Goal: Information Seeking & Learning: Learn about a topic

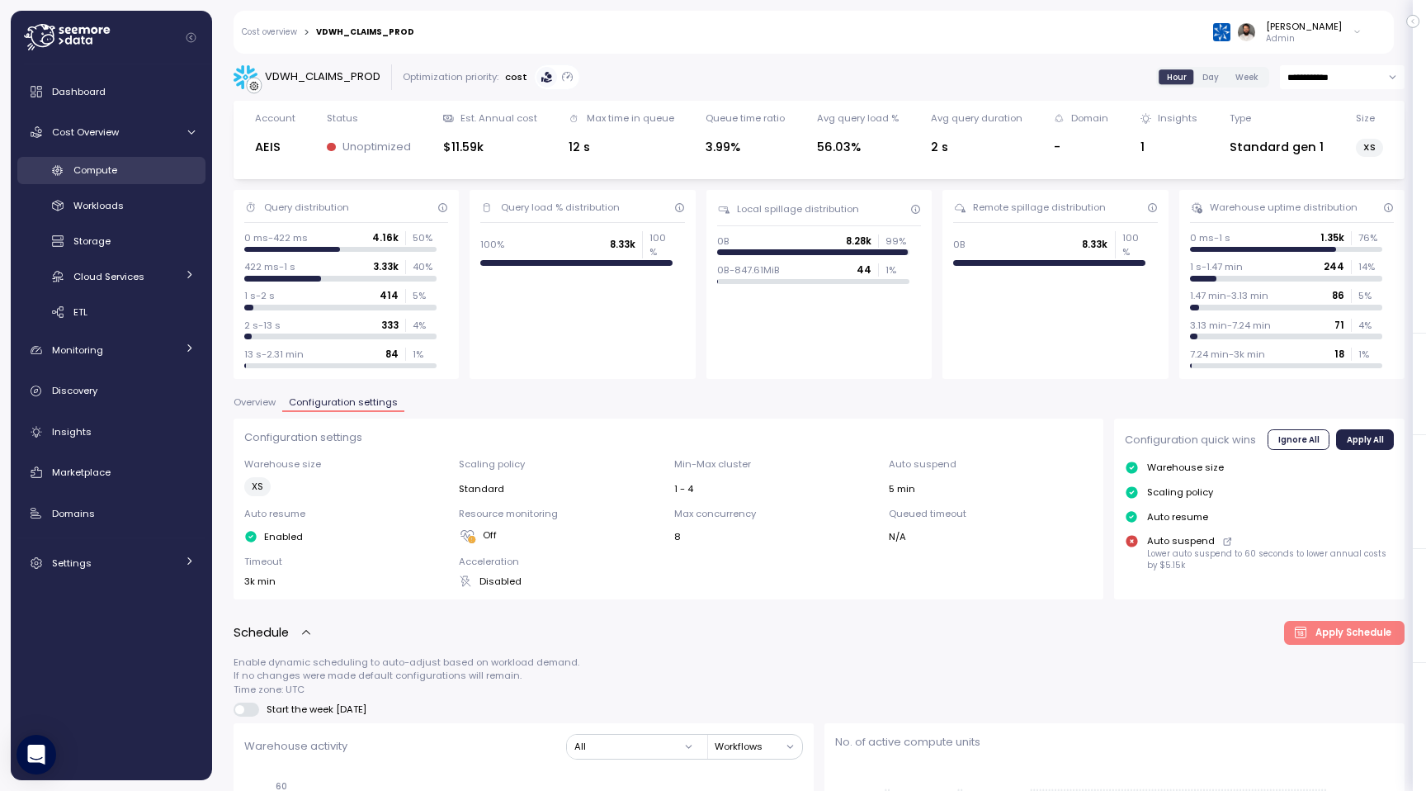
click at [135, 171] on div "Compute" at bounding box center [133, 170] width 121 height 17
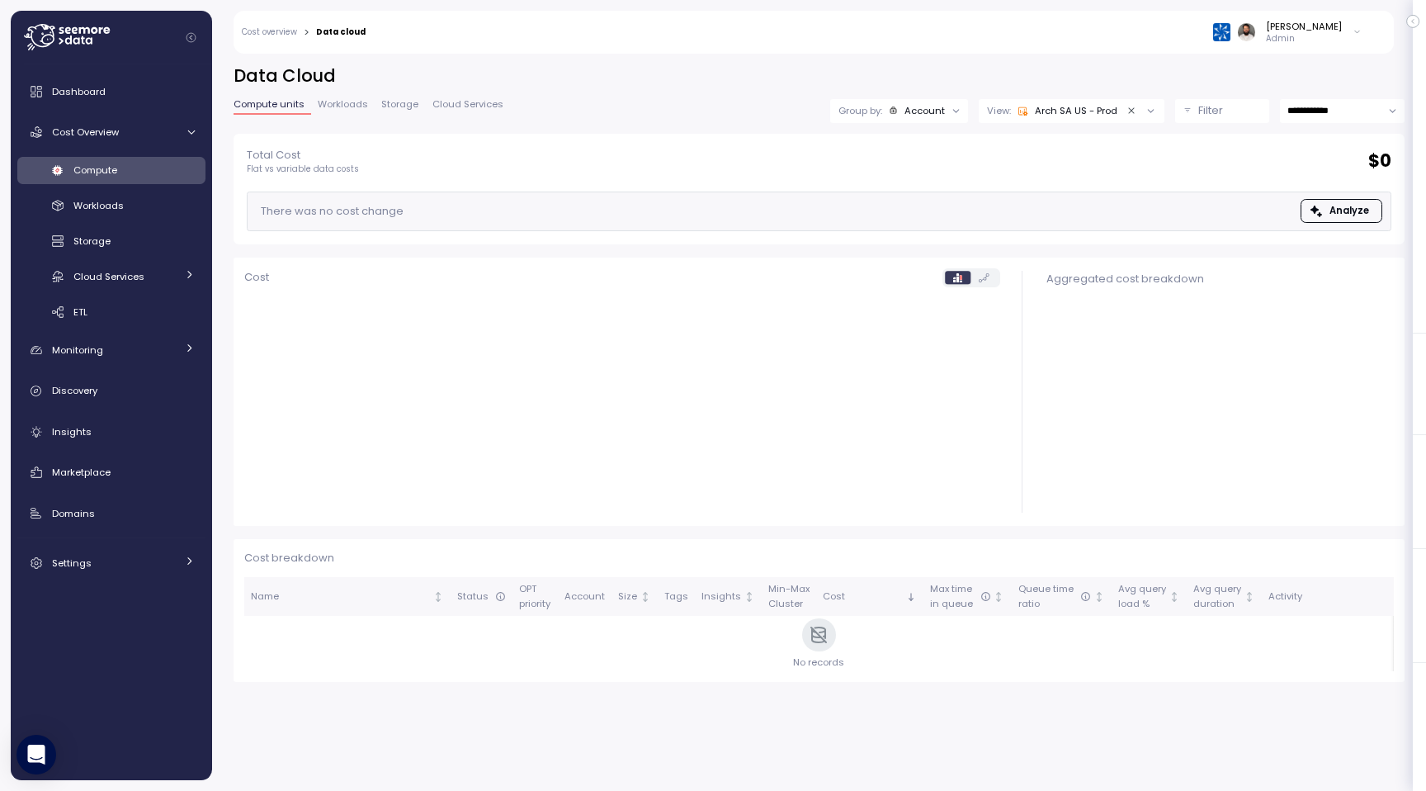
click at [1215, 112] on p "Filter" at bounding box center [1210, 110] width 25 height 17
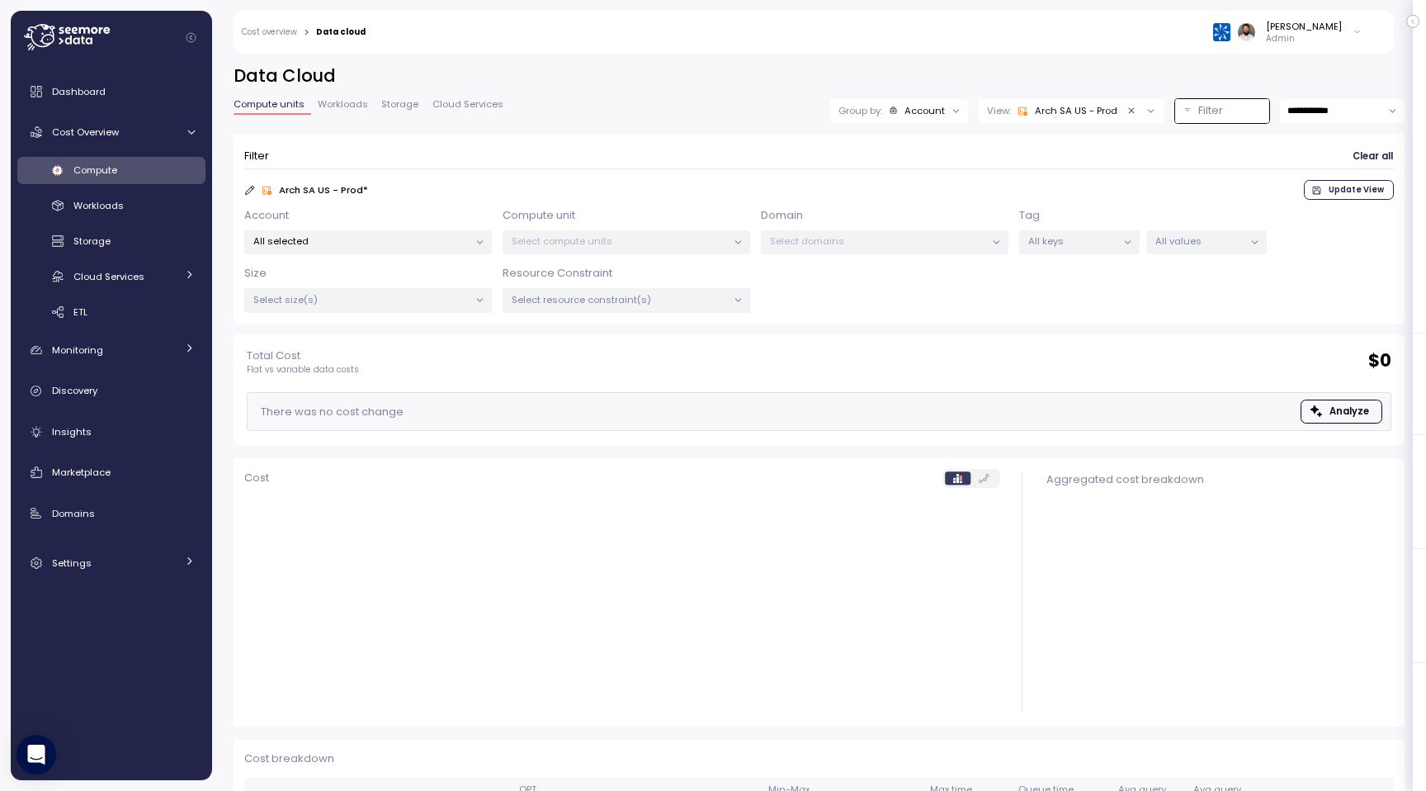
click at [645, 230] on div "Select compute units" at bounding box center [627, 242] width 248 height 24
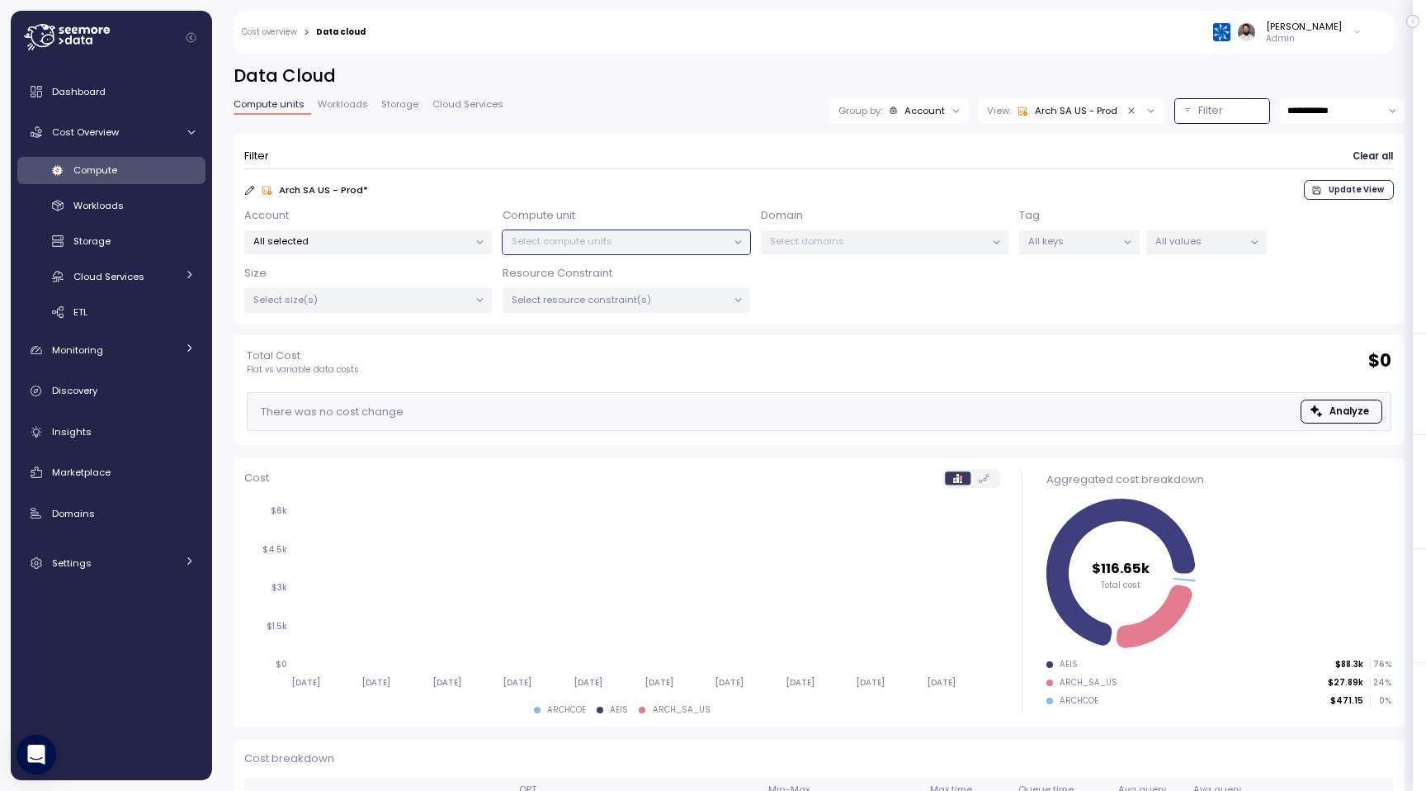
click at [440, 247] on p "All selected" at bounding box center [360, 240] width 215 height 13
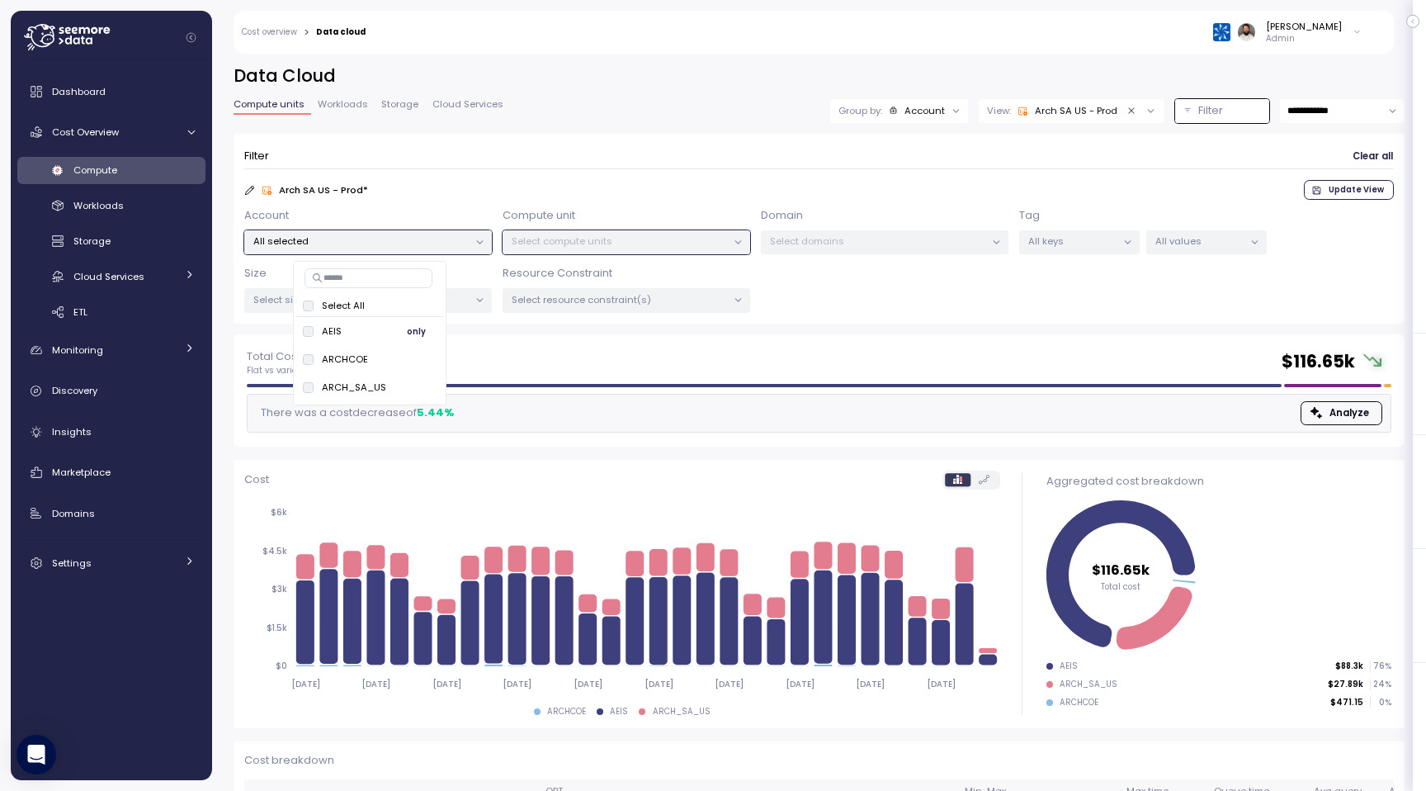
click at [414, 336] on span "only" at bounding box center [416, 331] width 19 height 18
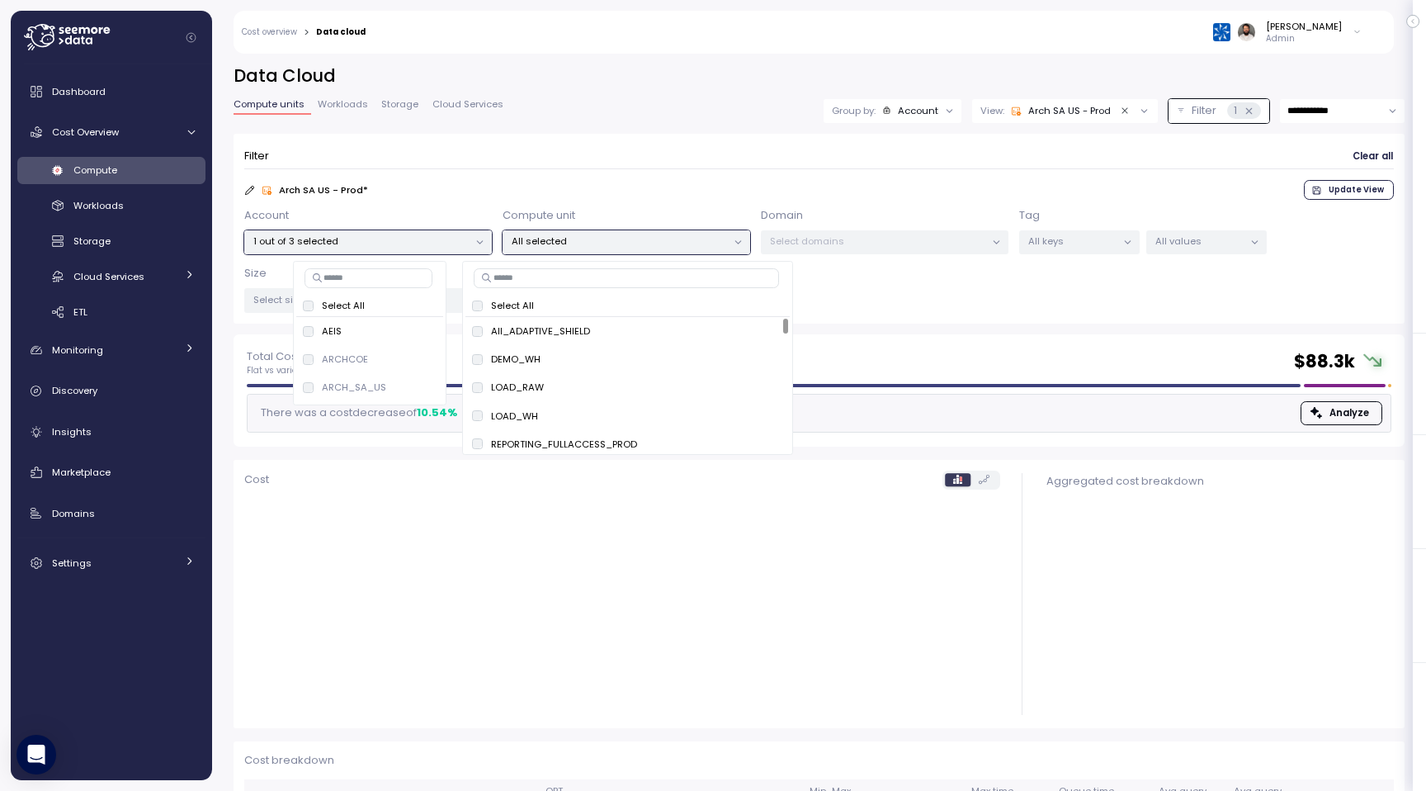
click at [590, 243] on p "All selected" at bounding box center [619, 240] width 215 height 13
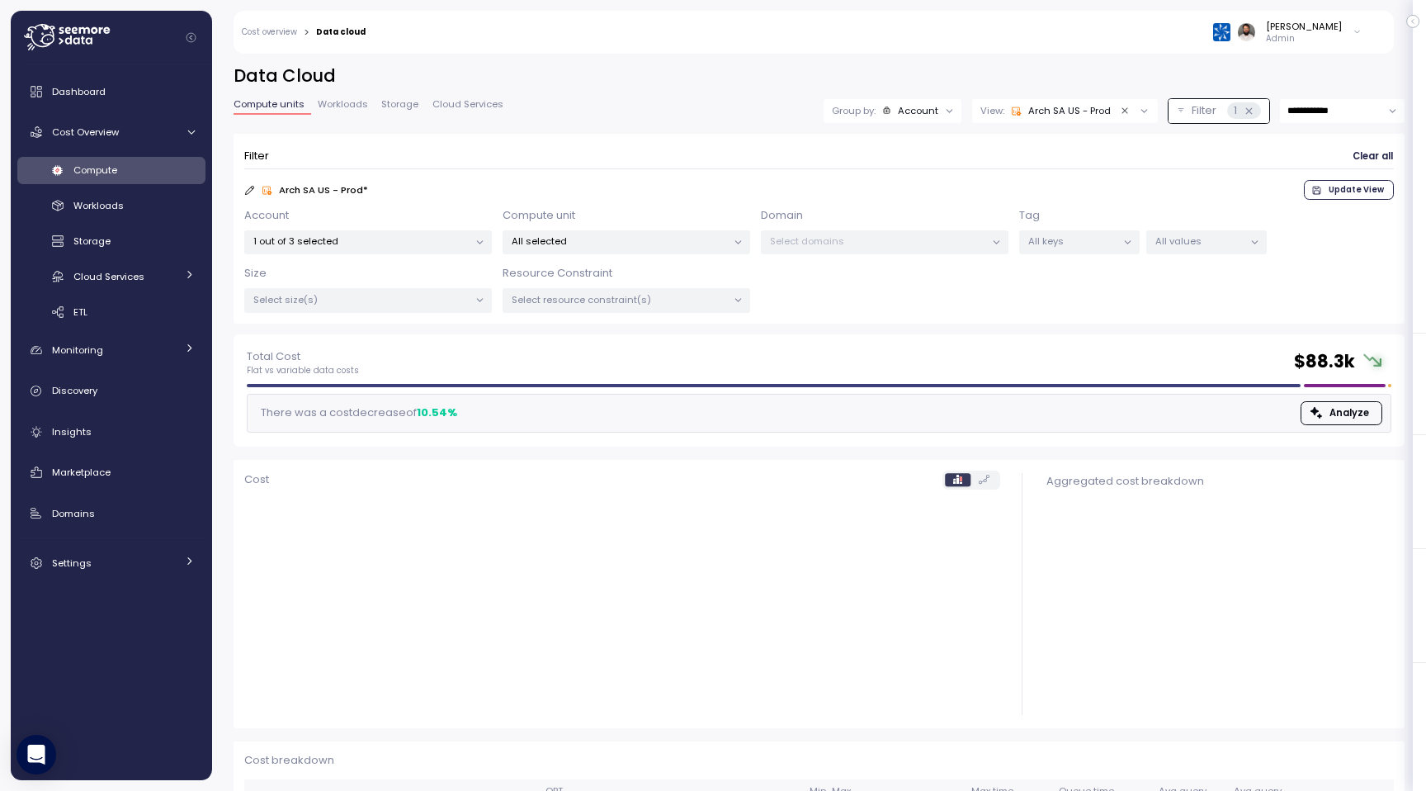
click at [588, 239] on p "All selected" at bounding box center [619, 240] width 215 height 13
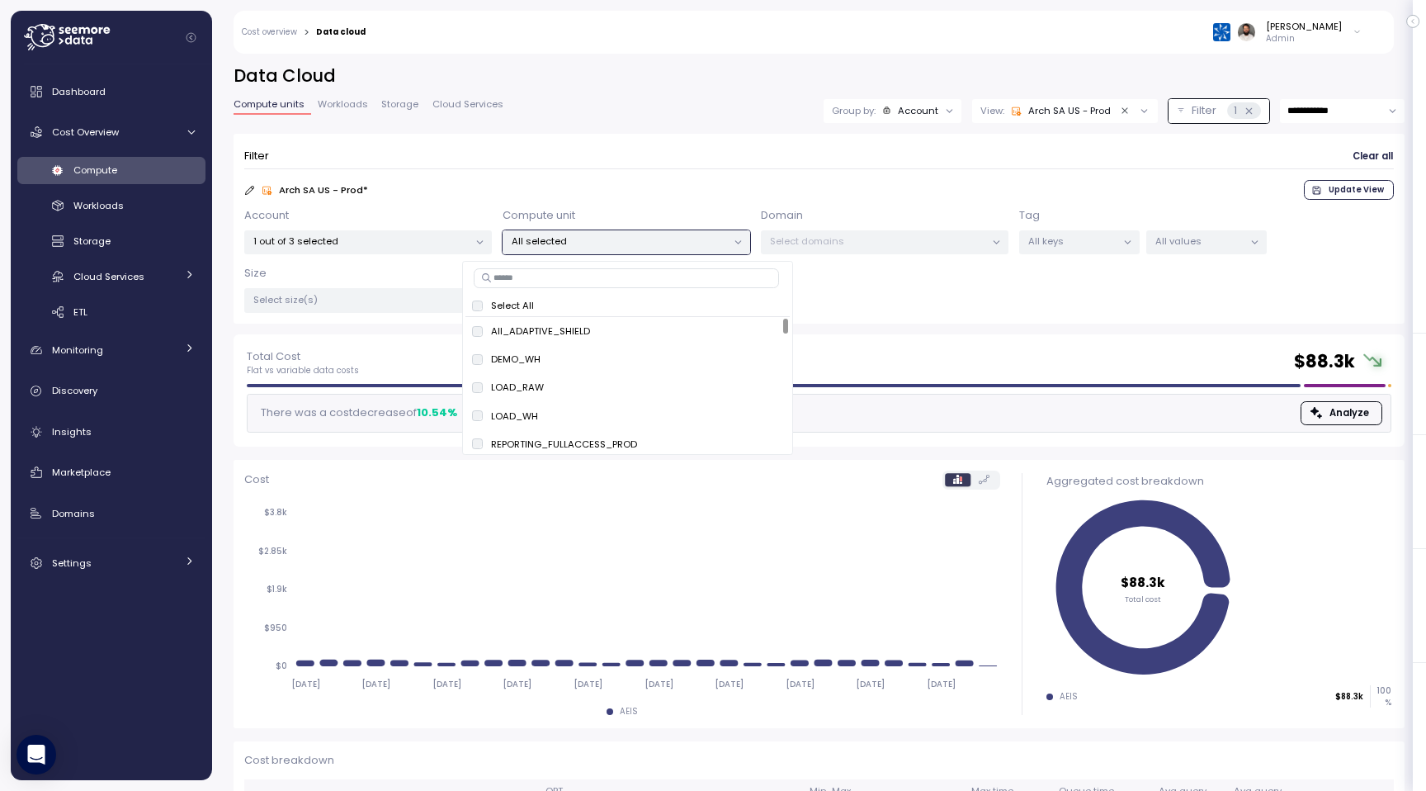
click at [584, 286] on input at bounding box center [626, 278] width 305 height 20
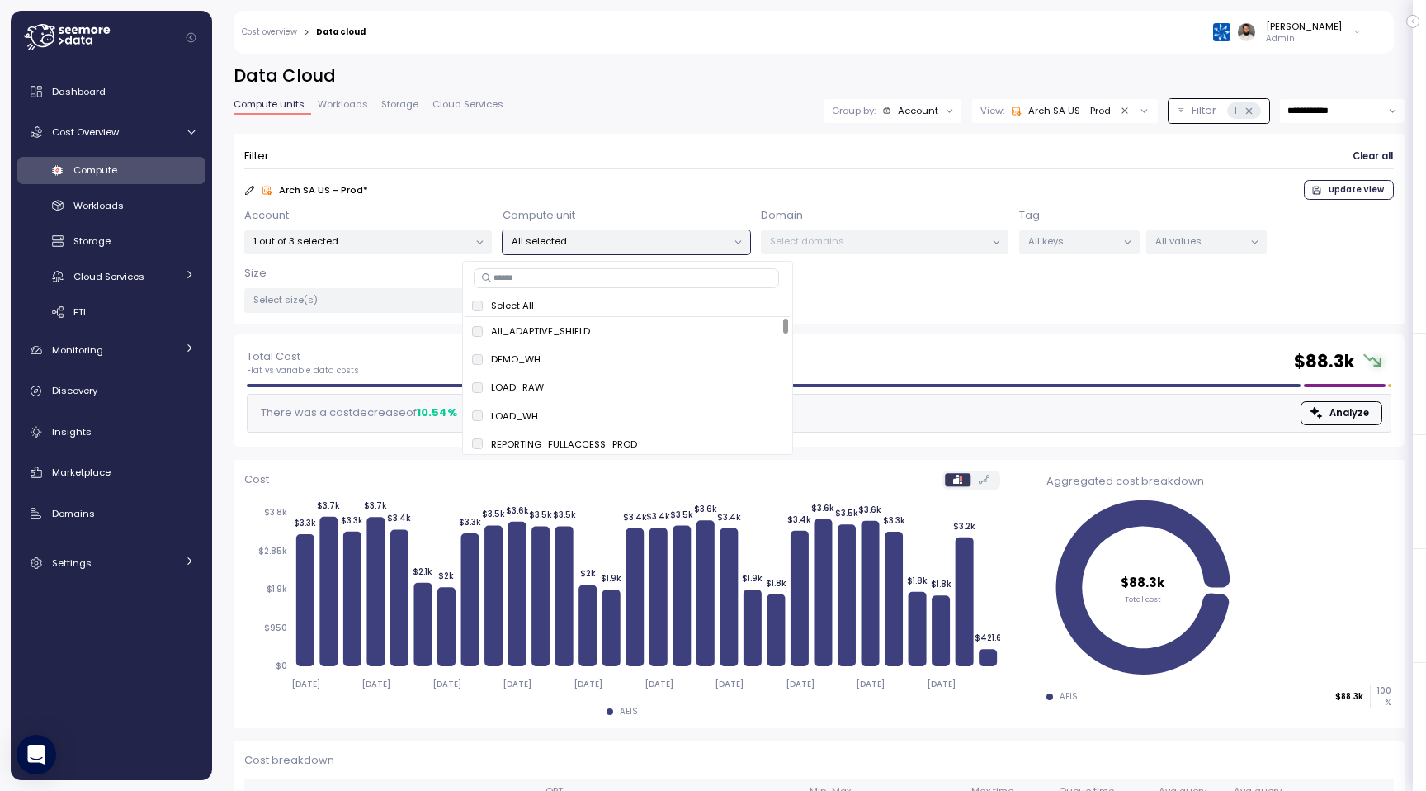
paste input "**********"
type input "**********"
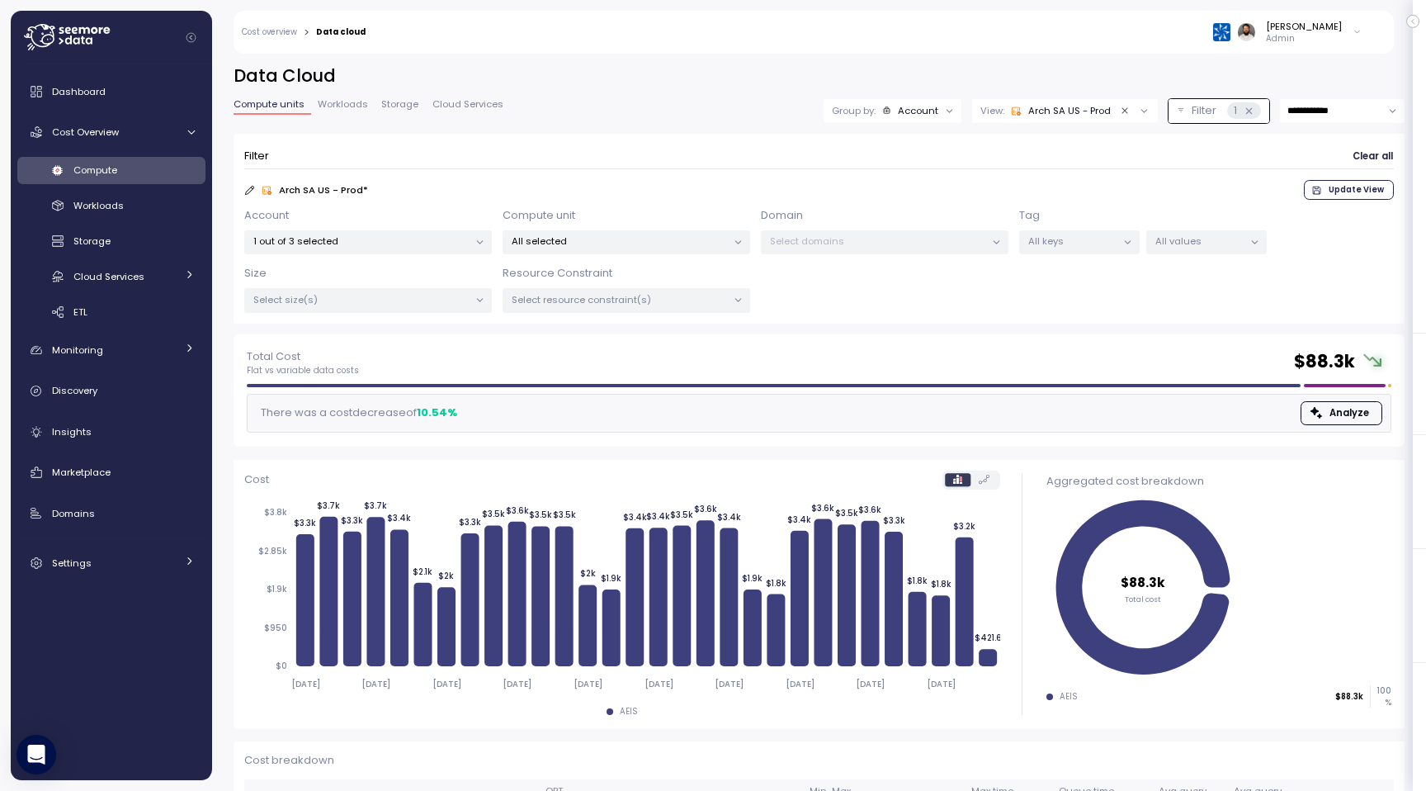
click at [551, 235] on p "All selected" at bounding box center [619, 240] width 215 height 13
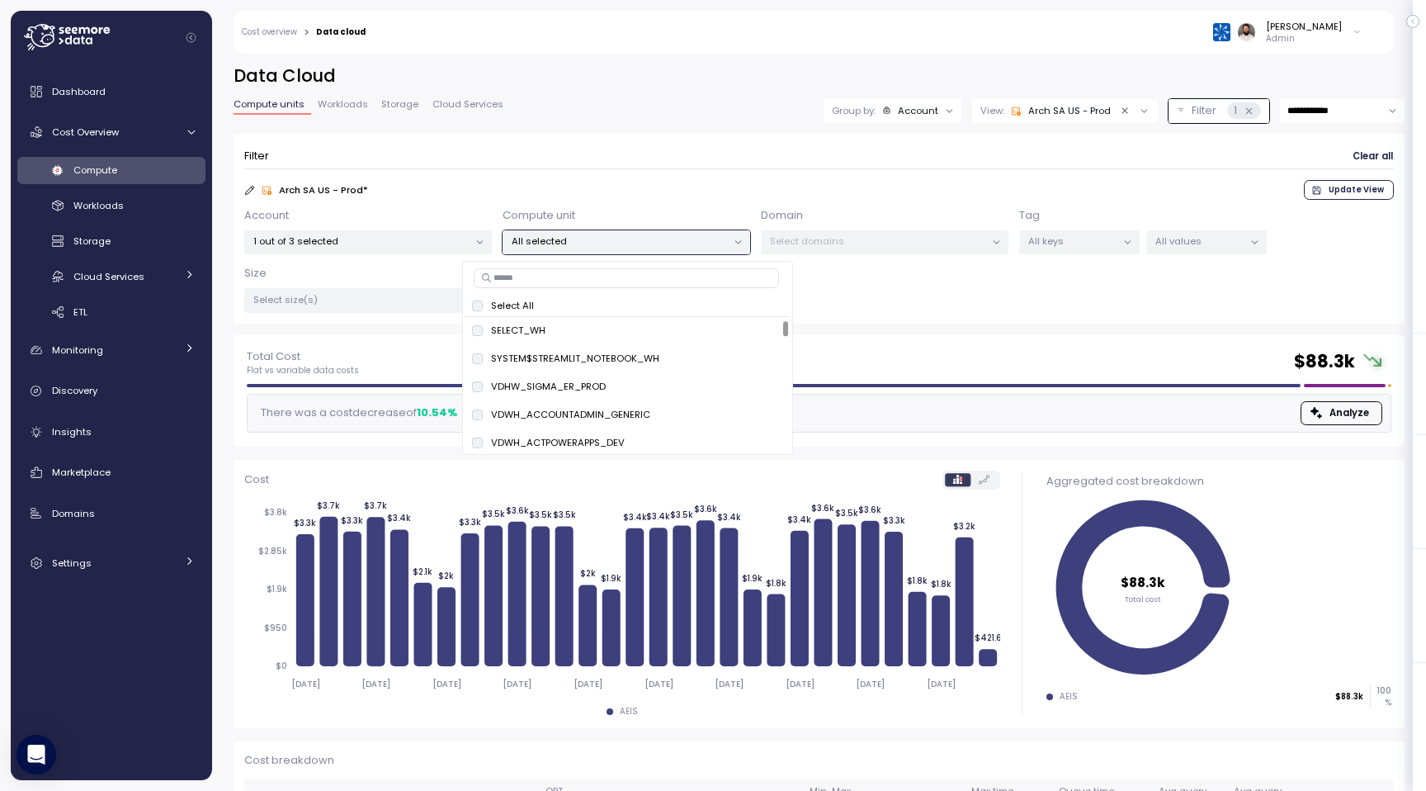
scroll to position [1, 0]
click at [693, 284] on input at bounding box center [626, 277] width 305 height 20
type input "*"
click at [562, 274] on input at bounding box center [626, 277] width 305 height 20
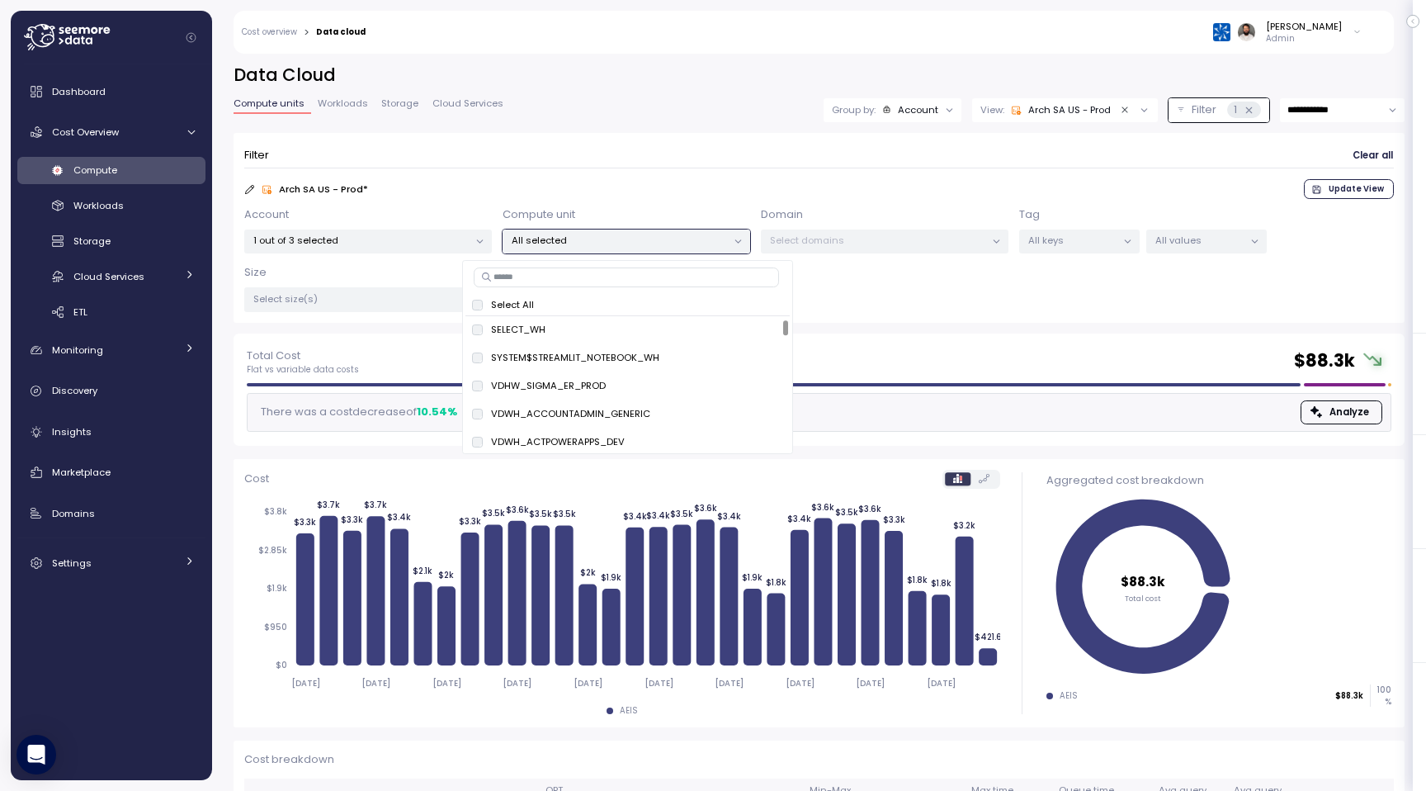
paste input "**********"
type input "**********"
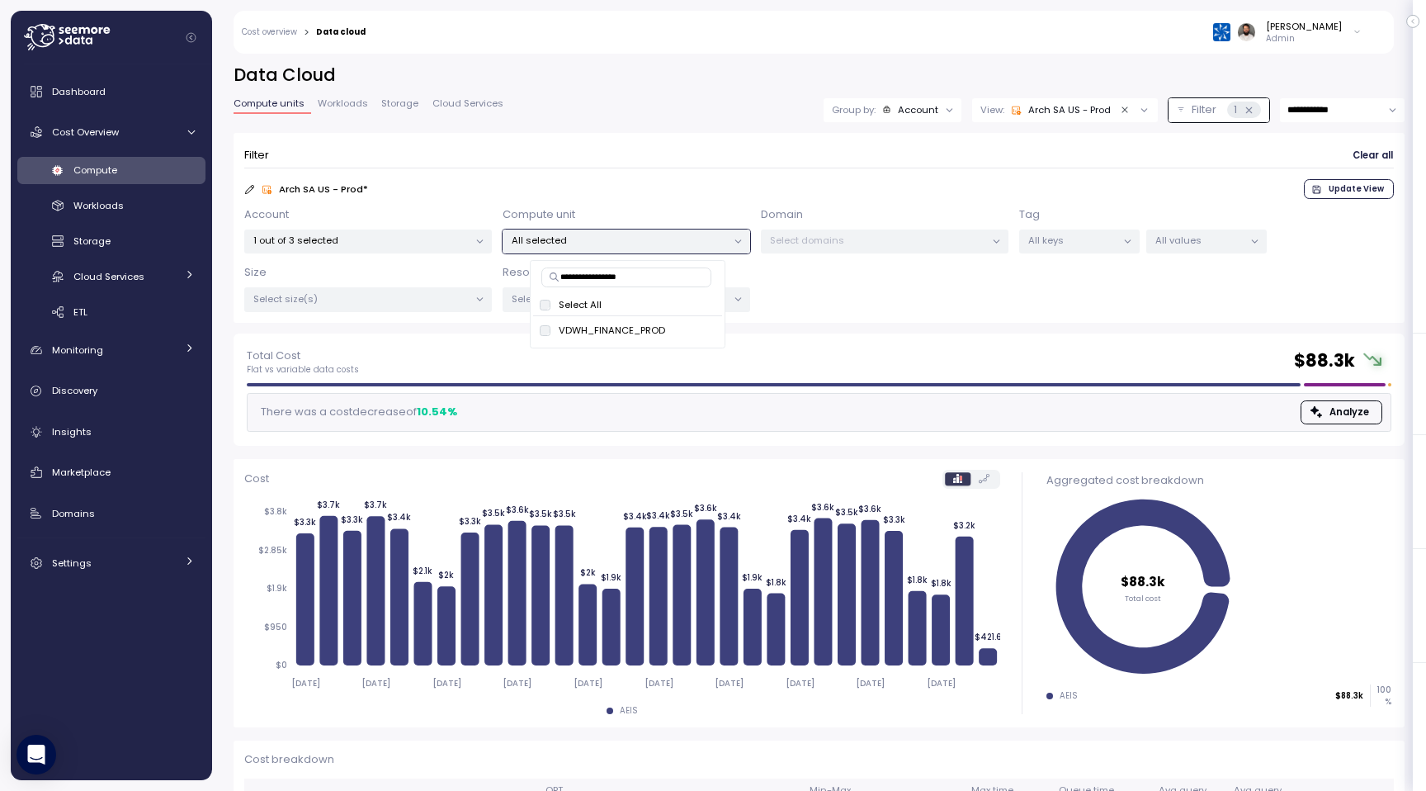
scroll to position [0, 0]
click at [689, 324] on span "only" at bounding box center [695, 330] width 19 height 18
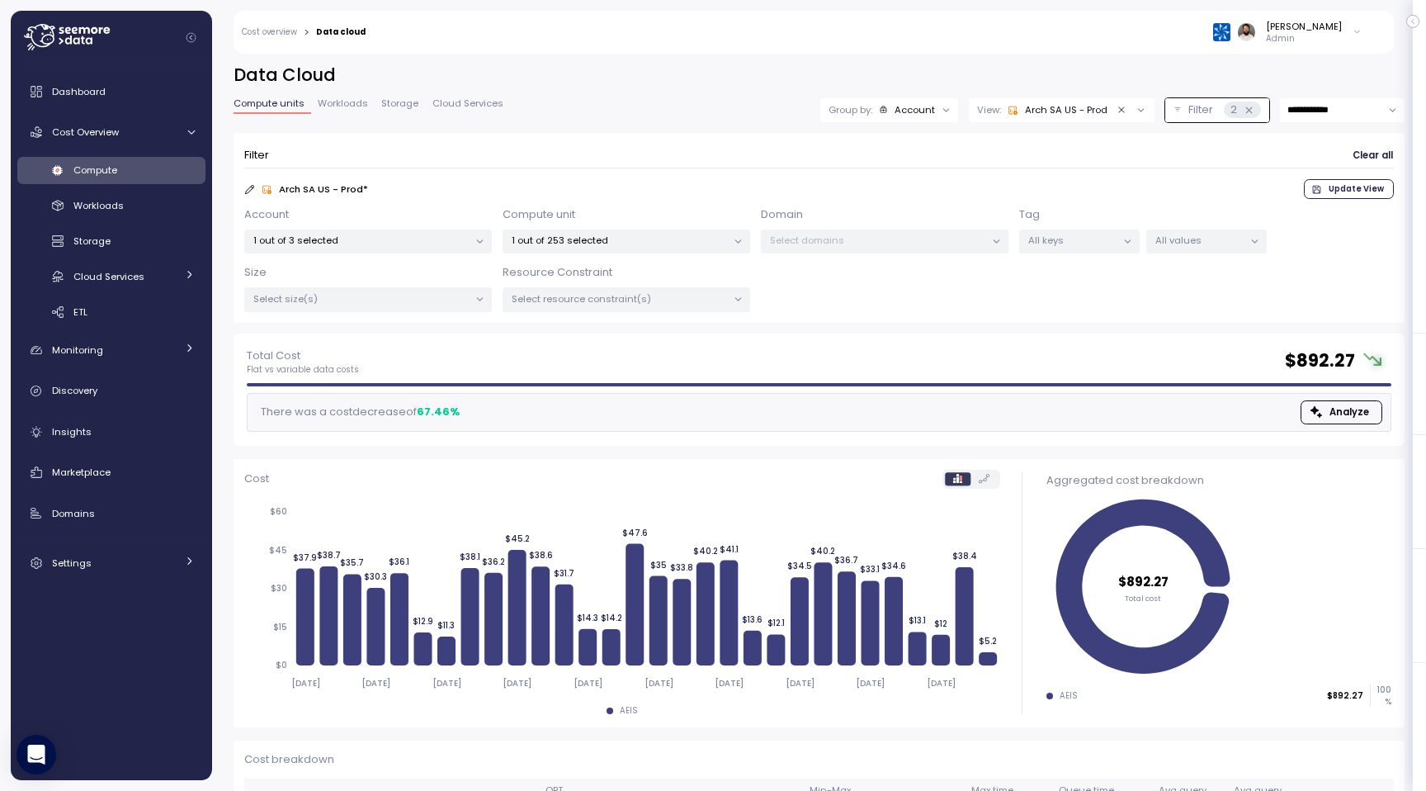
click at [693, 121] on div "**********" at bounding box center [819, 110] width 1171 height 24
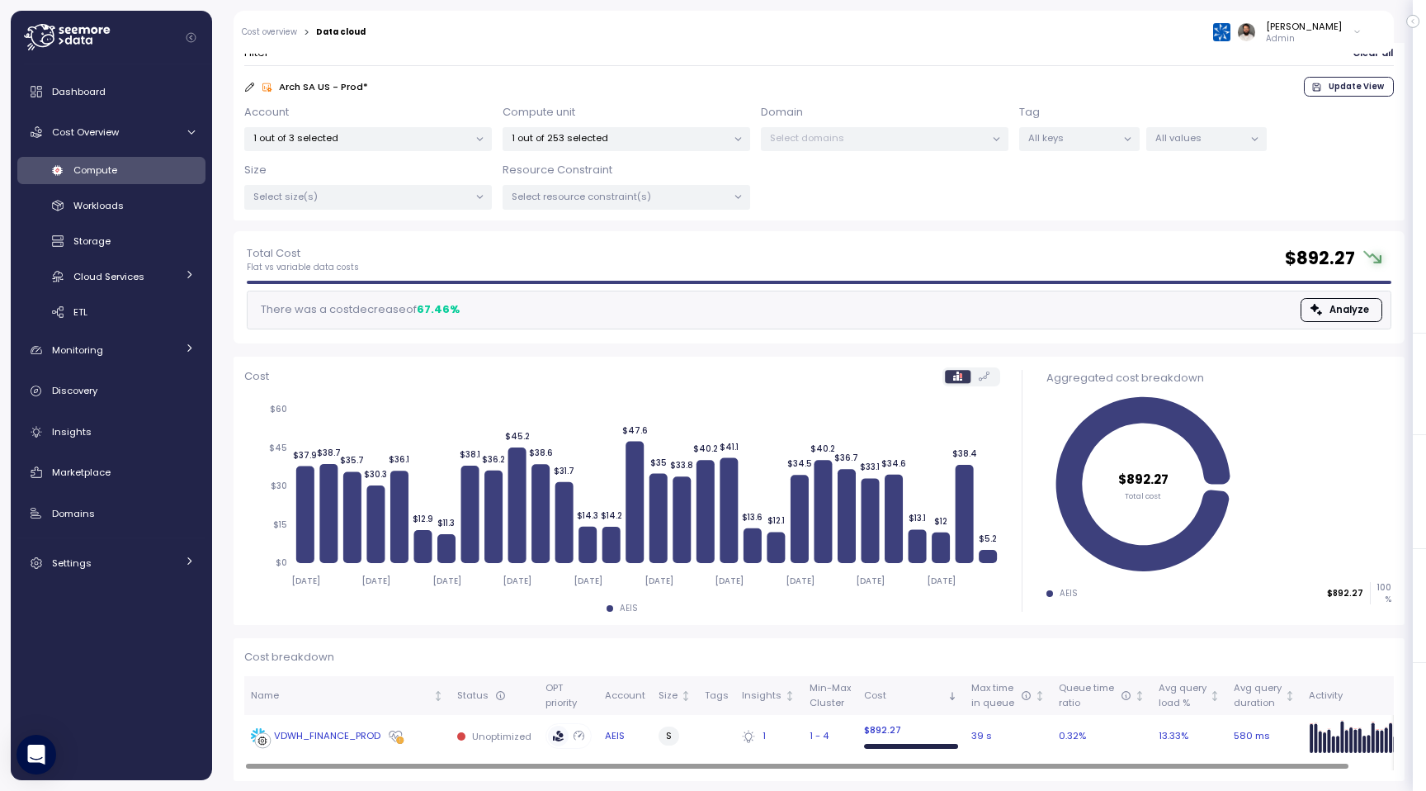
click at [446, 734] on td "VDWH_FINANCE_PROD" at bounding box center [347, 736] width 206 height 43
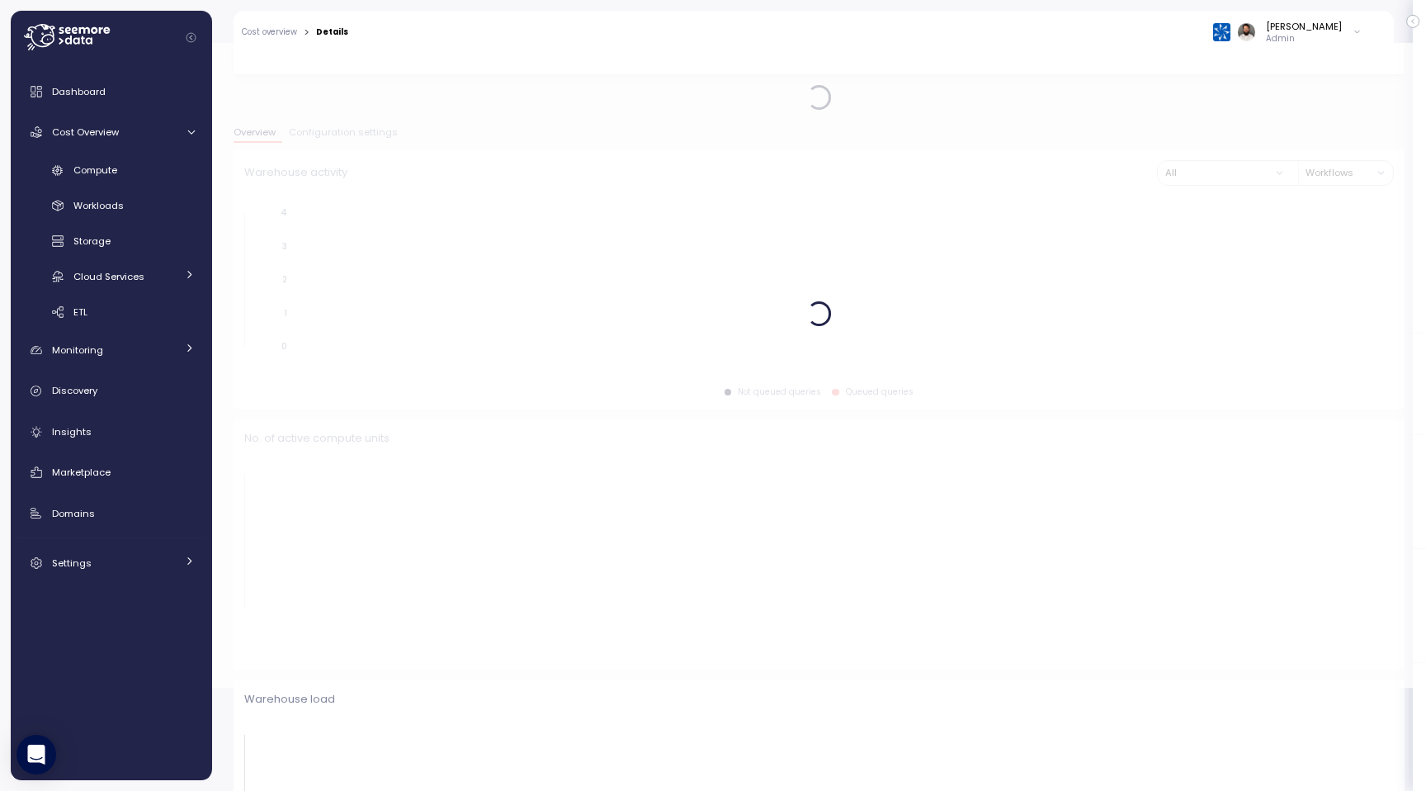
scroll to position [105, 0]
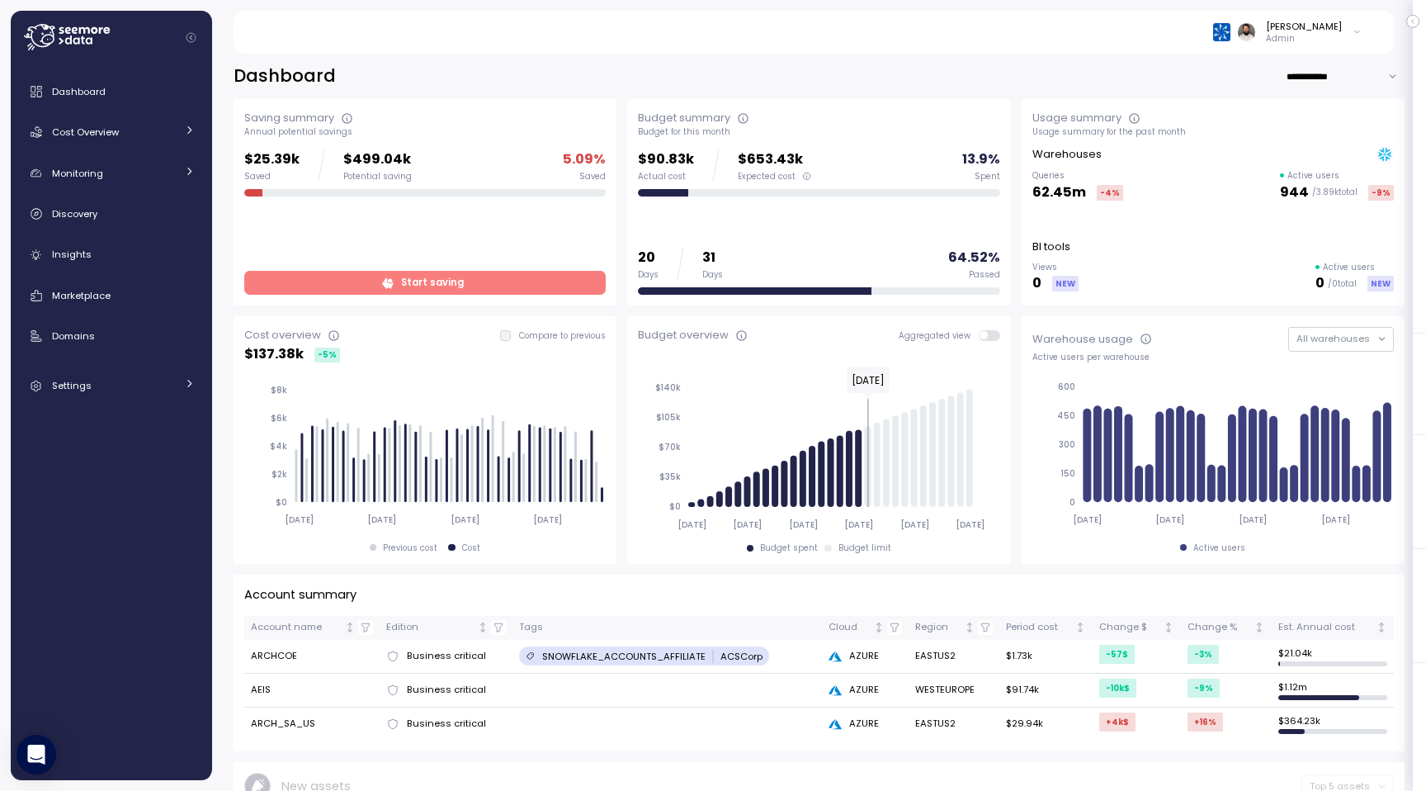
click at [348, 290] on span "Start saving" at bounding box center [423, 283] width 340 height 22
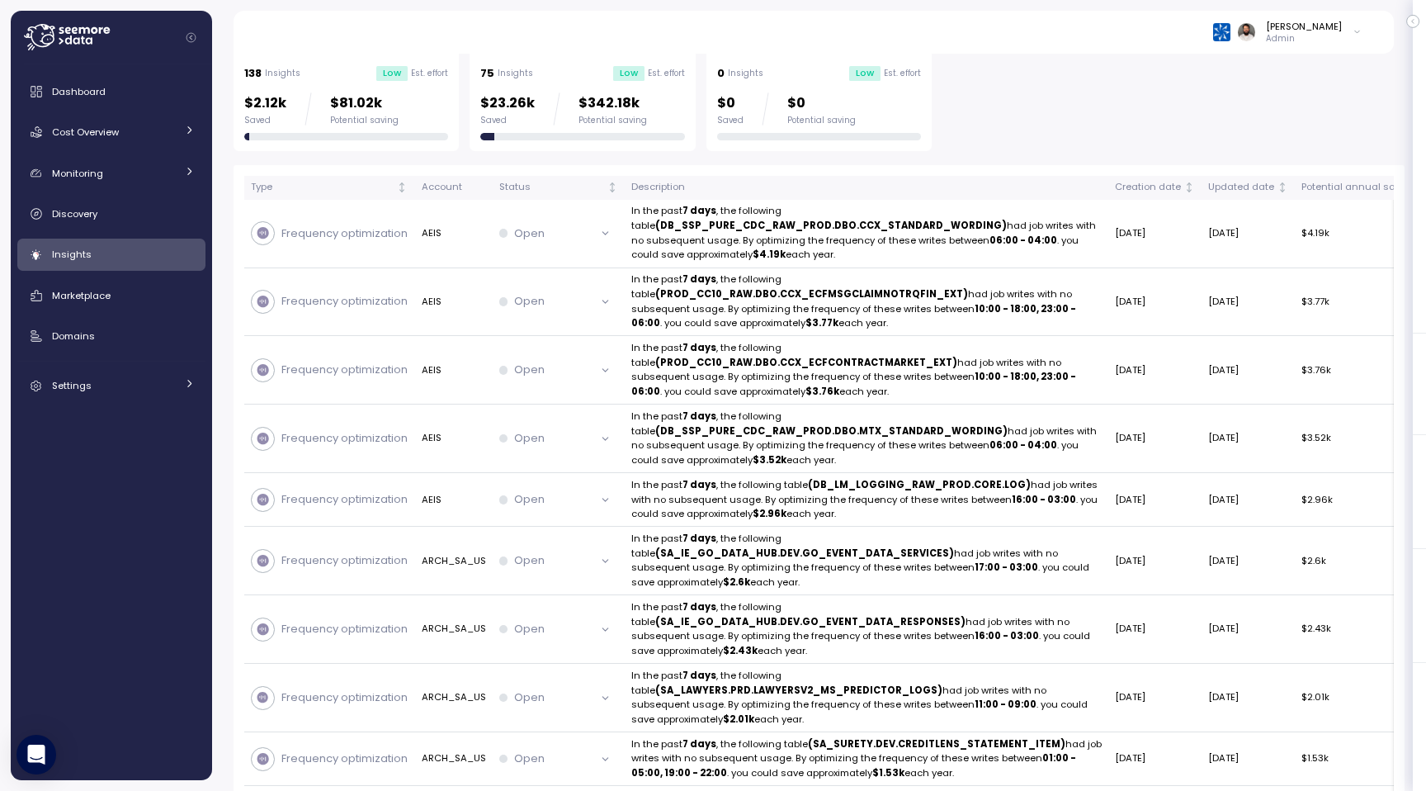
scroll to position [257, 0]
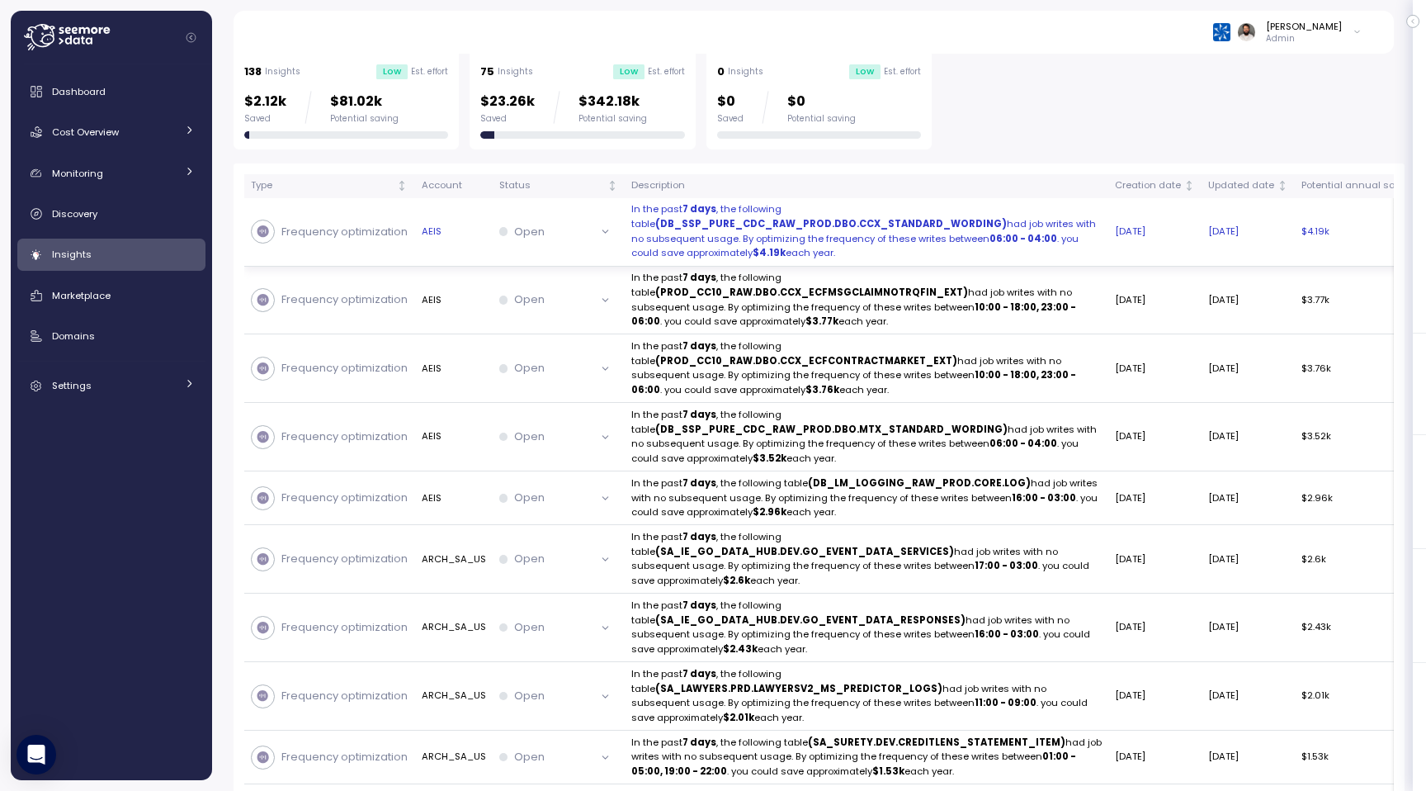
click at [687, 229] on strong "(DB_SSP_PURE_CDC_RAW_PROD.DBO.CCX_STANDARD_WORDING)" at bounding box center [831, 223] width 352 height 13
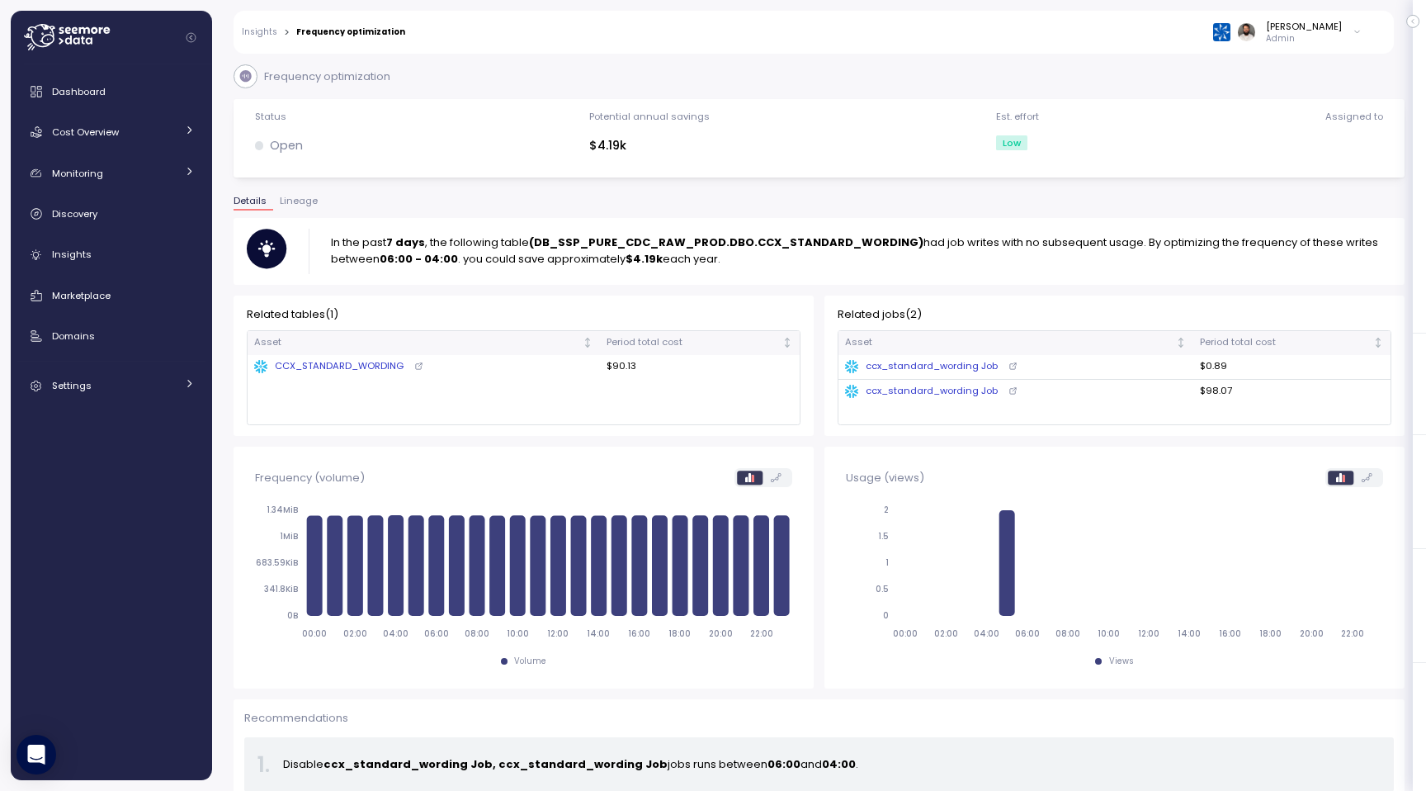
scroll to position [21, 0]
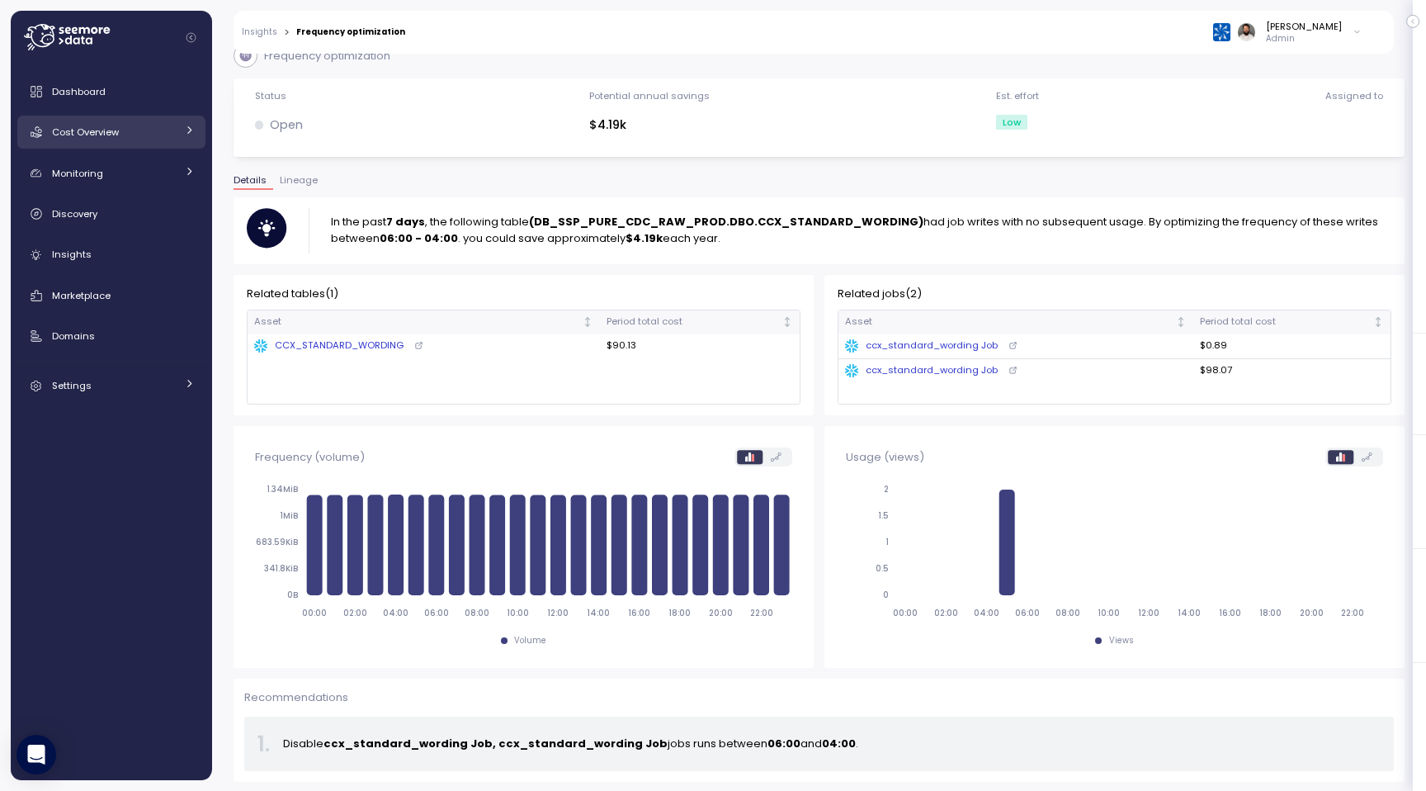
click at [139, 124] on div "Cost Overview" at bounding box center [114, 132] width 124 height 17
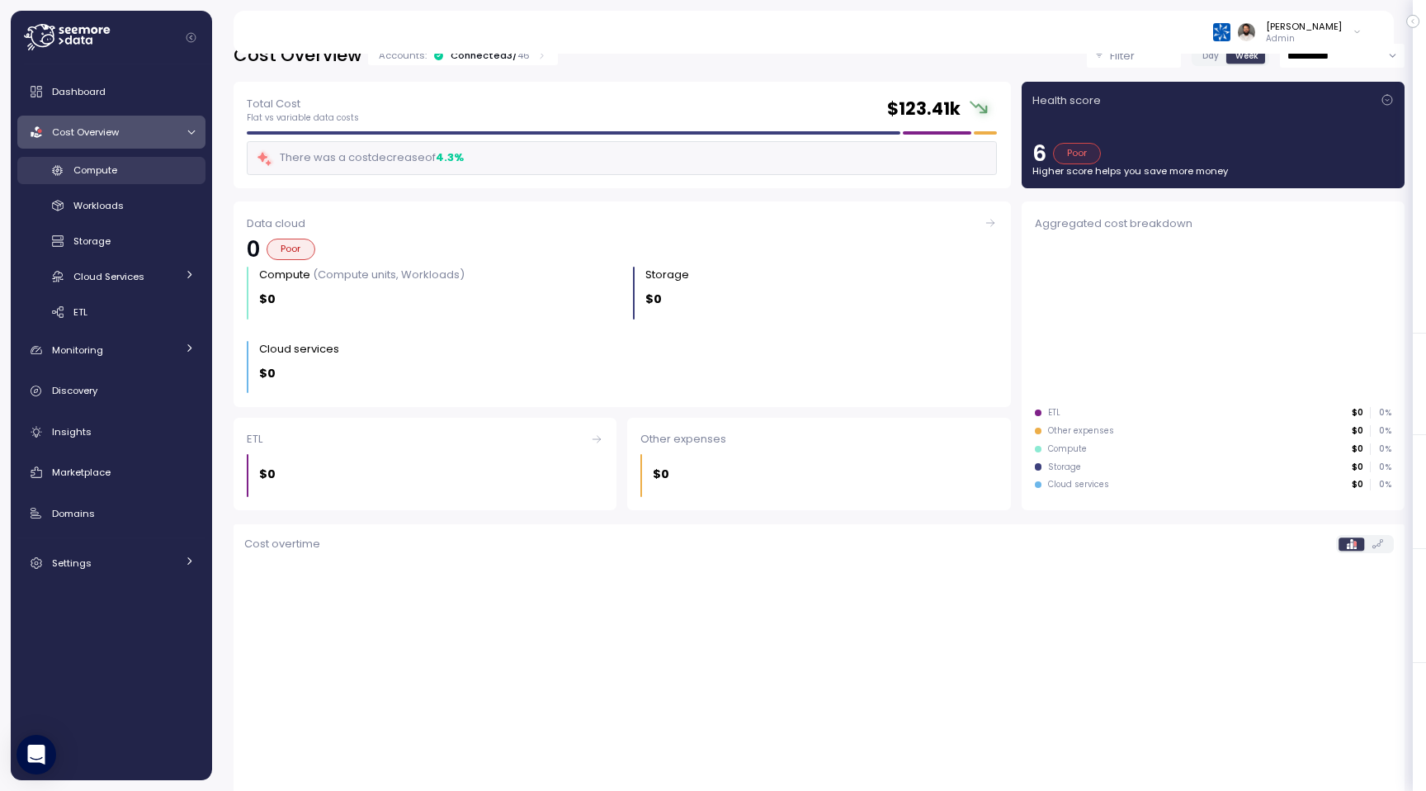
click at [151, 173] on div "Compute" at bounding box center [133, 170] width 121 height 17
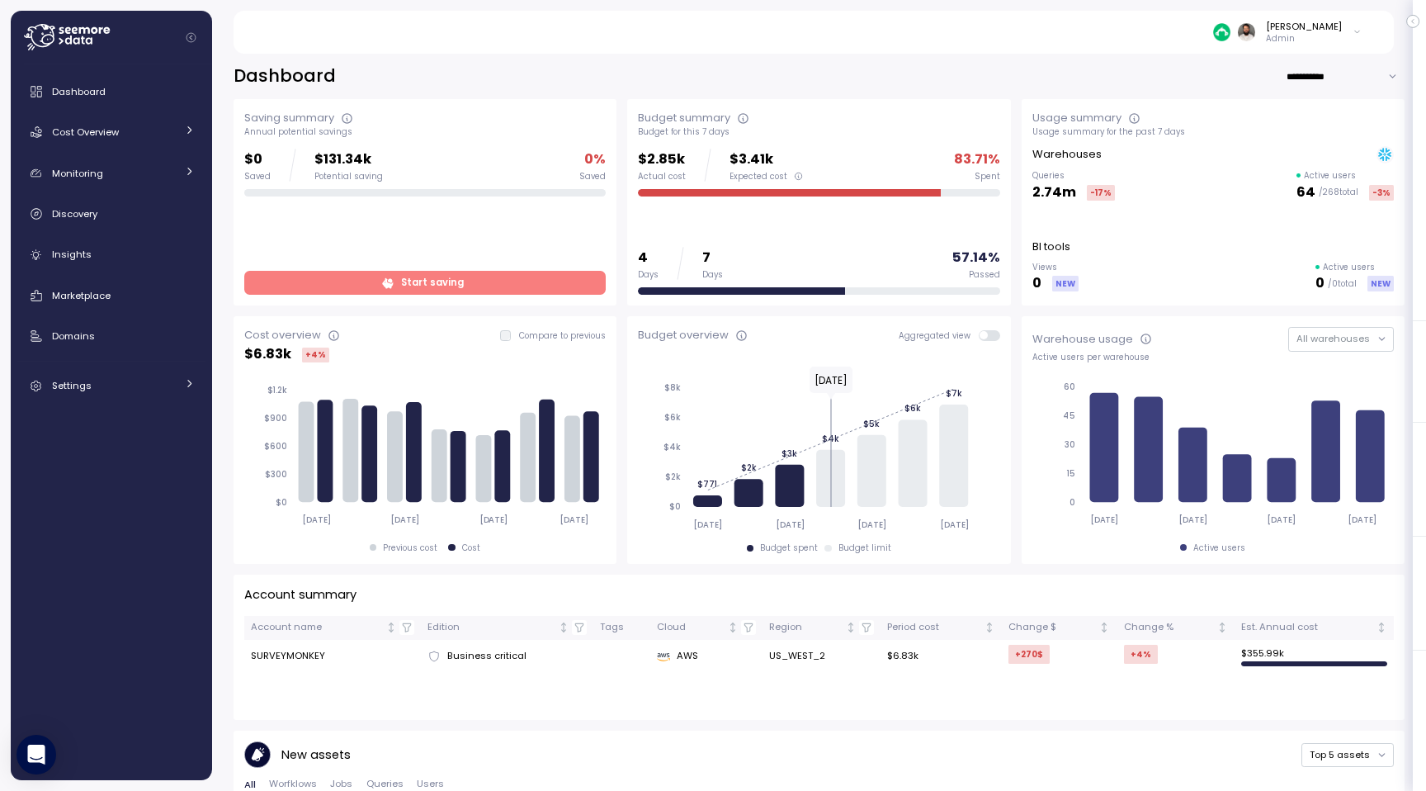
click at [392, 274] on span "Start saving" at bounding box center [423, 283] width 340 height 22
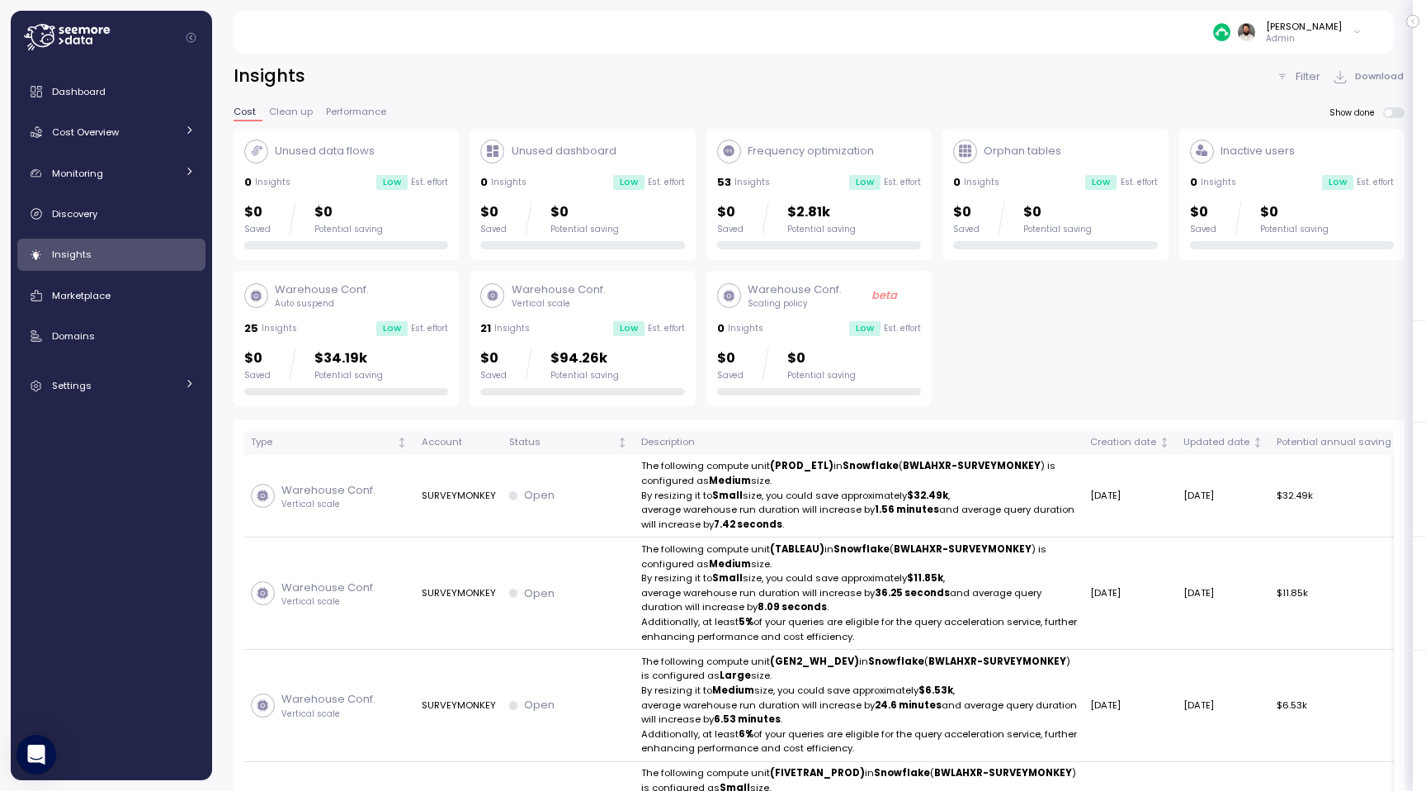
click at [393, 314] on div "Warehouse Conf. Auto suspend 25 Insights Low Est. effort $0 Saved $34.19k Poten…" at bounding box center [346, 338] width 204 height 114
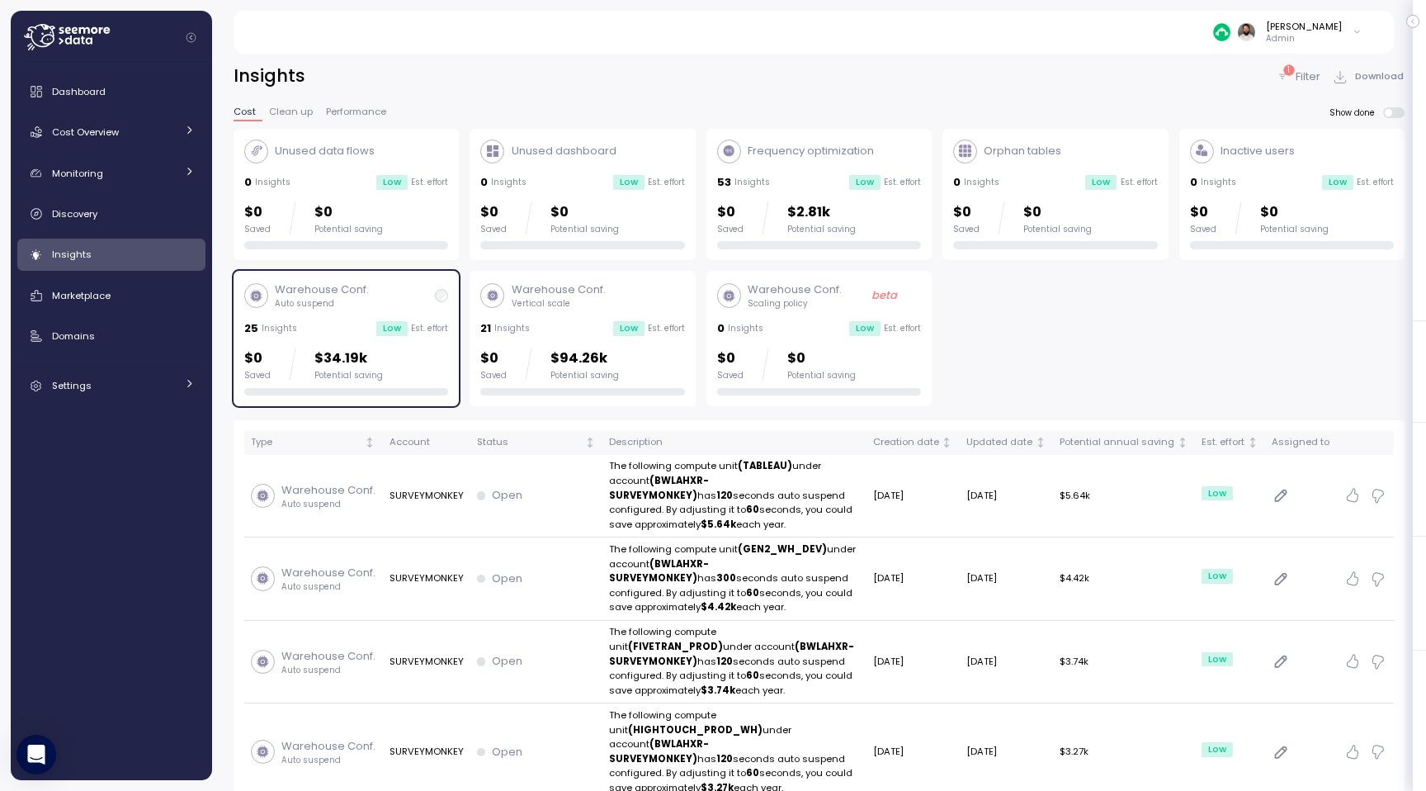
click at [532, 301] on p "Vertical scale" at bounding box center [559, 304] width 94 height 12
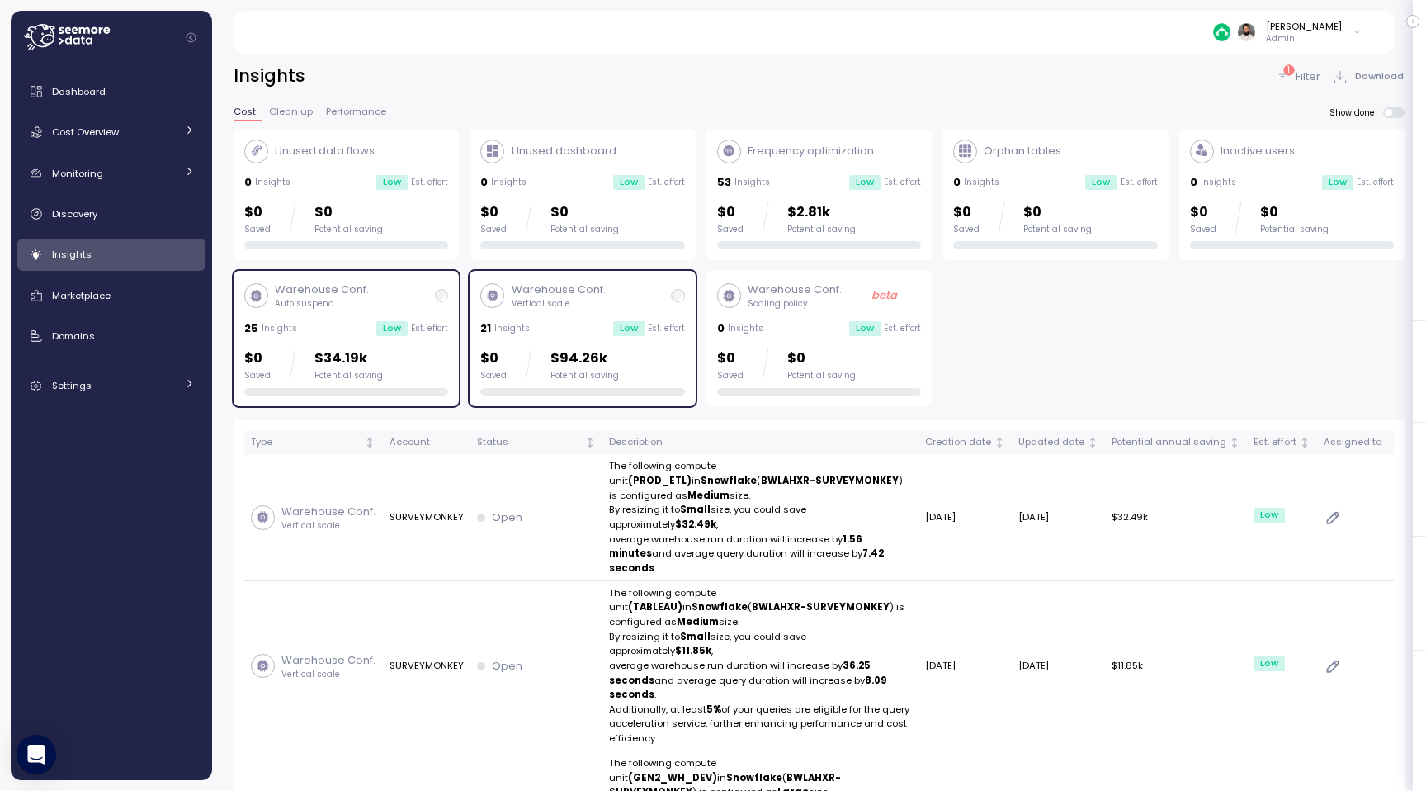
click at [387, 307] on div "Warehouse Conf. Auto suspend" at bounding box center [346, 295] width 204 height 28
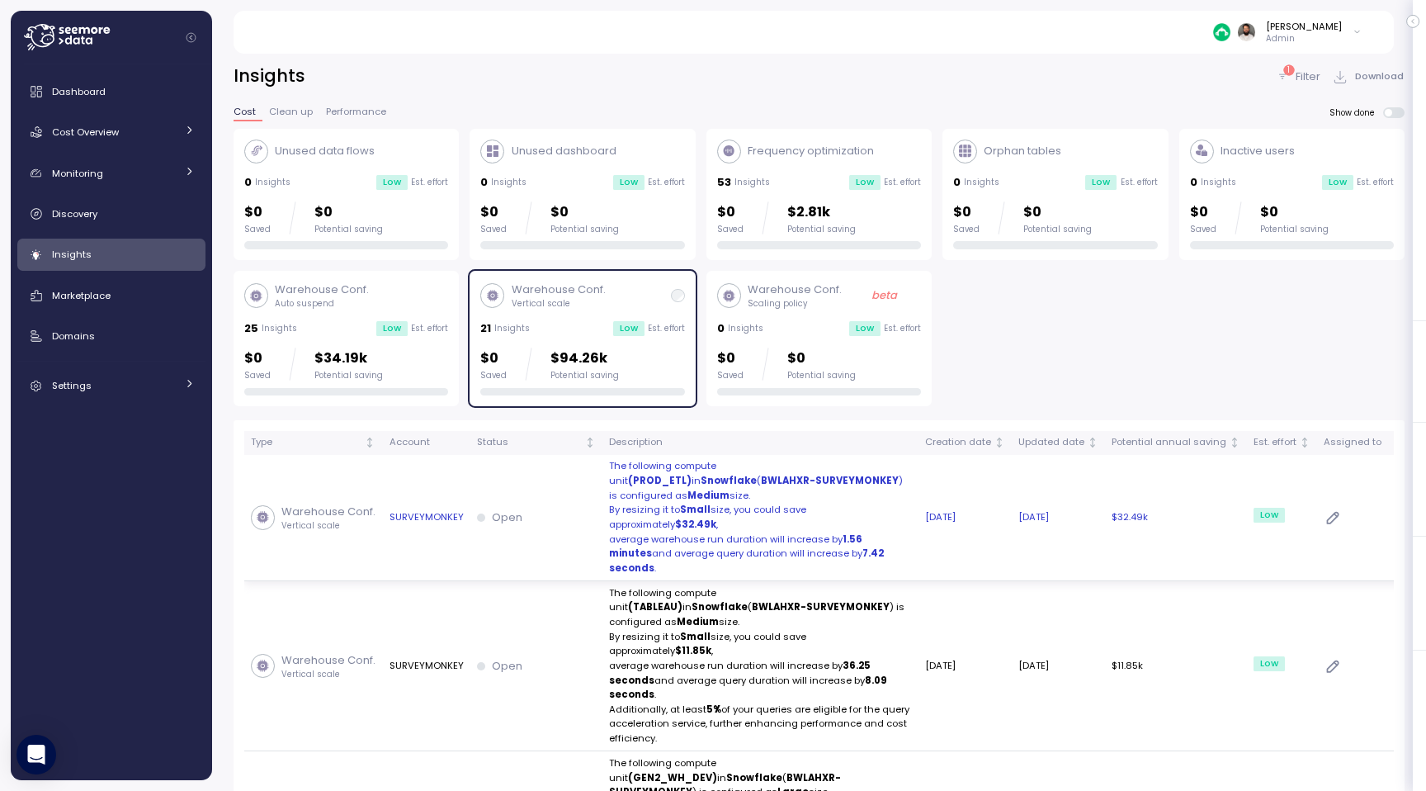
click at [603, 484] on td "The following compute unit (PROD_ETL) in Snowflake ( BWLAHXR-SURVEYMONKEY ) is …" at bounding box center [761, 518] width 316 height 126
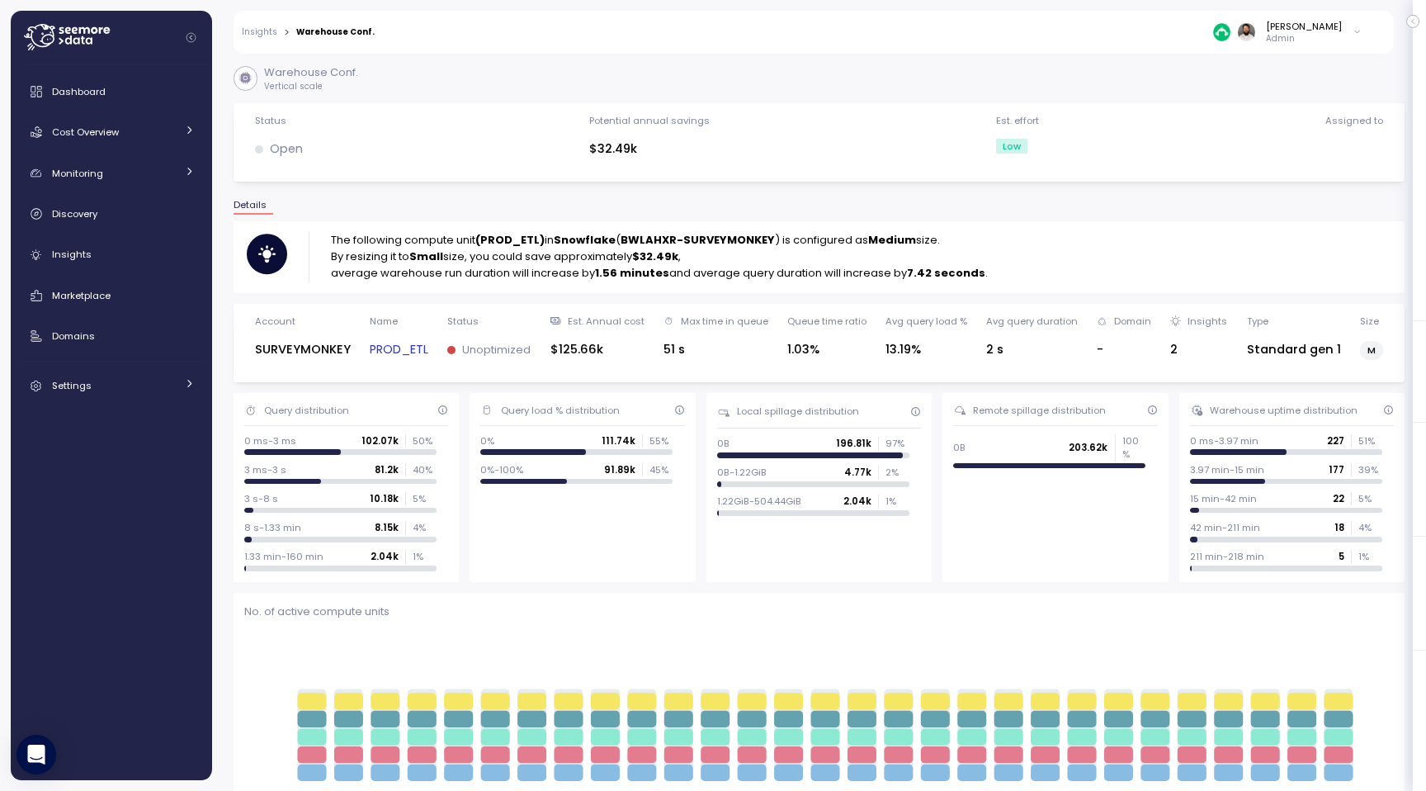
click at [390, 349] on link "PROD_ETL" at bounding box center [399, 349] width 59 height 19
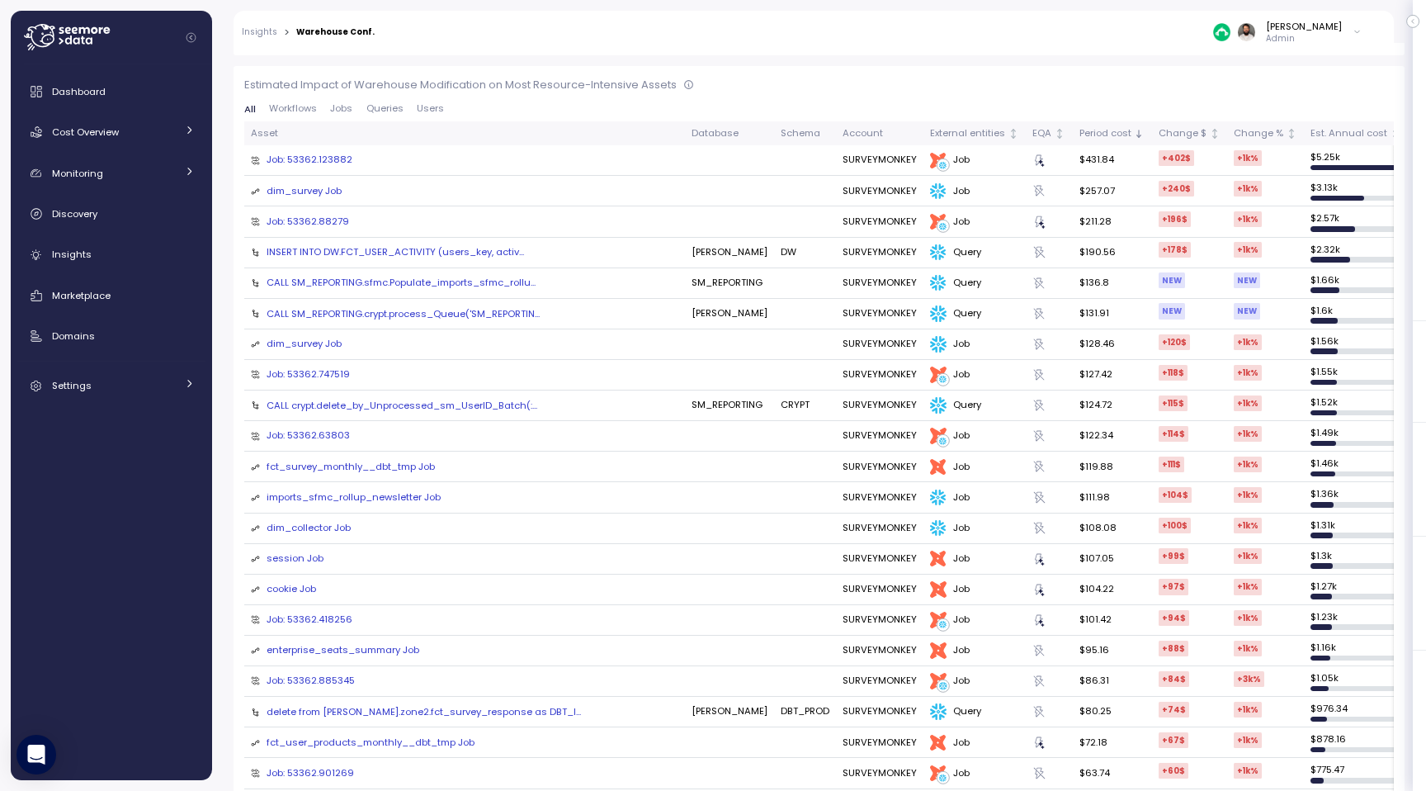
scroll to position [753, 0]
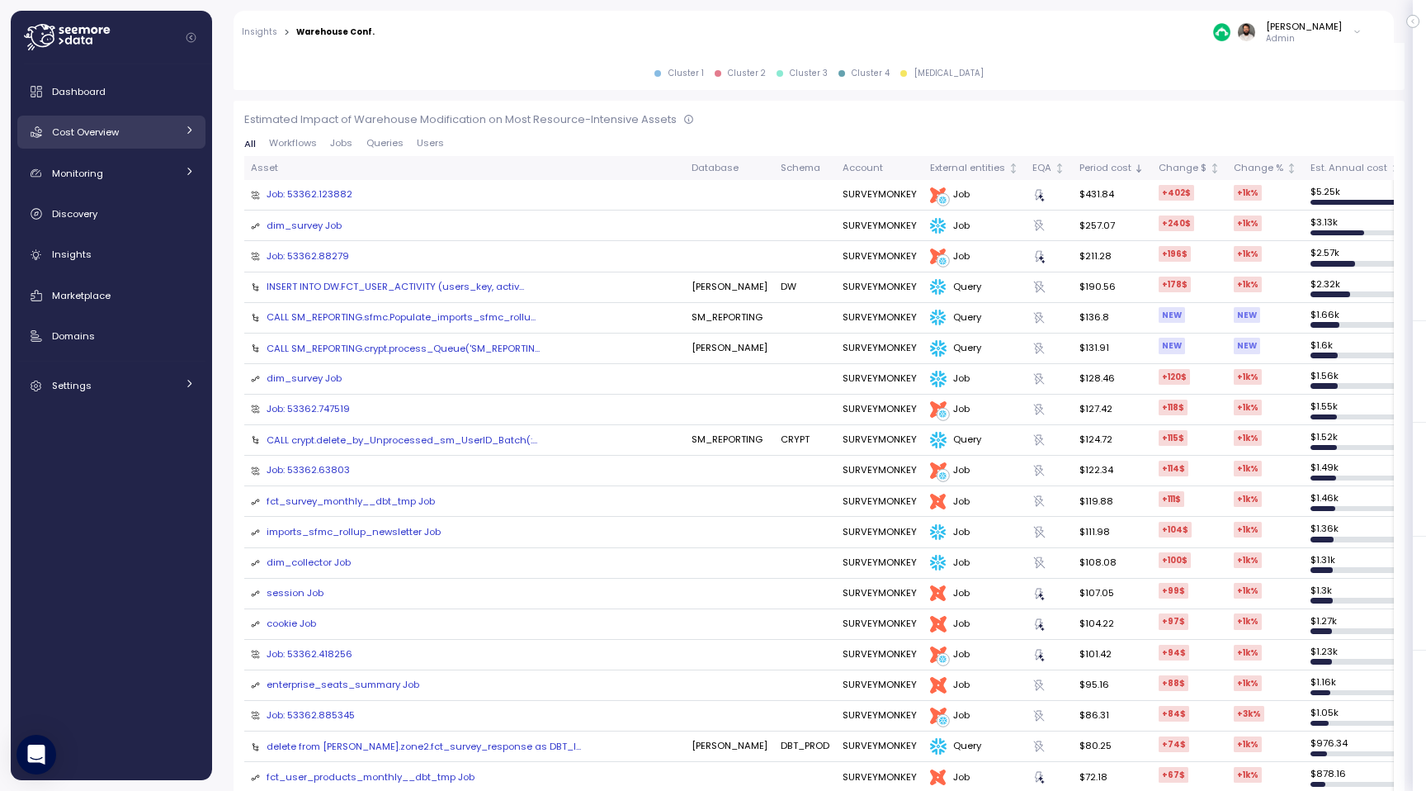
click at [154, 128] on div "Cost Overview" at bounding box center [114, 132] width 124 height 17
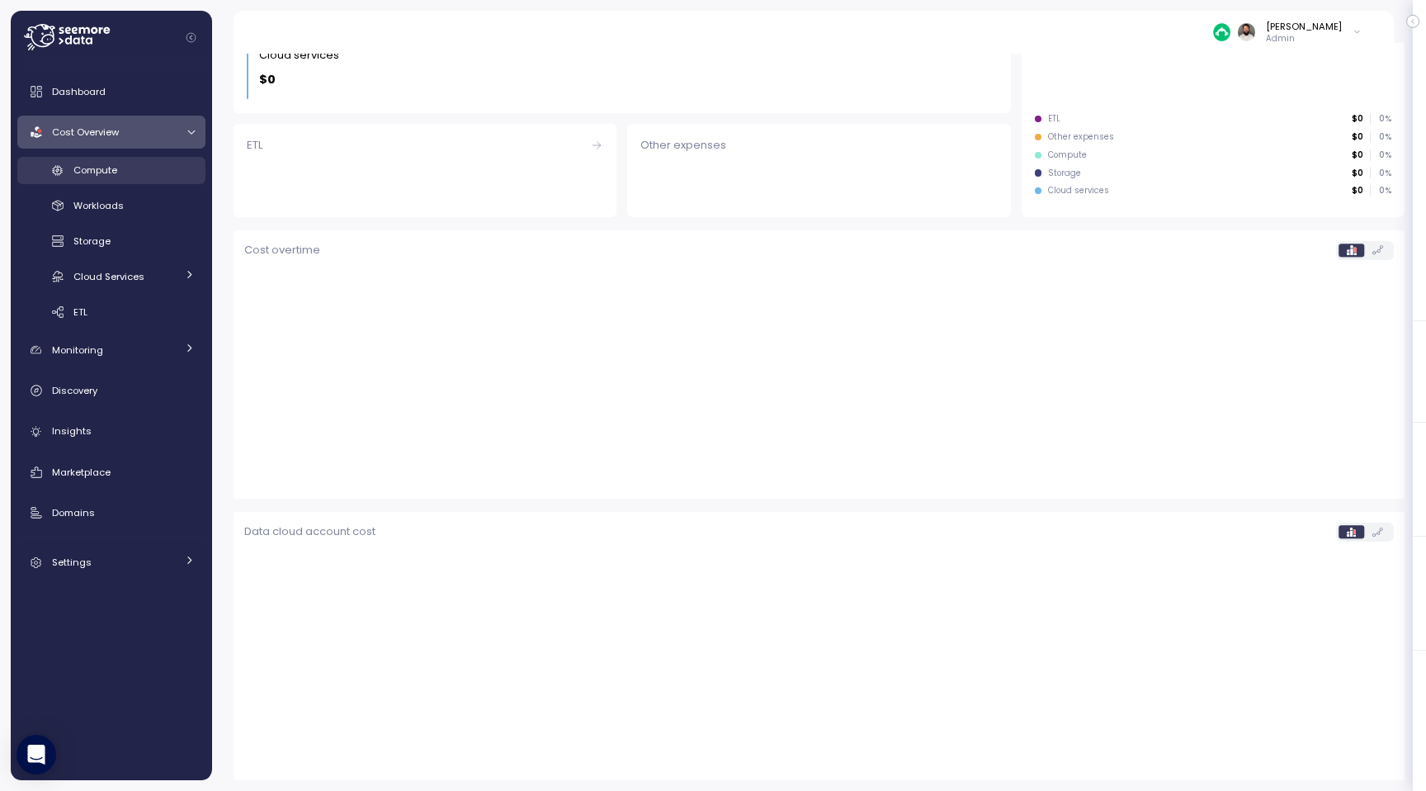
scroll to position [313, 0]
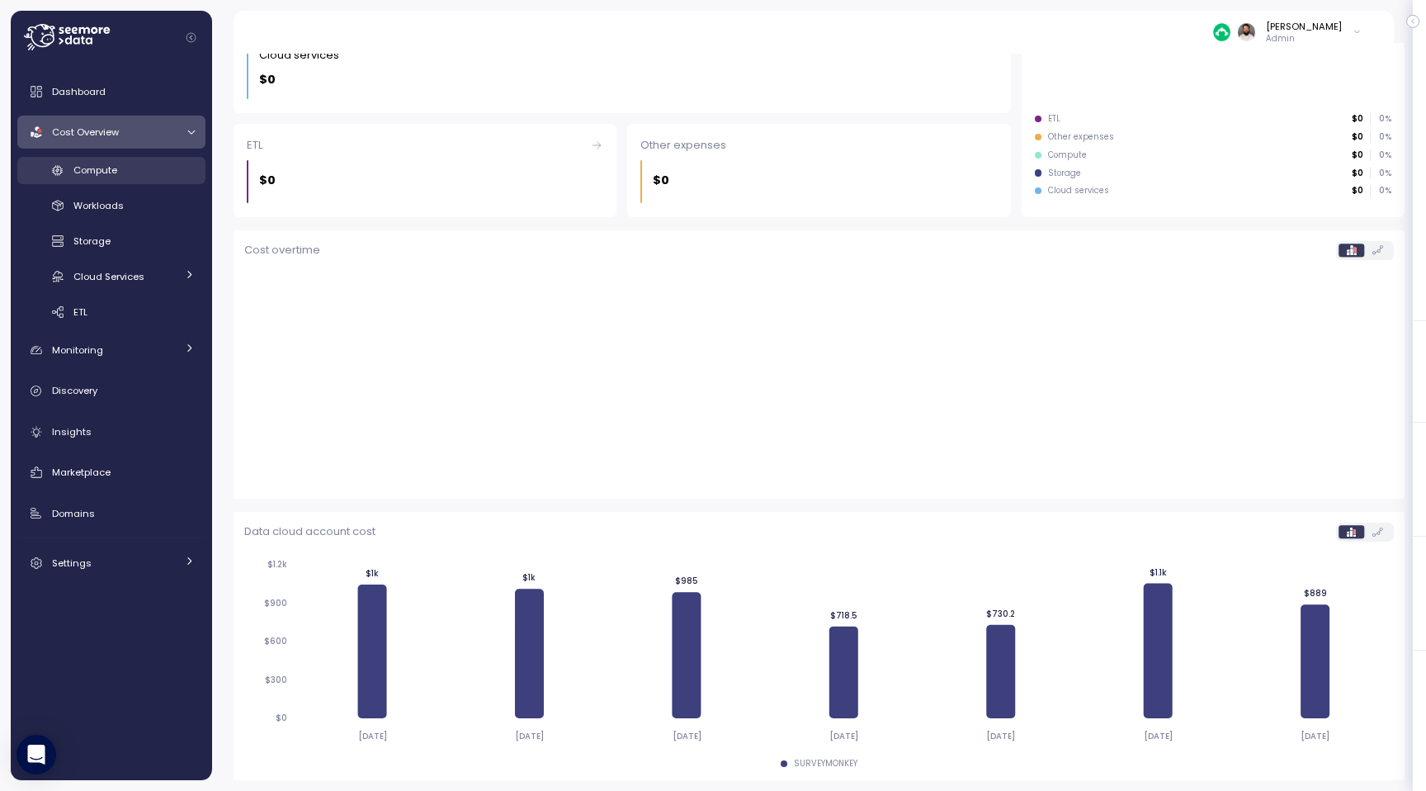
click at [167, 175] on div "Compute" at bounding box center [133, 170] width 121 height 17
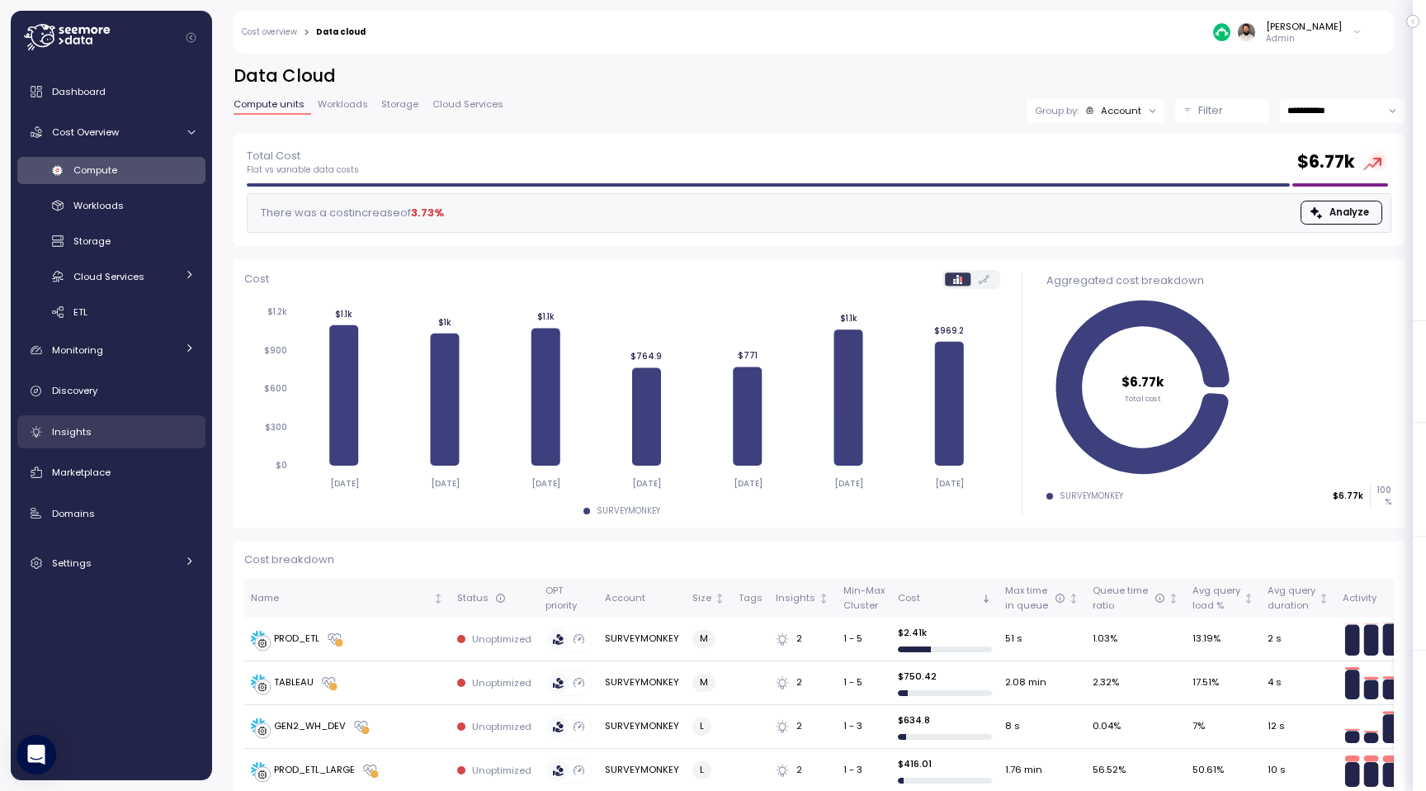
click at [135, 431] on div "Insights" at bounding box center [123, 431] width 143 height 17
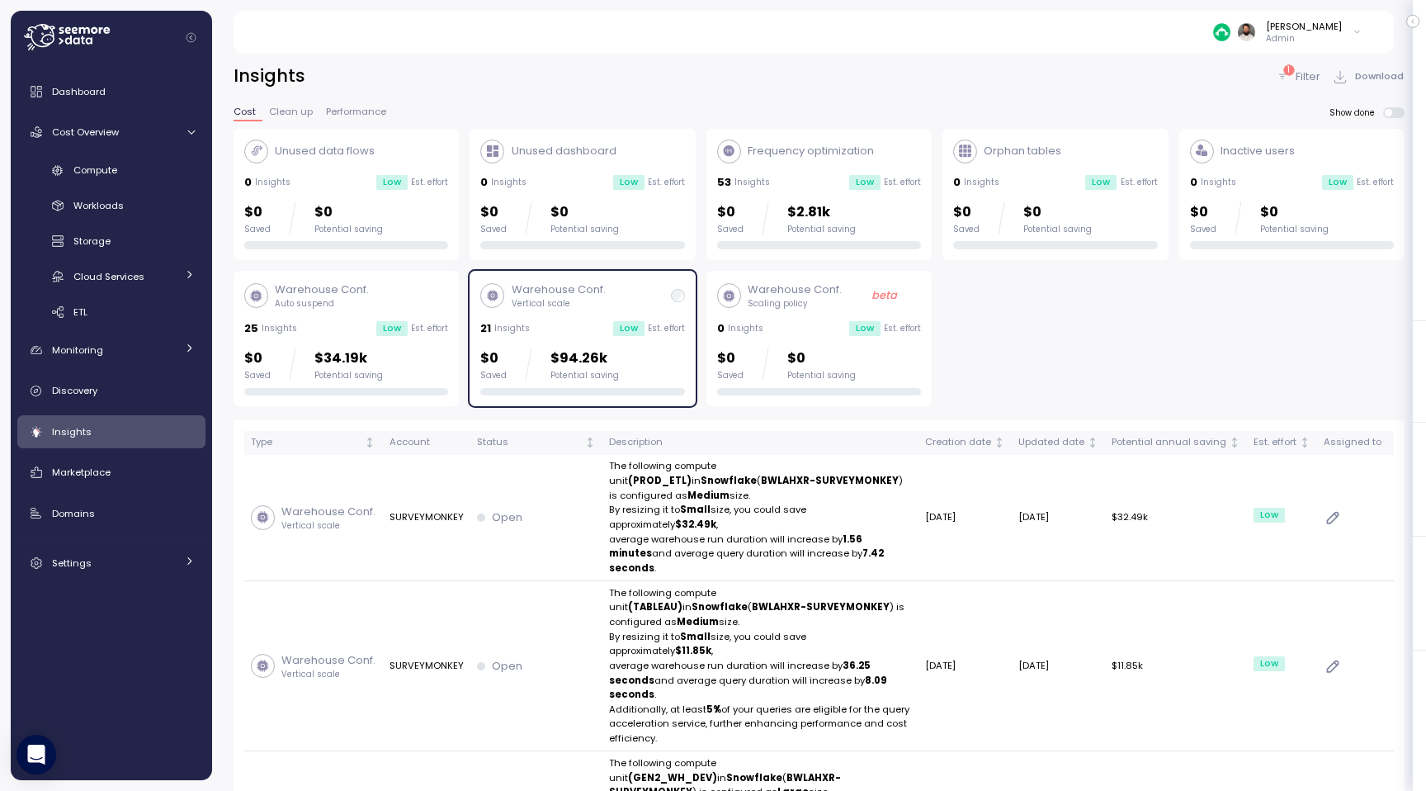
click at [612, 348] on p "$94.26k" at bounding box center [585, 358] width 69 height 22
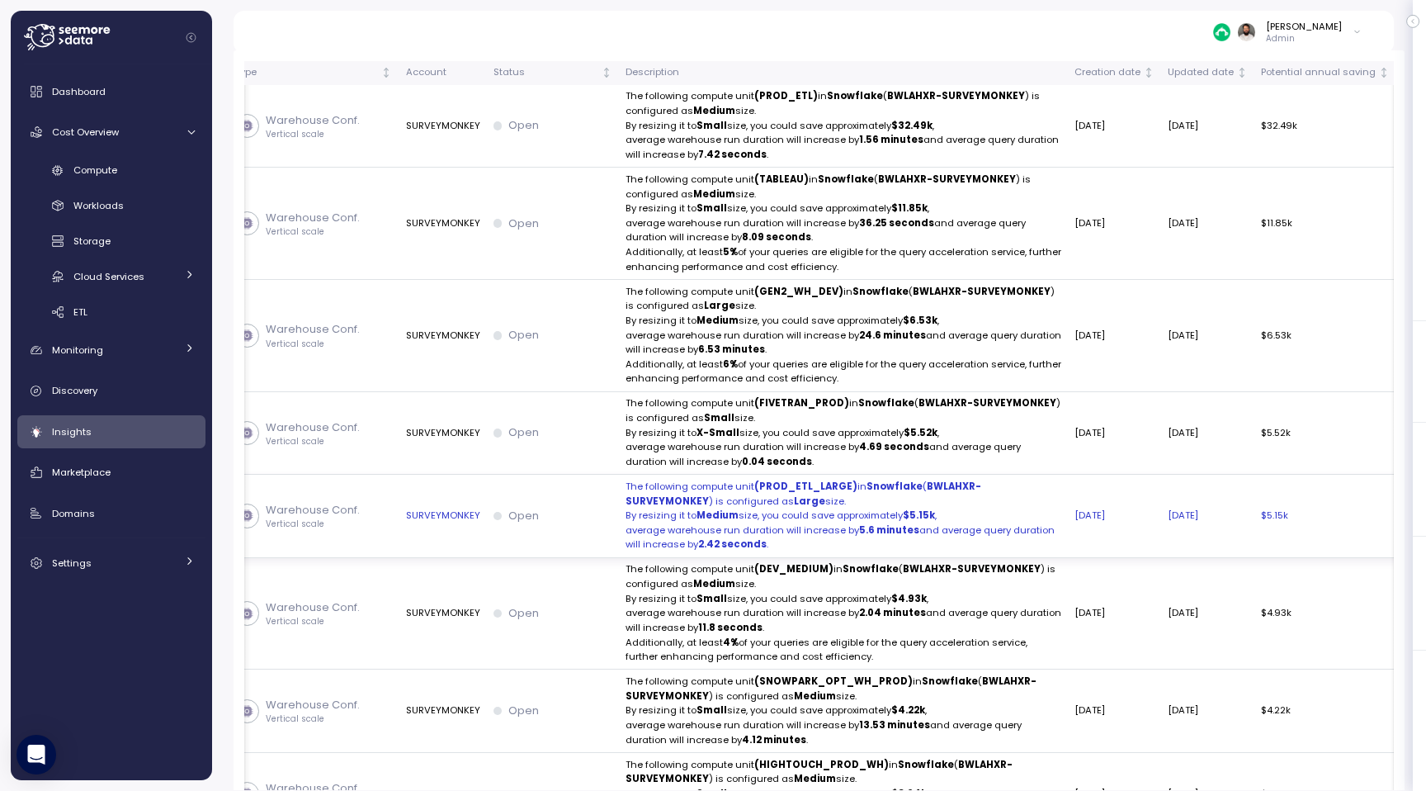
scroll to position [376, 0]
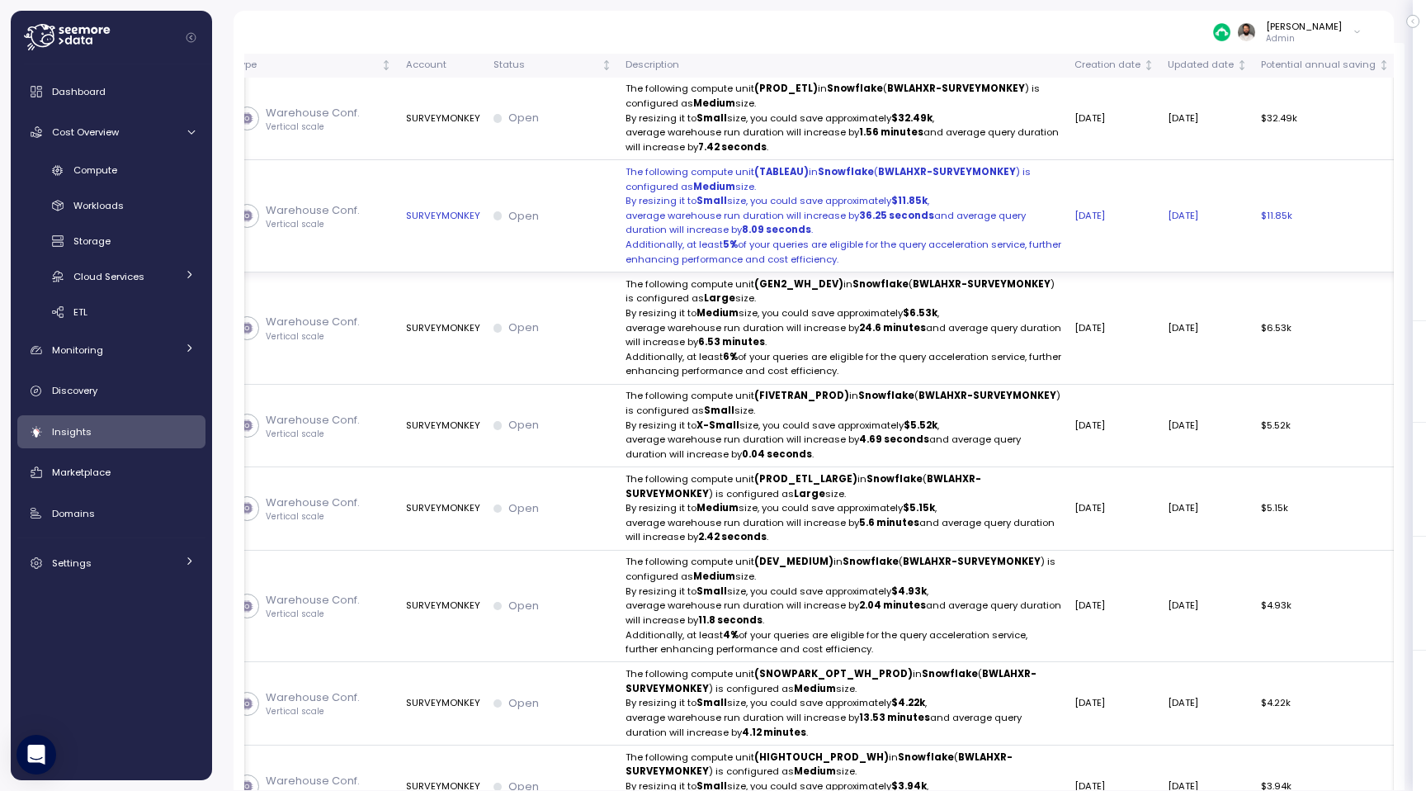
click at [840, 238] on p "Additionally, at least 5% of your queries are eligible for the query accelerati…" at bounding box center [844, 252] width 436 height 29
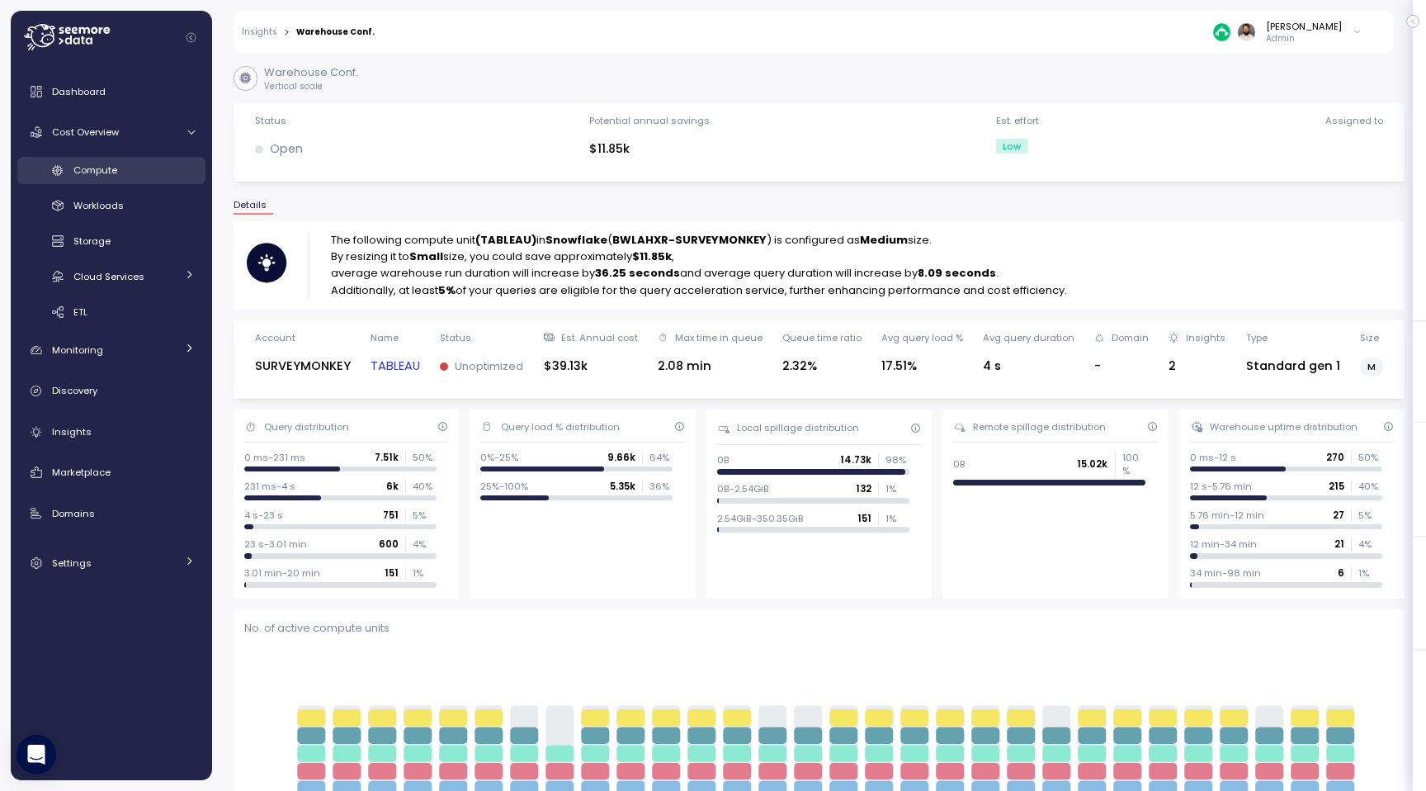
click at [103, 170] on span "Compute" at bounding box center [95, 169] width 44 height 13
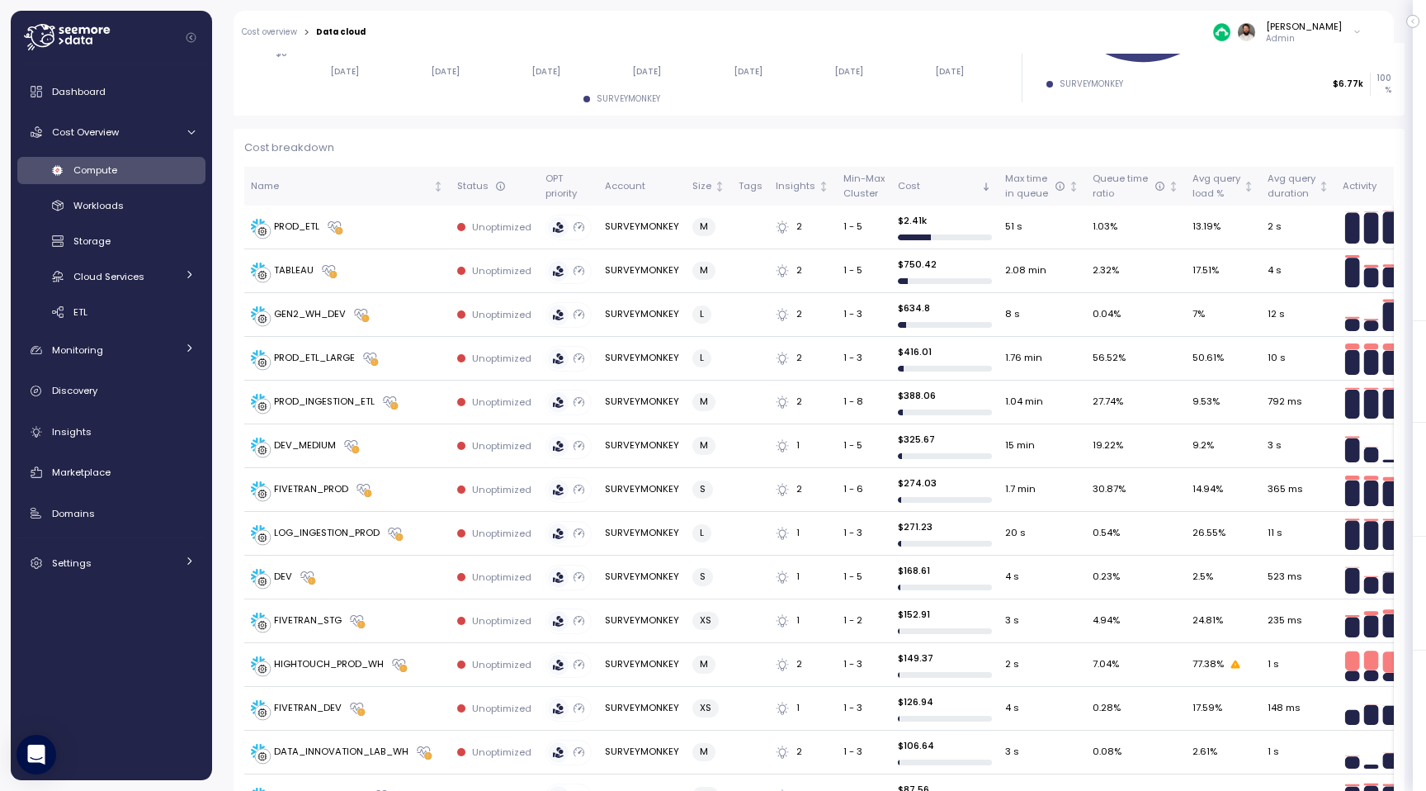
scroll to position [413, 0]
click at [384, 308] on div "GEN2_WH_DEV" at bounding box center [347, 313] width 193 height 17
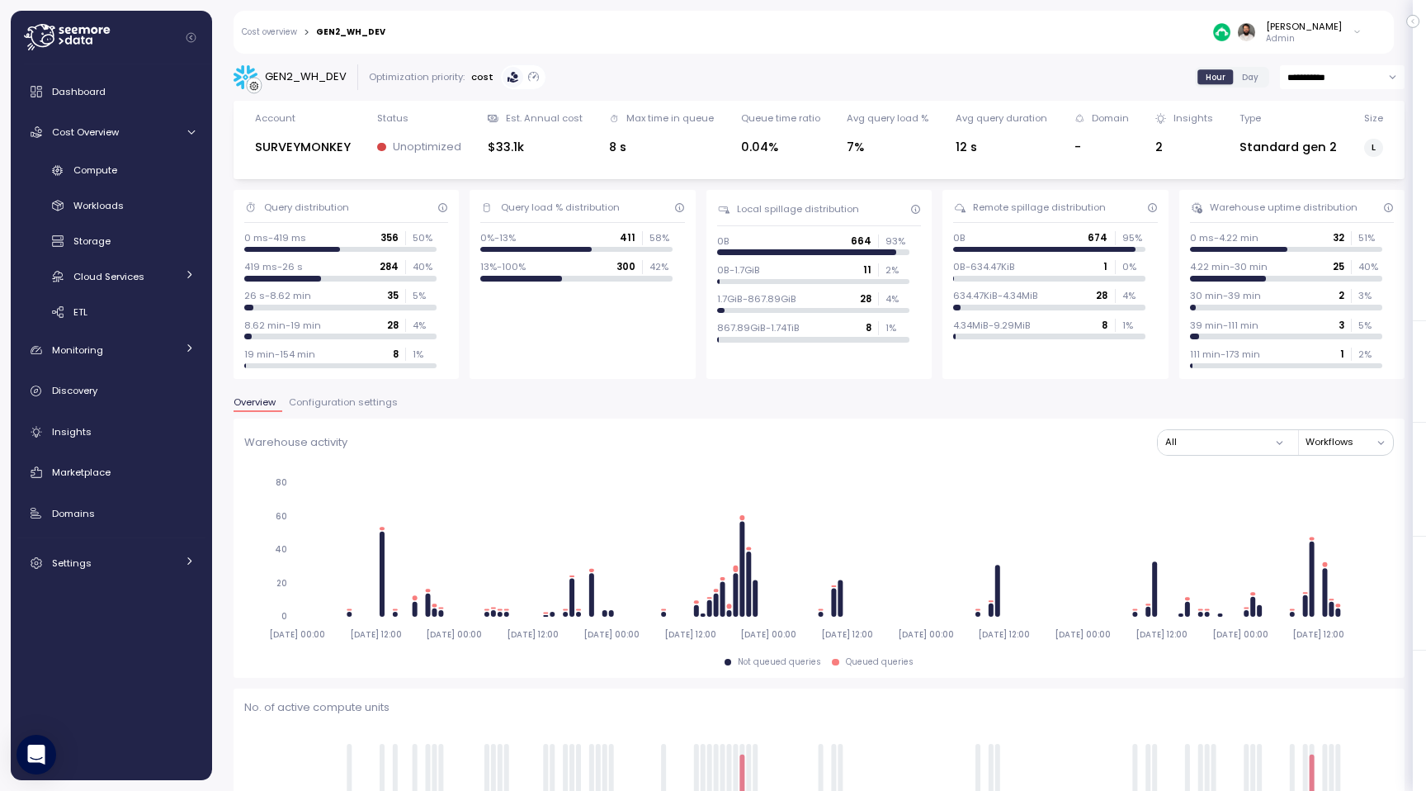
click at [357, 407] on span "Configuration settings" at bounding box center [343, 402] width 109 height 9
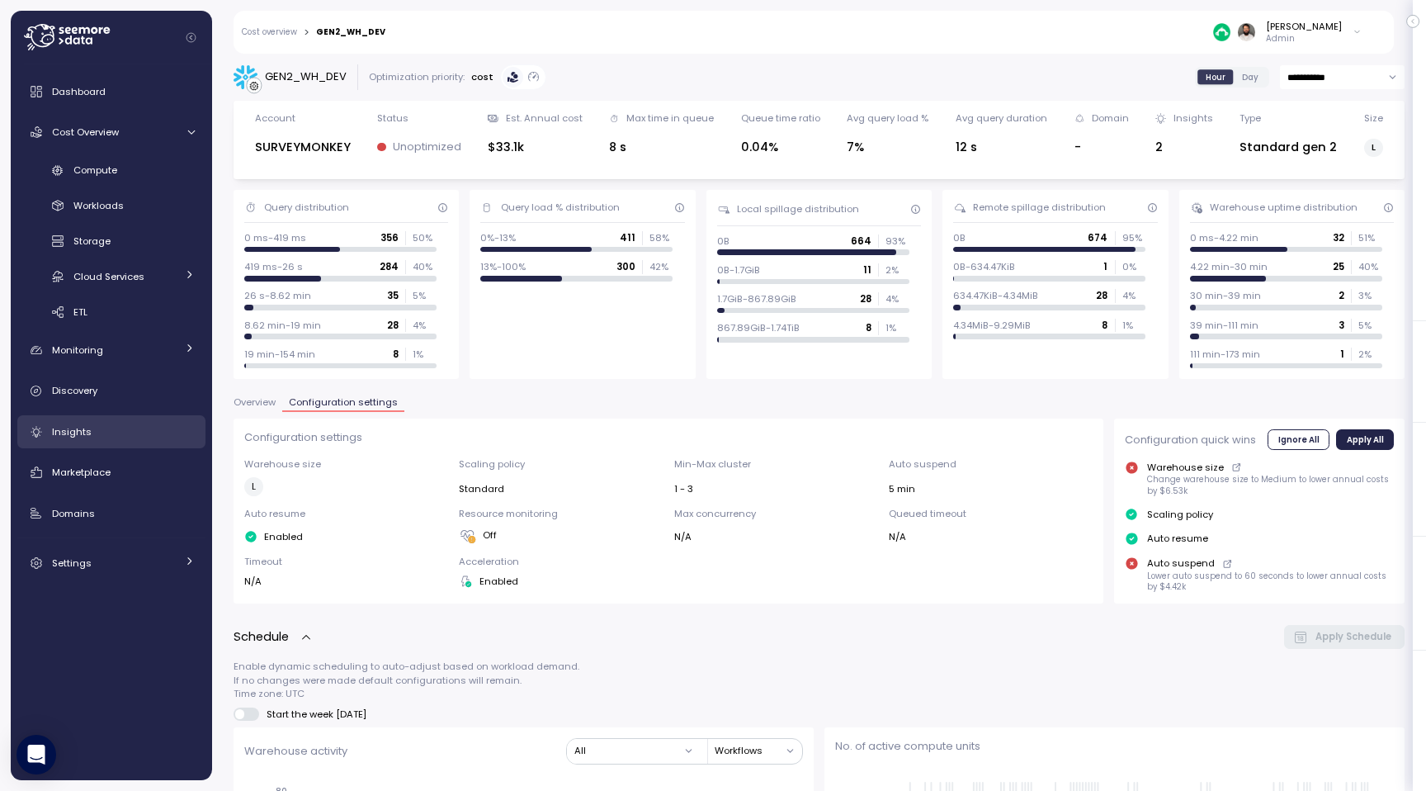
click at [139, 420] on link "Insights" at bounding box center [111, 431] width 188 height 33
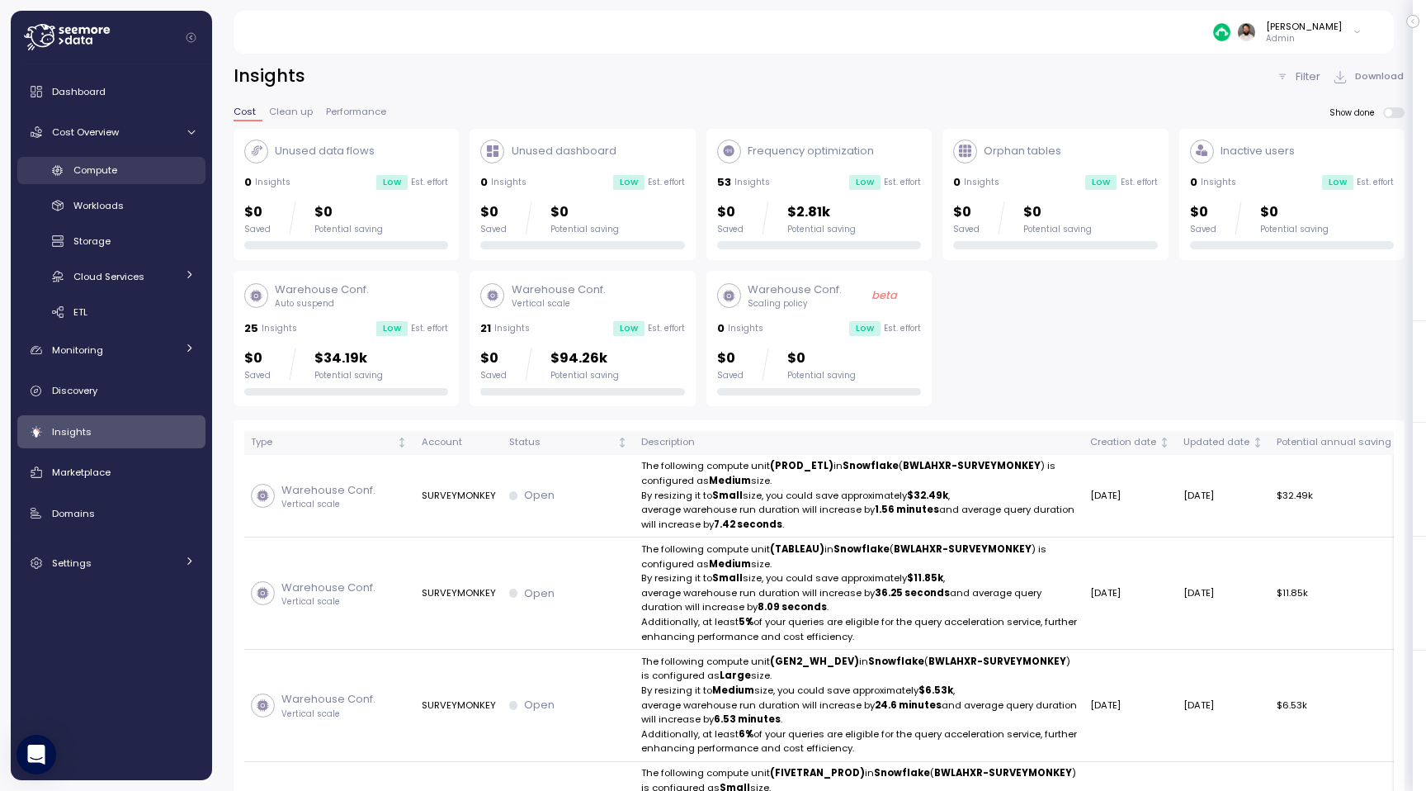
click at [169, 165] on div "Compute" at bounding box center [133, 170] width 121 height 17
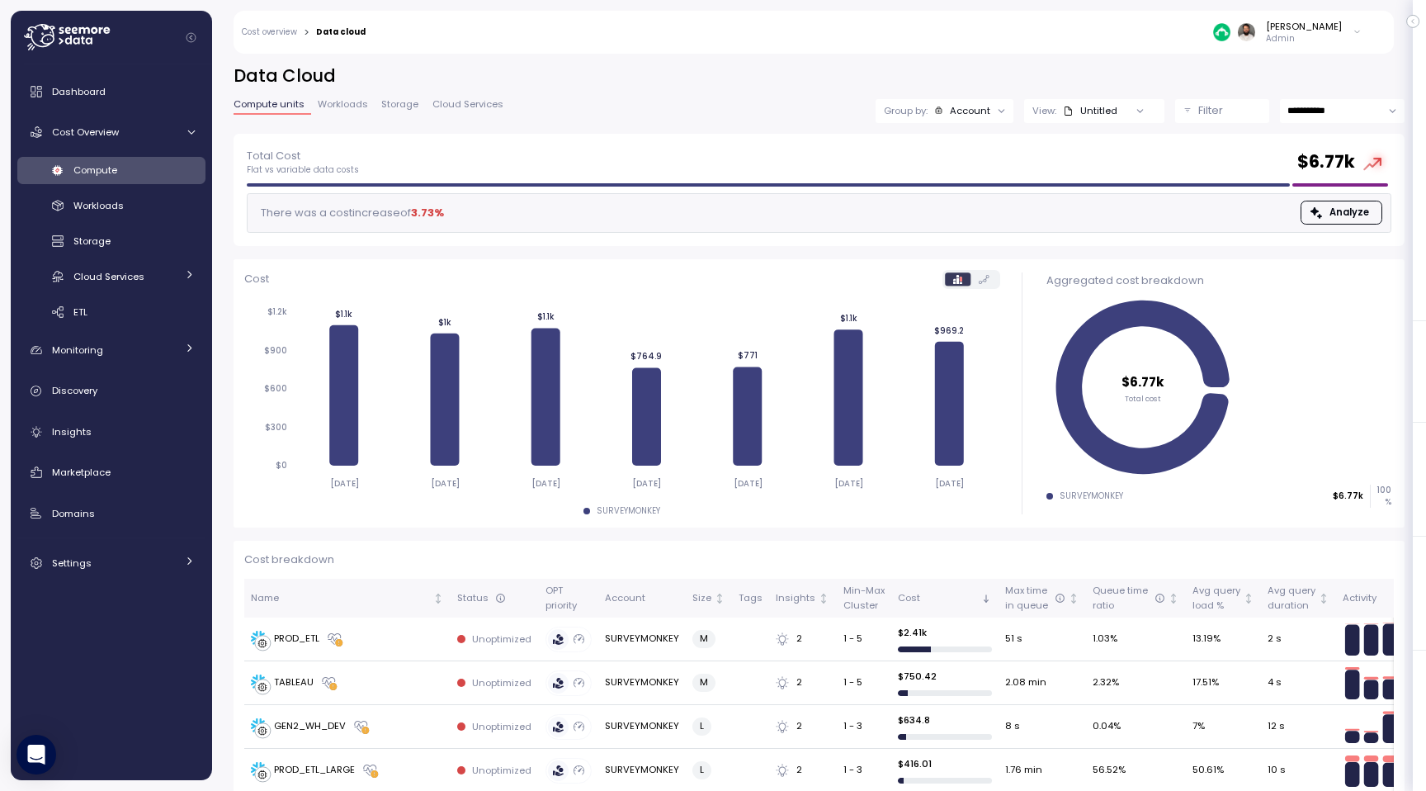
click at [466, 102] on span "Cloud Services" at bounding box center [468, 104] width 71 height 9
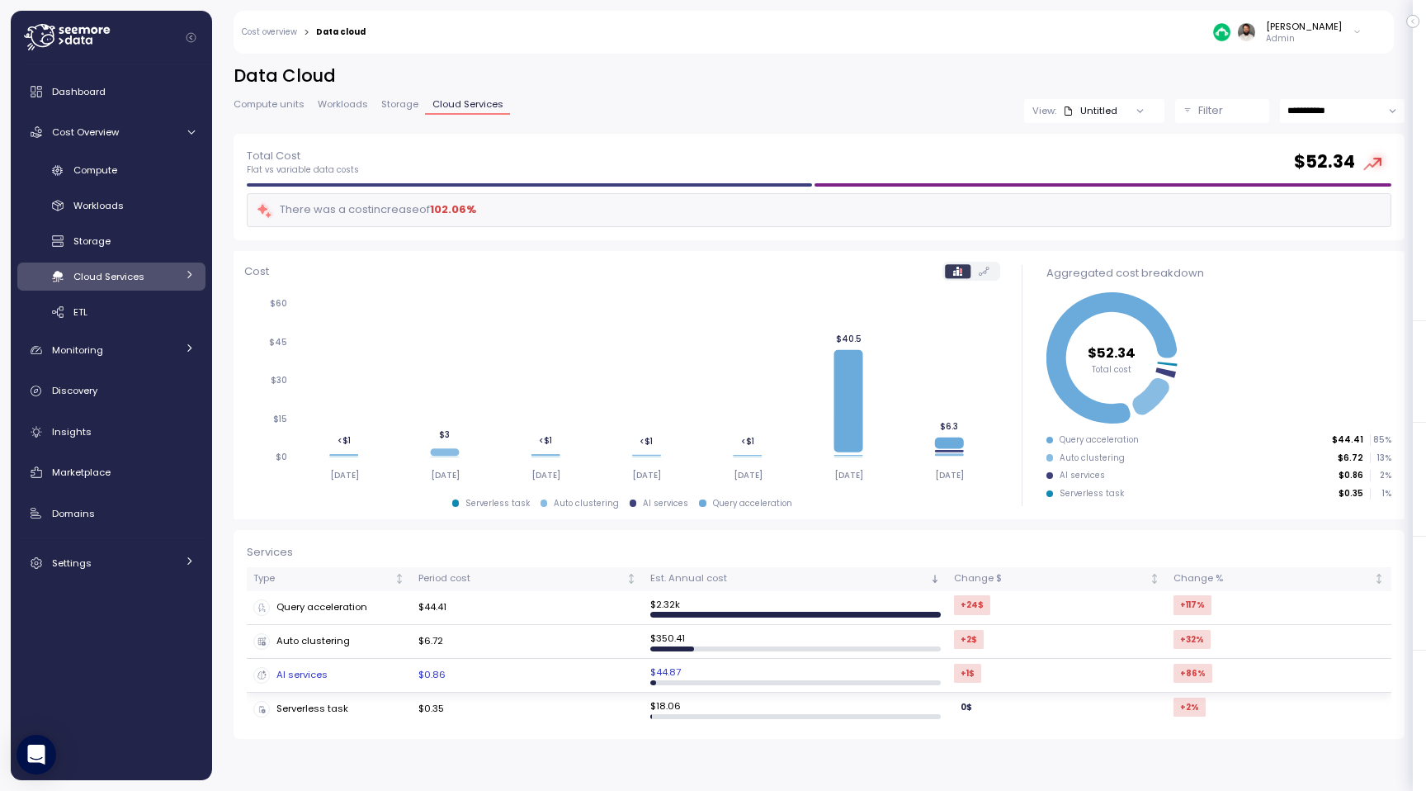
click at [593, 678] on td "$0.86" at bounding box center [528, 676] width 232 height 34
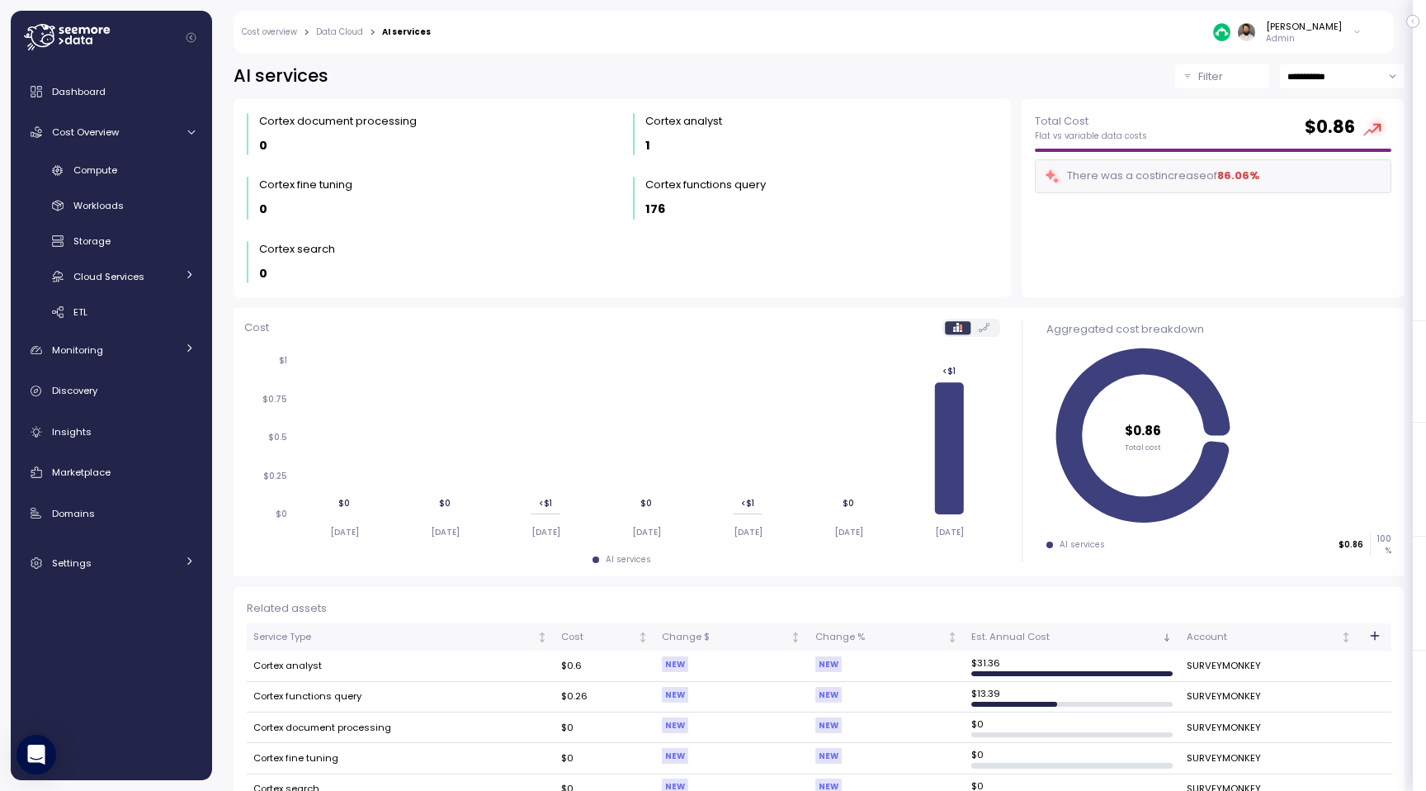
scroll to position [33, 0]
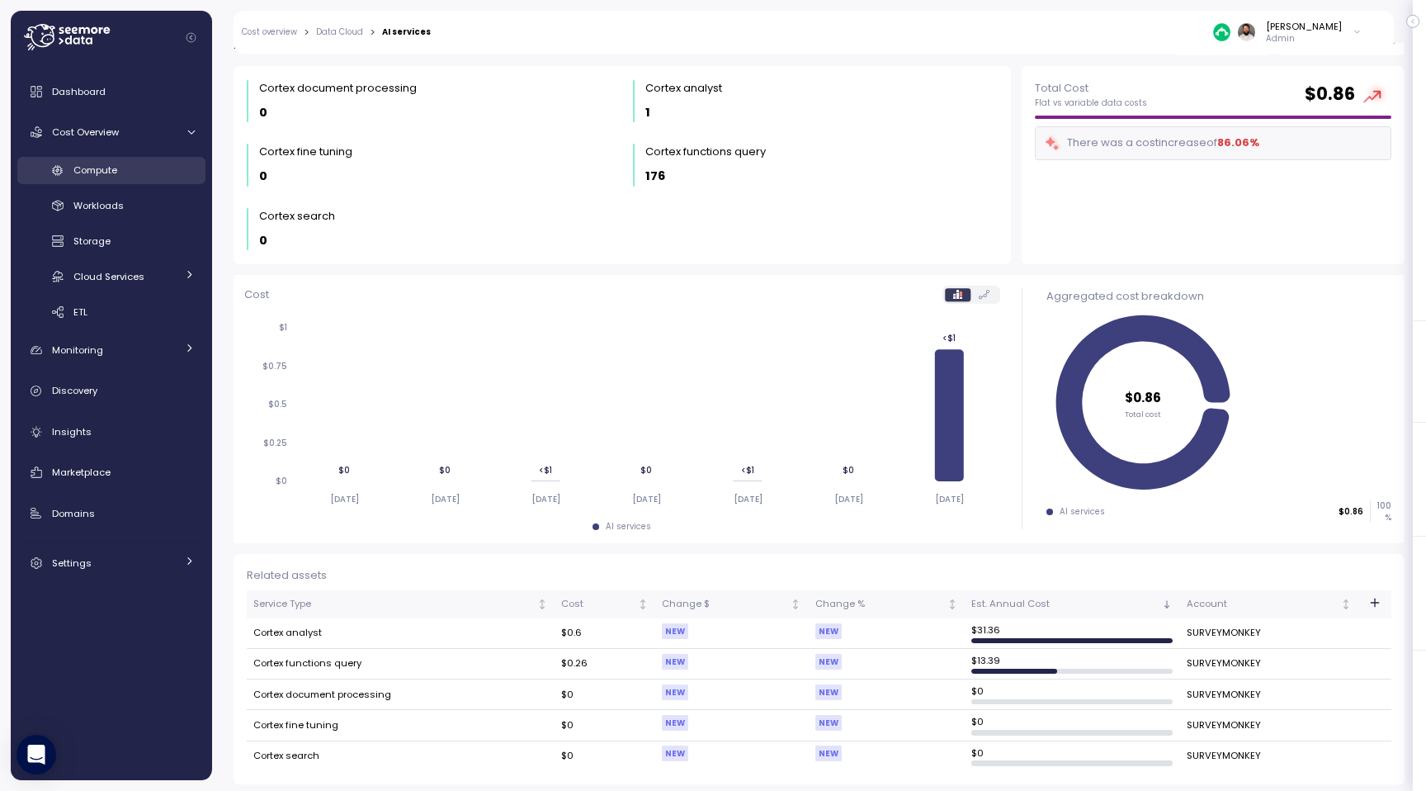
click at [134, 168] on div "Compute" at bounding box center [133, 170] width 121 height 17
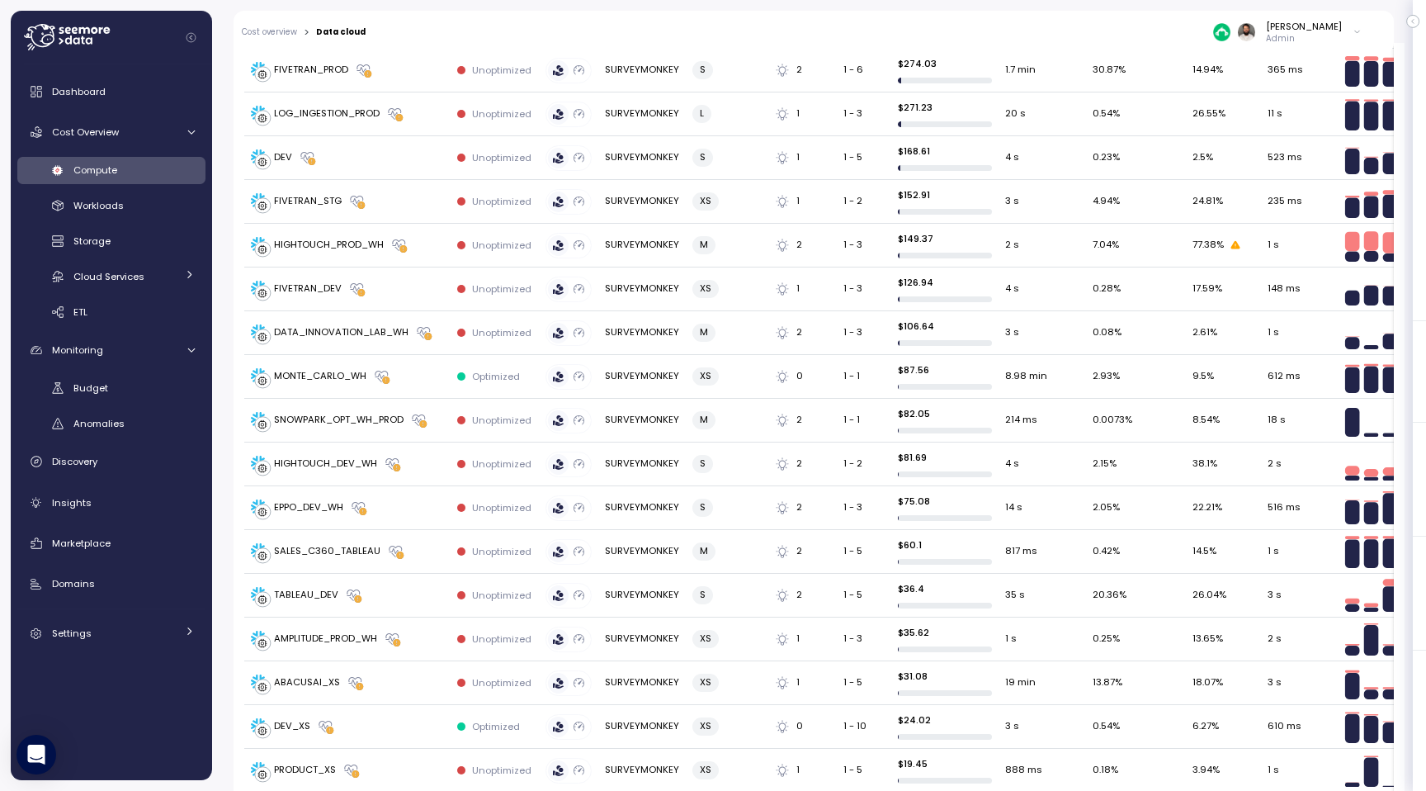
scroll to position [830, 0]
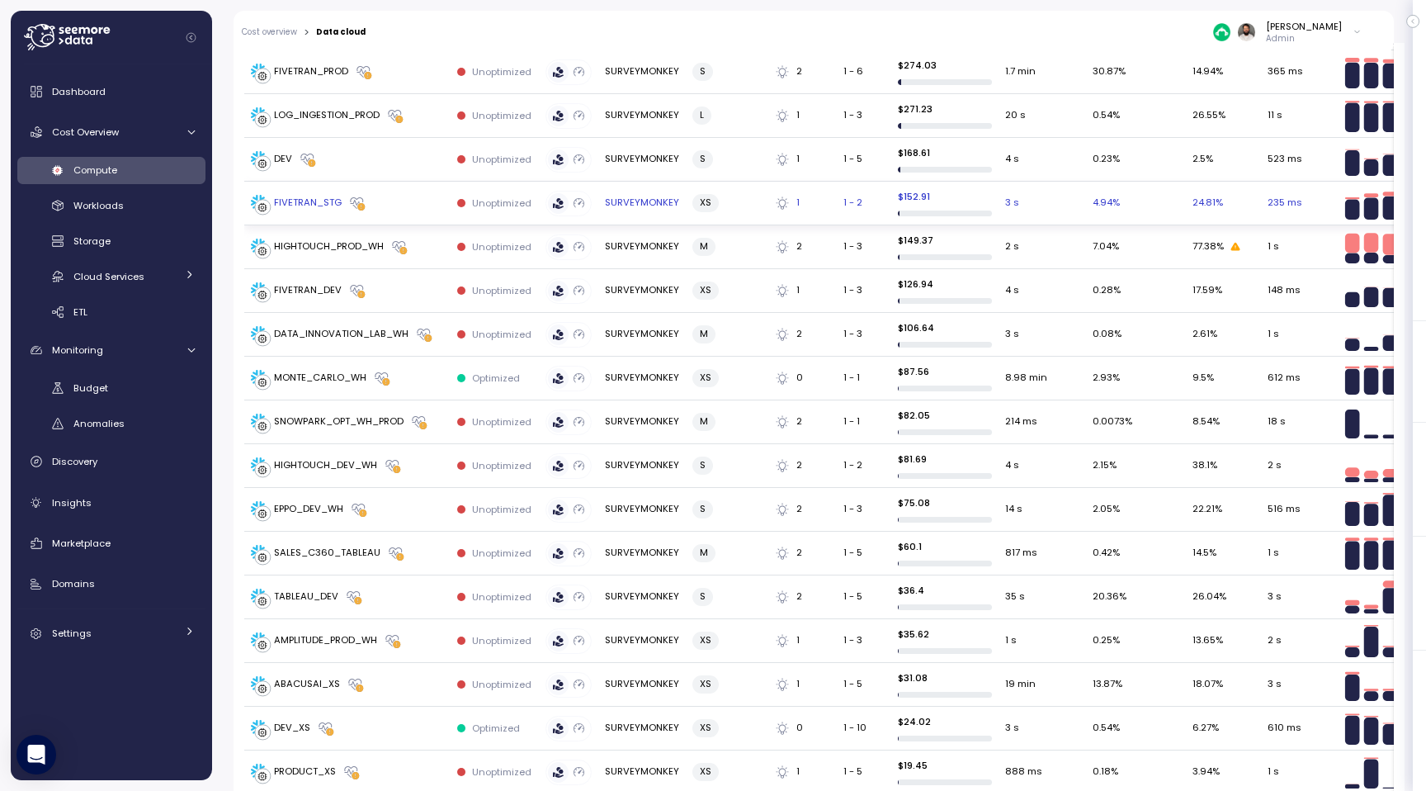
click at [404, 197] on div "FIVETRAN_STG" at bounding box center [347, 203] width 193 height 17
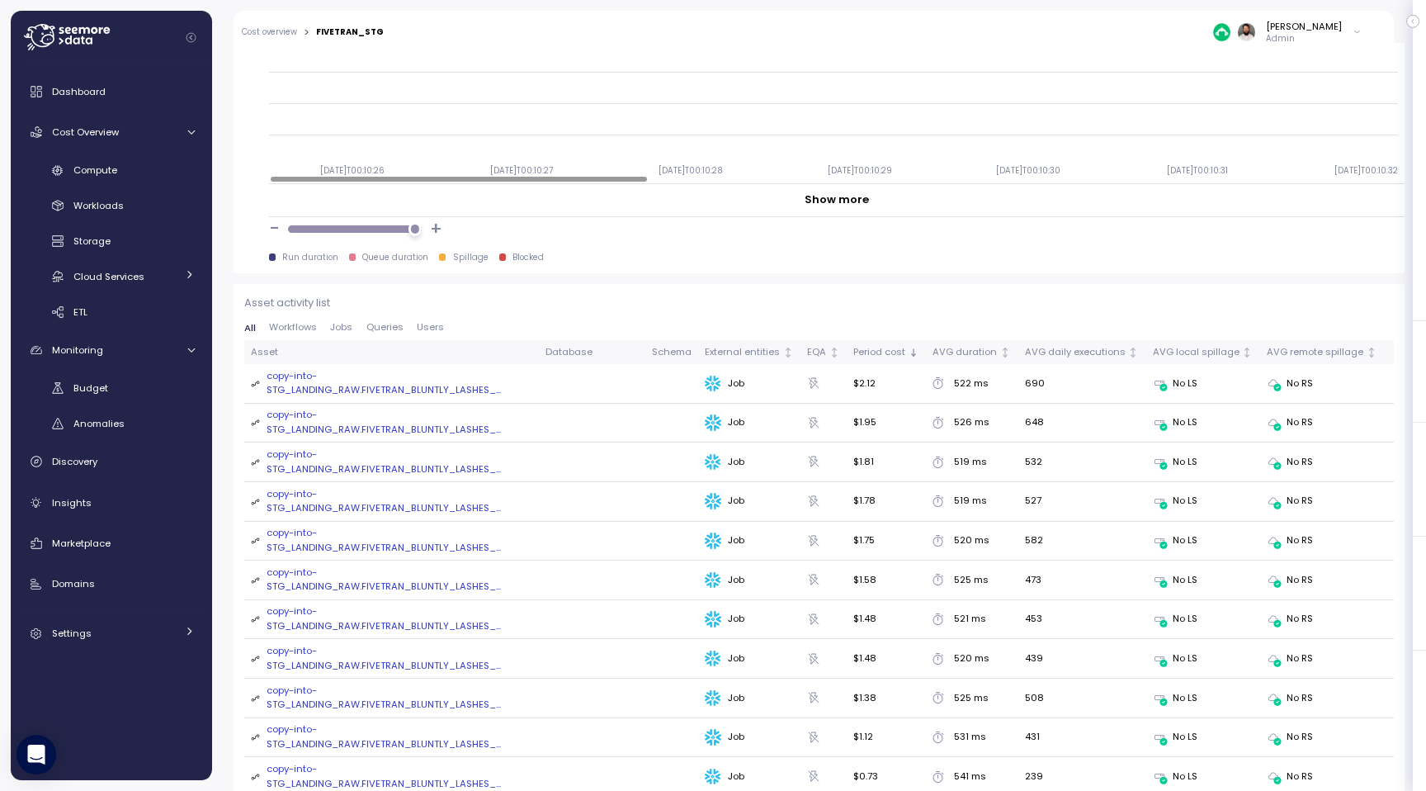
scroll to position [1591, 0]
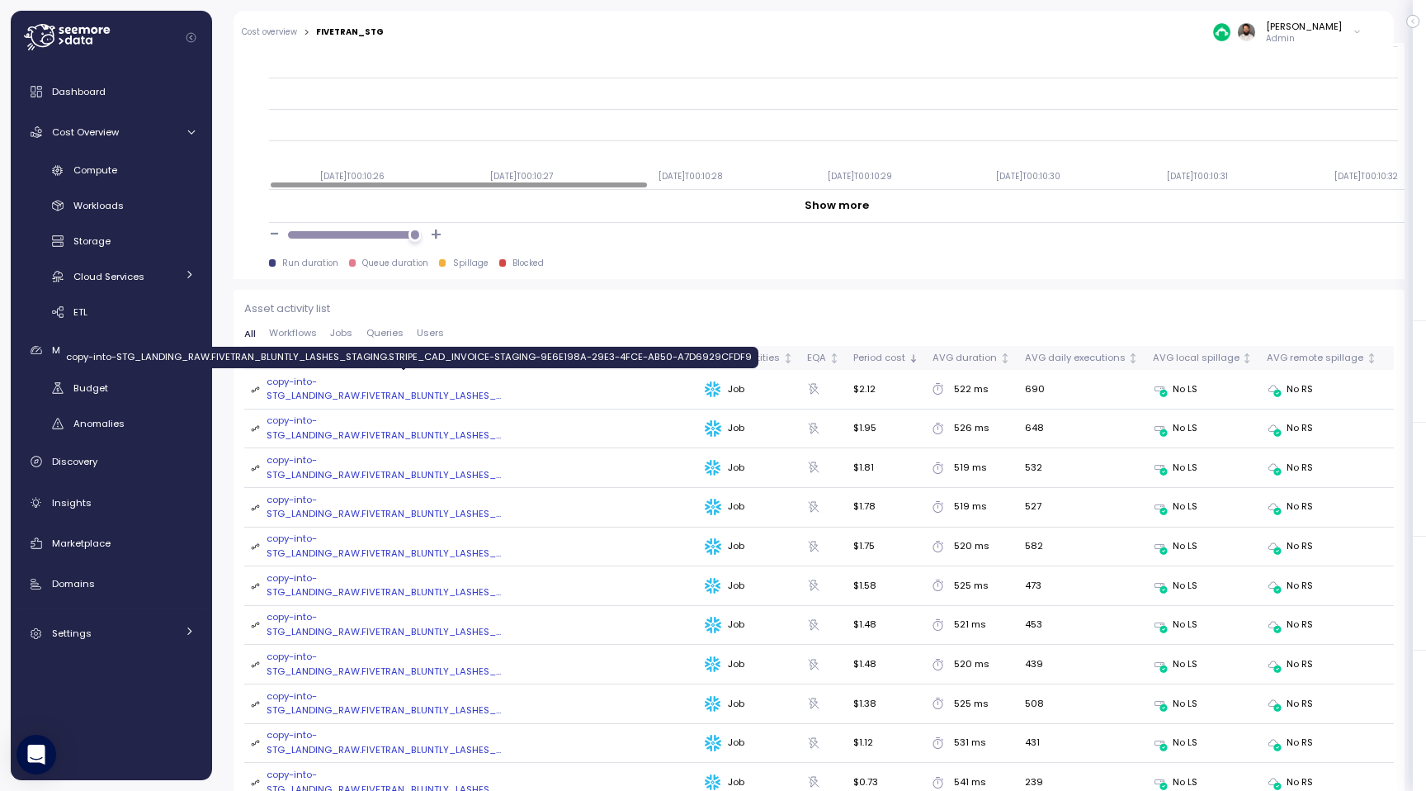
click at [401, 392] on div "copy-into-STG_LANDING_RAW.FIVETRAN_BLUNTLY_LASHES_ ..." at bounding box center [399, 389] width 265 height 29
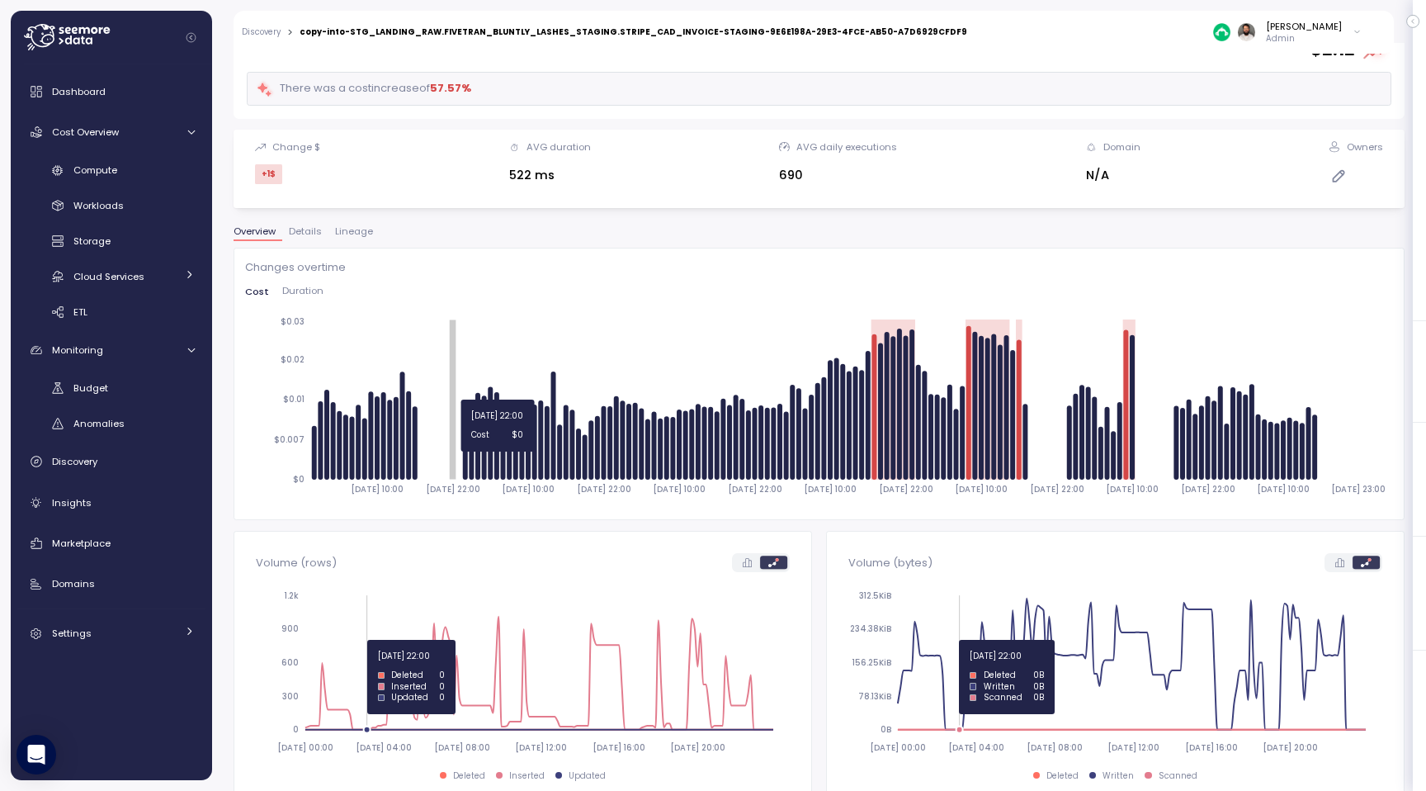
scroll to position [123, 0]
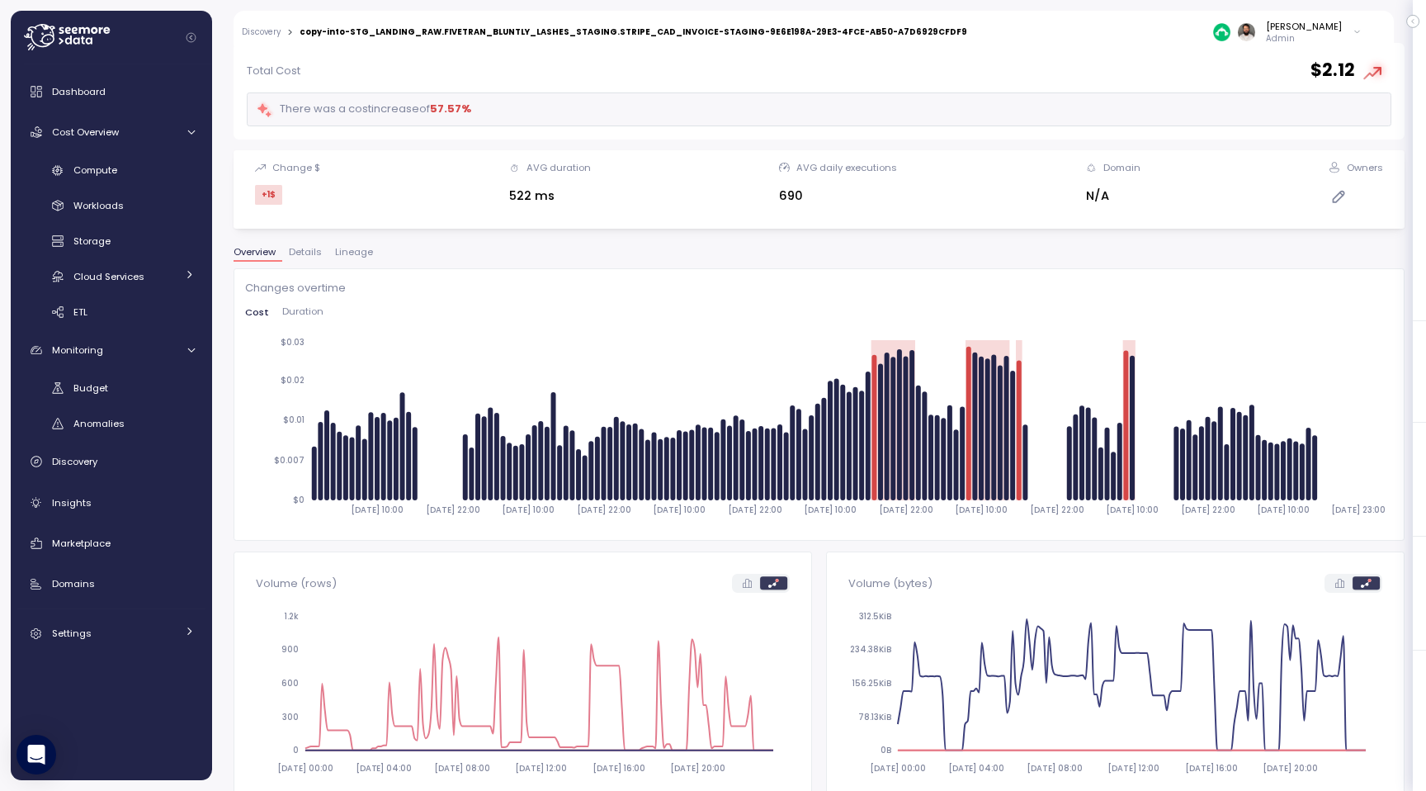
click at [348, 248] on span "Lineage" at bounding box center [354, 252] width 38 height 9
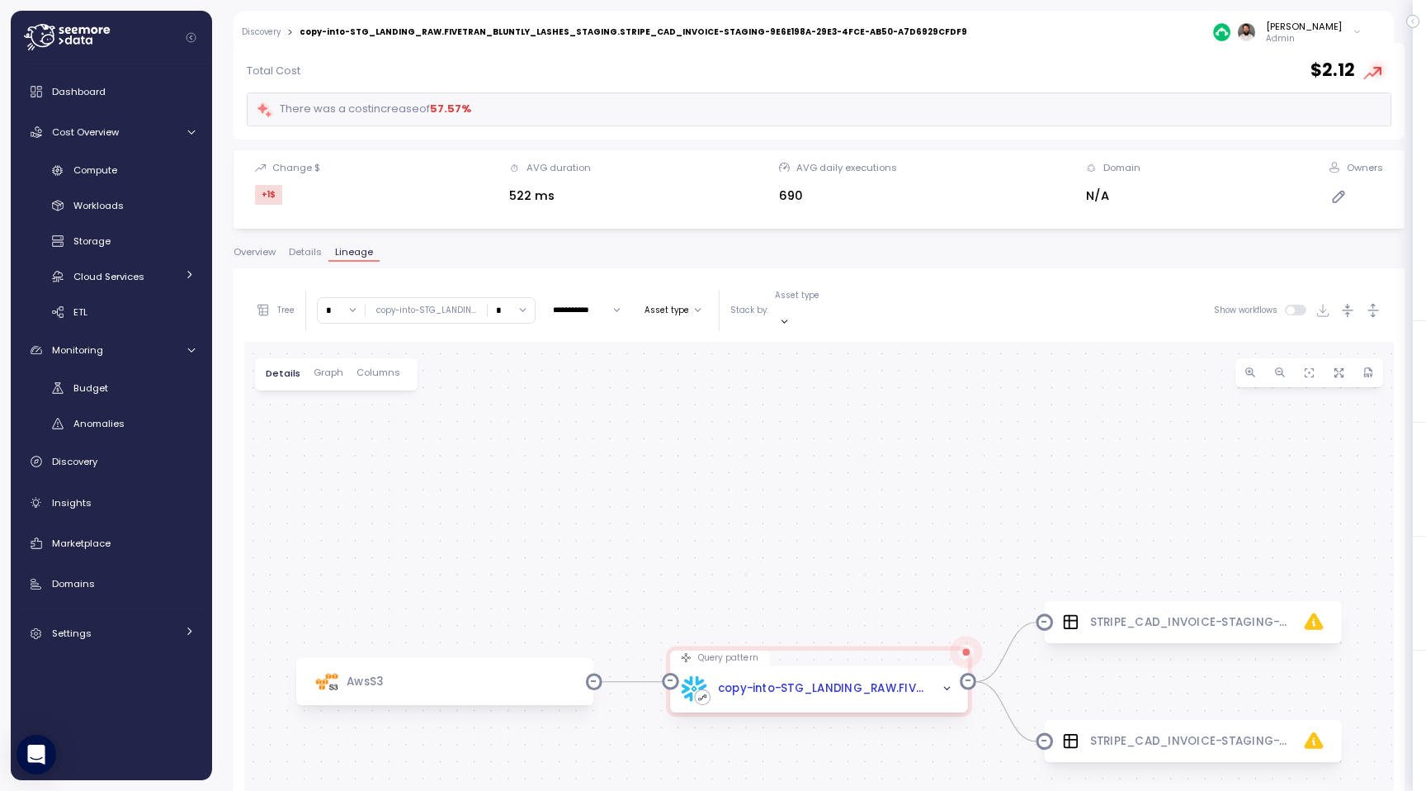
click at [508, 304] on input "*" at bounding box center [511, 310] width 47 height 24
click at [504, 434] on div "3" at bounding box center [509, 426] width 40 height 22
type input "*"
click at [124, 489] on link "Insights" at bounding box center [111, 502] width 188 height 33
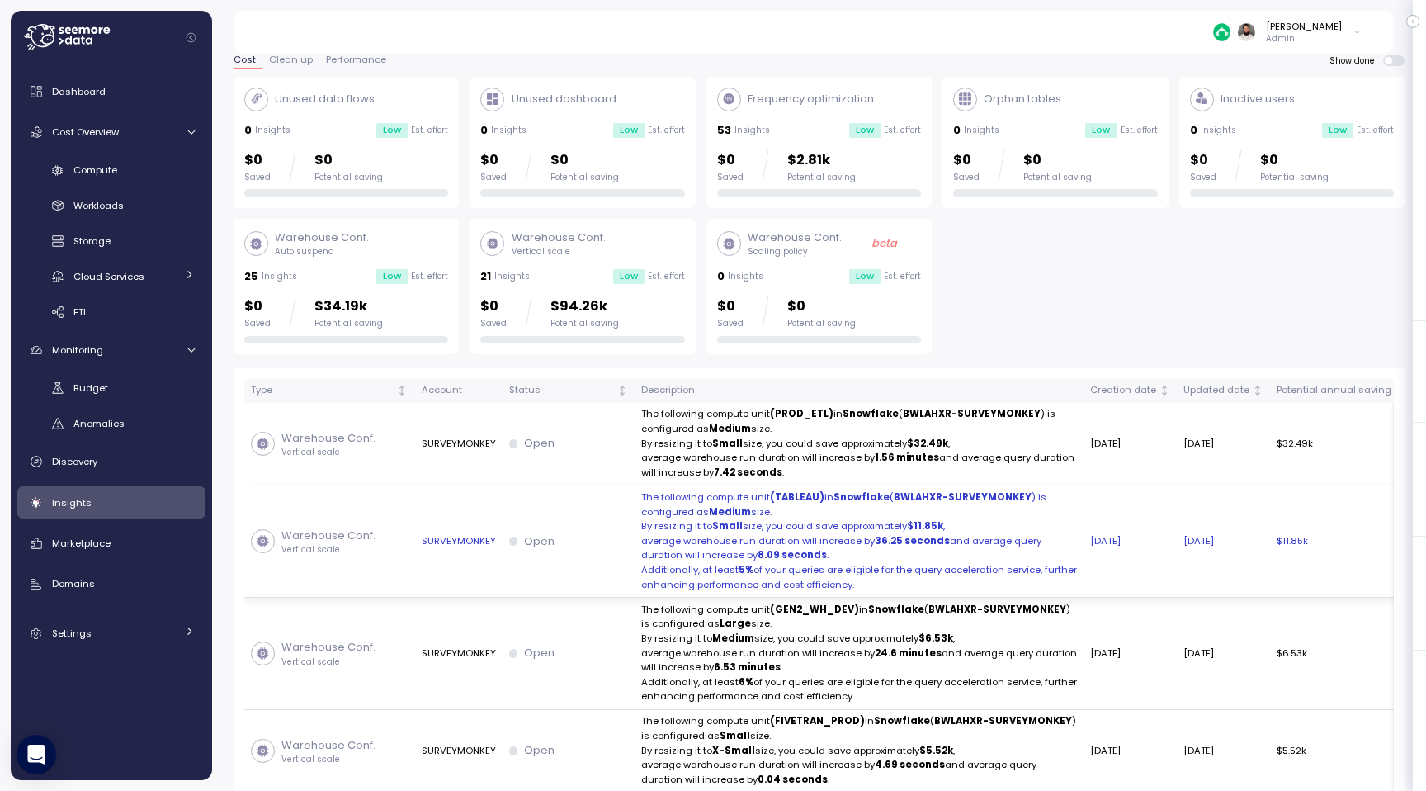
scroll to position [51, 0]
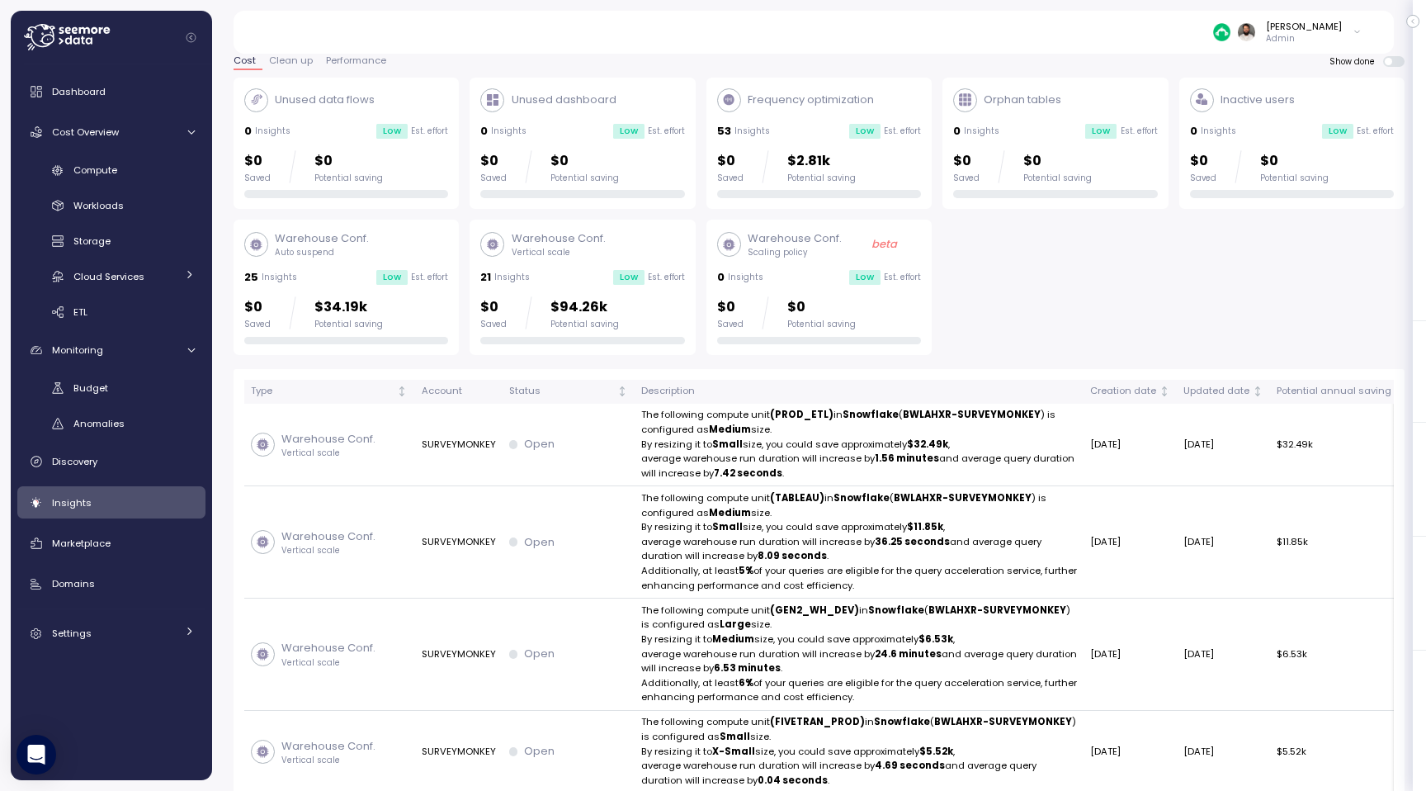
click at [571, 326] on div "Potential saving" at bounding box center [585, 325] width 69 height 12
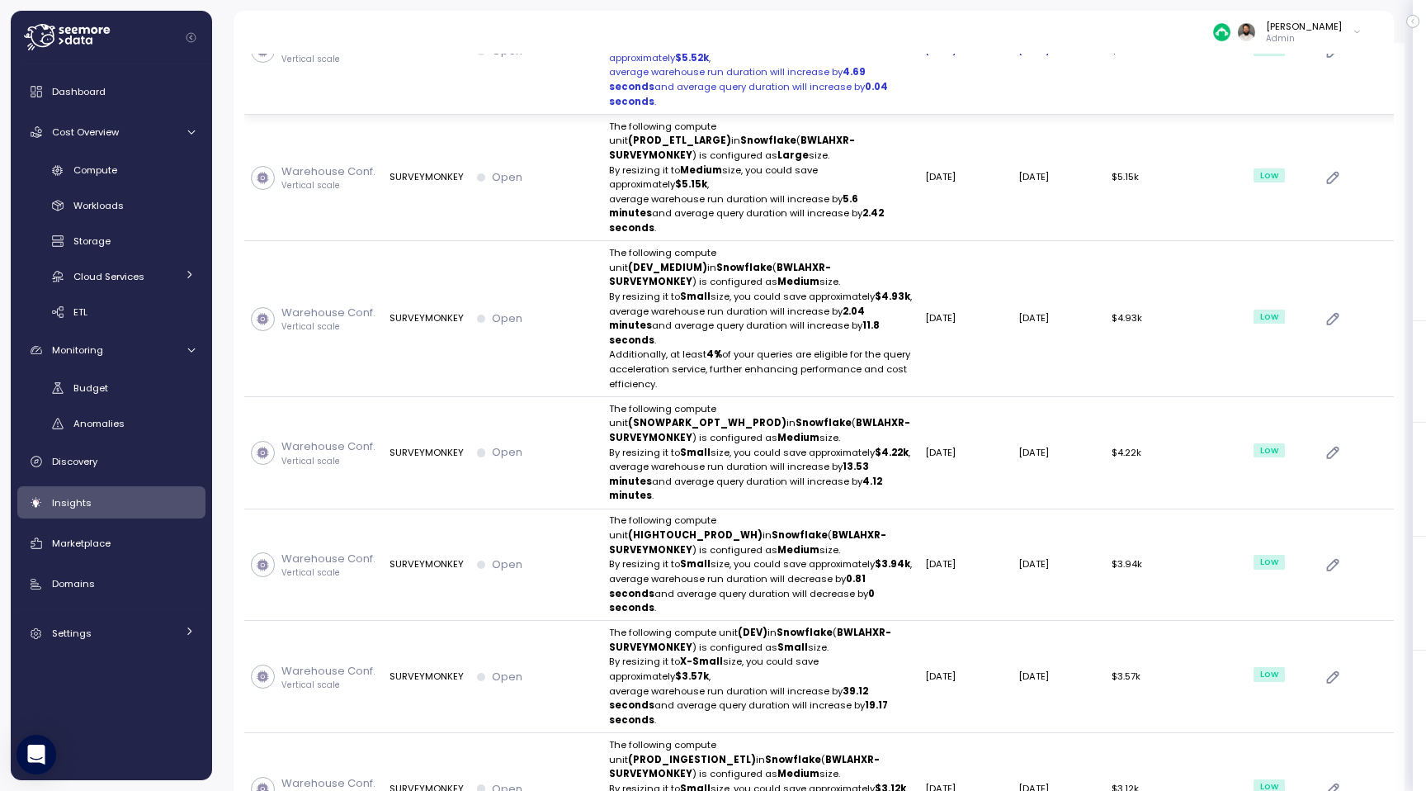
scroll to position [938, 0]
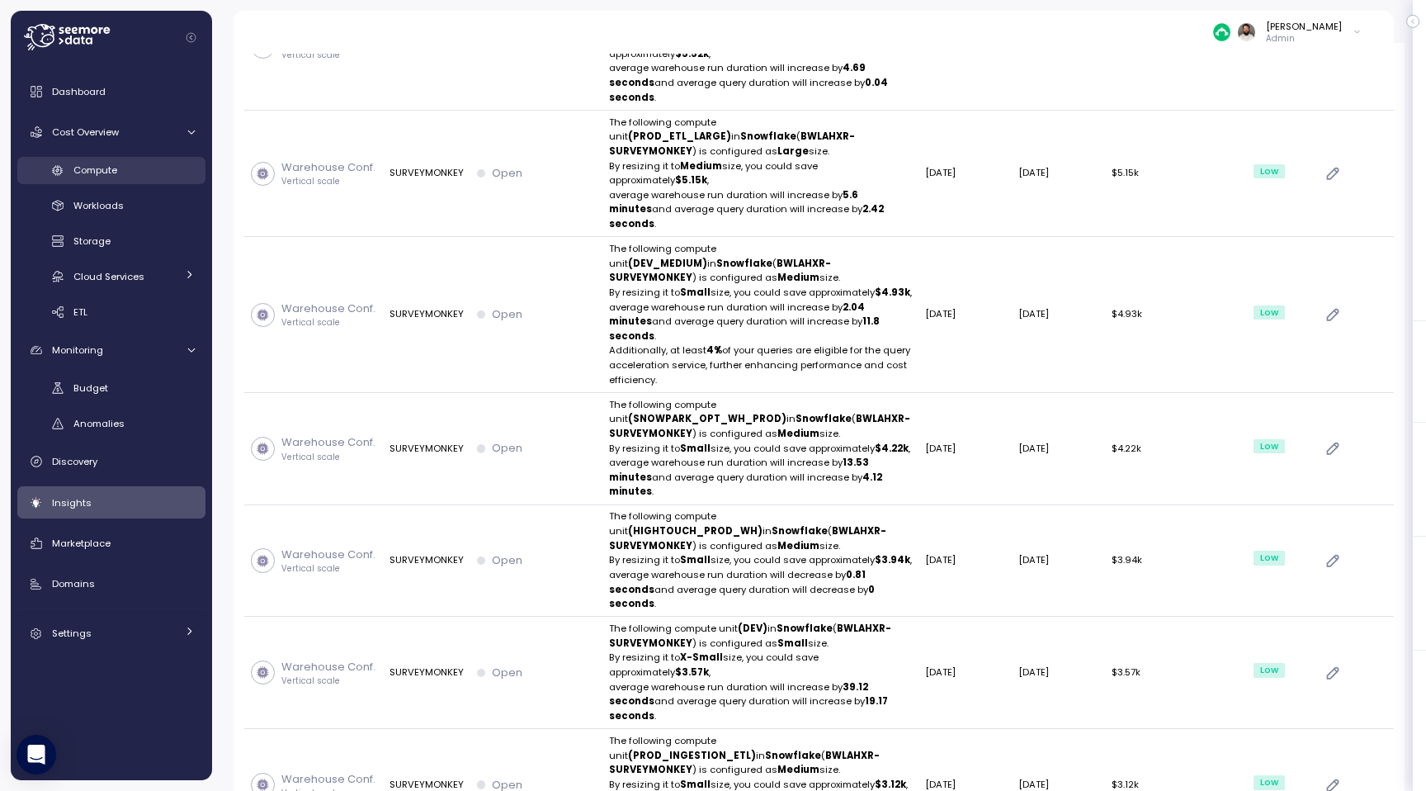
click at [154, 172] on div "Compute" at bounding box center [133, 170] width 121 height 17
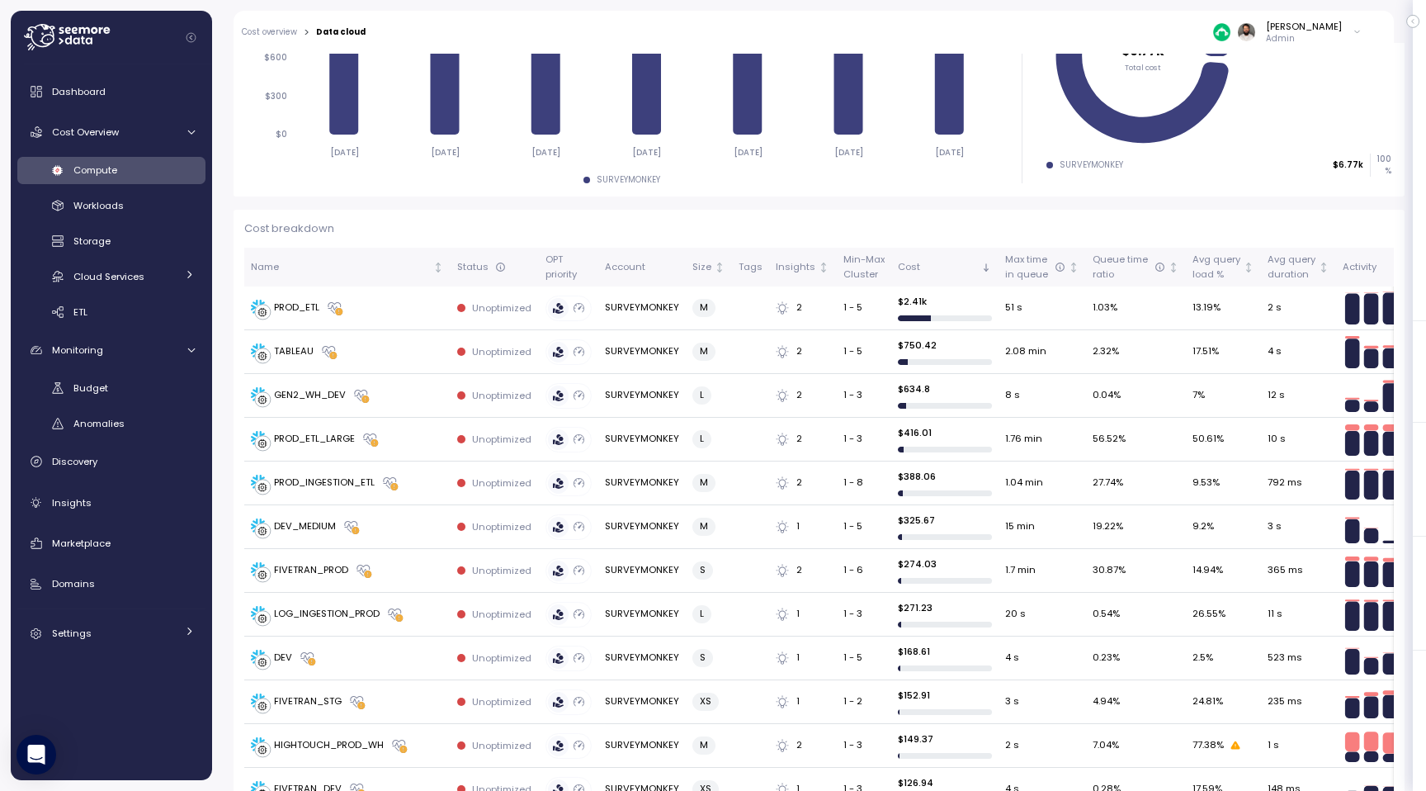
scroll to position [295, 0]
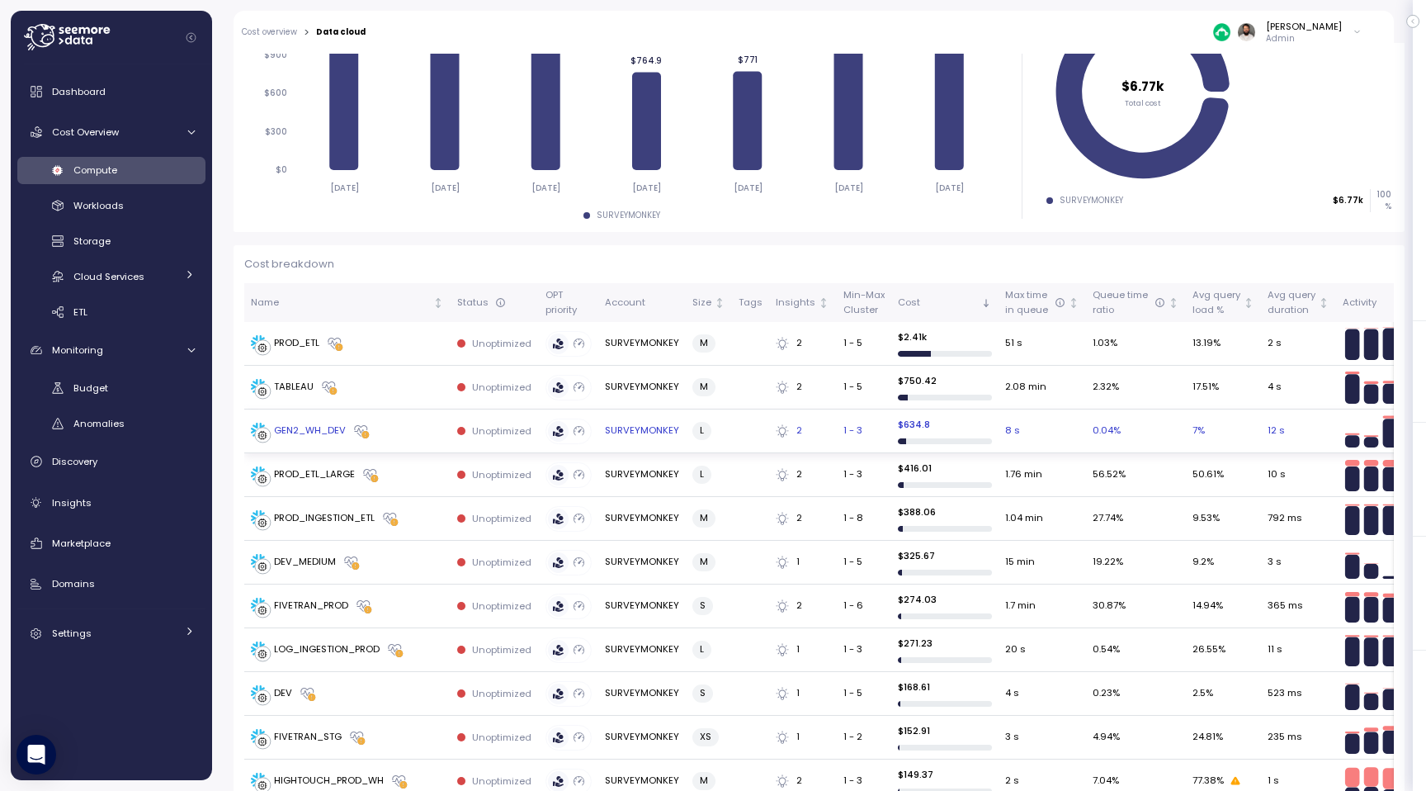
click at [435, 439] on td "GEN2_WH_DEV" at bounding box center [347, 431] width 206 height 44
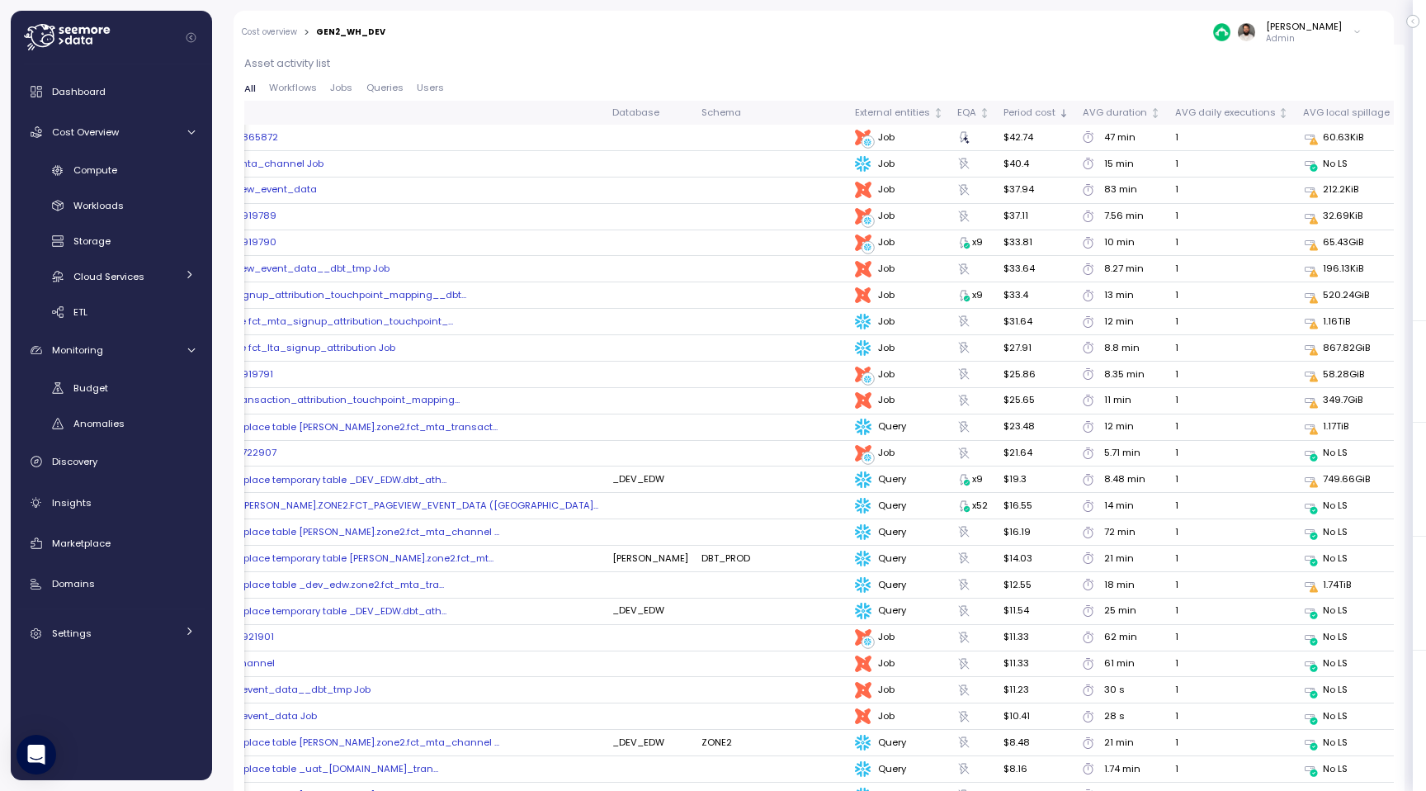
scroll to position [0, 66]
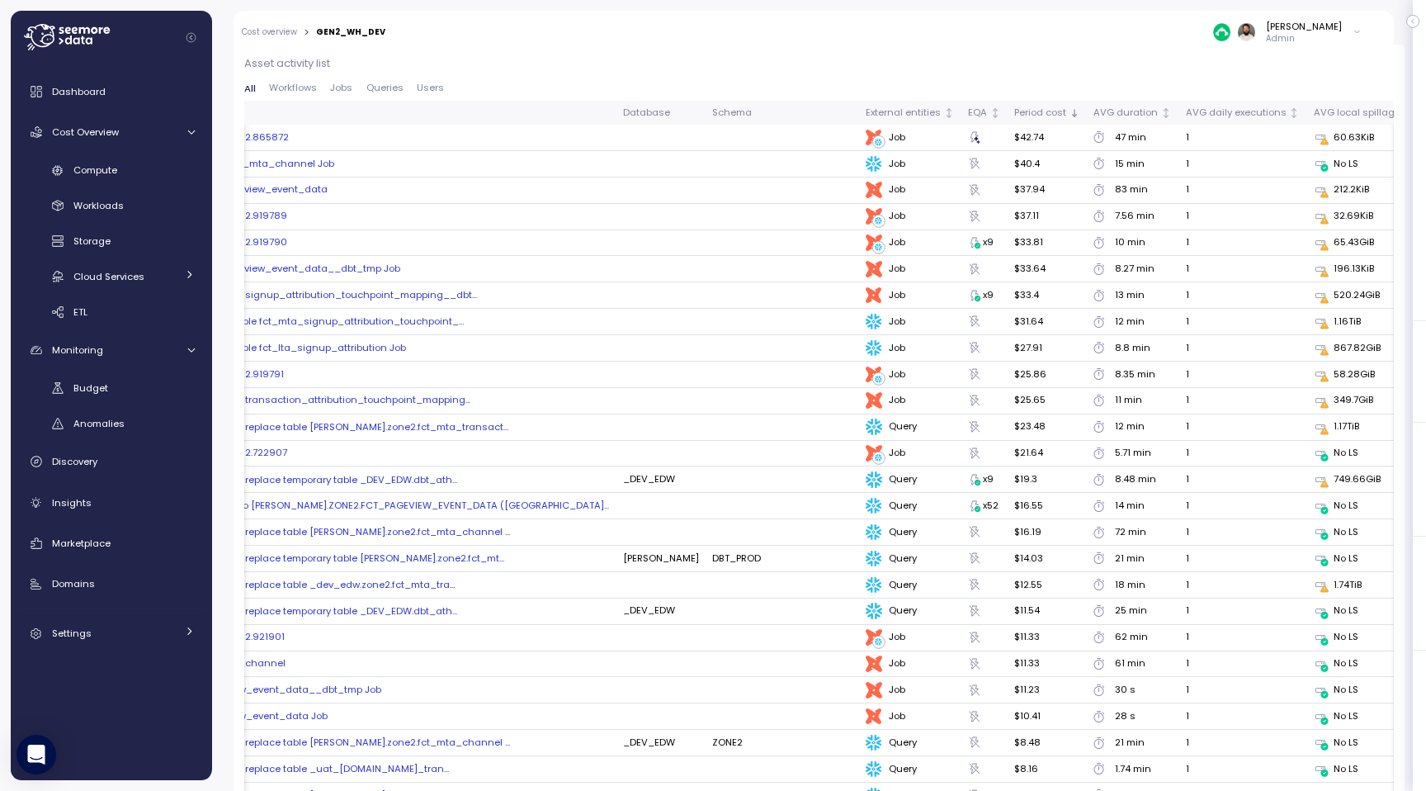
click at [380, 89] on span "Queries" at bounding box center [384, 87] width 37 height 9
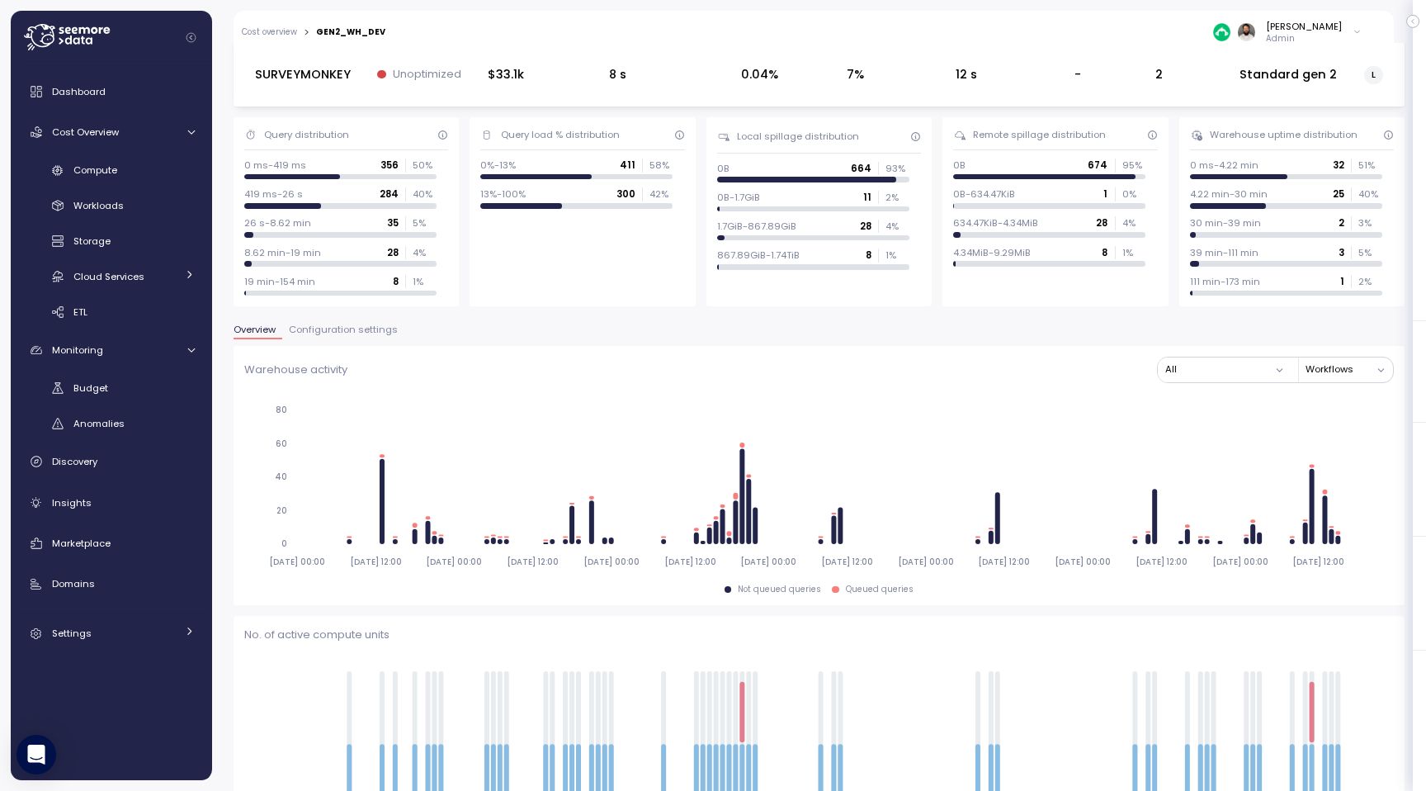
scroll to position [0, 0]
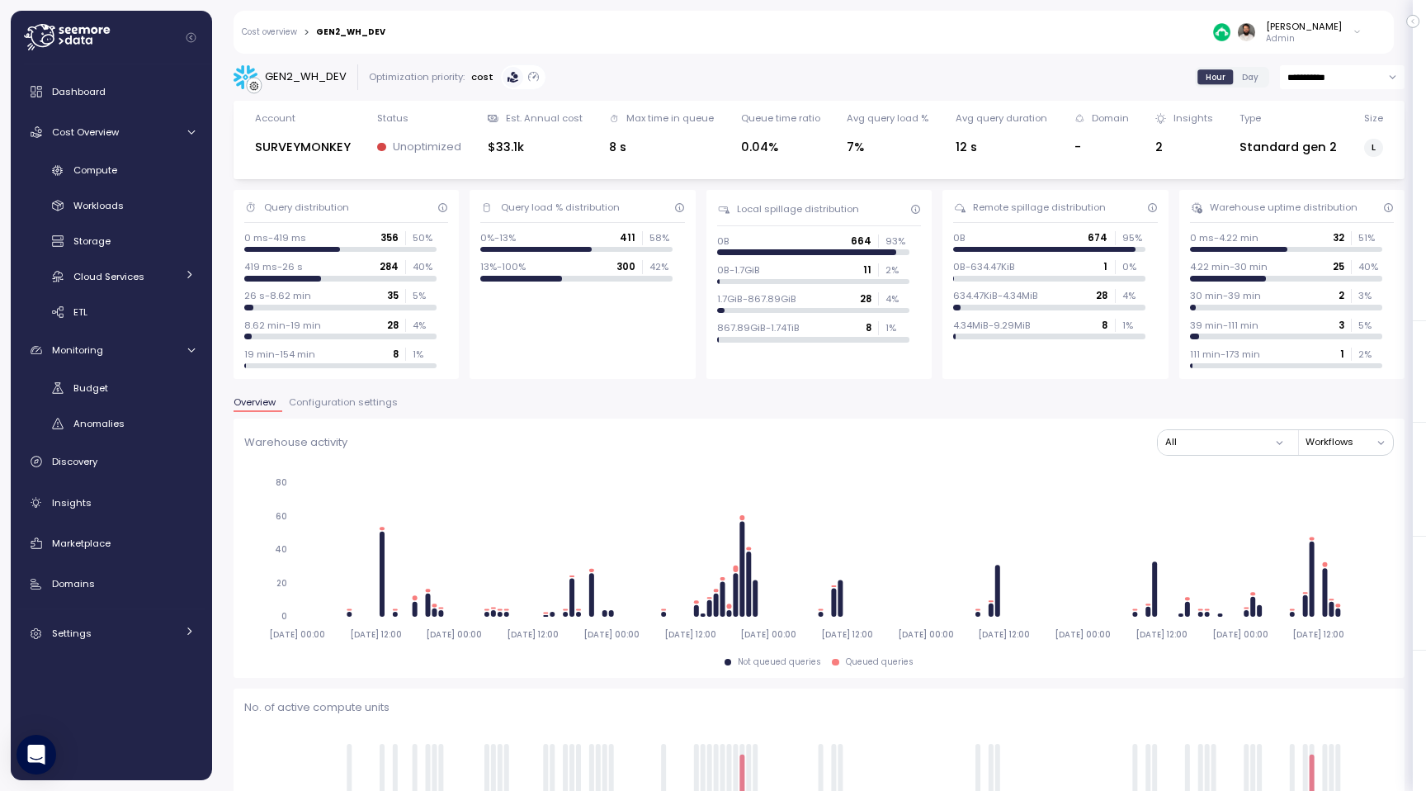
click at [346, 406] on span "Configuration settings" at bounding box center [343, 402] width 109 height 9
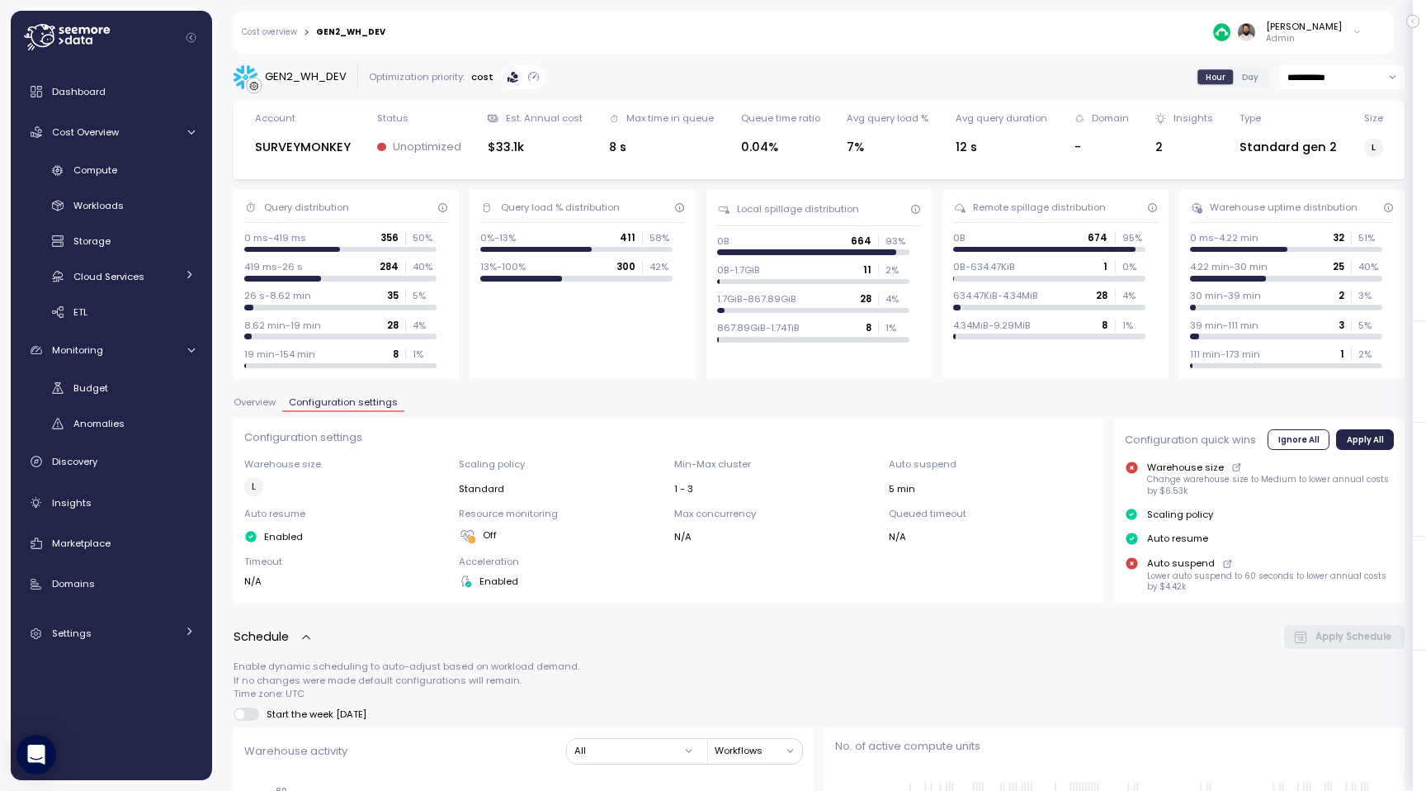
click at [262, 398] on span "Overview" at bounding box center [255, 402] width 42 height 9
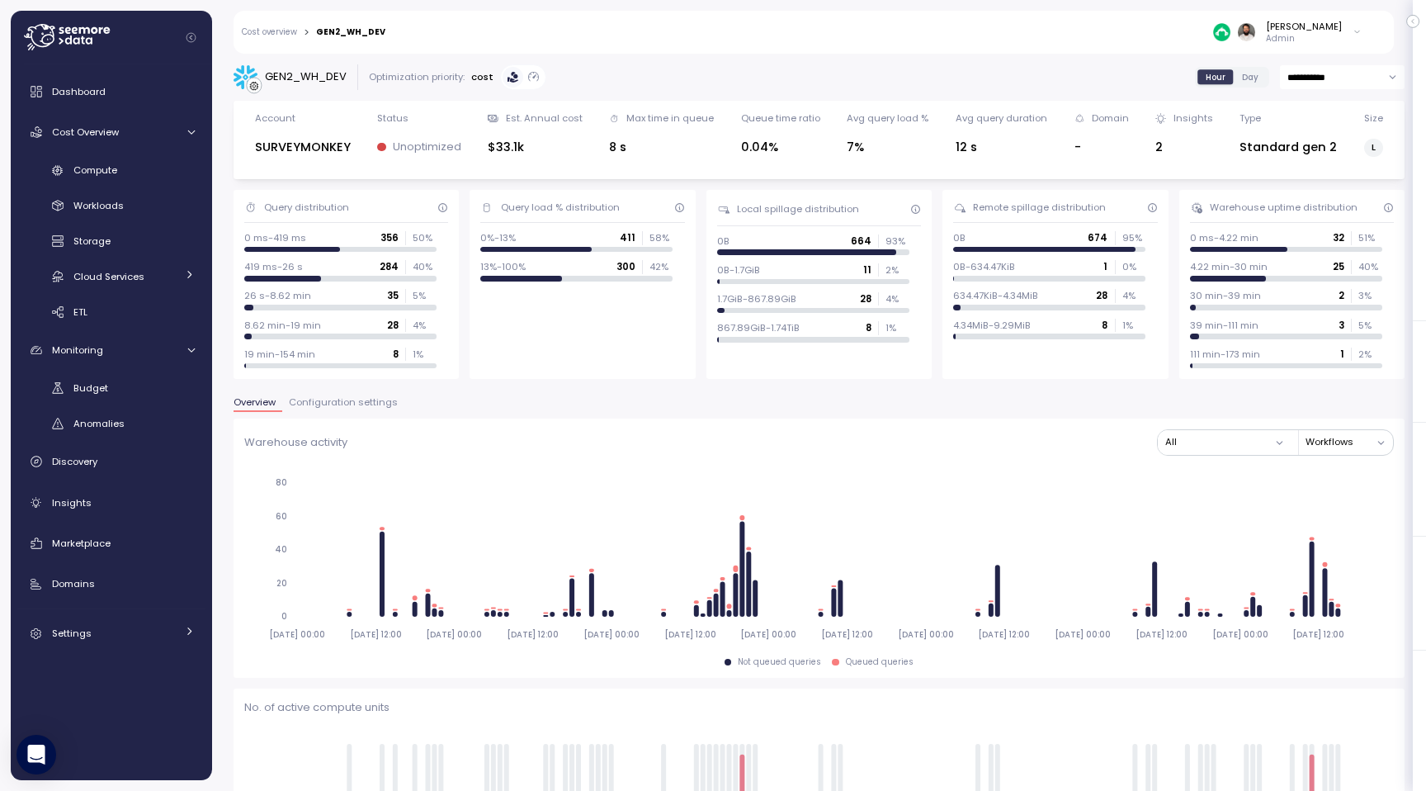
click at [345, 404] on span "Configuration settings" at bounding box center [343, 402] width 109 height 9
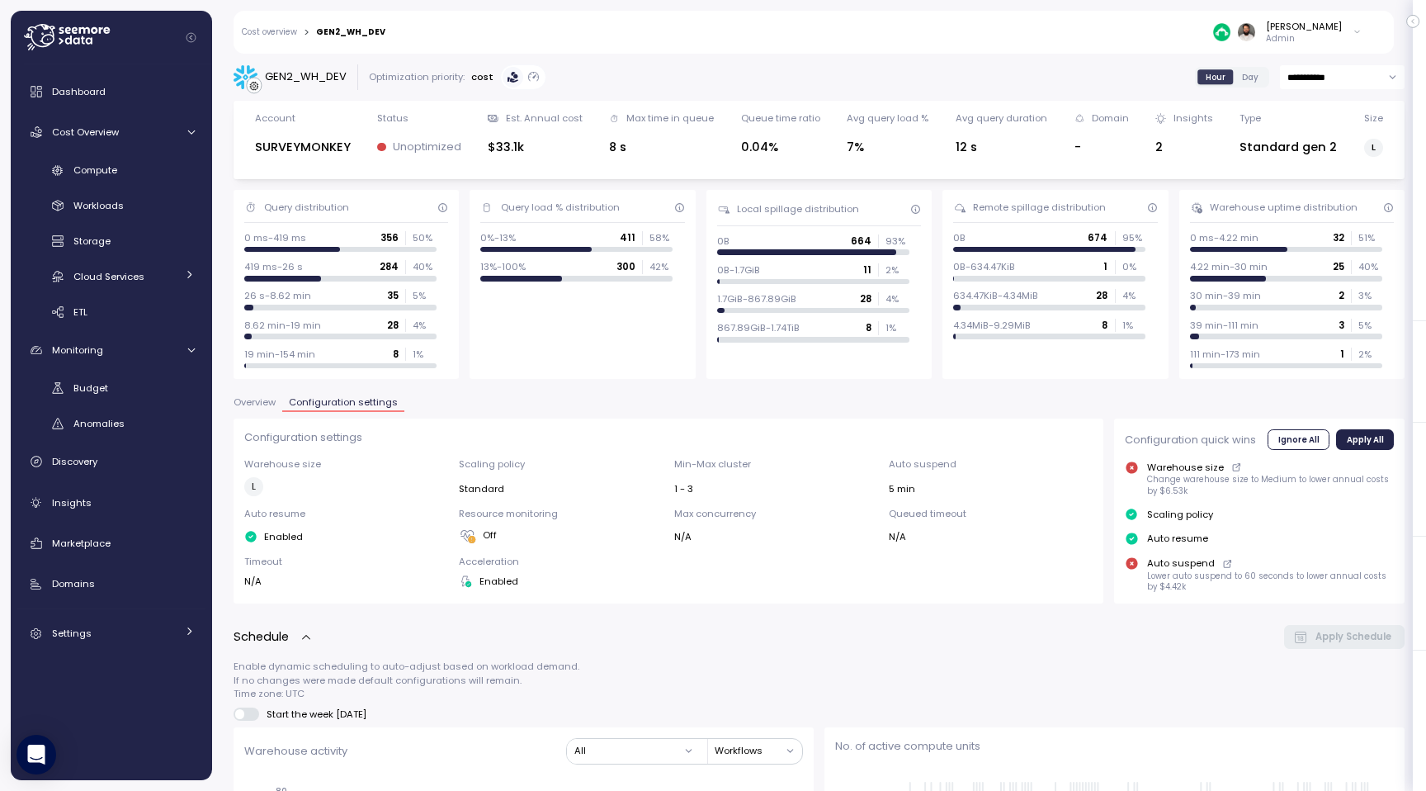
click at [272, 402] on span "Overview" at bounding box center [255, 402] width 42 height 9
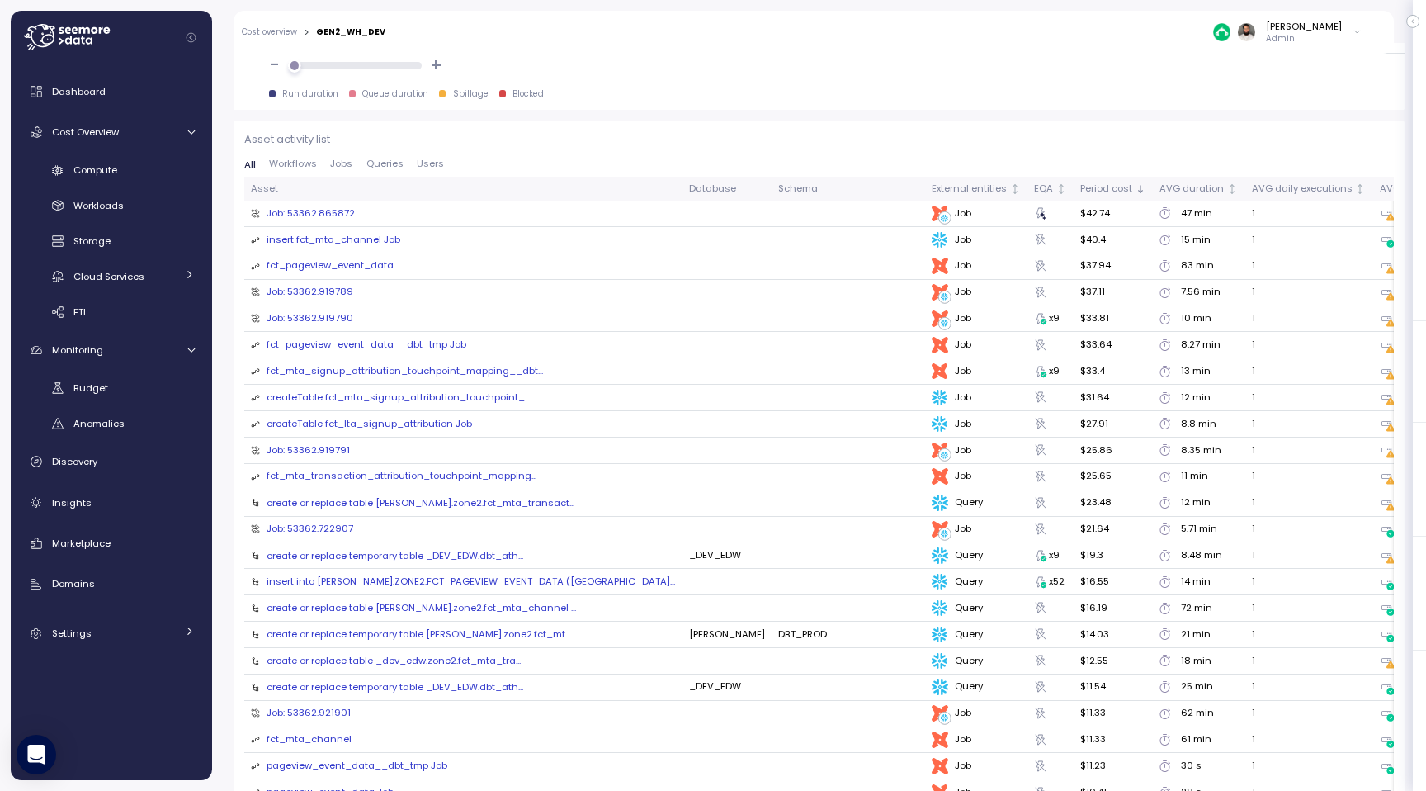
scroll to position [1773, 0]
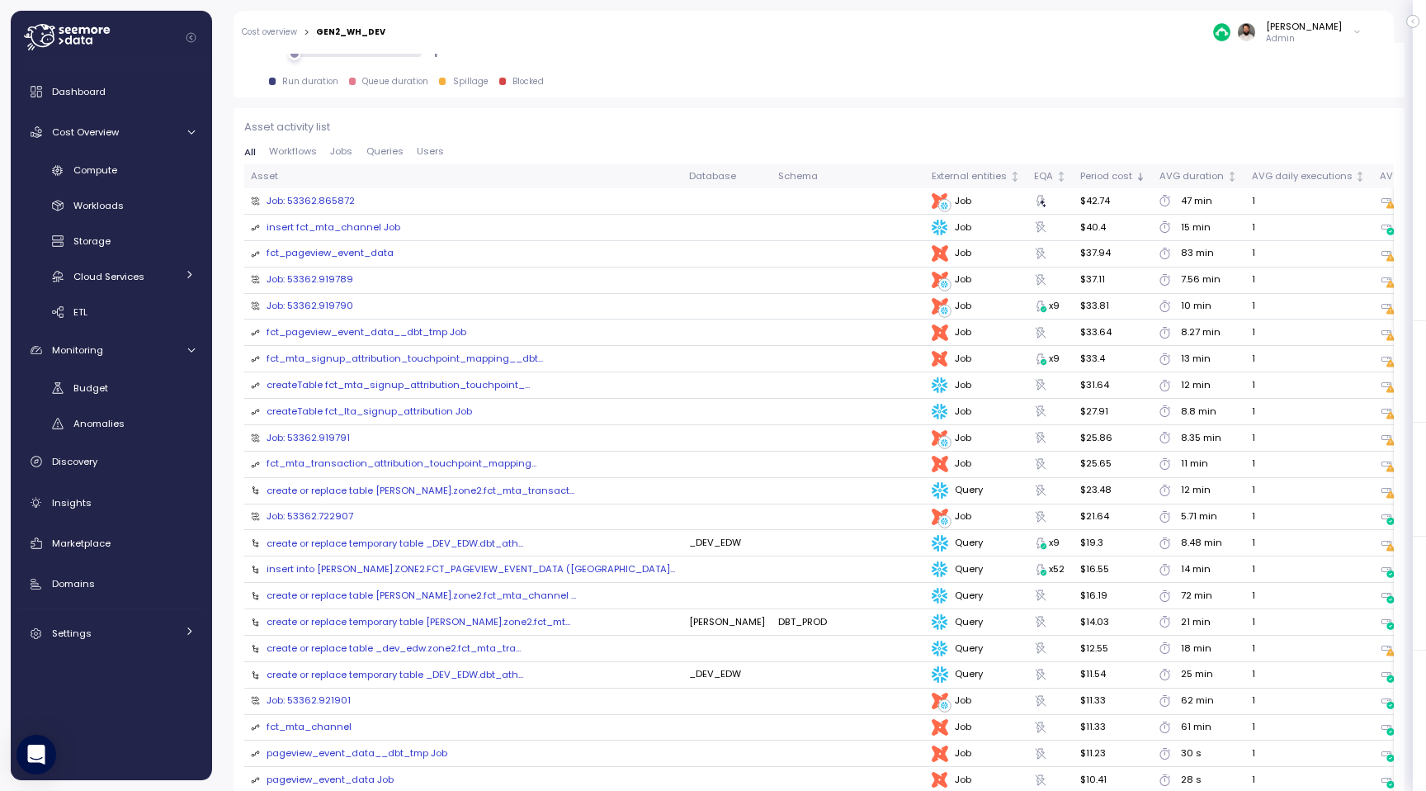
click at [343, 151] on span "Jobs" at bounding box center [341, 151] width 22 height 9
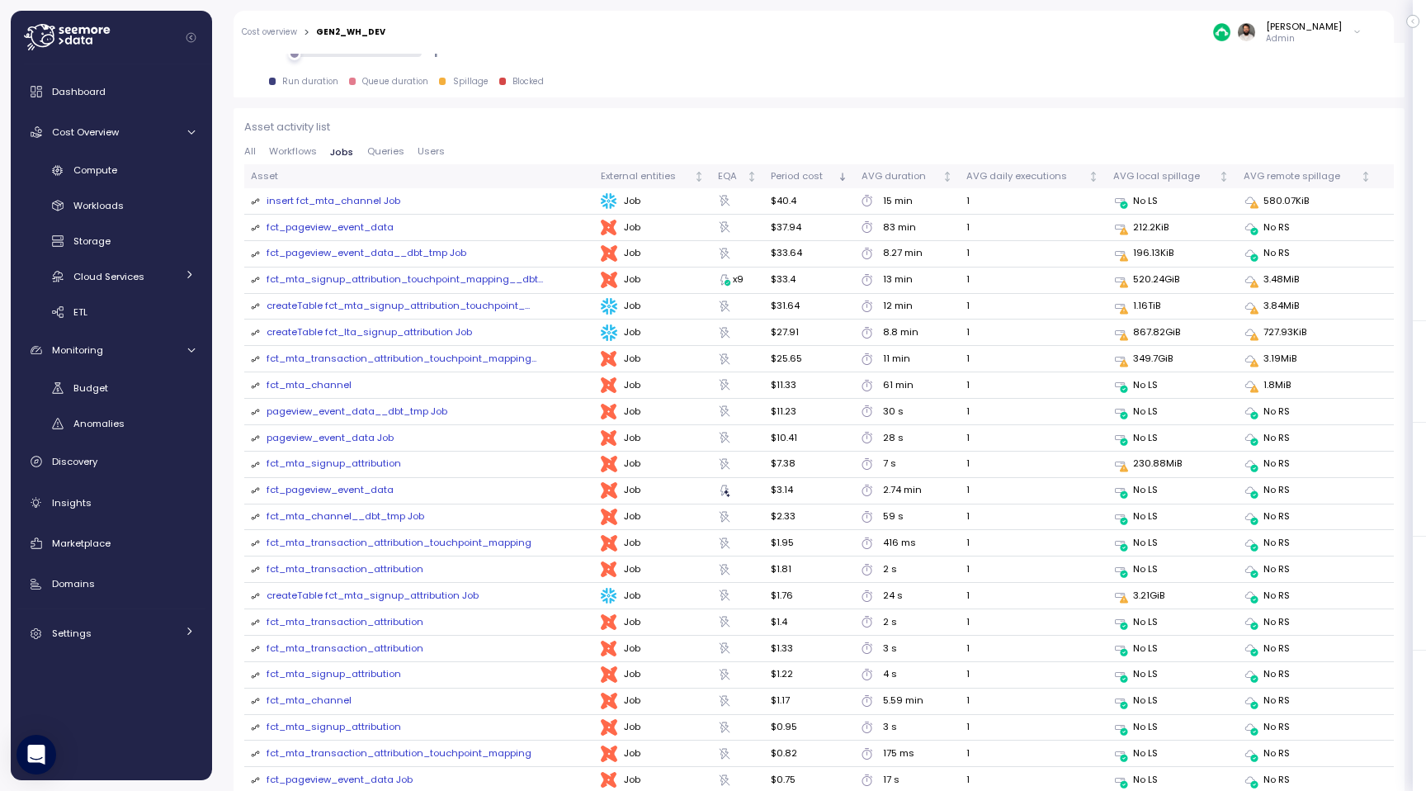
click at [396, 151] on span "Queries" at bounding box center [385, 151] width 37 height 9
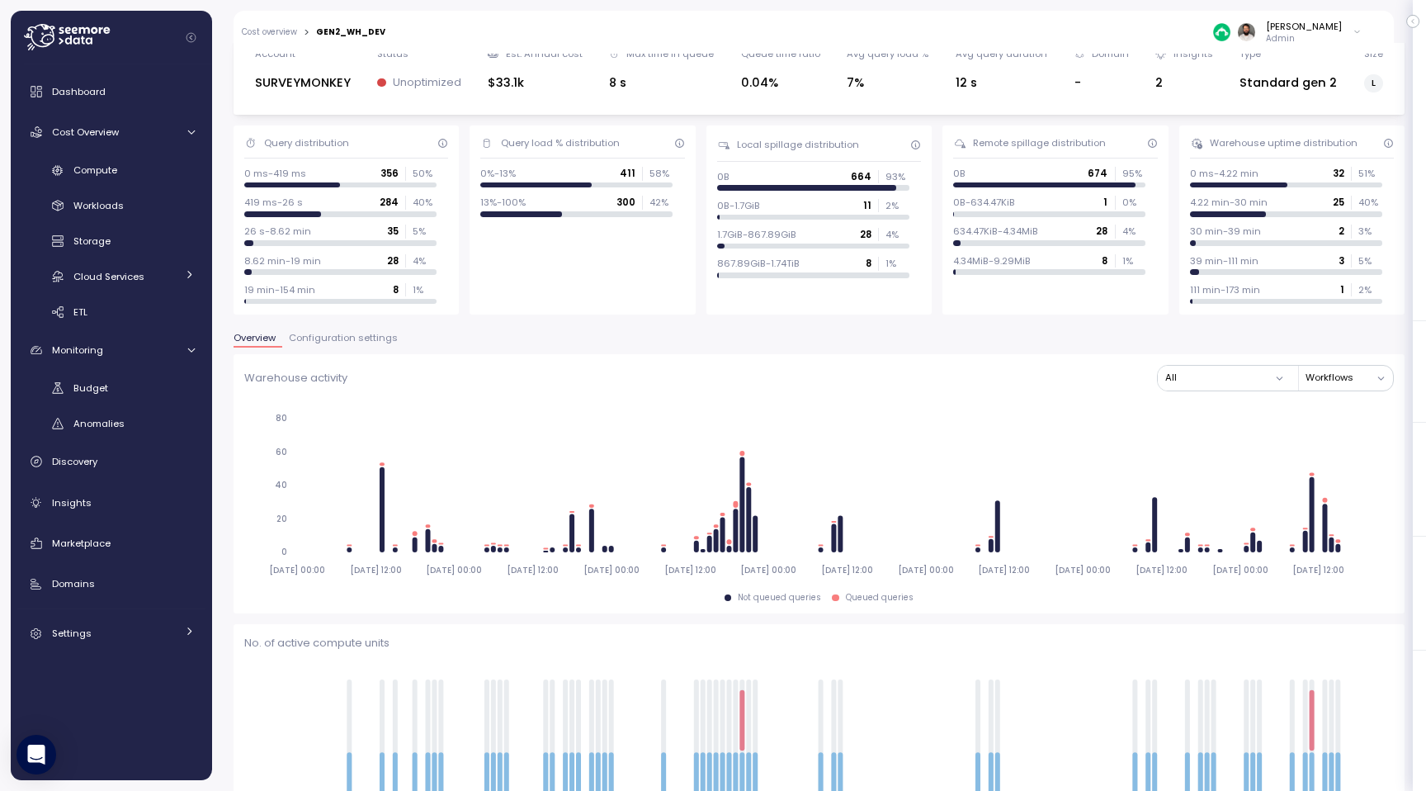
scroll to position [0, 0]
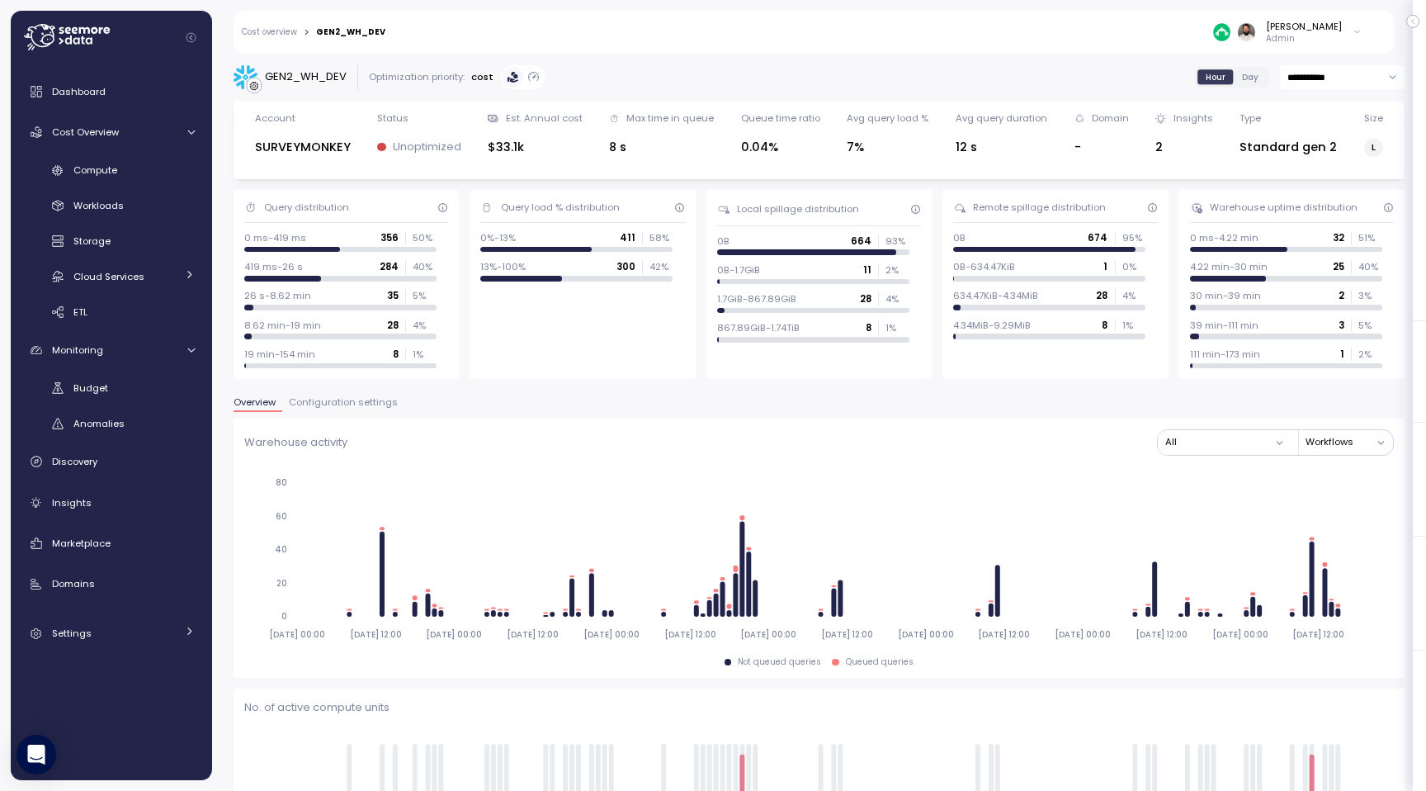
click at [374, 409] on button "Configuration settings" at bounding box center [343, 405] width 122 height 14
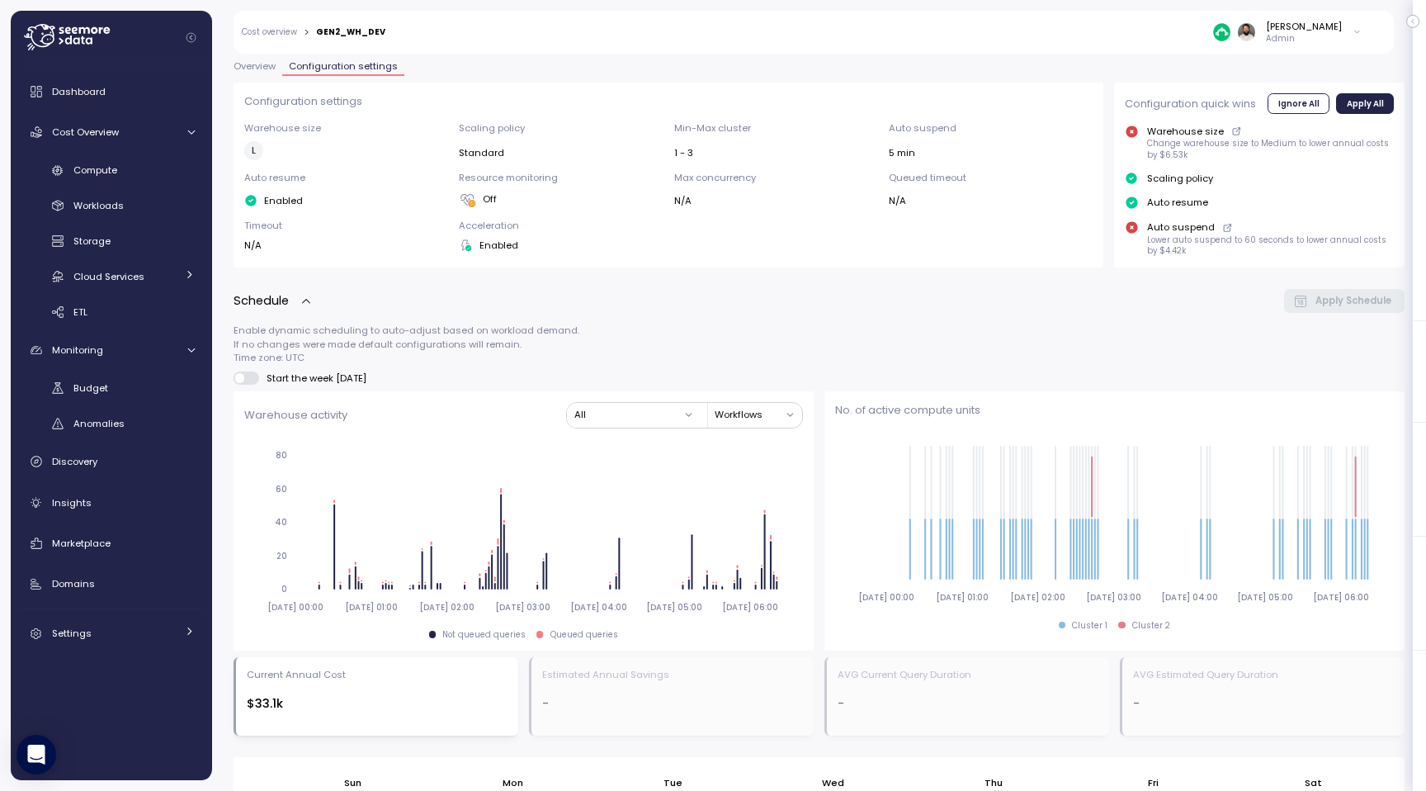
scroll to position [129, 0]
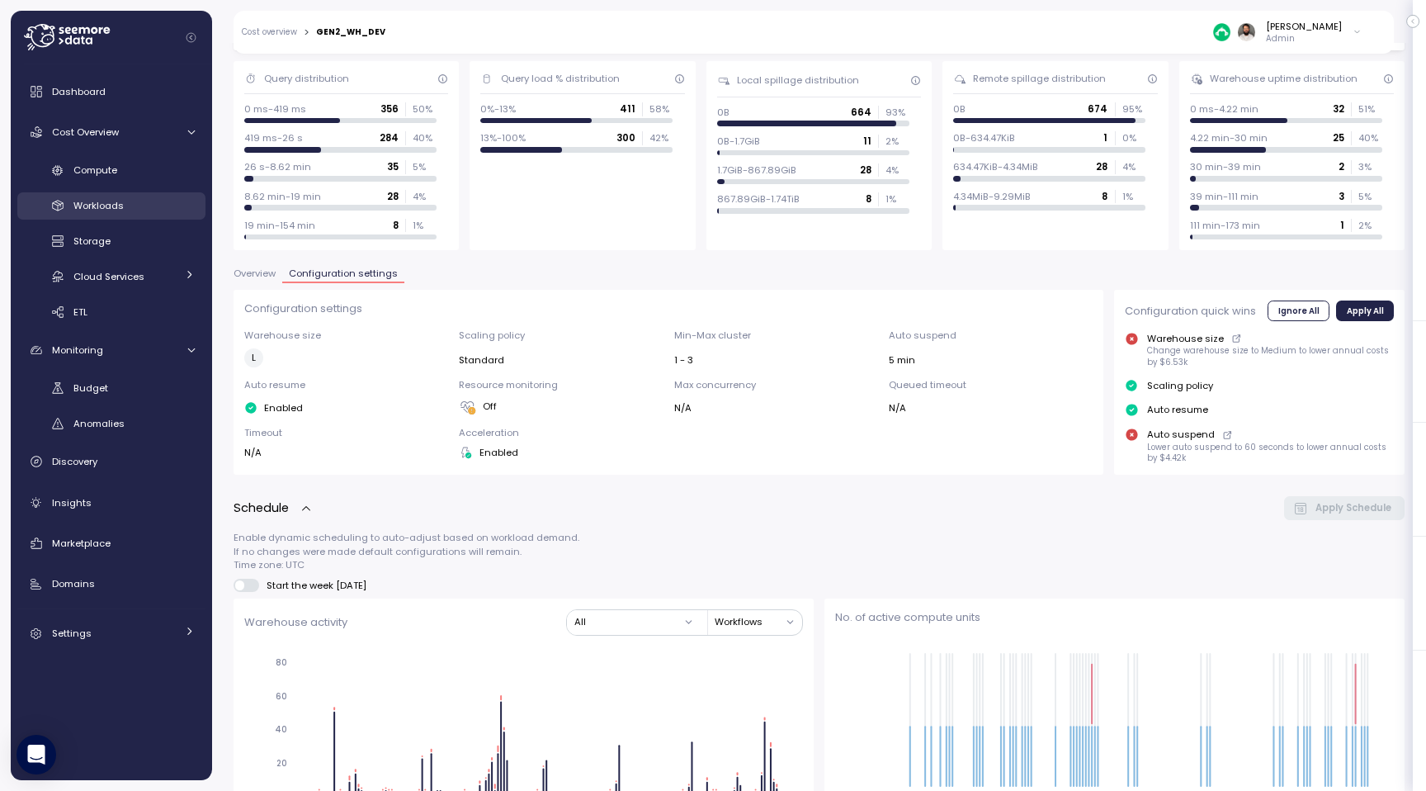
click at [124, 204] on div "Workloads" at bounding box center [133, 205] width 121 height 17
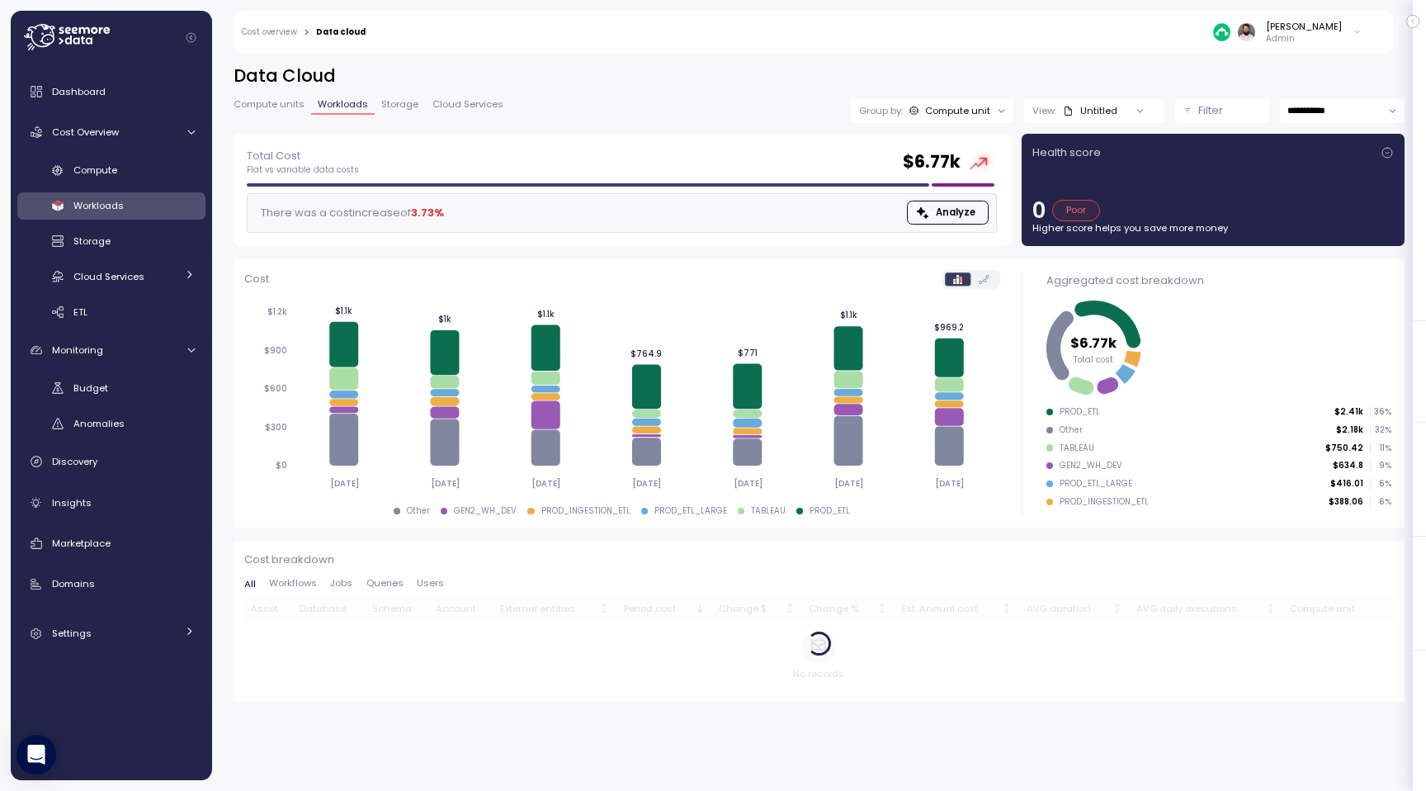
click at [1216, 106] on p "Filter" at bounding box center [1210, 110] width 25 height 17
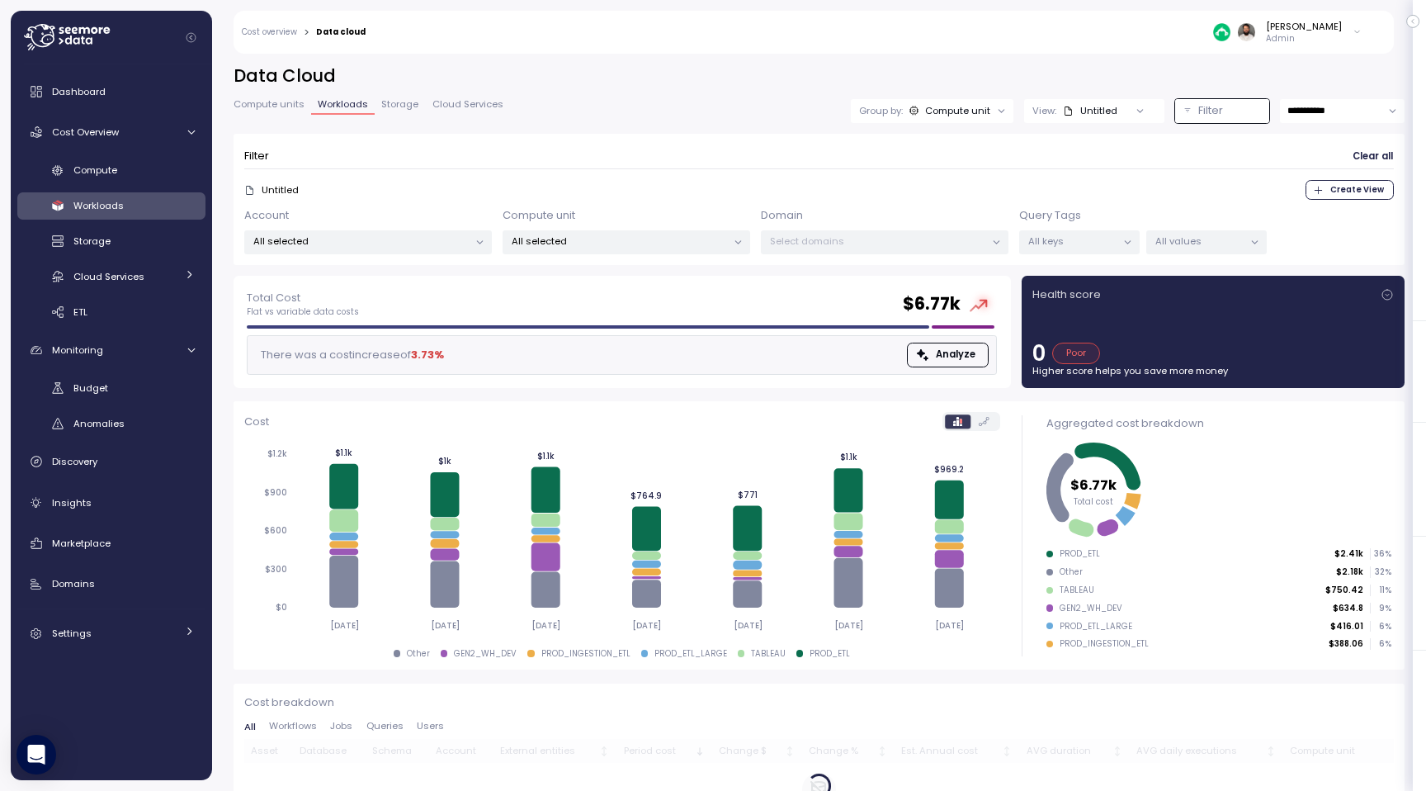
click at [1092, 243] on p "All keys" at bounding box center [1072, 240] width 88 height 13
click at [1191, 238] on p "All values" at bounding box center [1200, 240] width 88 height 13
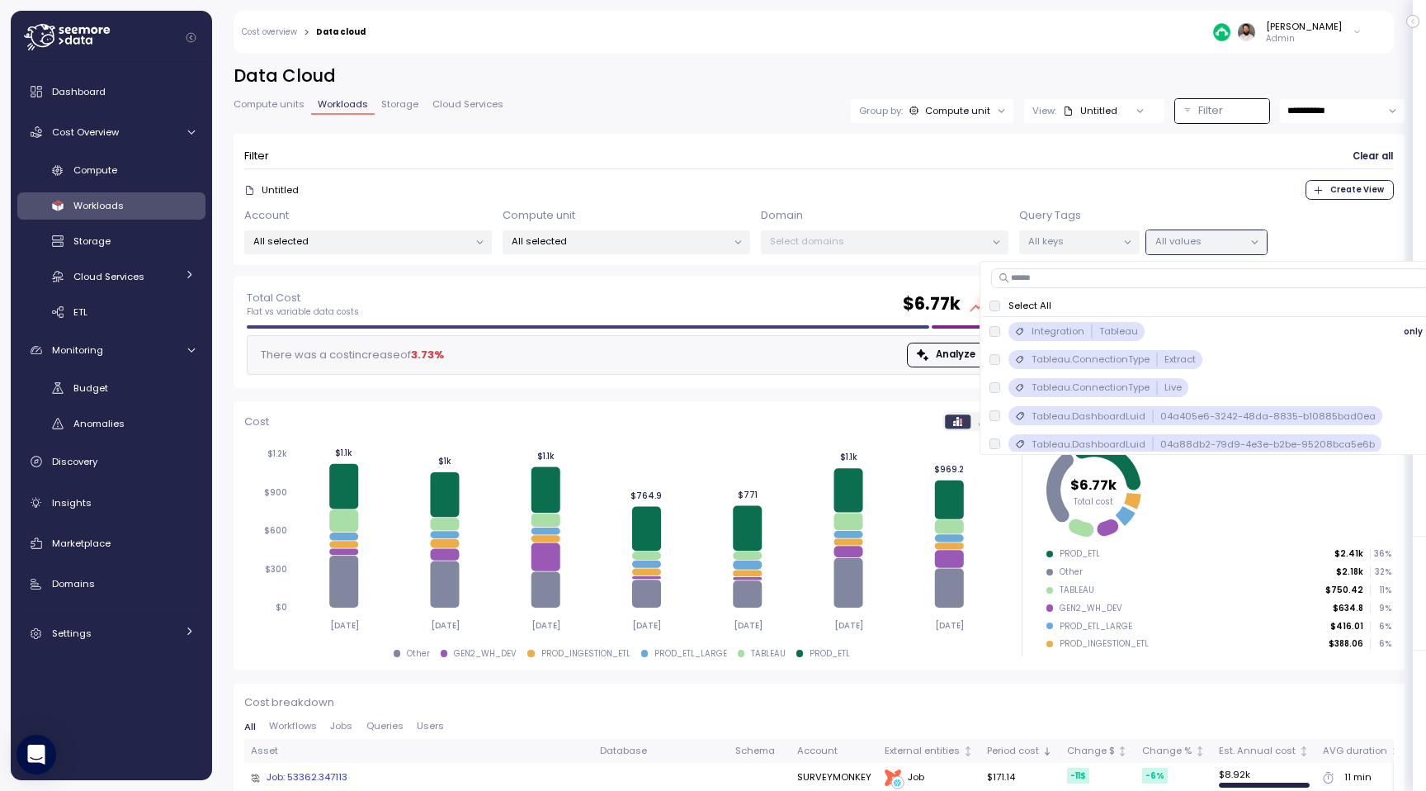
click at [1121, 336] on p "Tableau" at bounding box center [1118, 330] width 39 height 13
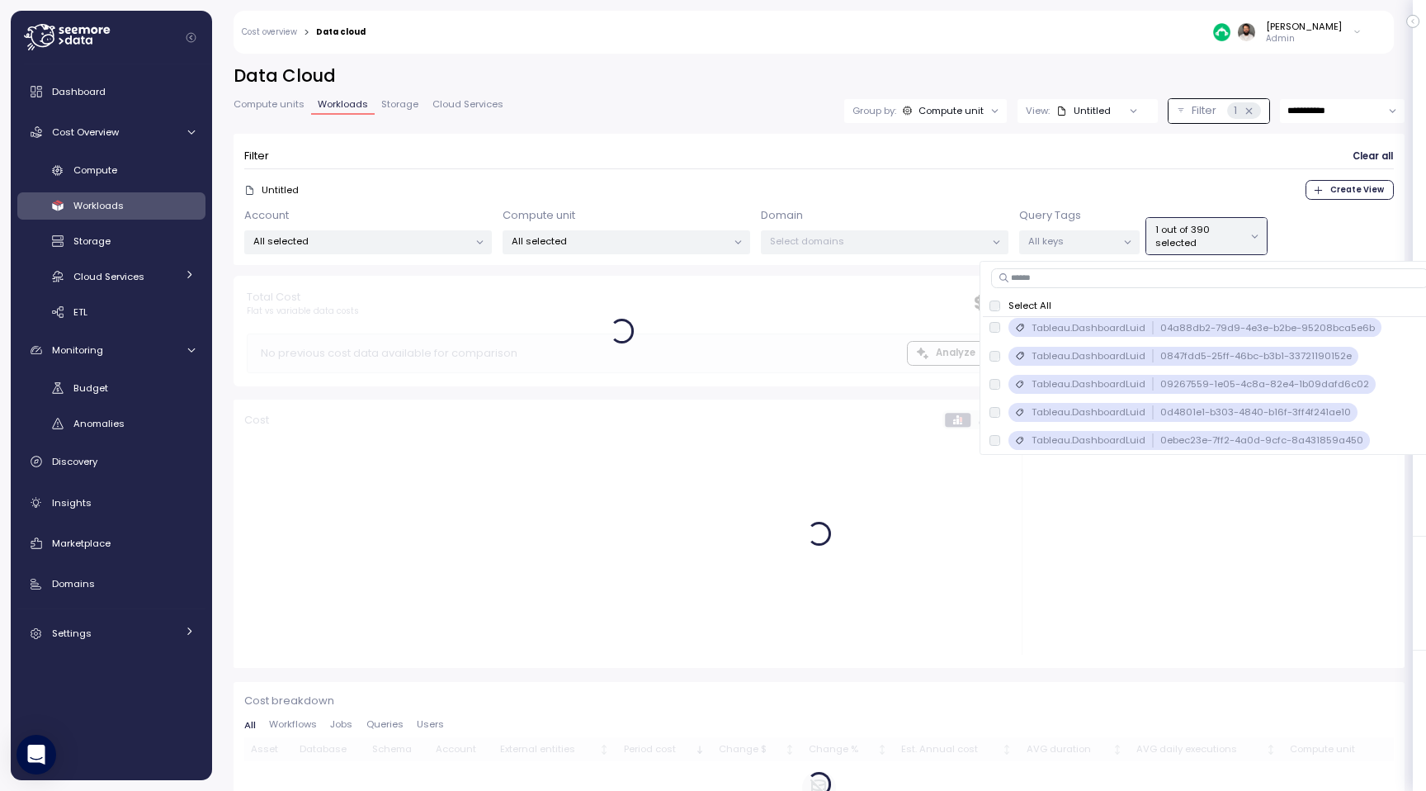
scroll to position [132, 0]
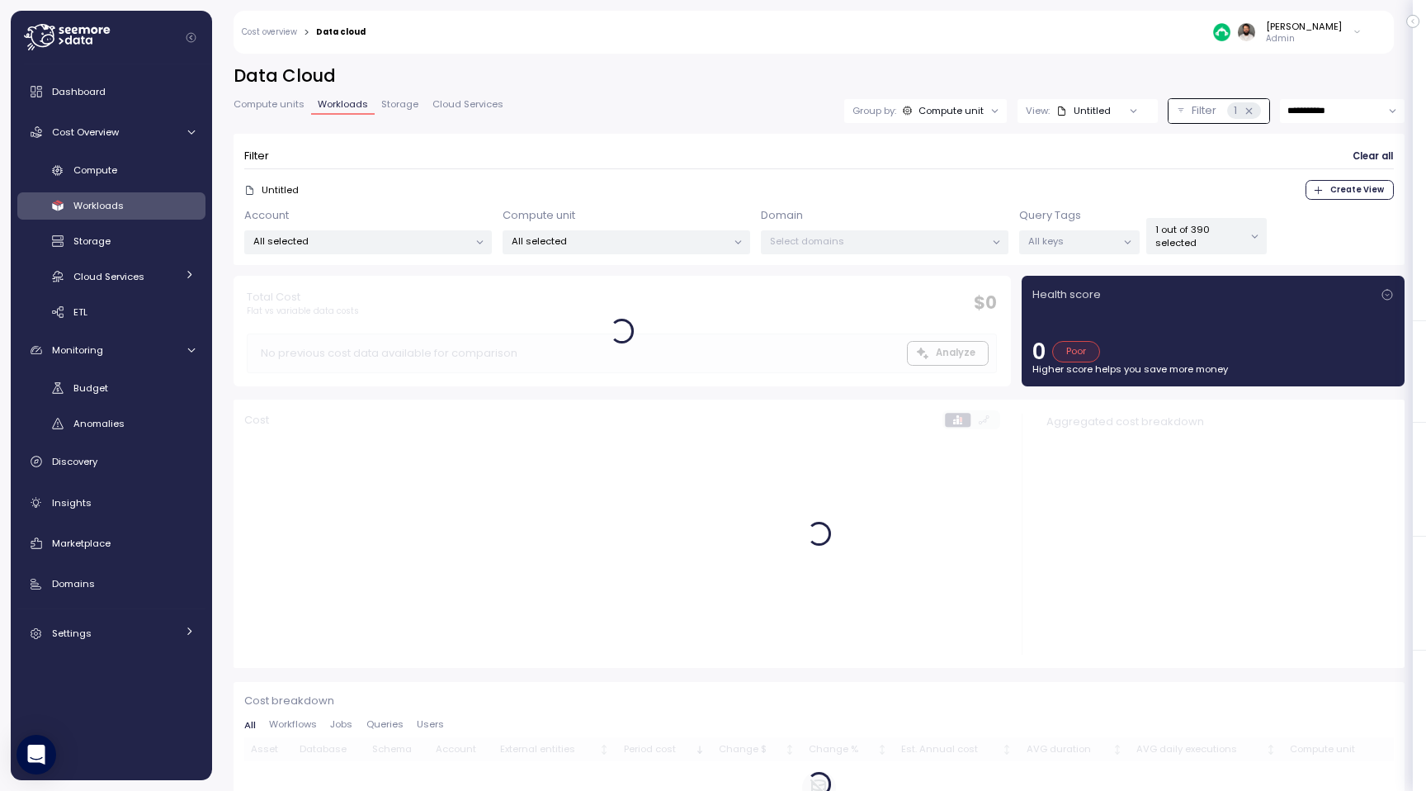
click at [1075, 182] on div "Untitled Create View" at bounding box center [819, 190] width 1150 height 20
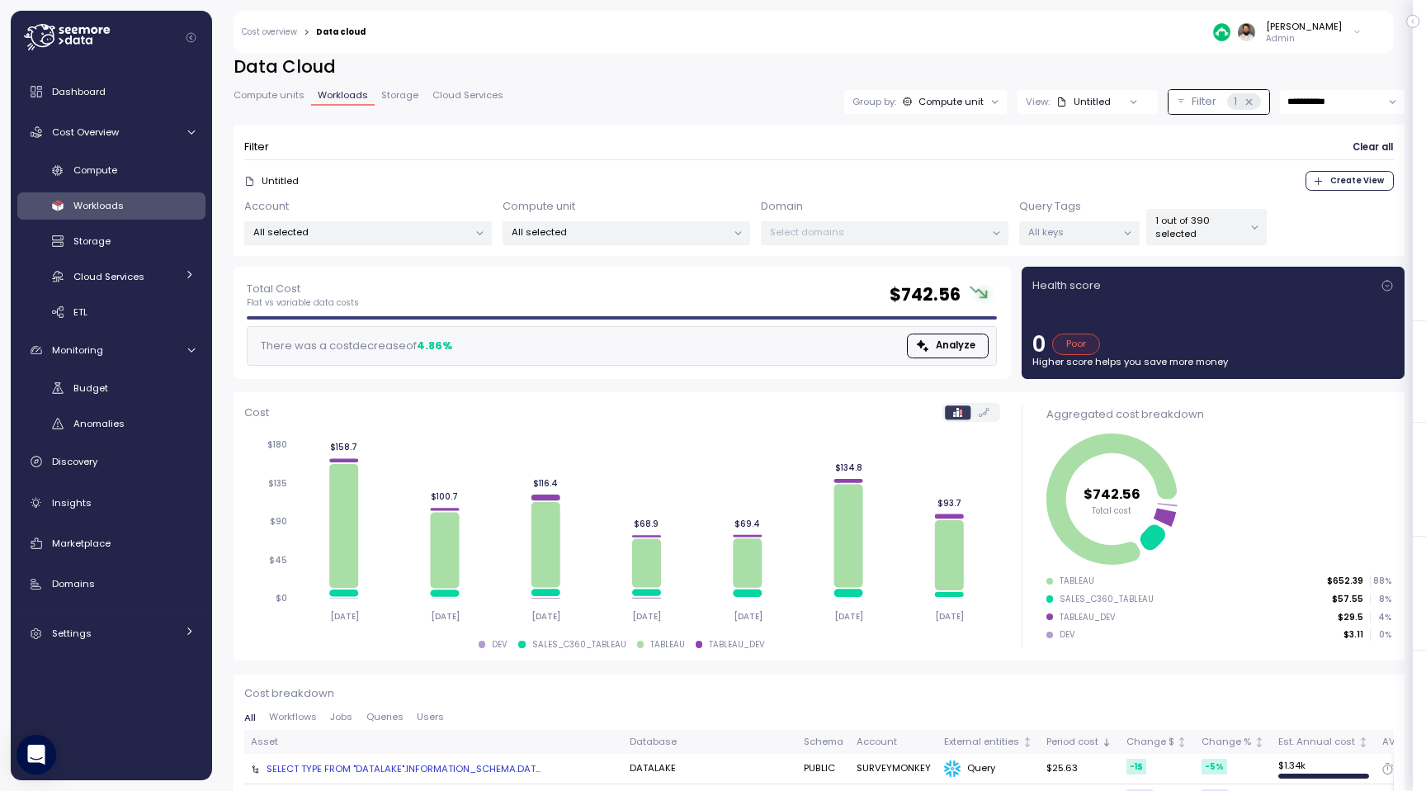
scroll to position [0, 0]
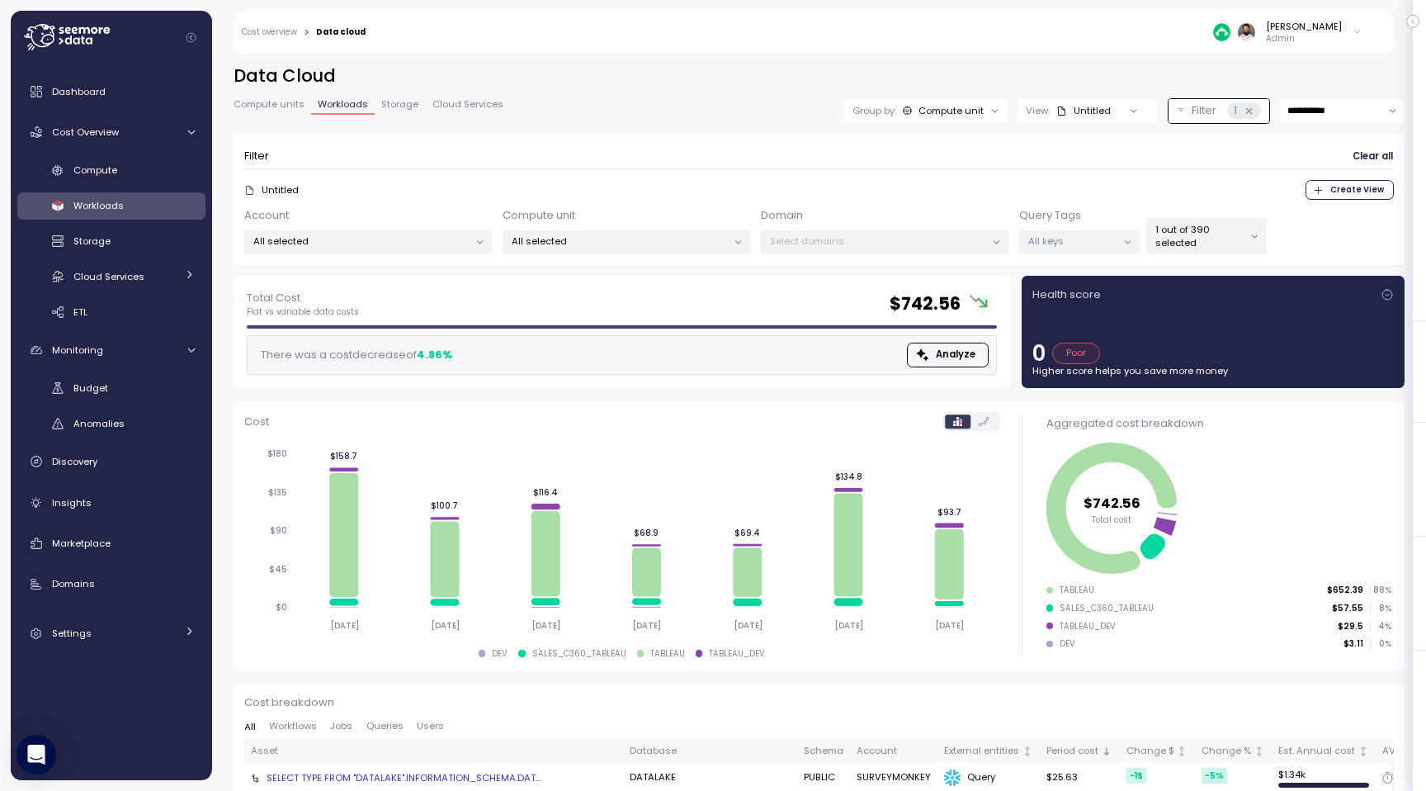
click at [1195, 119] on button "Filter 1" at bounding box center [1219, 111] width 101 height 24
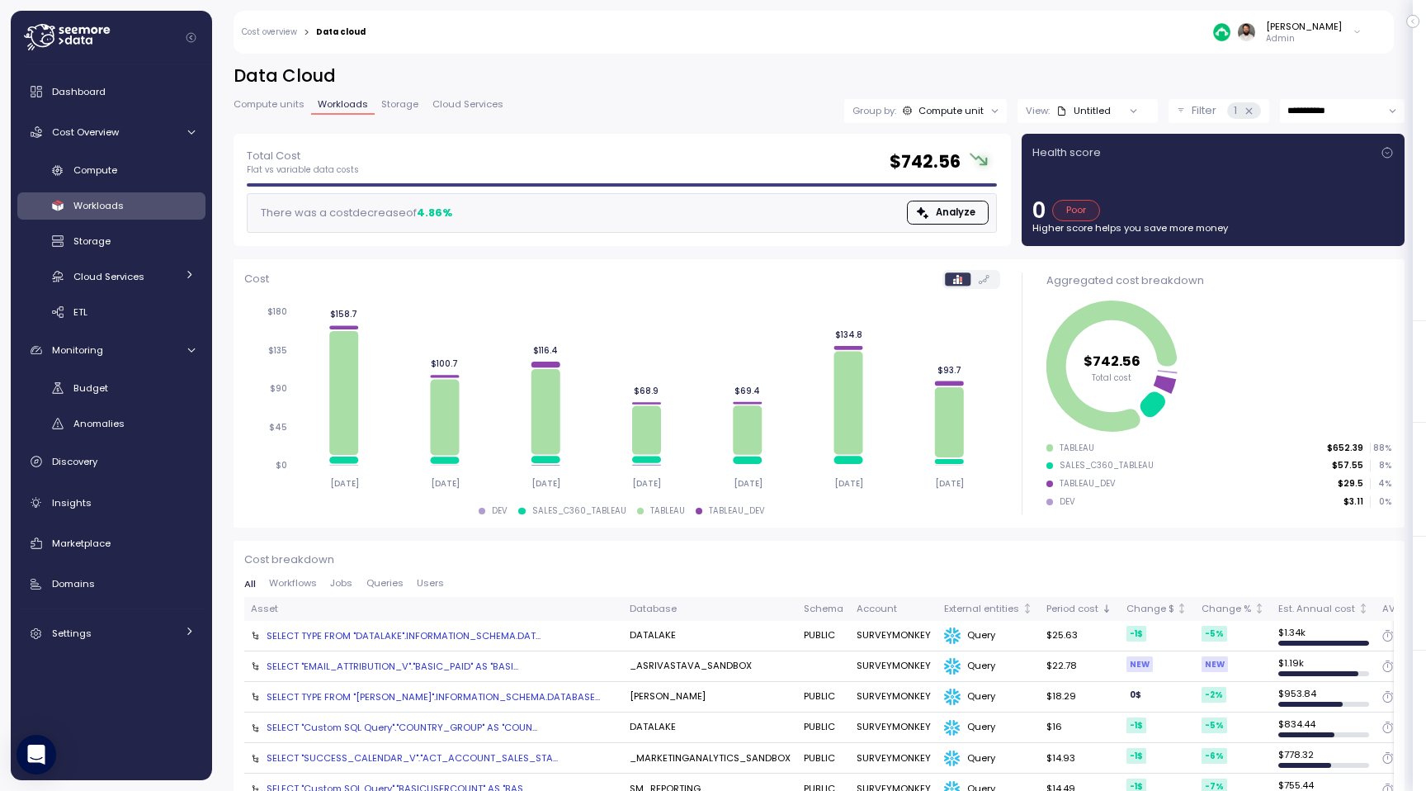
click at [1198, 111] on p "Filter" at bounding box center [1204, 110] width 25 height 17
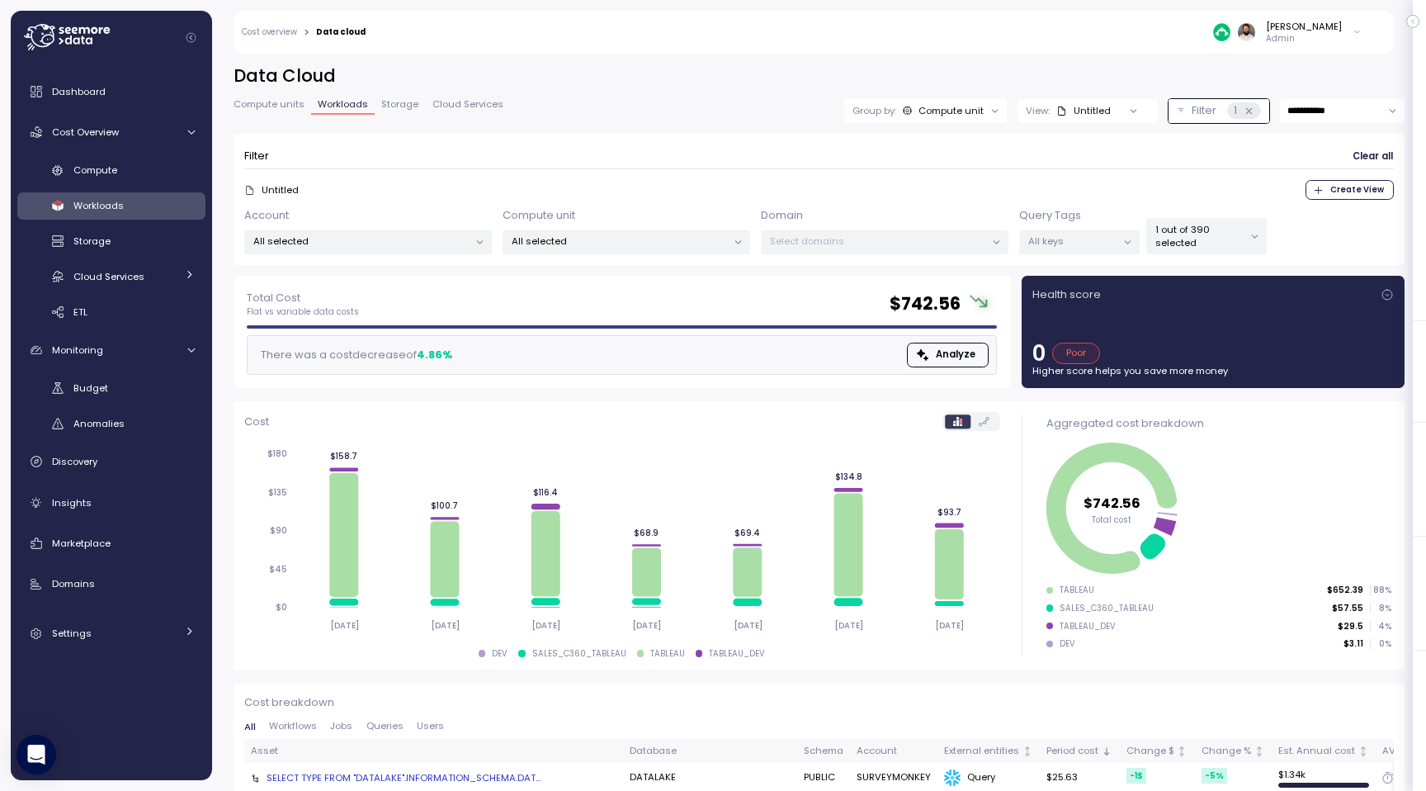
click at [1203, 229] on p "1 out of 390 selected" at bounding box center [1200, 236] width 88 height 27
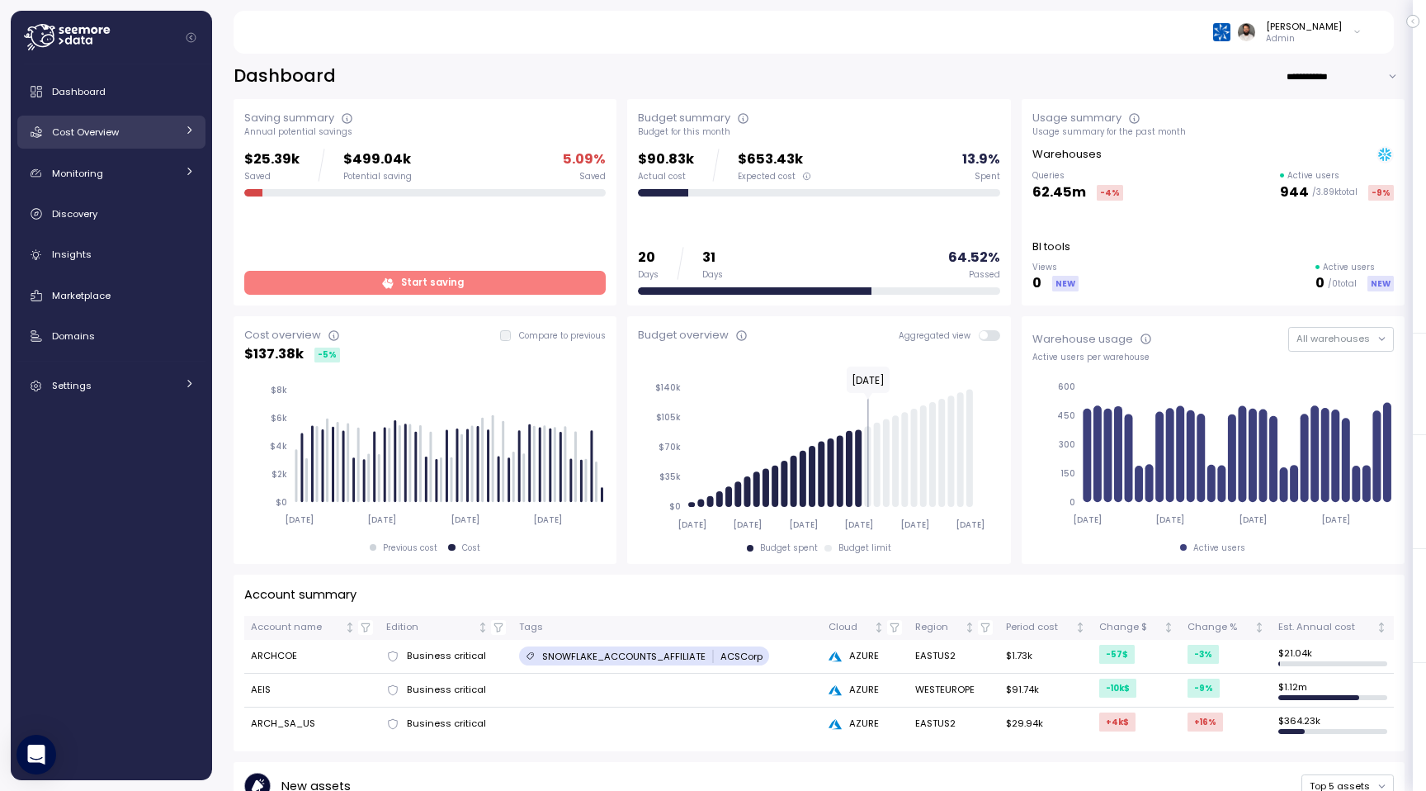
click at [112, 125] on div "Cost Overview" at bounding box center [114, 132] width 124 height 17
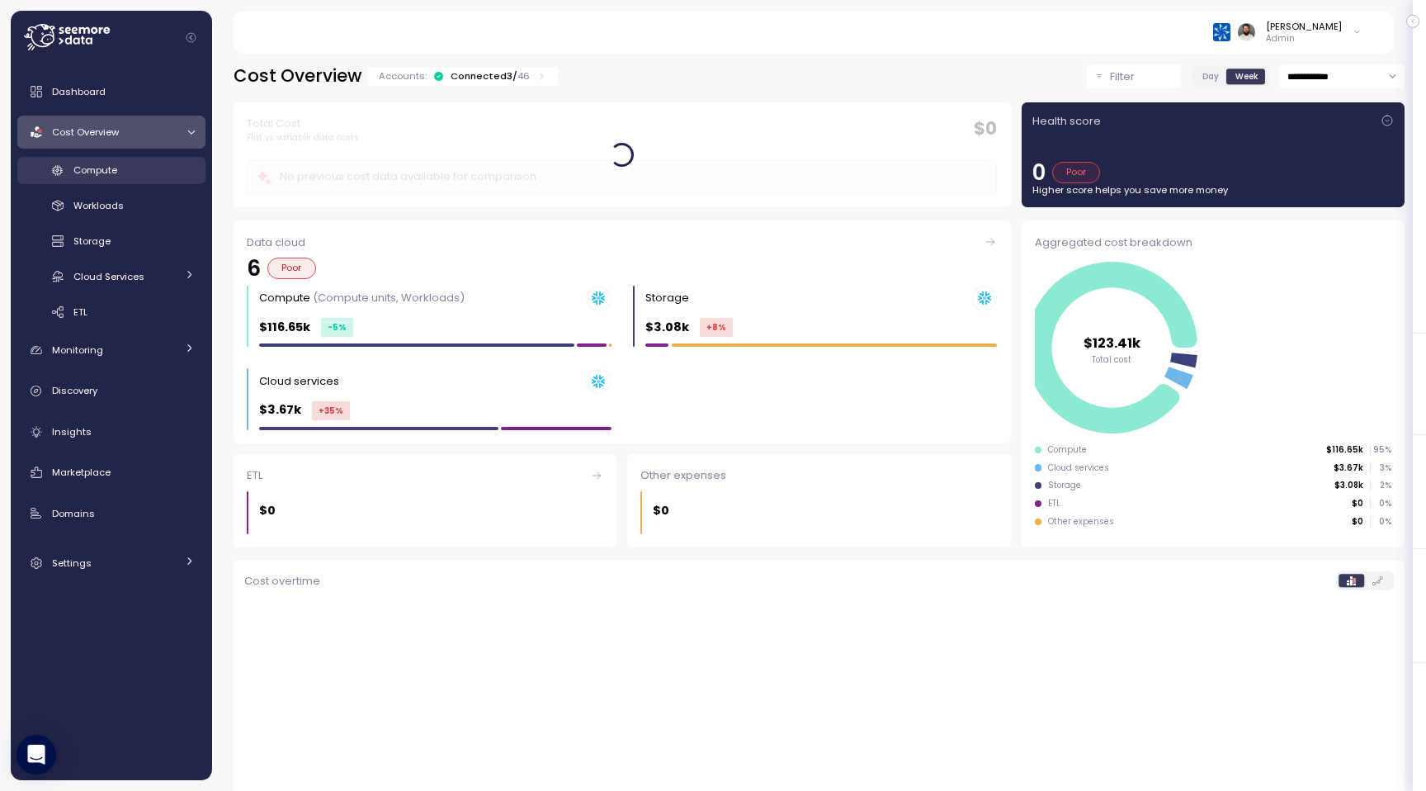
click at [121, 168] on div "Compute" at bounding box center [133, 170] width 121 height 17
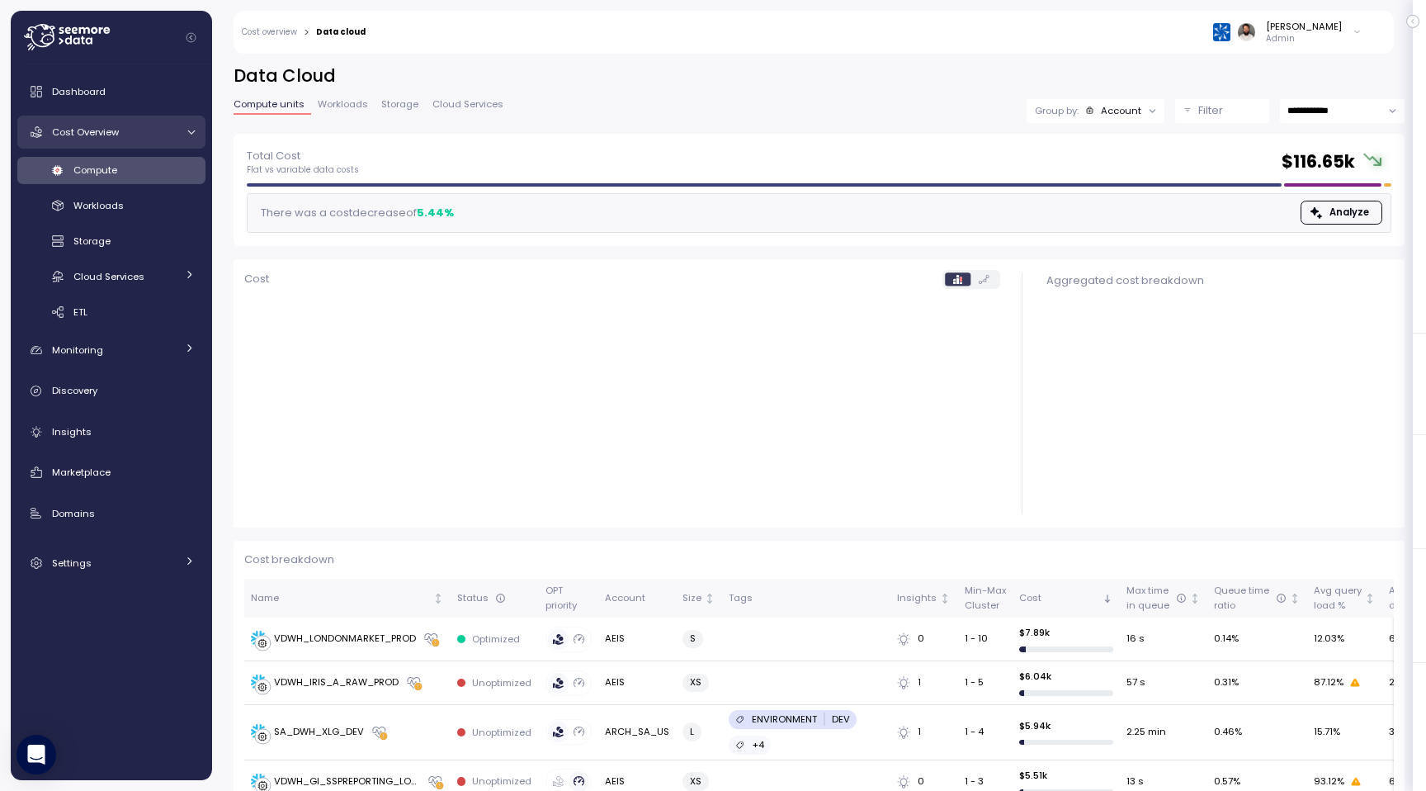
click at [154, 134] on div "Cost Overview" at bounding box center [114, 132] width 124 height 17
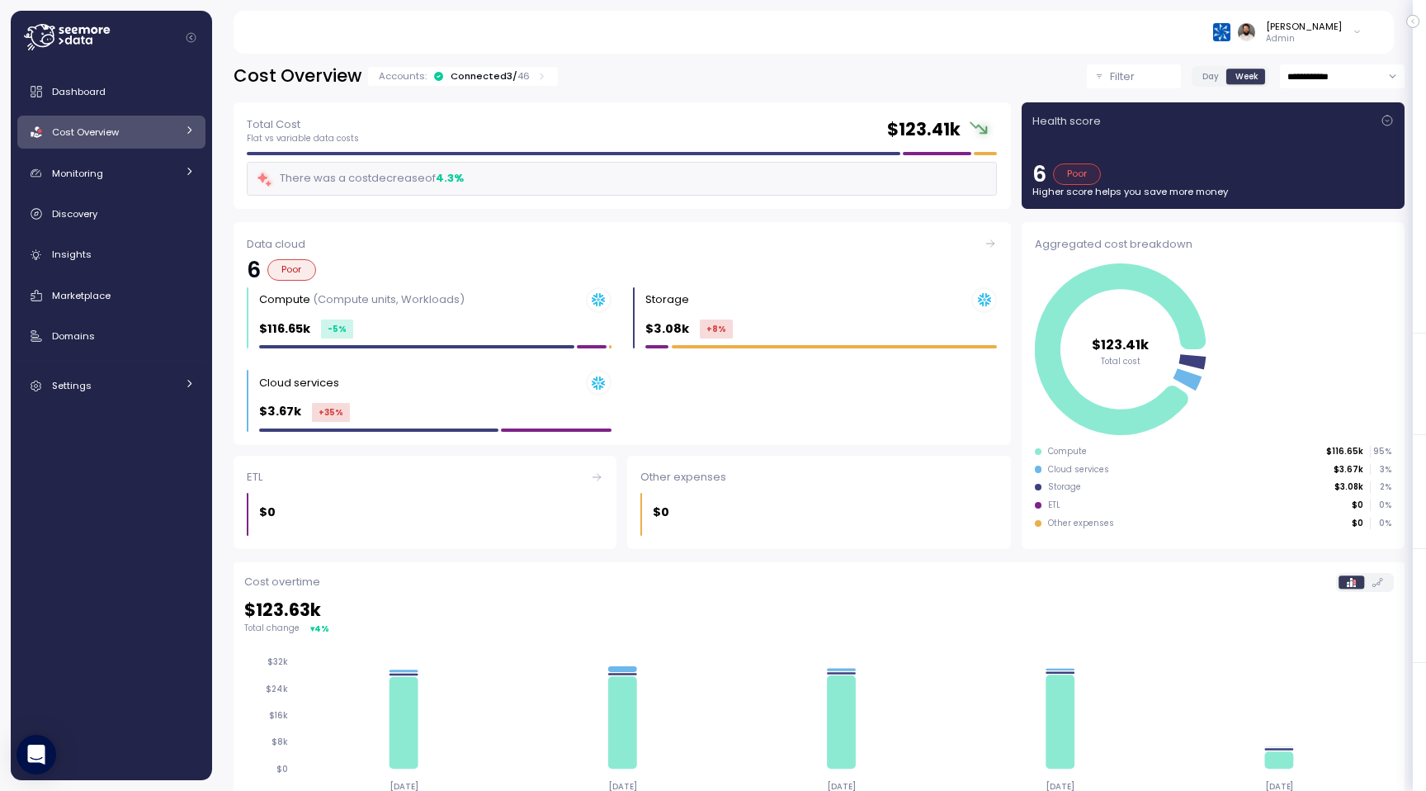
click at [152, 134] on div "Cost Overview" at bounding box center [114, 132] width 124 height 17
click at [502, 79] on div "Connected 3 / 46" at bounding box center [490, 75] width 79 height 13
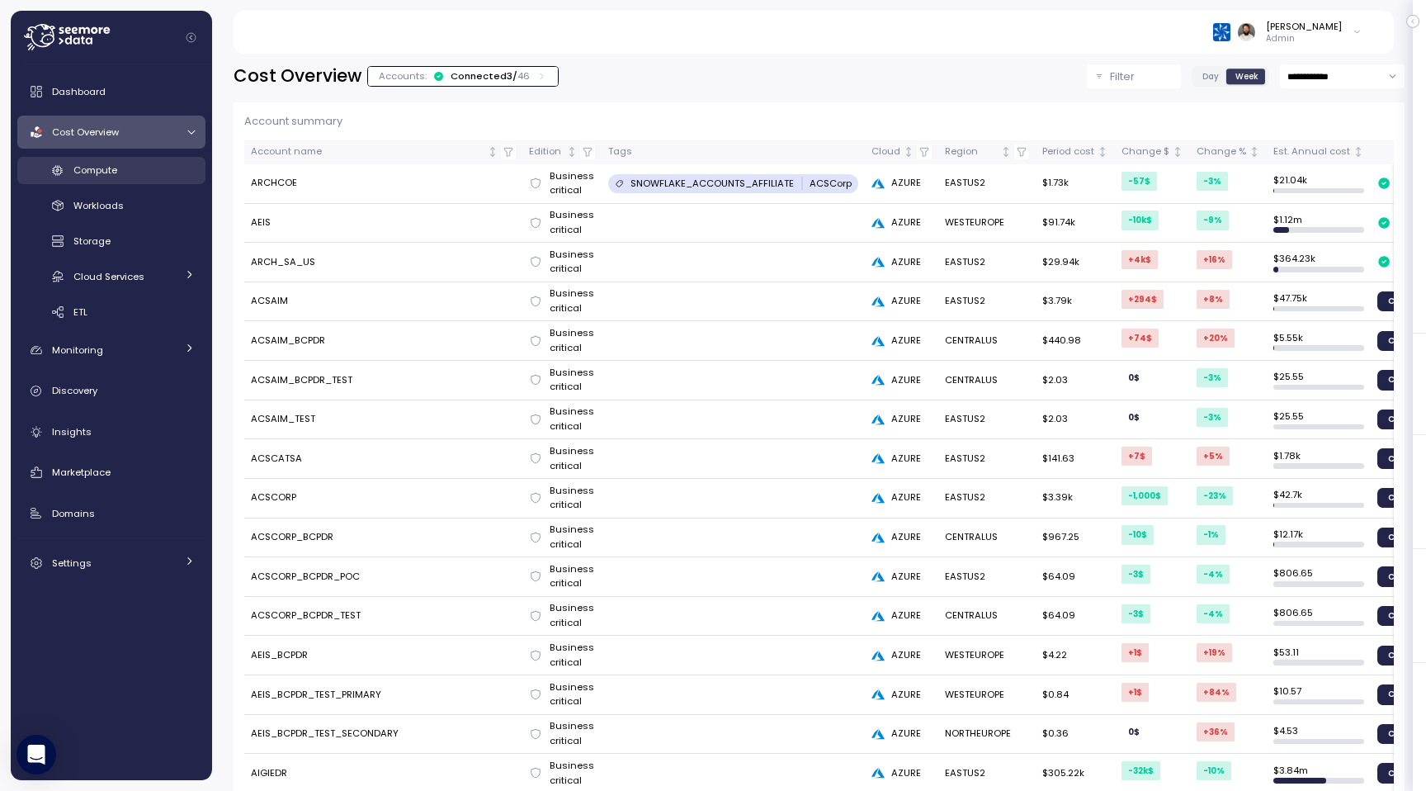
click at [181, 175] on div "Compute" at bounding box center [133, 170] width 121 height 17
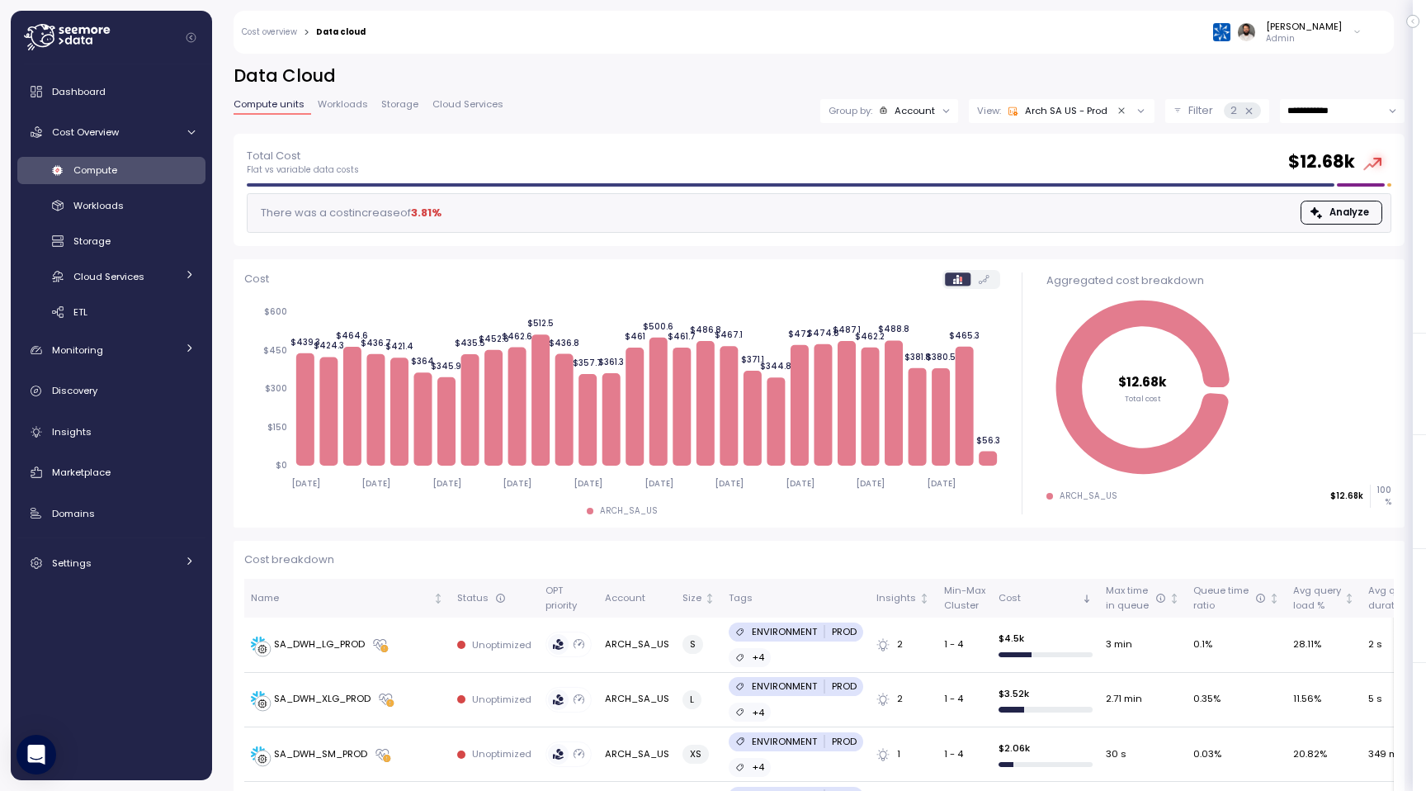
click at [1321, 106] on input "**********" at bounding box center [1342, 111] width 125 height 24
click at [144, 235] on div "Storage" at bounding box center [133, 241] width 121 height 17
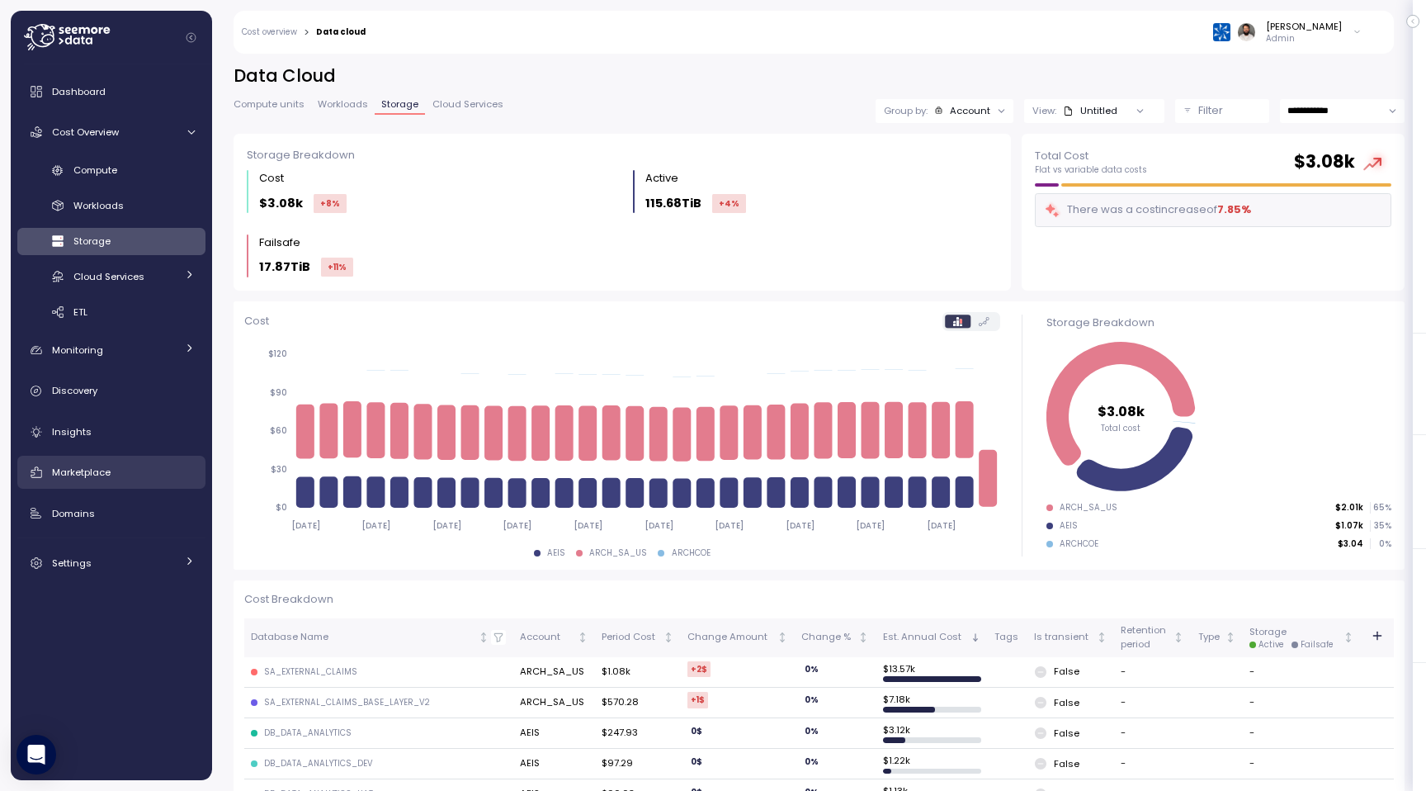
click at [142, 464] on div "Marketplace" at bounding box center [123, 472] width 143 height 17
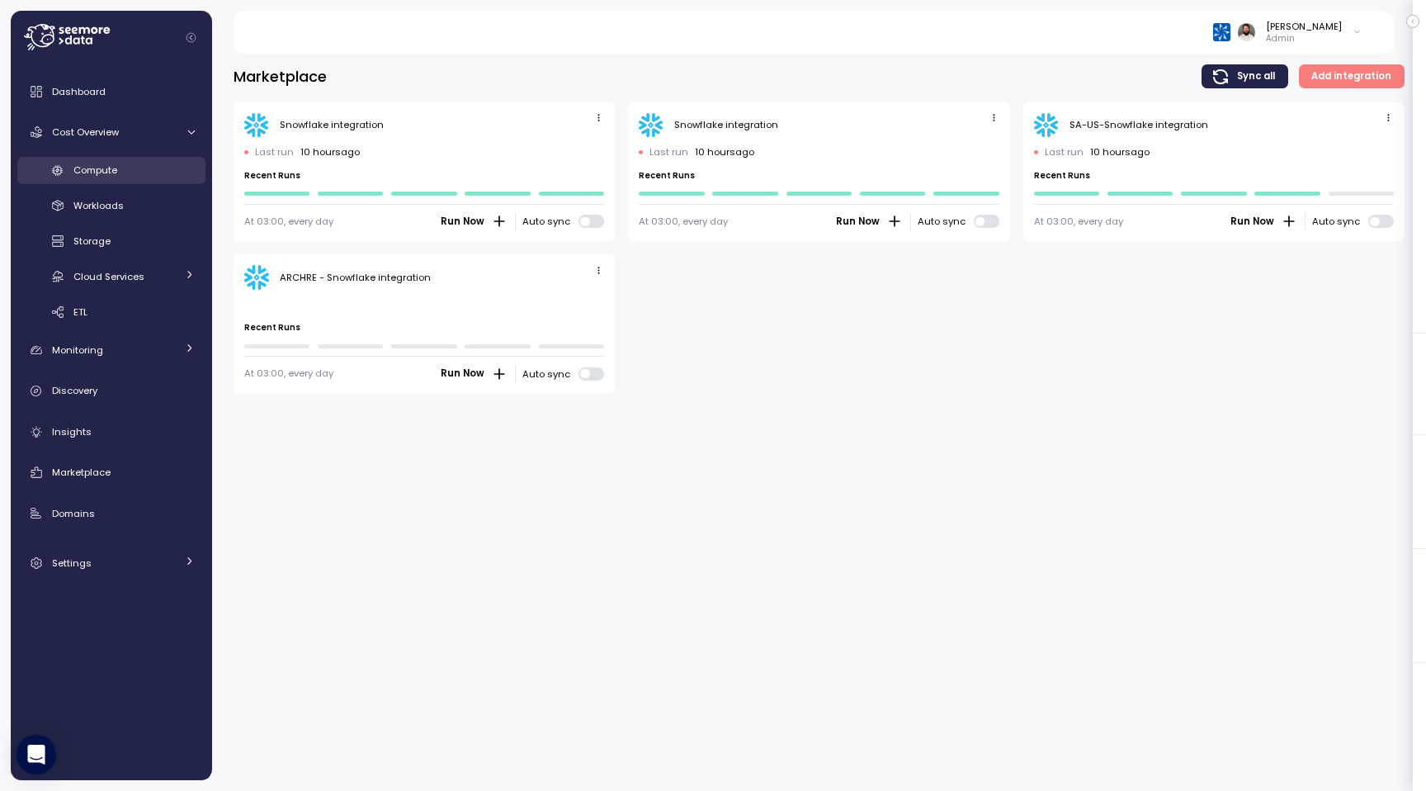
click at [119, 167] on div "Compute" at bounding box center [133, 170] width 121 height 17
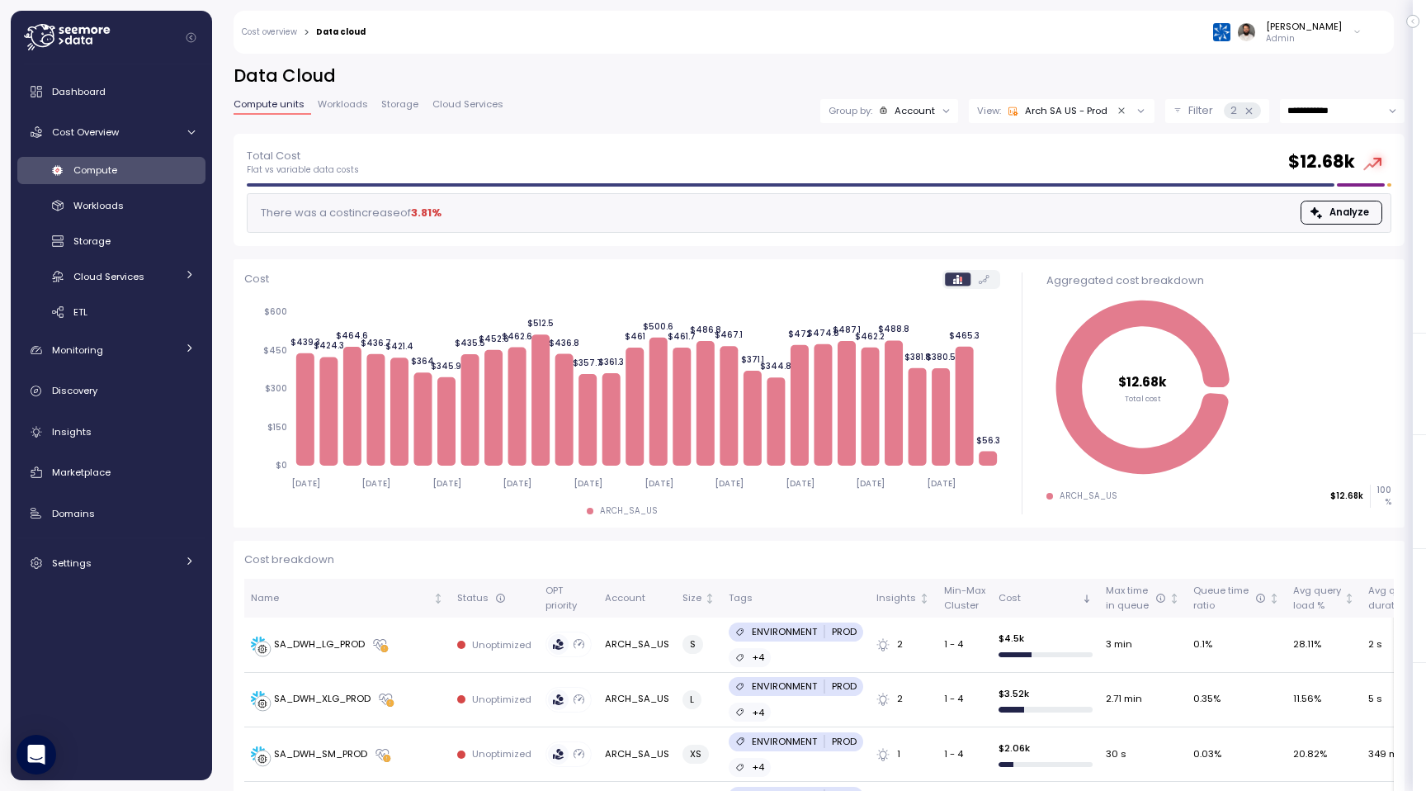
click at [1302, 110] on input "**********" at bounding box center [1342, 111] width 125 height 24
click at [1309, 35] on p "Admin" at bounding box center [1304, 39] width 76 height 12
click at [1293, 241] on button "Disable API cache" at bounding box center [1286, 233] width 148 height 22
click at [1277, 234] on label "Disable API cache" at bounding box center [1279, 233] width 93 height 13
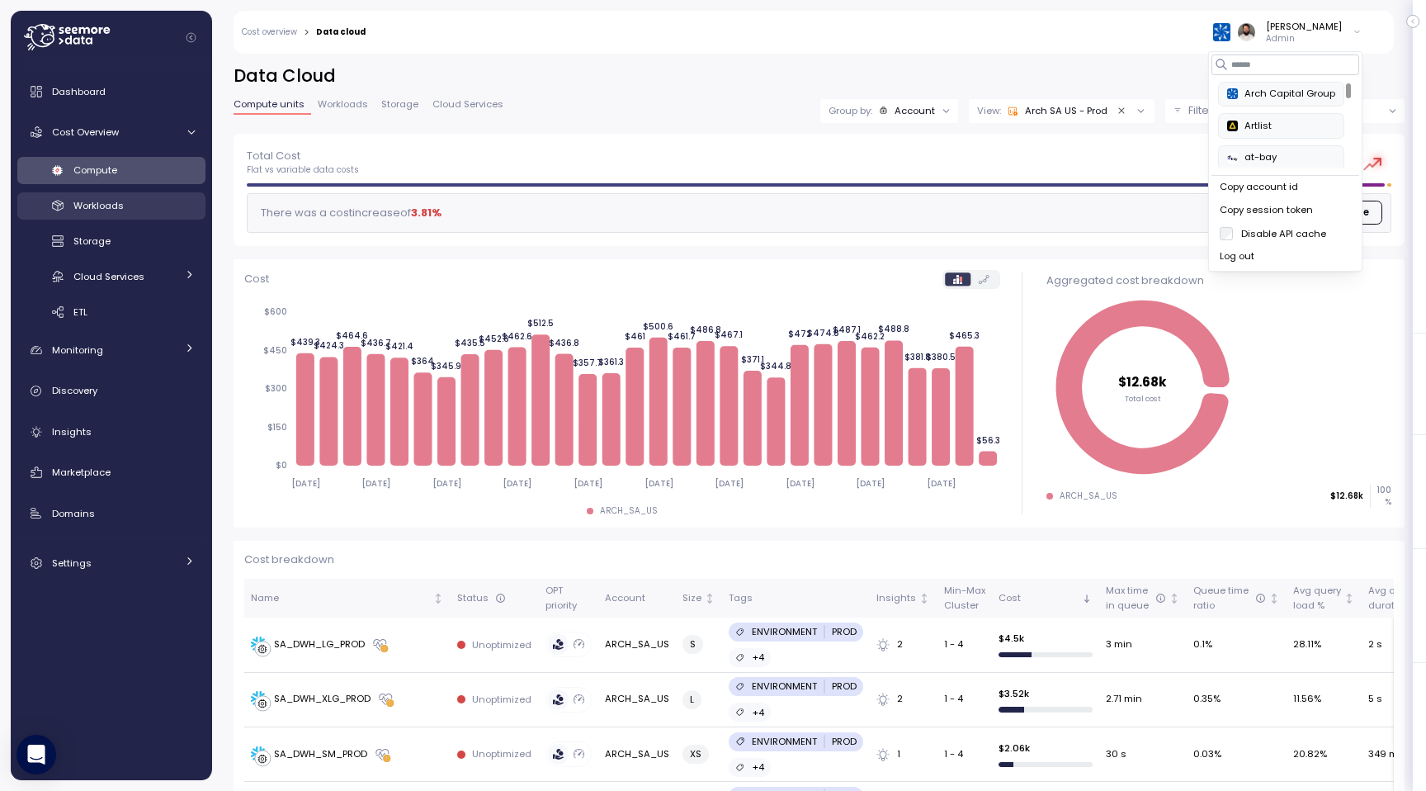
click at [130, 200] on div "Workloads" at bounding box center [133, 205] width 121 height 17
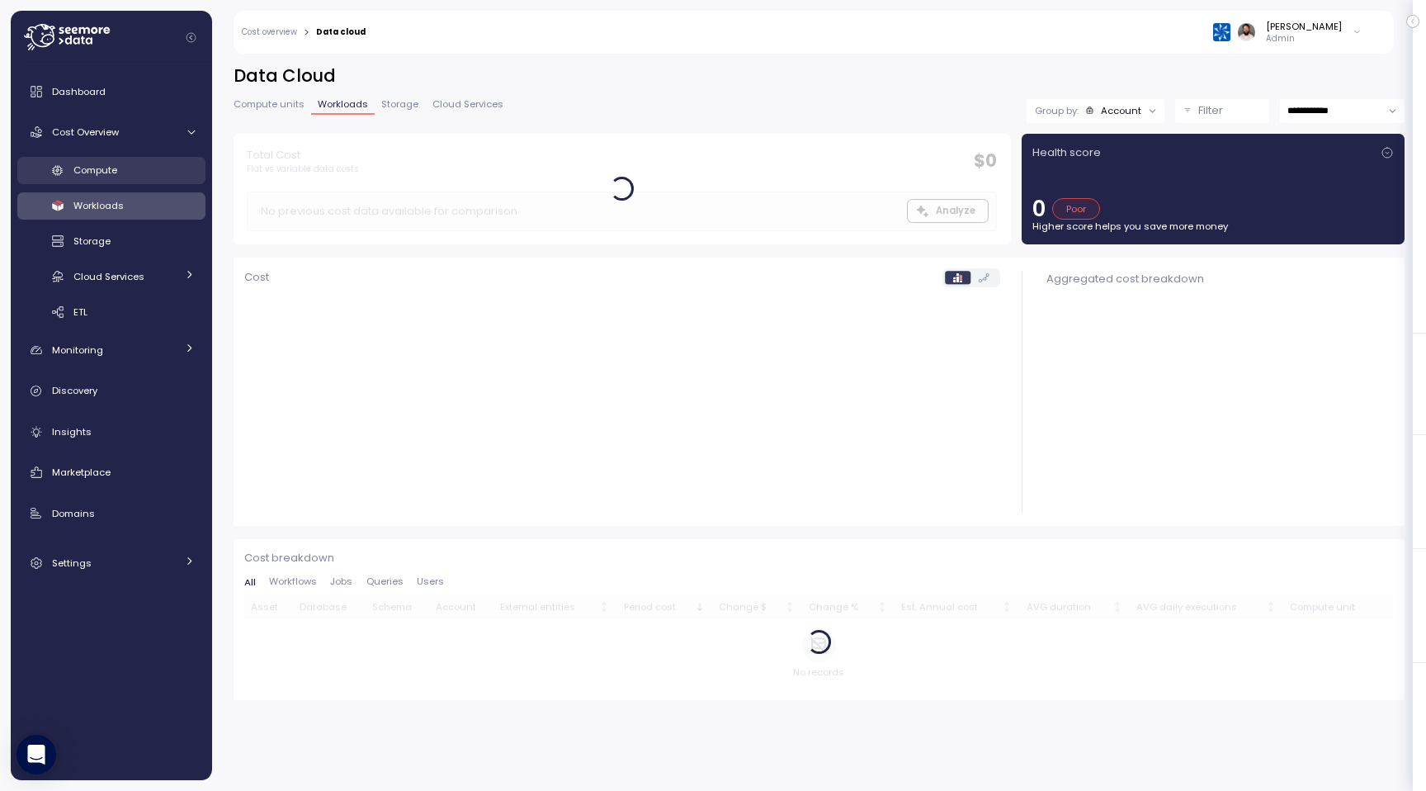
click at [134, 162] on div "Compute" at bounding box center [133, 170] width 121 height 17
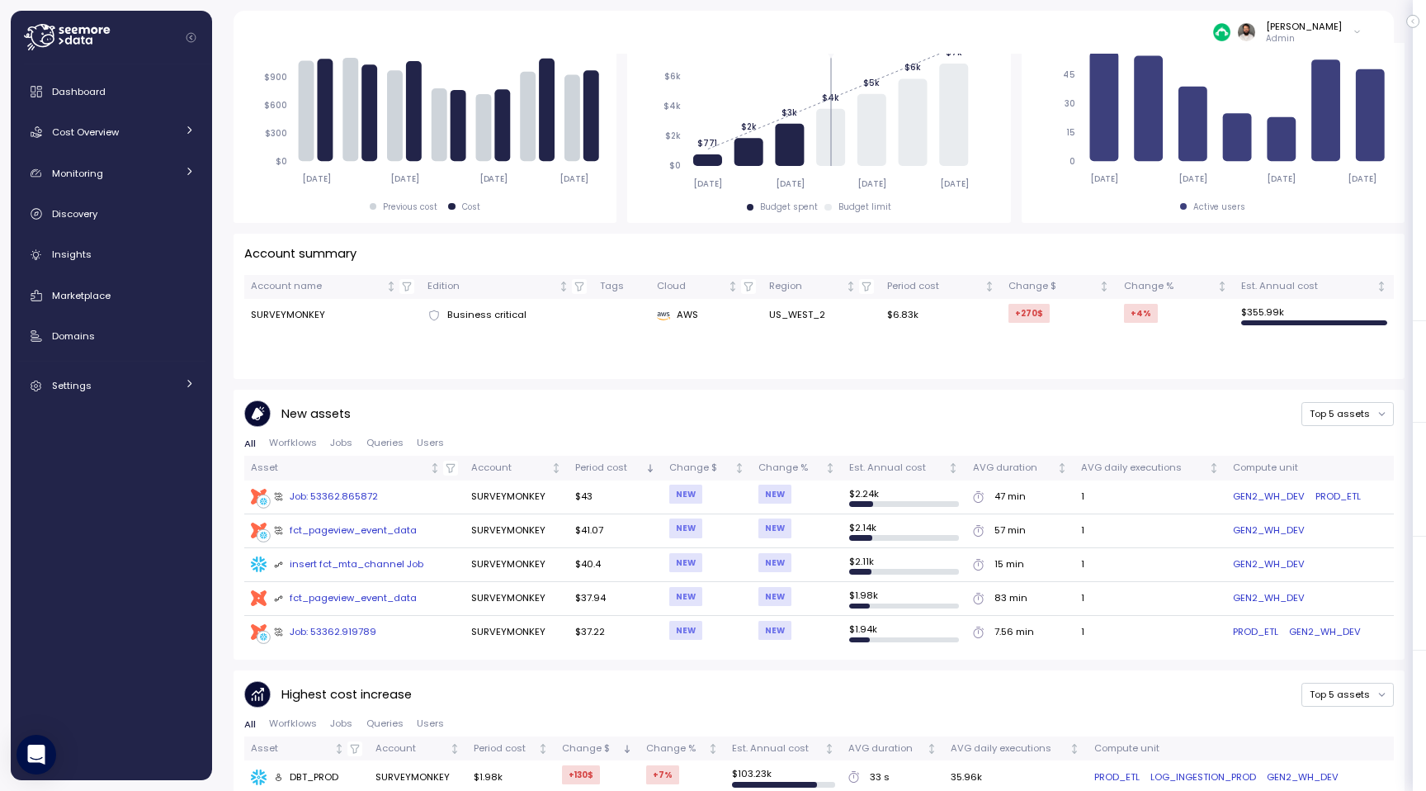
scroll to position [338, 0]
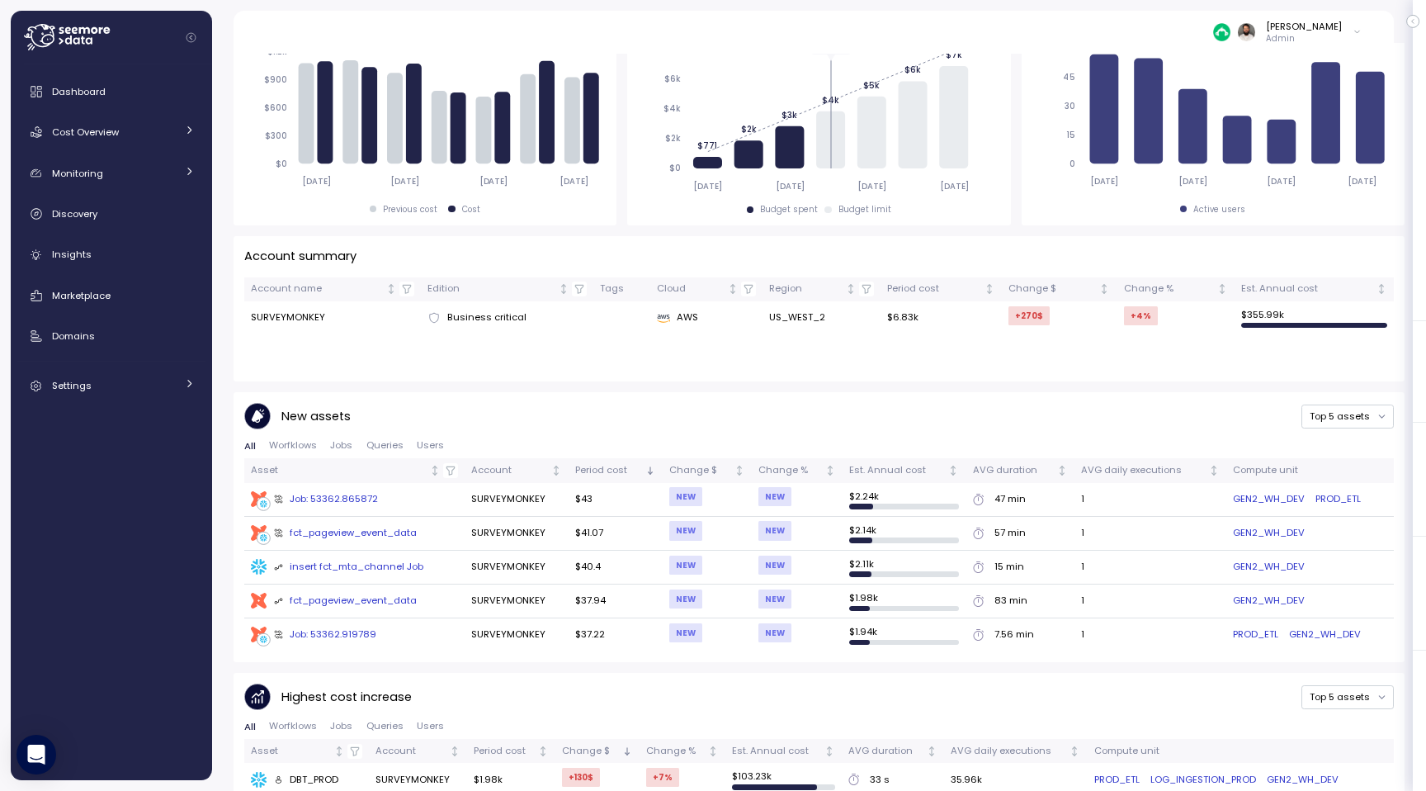
click at [387, 446] on span "Queries" at bounding box center [384, 445] width 37 height 9
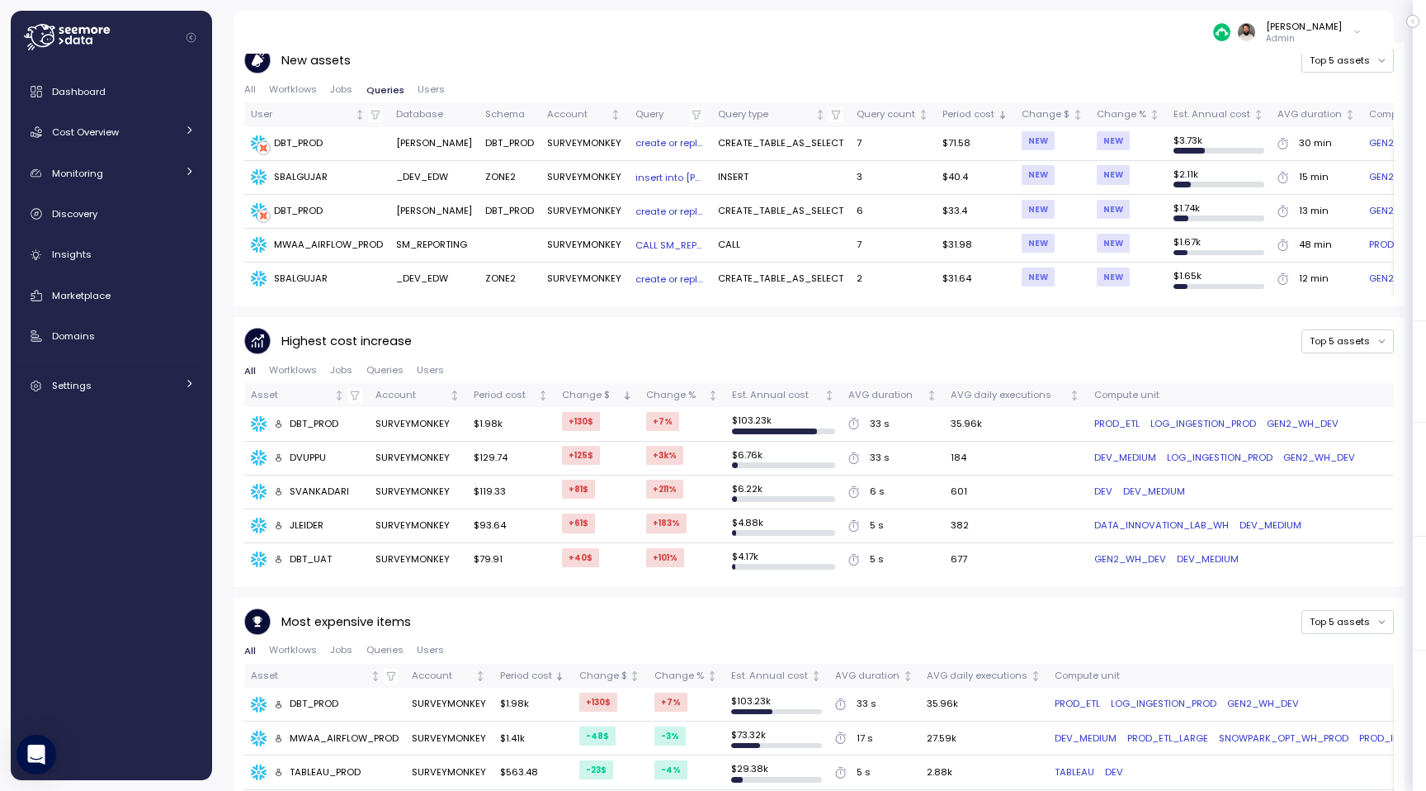
scroll to position [683, 0]
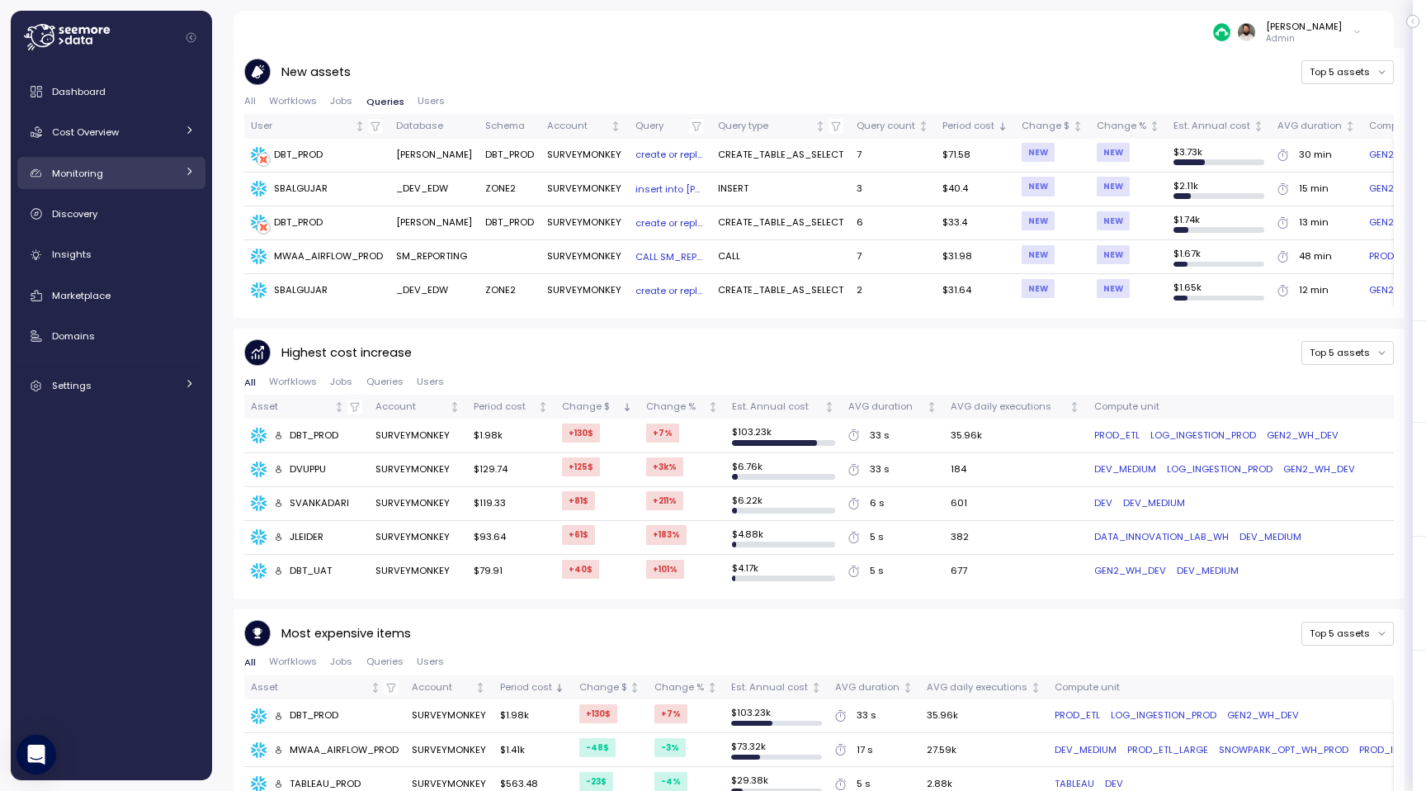
click at [121, 182] on link "Monitoring" at bounding box center [111, 173] width 188 height 33
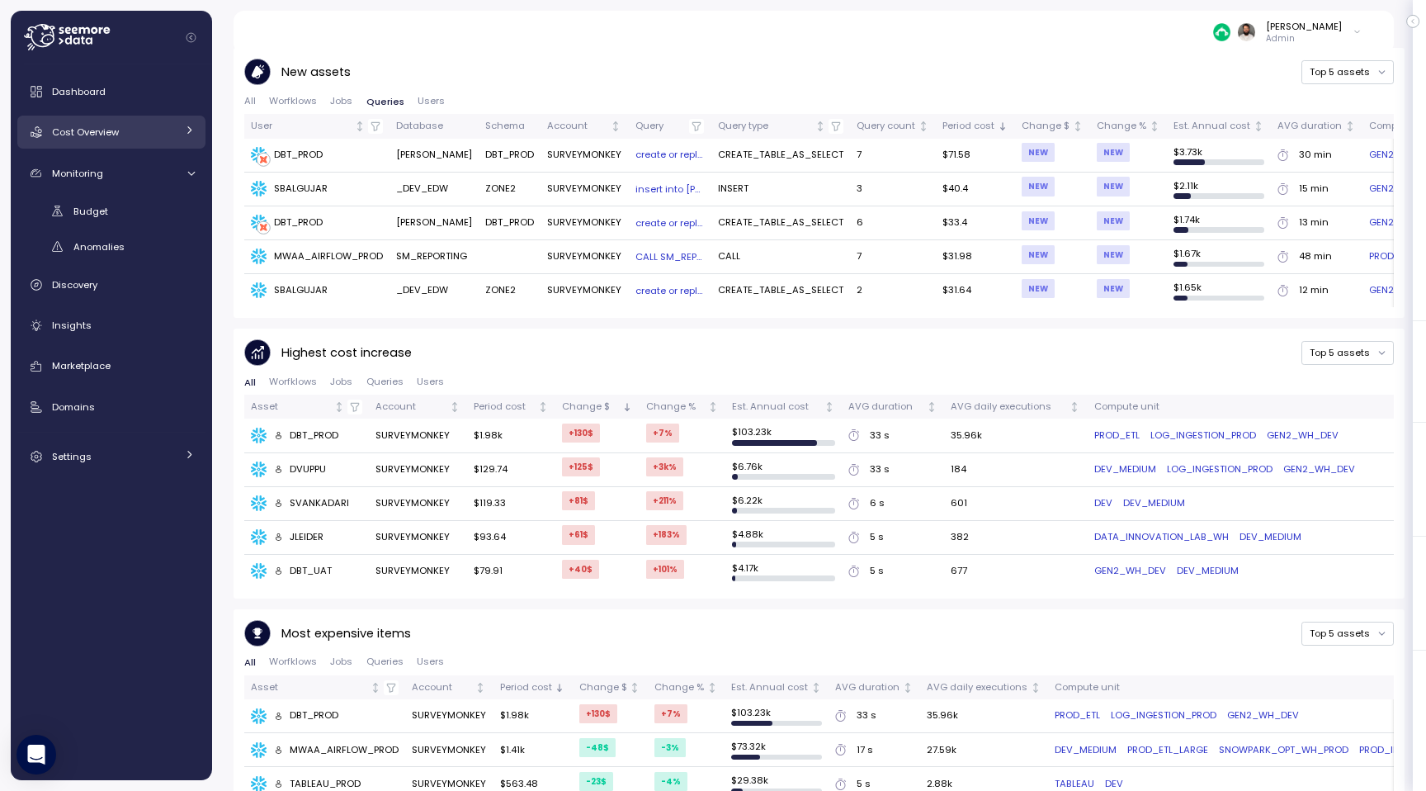
click at [125, 139] on div "Cost Overview" at bounding box center [114, 132] width 124 height 17
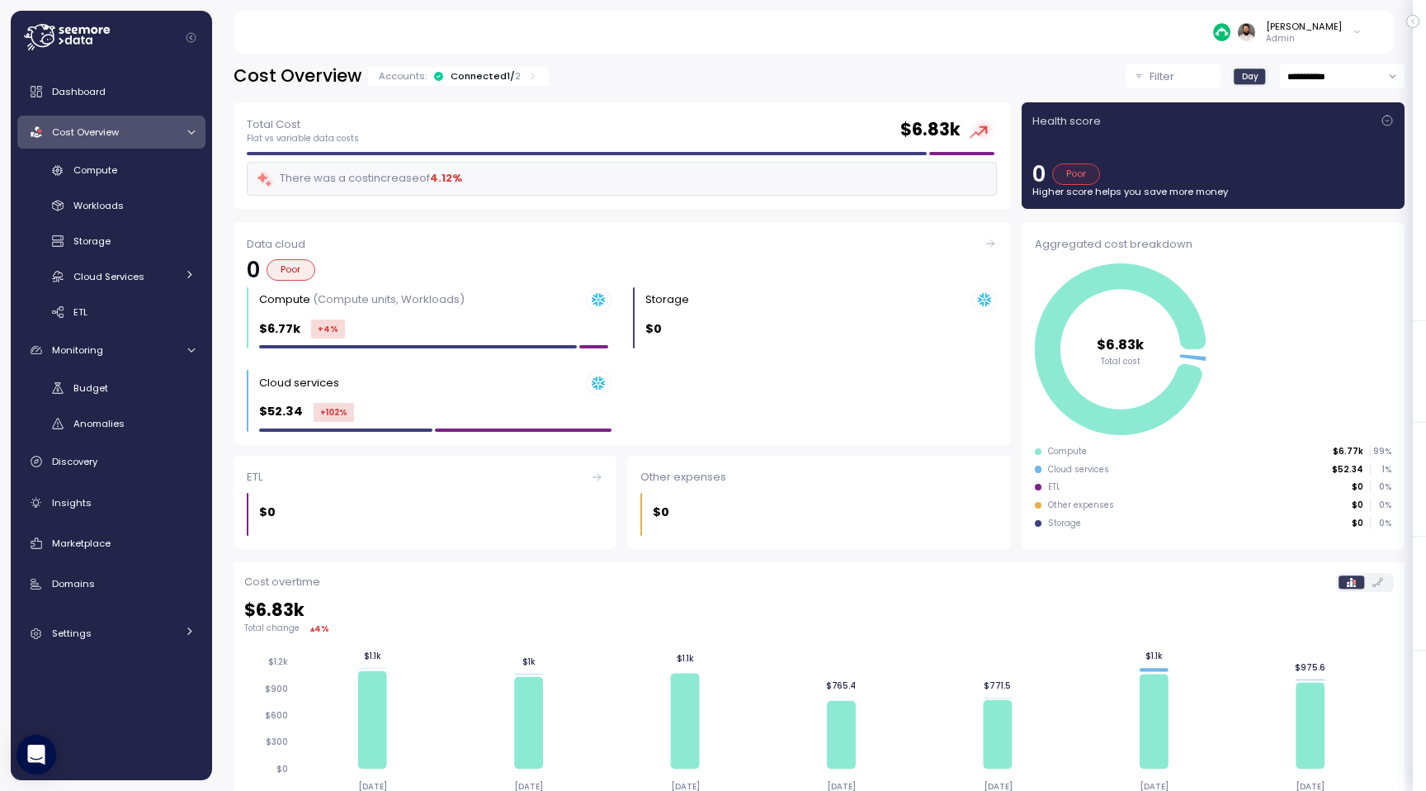
click at [485, 78] on div "Connected 1 / 2" at bounding box center [486, 75] width 70 height 13
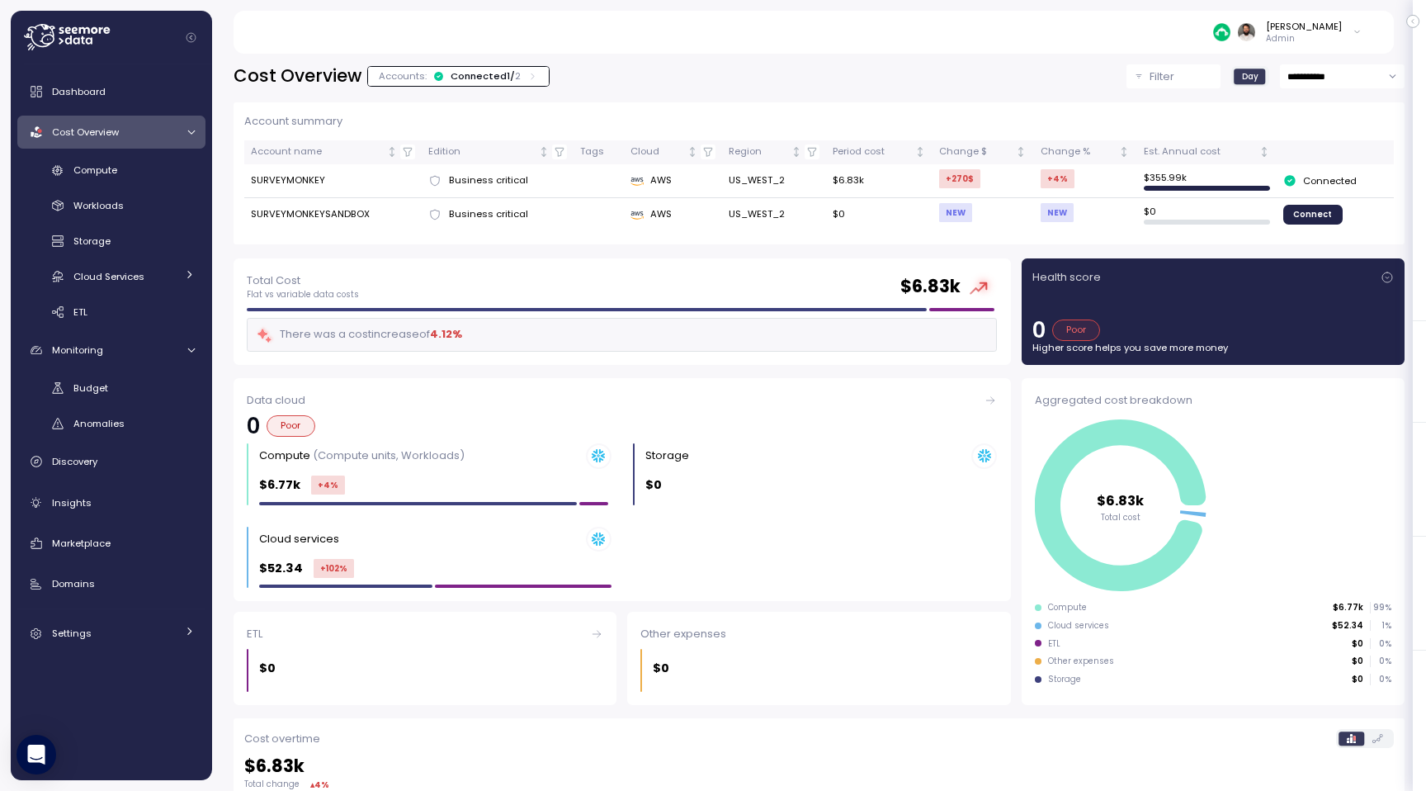
click at [485, 69] on div "Accounts: Connected 1 / 2" at bounding box center [458, 76] width 181 height 19
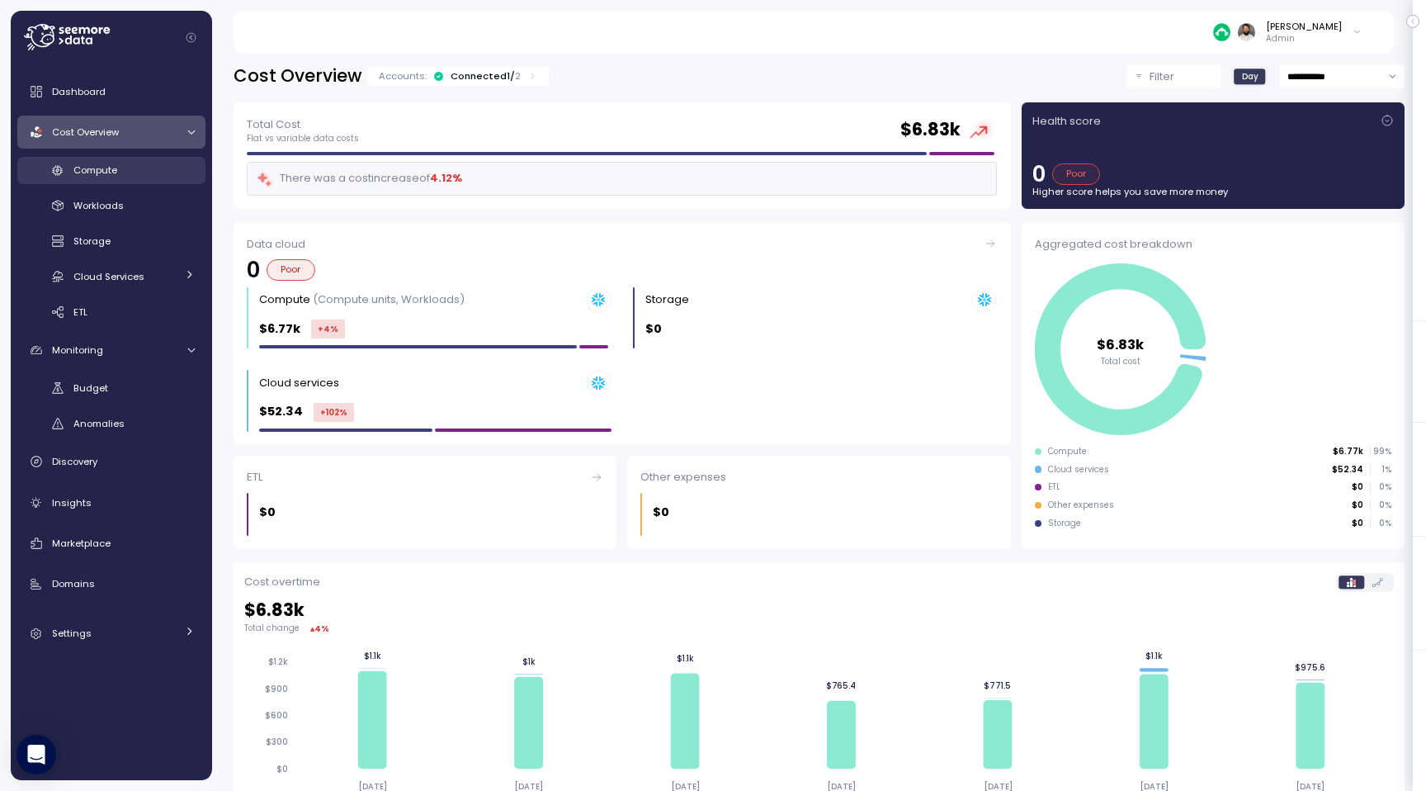
click at [166, 177] on div "Compute" at bounding box center [133, 170] width 121 height 17
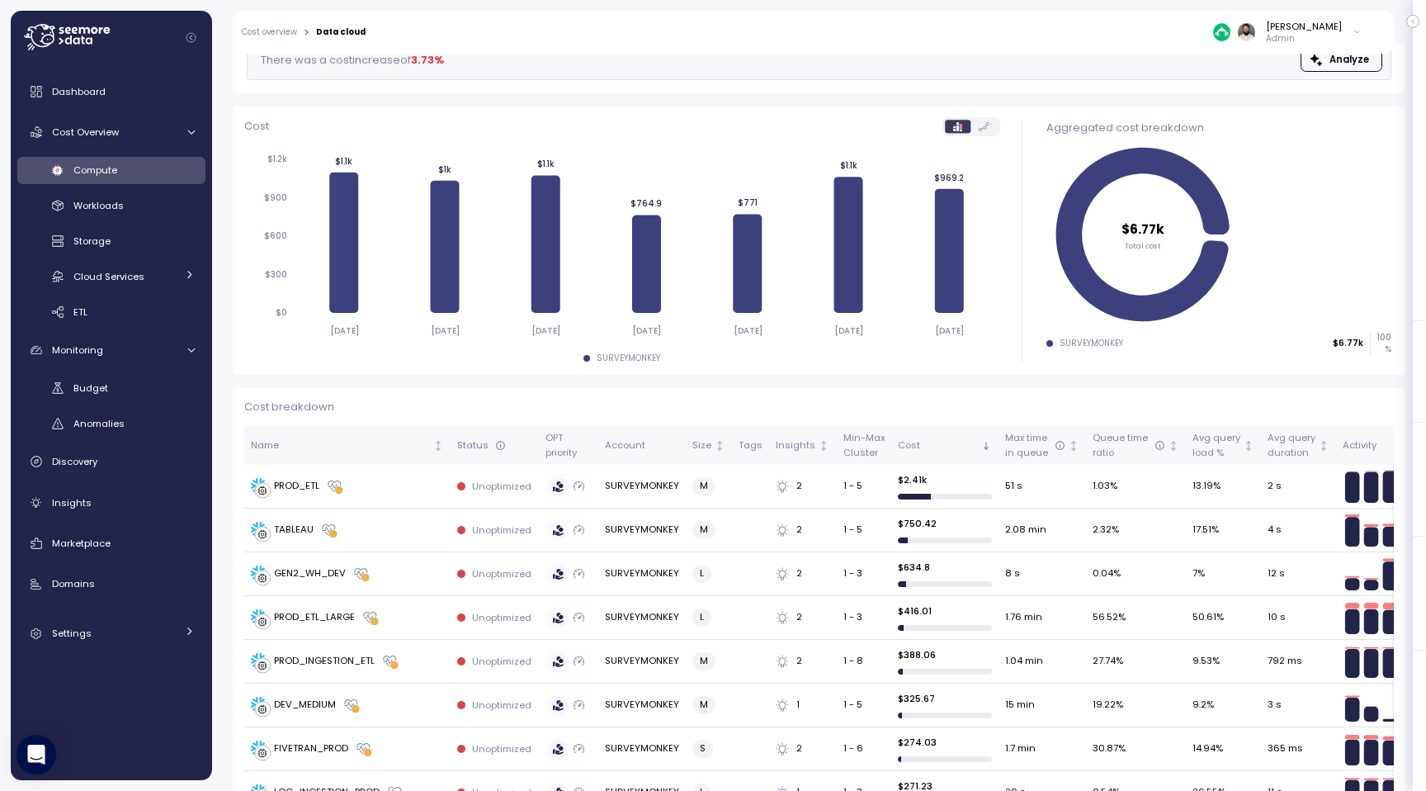
scroll to position [150, 0]
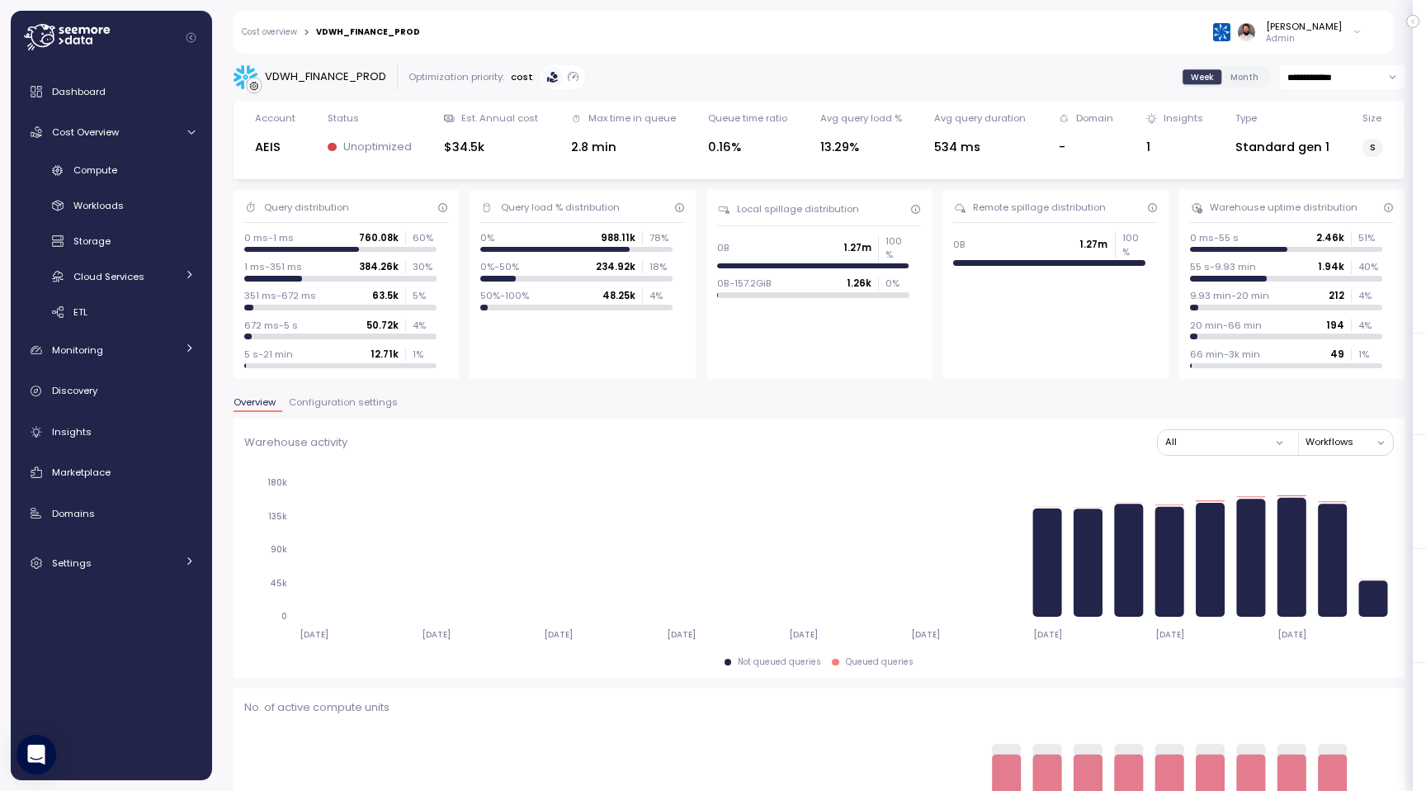
click at [357, 404] on span "Configuration settings" at bounding box center [343, 402] width 109 height 9
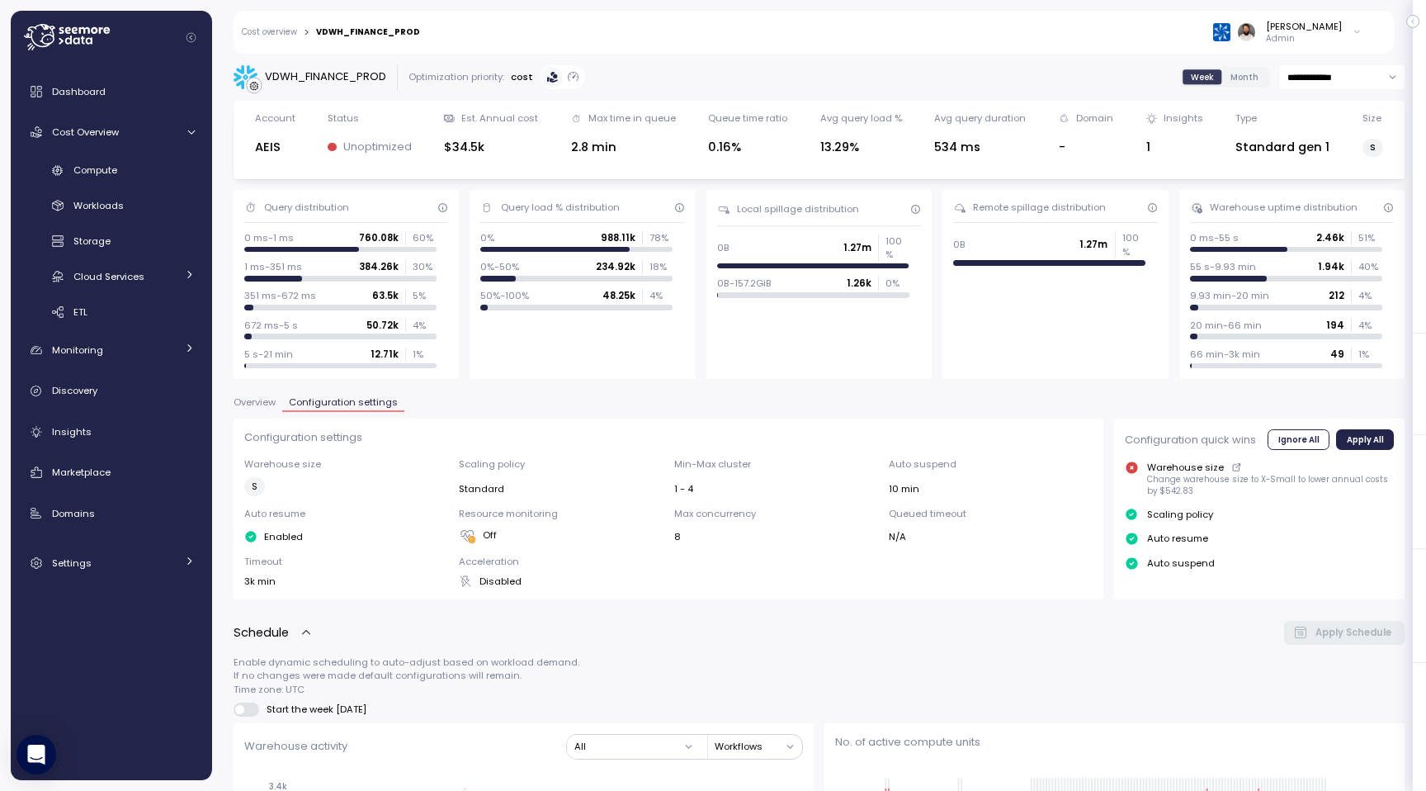
click at [272, 407] on span "Overview" at bounding box center [255, 402] width 42 height 9
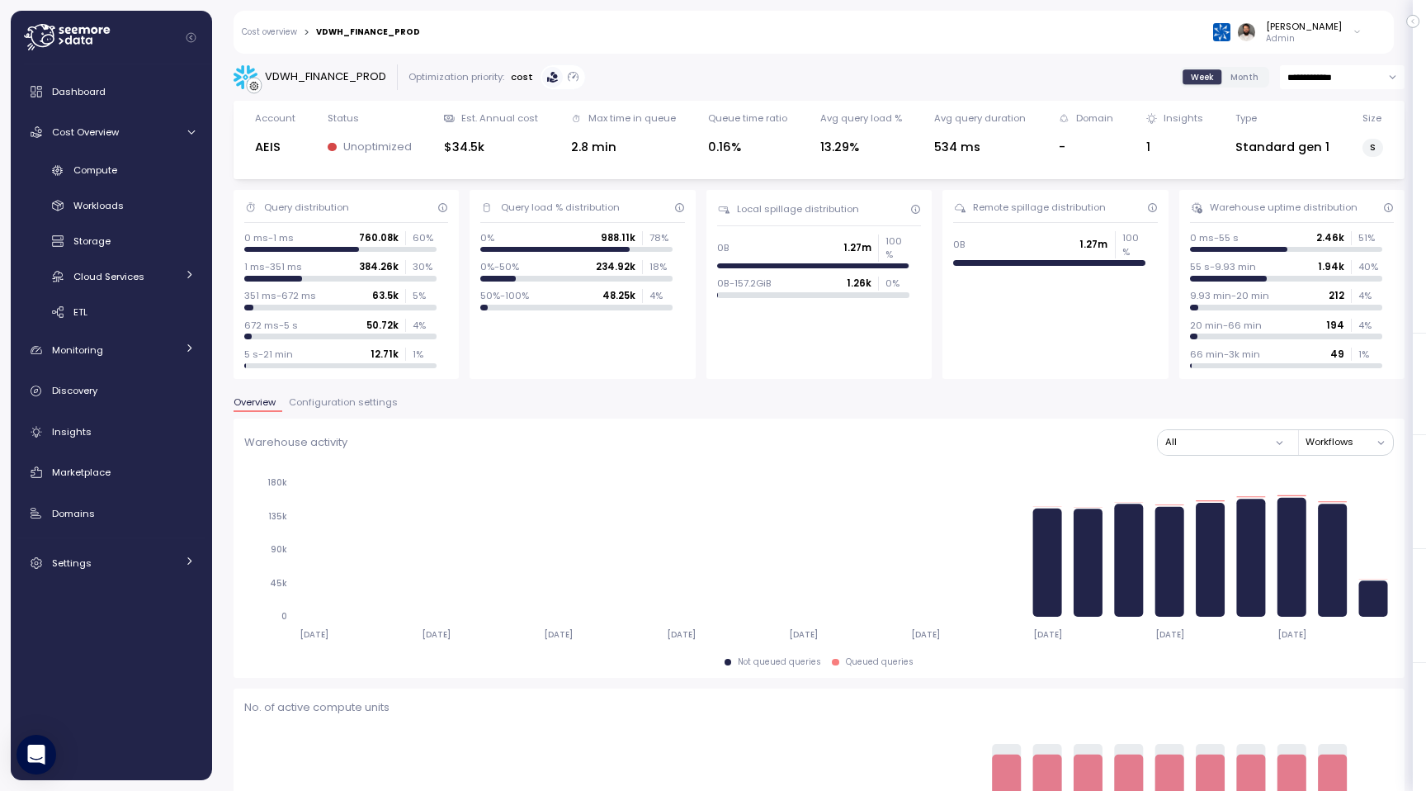
click at [1344, 83] on input "**********" at bounding box center [1342, 77] width 125 height 24
click at [1335, 158] on span "Last 7 days" at bounding box center [1315, 156] width 54 height 15
type input "**********"
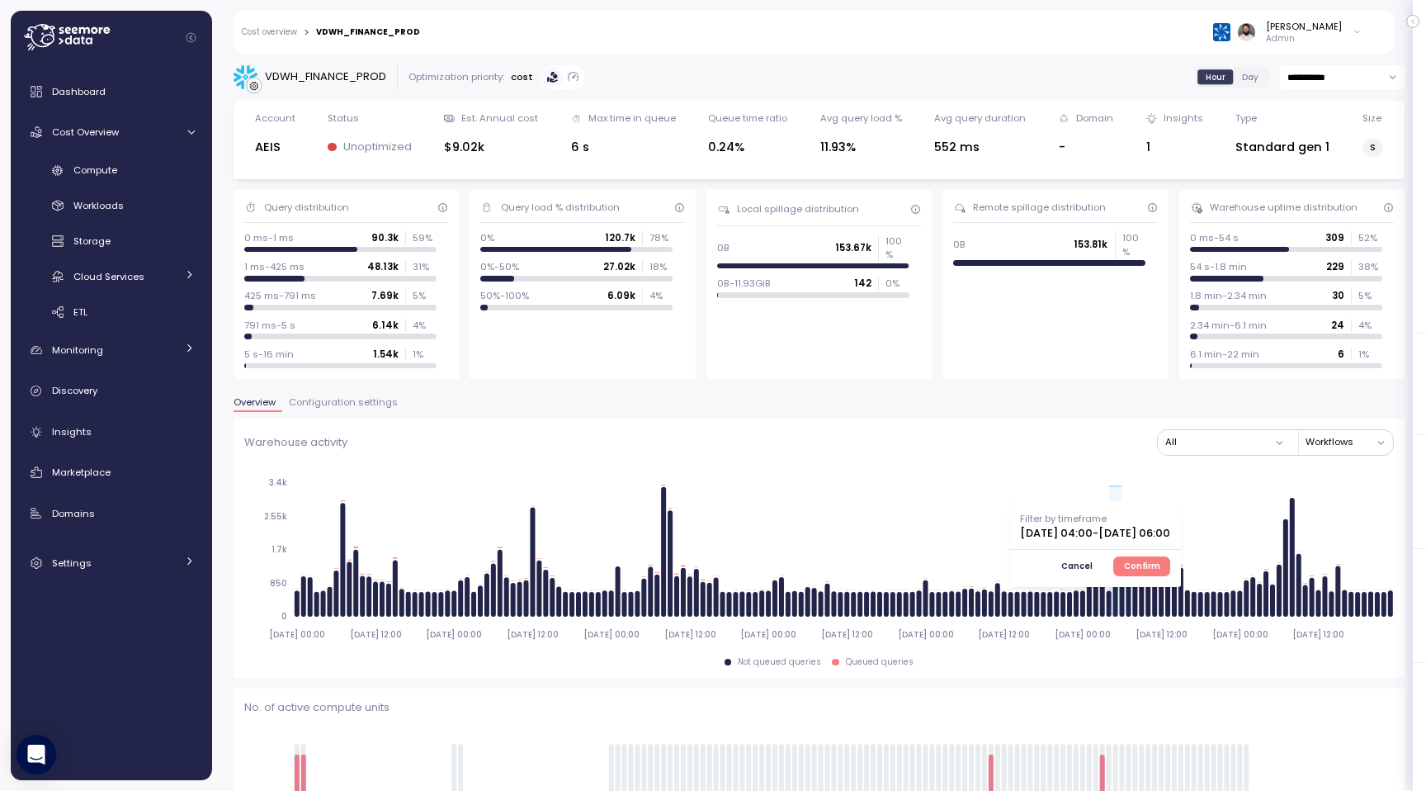
click at [1160, 560] on span "Confirm" at bounding box center [1142, 566] width 36 height 18
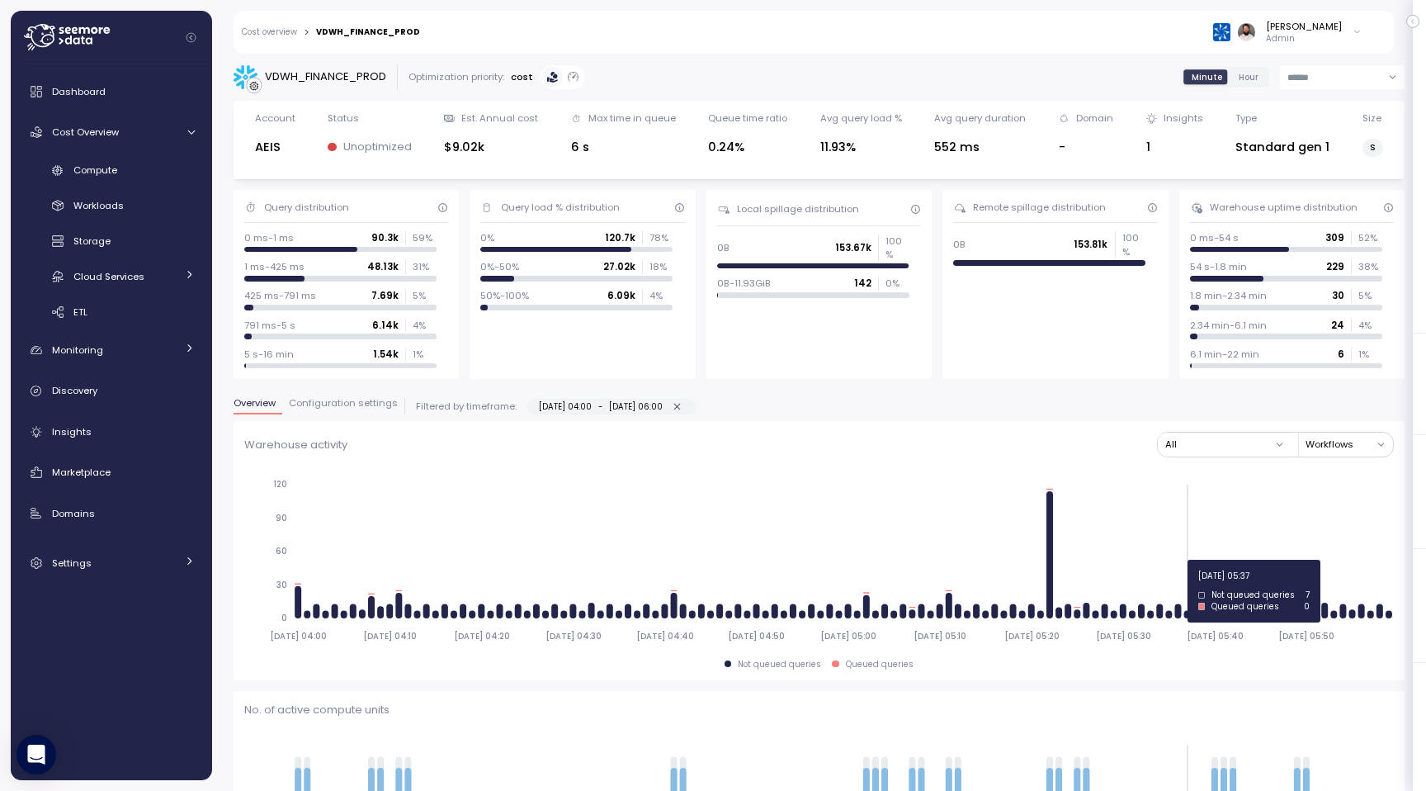
type input "*********"
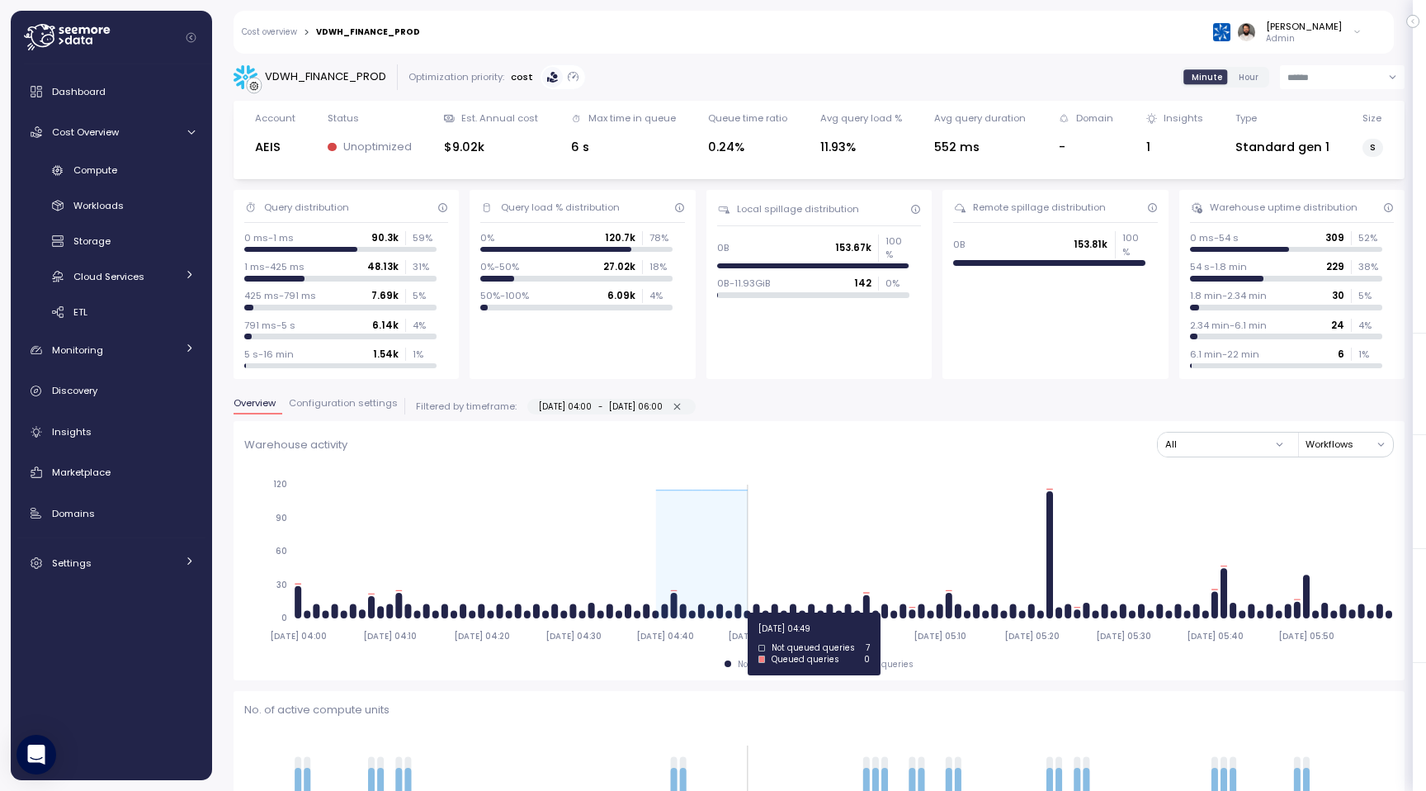
drag, startPoint x: 659, startPoint y: 615, endPoint x: 752, endPoint y: 612, distance: 92.5
click at [752, 612] on icon "[DATE] 04:00 [DATE] 04:10 [DATE] 04:20 [DATE] 04:30 [DATE] 04:40 [DATE] 04:50 […" at bounding box center [819, 559] width 1150 height 183
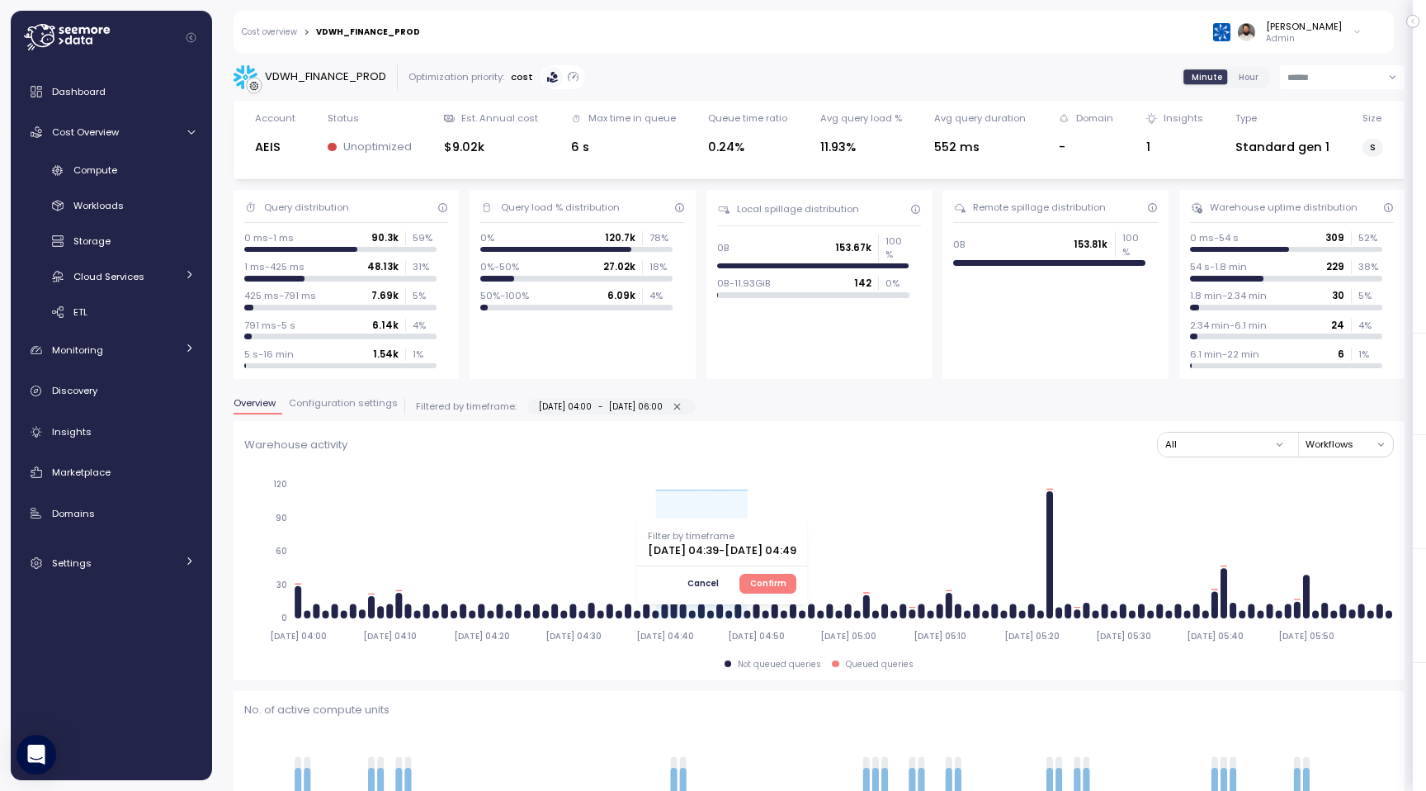
click at [787, 588] on span "Confirm" at bounding box center [768, 583] width 36 height 18
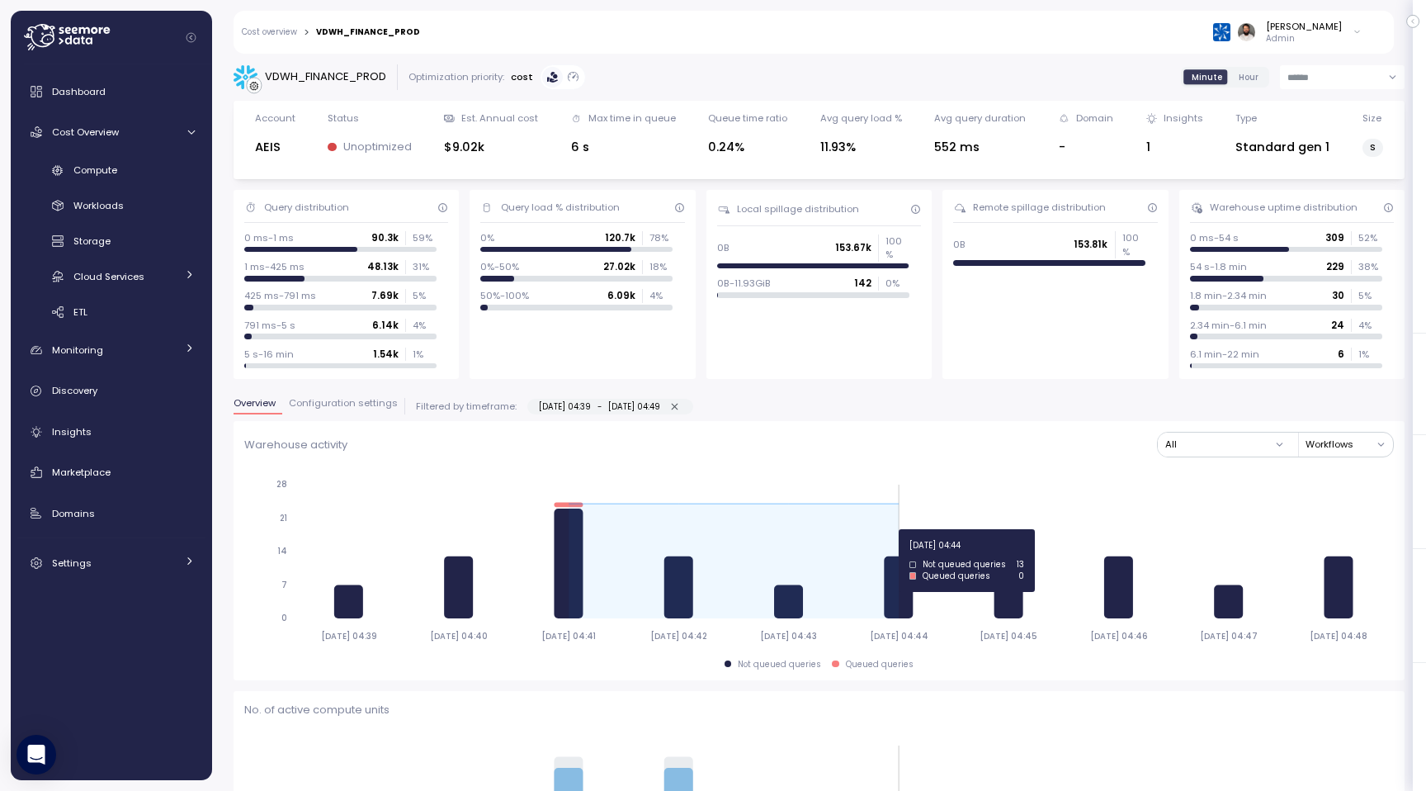
drag, startPoint x: 532, startPoint y: 538, endPoint x: 916, endPoint y: 529, distance: 384.7
click at [916, 529] on icon "[DATE] 04:39 [DATE] 04:40 [DATE] 04:41 [DATE] 04:42 [DATE] 04:43 [DATE] 04:44 […" at bounding box center [819, 559] width 1150 height 183
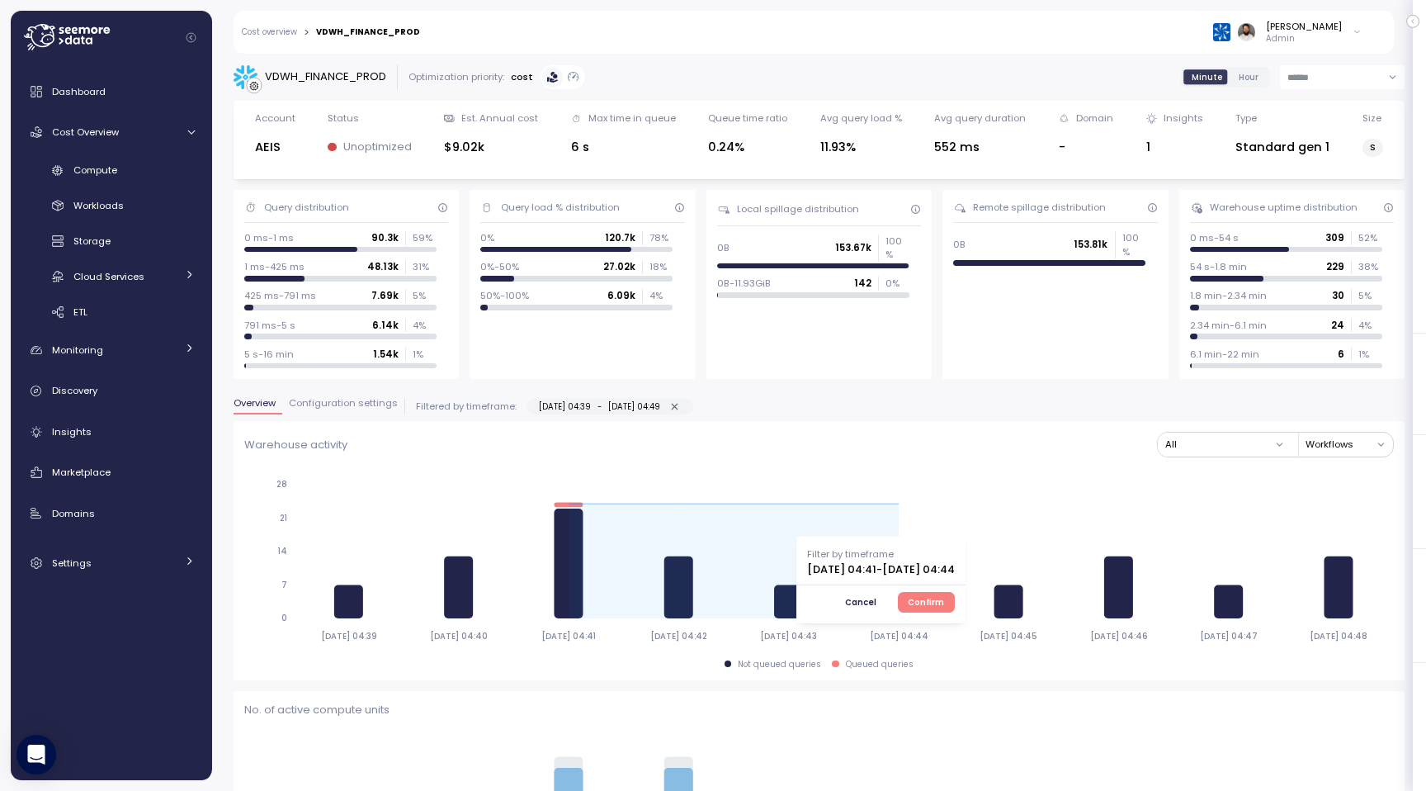
click at [944, 600] on span "Confirm" at bounding box center [926, 602] width 36 height 18
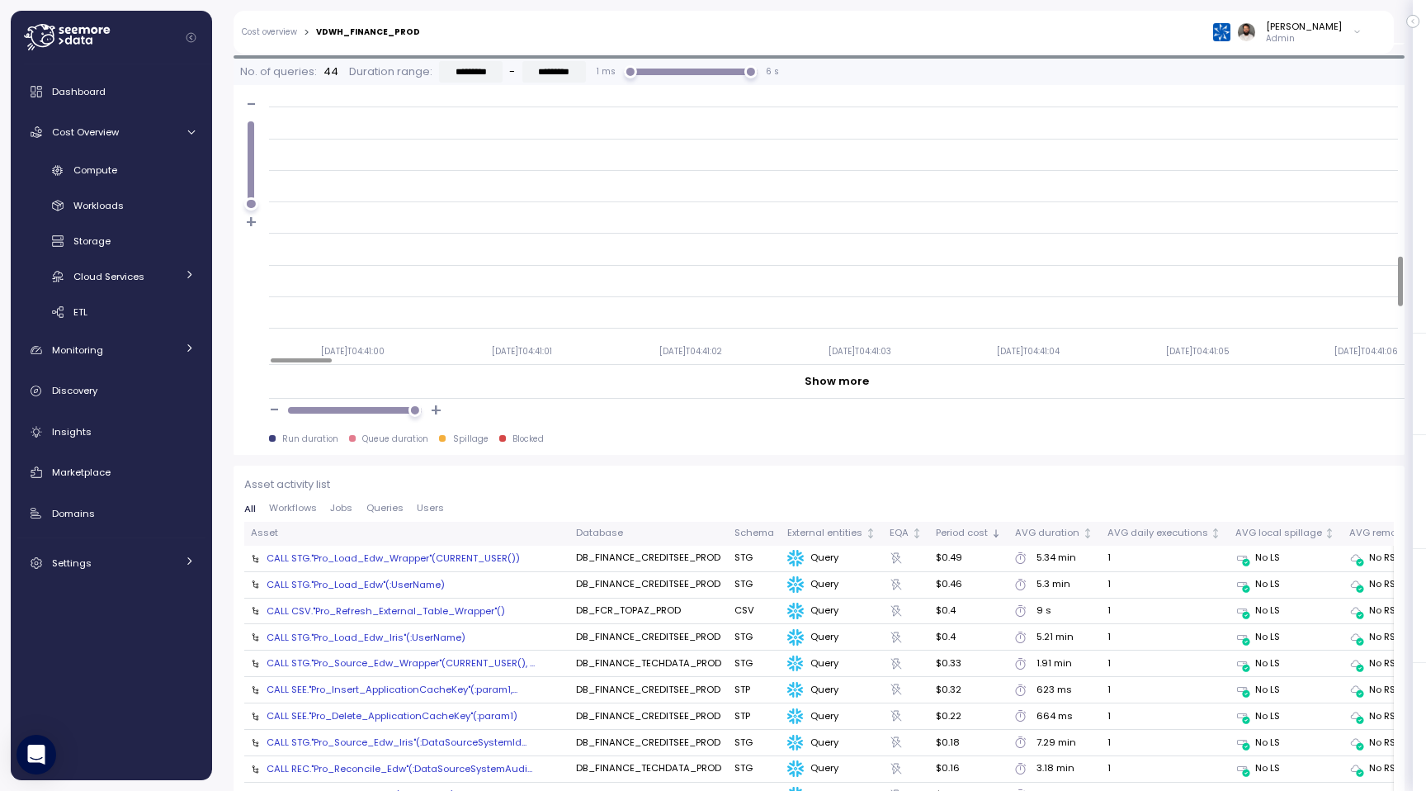
scroll to position [204, 0]
drag, startPoint x: 256, startPoint y: 207, endPoint x: 258, endPoint y: 99, distance: 108.1
click at [258, 99] on div "- +" at bounding box center [251, 163] width 35 height 135
click at [409, 409] on div at bounding box center [410, 411] width 14 height 14
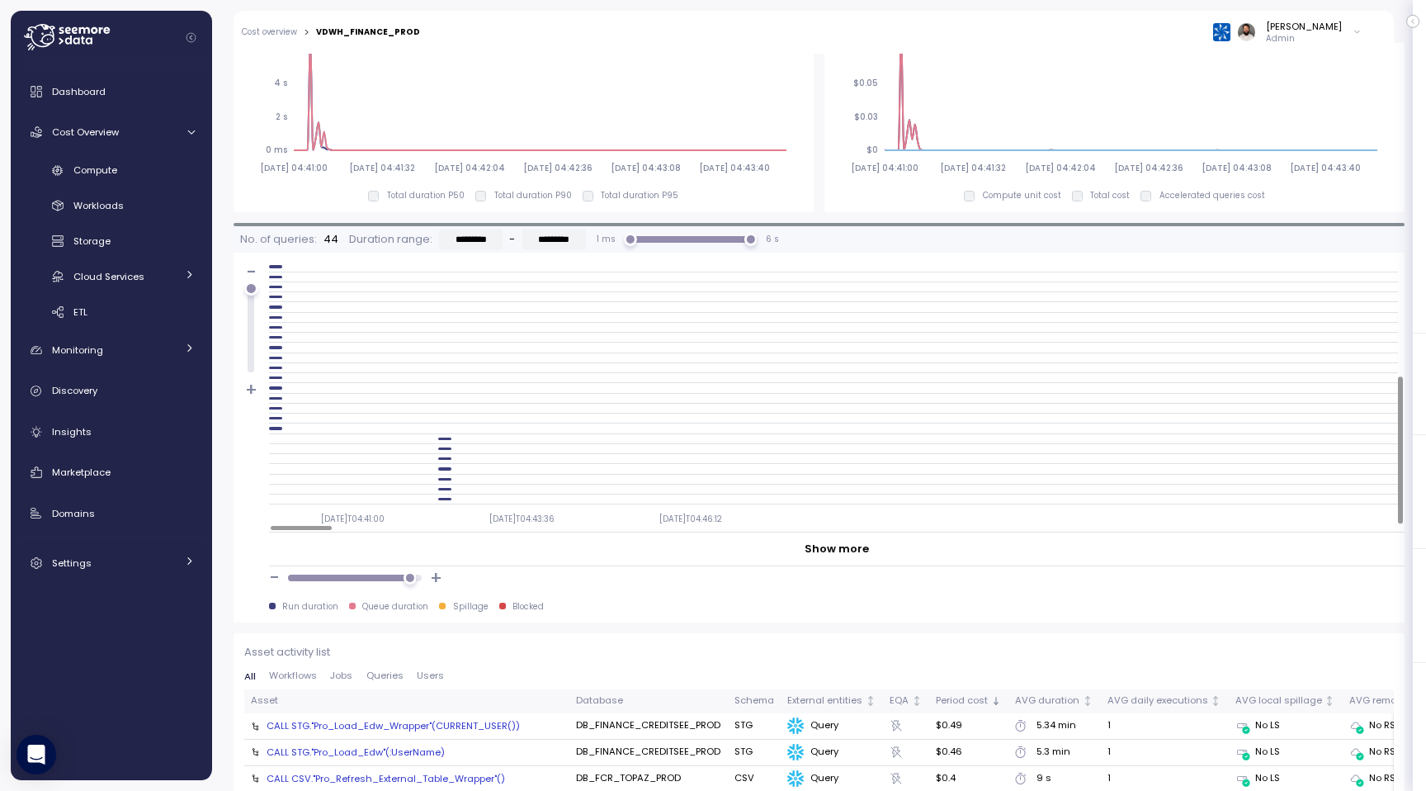
click at [448, 440] on div at bounding box center [833, 439] width 1129 height 10
click at [447, 447] on div at bounding box center [444, 448] width 13 height 2
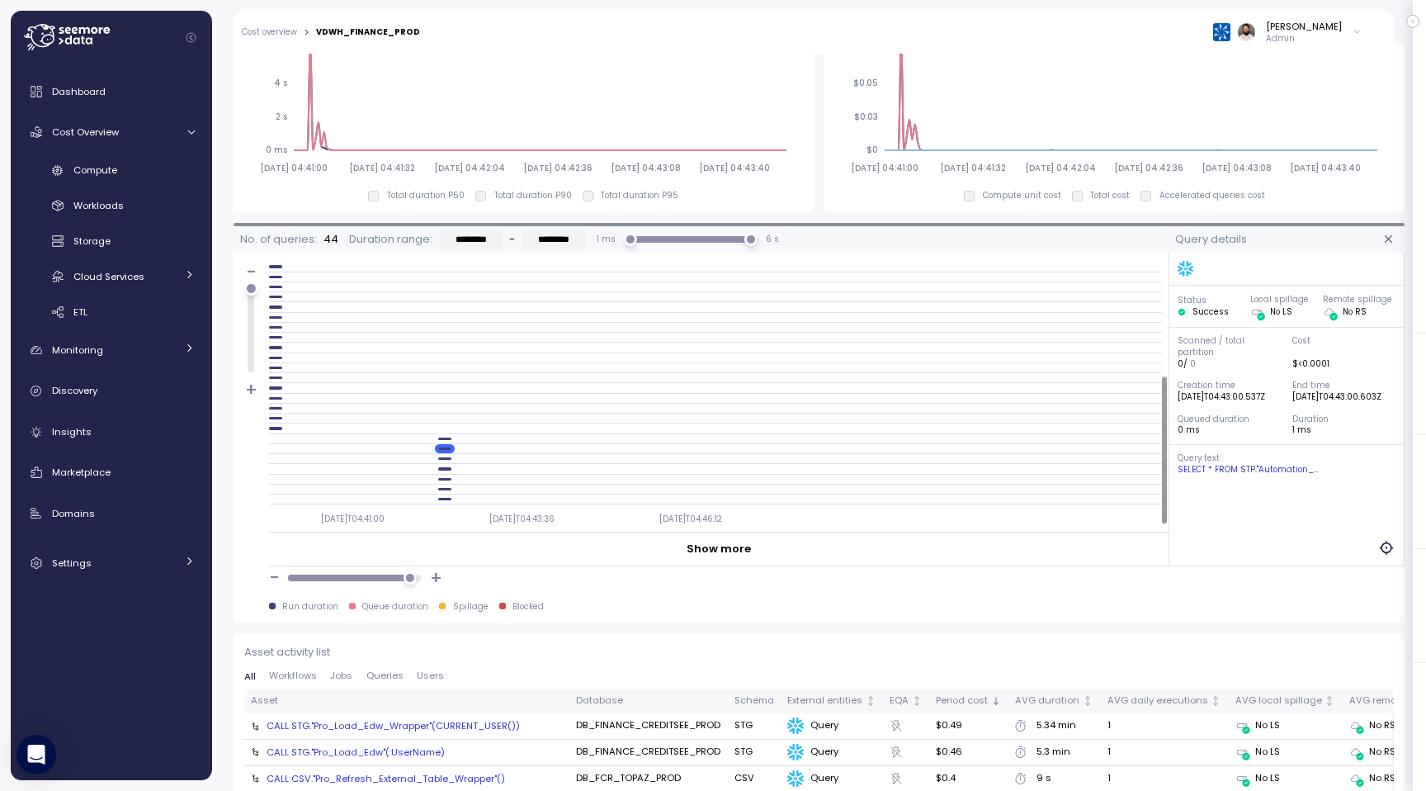
click at [447, 461] on div at bounding box center [715, 459] width 893 height 10
click at [449, 468] on div at bounding box center [444, 468] width 13 height 2
click at [451, 479] on div at bounding box center [444, 479] width 13 height 2
click at [447, 488] on div at bounding box center [444, 489] width 13 height 2
click at [447, 499] on div at bounding box center [444, 499] width 13 height 2
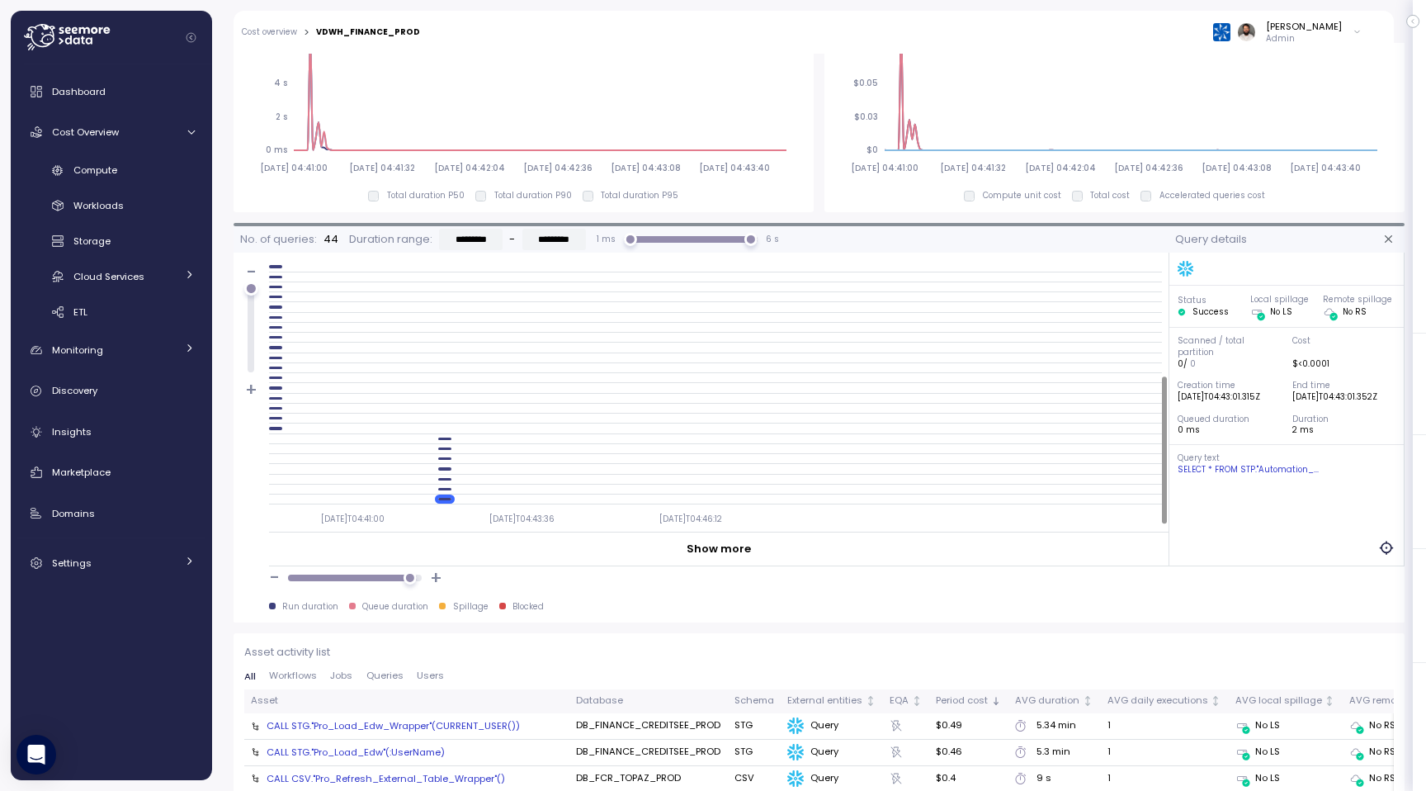
click at [446, 503] on div at bounding box center [715, 499] width 893 height 10
click at [446, 436] on div at bounding box center [715, 439] width 893 height 10
click at [445, 441] on div at bounding box center [715, 439] width 893 height 10
click at [445, 451] on div at bounding box center [715, 449] width 893 height 10
click at [445, 458] on div at bounding box center [444, 458] width 13 height 2
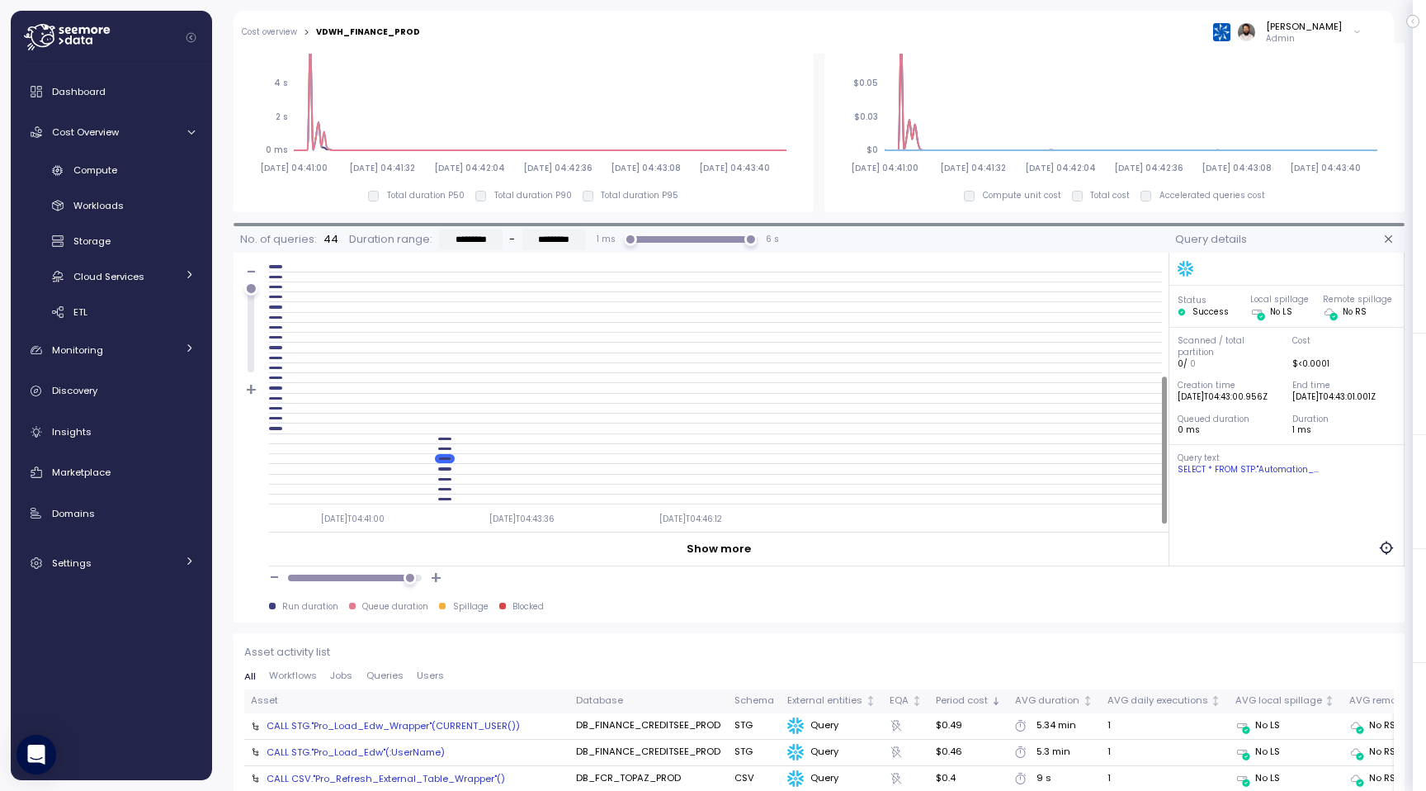
click at [446, 473] on div at bounding box center [715, 469] width 893 height 10
click at [446, 467] on div at bounding box center [444, 468] width 13 height 2
click at [445, 478] on div at bounding box center [444, 479] width 13 height 2
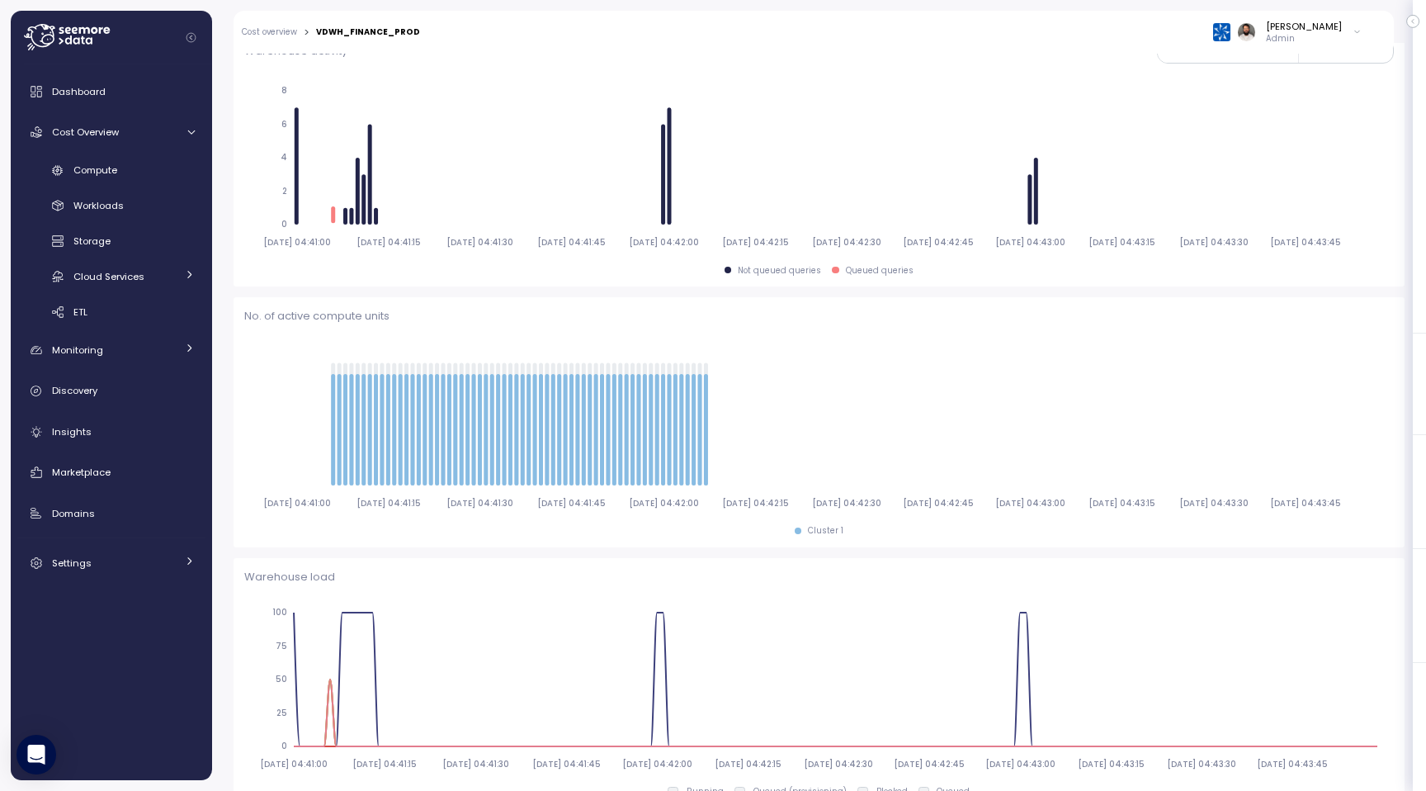
scroll to position [0, 0]
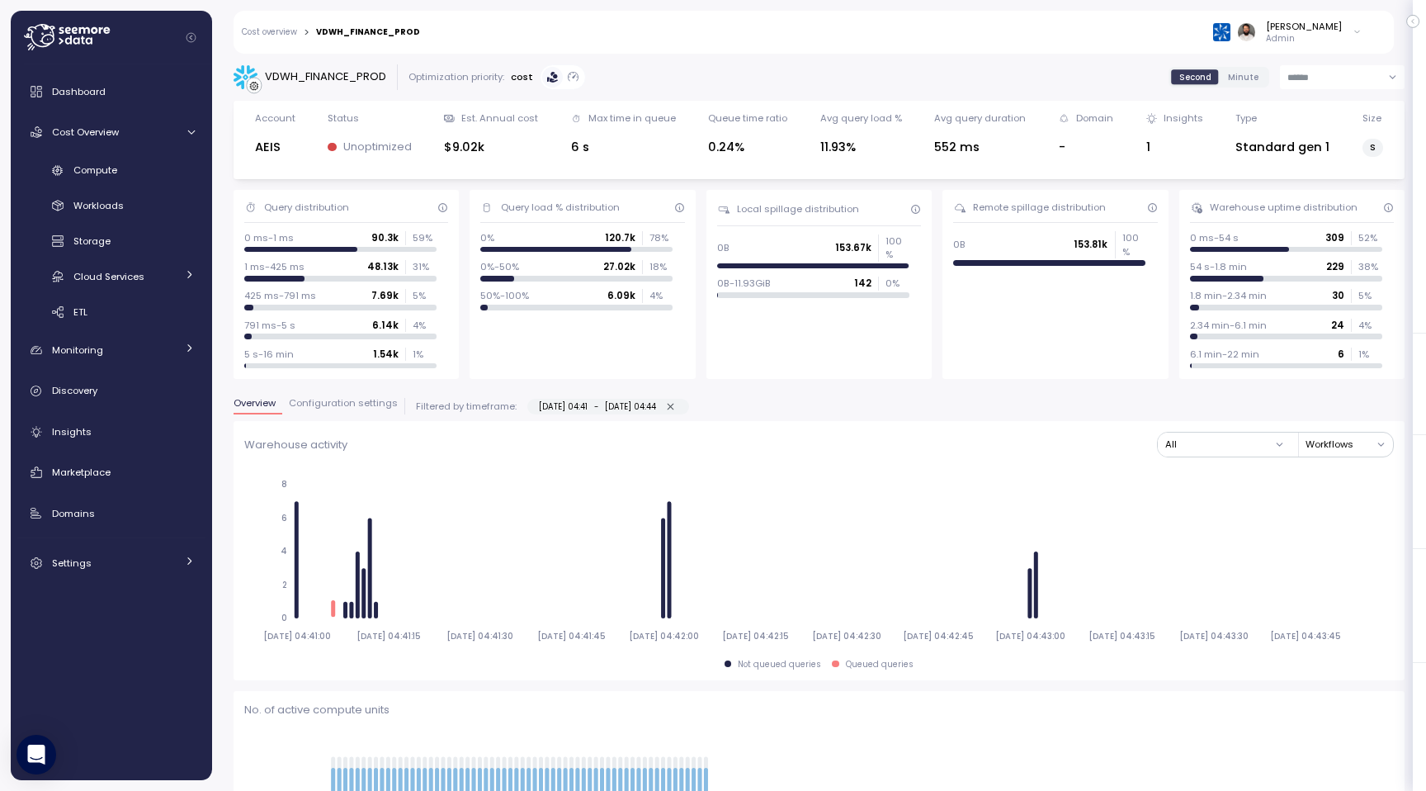
click at [676, 402] on icon "button" at bounding box center [670, 406] width 11 height 11
type input "**********"
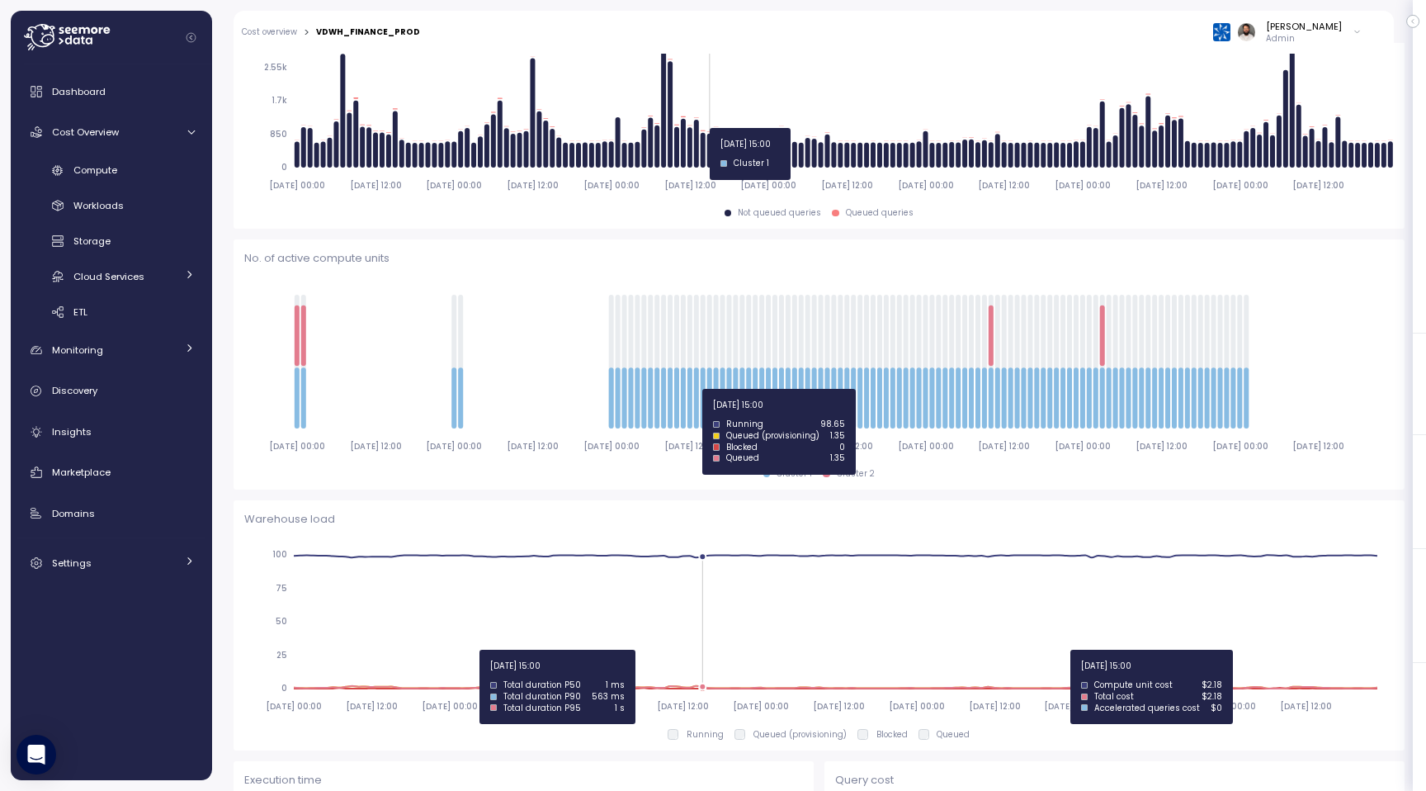
scroll to position [354, 0]
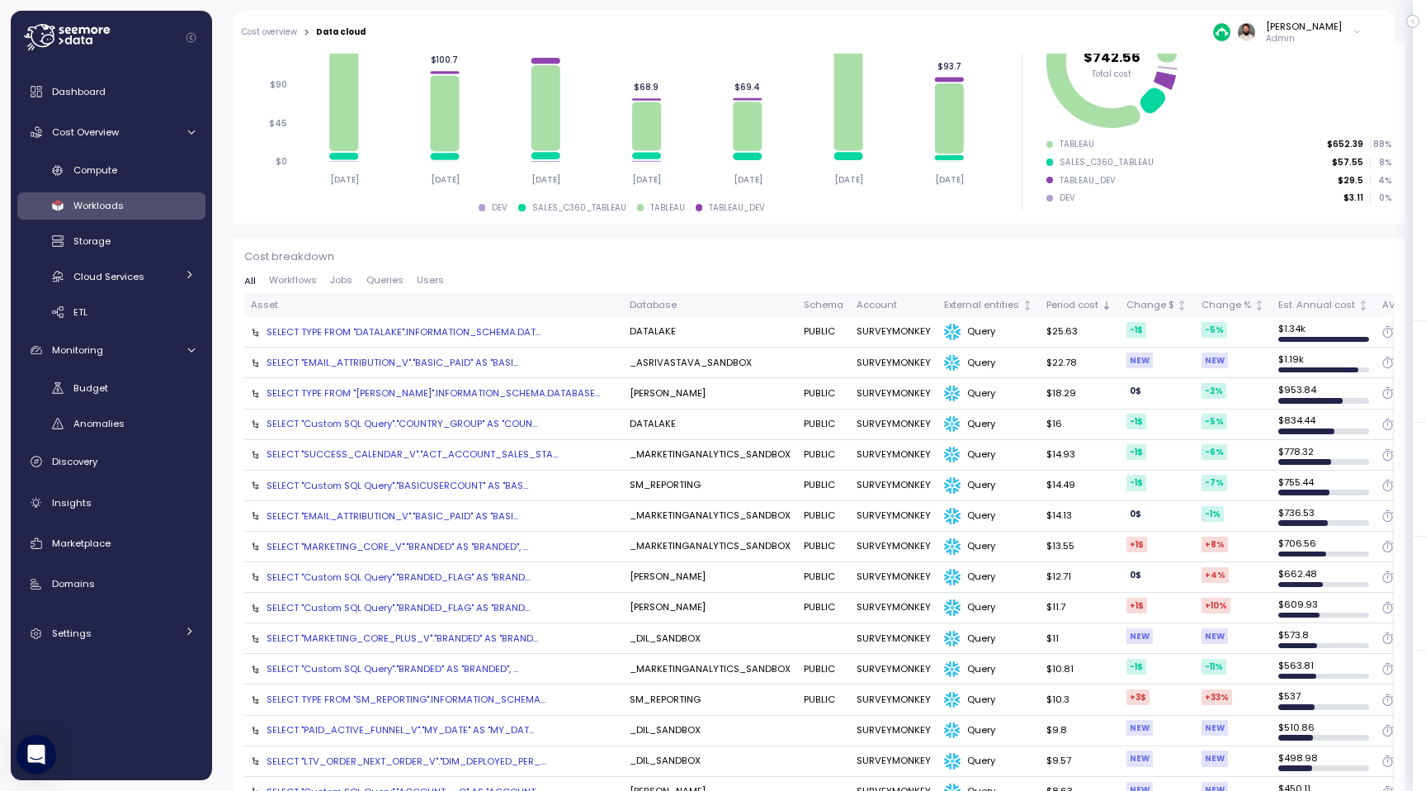
scroll to position [438, 0]
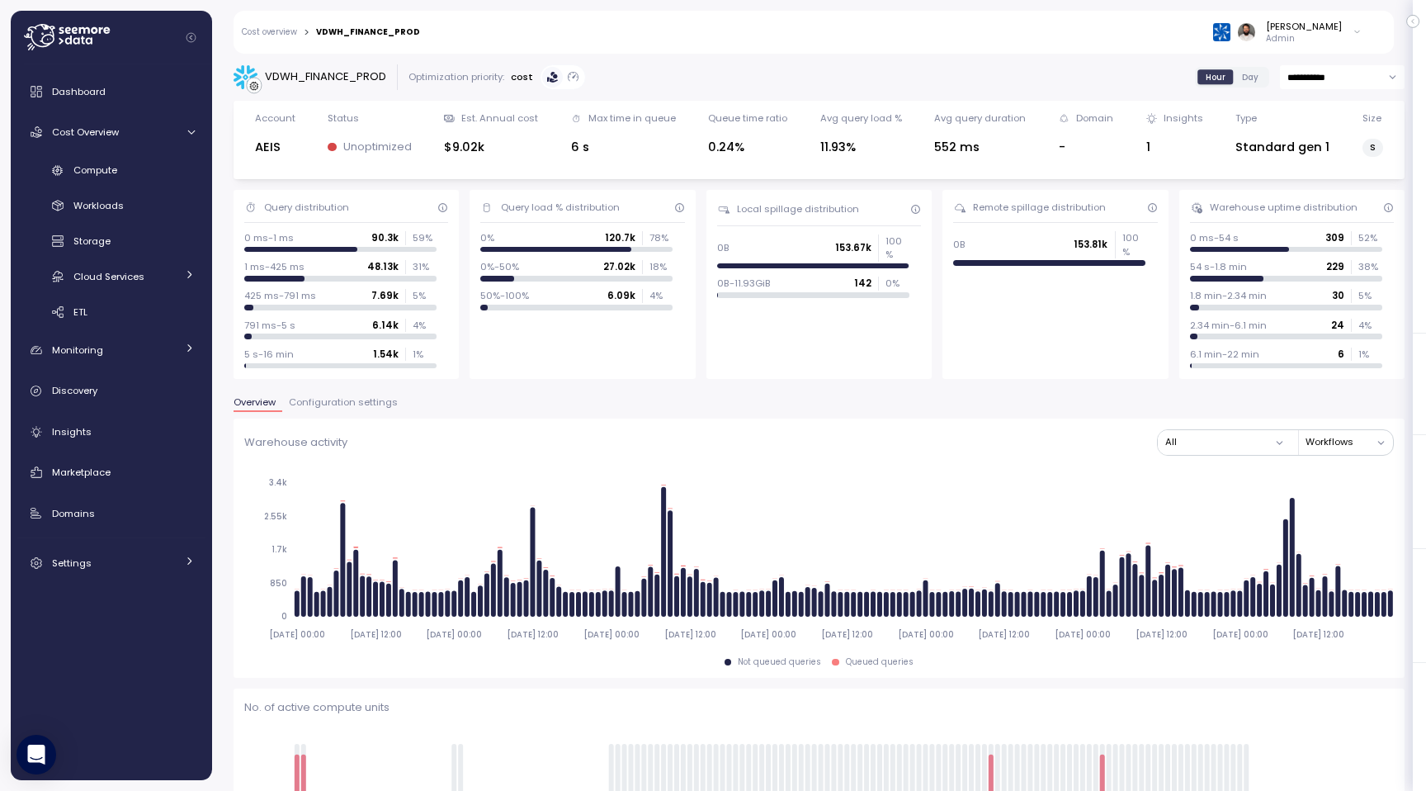
scroll to position [354, 0]
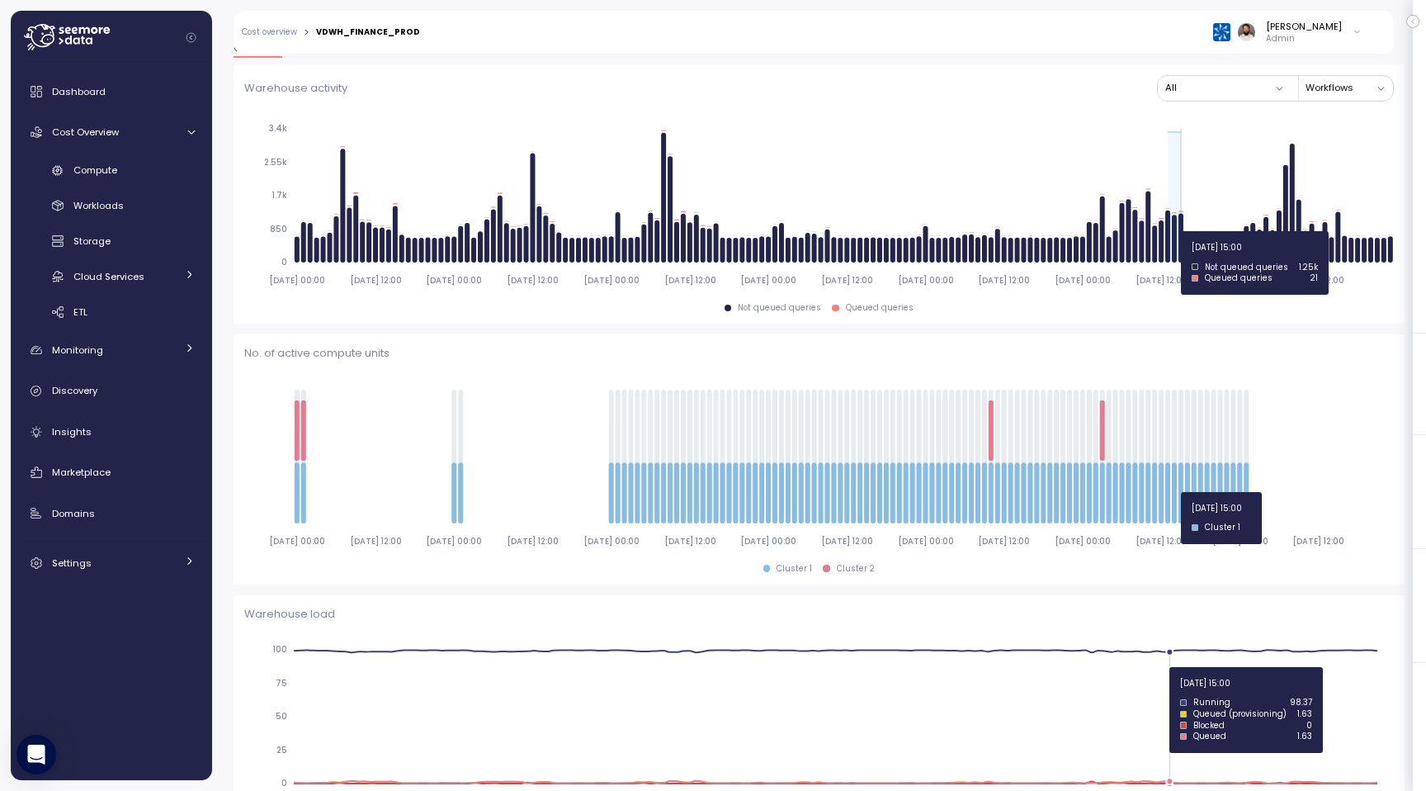
drag, startPoint x: 1168, startPoint y: 232, endPoint x: 1184, endPoint y: 231, distance: 15.7
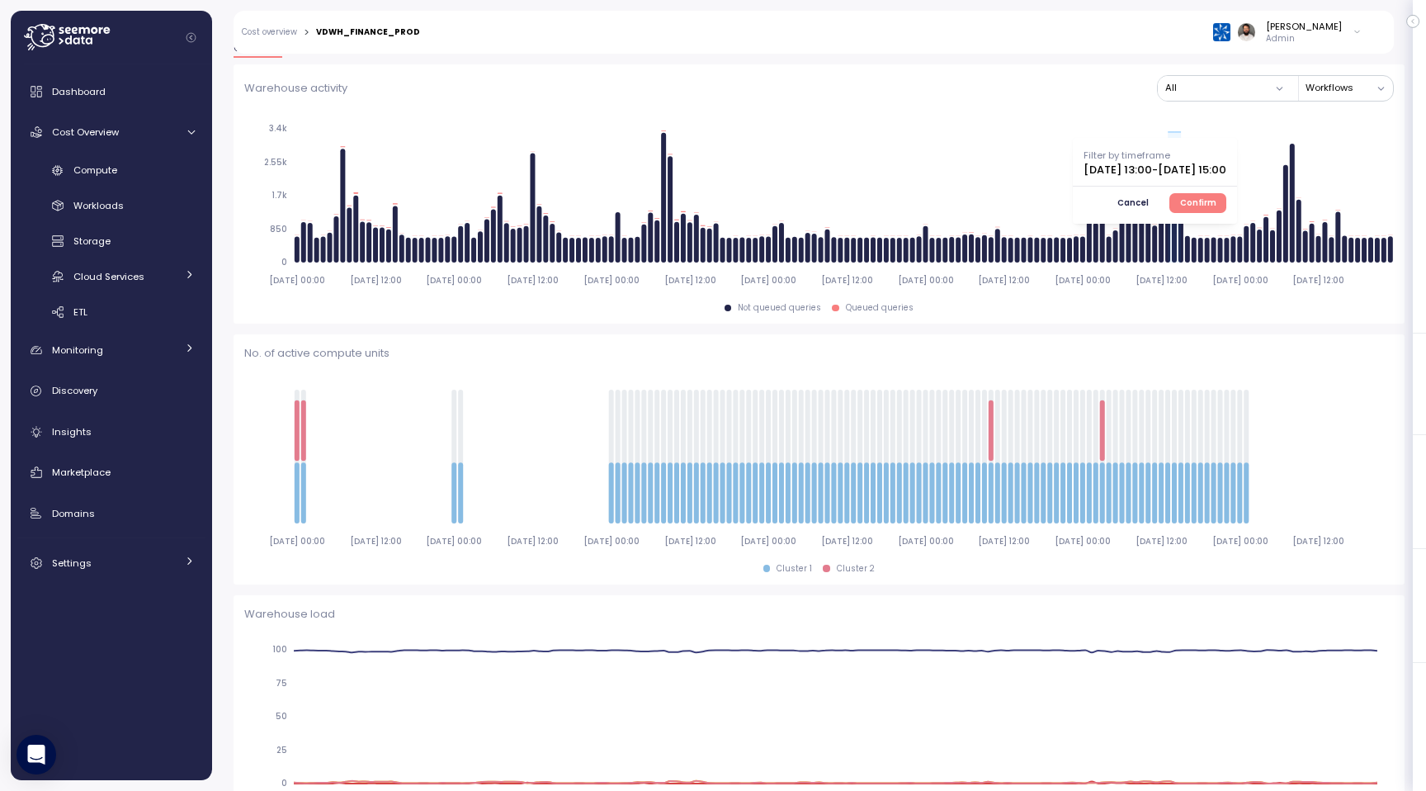
click at [1217, 196] on span "Confirm" at bounding box center [1198, 203] width 36 height 18
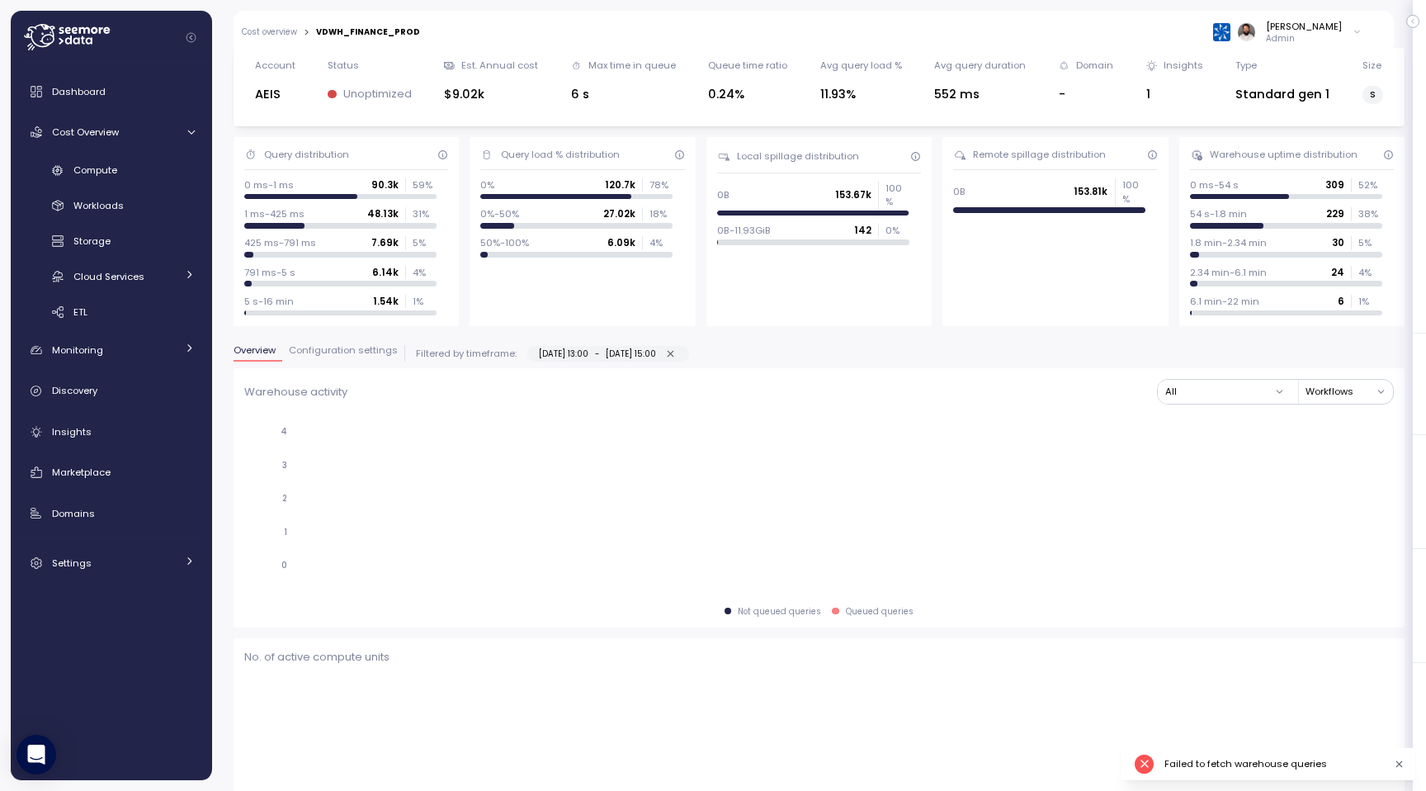
scroll to position [54, 0]
click at [676, 351] on icon "button" at bounding box center [670, 352] width 11 height 11
type input "**********"
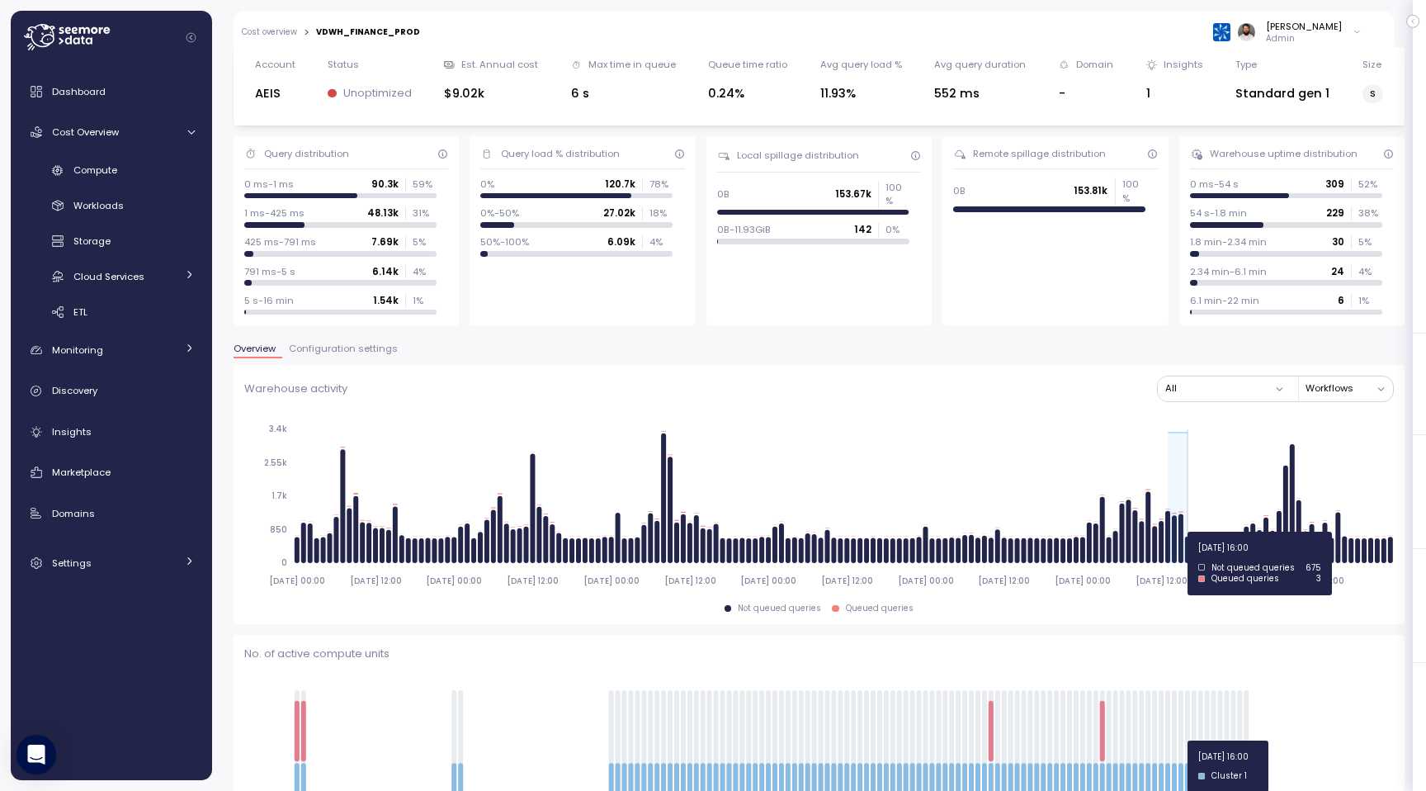
drag, startPoint x: 1168, startPoint y: 532, endPoint x: 1189, endPoint y: 532, distance: 20.6
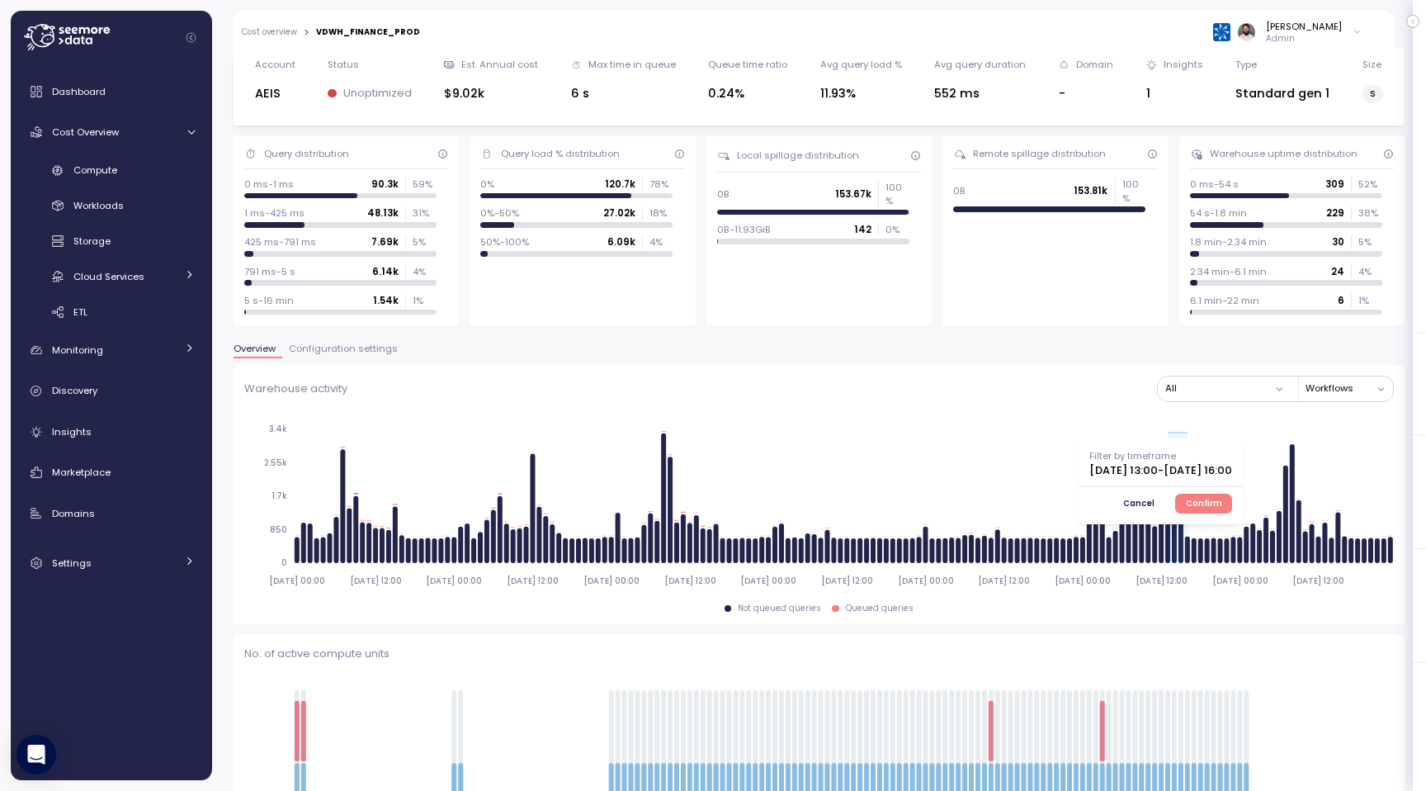
click at [1232, 494] on button "Confirm" at bounding box center [1203, 504] width 57 height 20
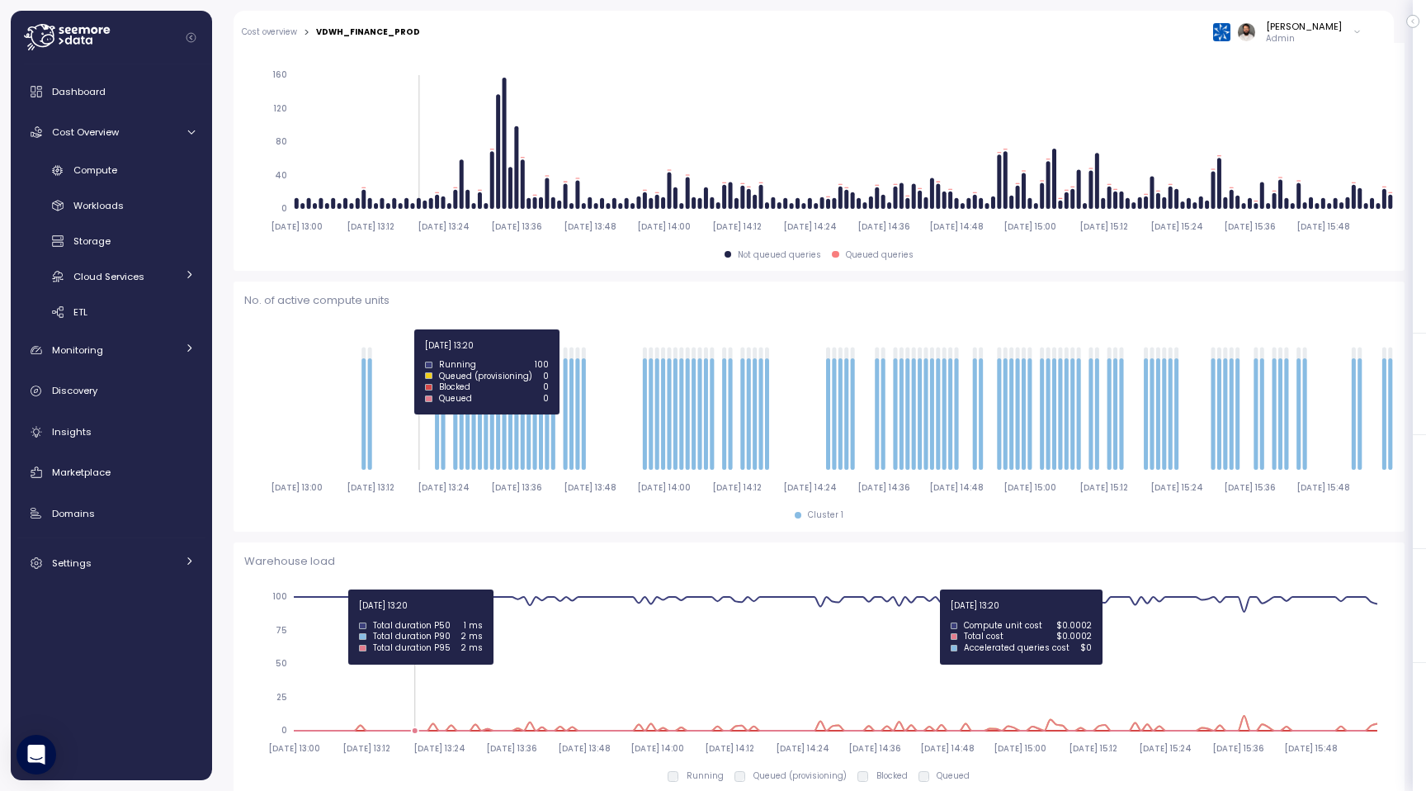
scroll to position [313, 0]
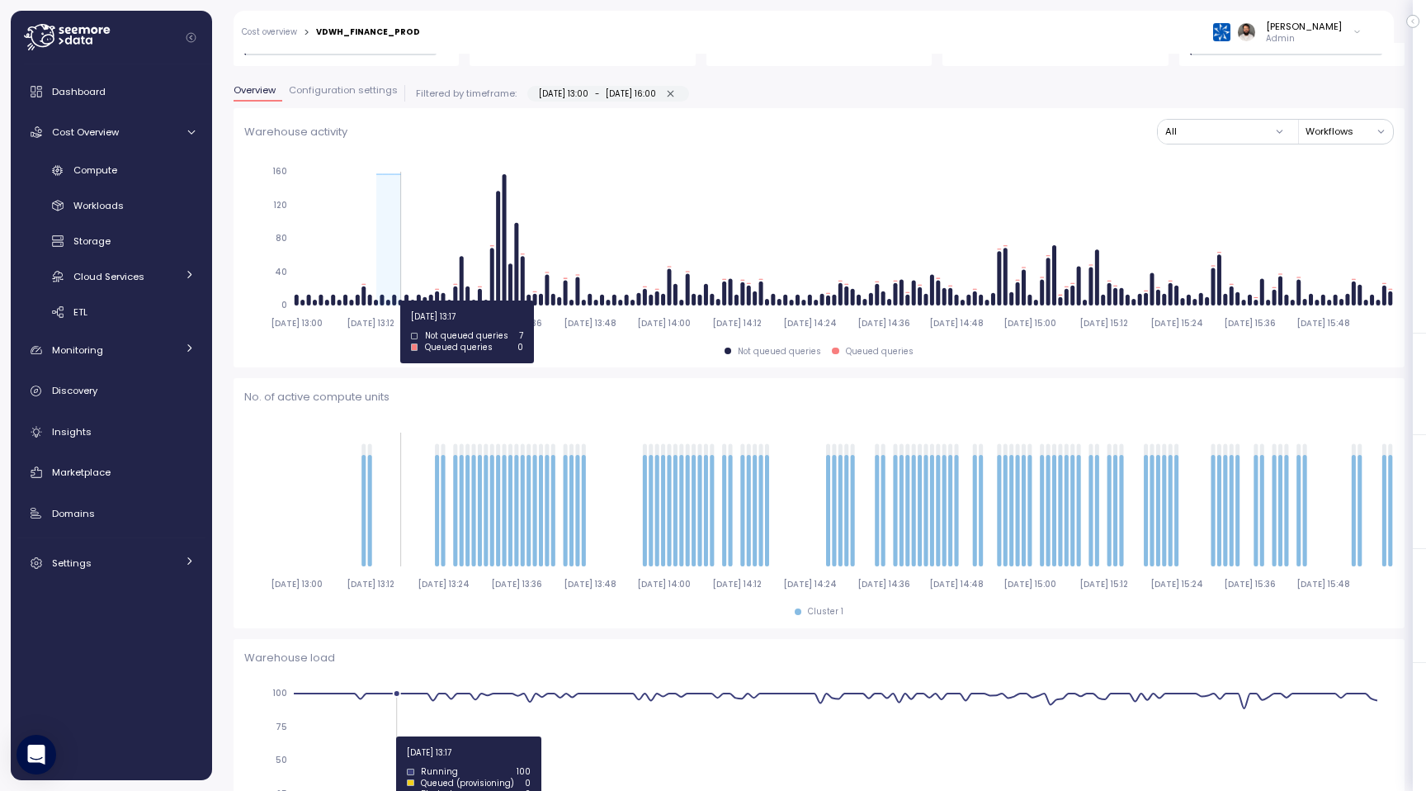
drag, startPoint x: 376, startPoint y: 300, endPoint x: 399, endPoint y: 300, distance: 23.1
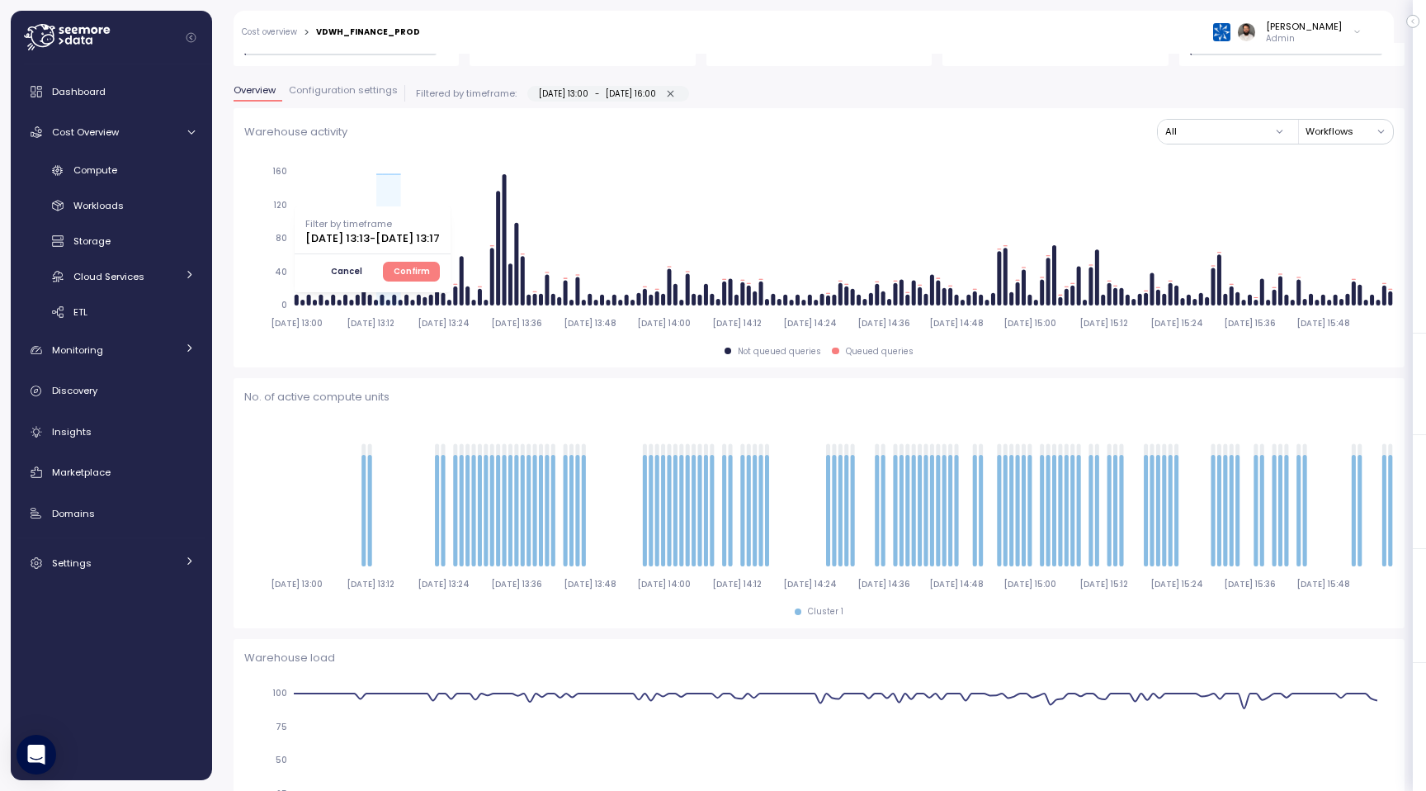
click at [430, 262] on span "Confirm" at bounding box center [412, 271] width 36 height 18
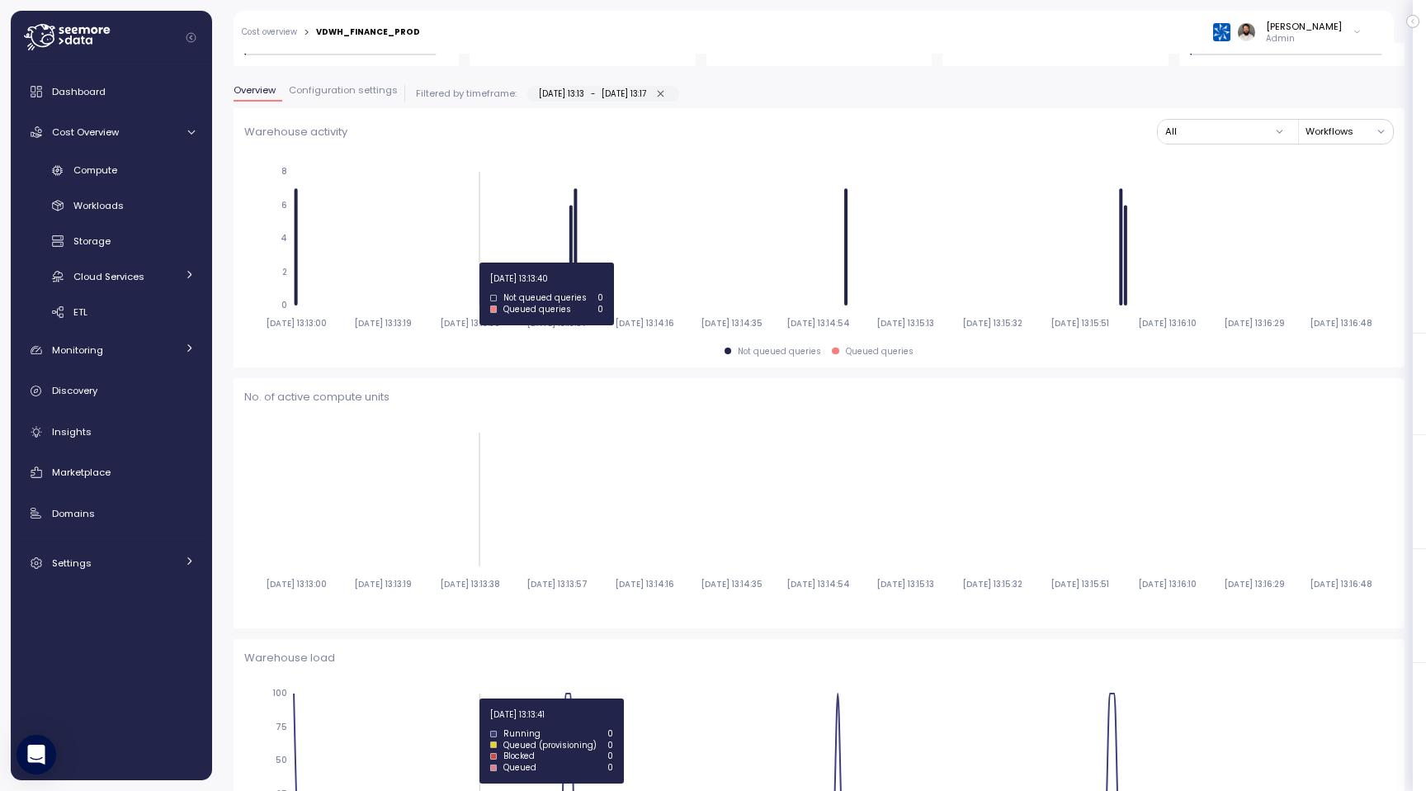
type input "*********"
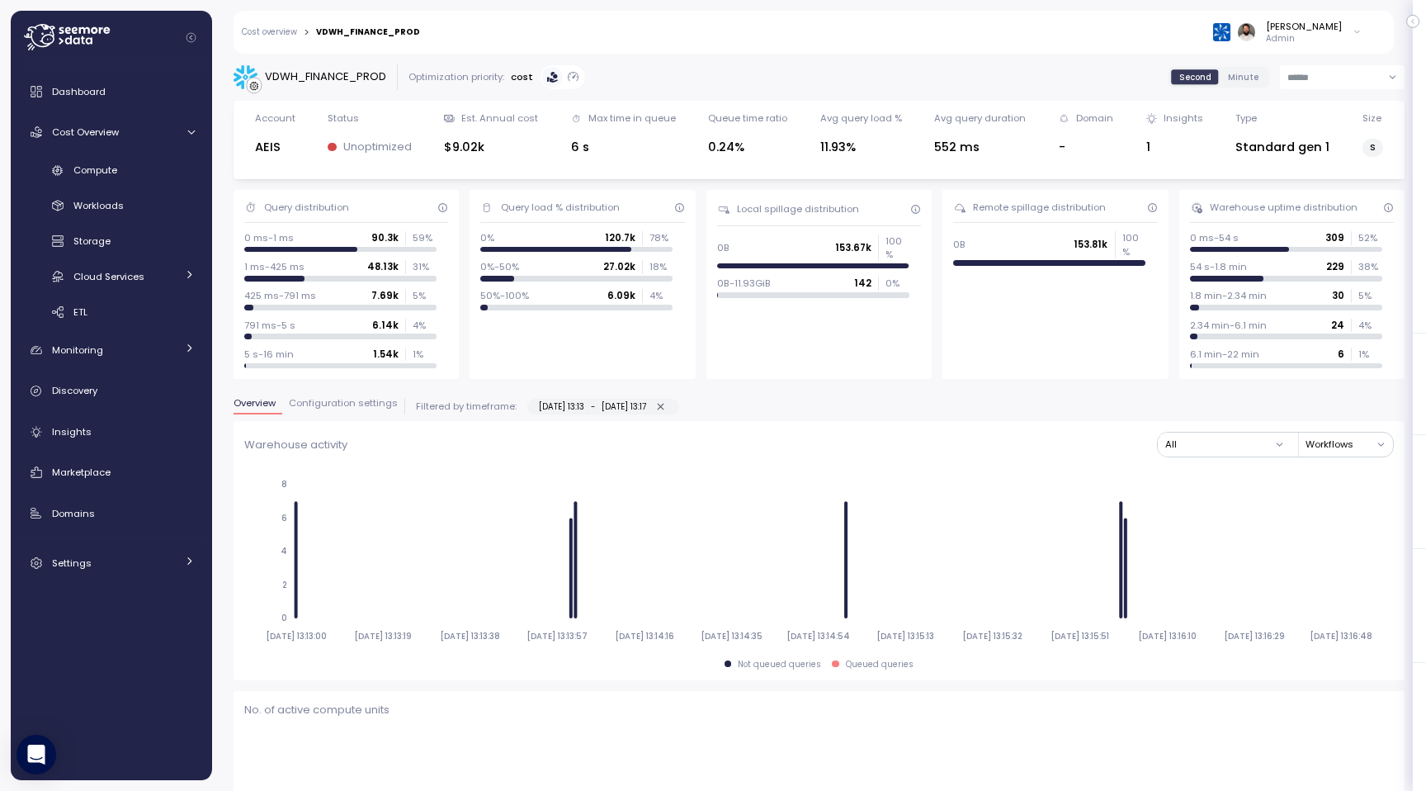
click at [679, 408] on label "18-08-2025 13:13 - 18-08-2025 13:17" at bounding box center [603, 407] width 152 height 16
type input "**********"
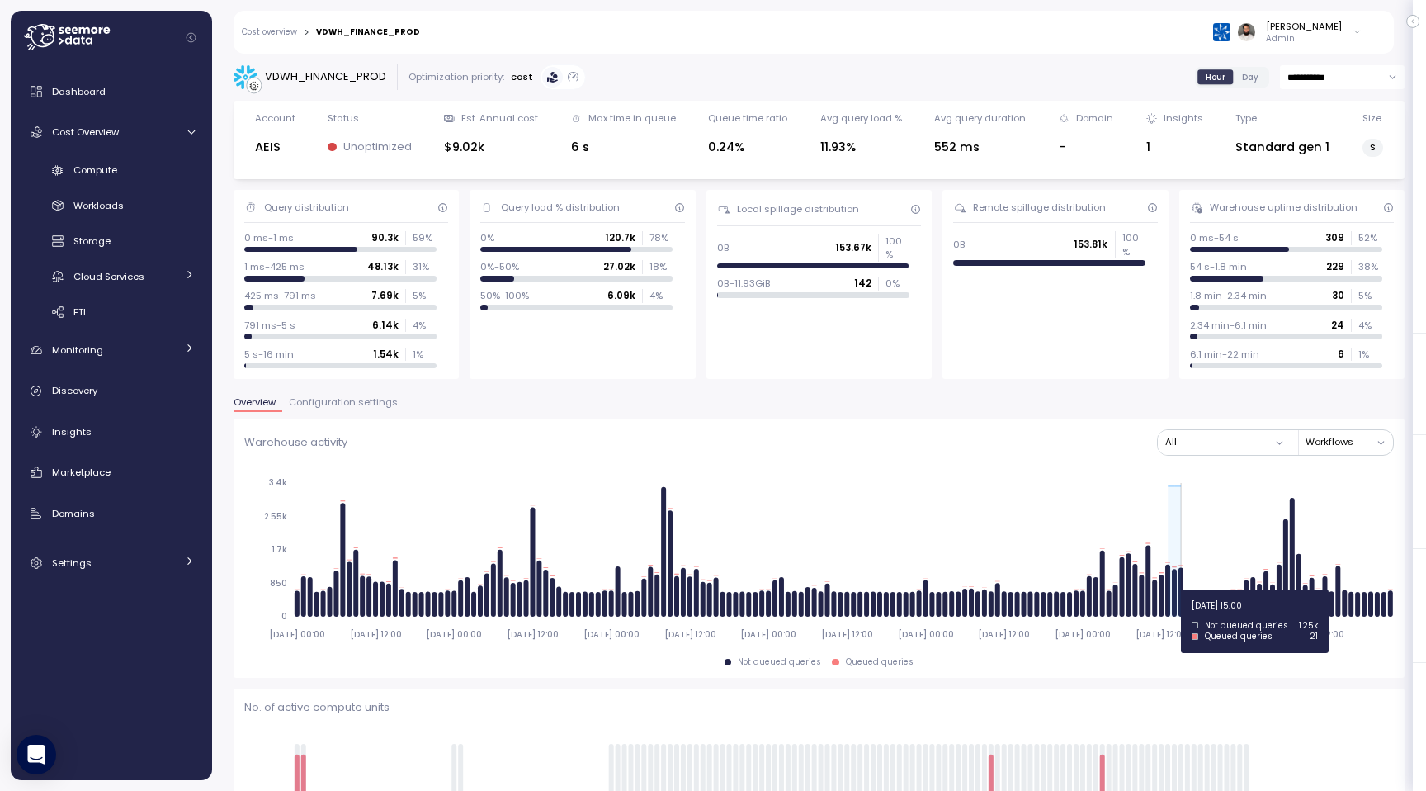
drag, startPoint x: 1170, startPoint y: 590, endPoint x: 1180, endPoint y: 589, distance: 9.9
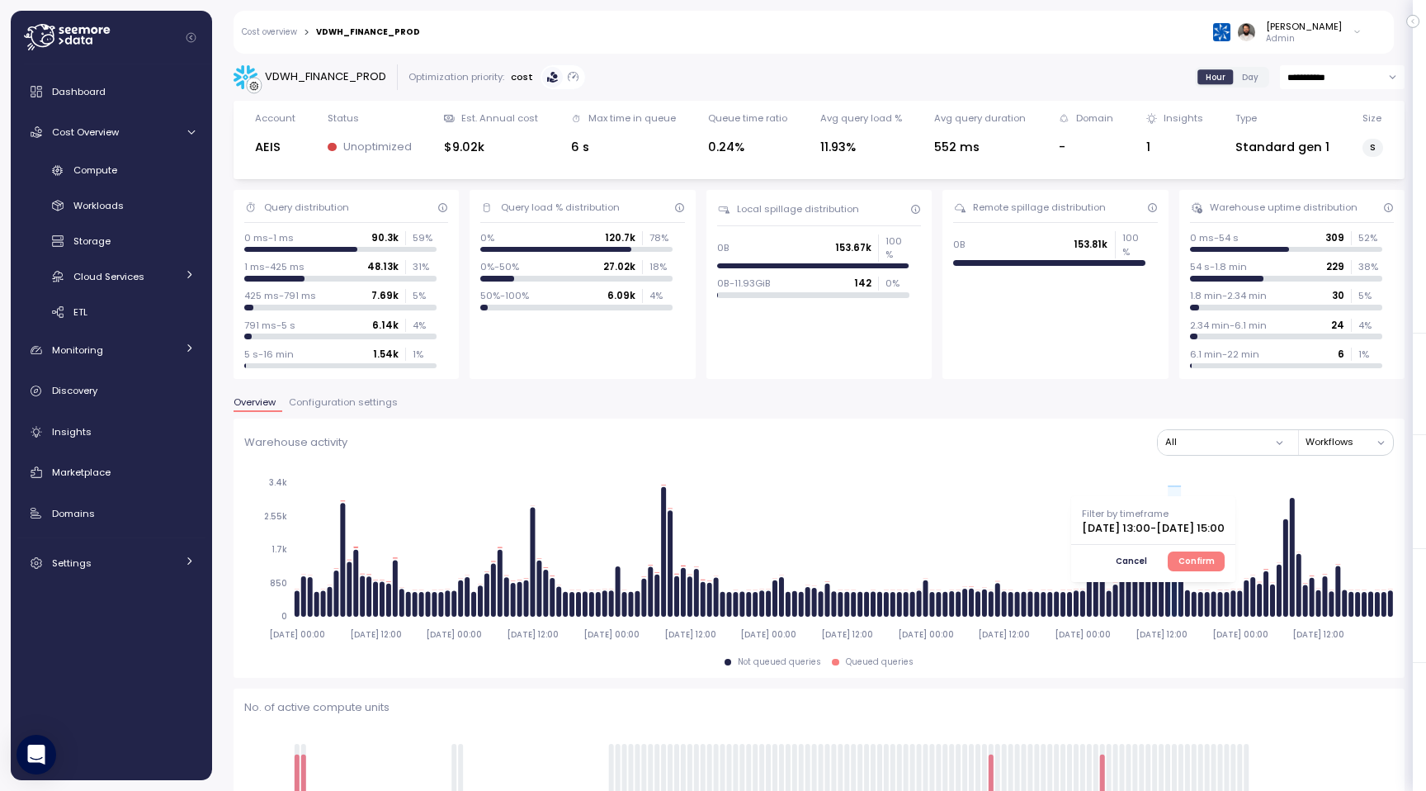
click at [1236, 548] on div "Filter by timeframe 2025-08-18 13:00 - 2025-08-18 15:00 Cancel Confirm" at bounding box center [1153, 539] width 164 height 86
click at [1215, 560] on span "Confirm" at bounding box center [1197, 561] width 36 height 18
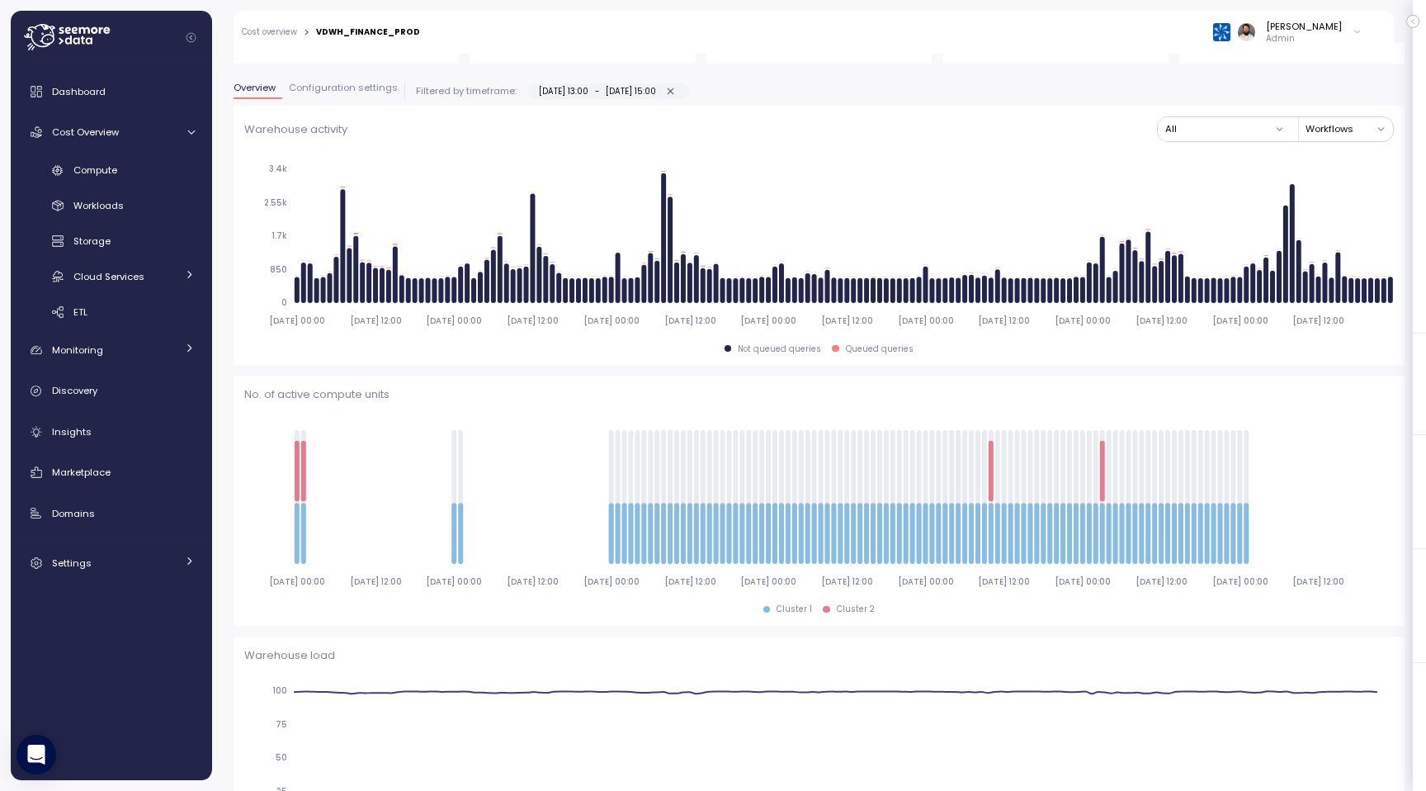
scroll to position [314, 0]
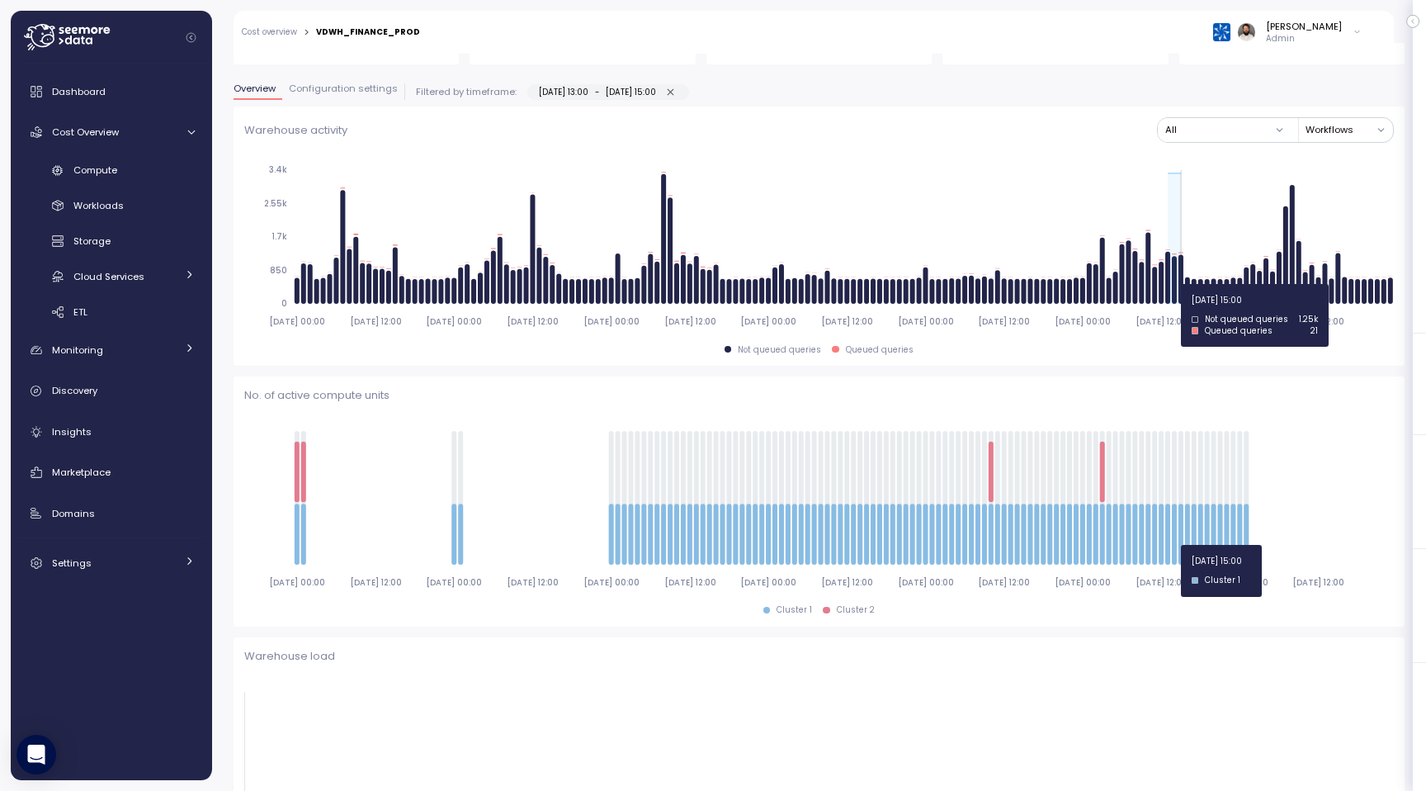
drag, startPoint x: 1170, startPoint y: 284, endPoint x: 1180, endPoint y: 284, distance: 9.9
click at [1180, 284] on icon "[DATE] 00:00 [DATE] 12:00 [DATE] 00:00 [DATE] 12:00 [DATE] 00:00 [DATE] 12:00 […" at bounding box center [819, 245] width 1150 height 183
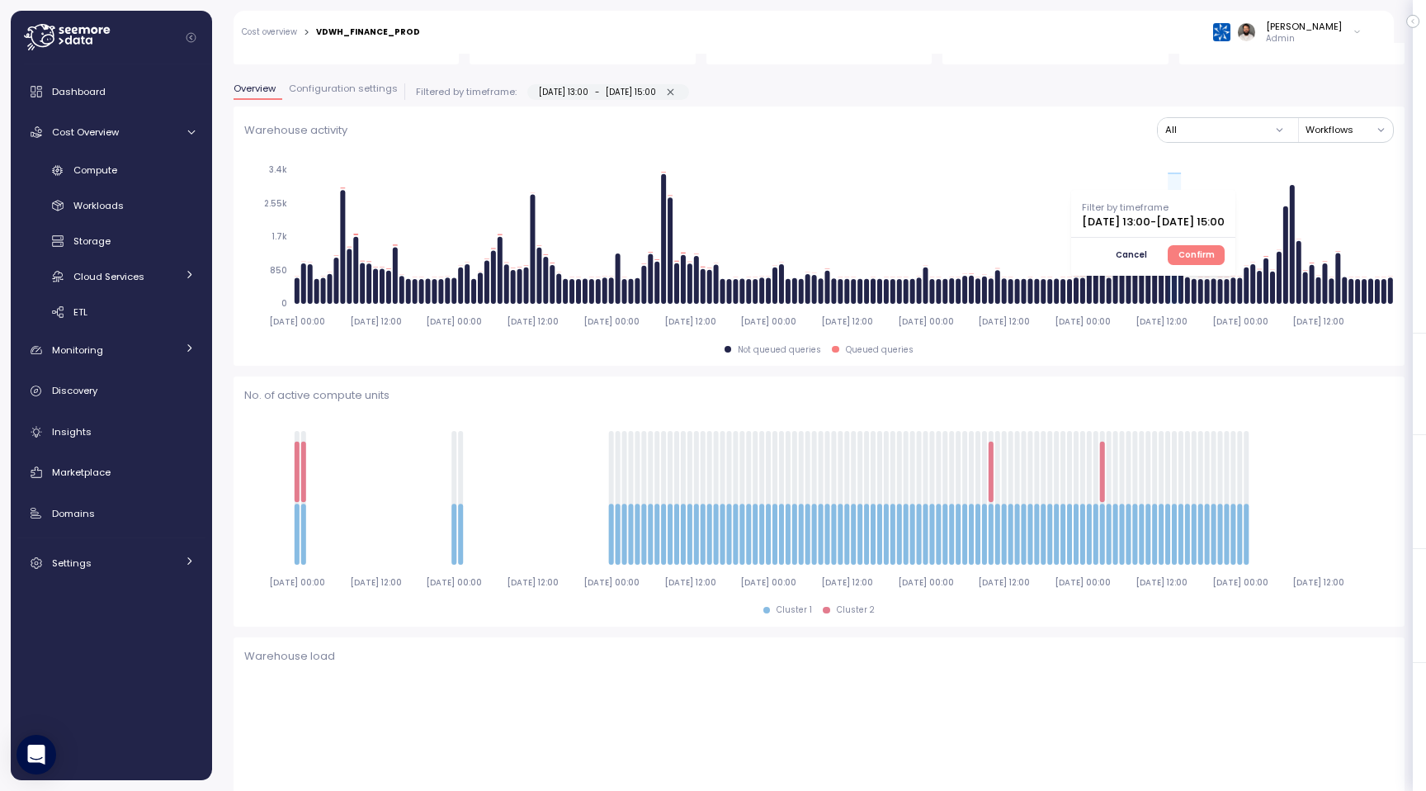
click at [1215, 246] on span "Confirm" at bounding box center [1197, 255] width 36 height 18
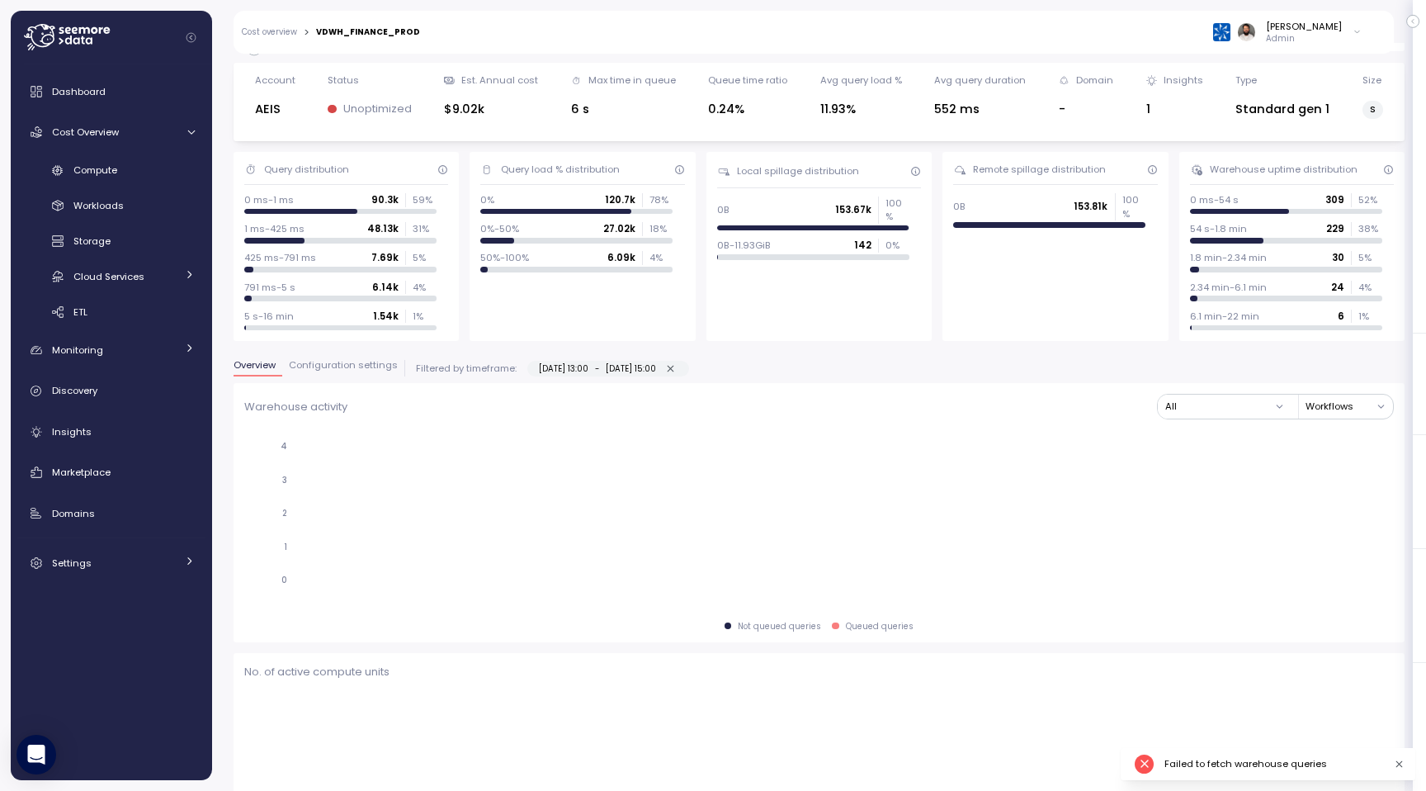
scroll to position [0, 0]
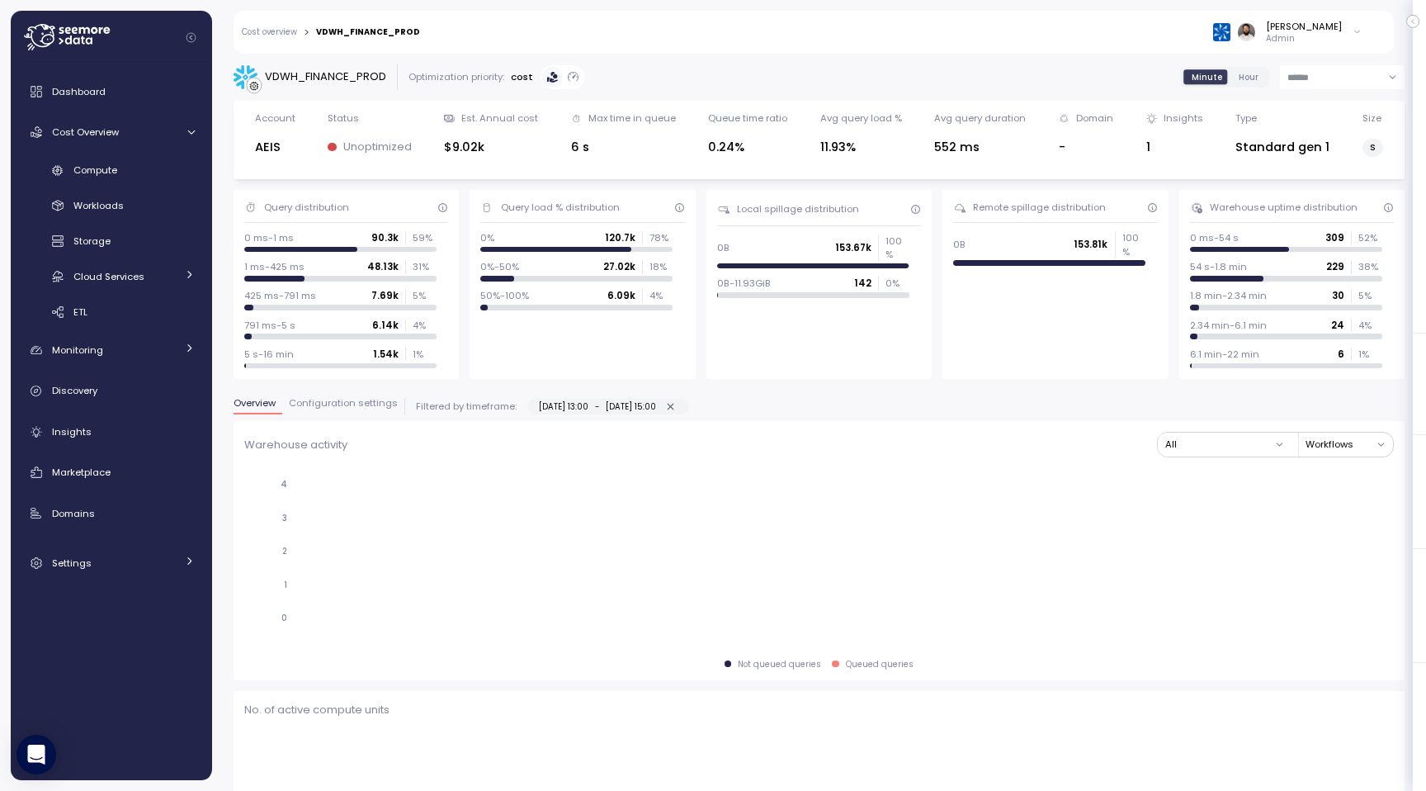
click at [676, 405] on icon "button" at bounding box center [670, 406] width 11 height 11
type input "**********"
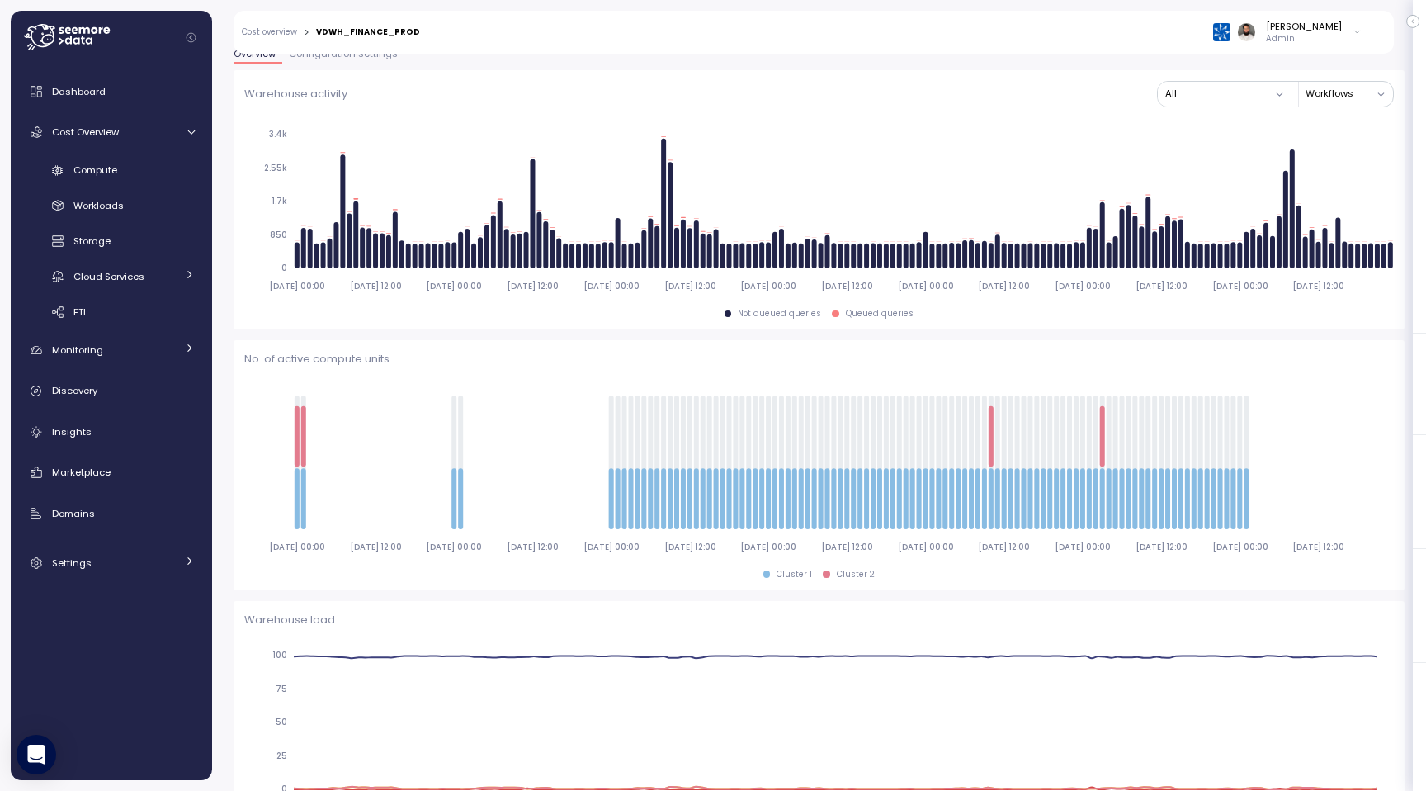
scroll to position [357, 0]
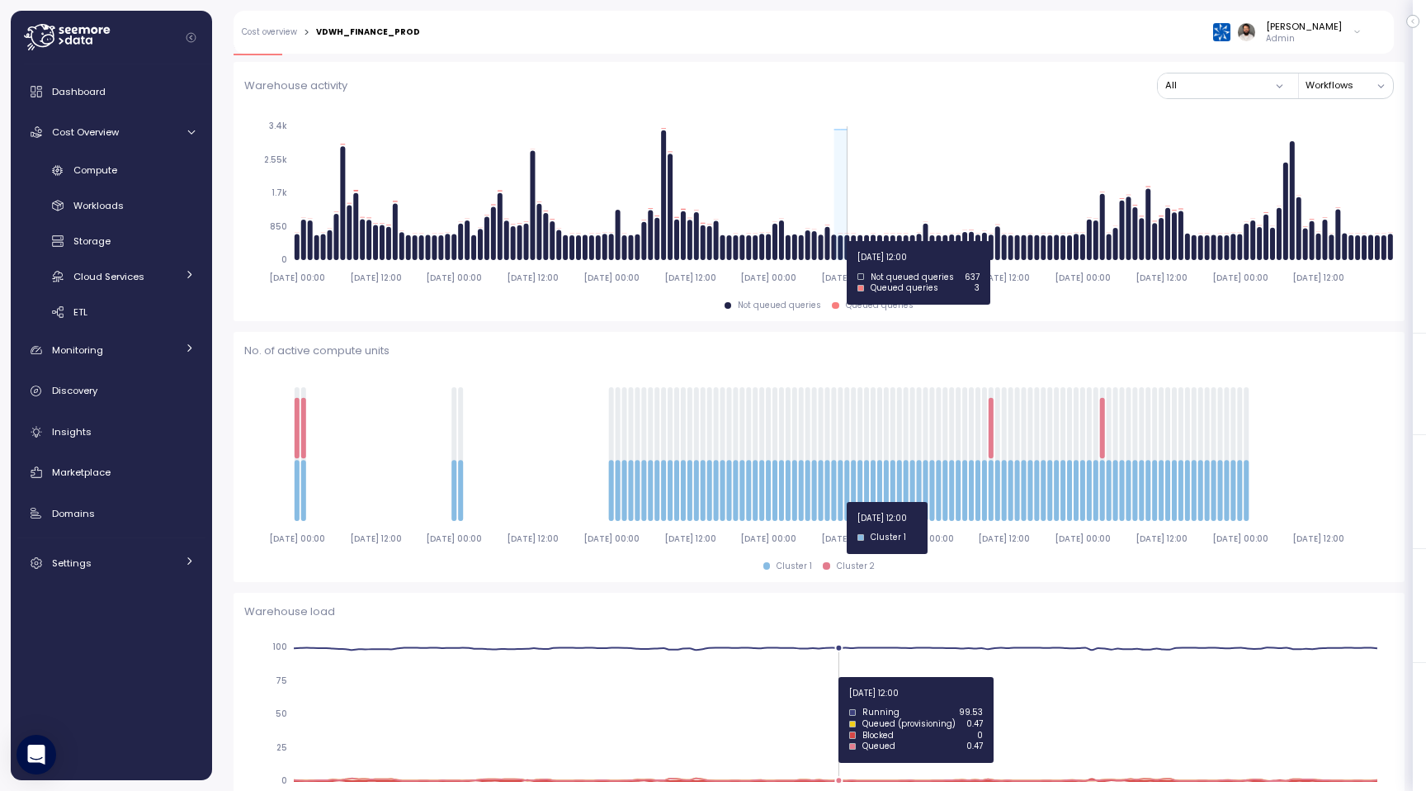
drag, startPoint x: 835, startPoint y: 241, endPoint x: 847, endPoint y: 241, distance: 11.6
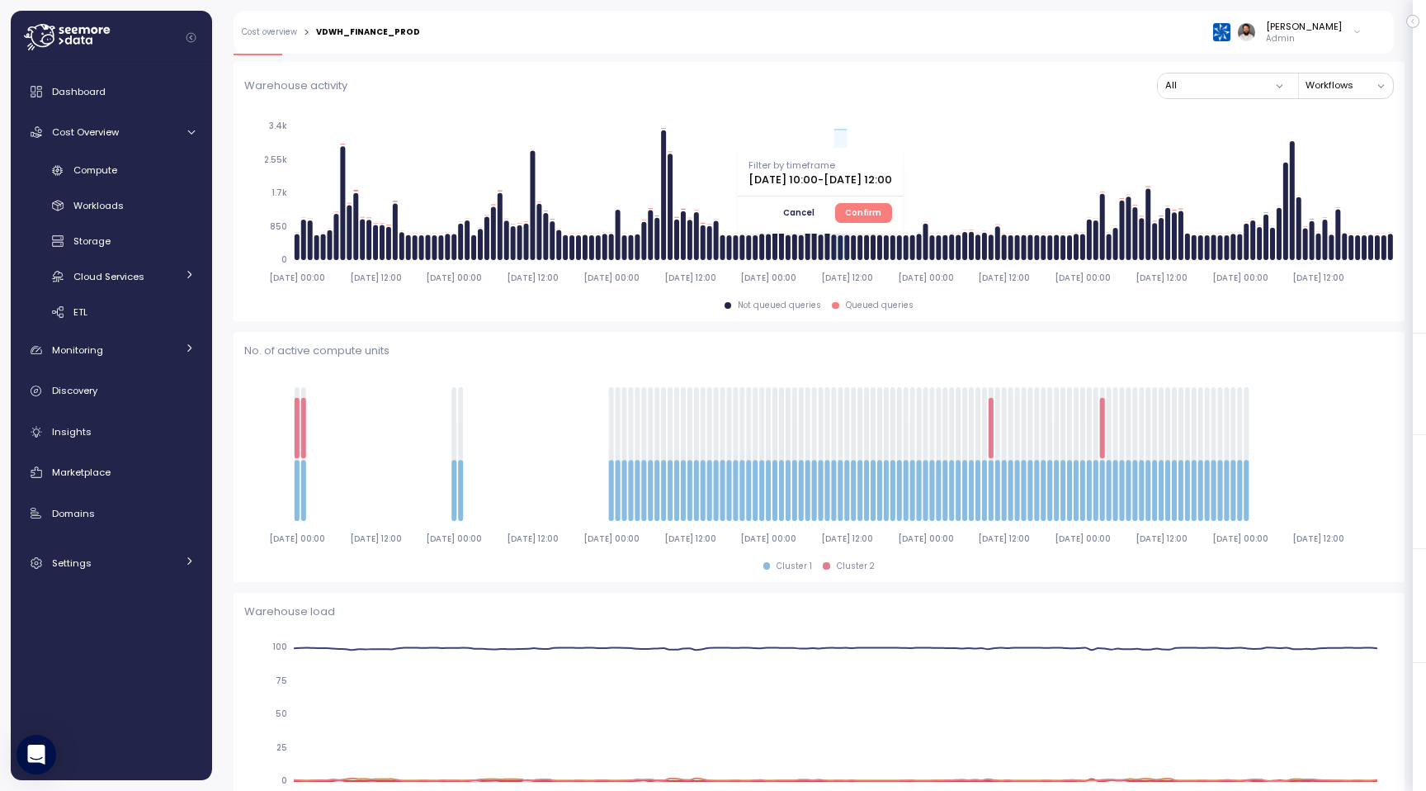
click at [882, 206] on span "Confirm" at bounding box center [863, 213] width 36 height 18
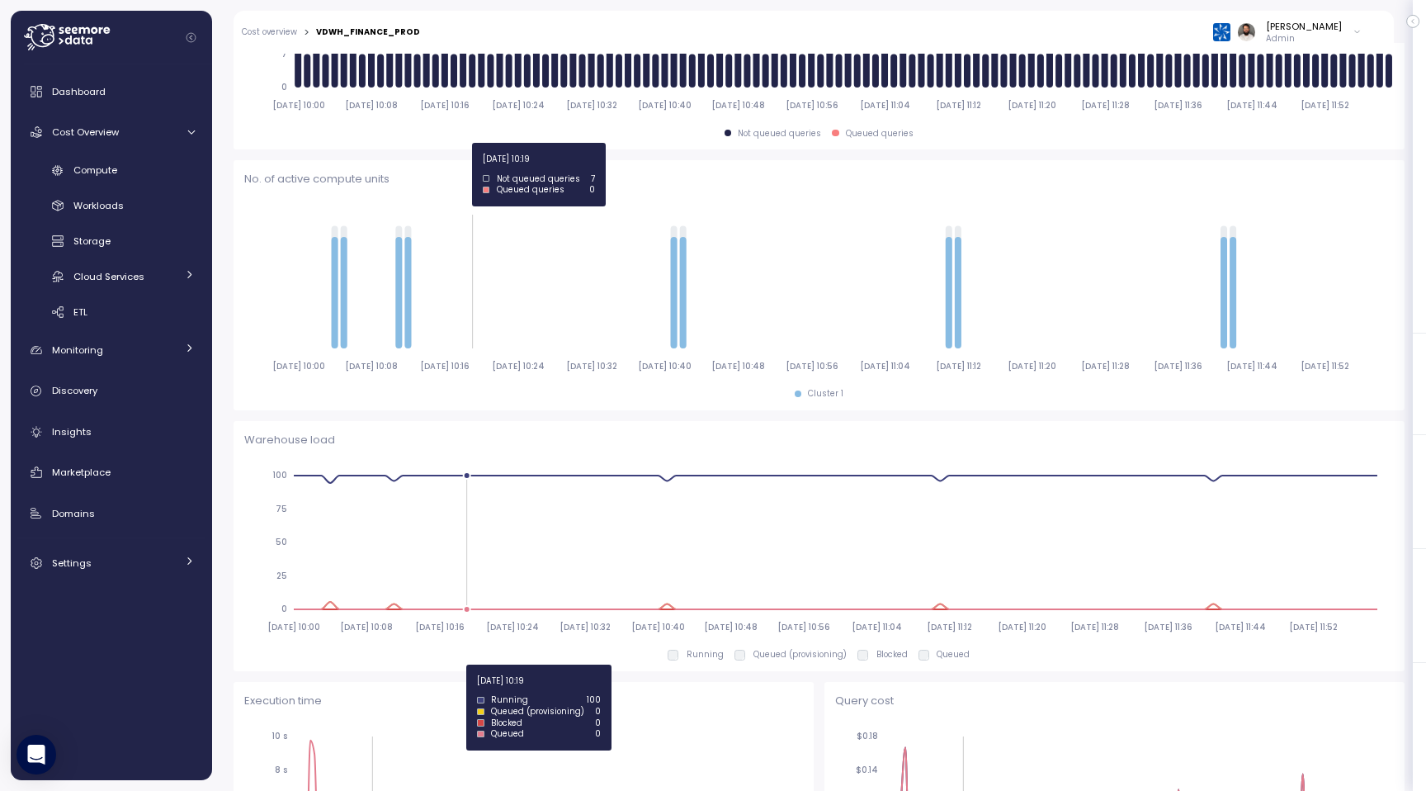
scroll to position [601, 0]
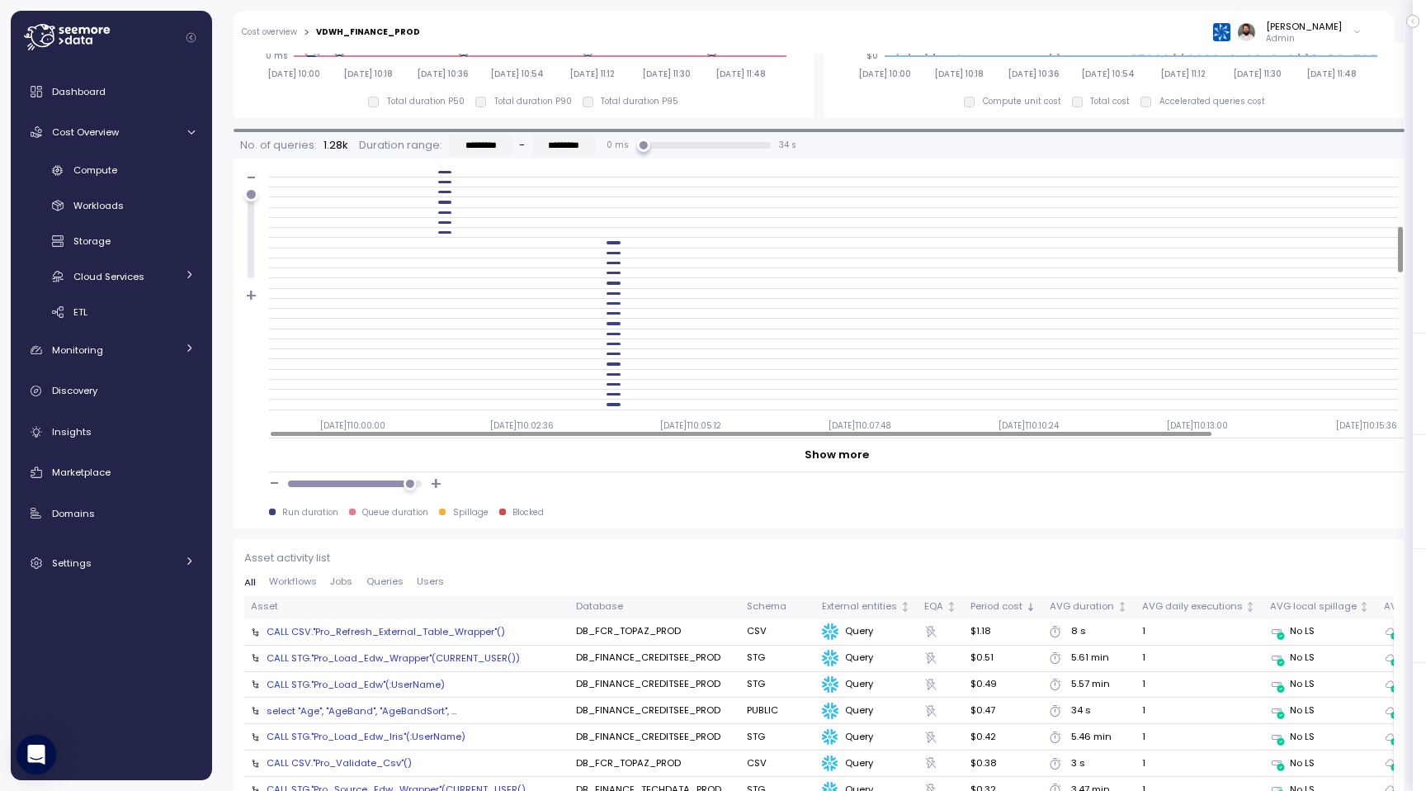
scroll to position [334, 0]
click at [641, 154] on div "No. of queries: 1.28k Duration range: ********* - ********* 0 ms 34 s" at bounding box center [518, 145] width 556 height 21
drag, startPoint x: 640, startPoint y: 147, endPoint x: 851, endPoint y: 147, distance: 211.3
click at [851, 147] on div "No. of queries: 1.28k Duration range: ********* - ********* 0 ms 0 ms 412 ms 34…" at bounding box center [819, 145] width 1171 height 27
type input "*********"
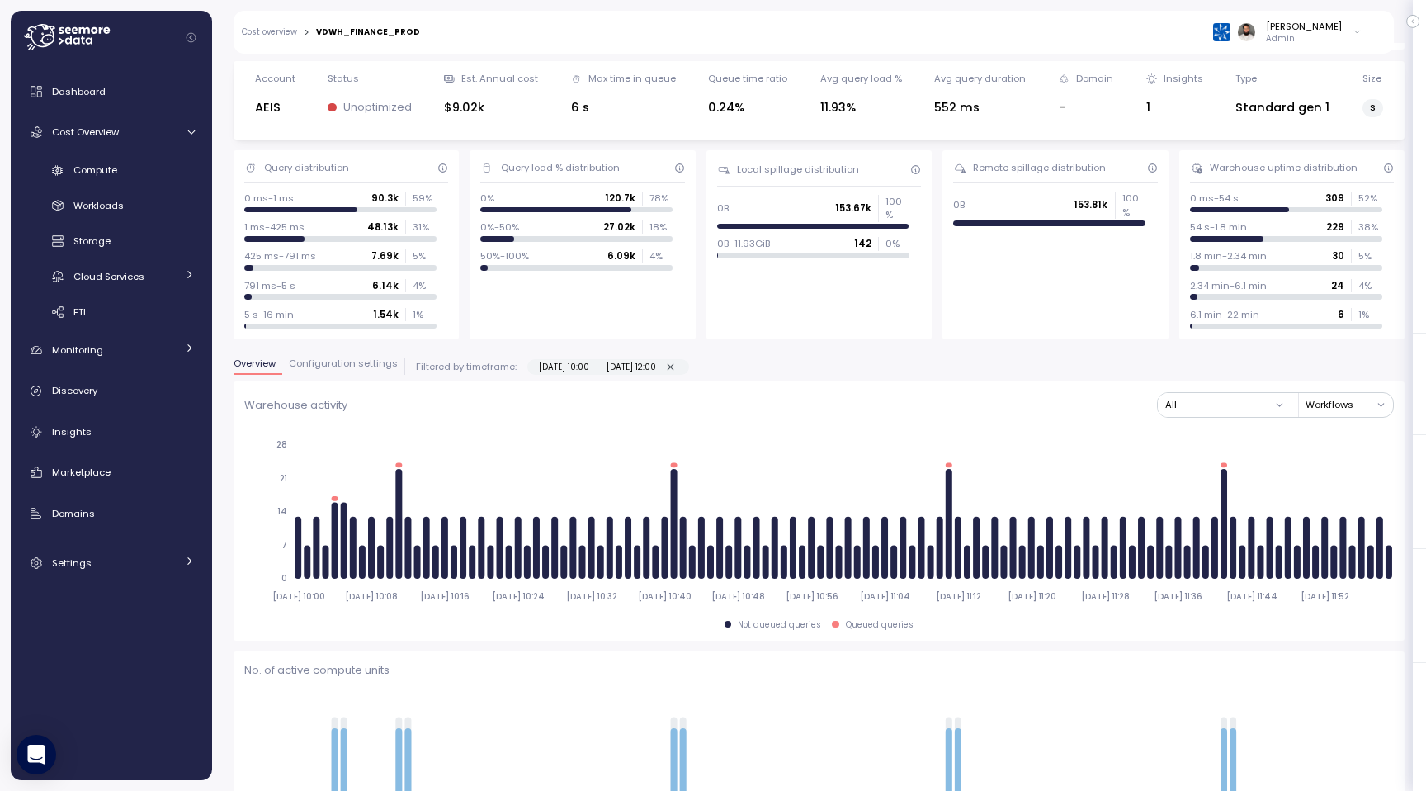
scroll to position [0, 0]
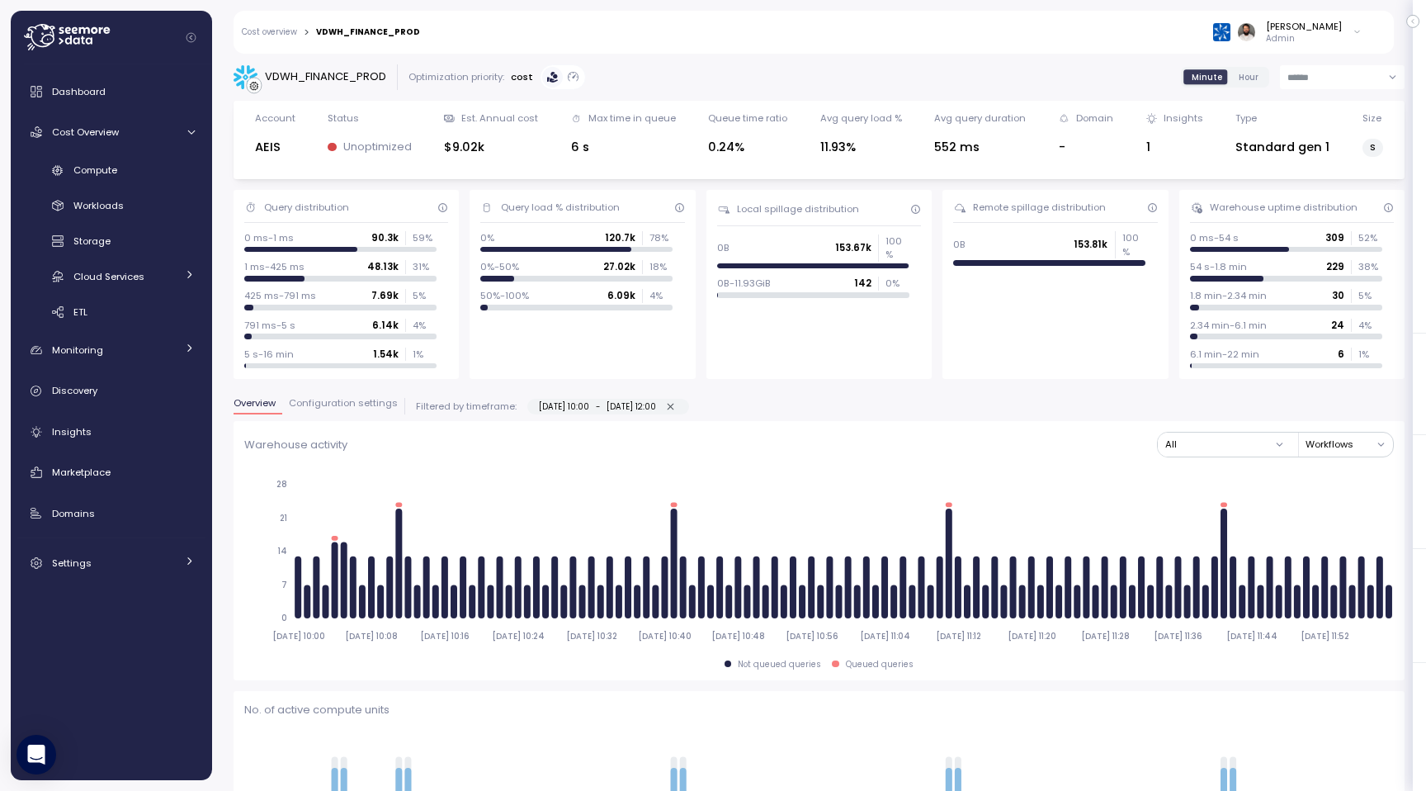
click at [375, 402] on span "Configuration settings" at bounding box center [343, 403] width 109 height 9
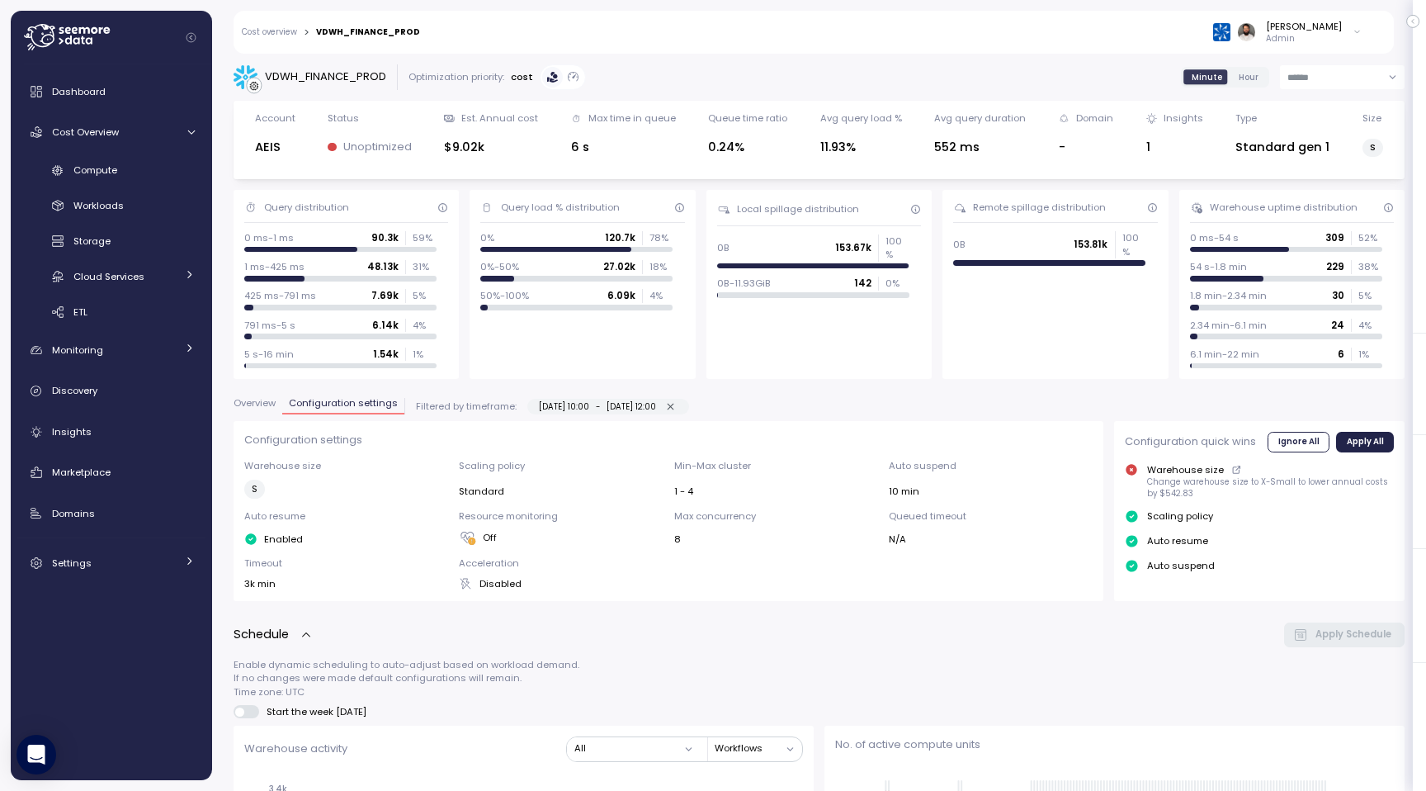
click at [257, 414] on button "Overview" at bounding box center [258, 406] width 49 height 17
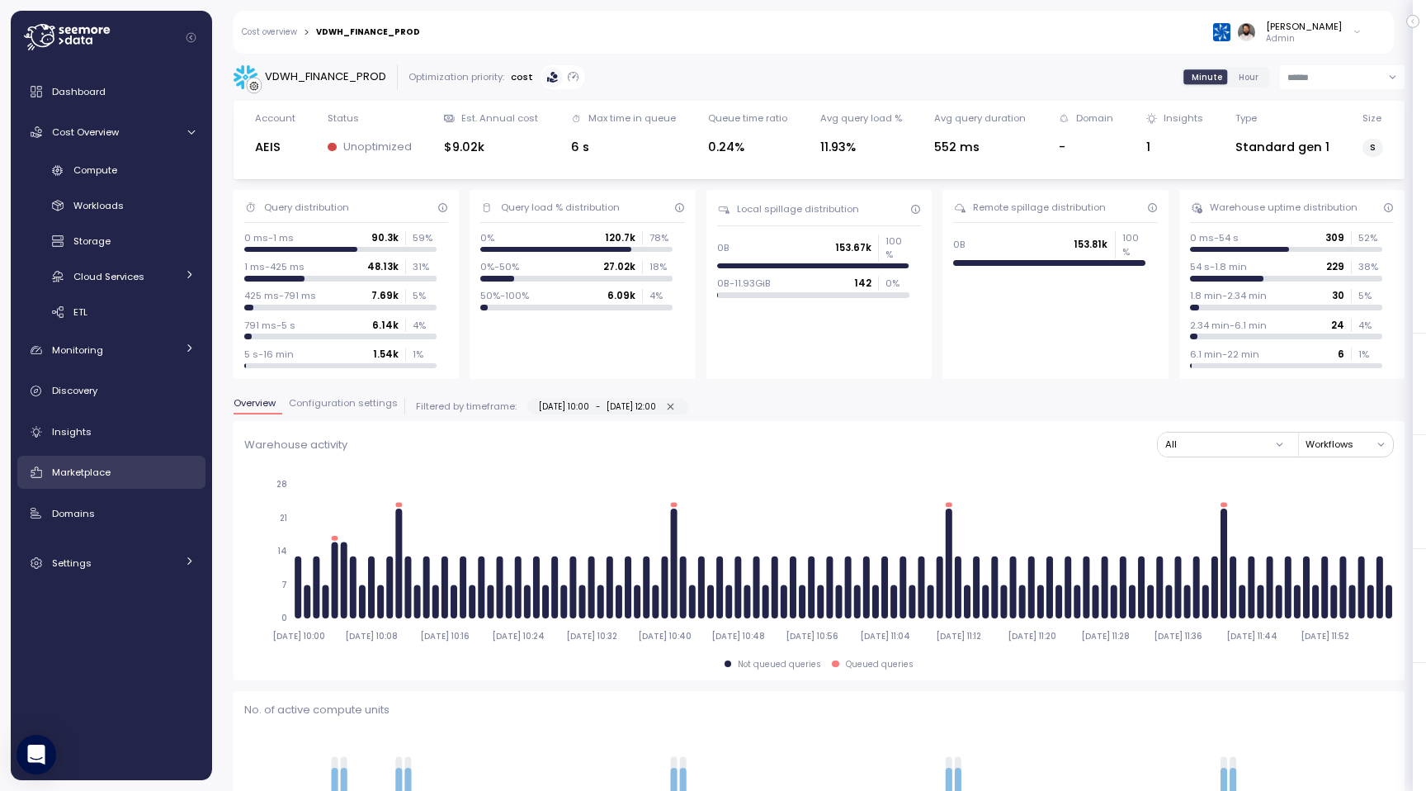
click at [166, 473] on div "Marketplace" at bounding box center [123, 472] width 143 height 17
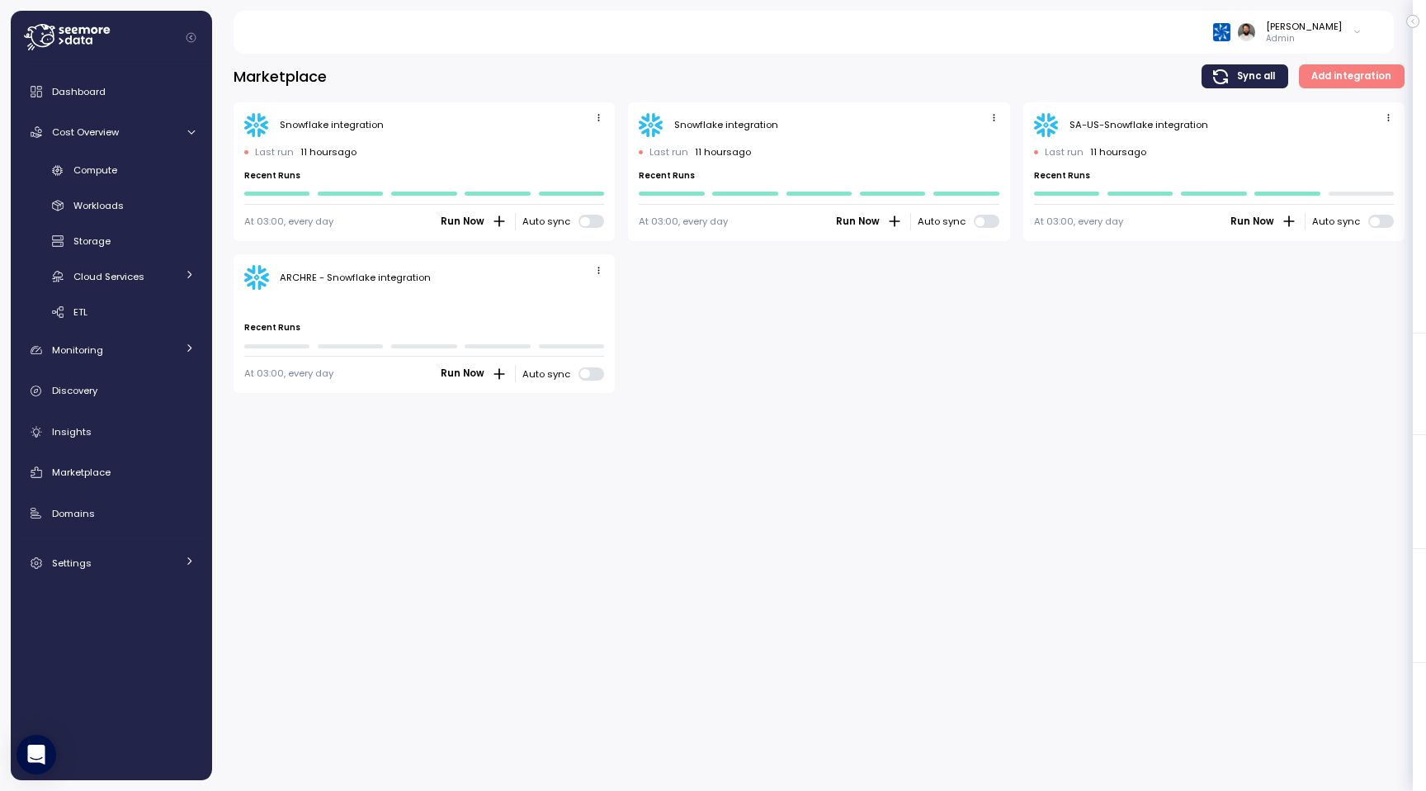
click at [595, 120] on icon "button" at bounding box center [598, 117] width 11 height 11
click at [580, 152] on div "Edit" at bounding box center [582, 149] width 30 height 15
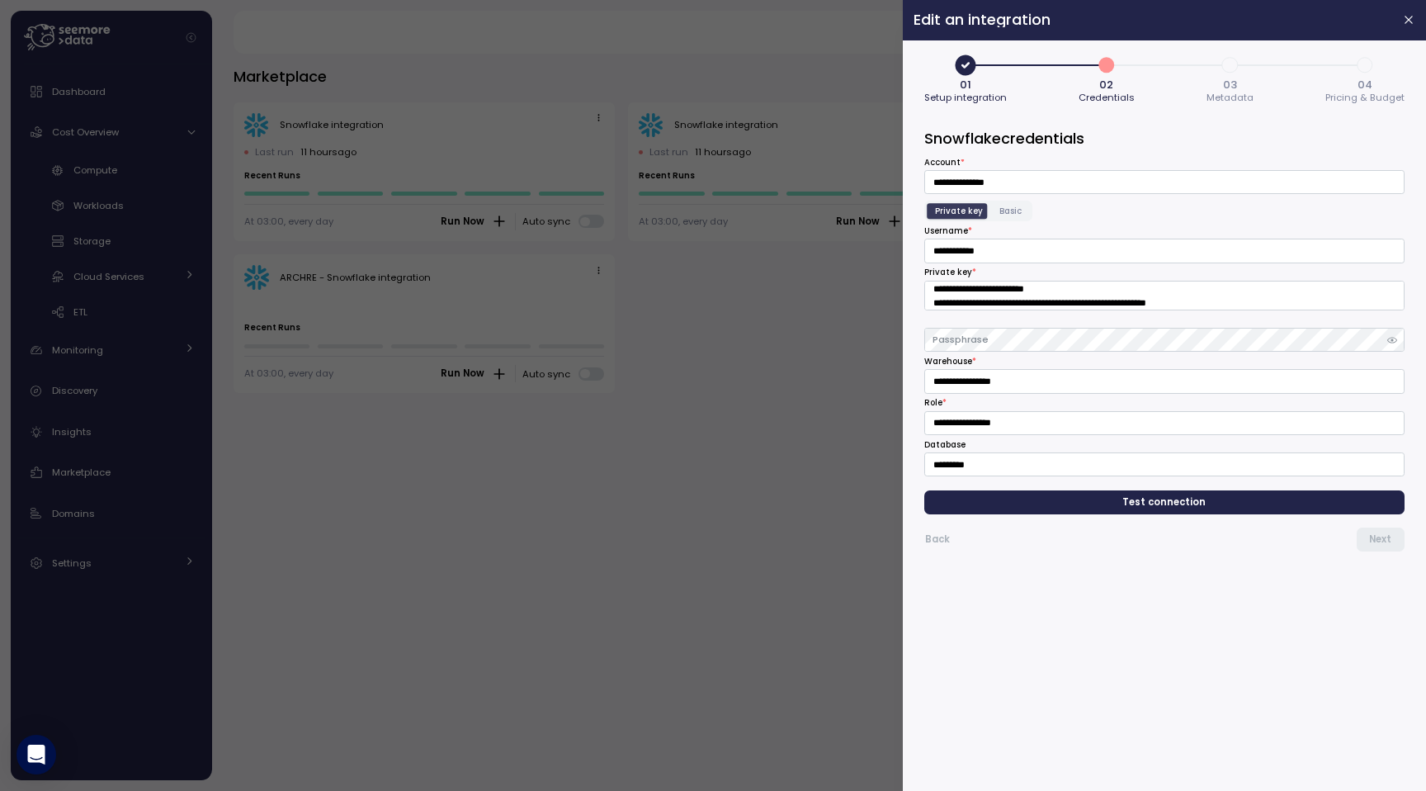
click at [778, 149] on div at bounding box center [713, 395] width 1426 height 791
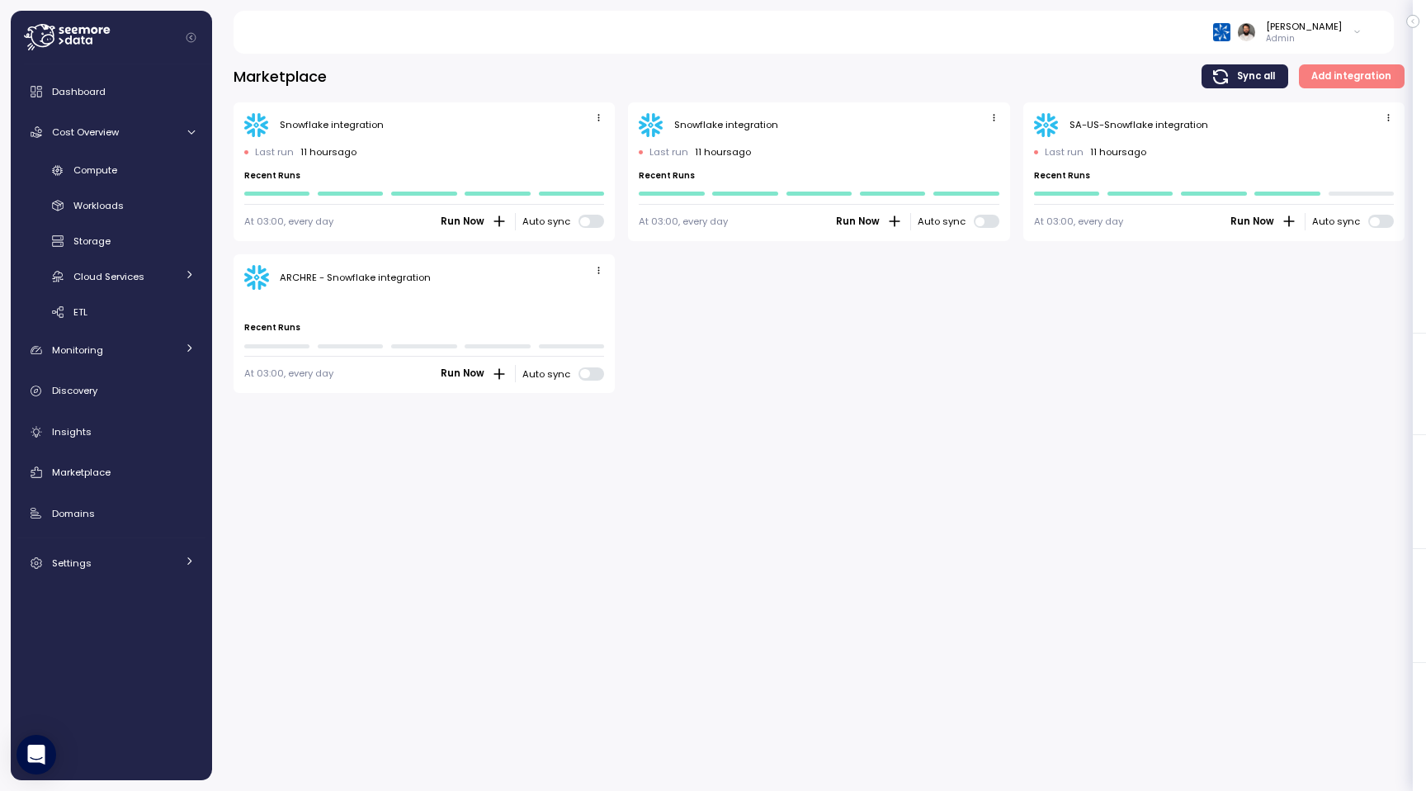
click at [990, 116] on icon "button" at bounding box center [994, 117] width 11 height 11
click at [981, 135] on div "Edit Delete" at bounding box center [968, 161] width 69 height 54
click at [981, 145] on div "Edit" at bounding box center [977, 149] width 30 height 15
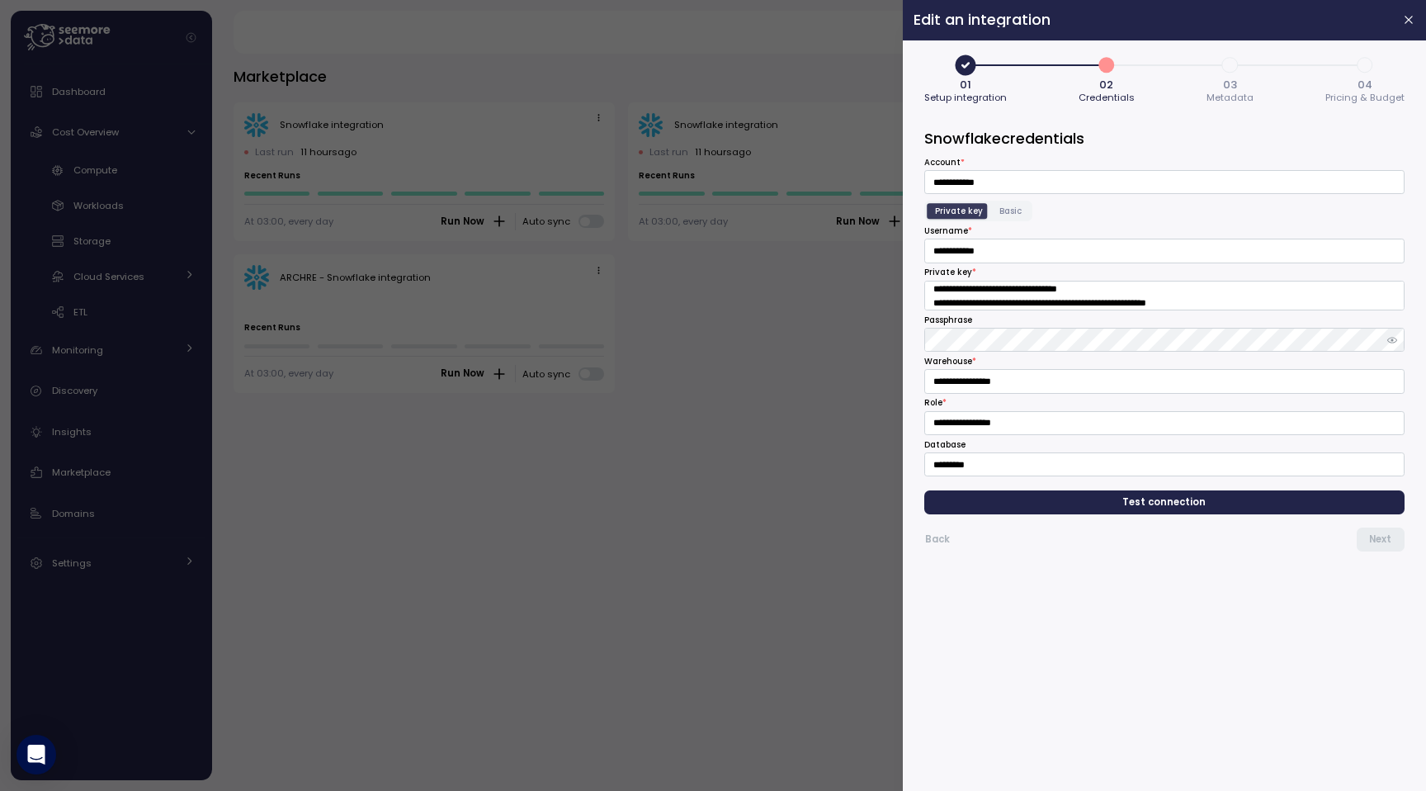
click at [1344, 66] on button "4 04 Pricing & Budget" at bounding box center [1365, 78] width 79 height 55
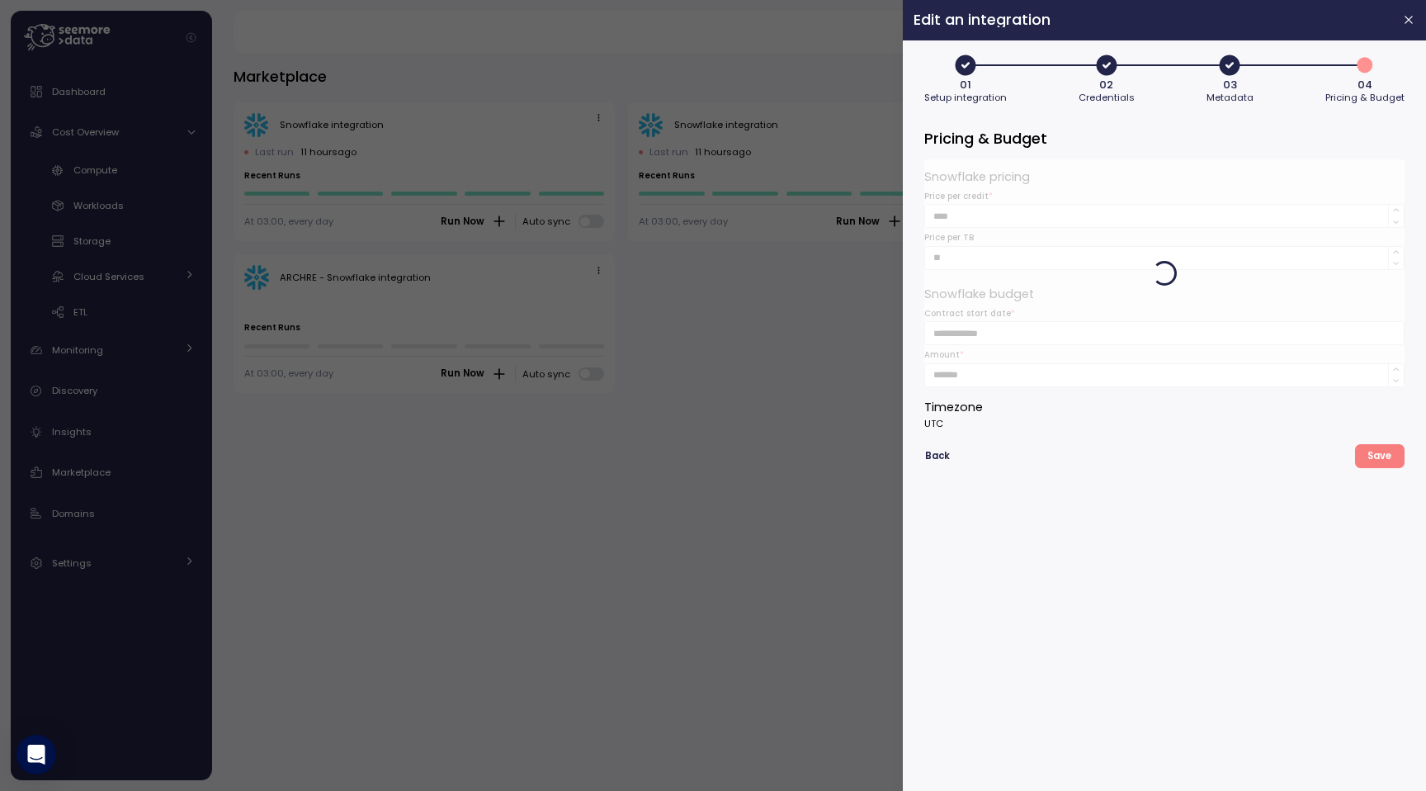
type button "3"
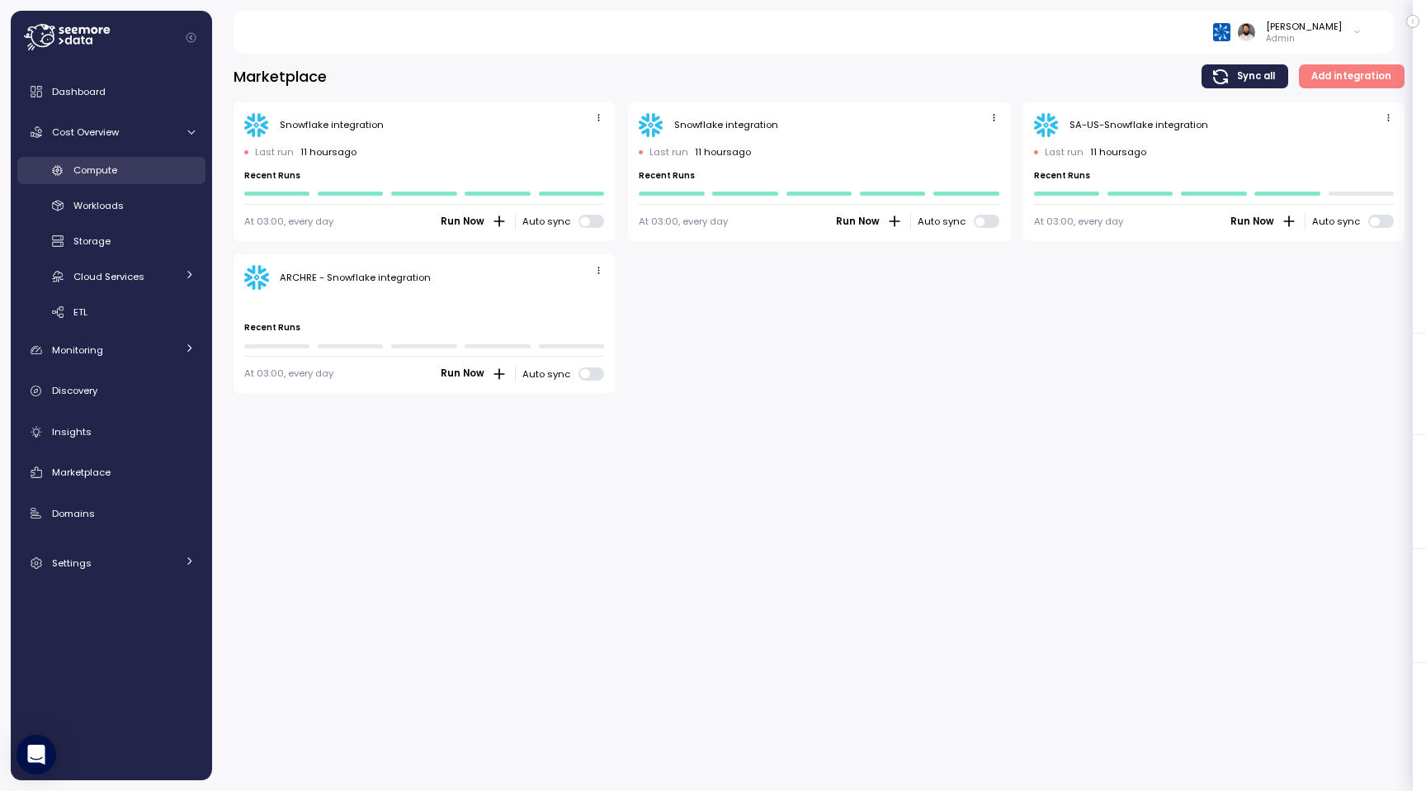
click at [106, 173] on span "Compute" at bounding box center [95, 169] width 44 height 13
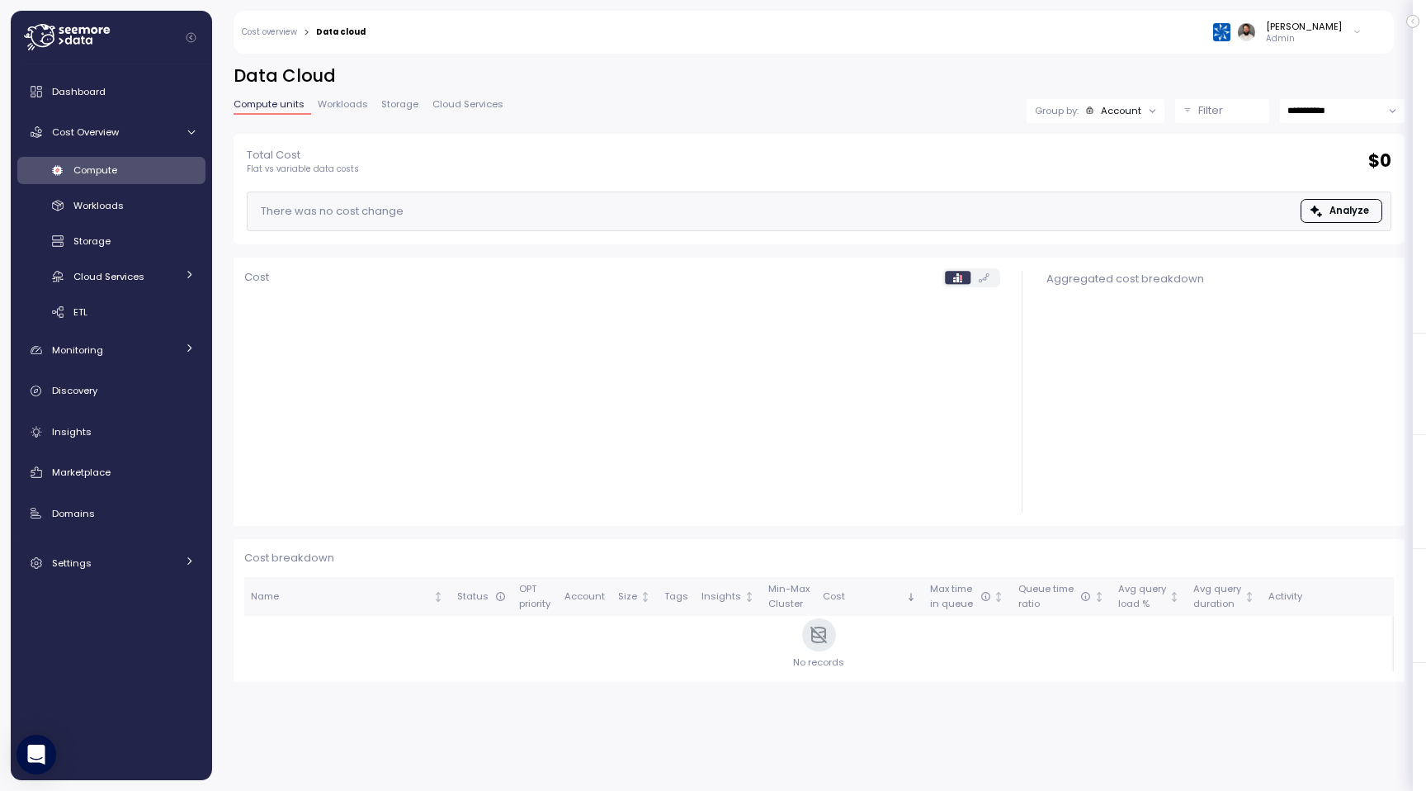
click at [1231, 116] on div "Filter" at bounding box center [1229, 110] width 63 height 17
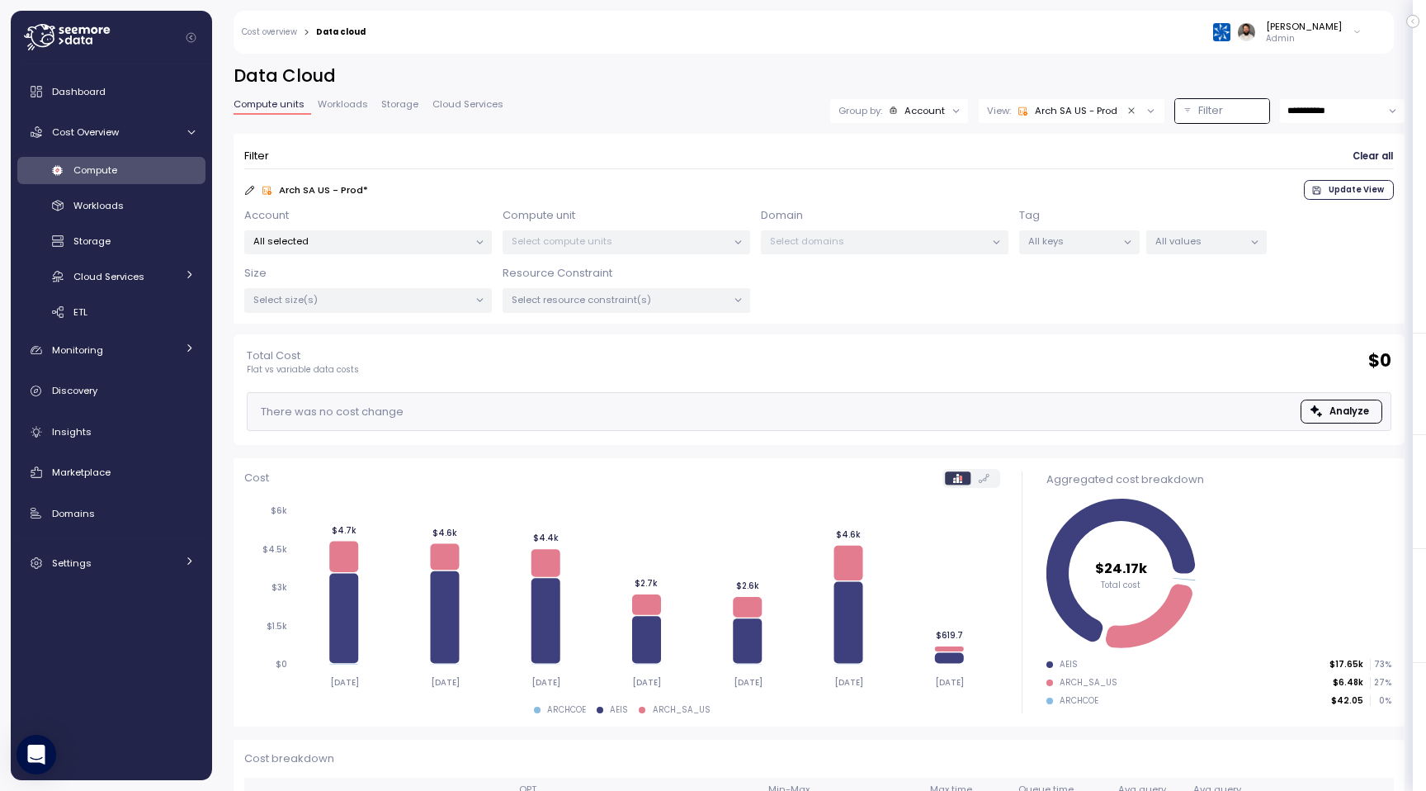
click at [461, 245] on p "All selected" at bounding box center [360, 240] width 215 height 13
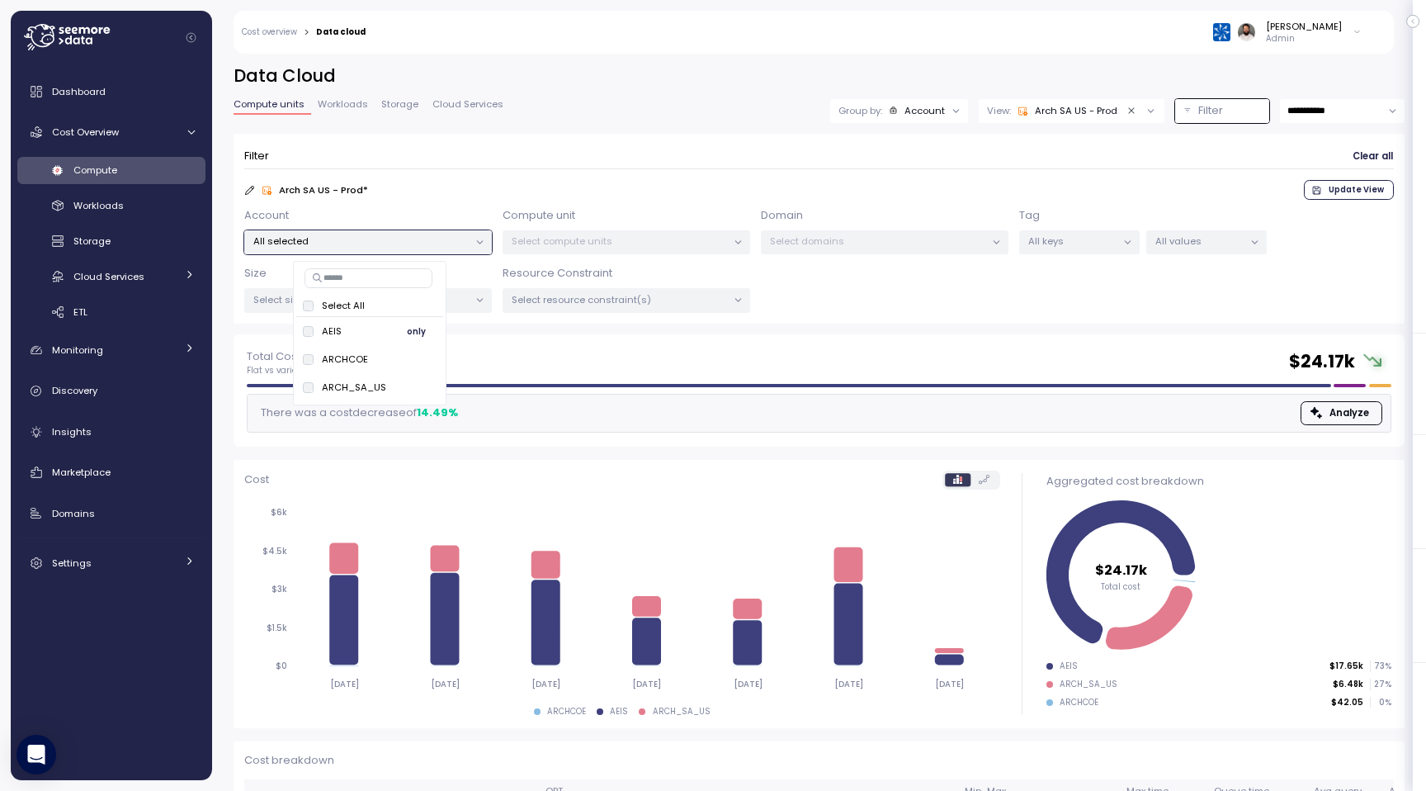
click at [419, 328] on span "only" at bounding box center [416, 331] width 19 height 18
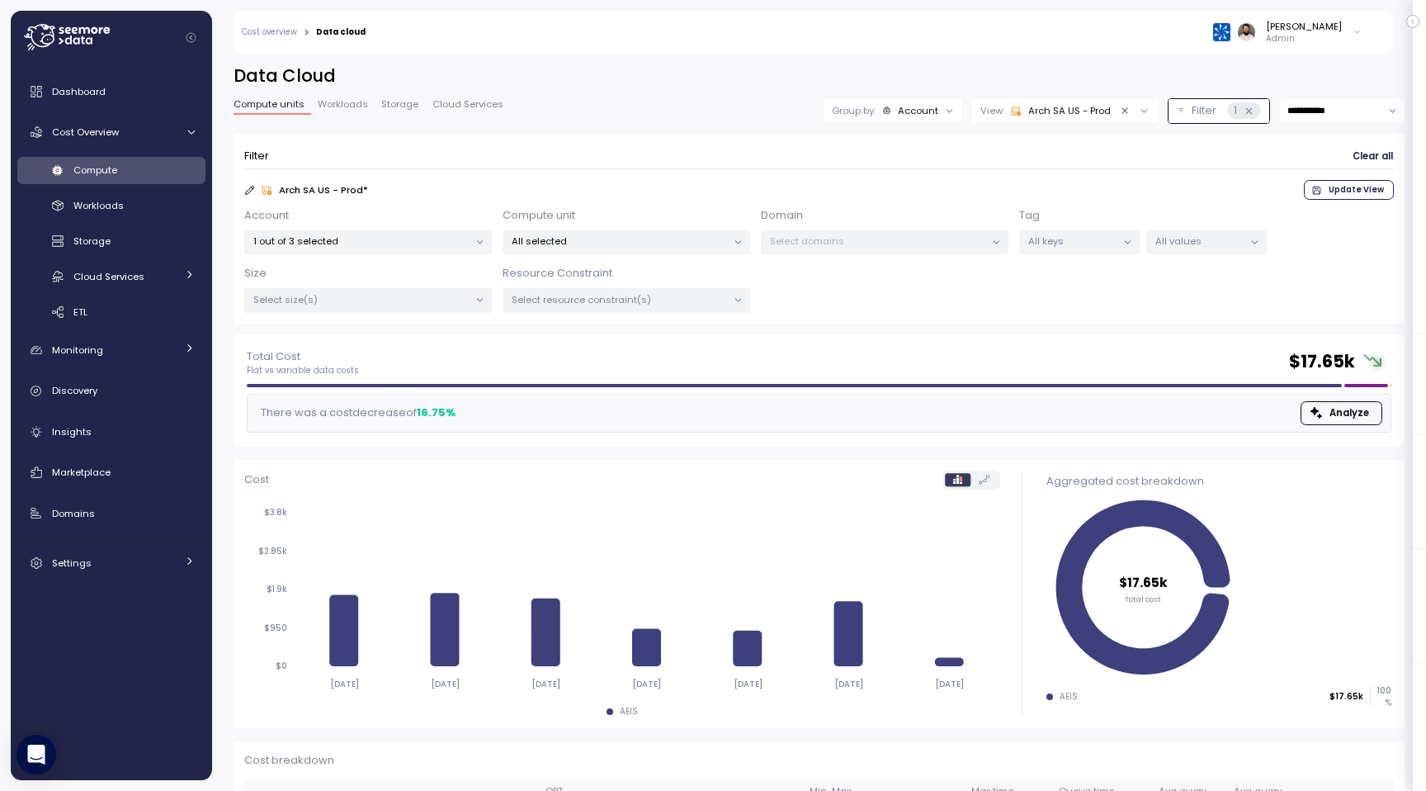
click at [650, 235] on p "All selected" at bounding box center [619, 240] width 215 height 13
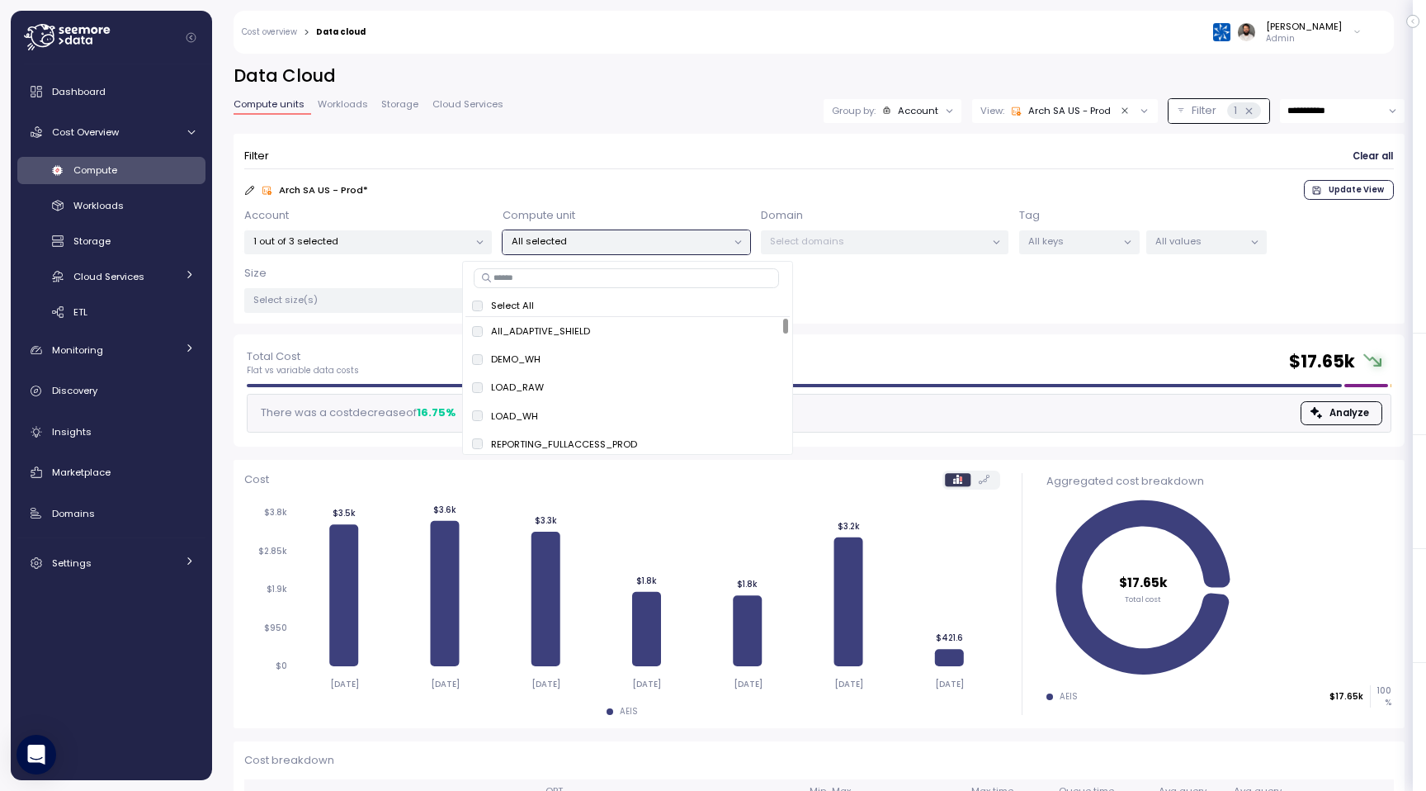
click at [626, 271] on input at bounding box center [626, 278] width 305 height 20
paste input "**********"
type input "**********"
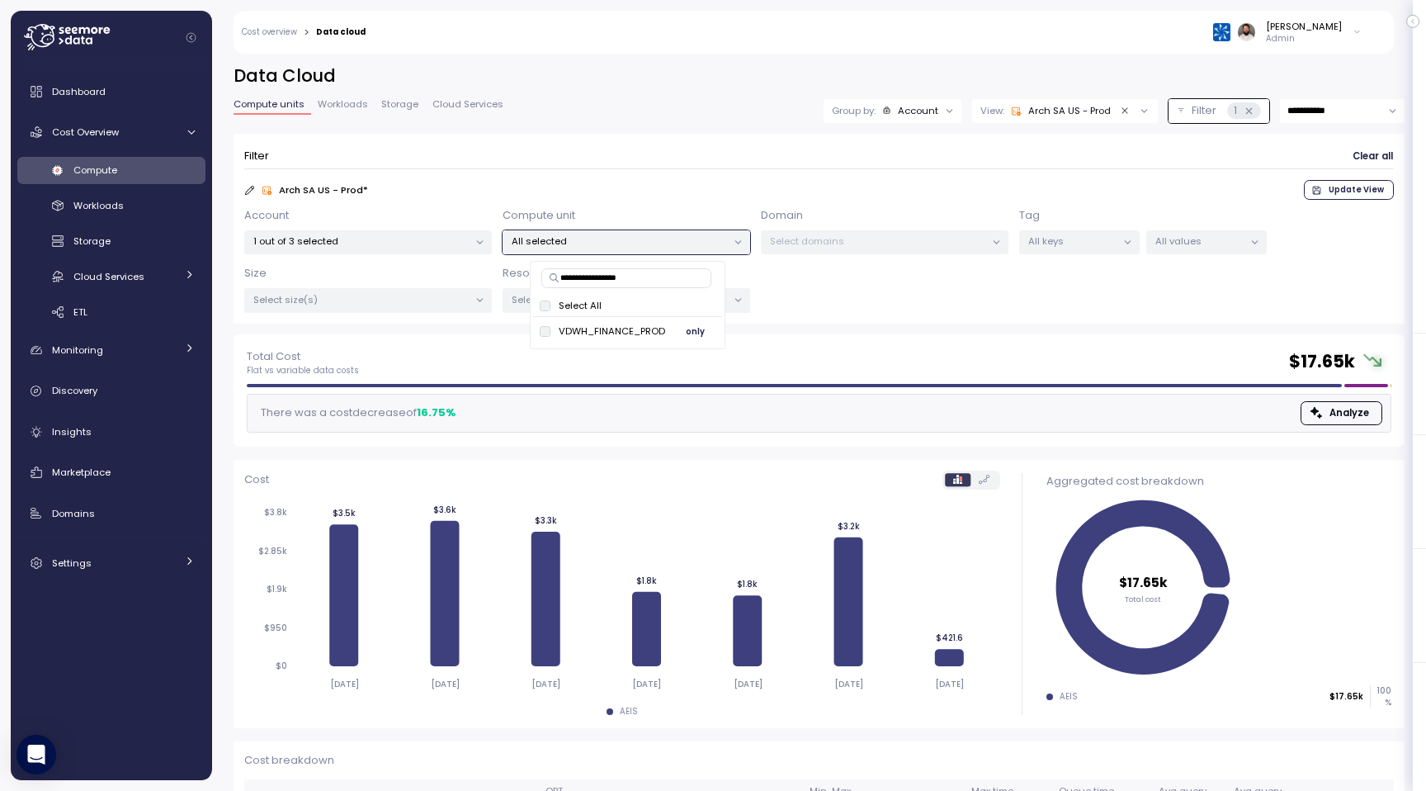
click at [695, 334] on span "only" at bounding box center [695, 331] width 19 height 18
click at [1349, 115] on input "**********" at bounding box center [1342, 111] width 125 height 24
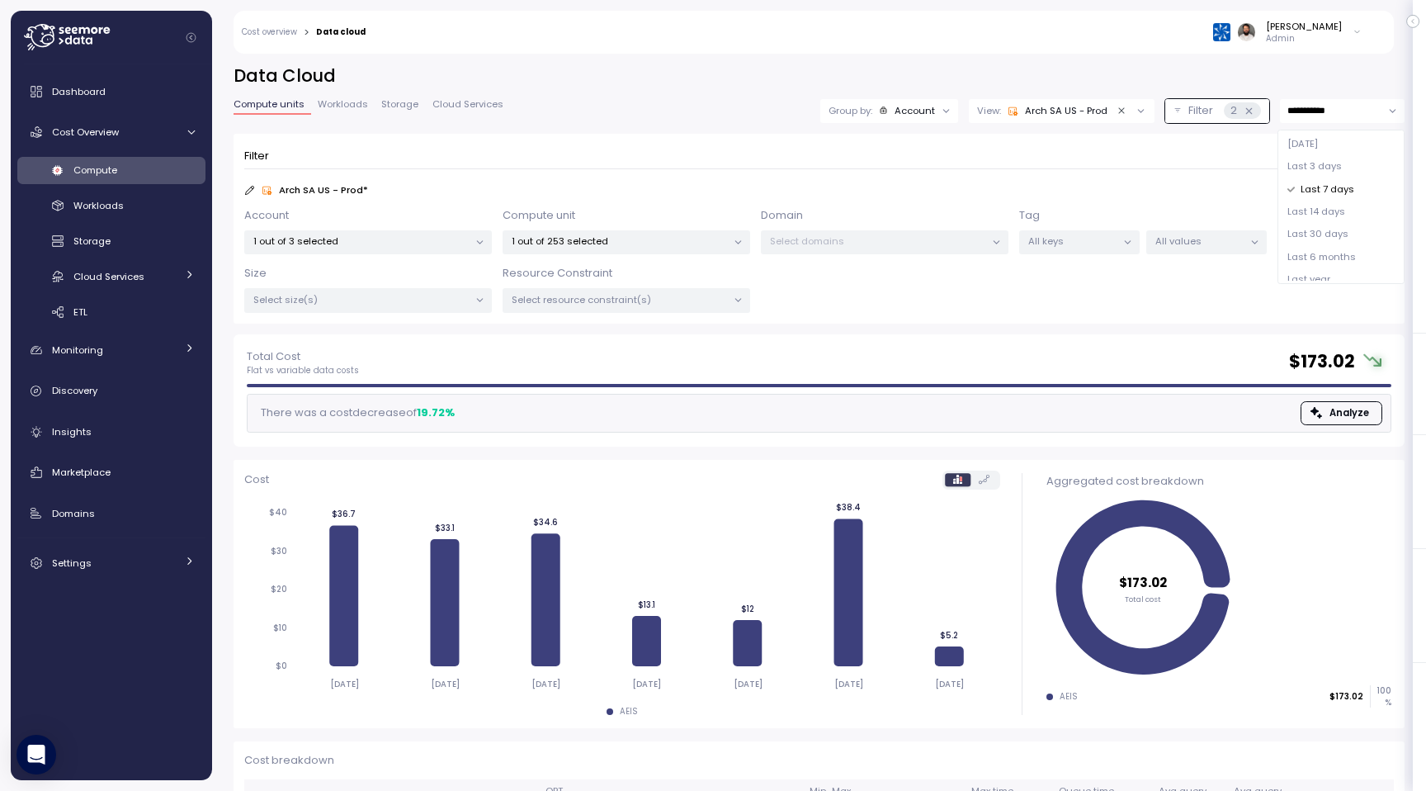
click at [1331, 253] on span "Last 6 months" at bounding box center [1322, 257] width 69 height 15
type input "**********"
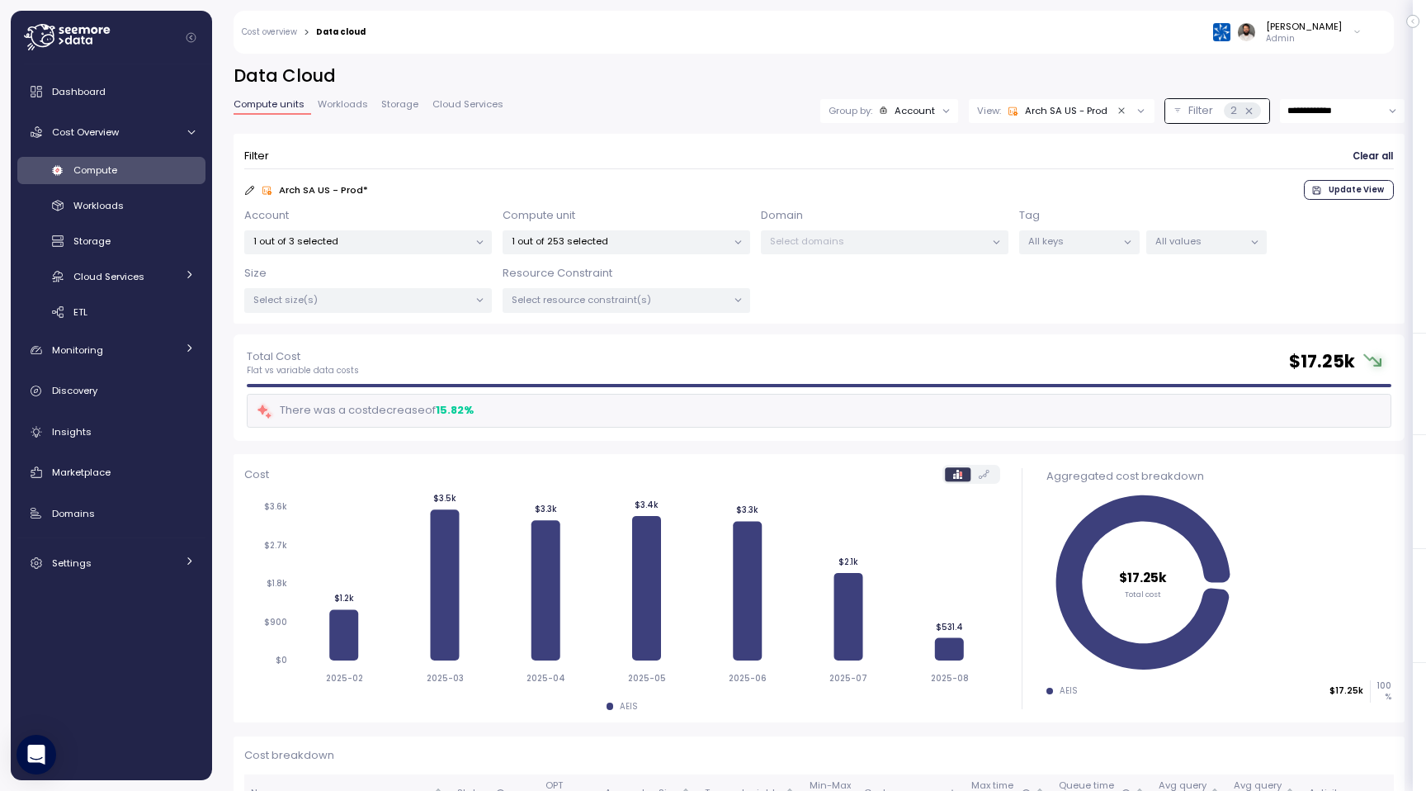
scroll to position [98, 0]
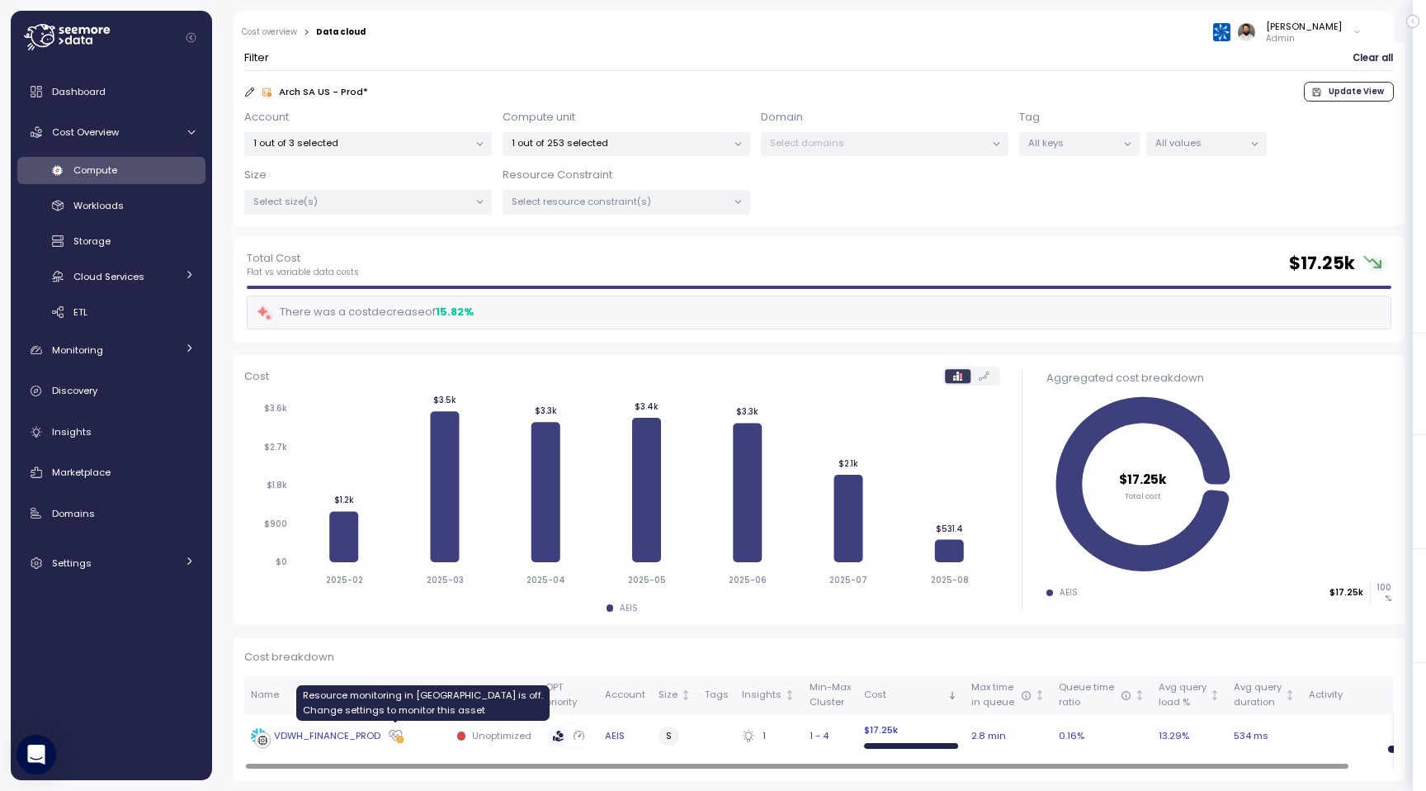
click at [421, 730] on div "VDWH_FINANCE_PROD" at bounding box center [347, 735] width 193 height 17
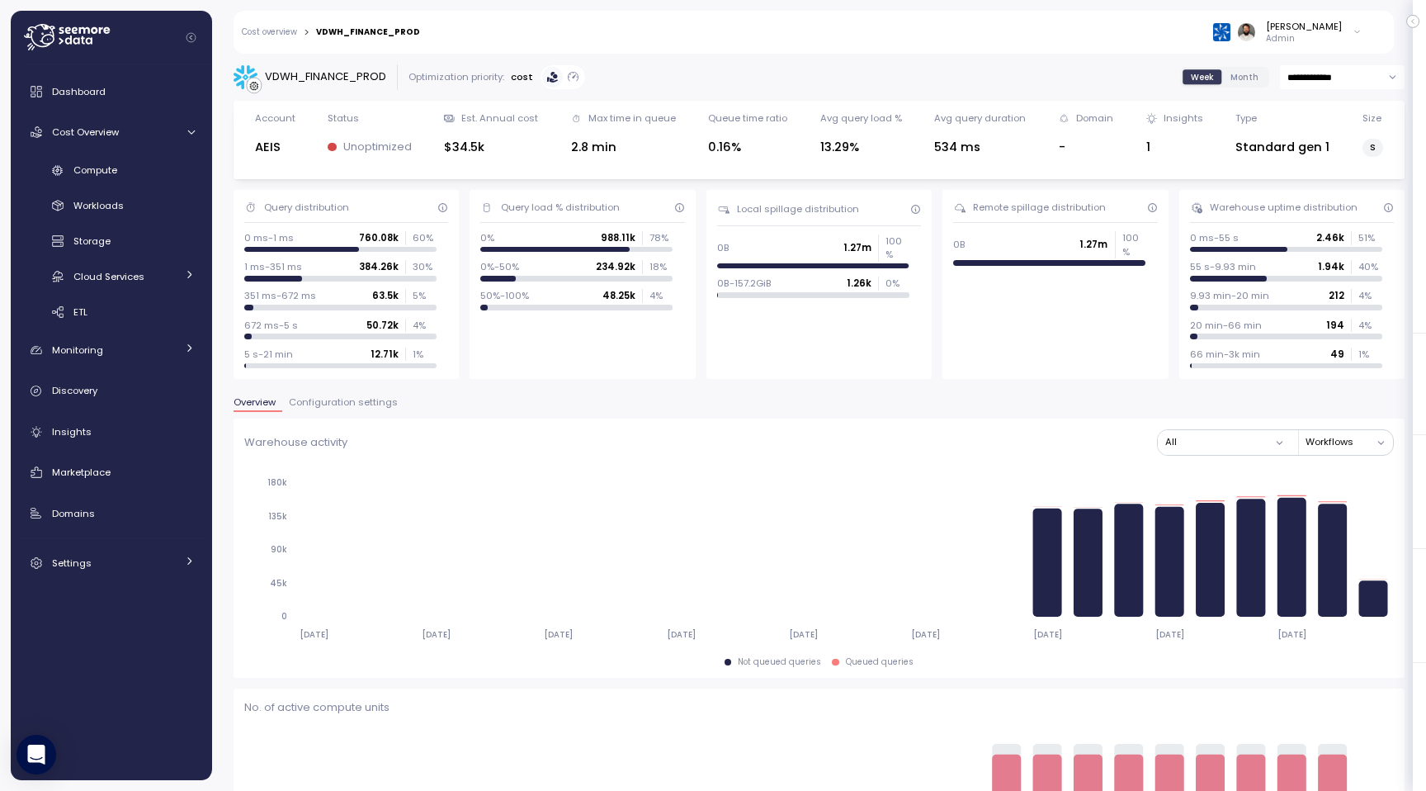
click at [1297, 82] on input "**********" at bounding box center [1342, 77] width 125 height 24
click at [1052, 79] on div "**********" at bounding box center [819, 77] width 1171 height 26
click at [346, 418] on div "Warehouse activity All Workflows 2025-02-17 2025-03-10 2025-03-31 2025-04-21 20…" at bounding box center [819, 547] width 1171 height 259
click at [346, 414] on div "Overview Configuration settings" at bounding box center [819, 408] width 1171 height 21
click at [346, 406] on span "Configuration settings" at bounding box center [343, 402] width 109 height 9
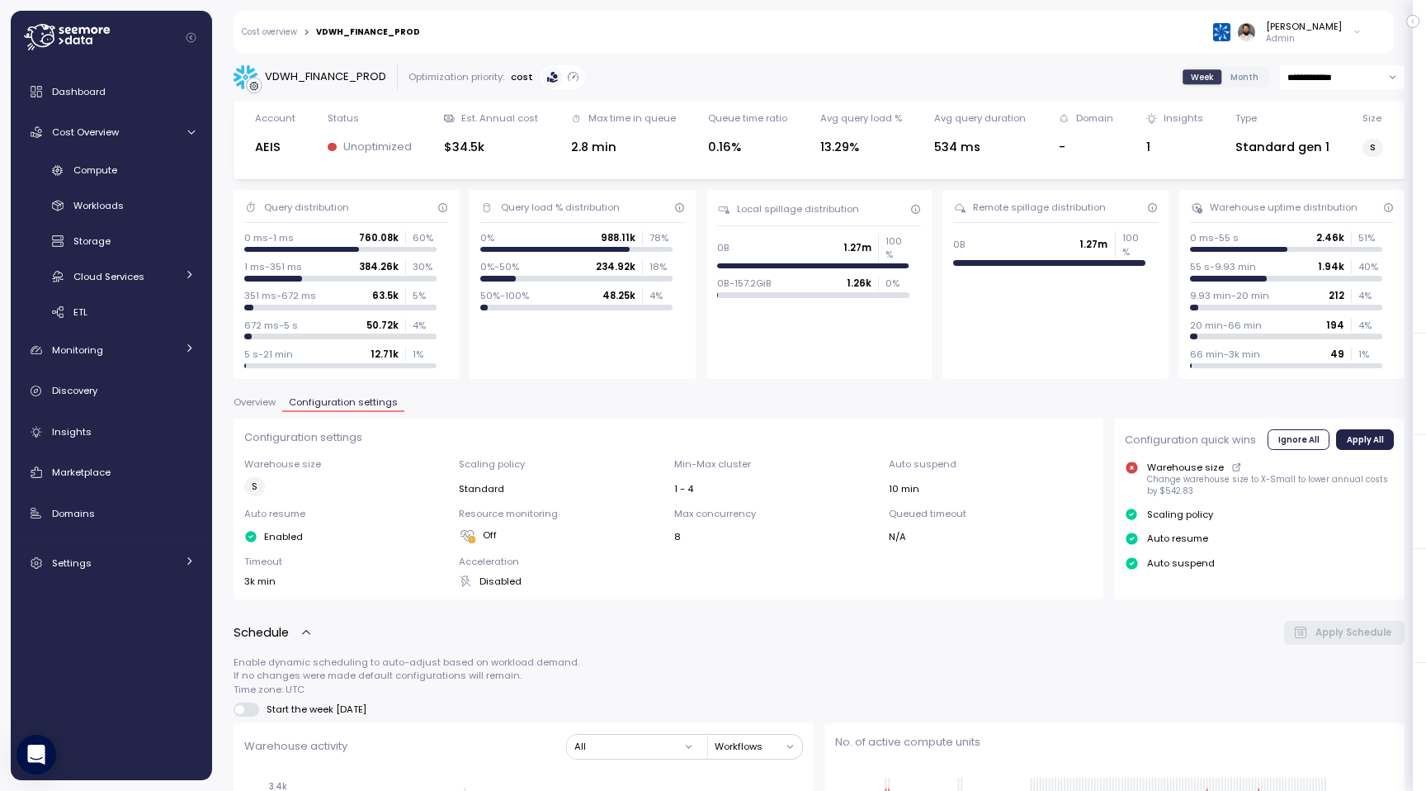
click at [262, 398] on span "Overview" at bounding box center [255, 402] width 42 height 9
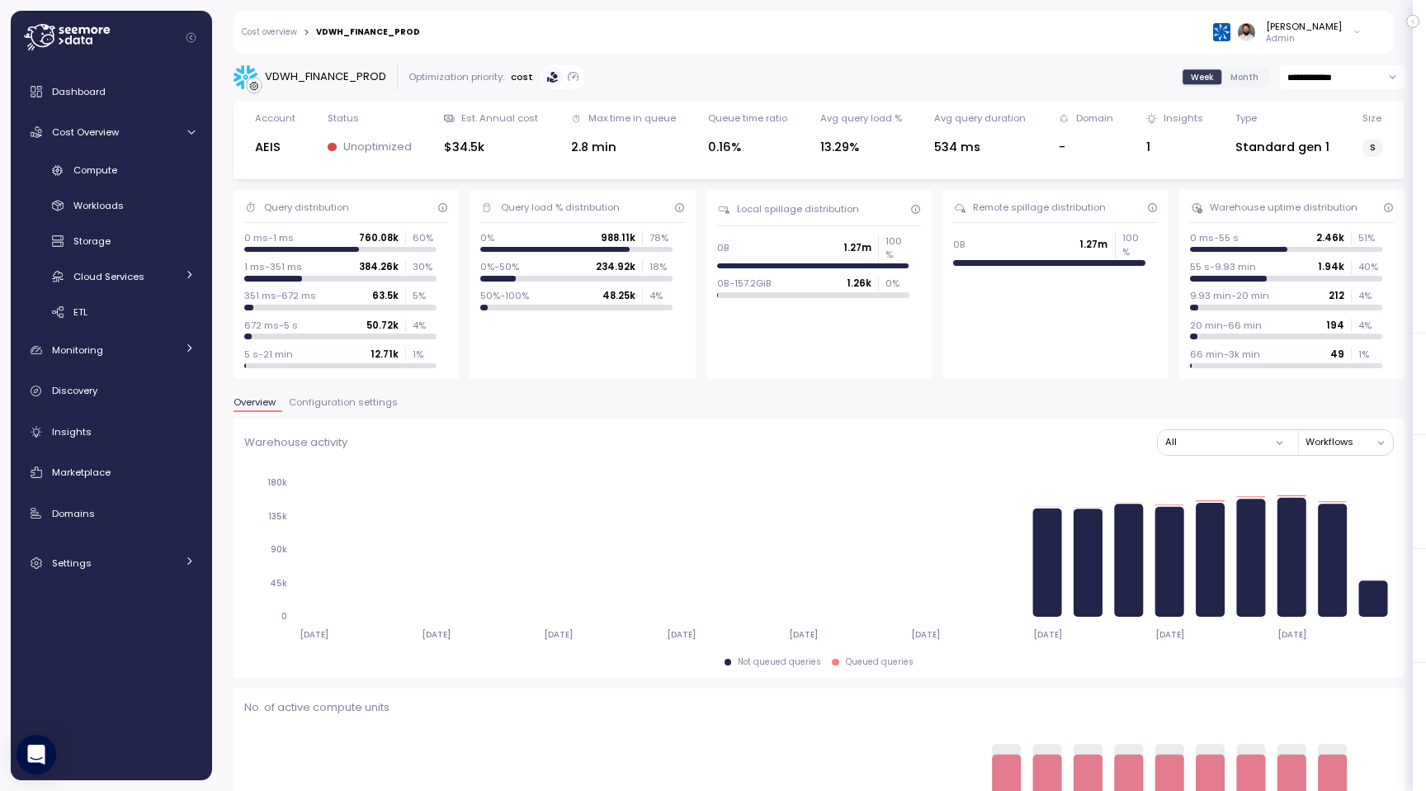
click at [1312, 78] on input "**********" at bounding box center [1342, 77] width 125 height 24
click at [1310, 155] on span "Last 7 days" at bounding box center [1315, 156] width 54 height 15
type input "**********"
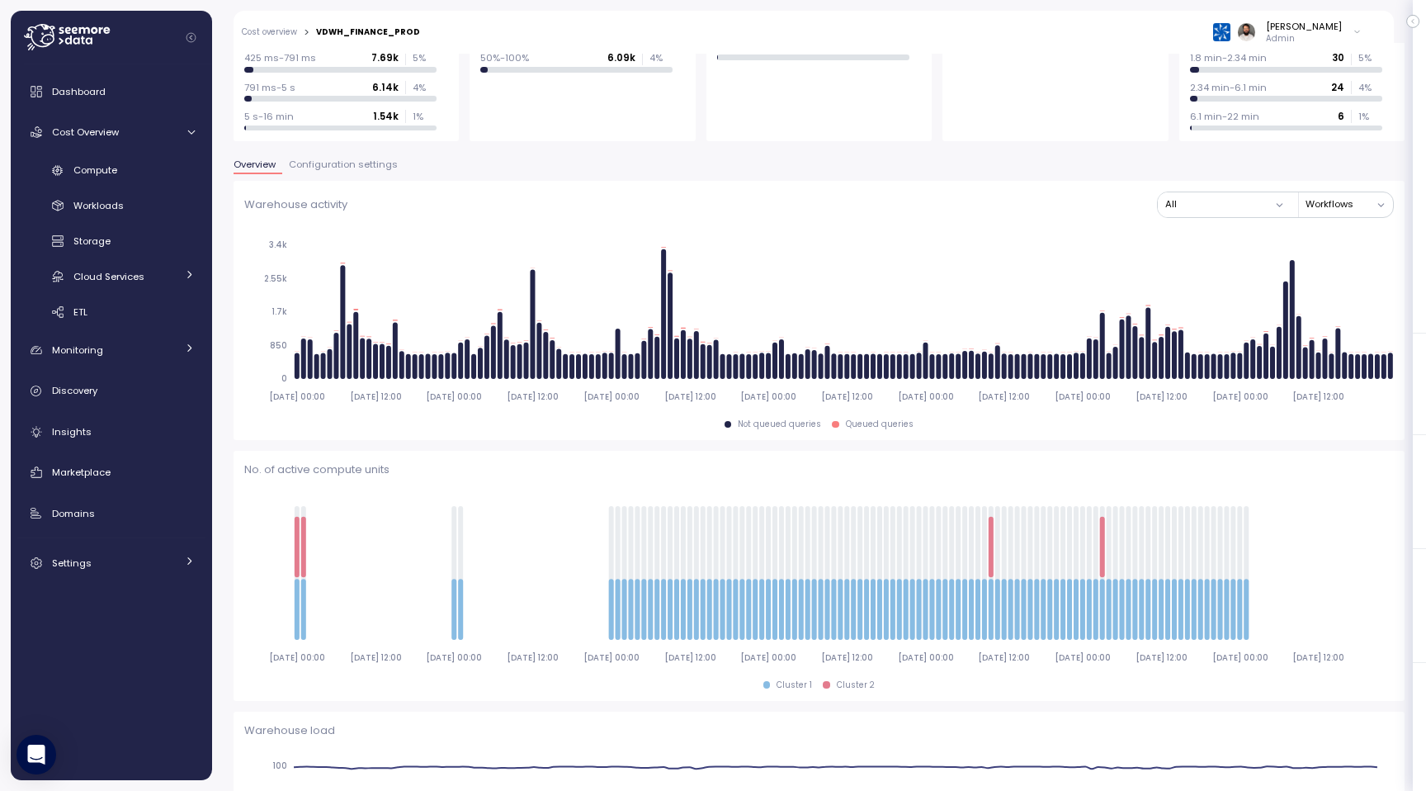
scroll to position [344, 0]
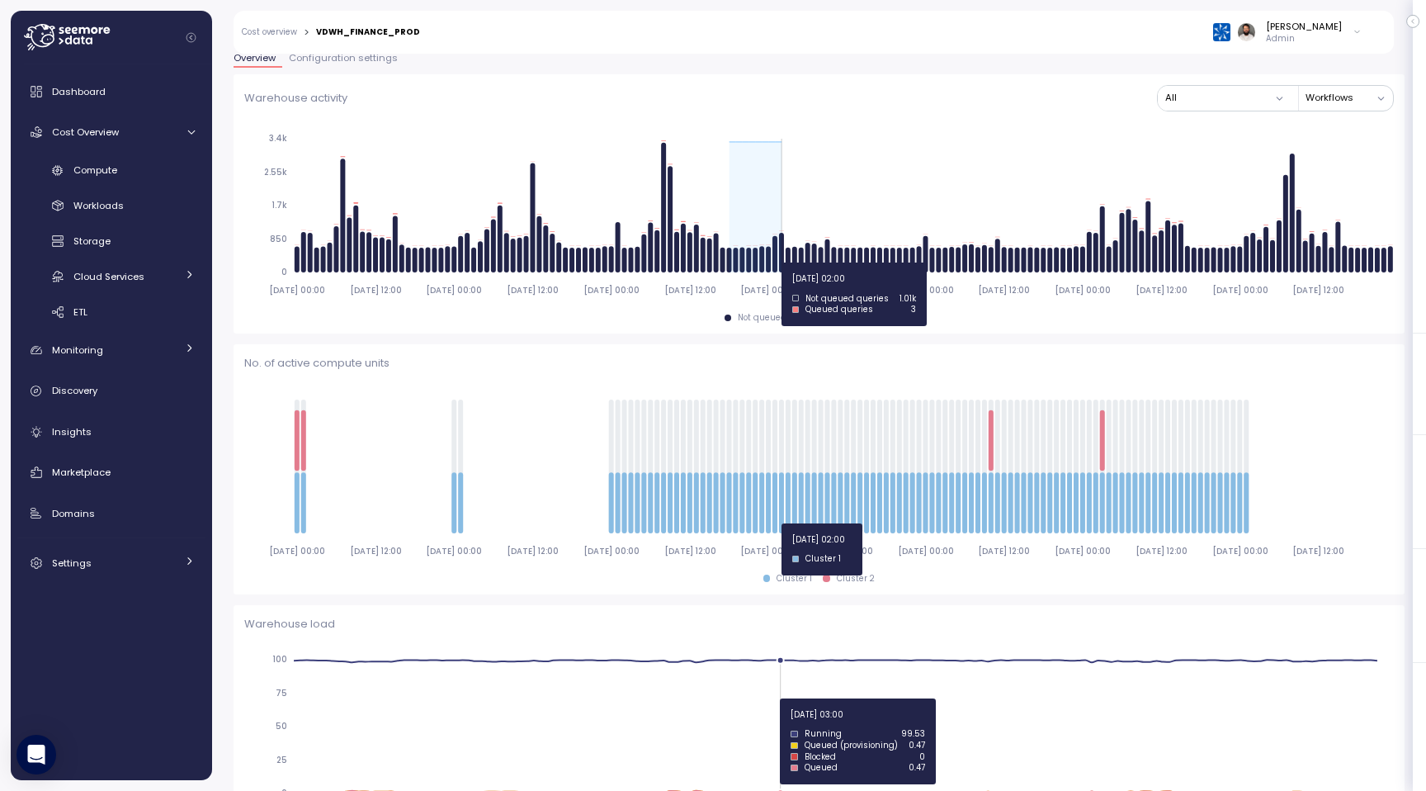
drag, startPoint x: 731, startPoint y: 262, endPoint x: 777, endPoint y: 262, distance: 45.4
click at [779, 262] on icon "2025-08-13 00:00 2025-08-13 12:00 2025-08-14 00:00 2025-08-14 12:00 2025-08-15 …" at bounding box center [819, 213] width 1150 height 183
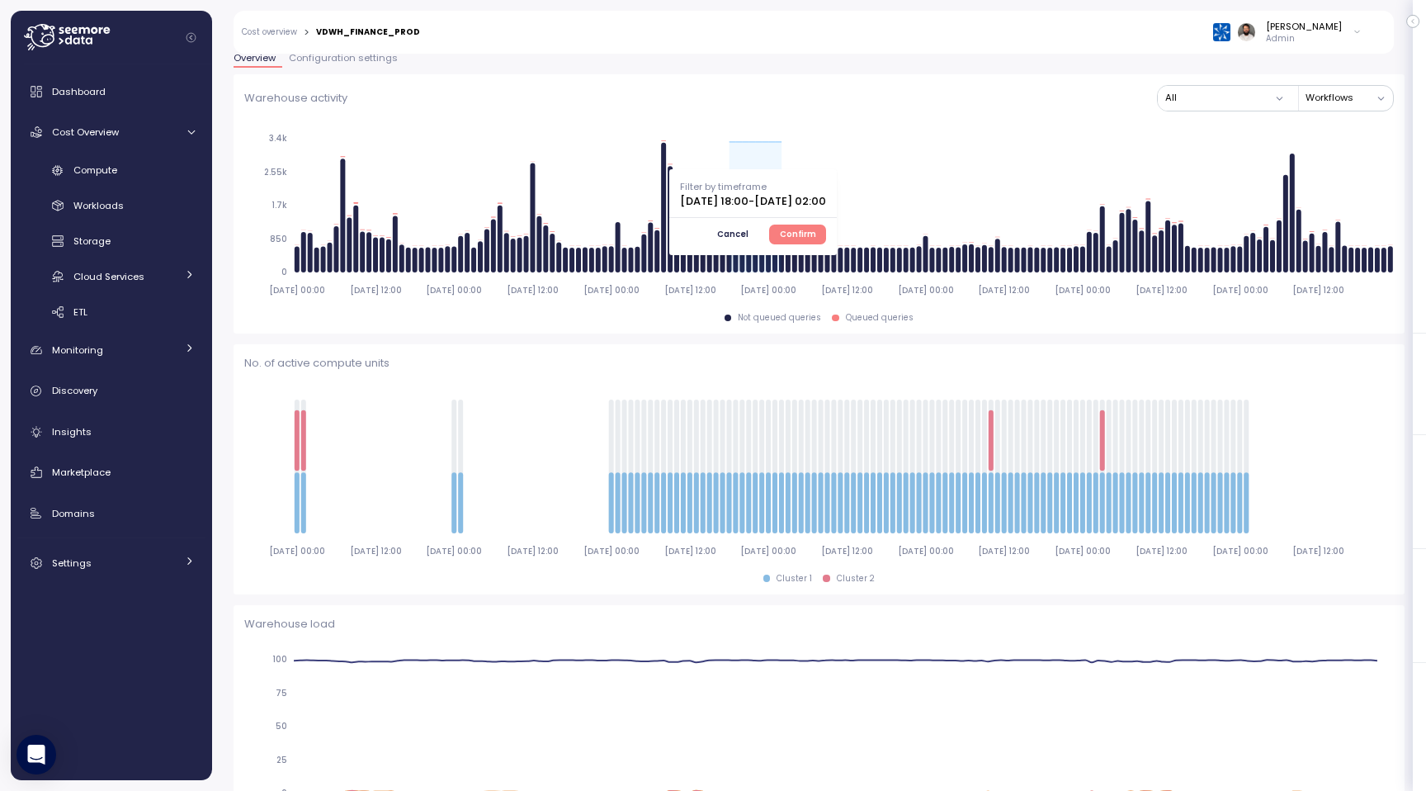
click at [816, 232] on span "Confirm" at bounding box center [798, 234] width 36 height 18
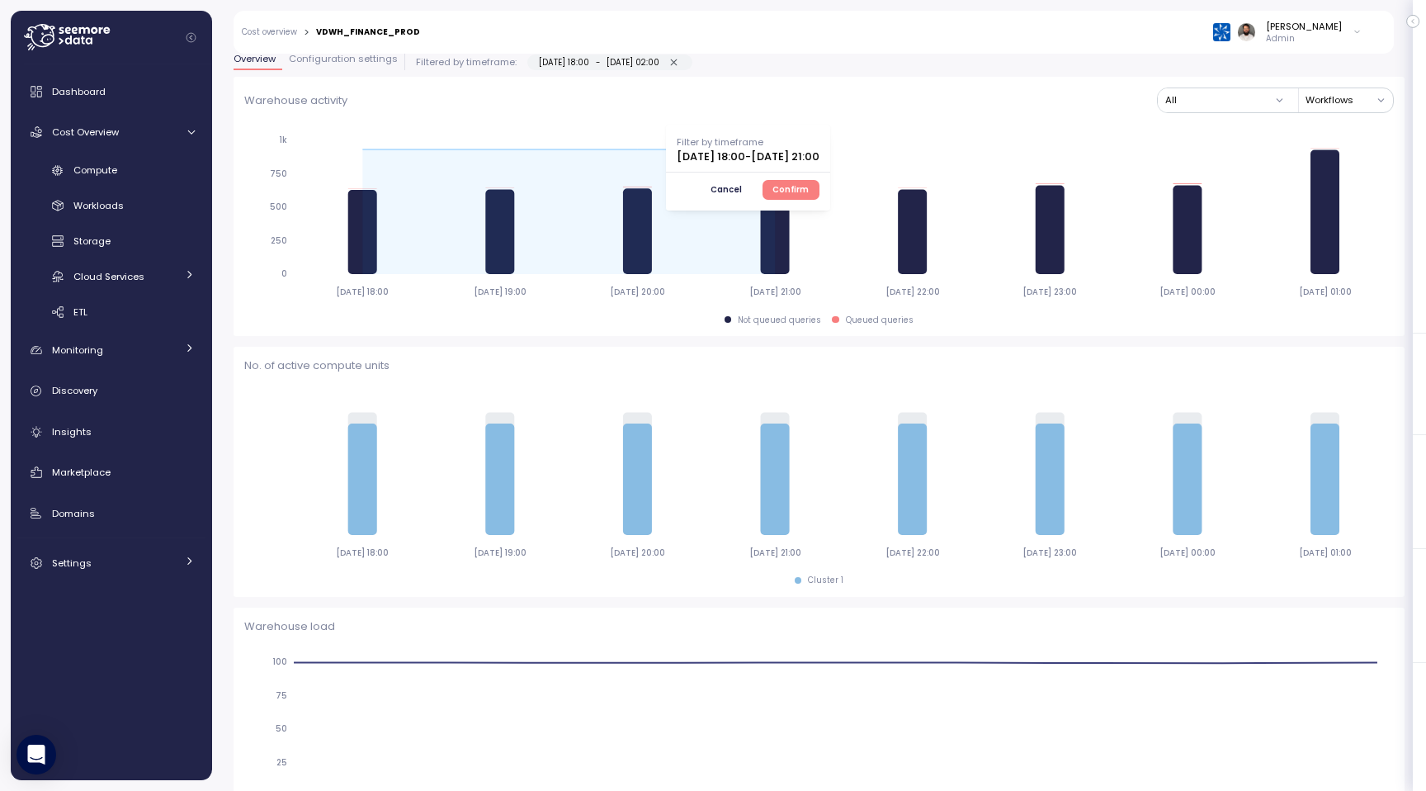
click at [820, 180] on button "Confirm" at bounding box center [791, 190] width 57 height 20
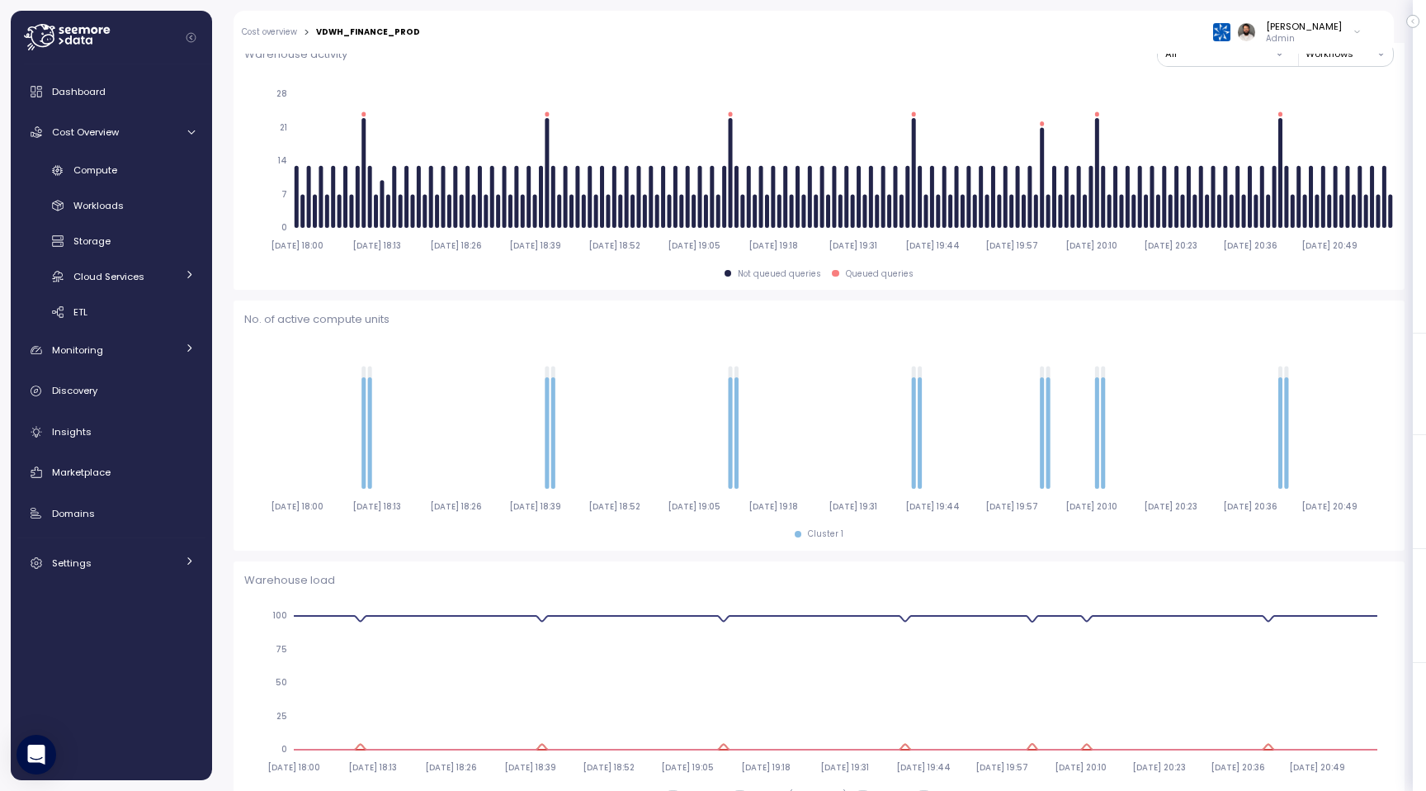
scroll to position [386, 0]
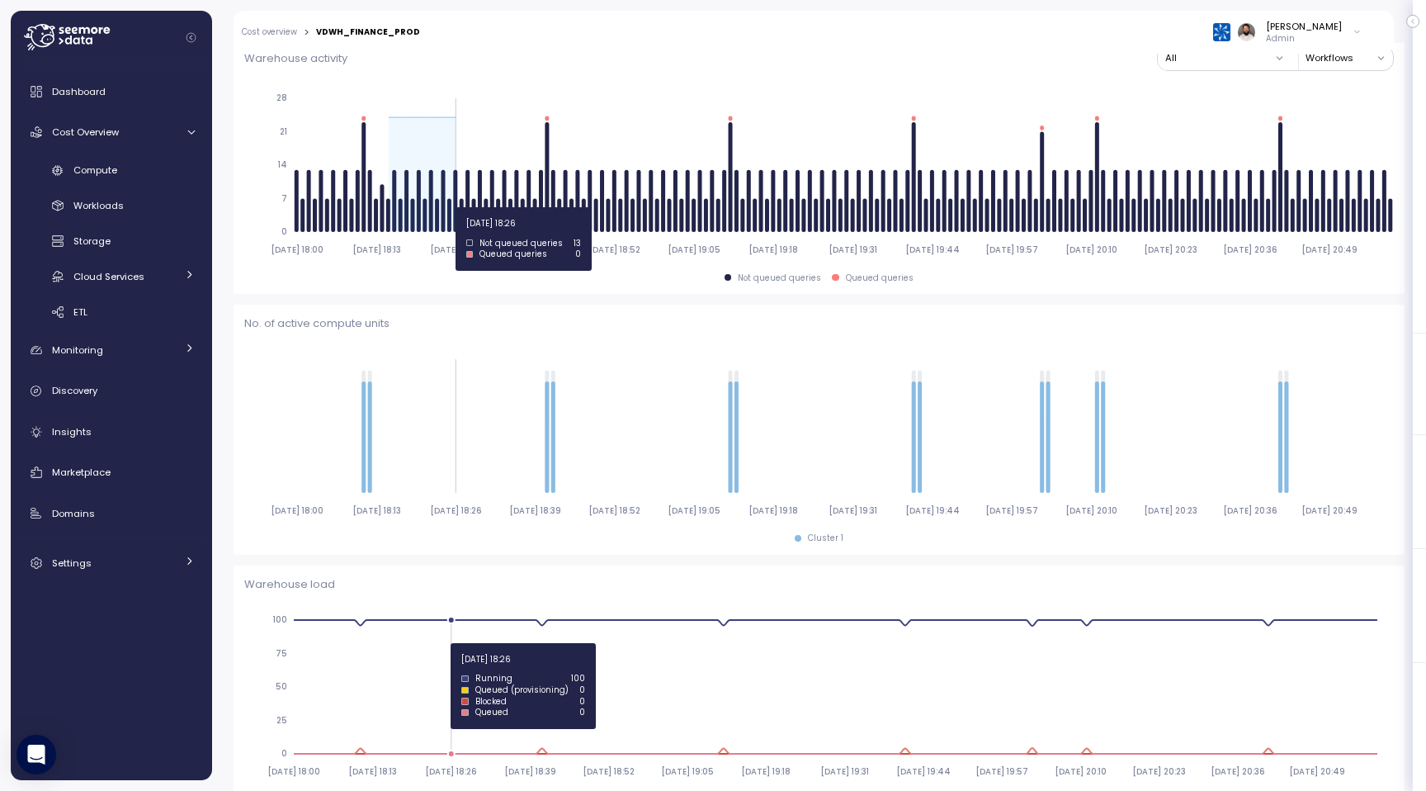
drag, startPoint x: 386, startPoint y: 207, endPoint x: 455, endPoint y: 207, distance: 68.5
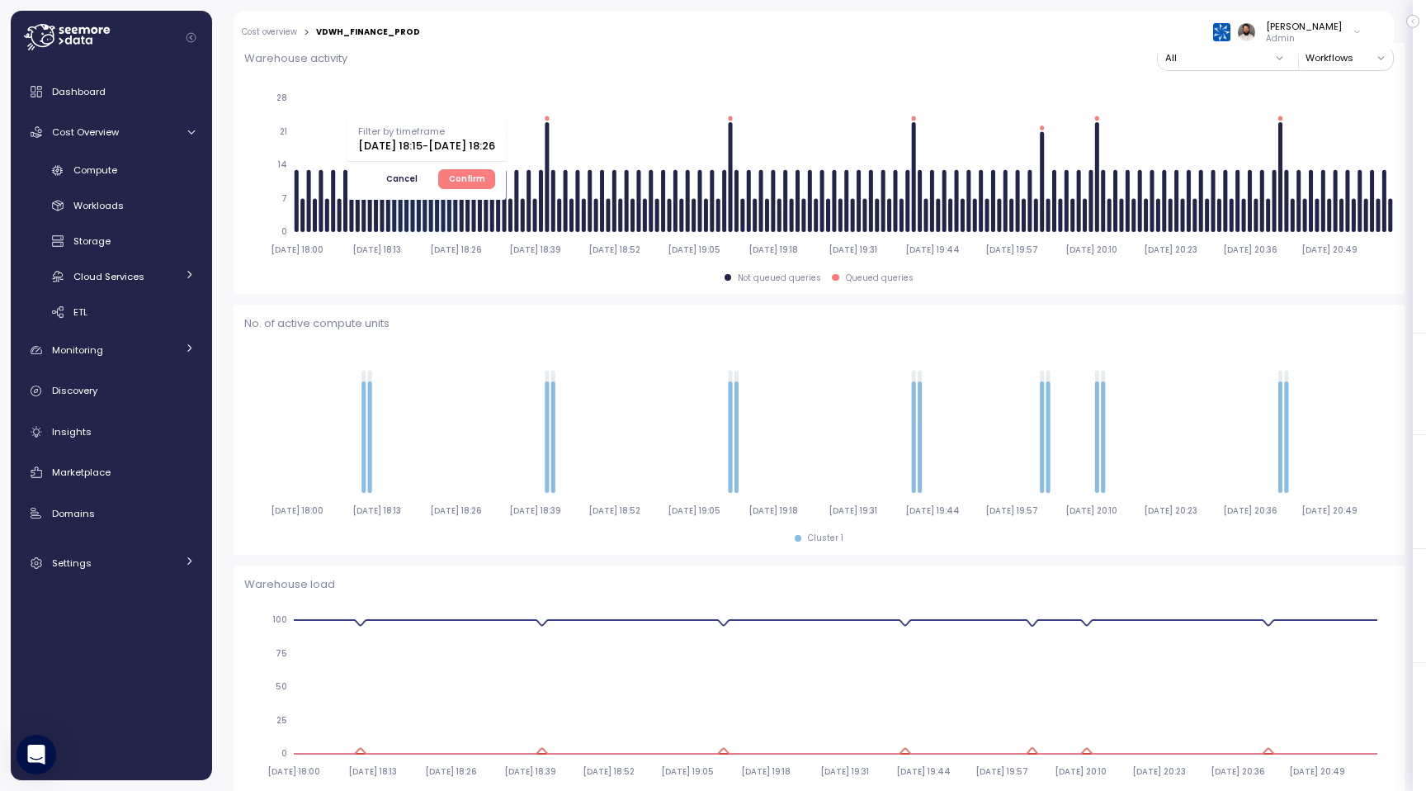
click at [485, 172] on span "Confirm" at bounding box center [467, 179] width 36 height 18
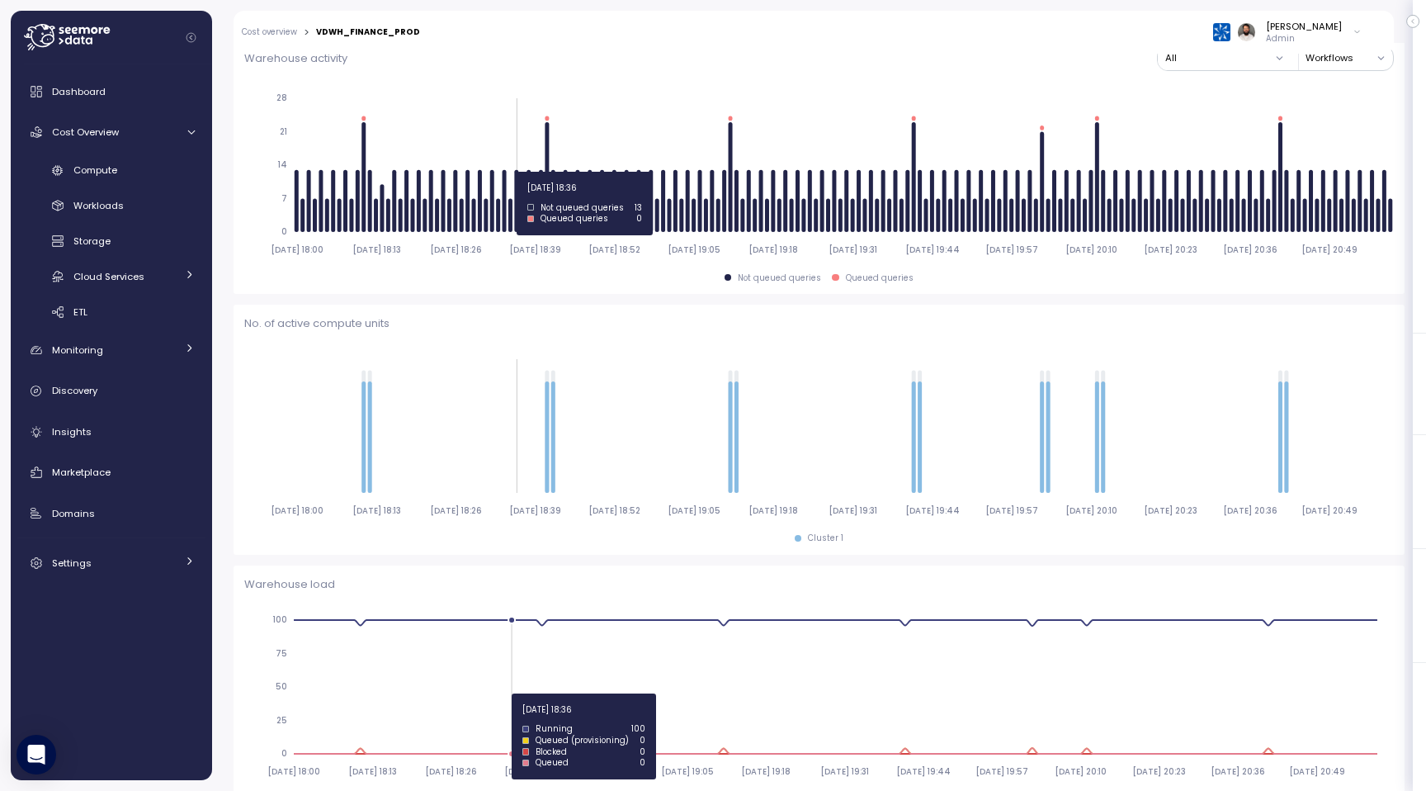
scroll to position [0, 0]
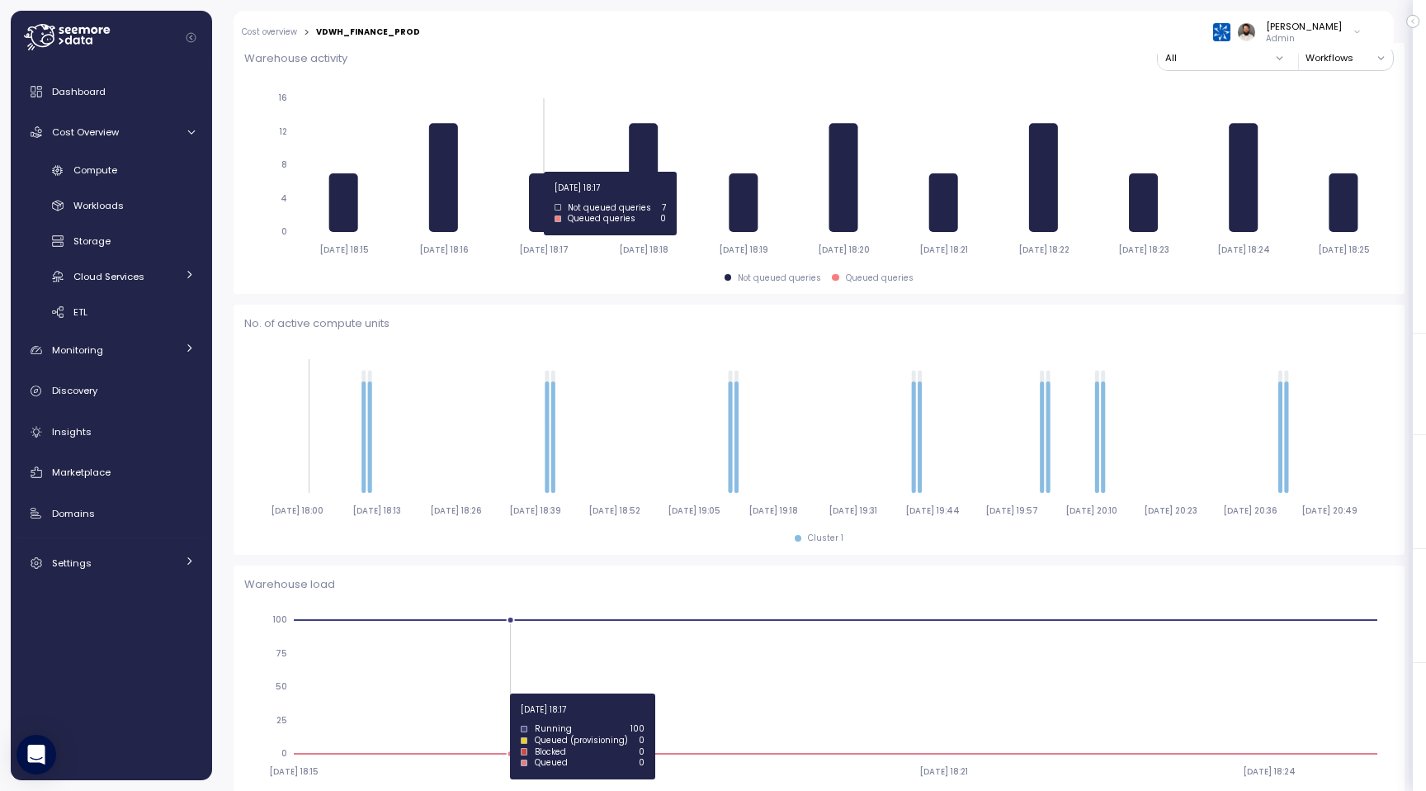
type input "*********"
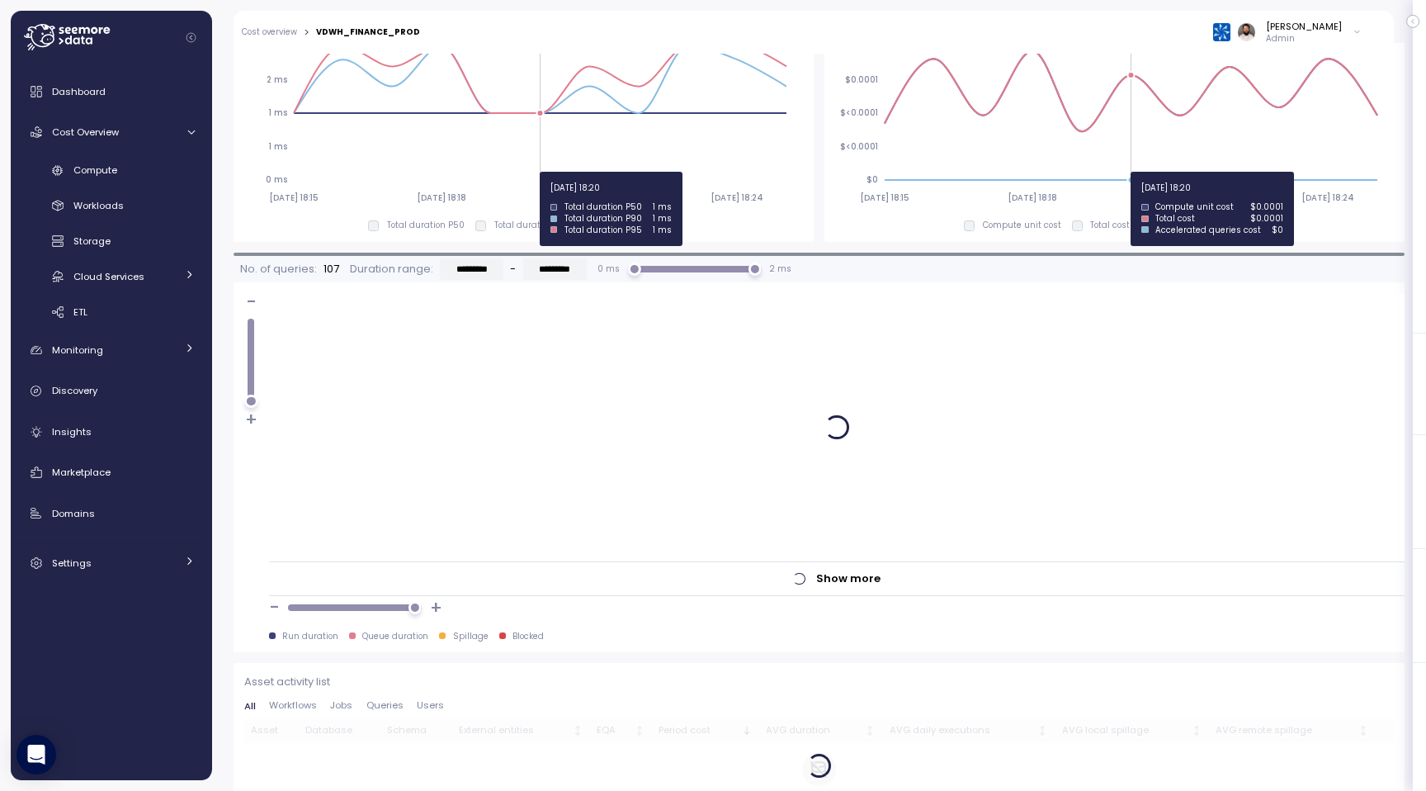
scroll to position [1218, 0]
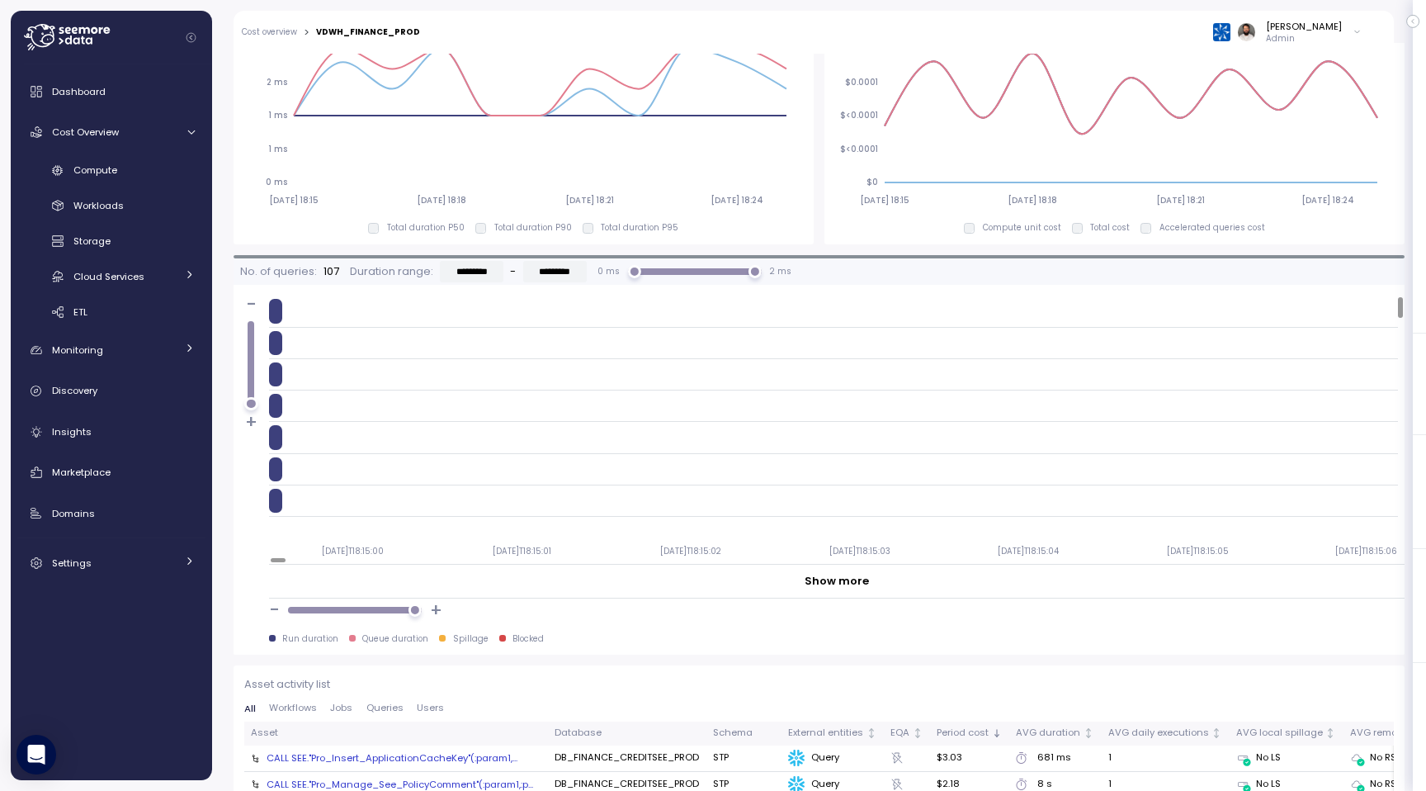
click at [274, 314] on div at bounding box center [275, 311] width 13 height 24
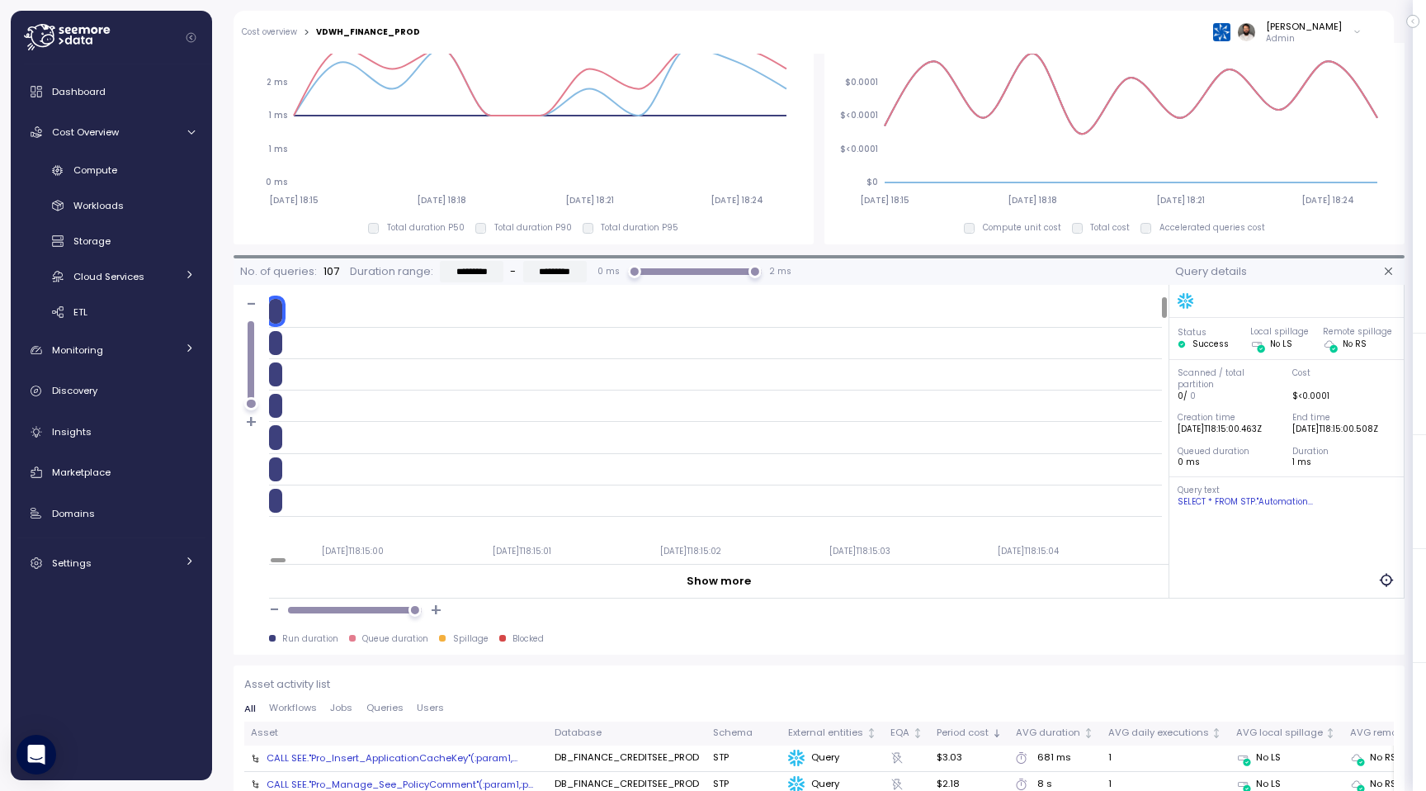
click at [1280, 501] on div "SELECT * FROM STP."Automation..." at bounding box center [1287, 502] width 219 height 12
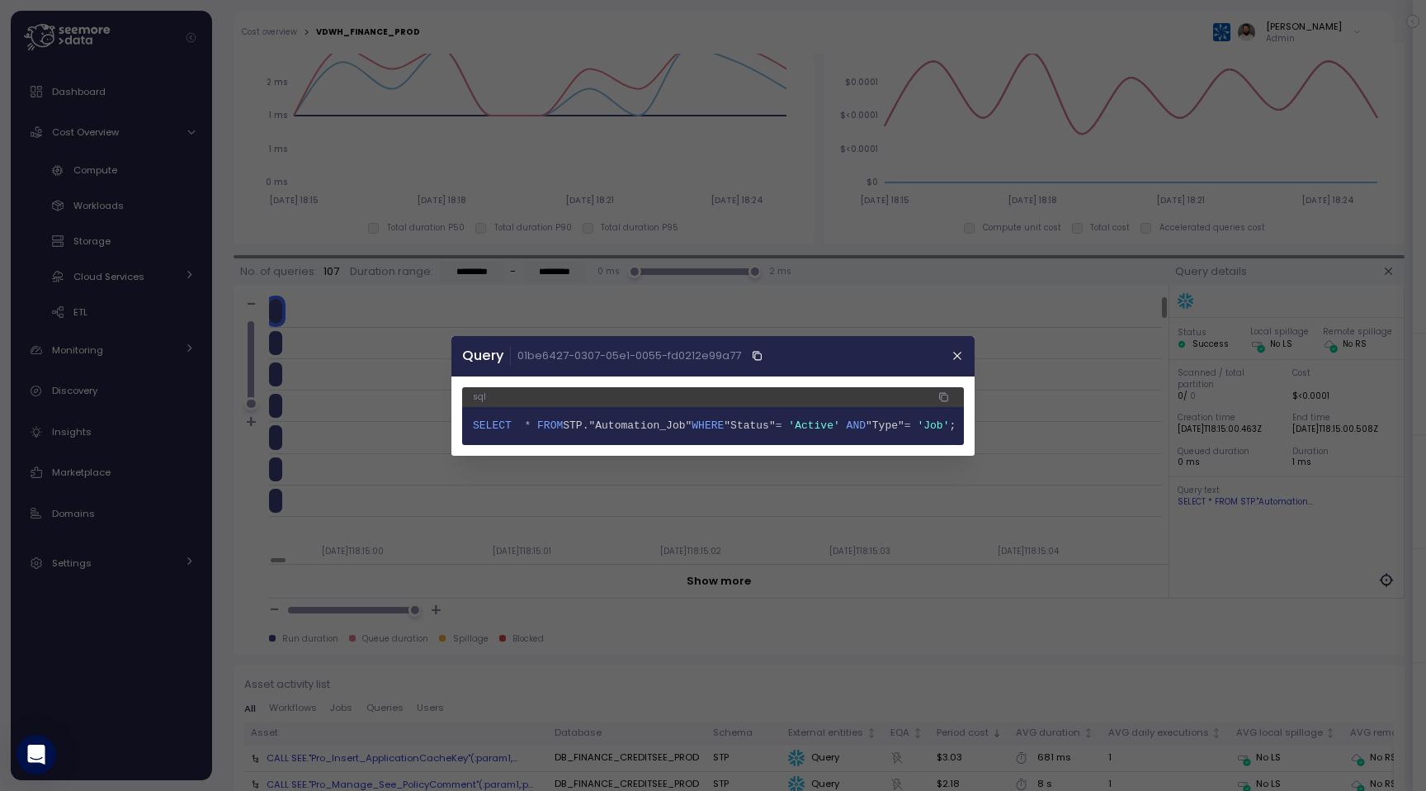
scroll to position [0, 32]
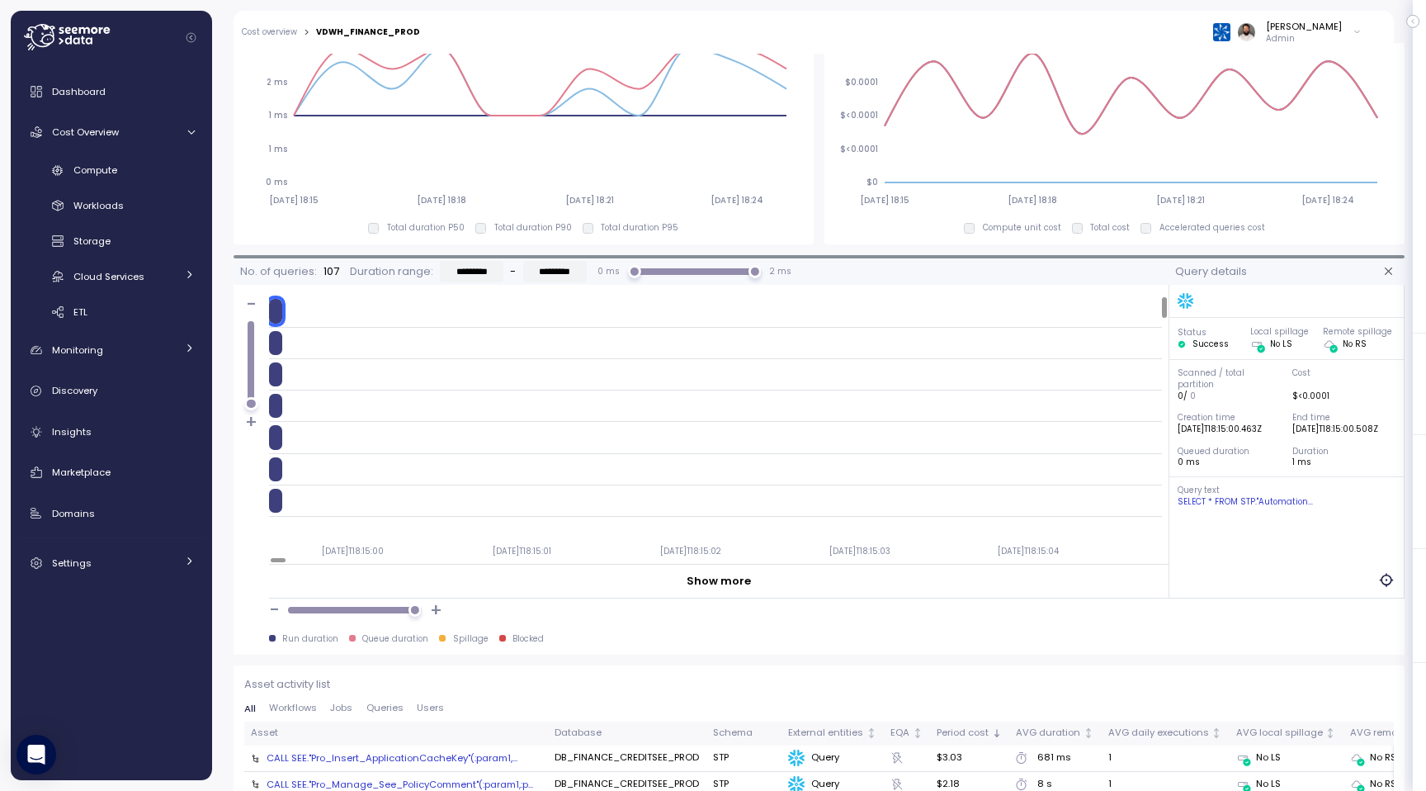
click at [280, 343] on div at bounding box center [275, 343] width 13 height 24
click at [279, 371] on div at bounding box center [275, 374] width 13 height 24
click at [1288, 508] on div "Status Success Local spillage No LS Remote spillage No RS Scanned / total parti…" at bounding box center [1287, 442] width 236 height 314
click at [1288, 503] on div "SELECT * FROM STP."Automation_..." at bounding box center [1287, 502] width 219 height 12
click at [285, 404] on div at bounding box center [353, 406] width 168 height 24
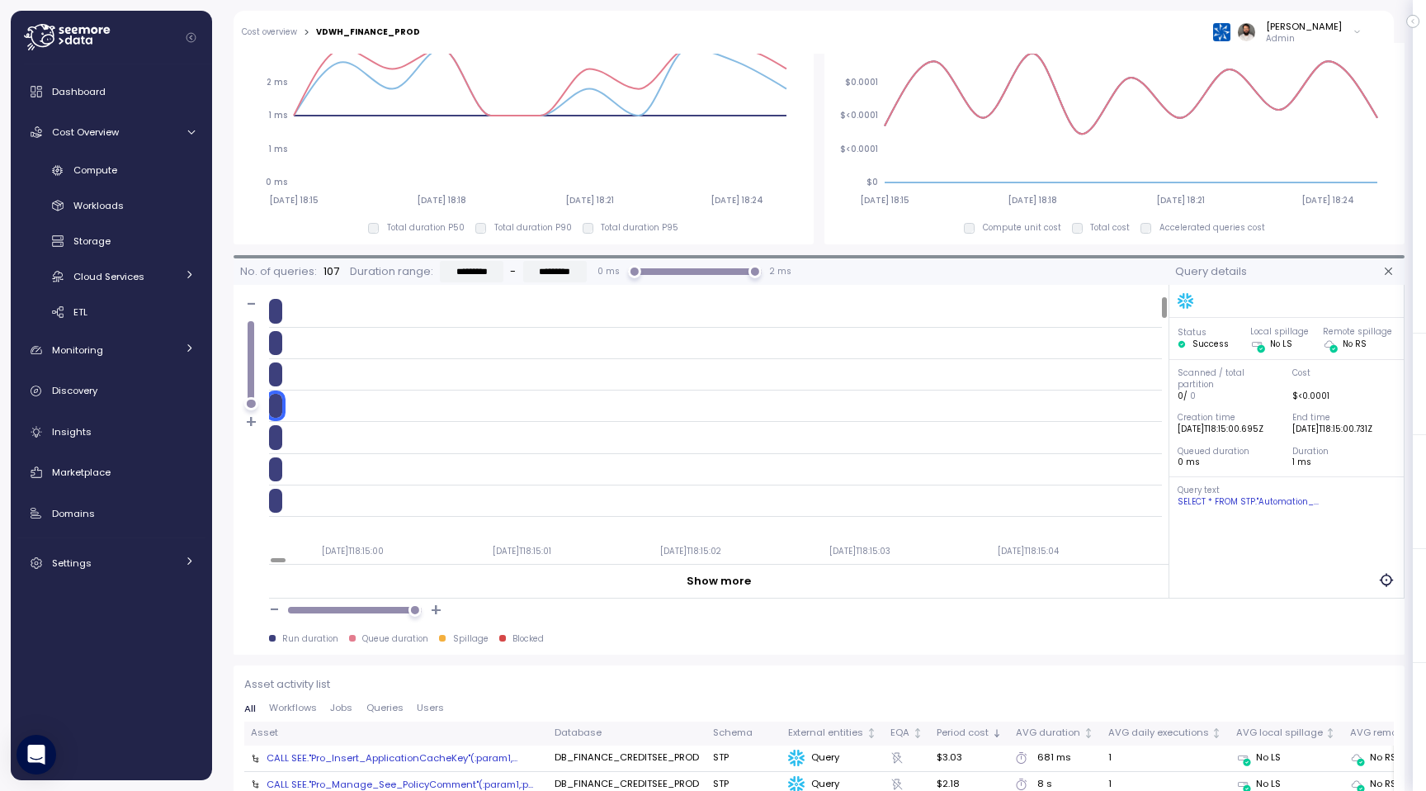
click at [282, 437] on div at bounding box center [353, 437] width 168 height 24
click at [1288, 509] on div "Status Success Local spillage No LS Remote spillage No RS Scanned / total parti…" at bounding box center [1287, 442] width 236 height 314
drag, startPoint x: 253, startPoint y: 399, endPoint x: 252, endPoint y: 266, distance: 132.9
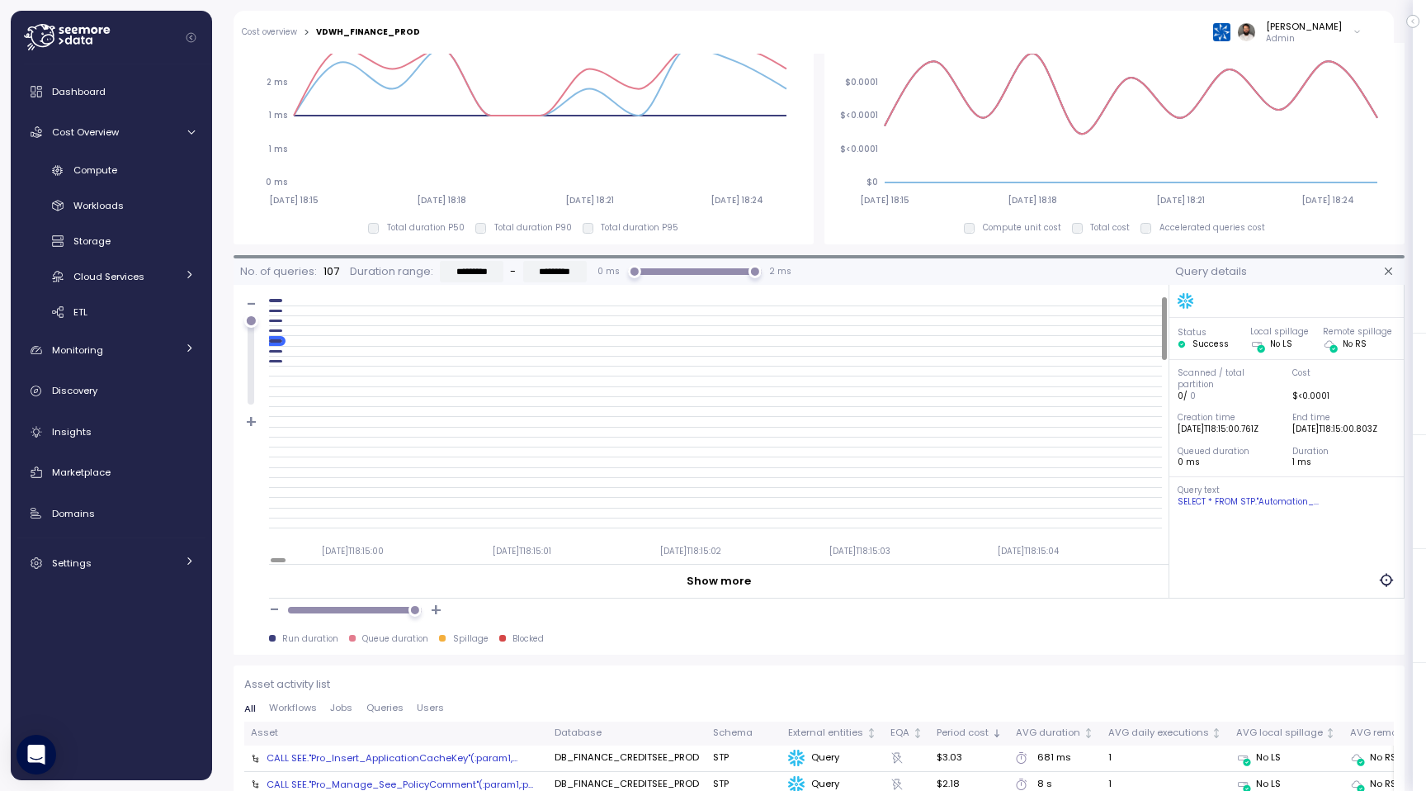
click at [253, 266] on div "No. of queries: 107 Duration range: ********* - ********* 0 ms 2 ms - + 2025-08…" at bounding box center [701, 428] width 935 height 340
click at [279, 351] on div at bounding box center [275, 351] width 13 height 2
click at [278, 362] on div at bounding box center [275, 361] width 13 height 2
click at [1291, 503] on div "SELECT * FROM STP."Automation_..." at bounding box center [1287, 502] width 219 height 12
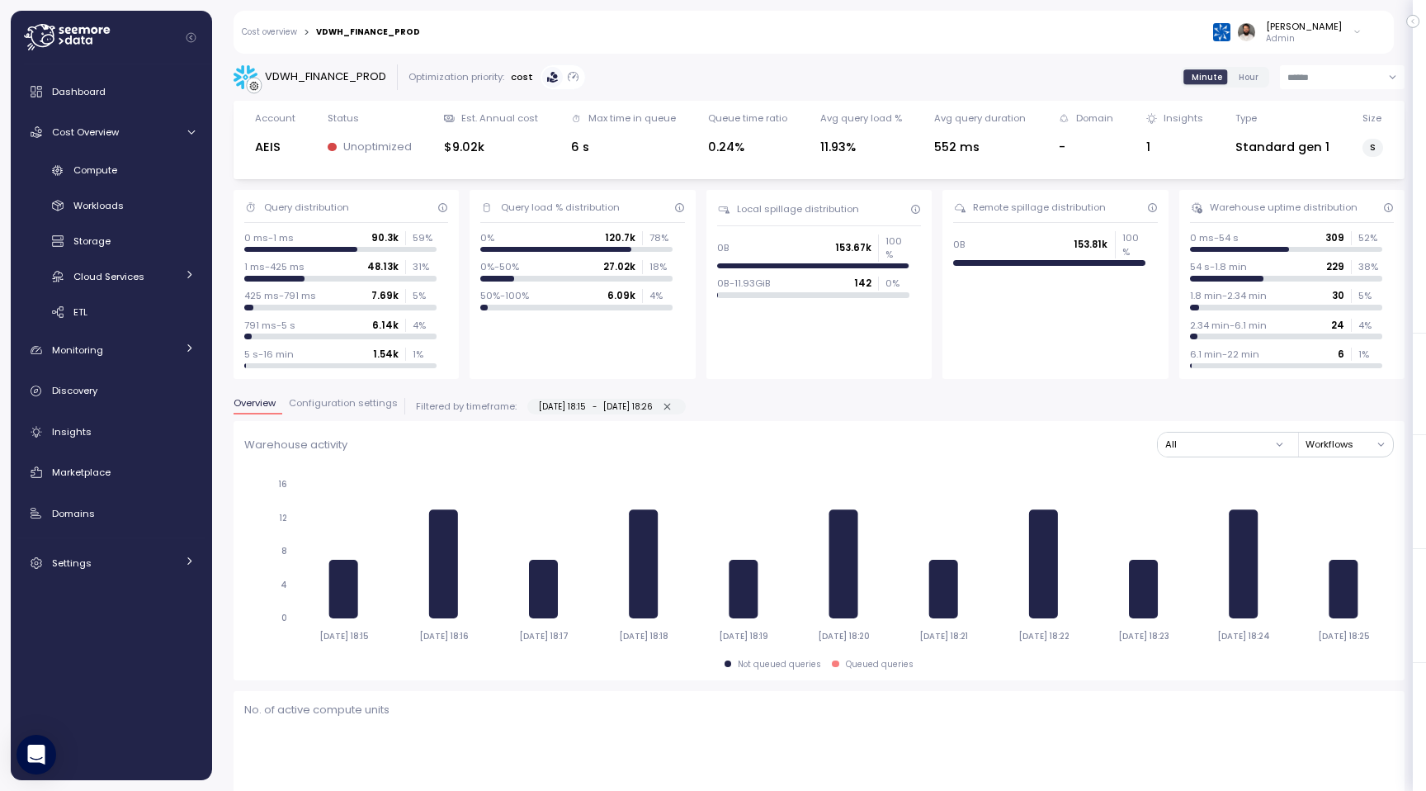
click at [673, 406] on icon "button" at bounding box center [667, 406] width 11 height 11
click at [702, 404] on div "Overview Configuration settings Filtered by timeframe: 15-08-2025 18:15 - 15-08…" at bounding box center [819, 409] width 1171 height 23
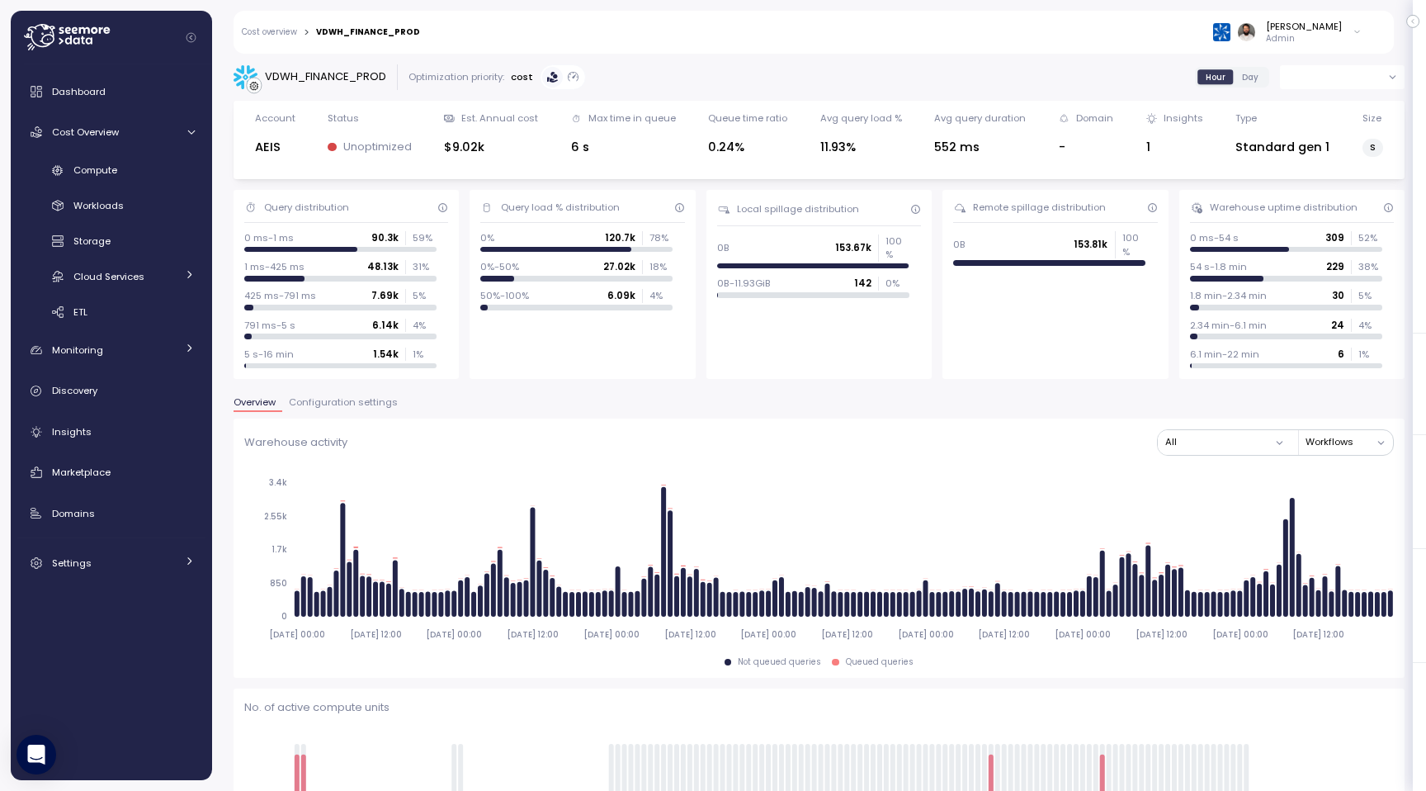
type input "**********"
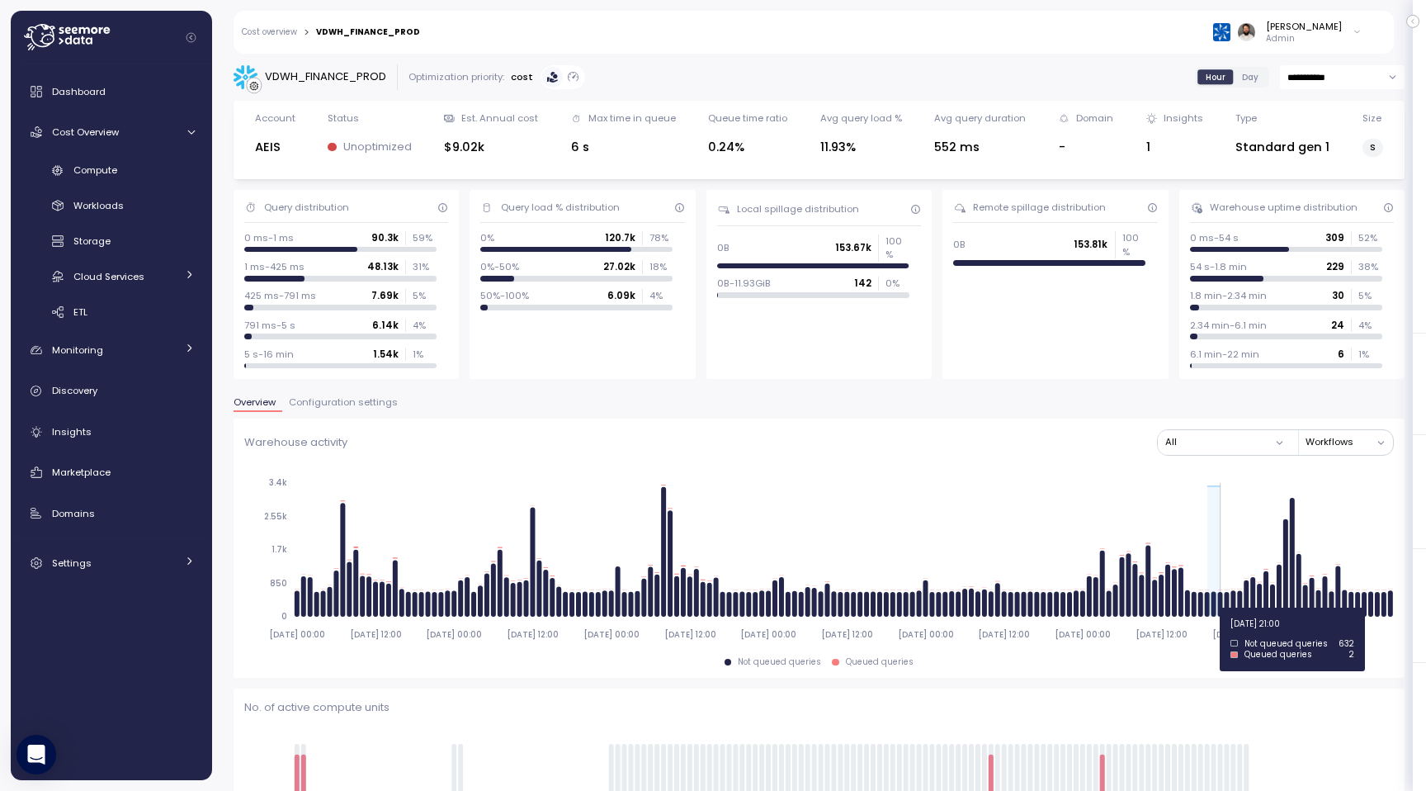
drag, startPoint x: 1208, startPoint y: 607, endPoint x: 1217, endPoint y: 607, distance: 9.1
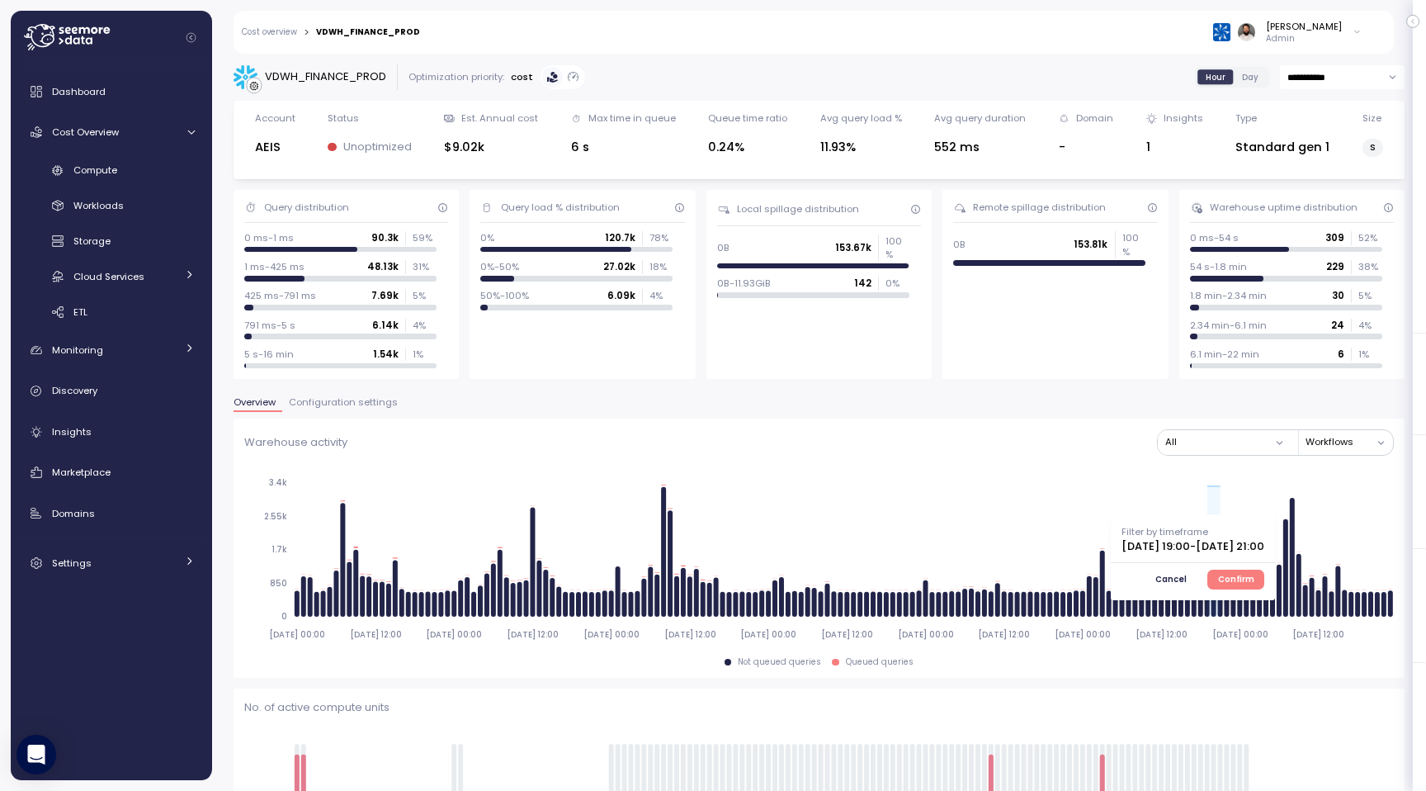
click at [1255, 571] on span "Confirm" at bounding box center [1236, 579] width 36 height 18
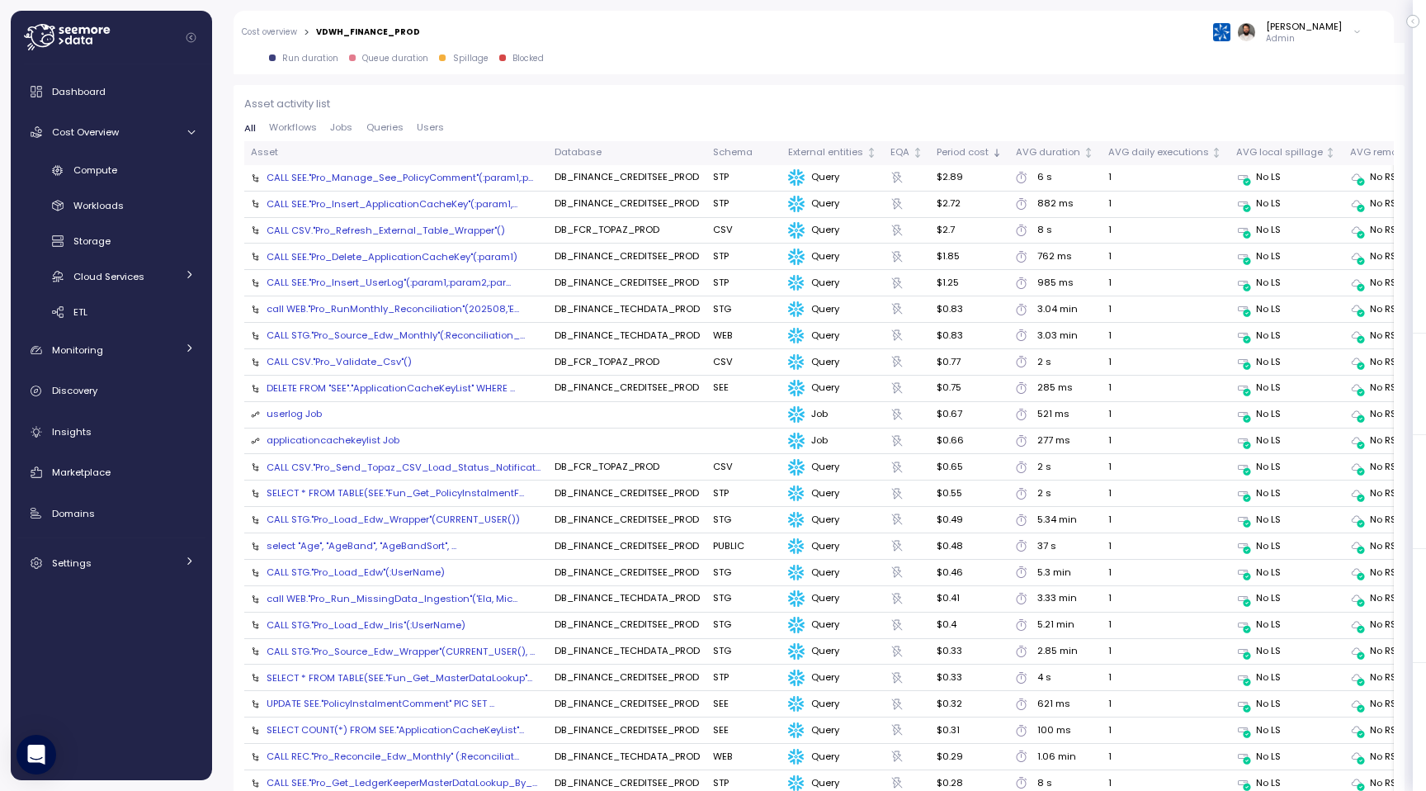
scroll to position [1835, 0]
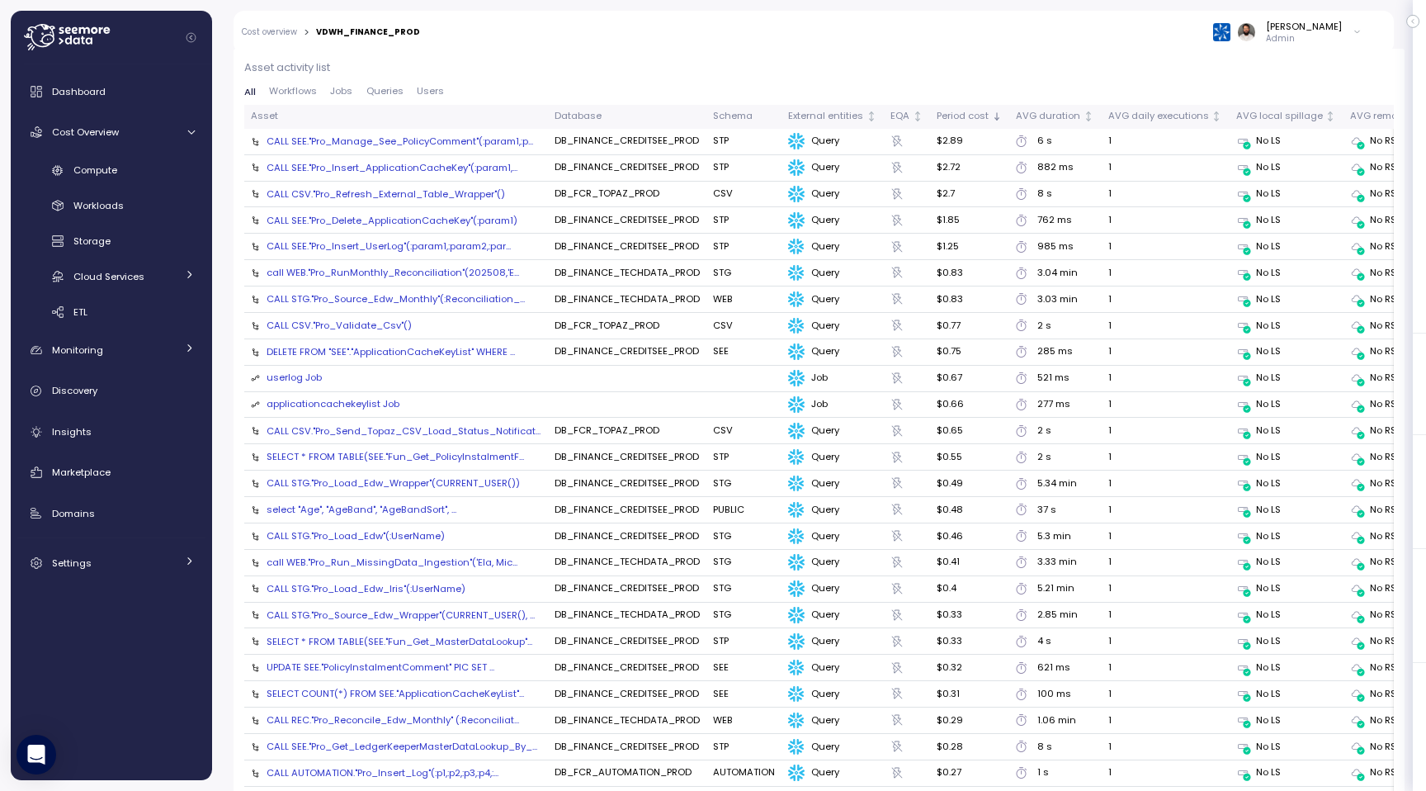
click at [391, 90] on span "Queries" at bounding box center [384, 91] width 37 height 9
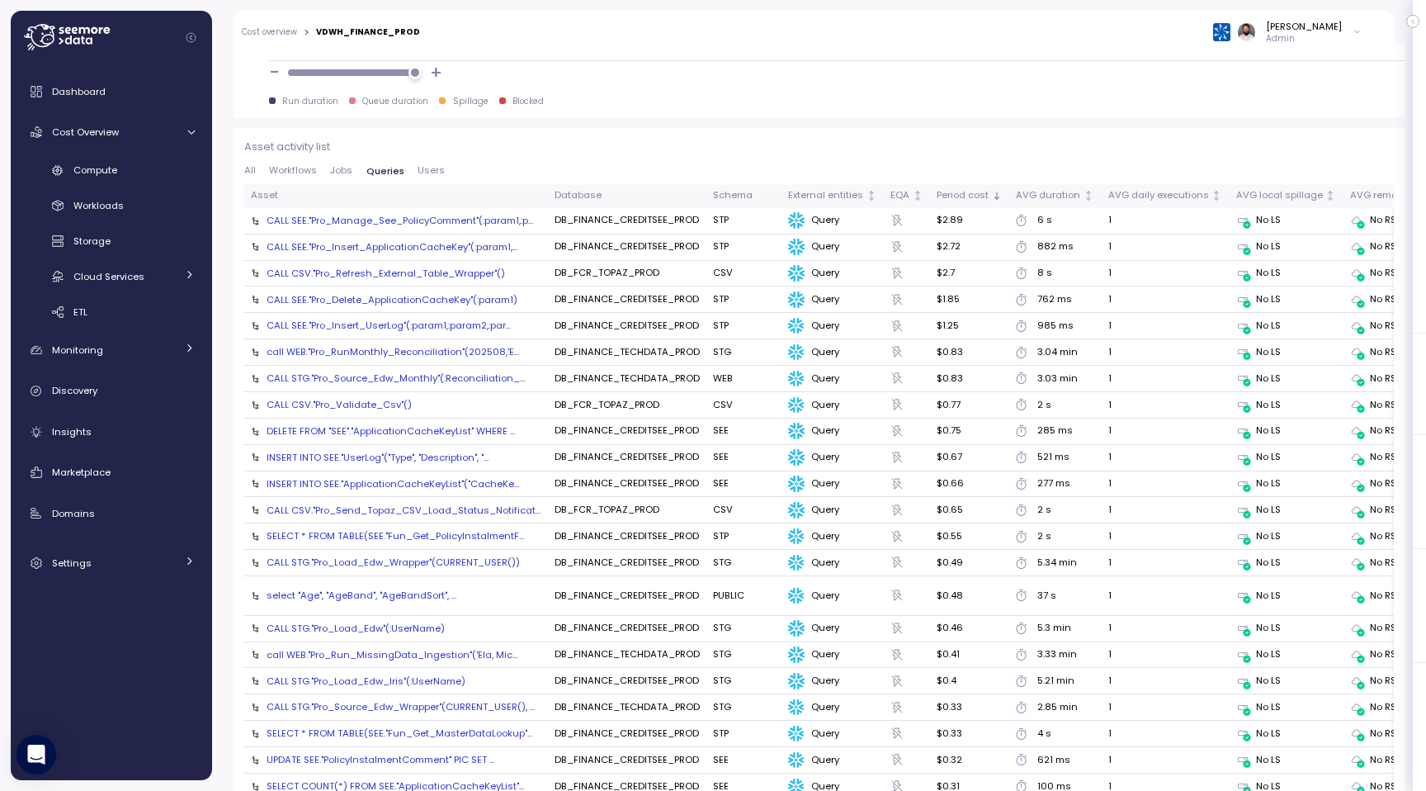
scroll to position [1761, 0]
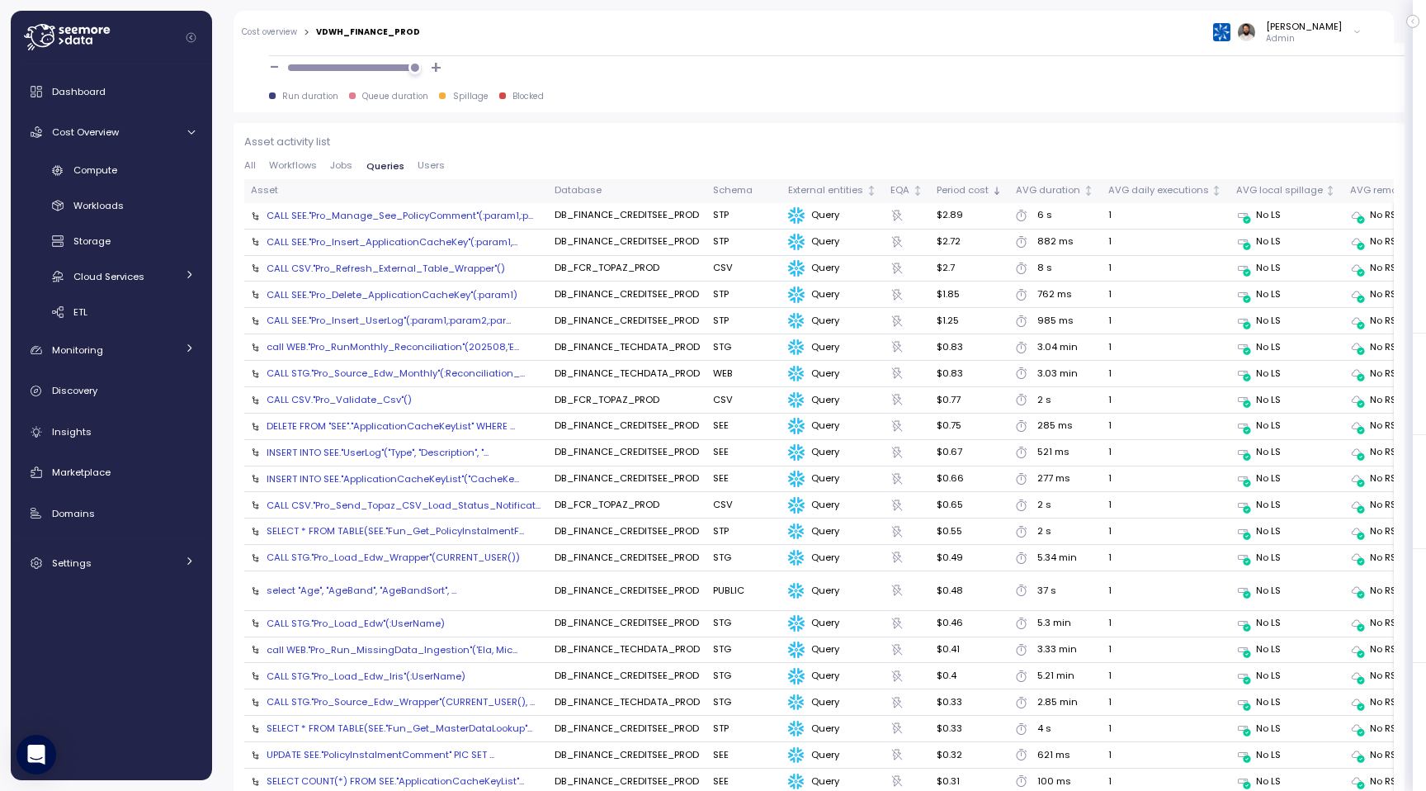
click at [475, 299] on div "CALL SEE."Pro_Delete_ApplicationCacheKey"(:param1)" at bounding box center [392, 294] width 251 height 13
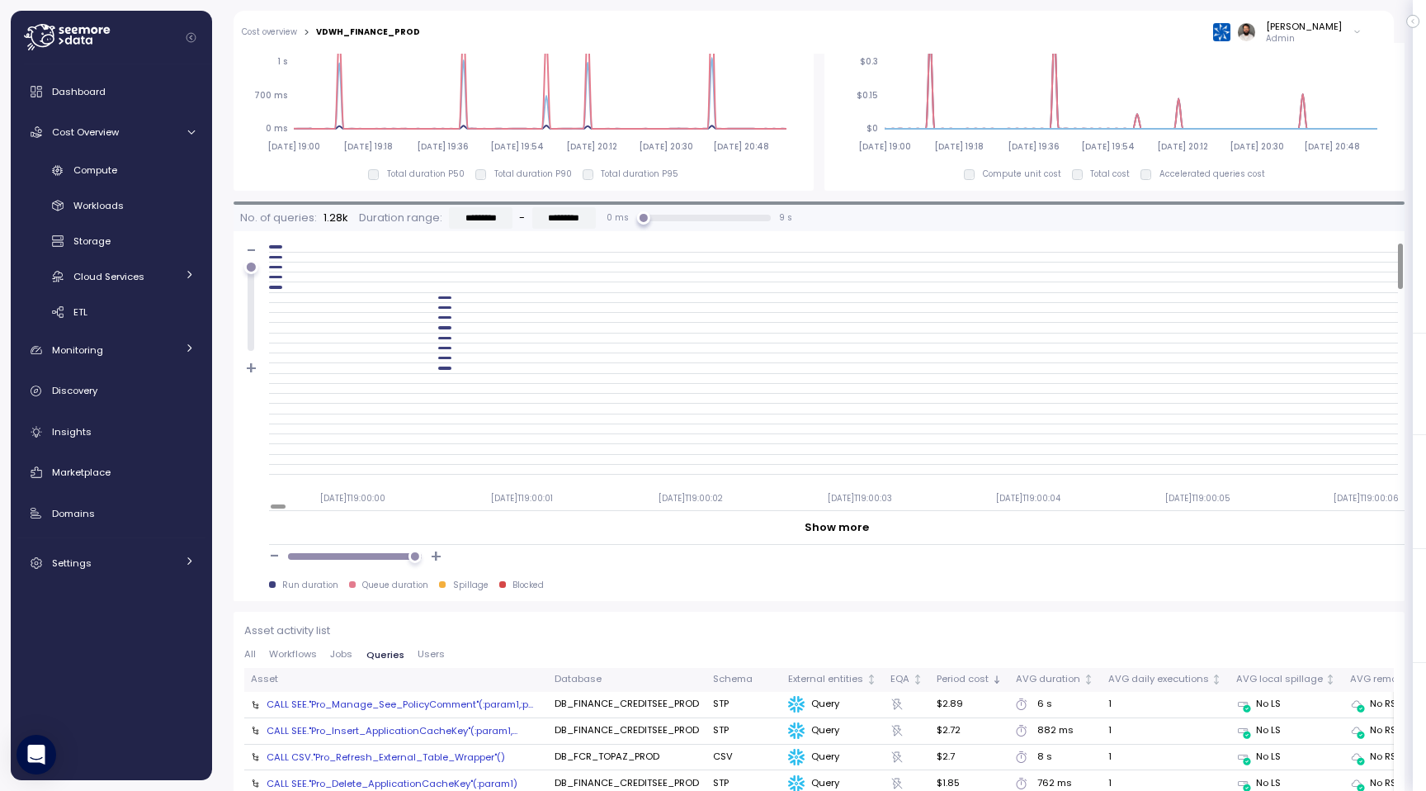
scroll to position [1269, 0]
click at [446, 300] on div at bounding box center [444, 301] width 13 height 2
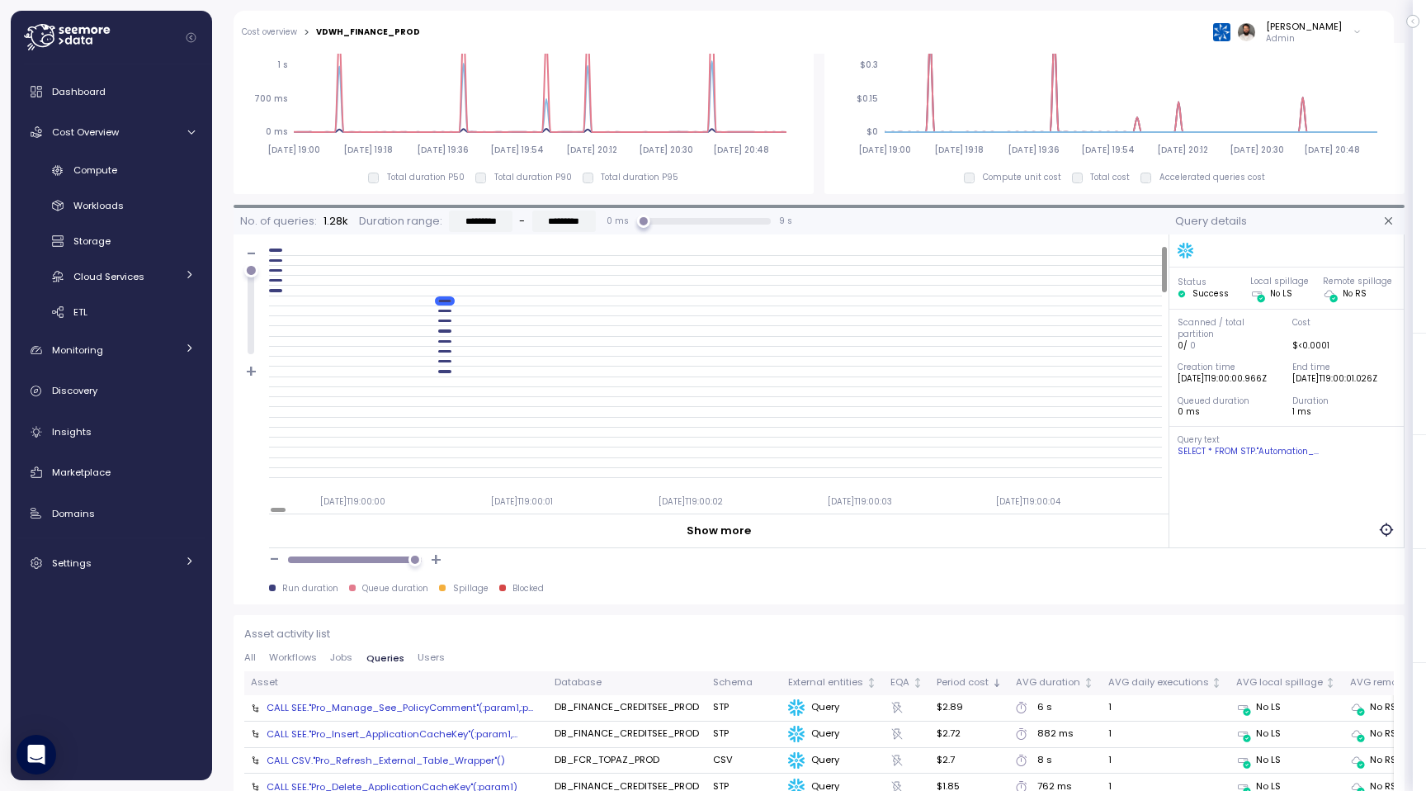
click at [447, 312] on div at bounding box center [715, 311] width 893 height 10
click at [448, 317] on div at bounding box center [715, 321] width 893 height 10
click at [448, 329] on div at bounding box center [715, 331] width 893 height 10
click at [449, 330] on div at bounding box center [444, 330] width 13 height 2
click at [449, 342] on div at bounding box center [444, 341] width 13 height 2
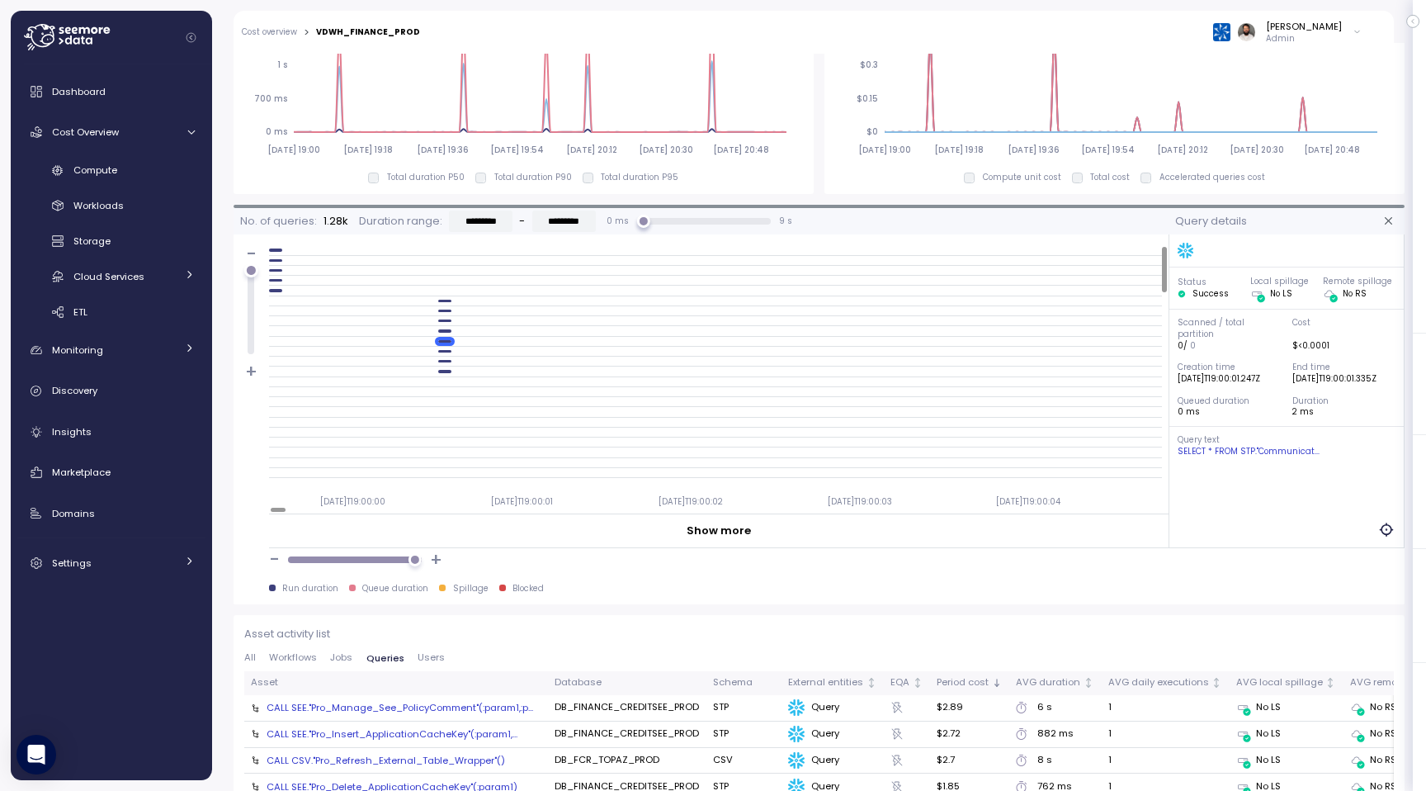
click at [448, 358] on div at bounding box center [715, 362] width 893 height 10
click at [448, 378] on div at bounding box center [715, 382] width 893 height 10
click at [277, 248] on div at bounding box center [275, 249] width 13 height 2
click at [278, 262] on div at bounding box center [715, 261] width 893 height 10
click at [281, 262] on div at bounding box center [715, 261] width 893 height 10
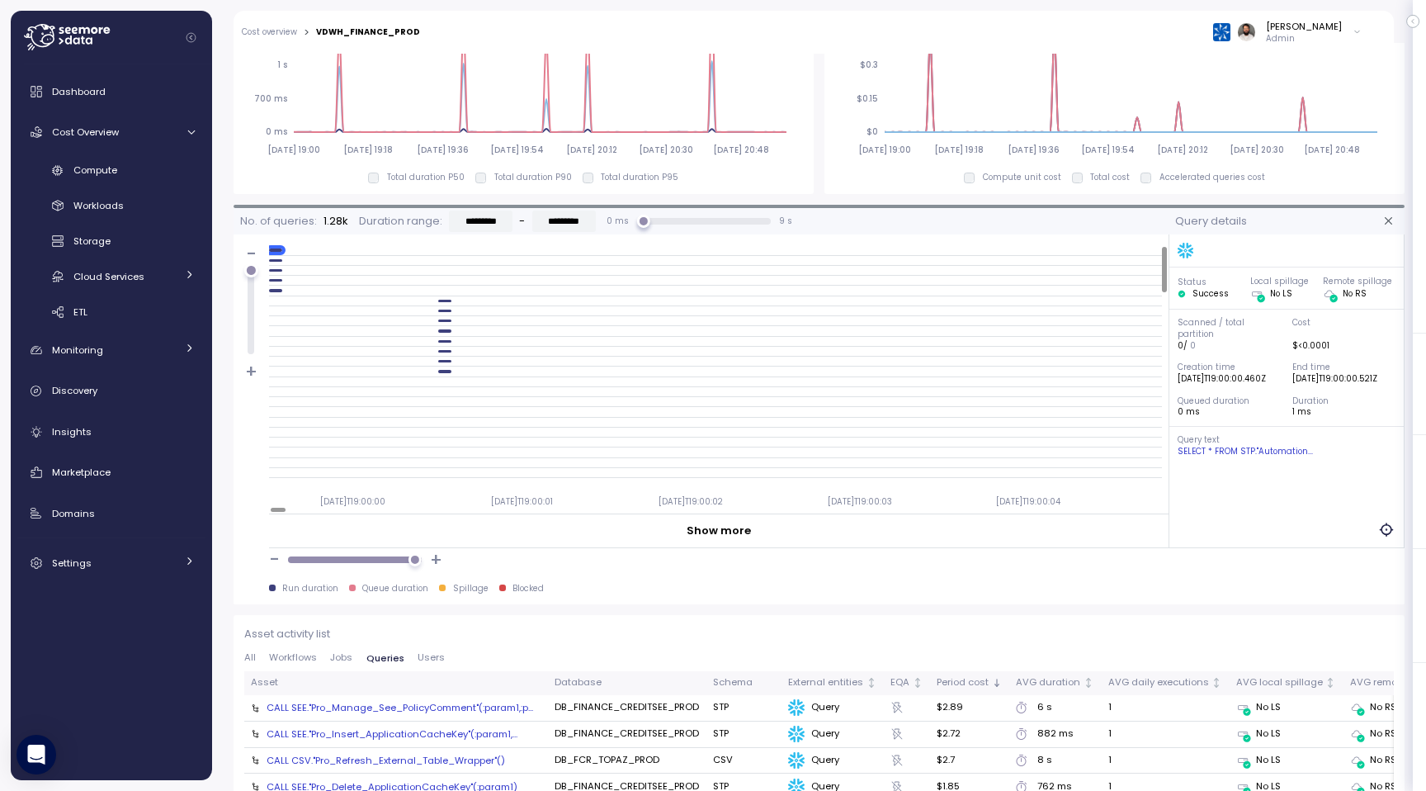
click at [281, 270] on div at bounding box center [275, 270] width 13 height 2
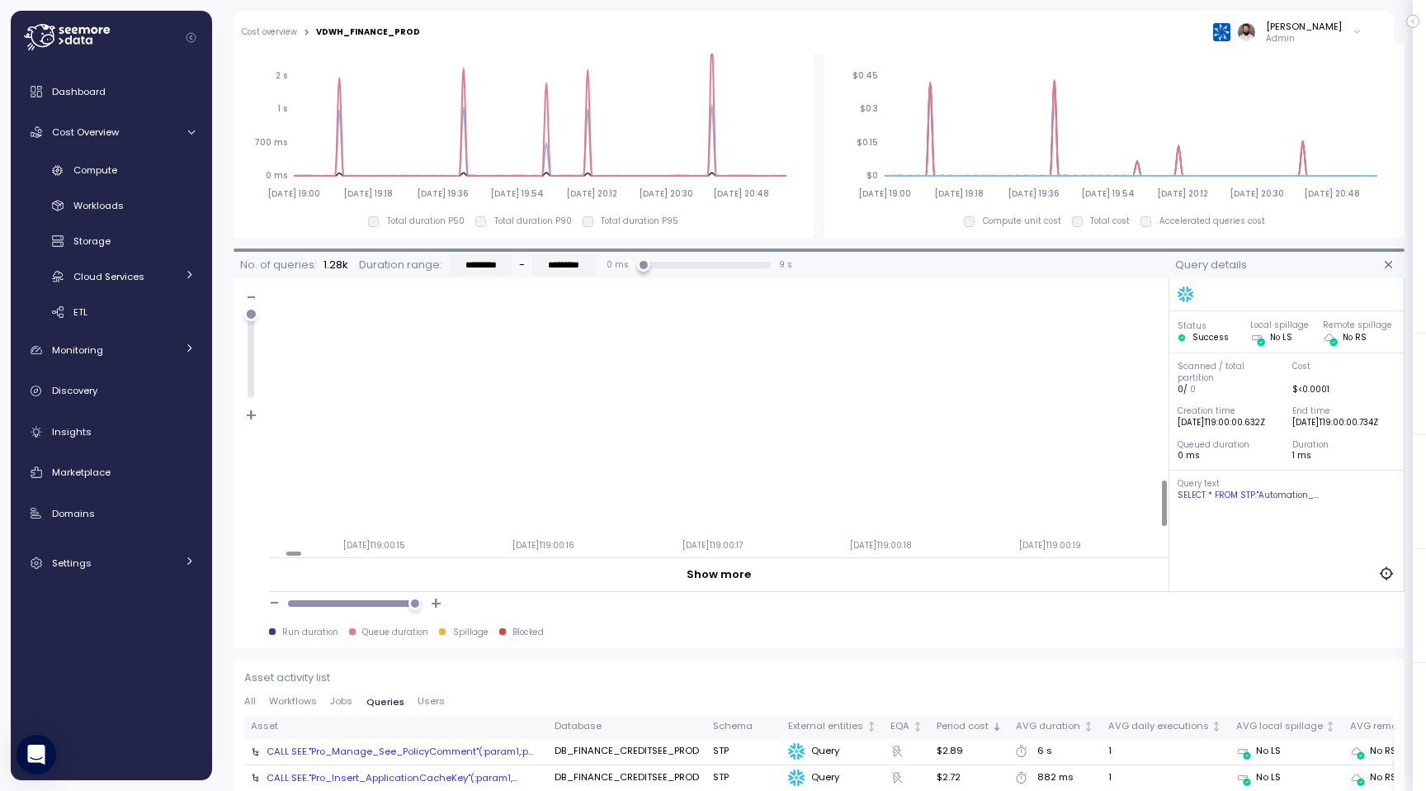
scroll to position [1094, 2513]
click at [673, 564] on div "Show more" at bounding box center [719, 574] width 900 height 35
click at [698, 566] on div "Show more" at bounding box center [719, 574] width 64 height 17
click at [1037, 551] on div at bounding box center [1035, 553] width 15 height 5
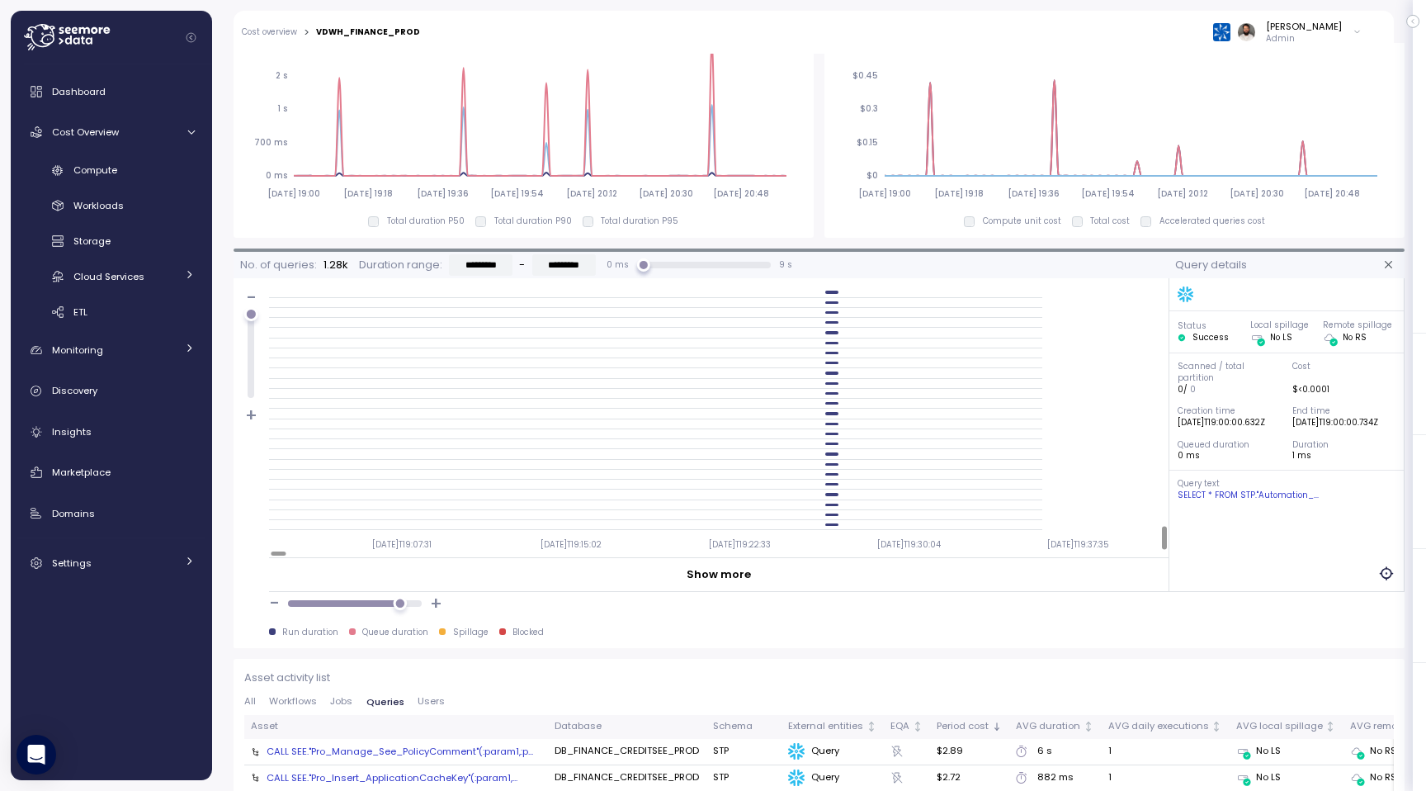
scroll to position [2792, 120]
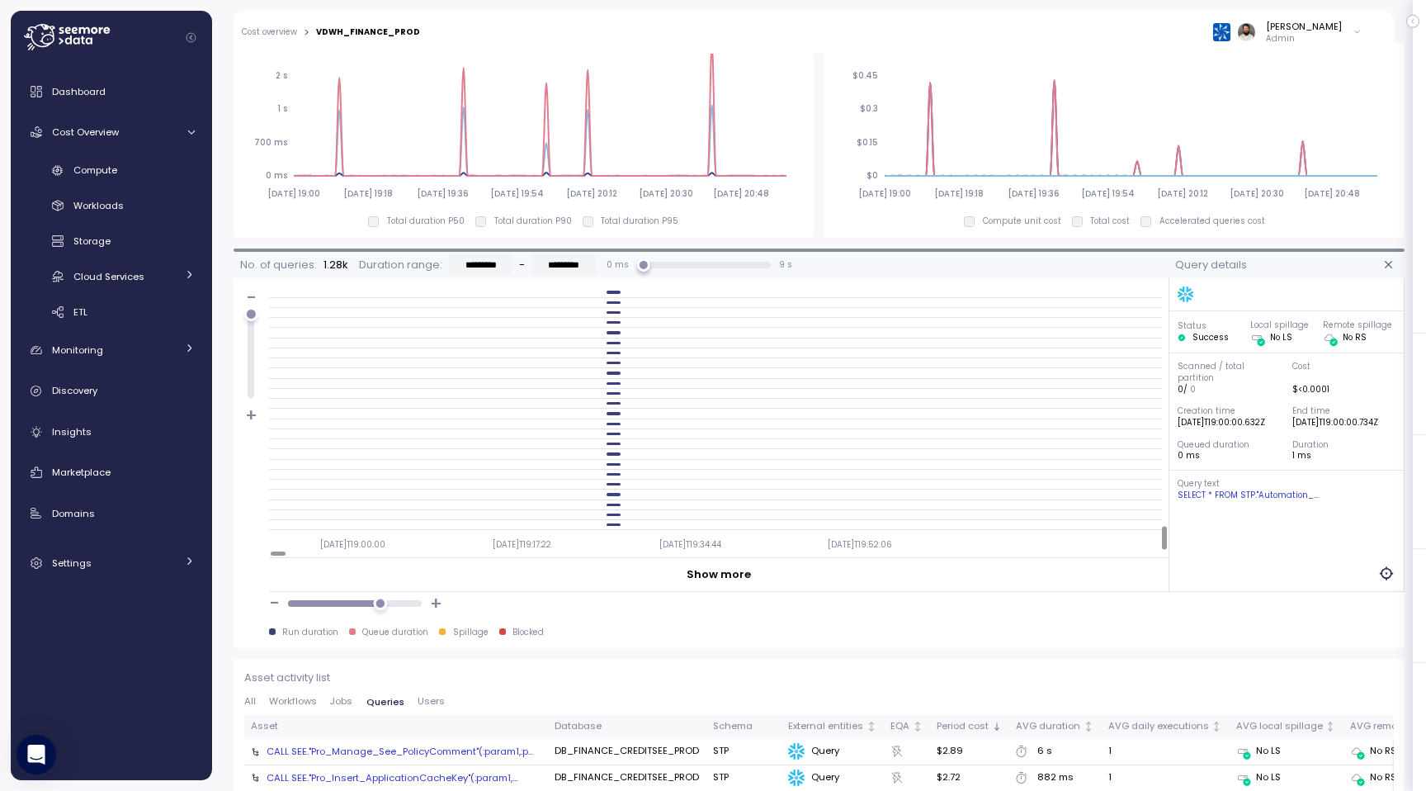
drag, startPoint x: 410, startPoint y: 603, endPoint x: 380, endPoint y: 603, distance: 30.5
click at [380, 603] on div at bounding box center [380, 604] width 14 height 14
click at [443, 317] on div at bounding box center [444, 316] width 13 height 2
click at [445, 332] on div at bounding box center [715, 337] width 893 height 10
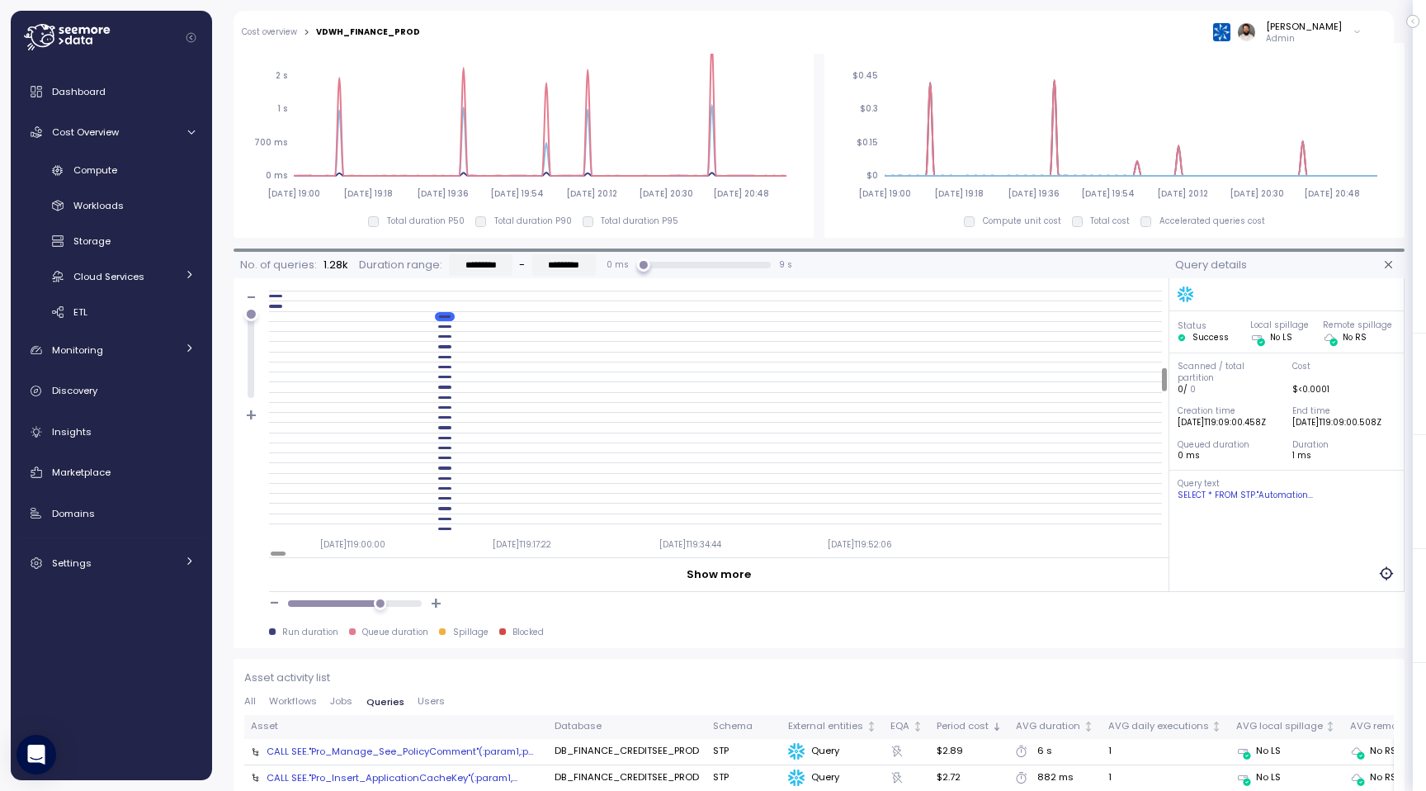
click at [445, 338] on div at bounding box center [715, 337] width 893 height 10
click at [445, 345] on div at bounding box center [444, 346] width 13 height 2
click at [445, 356] on div at bounding box center [444, 357] width 13 height 2
click at [445, 391] on div at bounding box center [715, 387] width 893 height 10
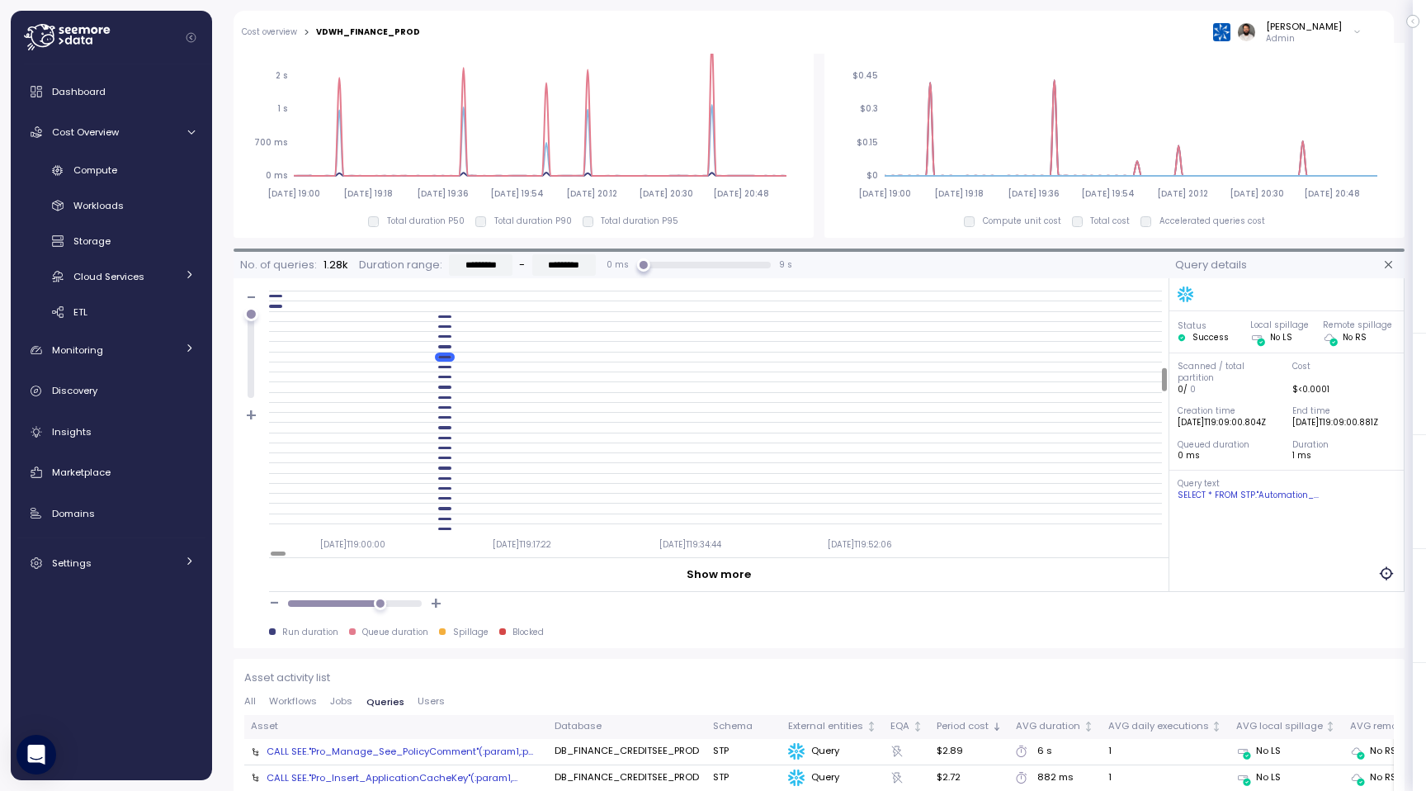
click at [445, 390] on div at bounding box center [715, 387] width 893 height 10
click at [445, 395] on div at bounding box center [715, 398] width 893 height 10
click at [444, 399] on div at bounding box center [715, 398] width 893 height 10
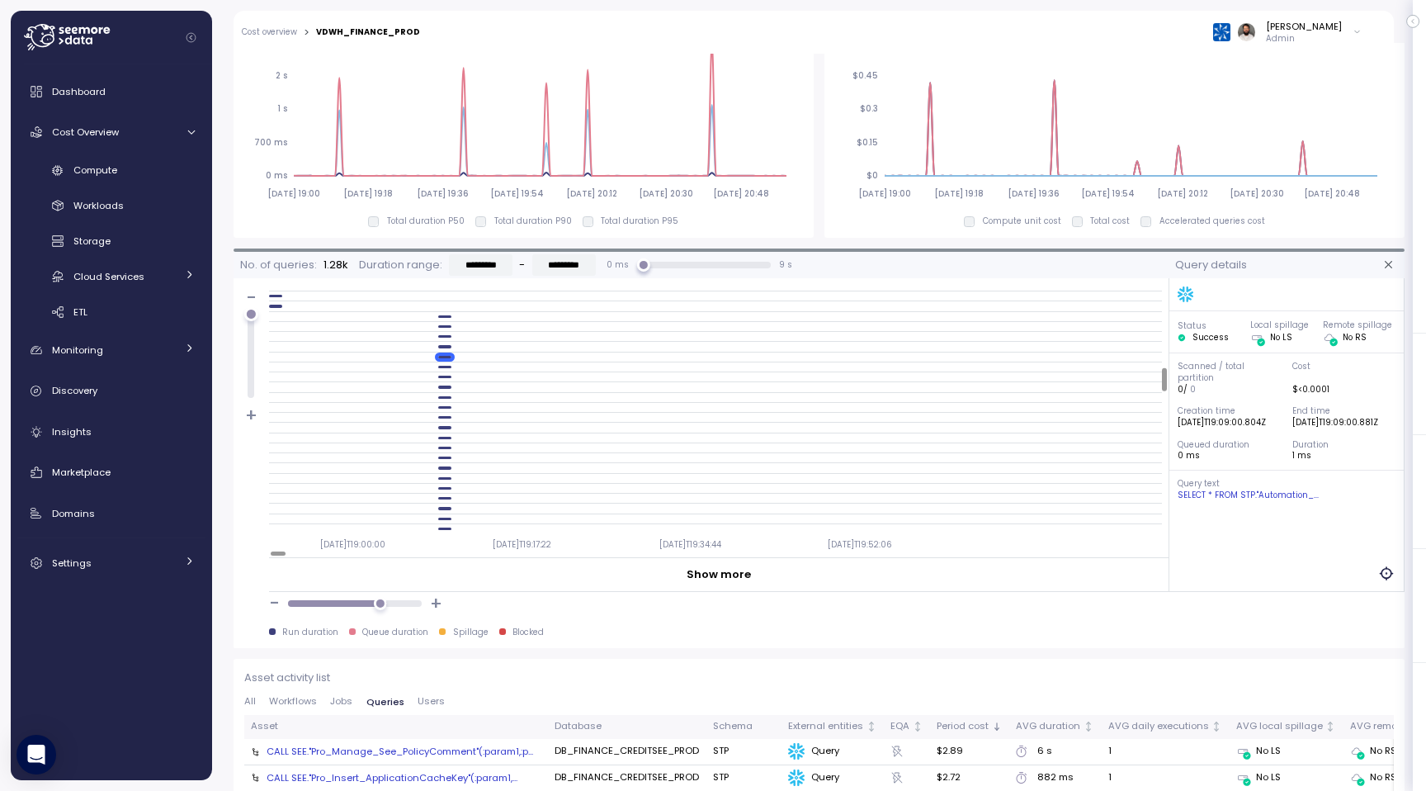
click at [445, 390] on div at bounding box center [715, 387] width 893 height 10
click at [443, 402] on div at bounding box center [715, 406] width 893 height 10
click at [443, 406] on div at bounding box center [715, 406] width 893 height 10
click at [446, 403] on div at bounding box center [715, 406] width 893 height 10
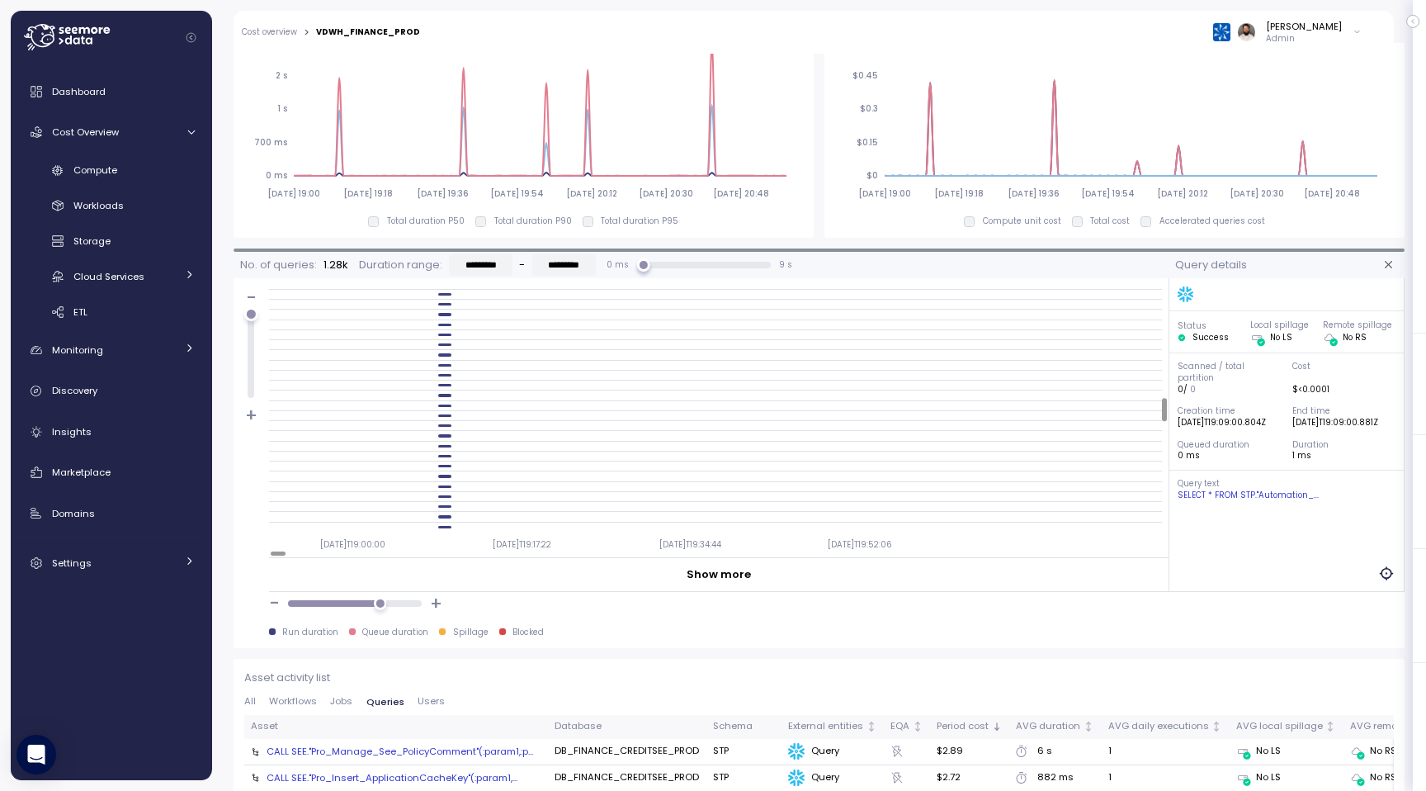
click at [446, 405] on div at bounding box center [444, 405] width 13 height 2
click at [619, 382] on div at bounding box center [613, 383] width 13 height 2
click at [618, 394] on div at bounding box center [613, 393] width 13 height 2
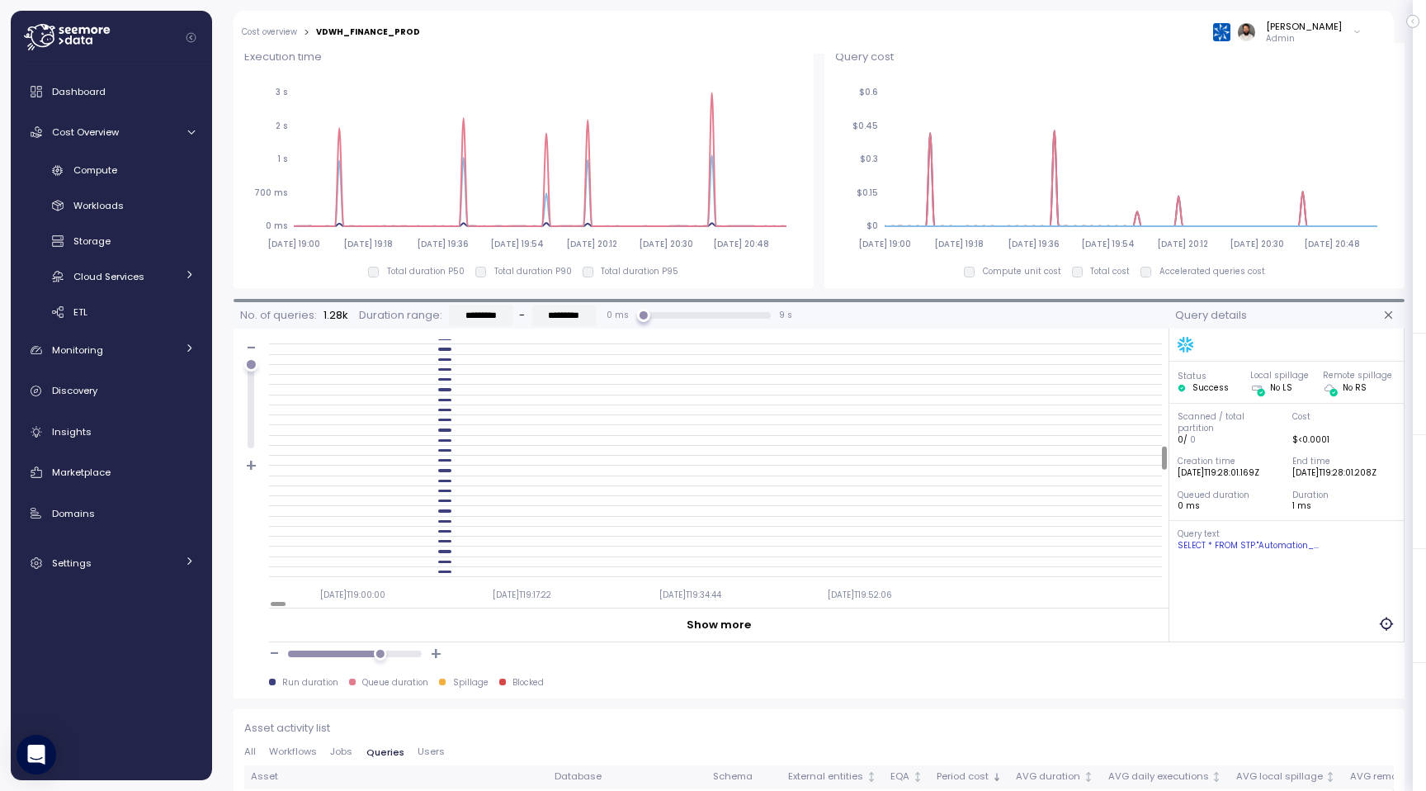
scroll to position [1175, 0]
drag, startPoint x: 1297, startPoint y: 439, endPoint x: 1345, endPoint y: 439, distance: 47.9
click at [1345, 439] on div "$ <0.0001" at bounding box center [1345, 439] width 104 height 12
click at [1262, 545] on div "SELECT * FROM STP."Automation_..." at bounding box center [1287, 545] width 219 height 12
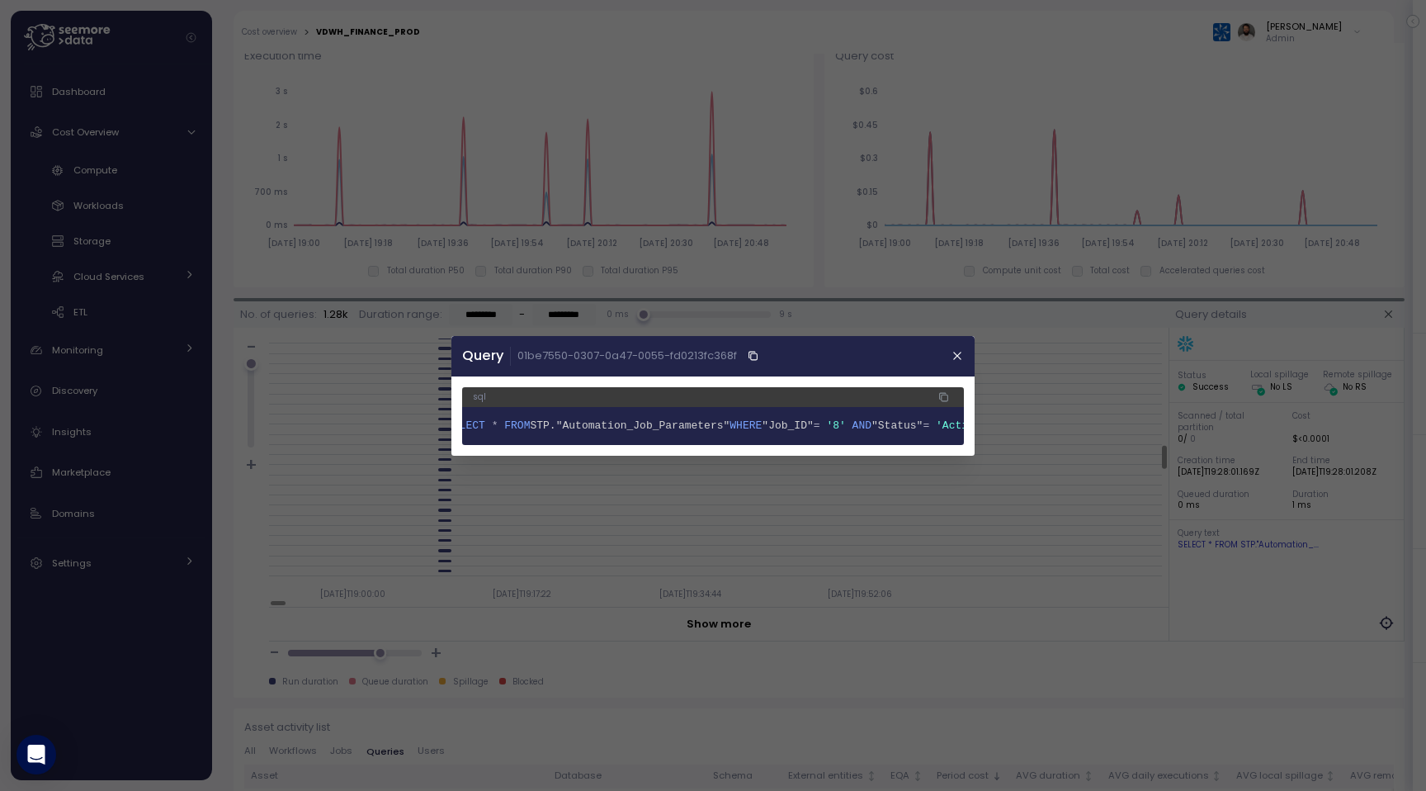
scroll to position [0, 0]
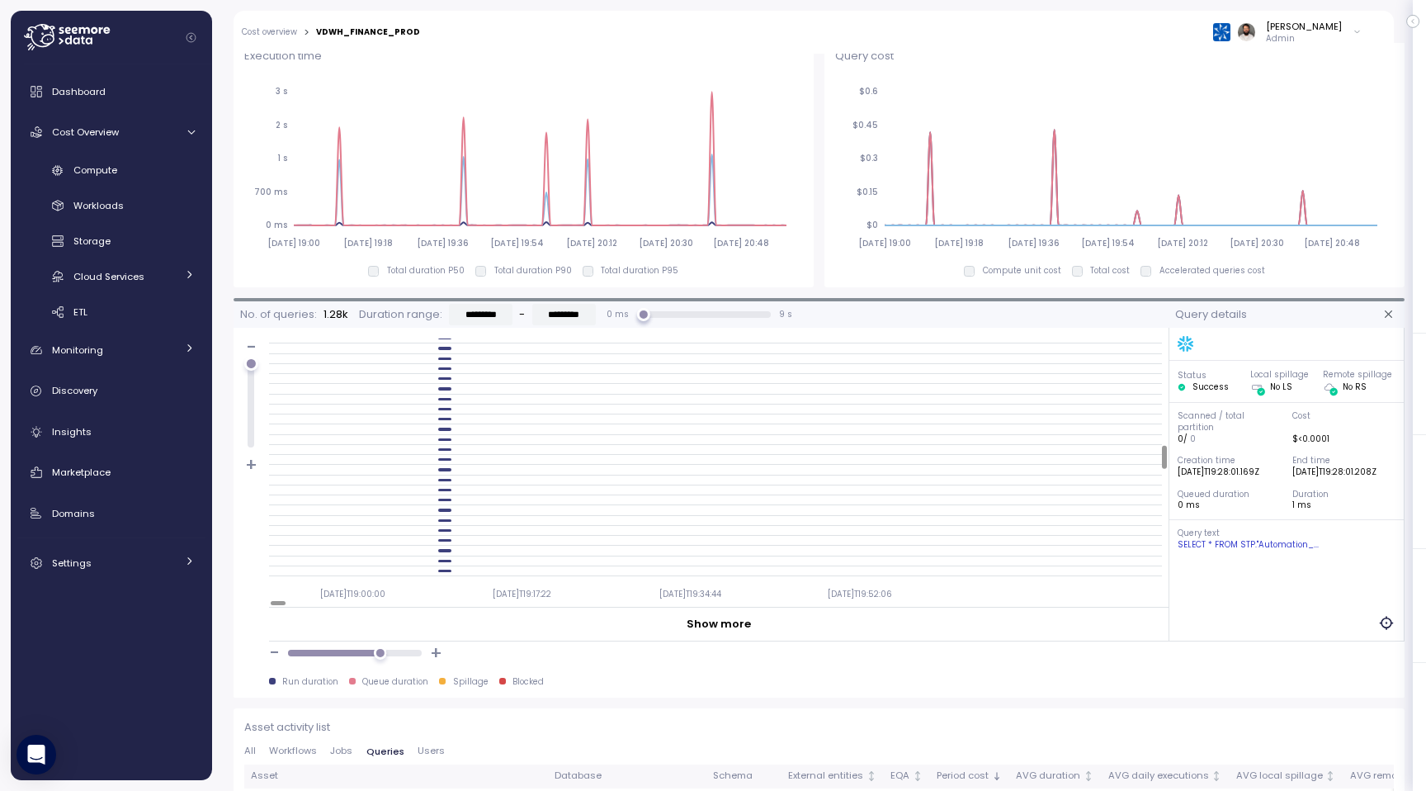
click at [448, 392] on div at bounding box center [715, 389] width 893 height 10
click at [448, 389] on div at bounding box center [444, 388] width 13 height 2
click at [446, 406] on div at bounding box center [715, 409] width 893 height 10
click at [446, 406] on div at bounding box center [715, 403] width 893 height 10
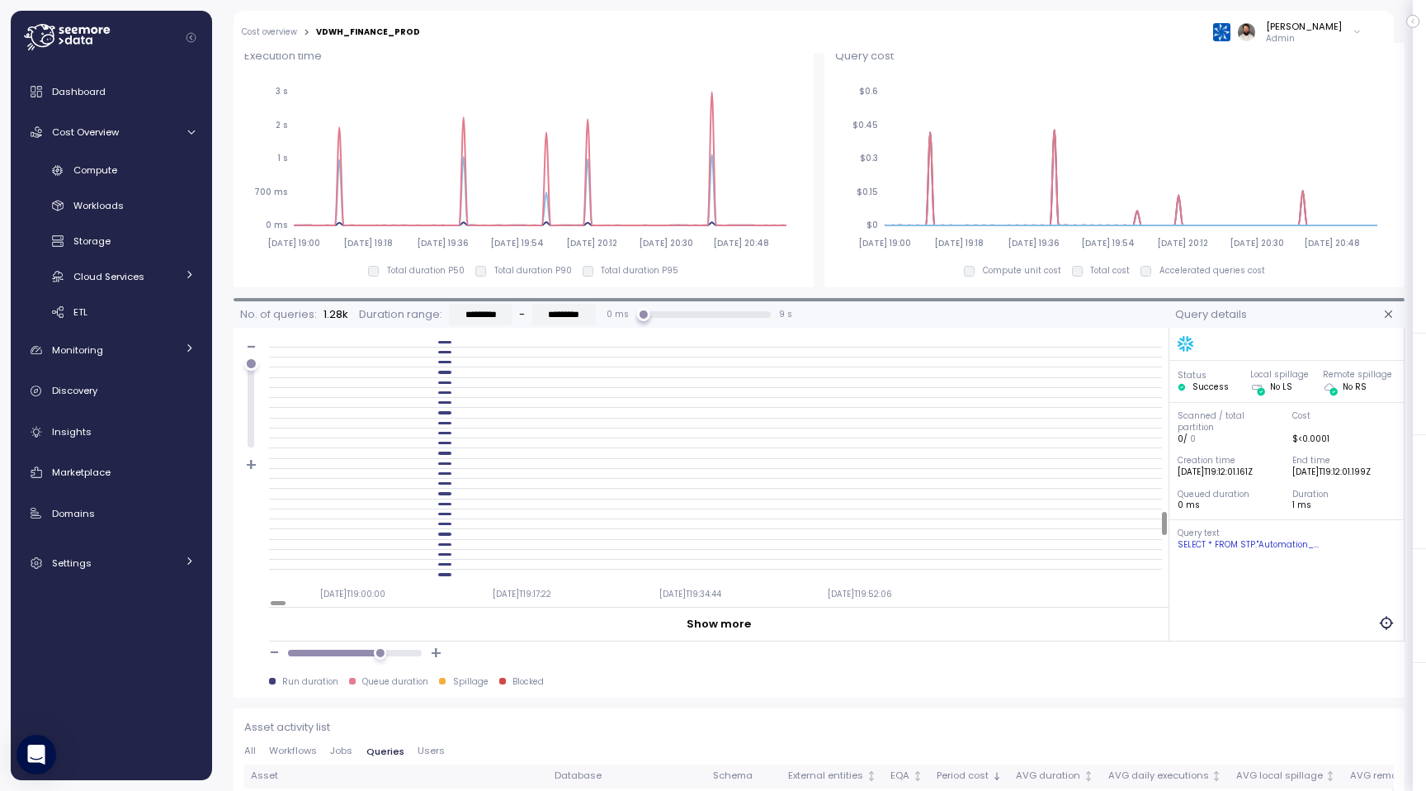
click at [444, 398] on div at bounding box center [715, 403] width 893 height 10
click at [444, 403] on div at bounding box center [444, 402] width 13 height 2
click at [446, 425] on div at bounding box center [715, 428] width 893 height 10
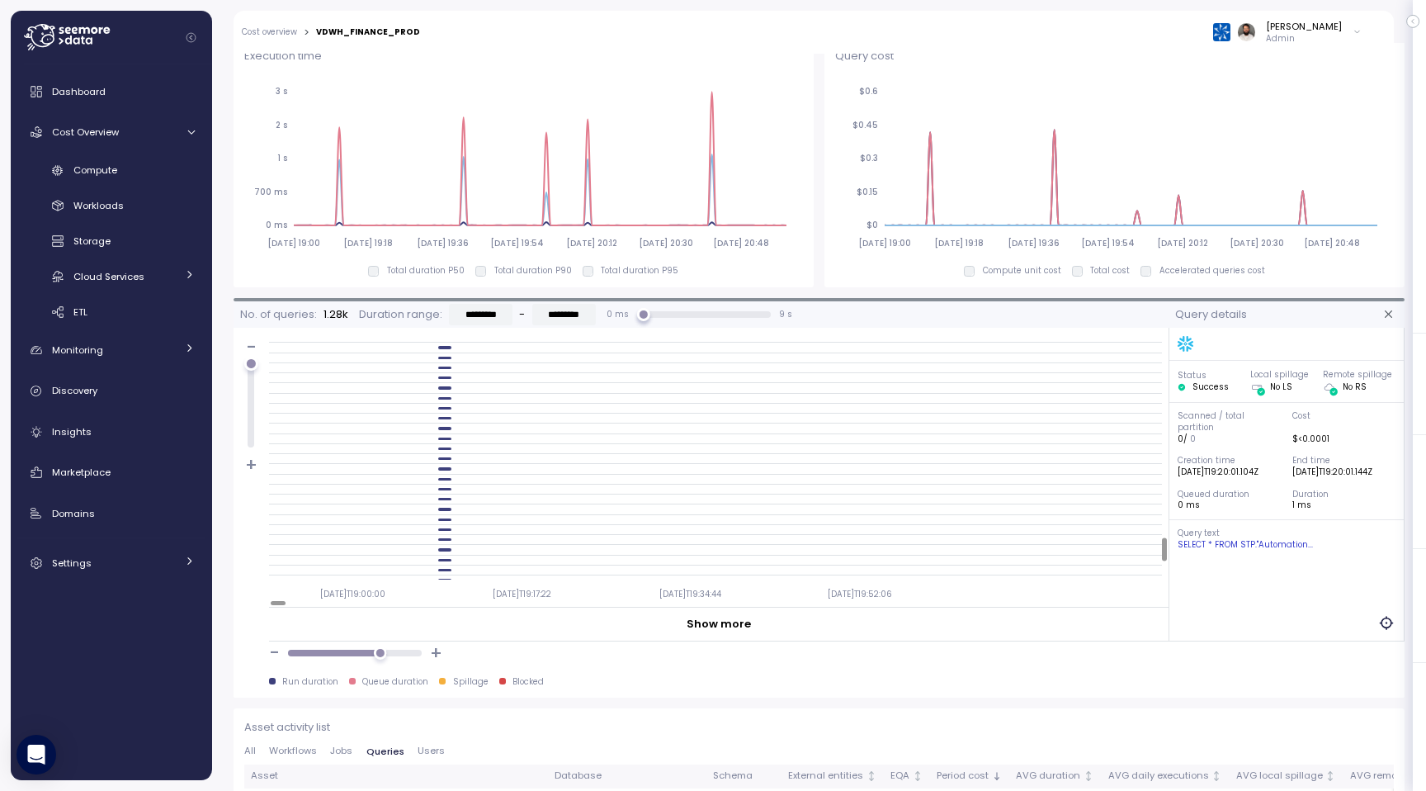
click at [1267, 541] on div "SELECT * FROM STP."Automation..." at bounding box center [1287, 545] width 219 height 12
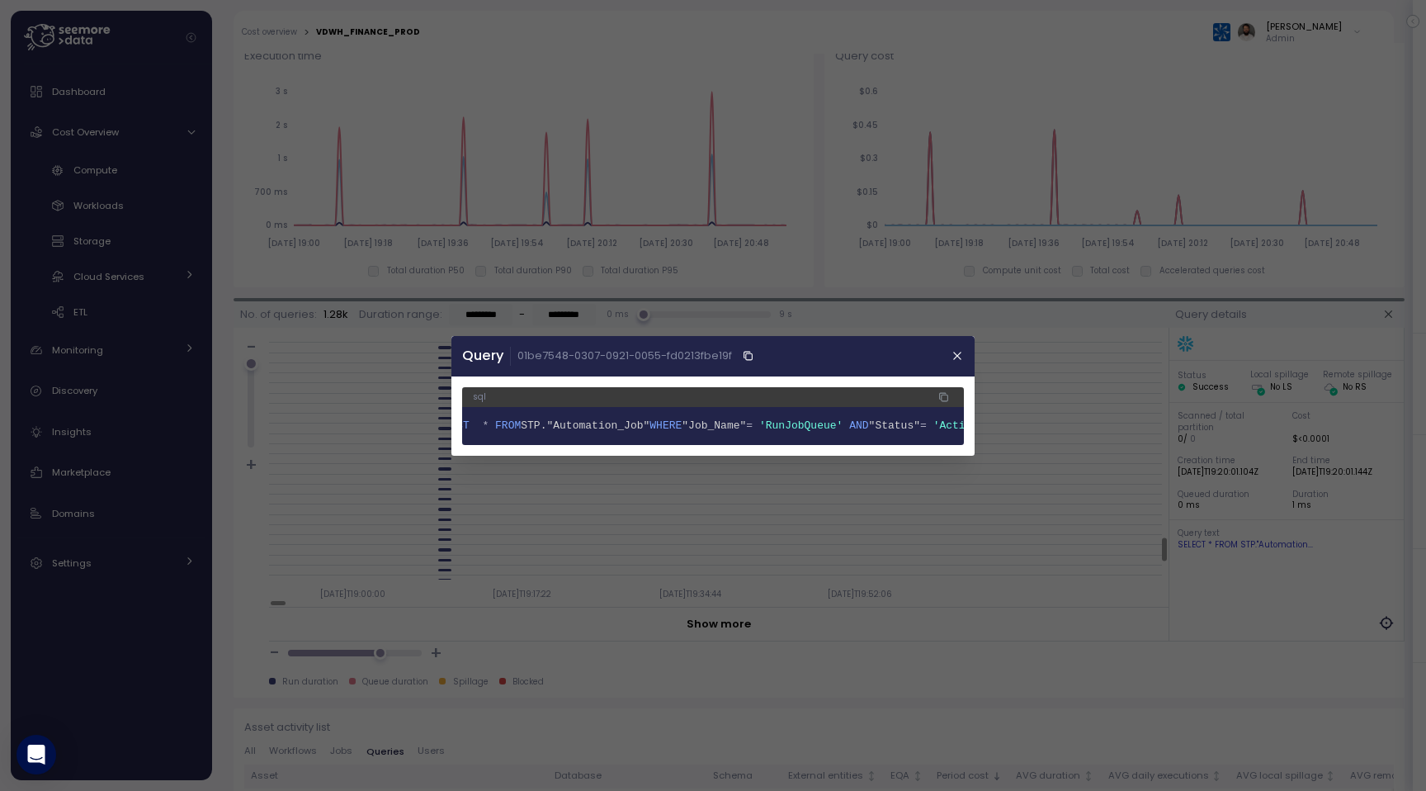
scroll to position [0, 34]
click at [447, 502] on div at bounding box center [713, 395] width 1426 height 791
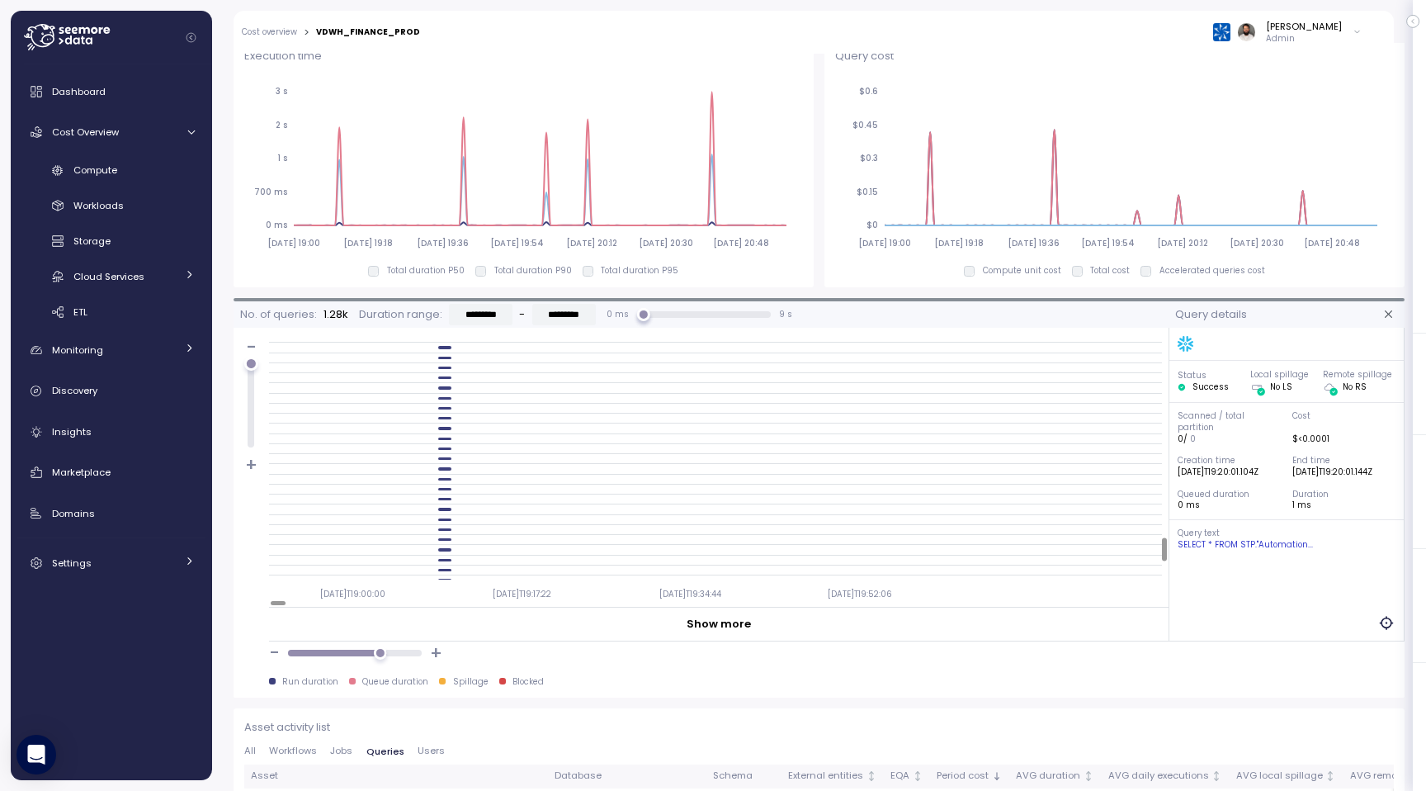
click at [447, 501] on div at bounding box center [715, 499] width 893 height 10
click at [447, 495] on div at bounding box center [715, 499] width 893 height 10
click at [447, 499] on div at bounding box center [444, 499] width 13 height 2
click at [1253, 545] on div "SELECT * FROM STP."Automation..." at bounding box center [1287, 545] width 219 height 12
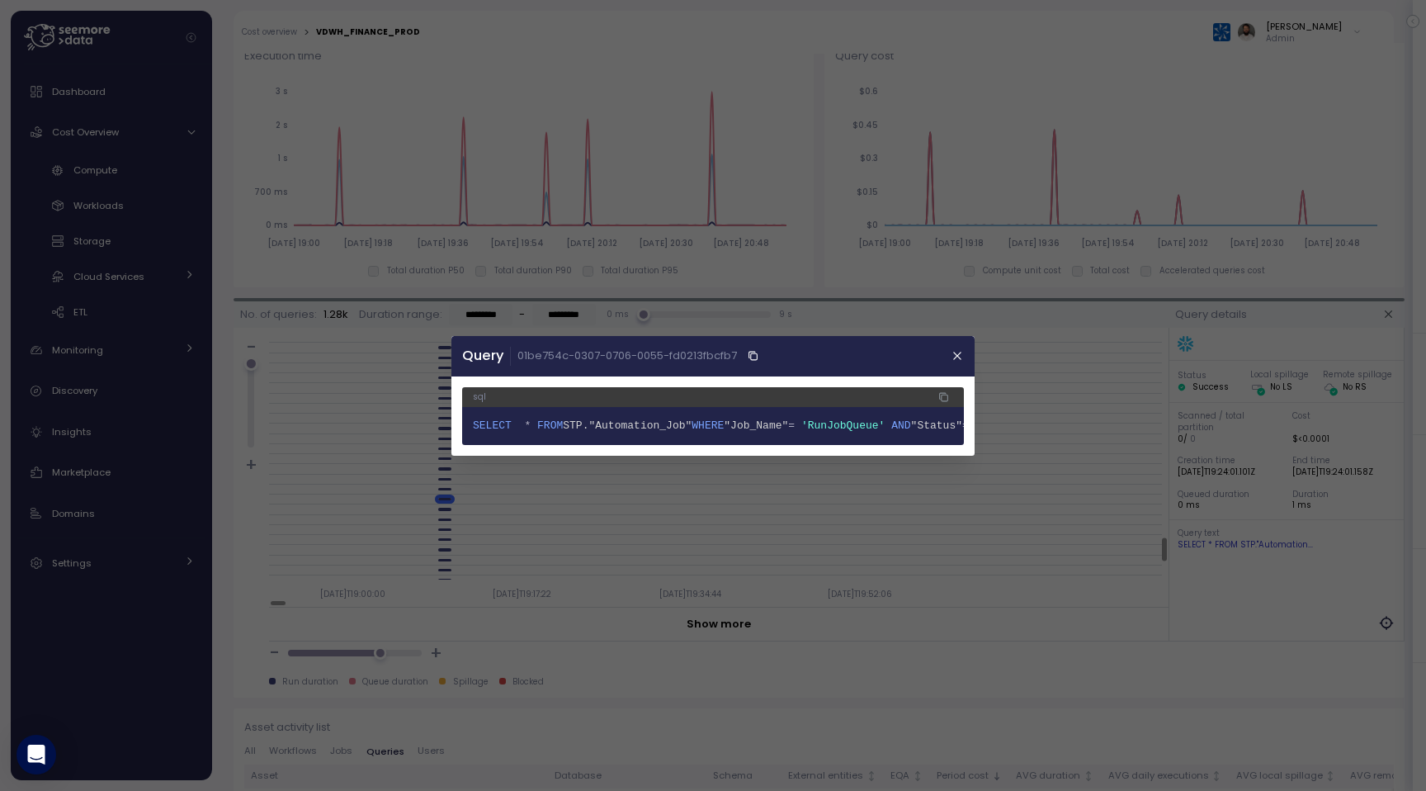
scroll to position [0, 110]
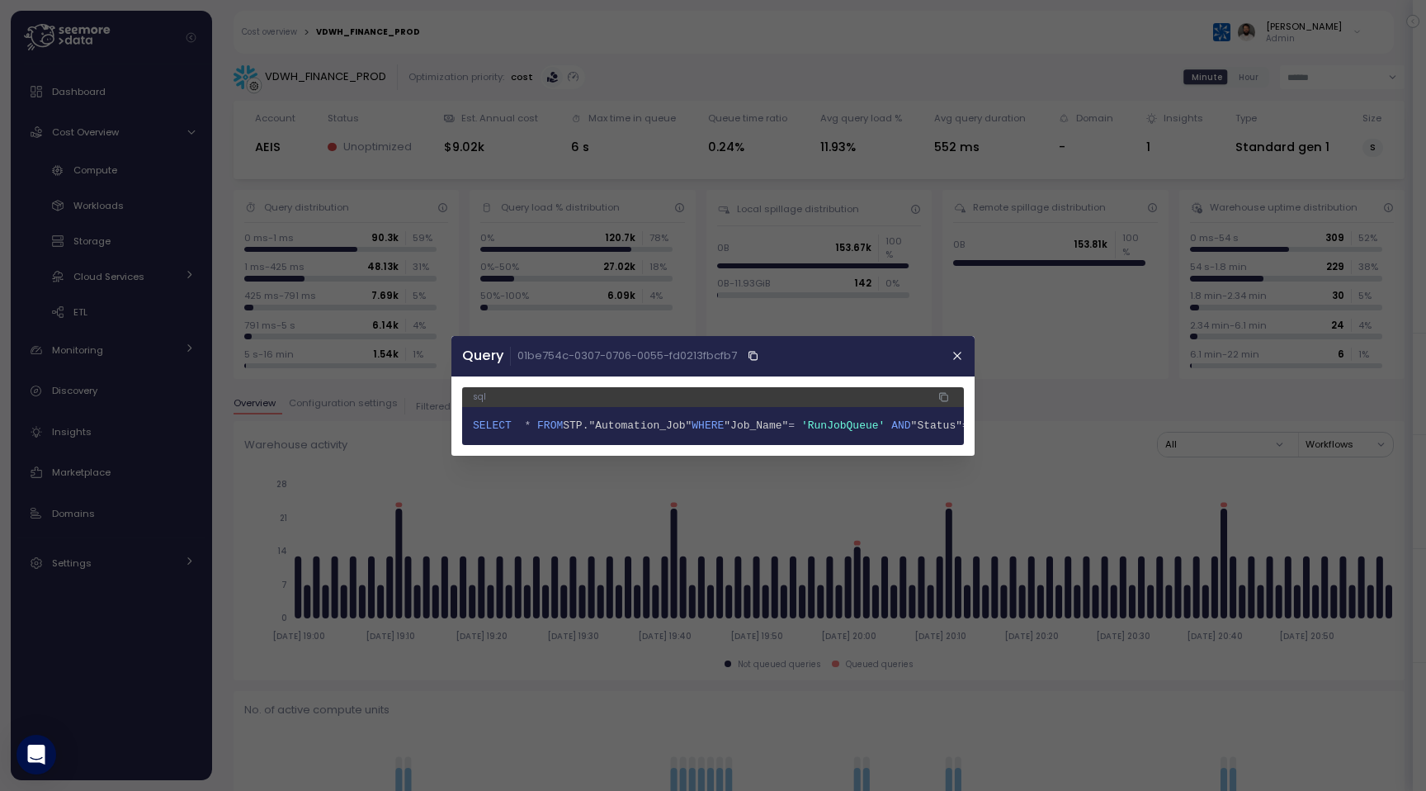
scroll to position [0, 110]
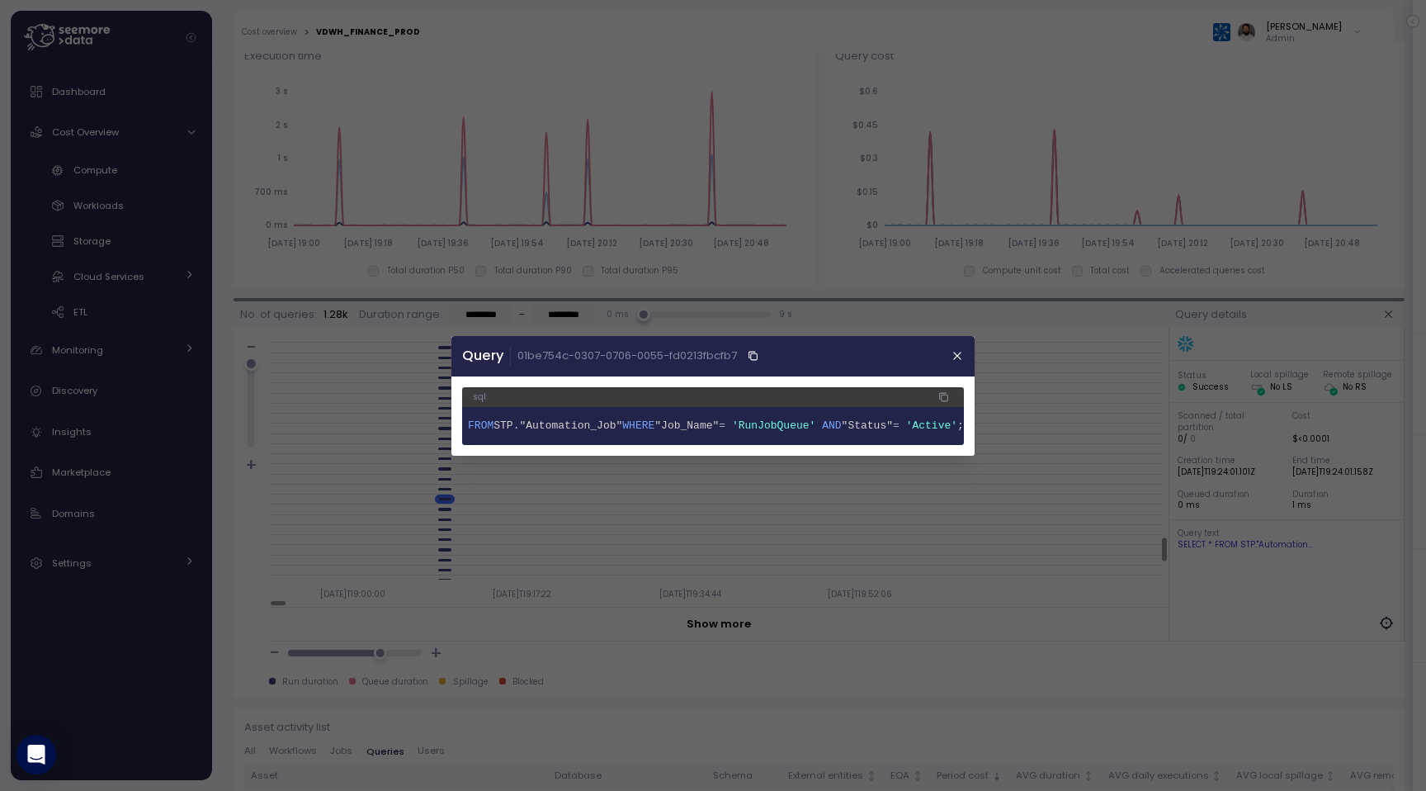
click at [1215, 477] on div at bounding box center [713, 395] width 1426 height 791
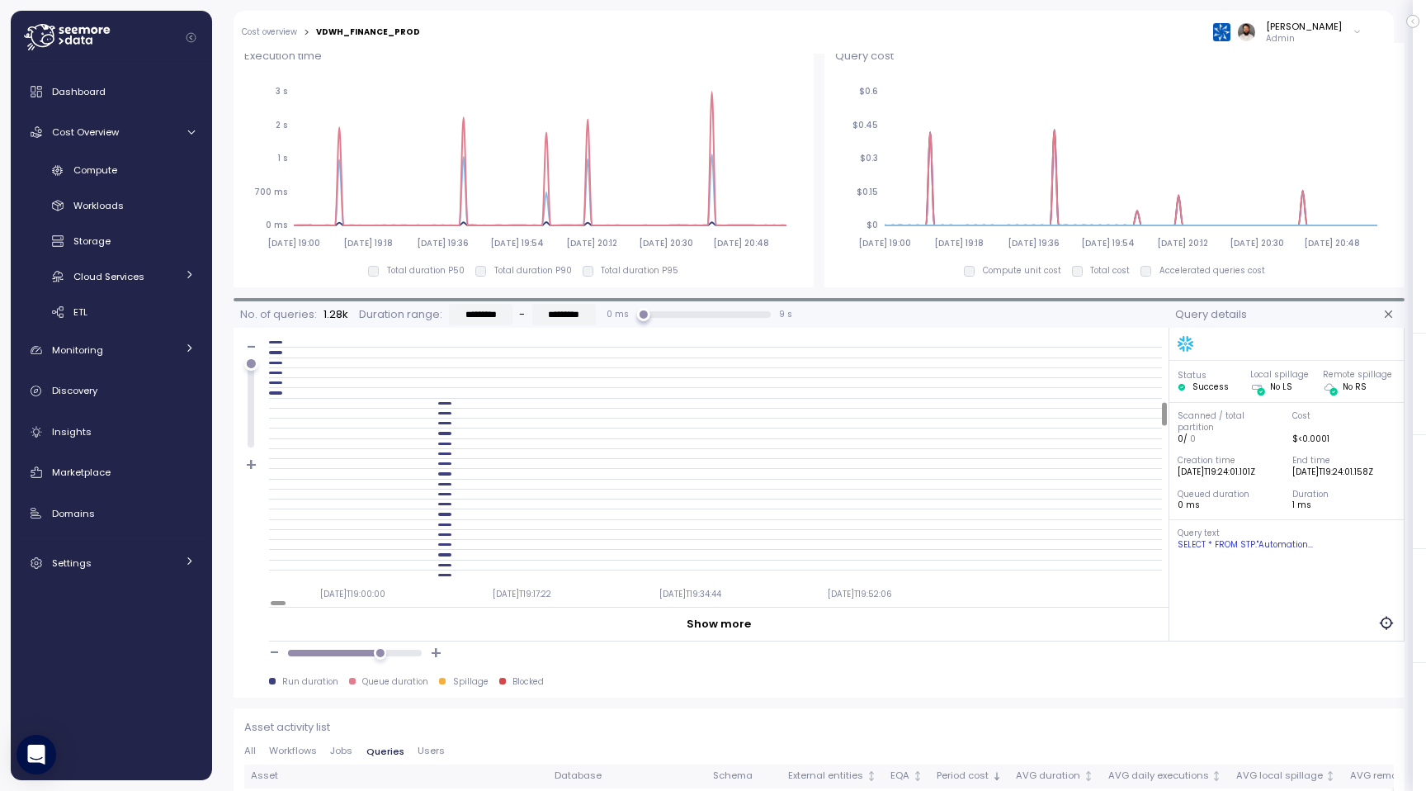
scroll to position [606, 0]
click at [383, 24] on div "Cost overview > VDWH_FINANCE_PROD Guy Biecher Admin" at bounding box center [803, 32] width 1139 height 43
copy div "VDWH_FINANCE_PROD"
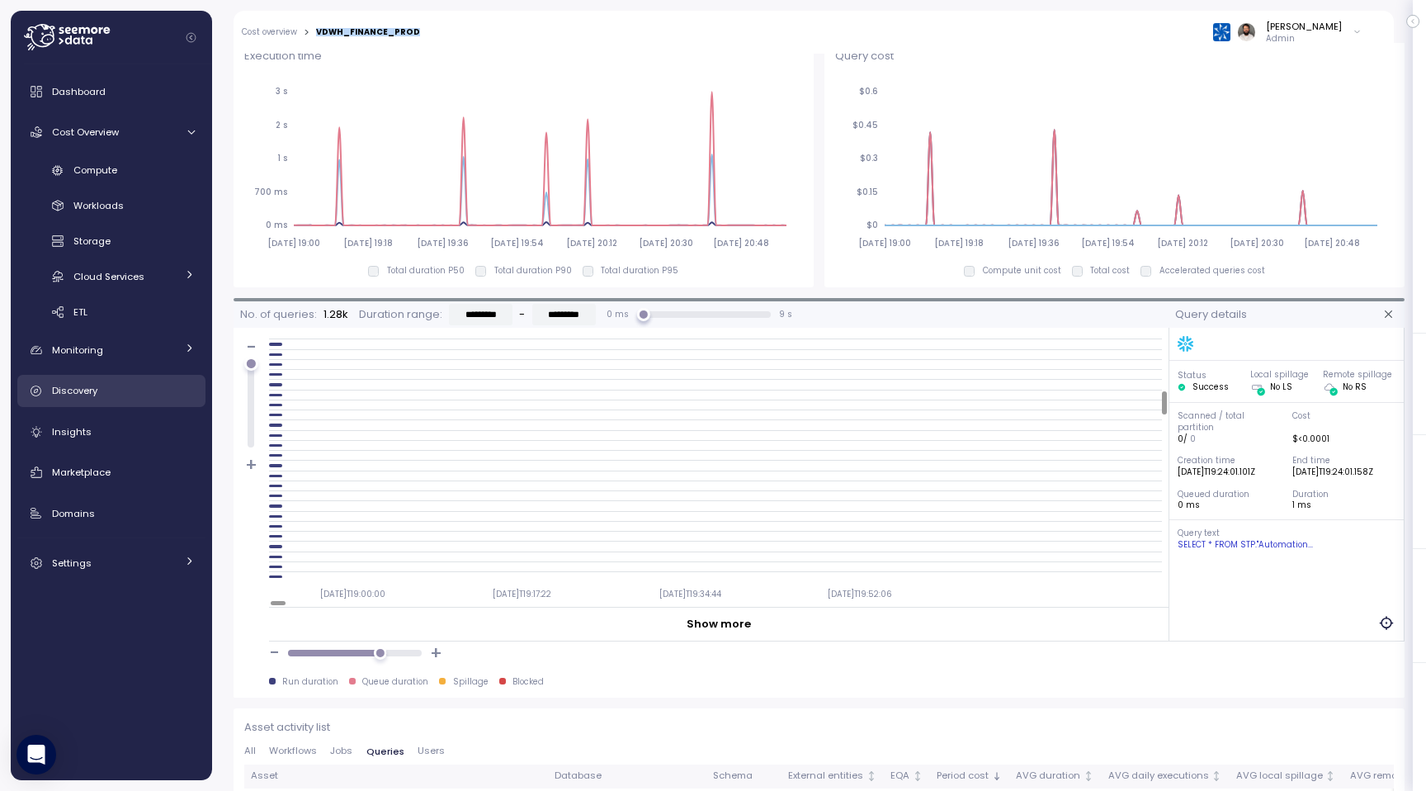
click at [113, 391] on div "Discovery" at bounding box center [123, 390] width 143 height 17
click at [125, 345] on div "Monitoring" at bounding box center [114, 350] width 124 height 17
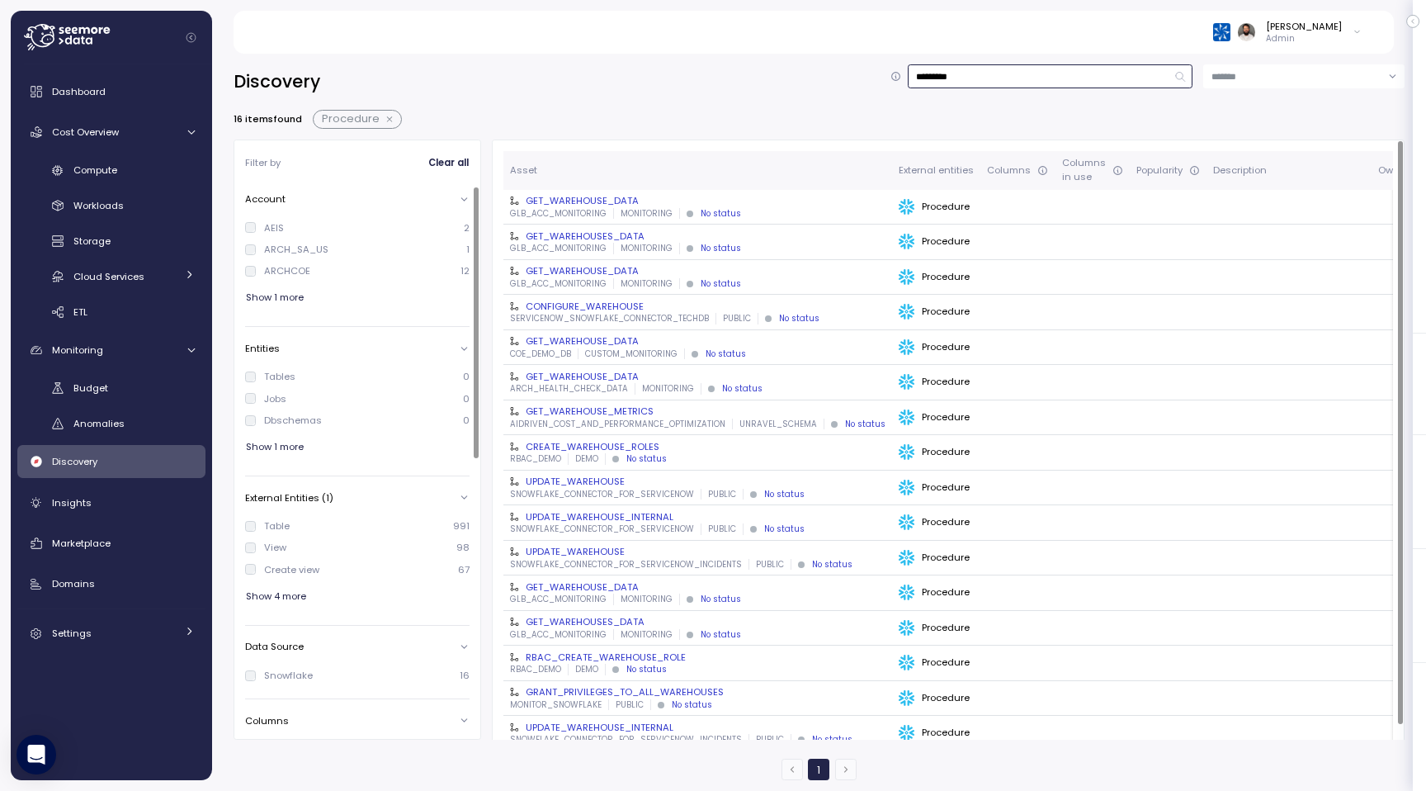
click at [969, 84] on input "*********" at bounding box center [1051, 76] width 286 height 24
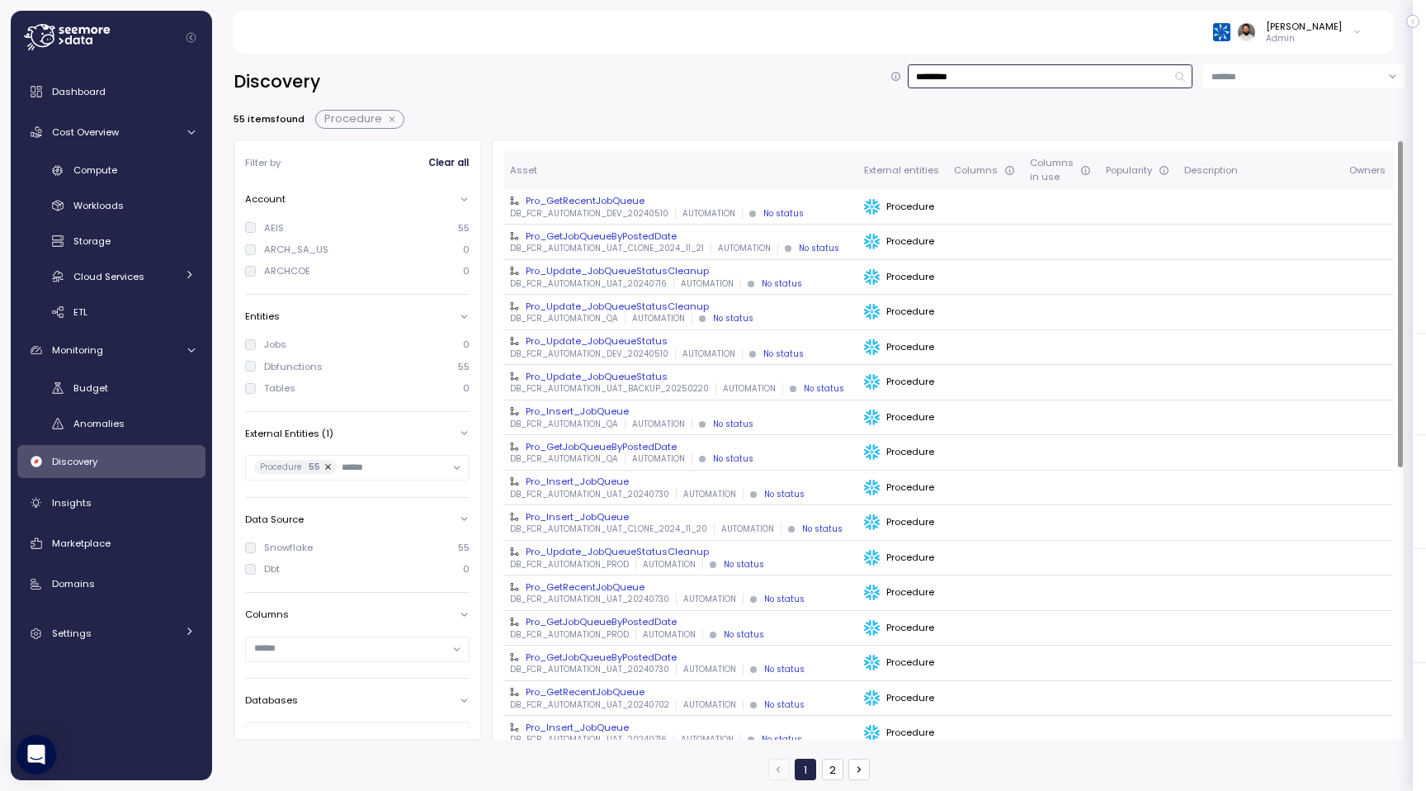
type input "*********"
click at [608, 208] on p "DB_FCR_AUTOMATION_DEV_20240510" at bounding box center [589, 214] width 158 height 12
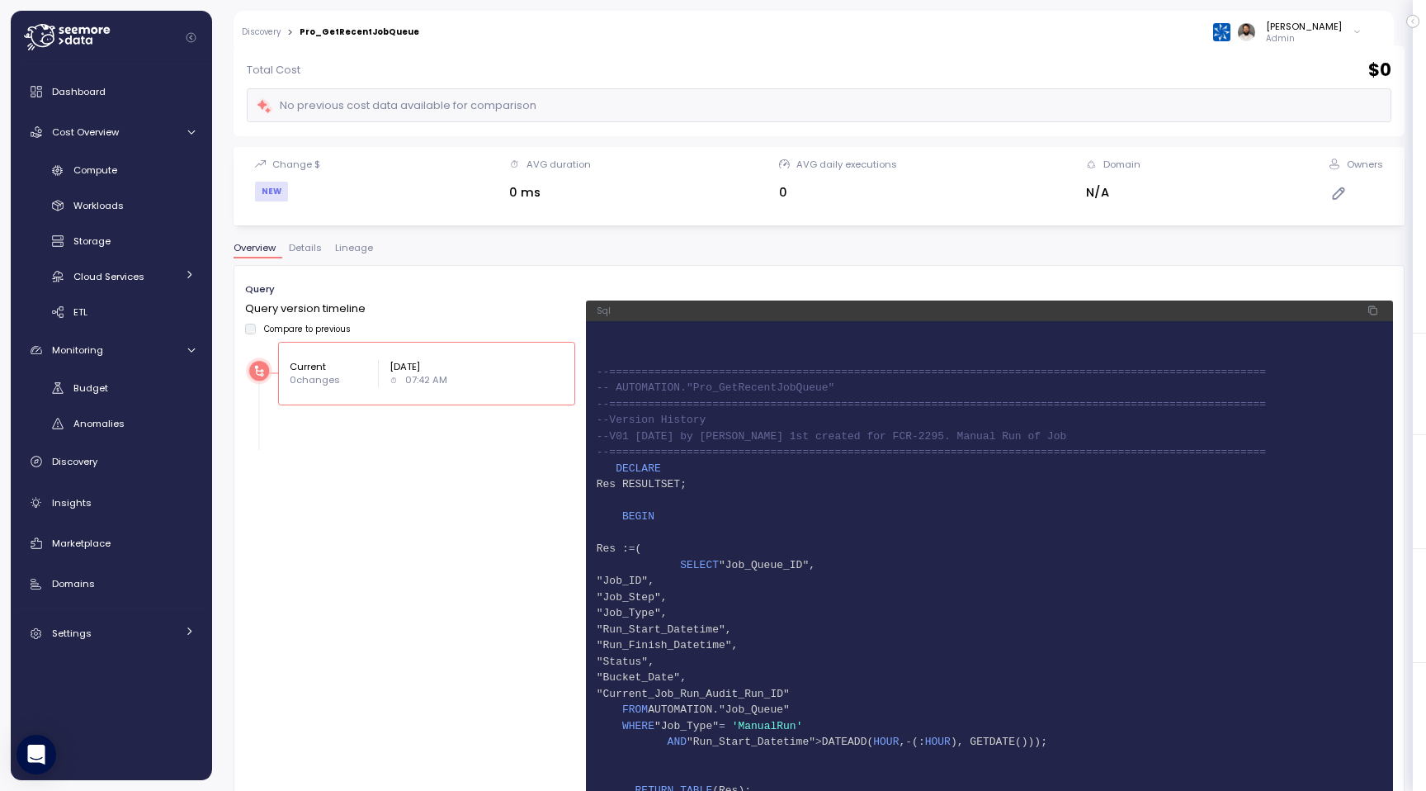
scroll to position [135, 0]
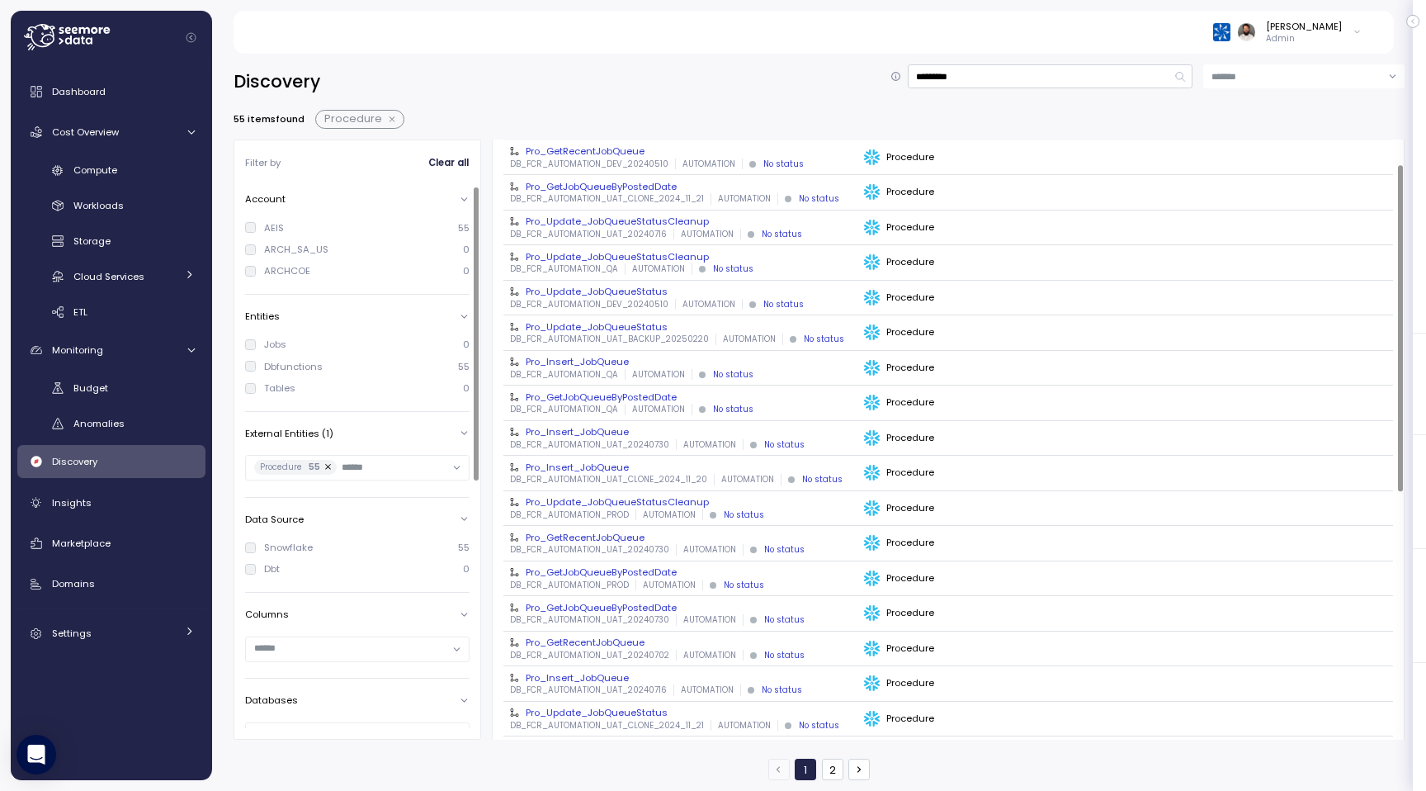
scroll to position [58, 0]
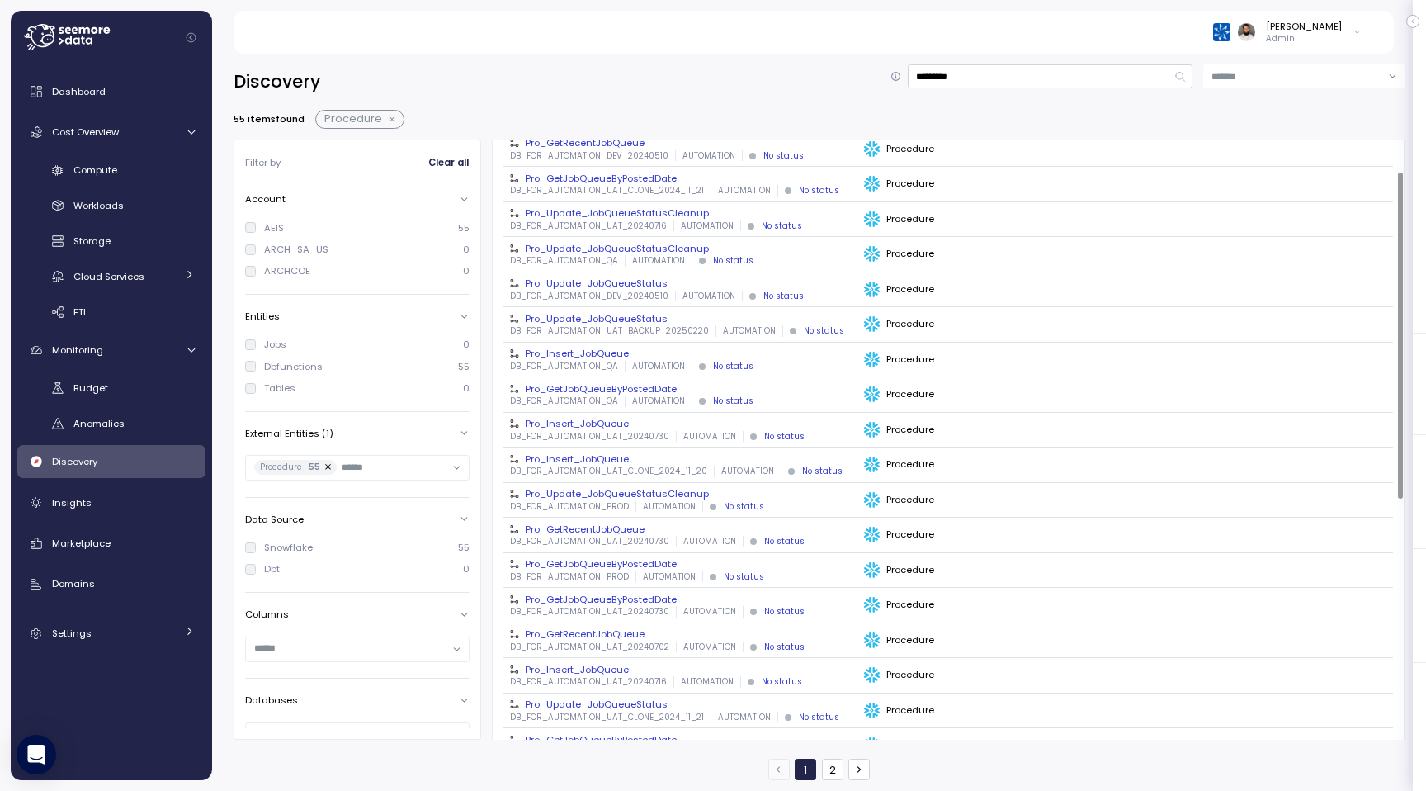
click at [568, 395] on p "DB_FCR_AUTOMATION_QA" at bounding box center [564, 401] width 108 height 12
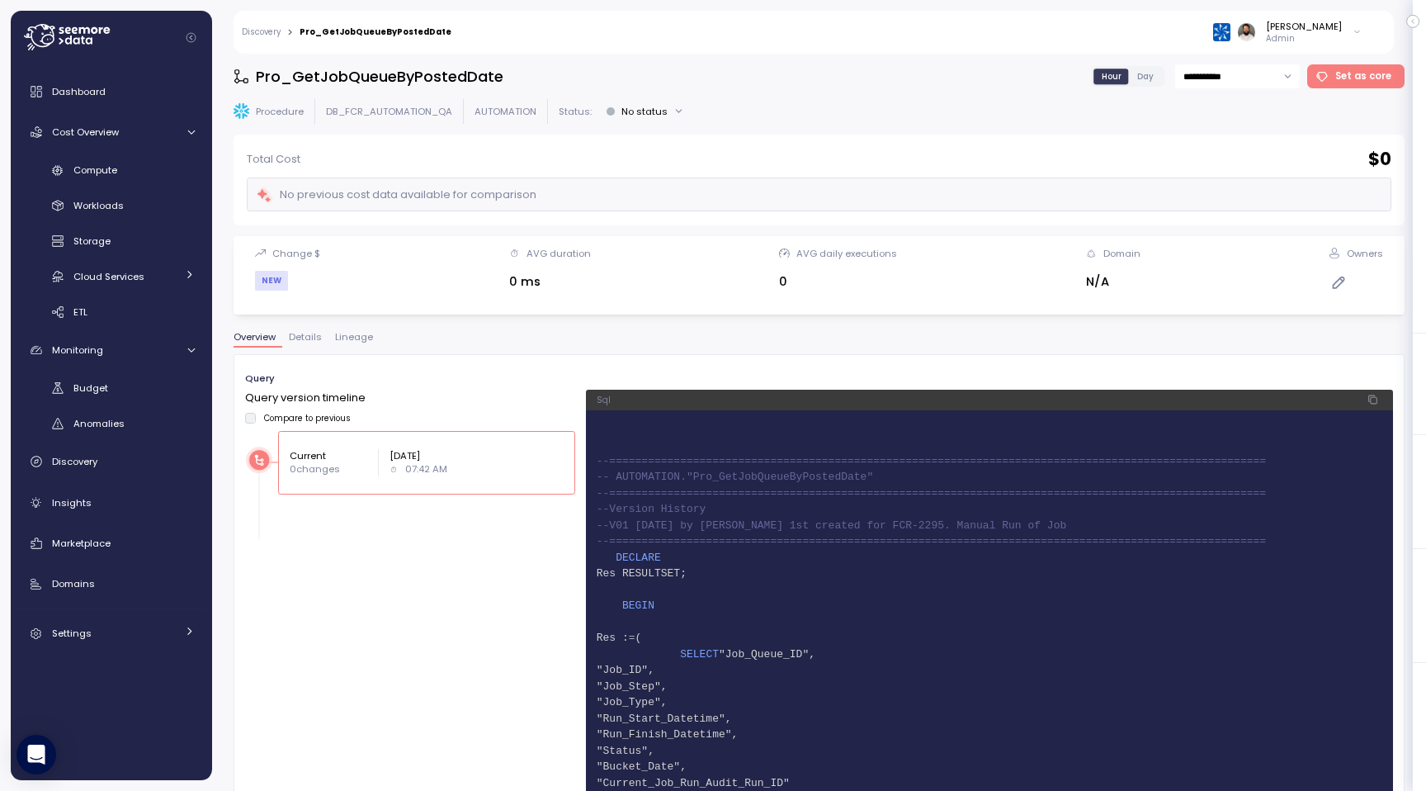
scroll to position [119, 0]
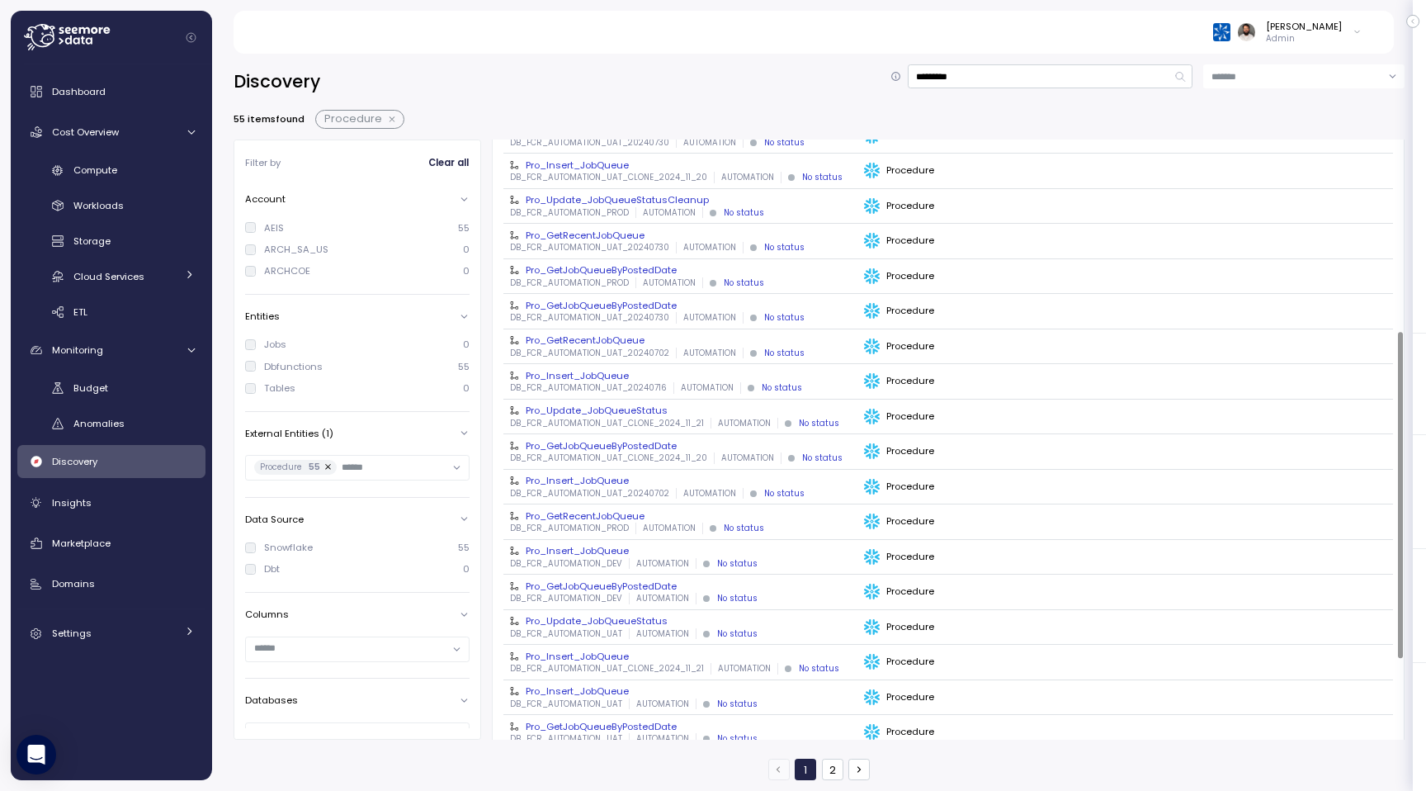
scroll to position [501, 0]
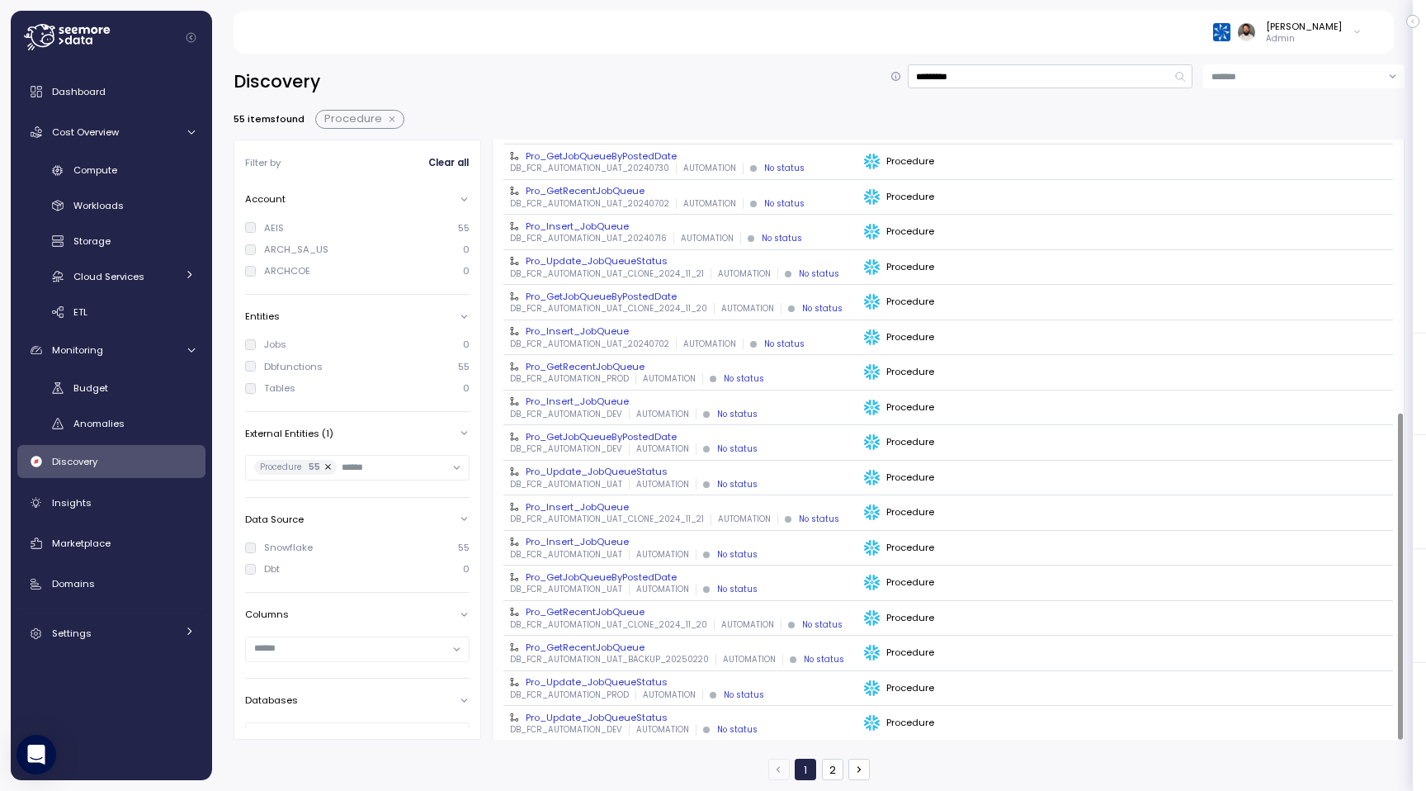
click at [611, 324] on div "Pro_Insert_JobQueue" at bounding box center [680, 330] width 340 height 13
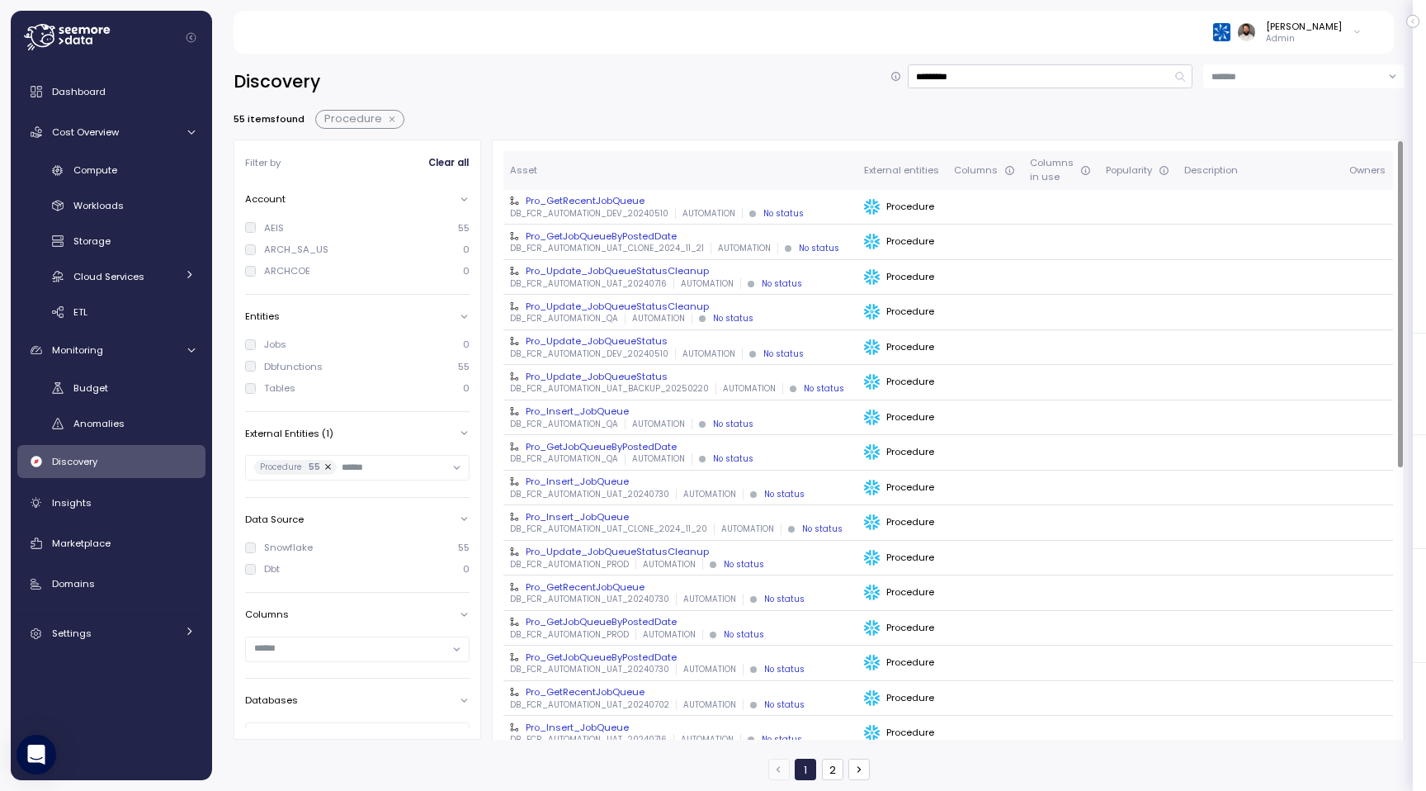
click at [629, 314] on div "DB_FCR_AUTOMATION_QA AUTOMATION No status" at bounding box center [680, 319] width 340 height 12
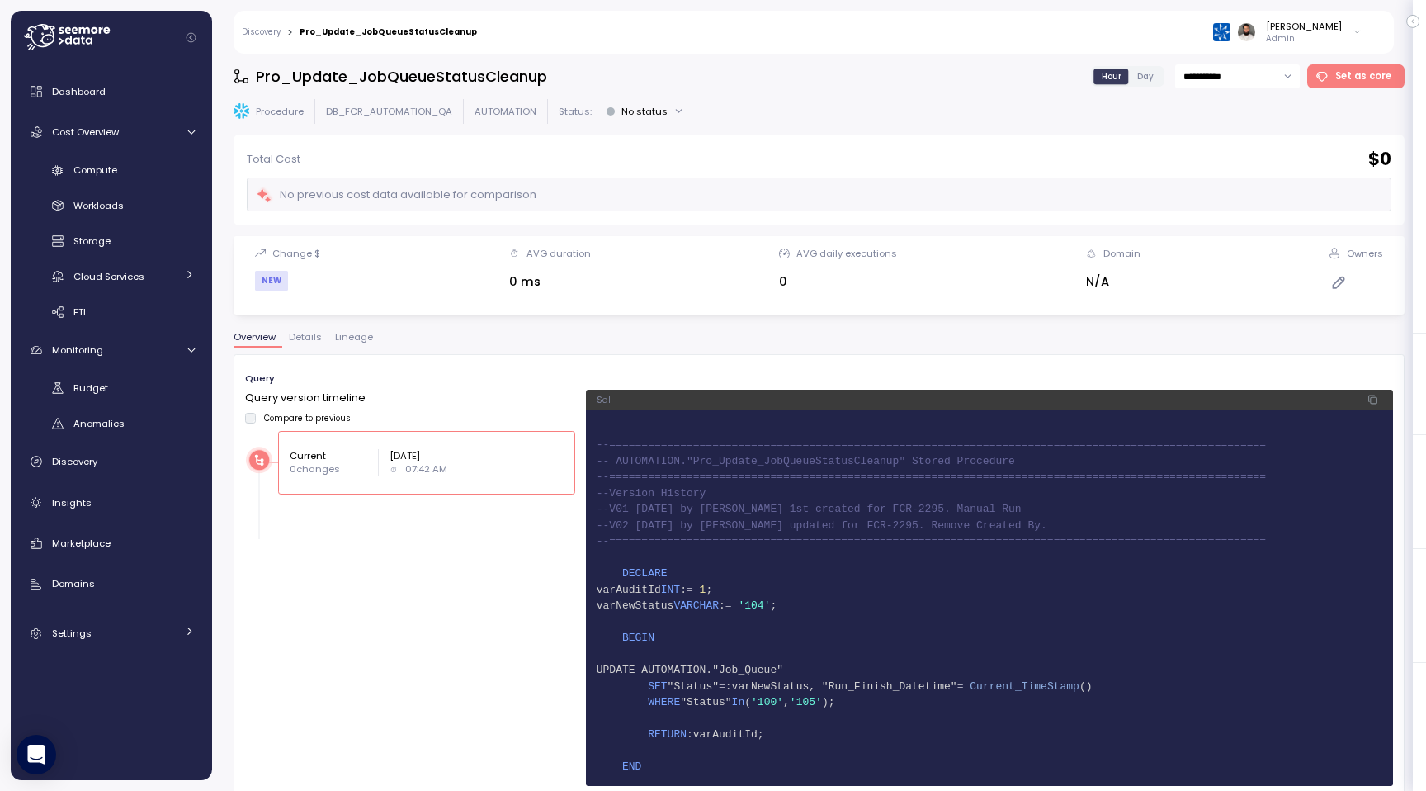
scroll to position [6, 0]
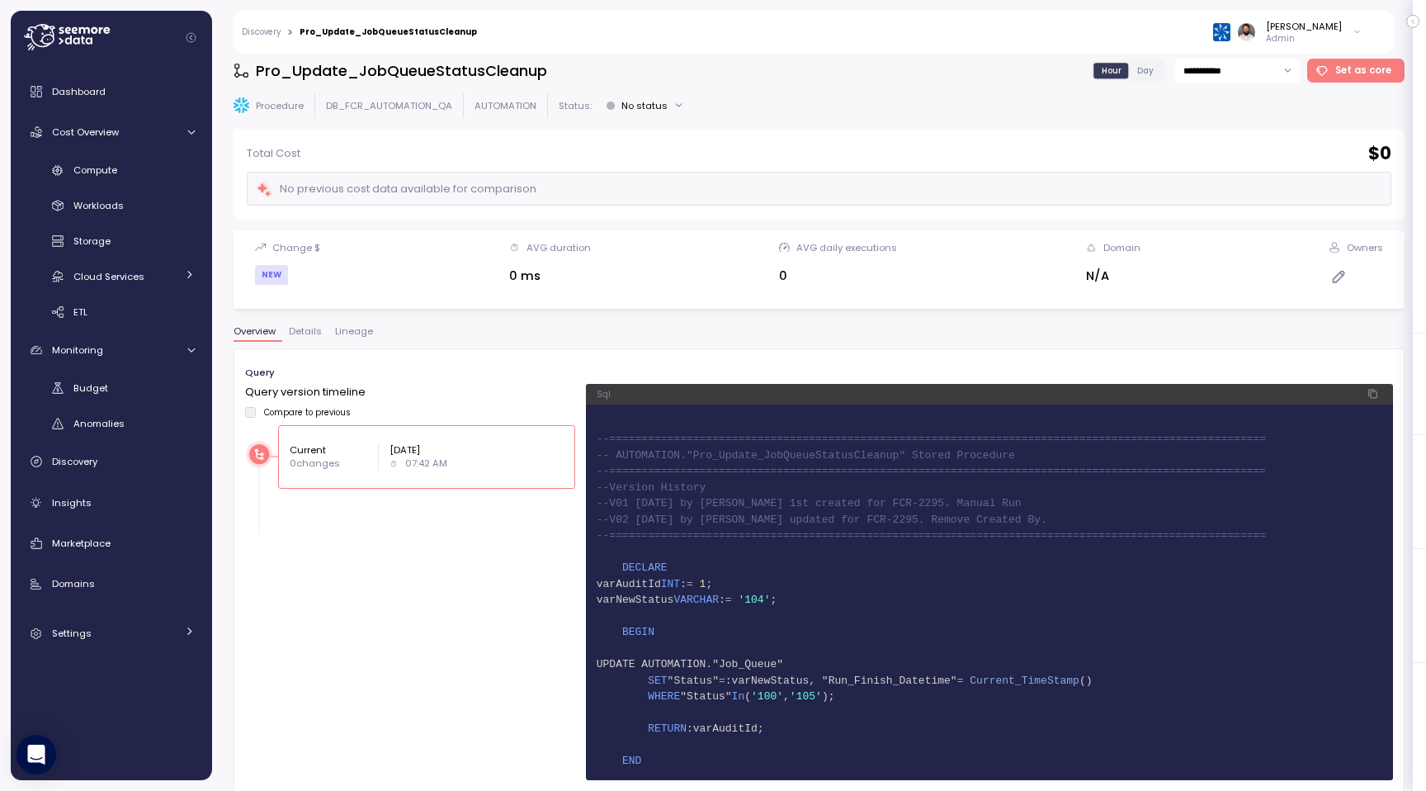
click at [811, 662] on span "16 UPDATE AUTOMATION."Job_Queue"" at bounding box center [990, 664] width 786 height 17
copy span "Job_Queue"
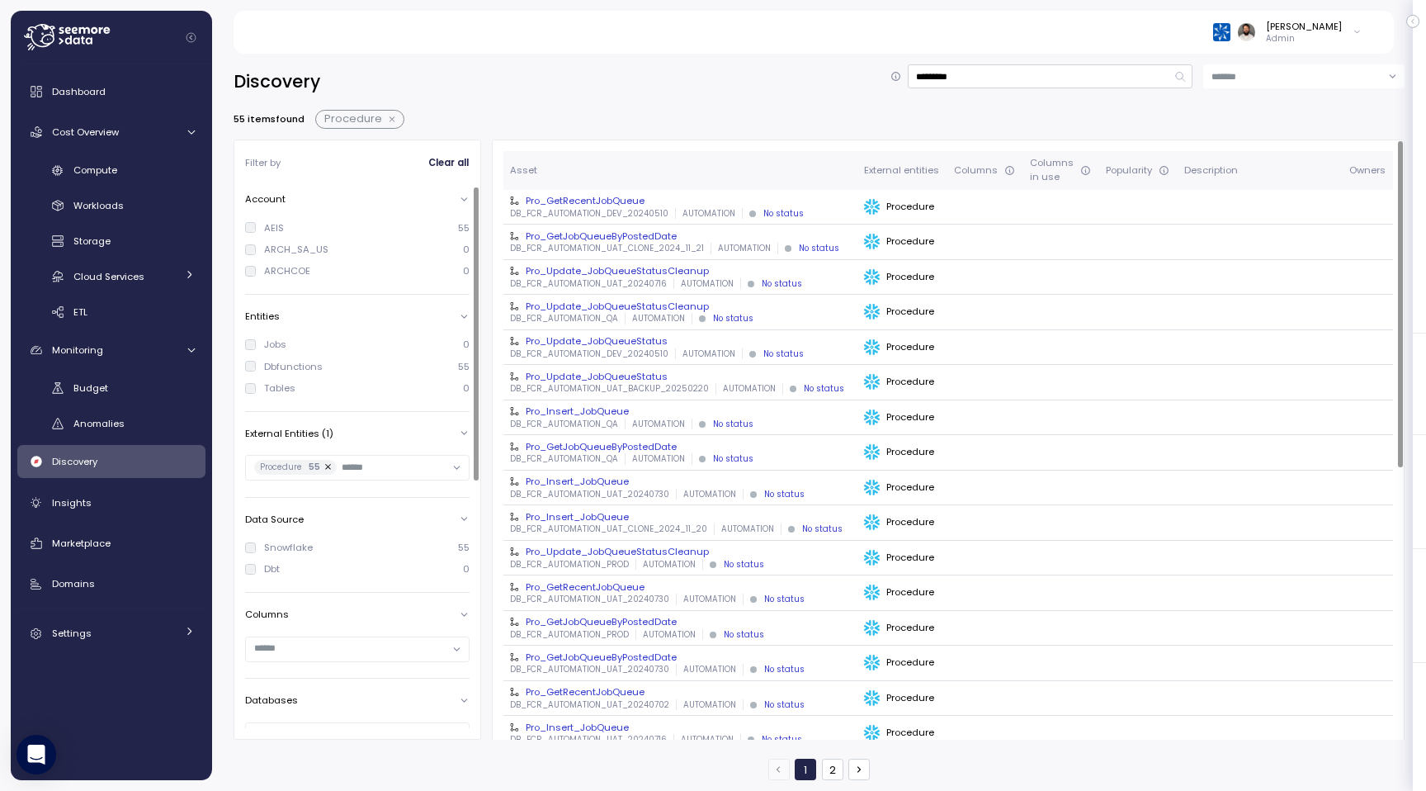
click at [392, 118] on button "button" at bounding box center [392, 119] width 21 height 13
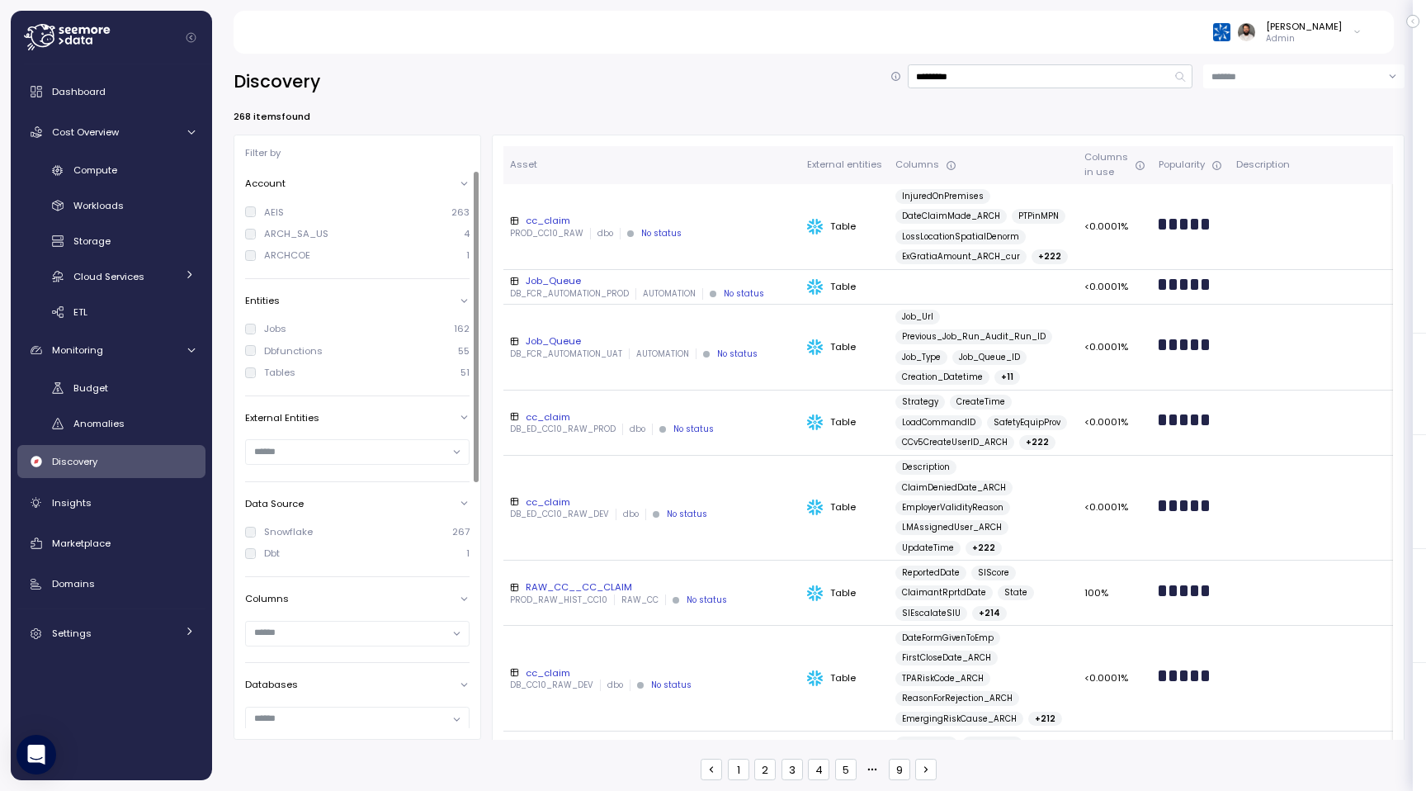
click at [282, 374] on div "Tables" at bounding box center [279, 372] width 31 height 13
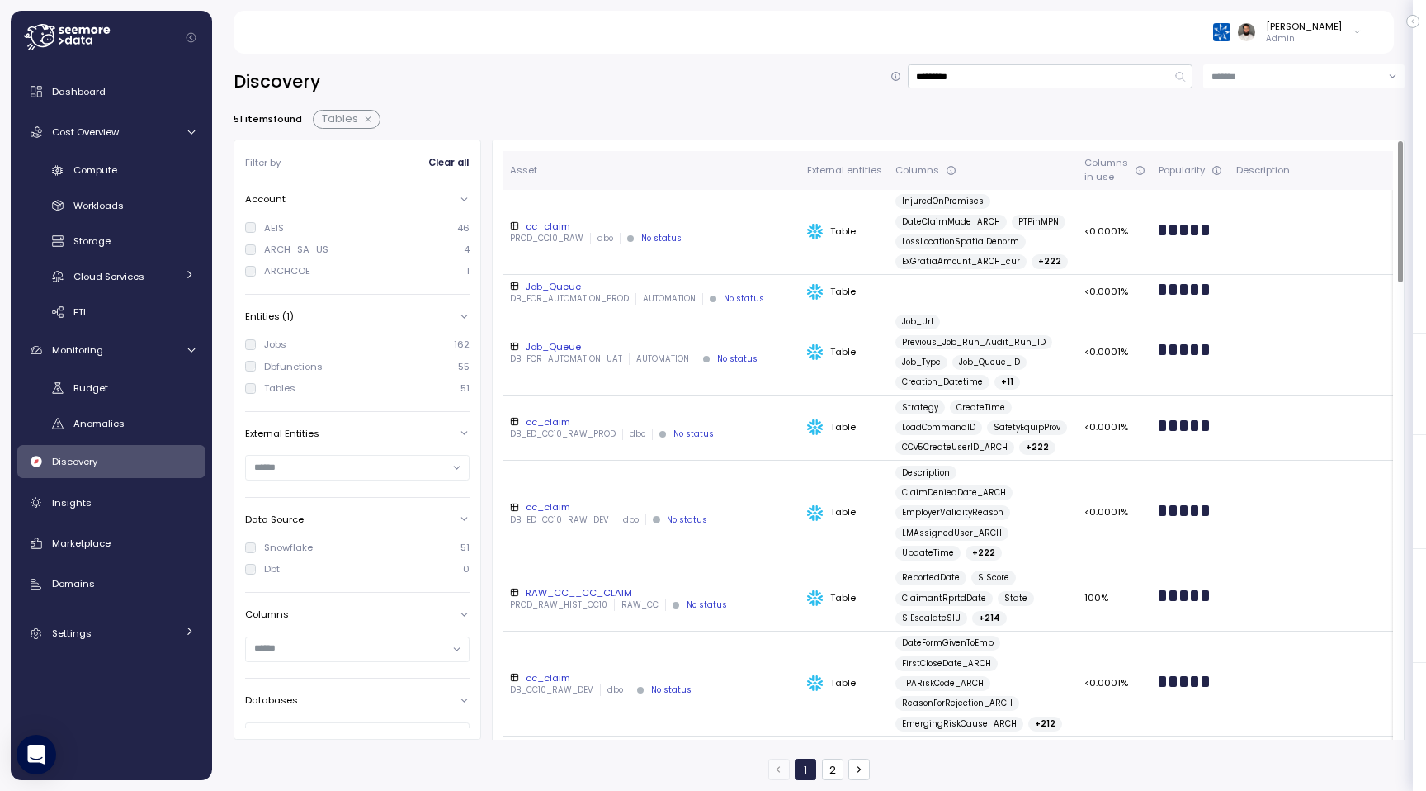
click at [661, 344] on div "Job_Queue" at bounding box center [652, 346] width 284 height 13
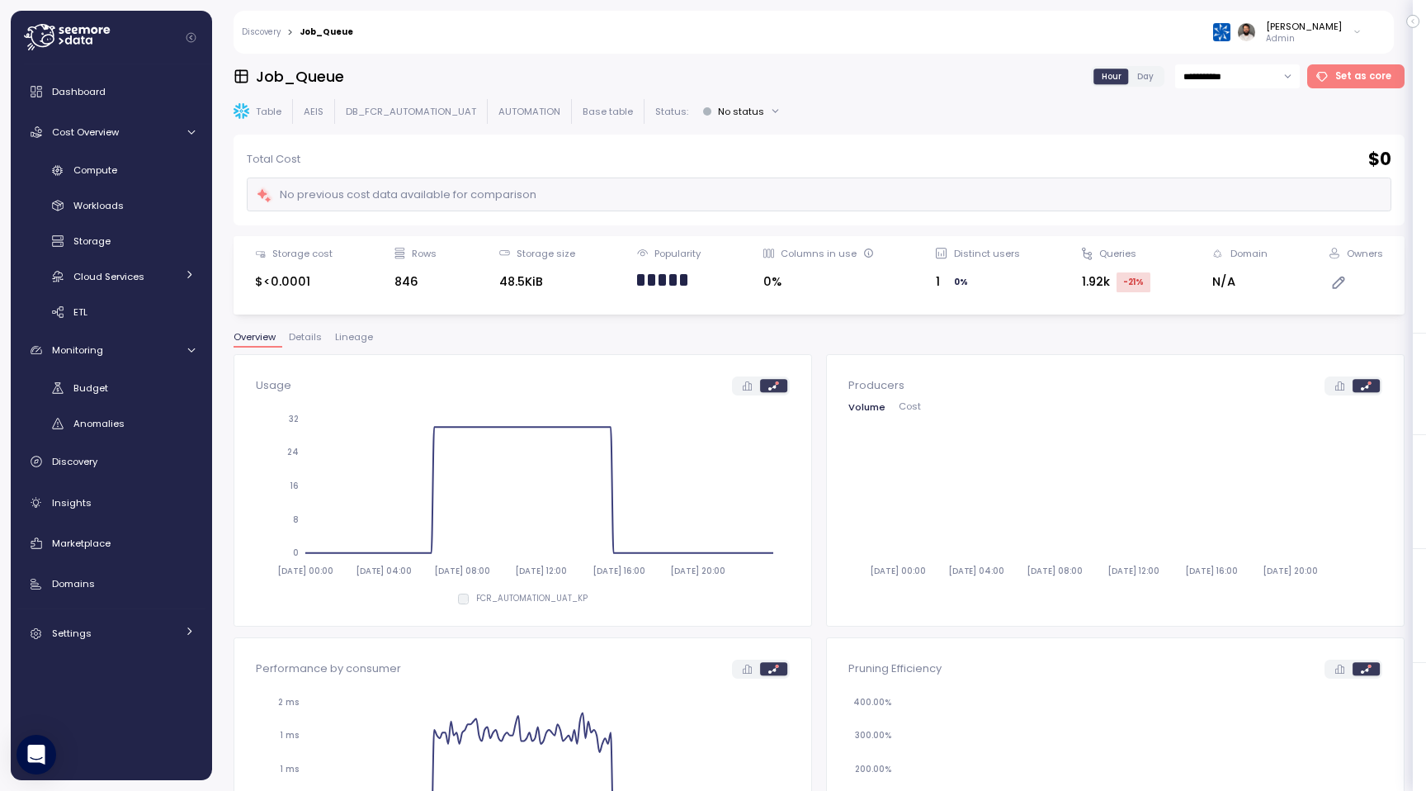
click at [354, 349] on div "Overview Details Lineage" at bounding box center [819, 343] width 1171 height 21
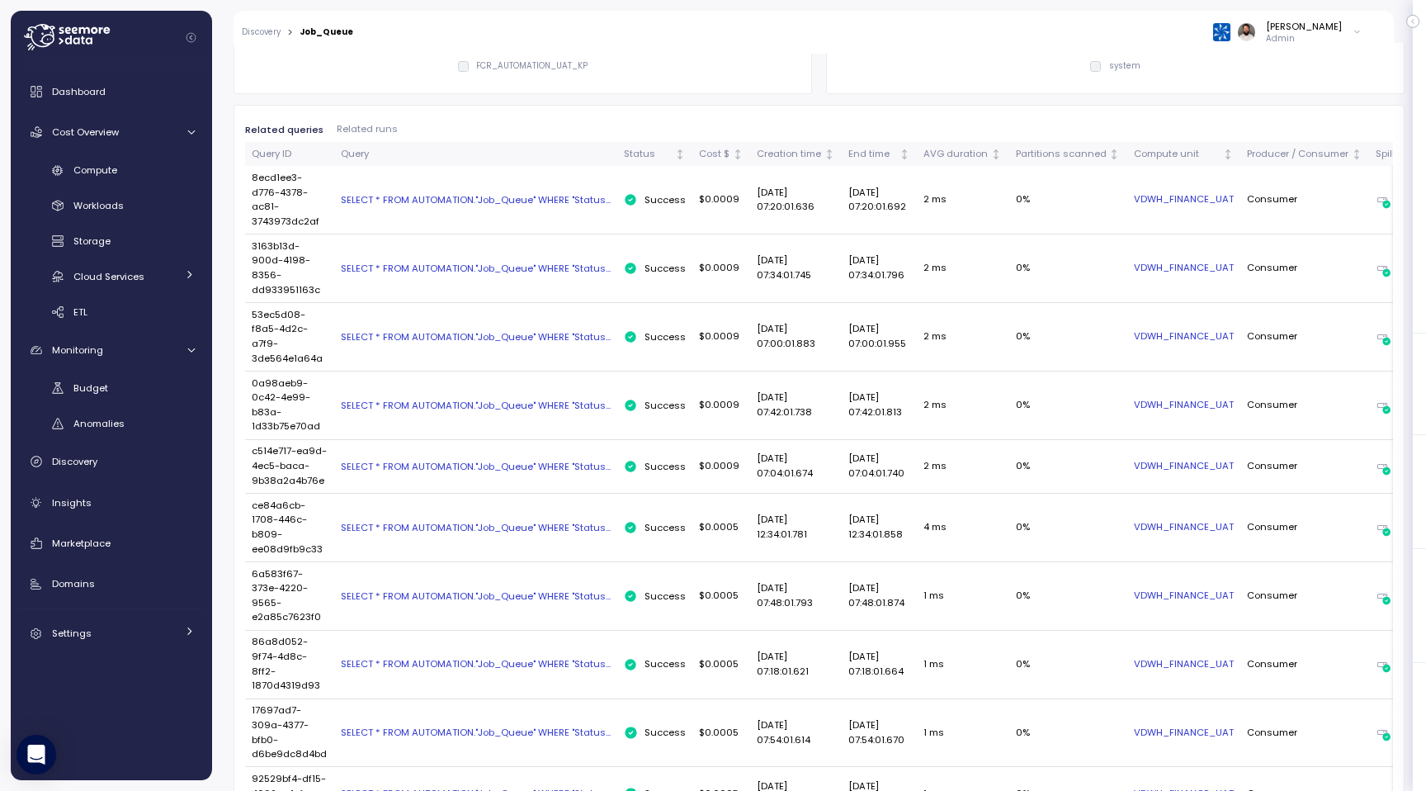
scroll to position [816, 0]
click at [882, 153] on div "End time" at bounding box center [872, 153] width 48 height 15
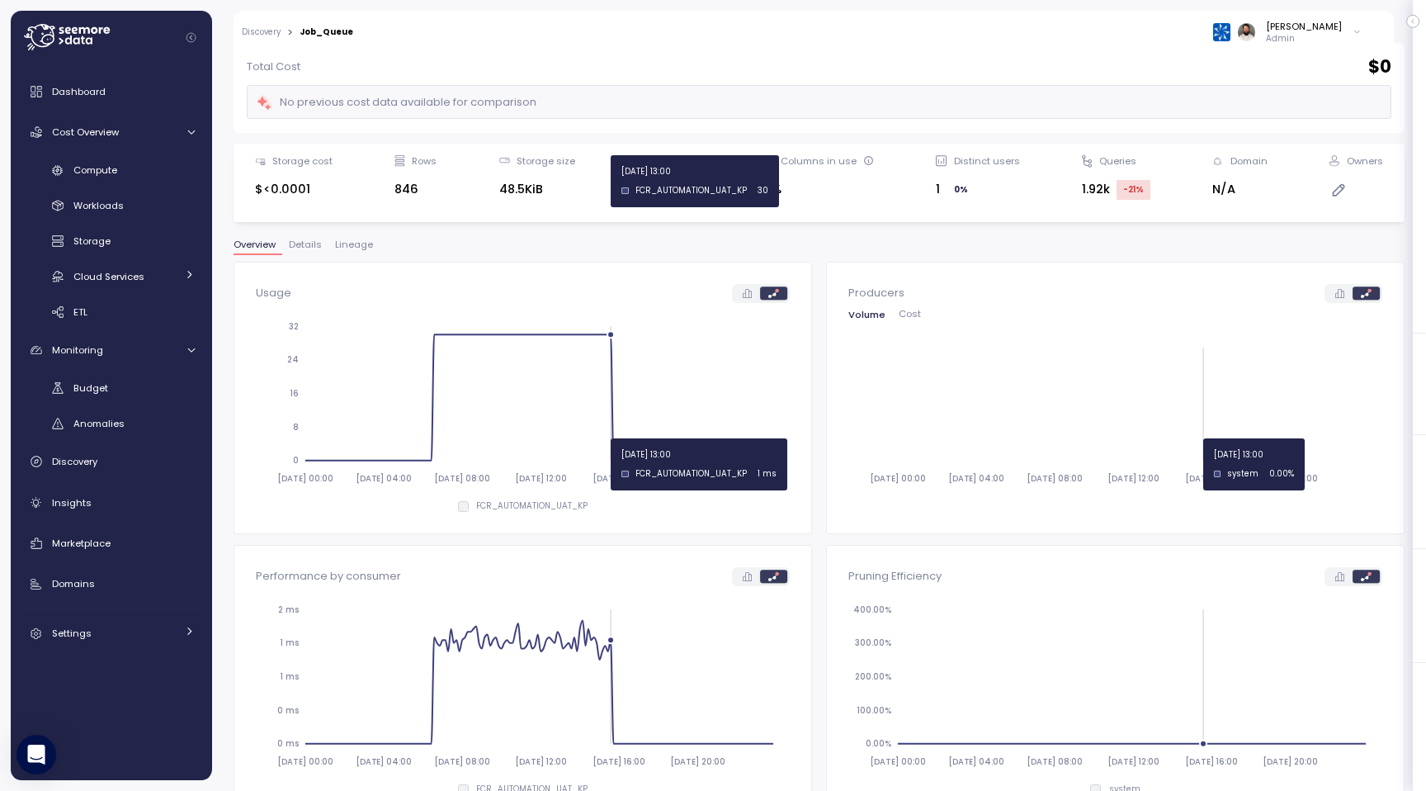
scroll to position [0, 0]
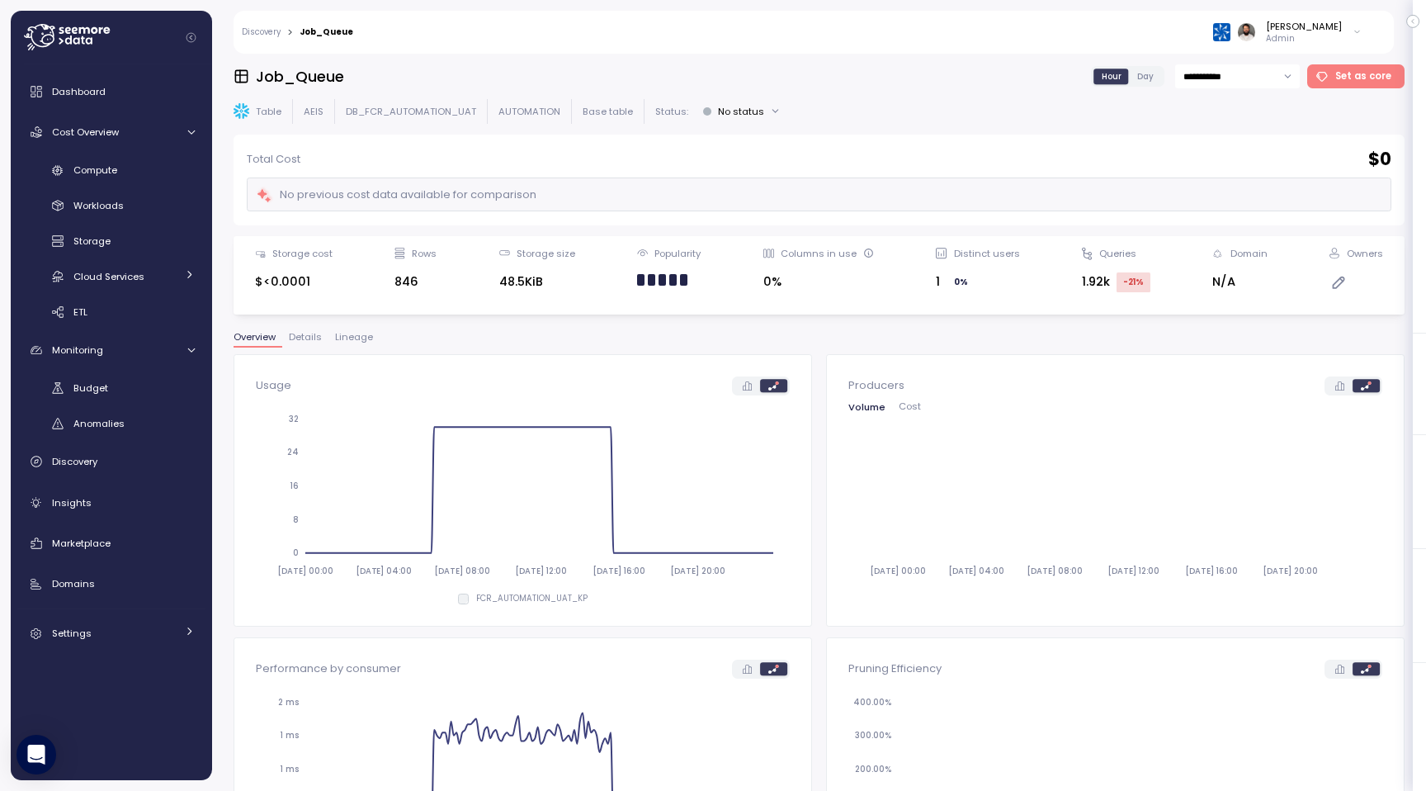
click at [353, 341] on span "Lineage" at bounding box center [354, 337] width 38 height 9
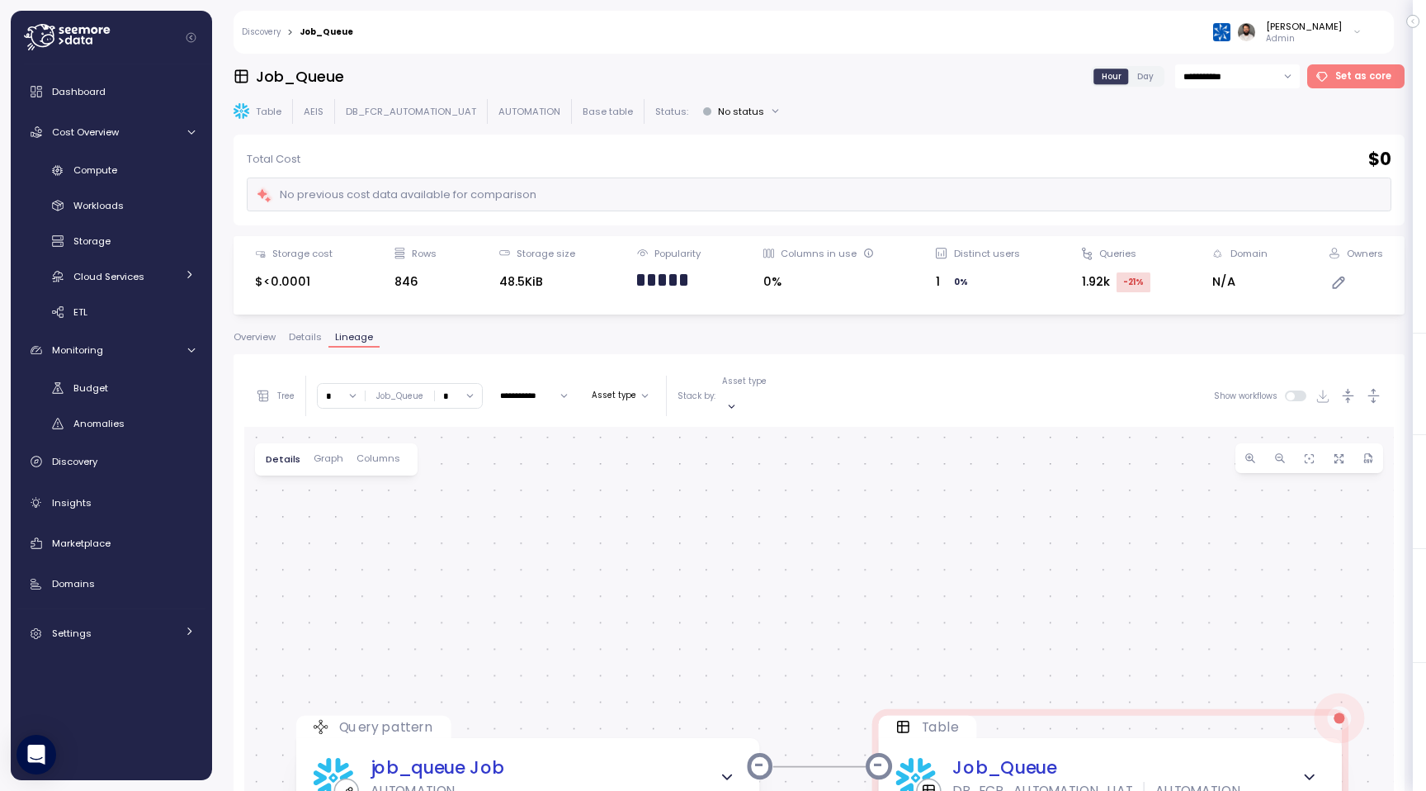
scroll to position [311, 0]
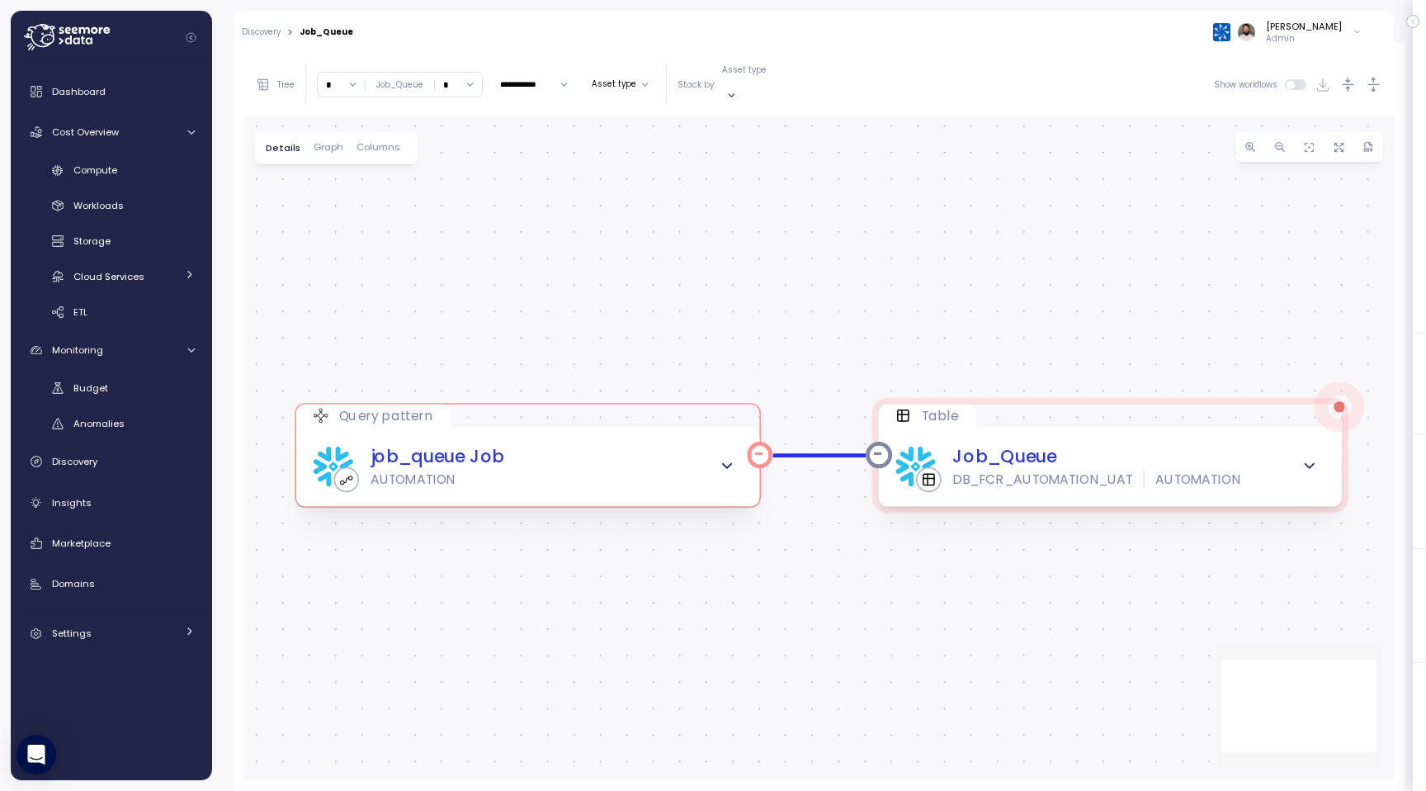
click at [672, 477] on div "job_queue Job AUTOMATION" at bounding box center [527, 466] width 463 height 79
click at [164, 176] on div "Compute" at bounding box center [133, 170] width 121 height 17
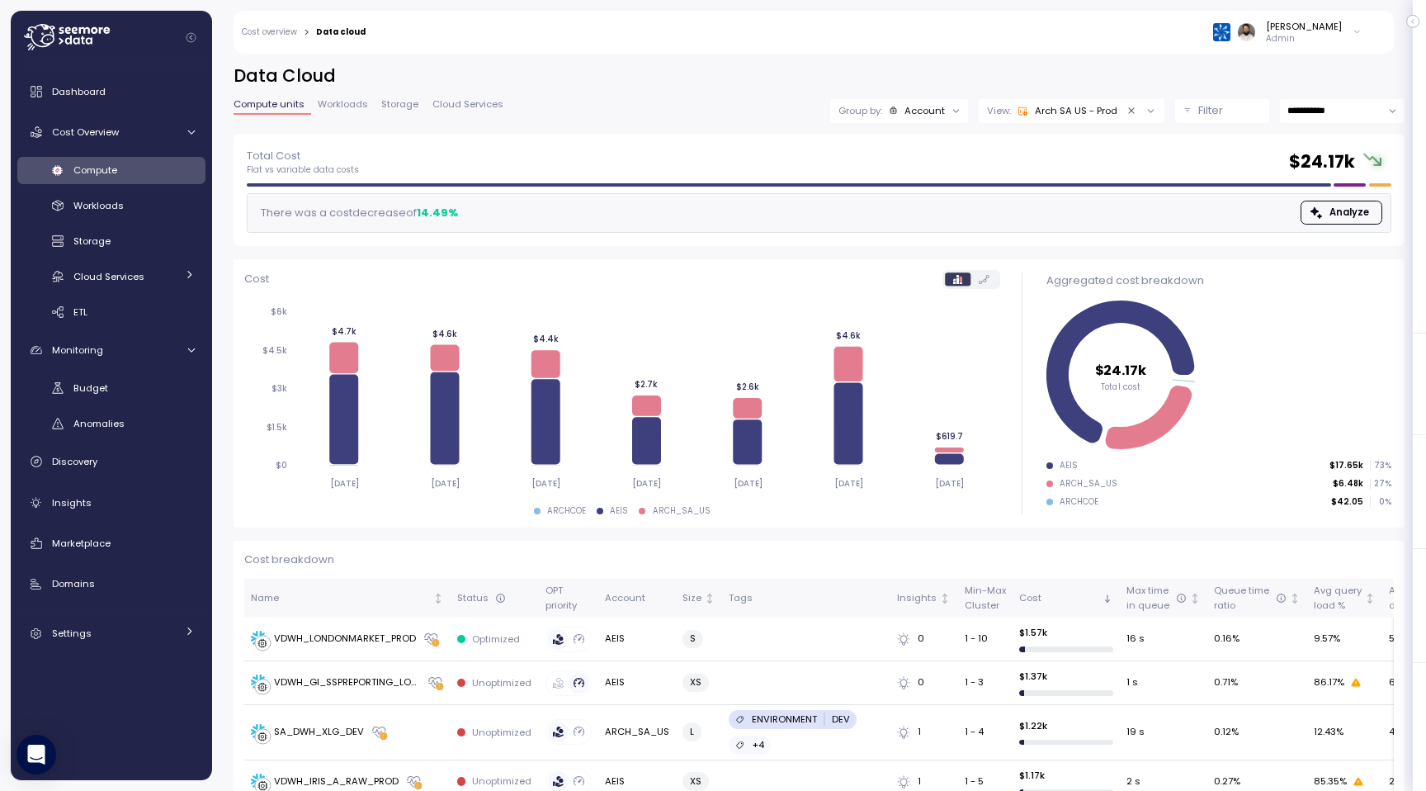
click at [1240, 113] on div "Filter" at bounding box center [1229, 110] width 63 height 17
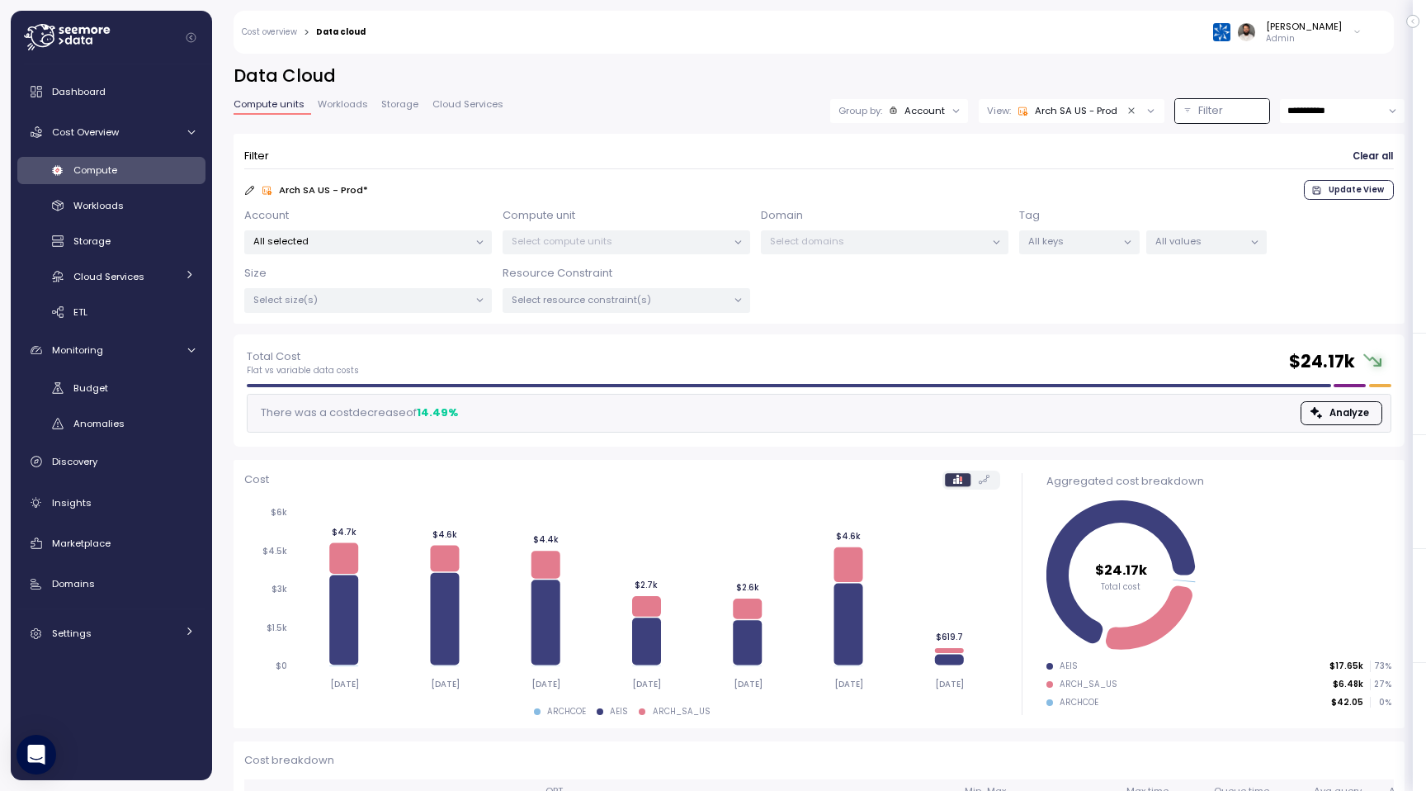
click at [630, 254] on div "Account All selected Compute unit Select compute units Domain Select domains Ta…" at bounding box center [819, 260] width 1150 height 106
click at [460, 241] on p "All selected" at bounding box center [360, 240] width 215 height 13
click at [428, 338] on button "only" at bounding box center [417, 331] width 40 height 20
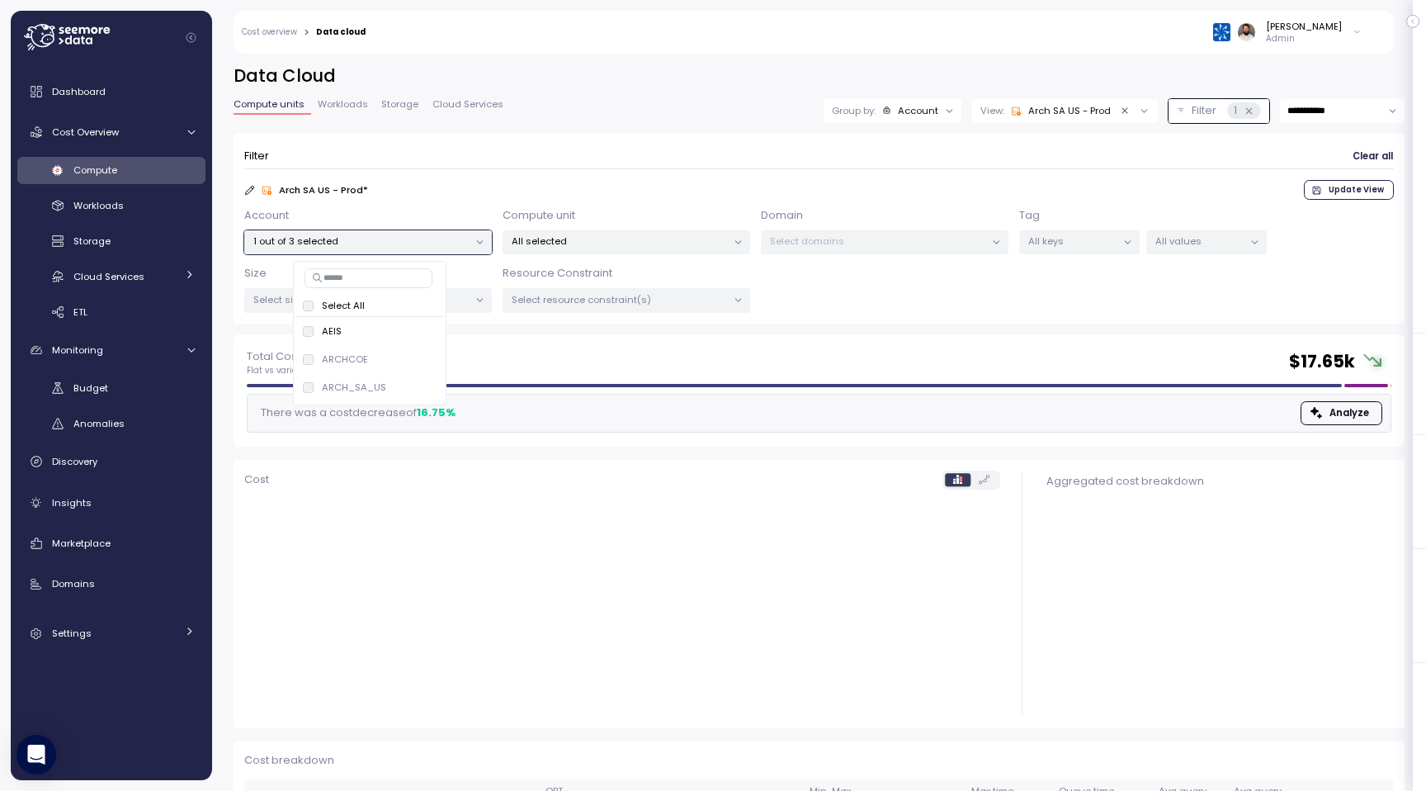
click at [603, 249] on div "All selected" at bounding box center [627, 242] width 248 height 24
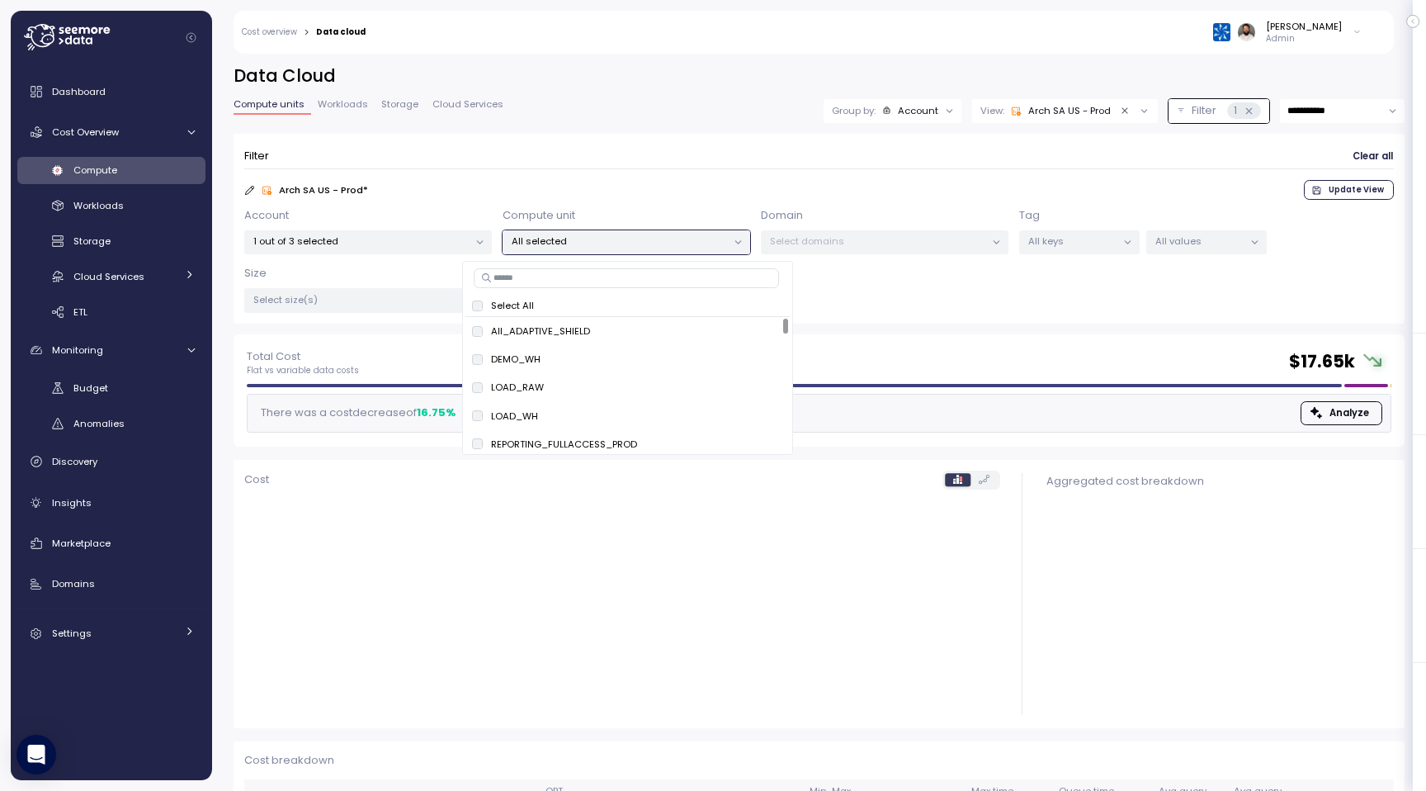
click at [595, 286] on input at bounding box center [626, 278] width 305 height 20
paste input "**********"
type input "**********"
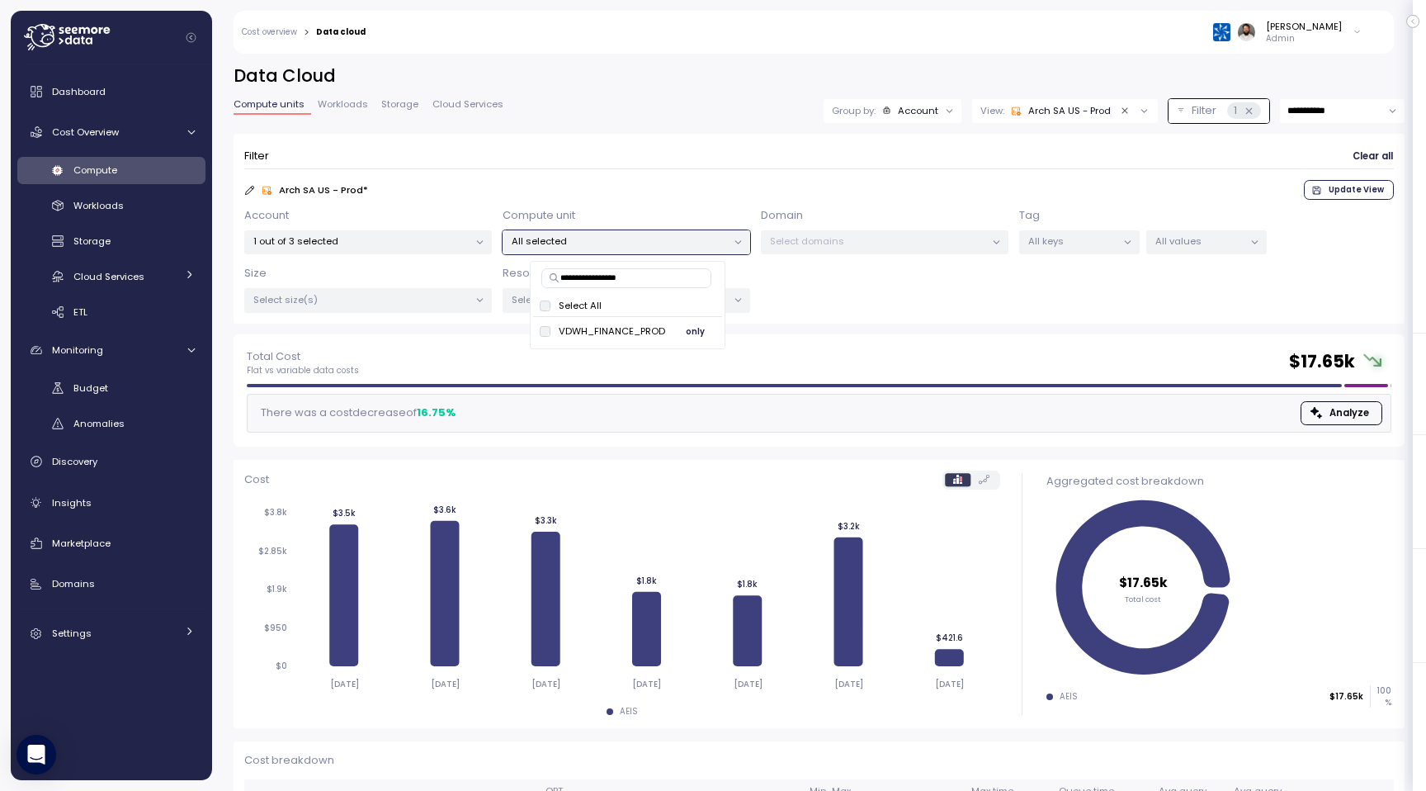
click at [706, 329] on button "only" at bounding box center [696, 331] width 40 height 20
click at [691, 332] on span "only" at bounding box center [695, 331] width 19 height 18
click at [842, 336] on div "Total Cost Flat vs variable data costs $ 173.02 There was a cost decrease of 19…" at bounding box center [819, 390] width 1171 height 112
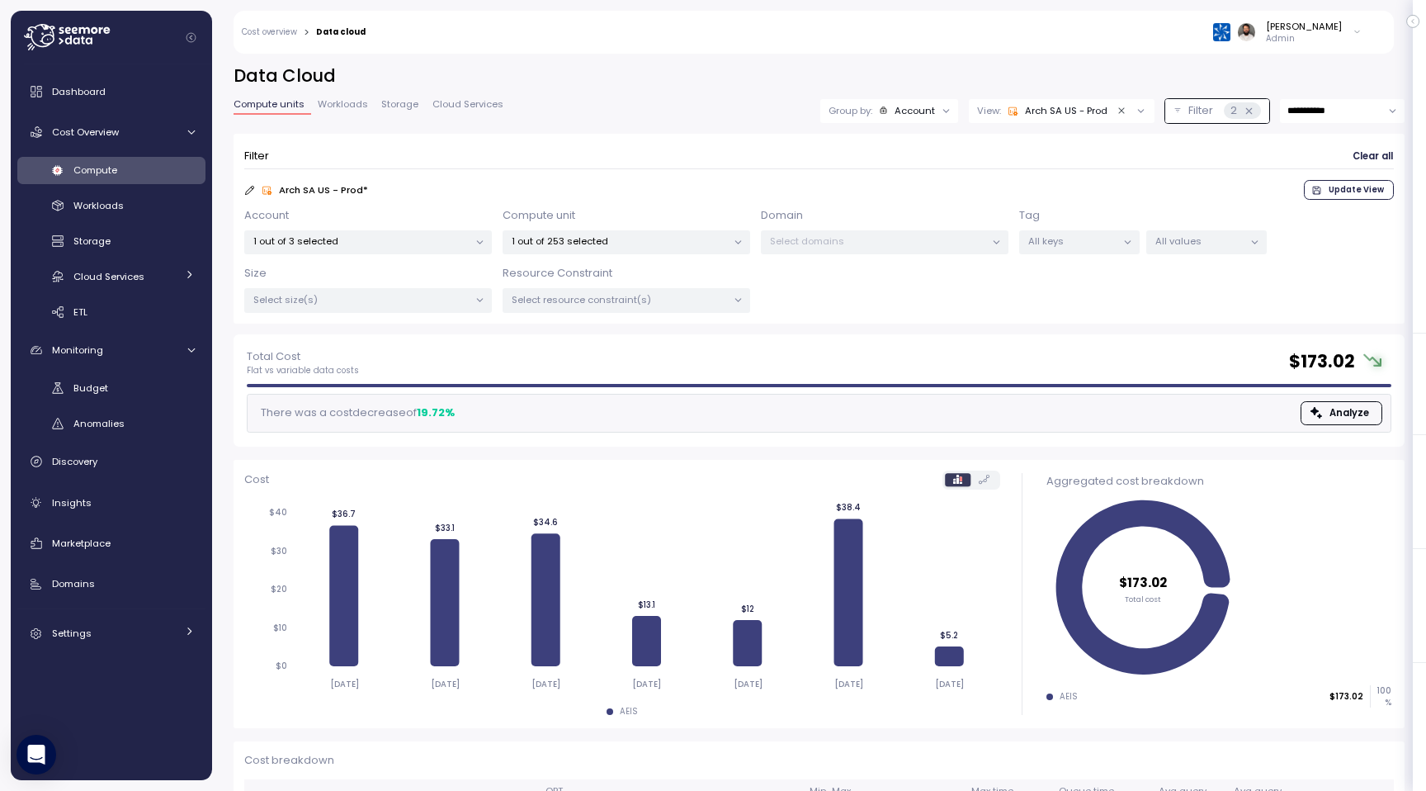
click at [1310, 115] on input "**********" at bounding box center [1342, 111] width 125 height 24
click at [1308, 242] on div "Last 30 days" at bounding box center [1341, 235] width 120 height 22
type input "**********"
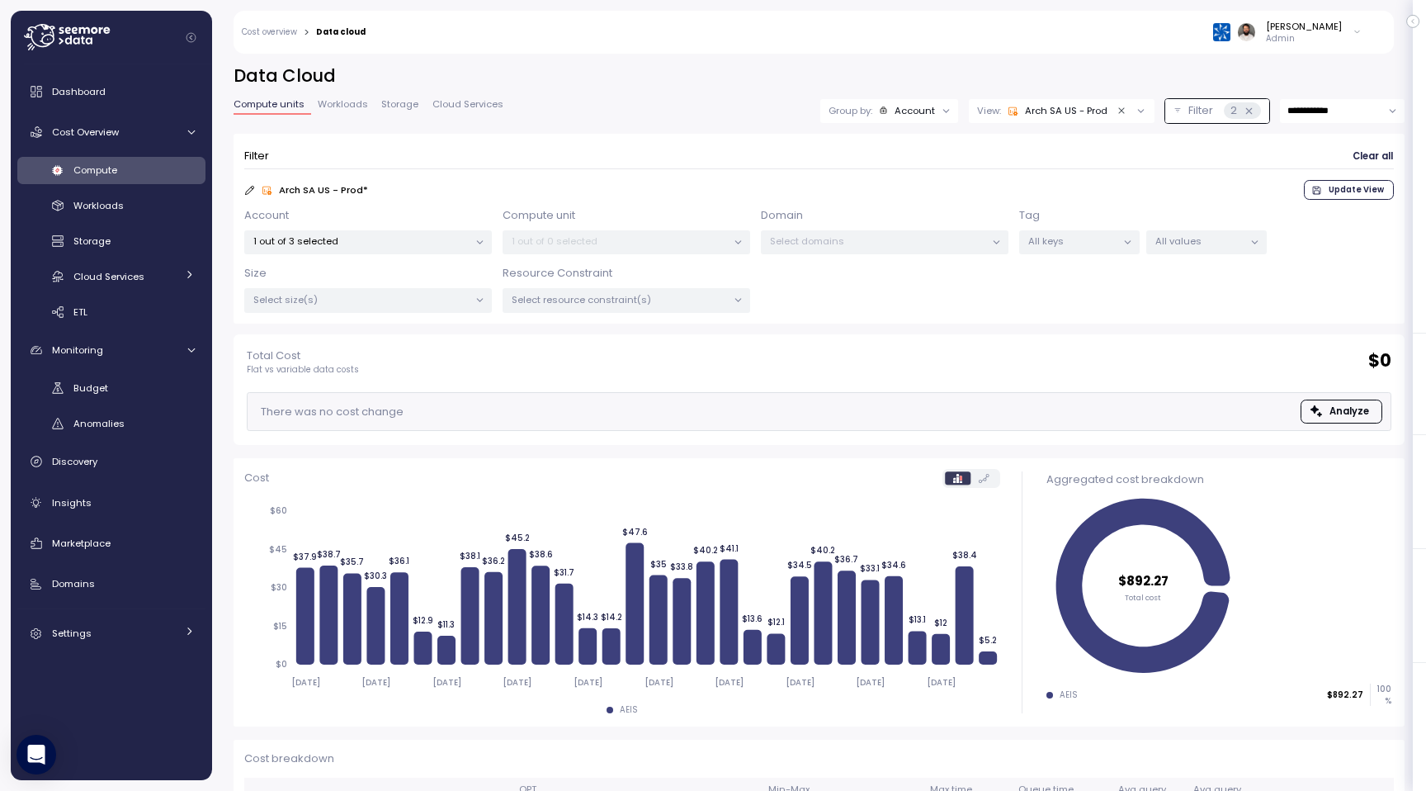
click at [677, 293] on p "Select resource constraint(s)" at bounding box center [619, 299] width 215 height 13
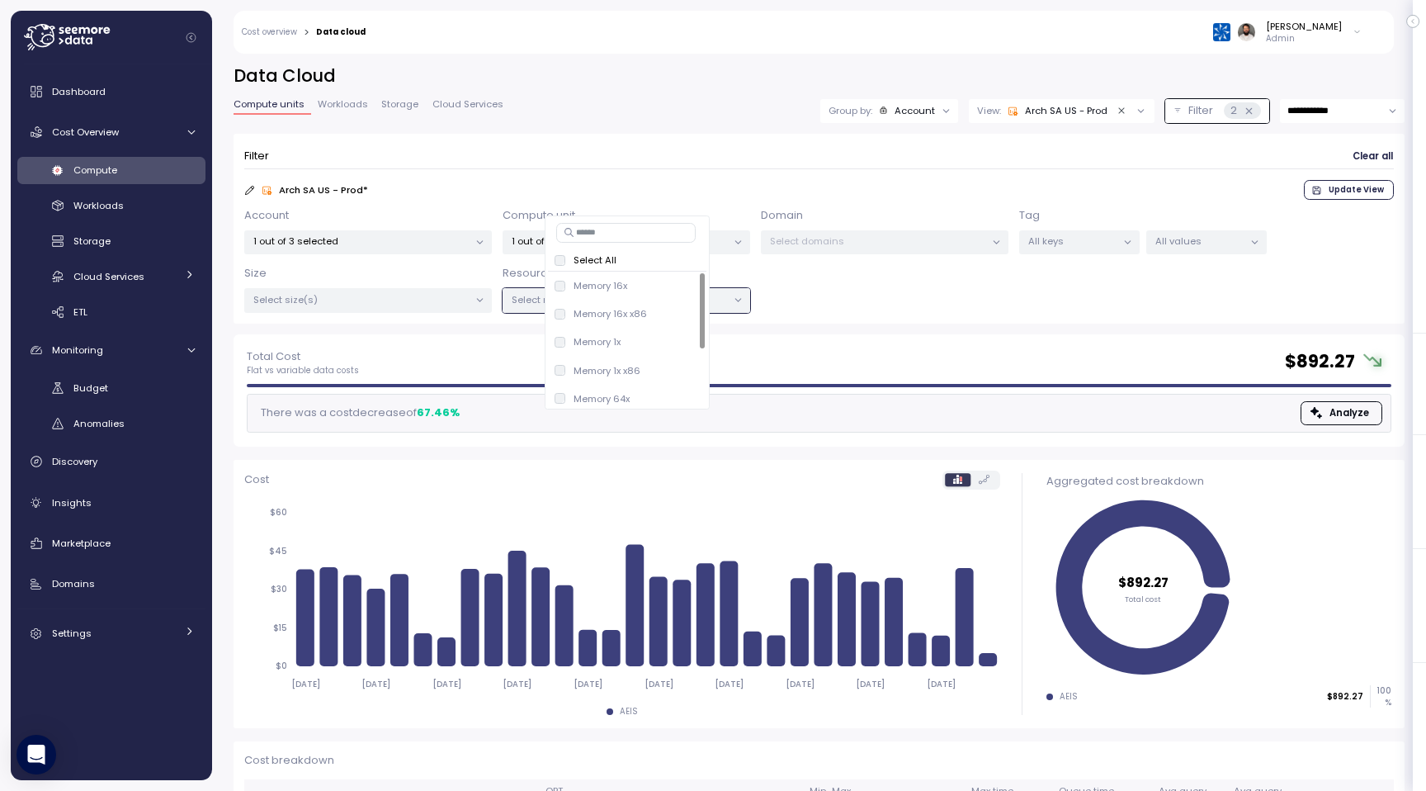
scroll to position [103, 0]
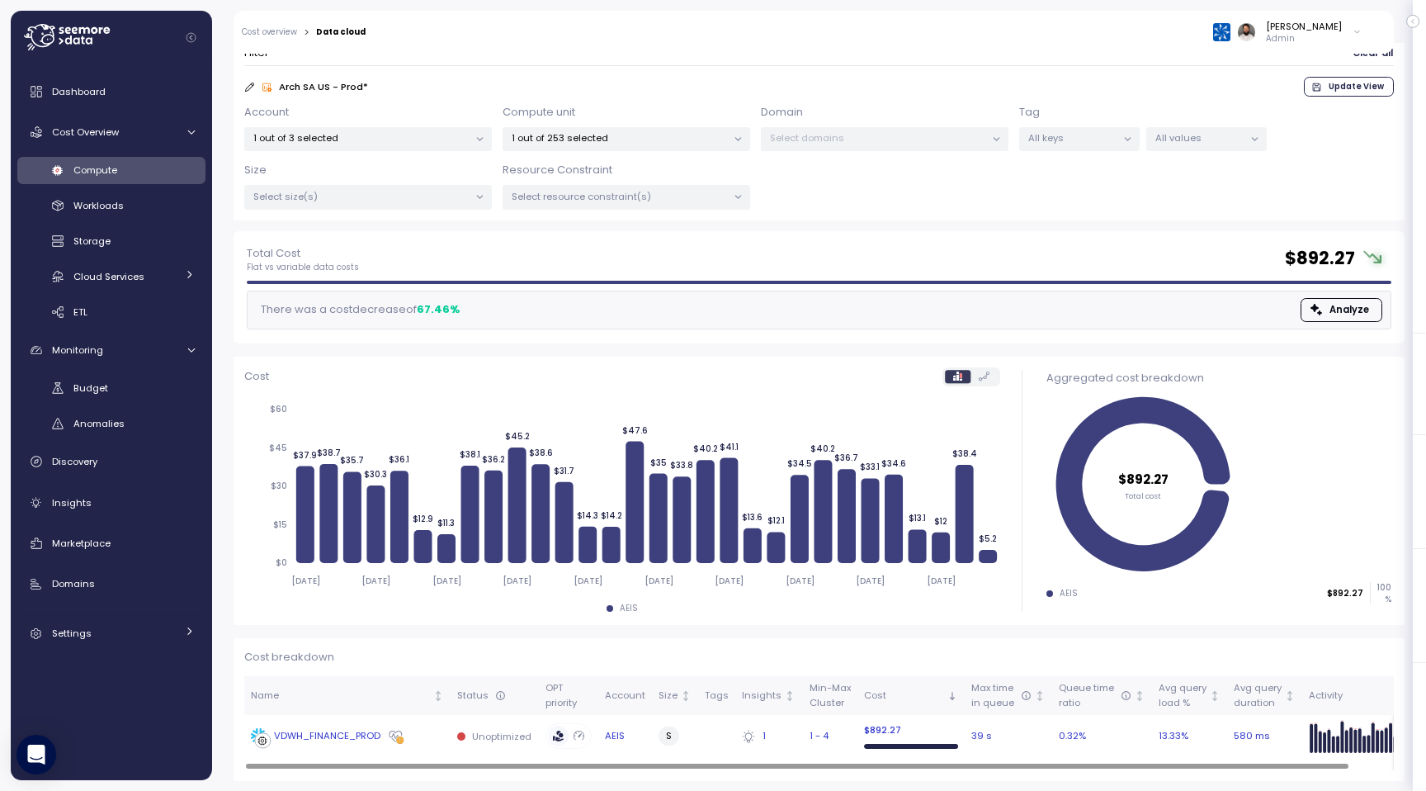
click at [548, 735] on label at bounding box center [558, 736] width 21 height 21
click at [423, 744] on td "VDWH_FINANCE_PROD" at bounding box center [347, 736] width 206 height 43
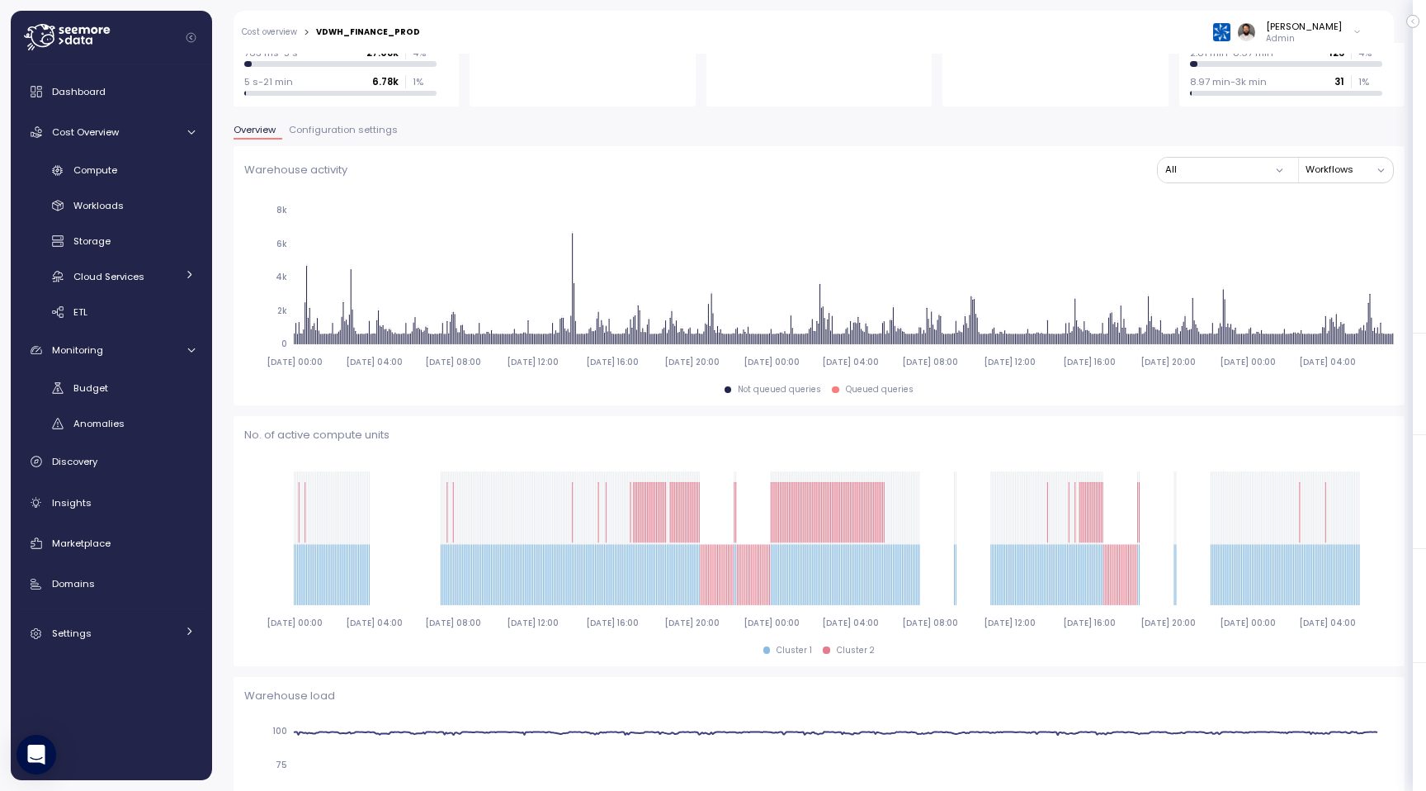
scroll to position [253, 0]
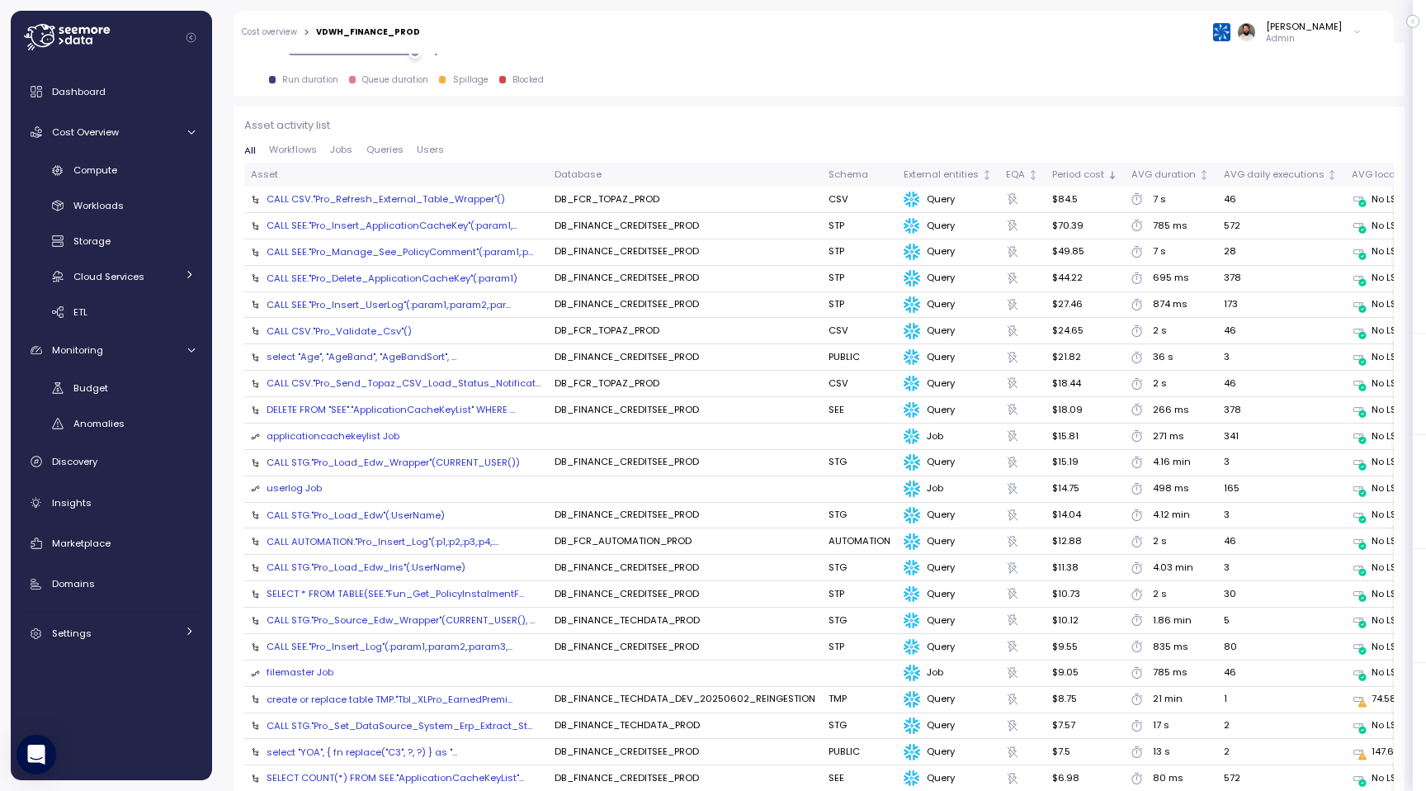
scroll to position [1603, 0]
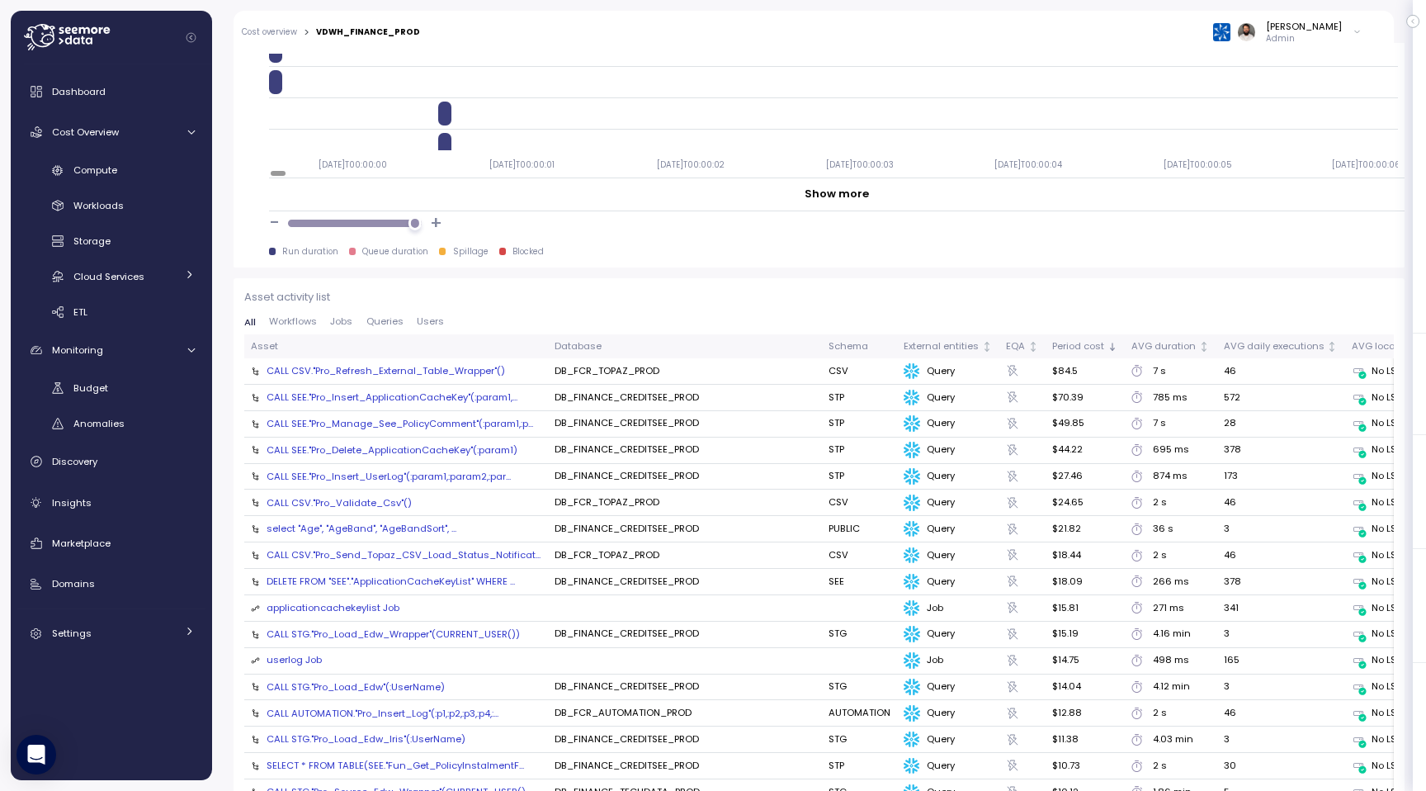
click at [473, 371] on div "CALL CSV."Pro_Refresh_External_Table_Wrapper"()" at bounding box center [386, 370] width 239 height 13
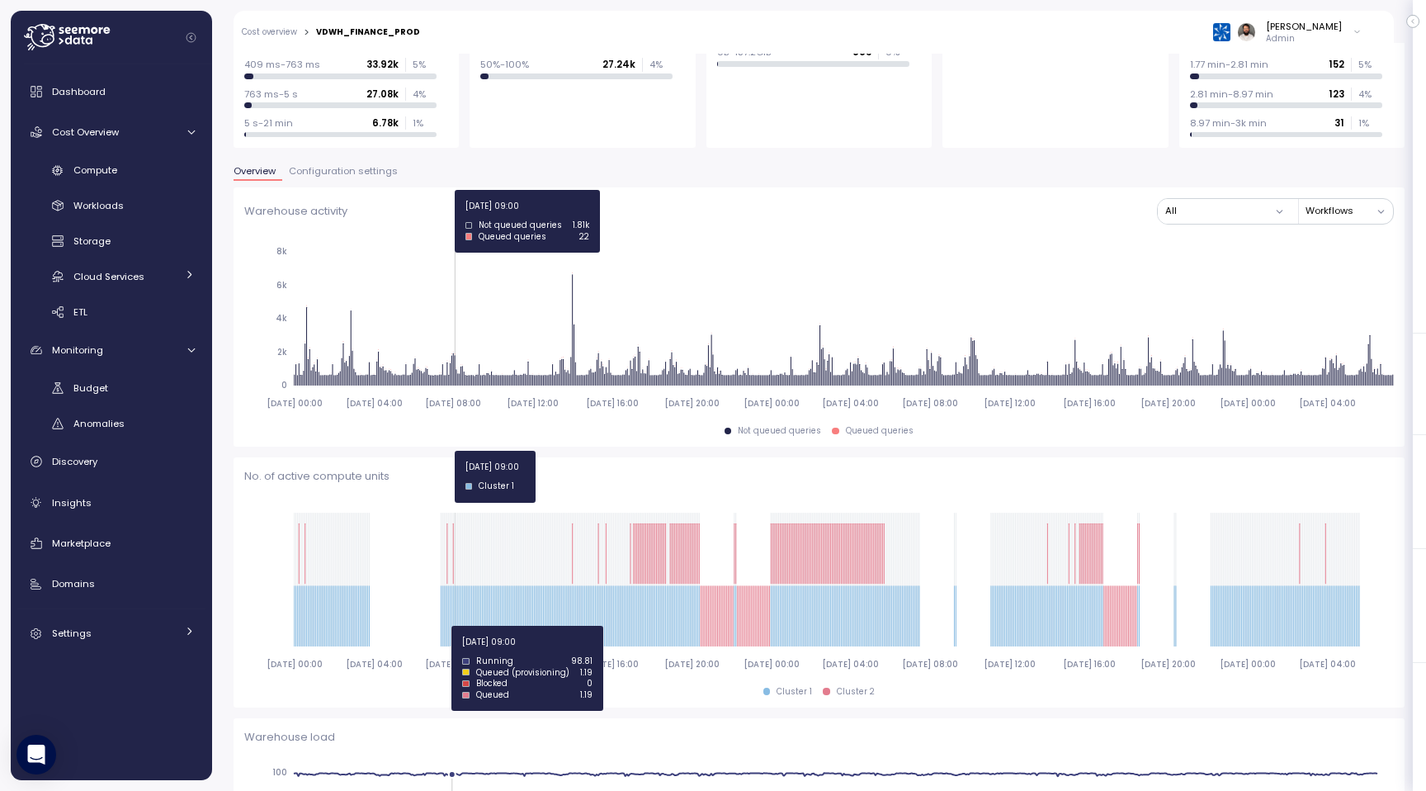
scroll to position [0, 0]
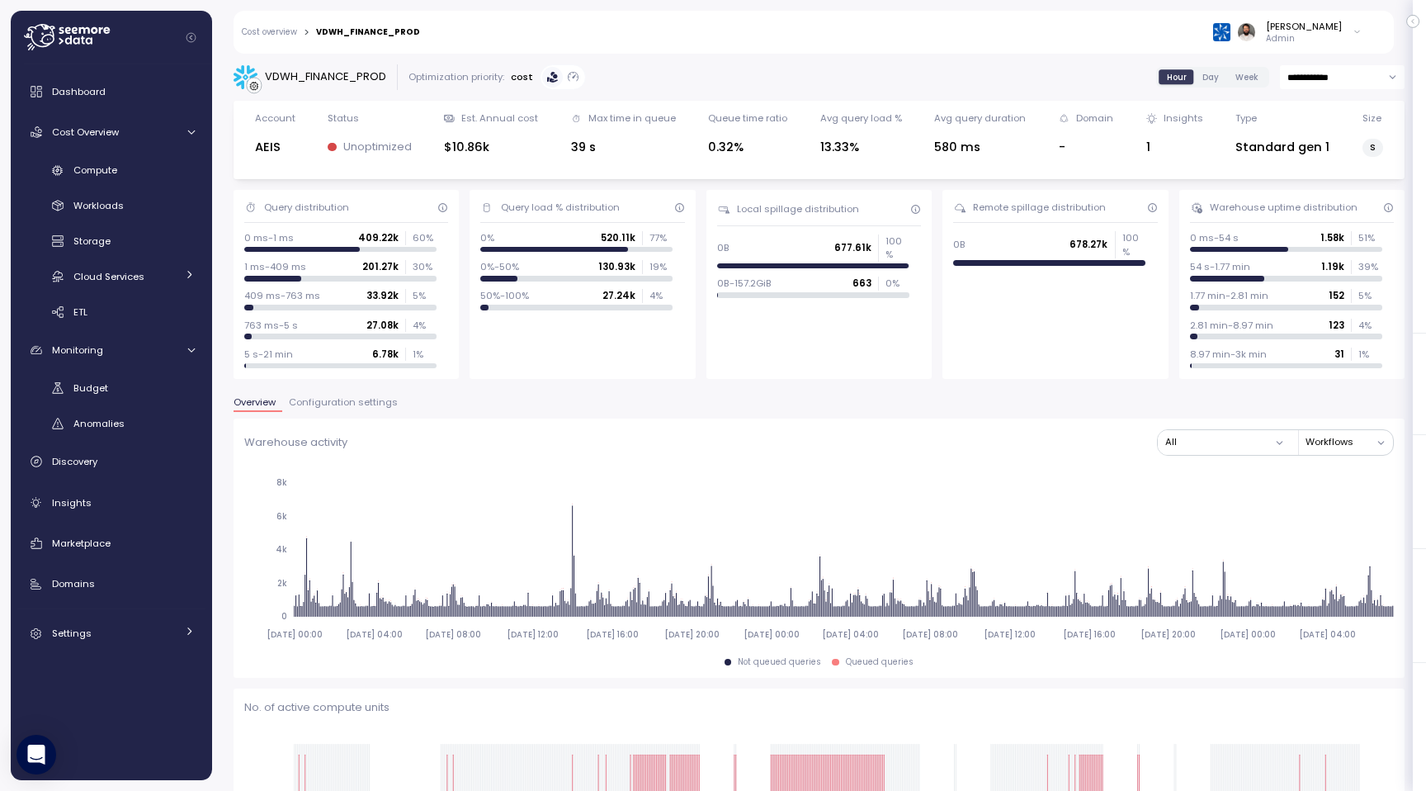
click at [365, 82] on div "VDWH_FINANCE_PROD" at bounding box center [325, 77] width 121 height 17
copy div "VDWH_FINANCE_PROD"
click at [176, 170] on div "Compute" at bounding box center [133, 170] width 121 height 17
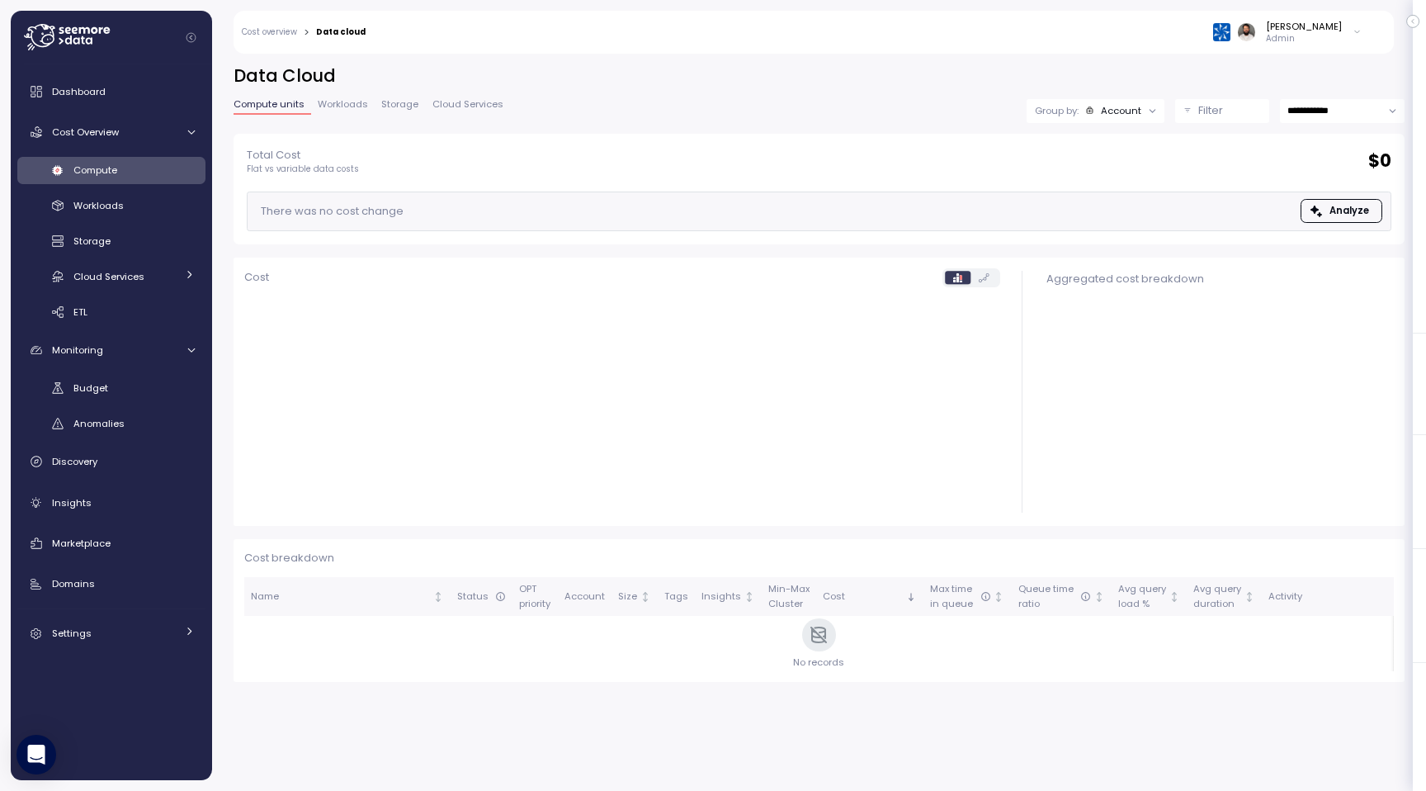
click at [1198, 111] on p "Filter" at bounding box center [1210, 110] width 25 height 17
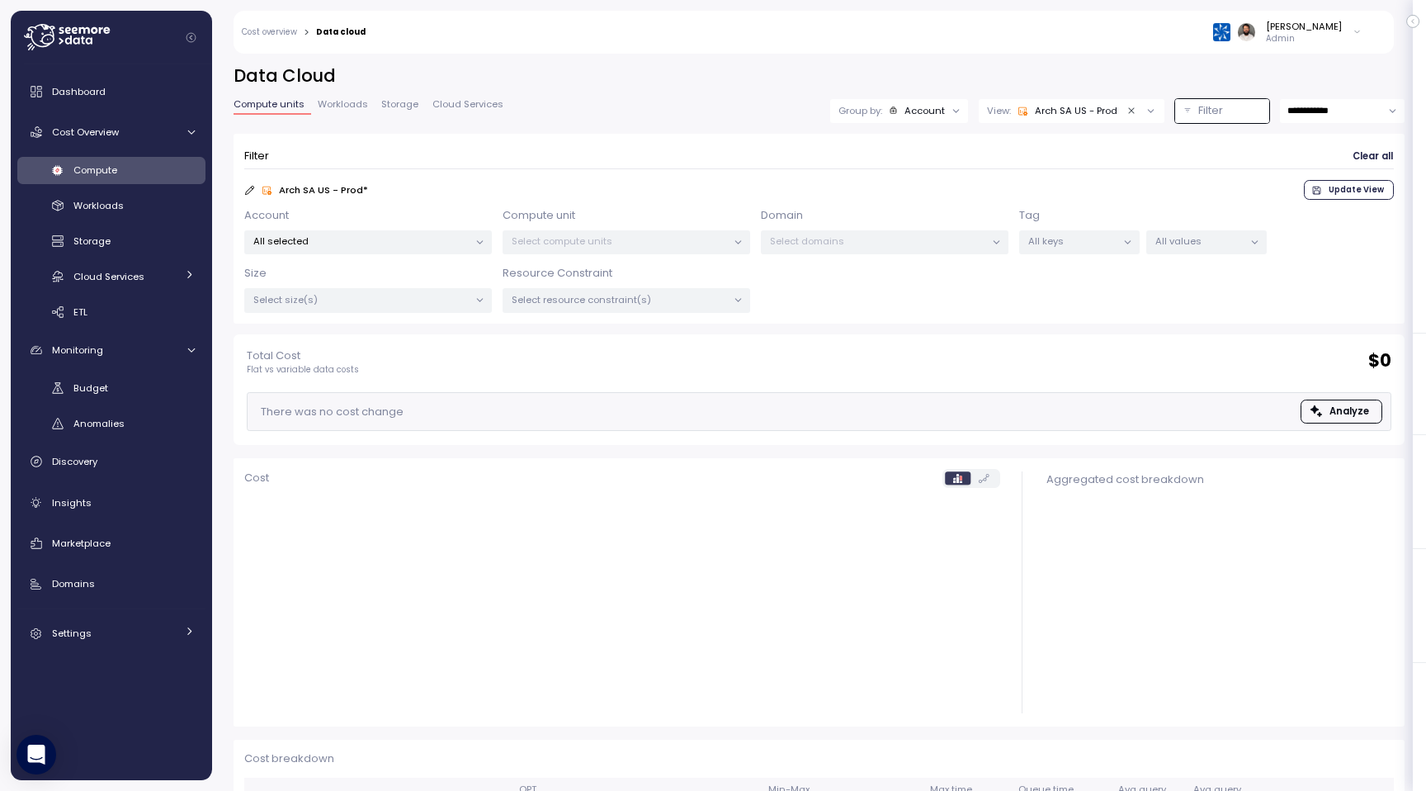
click at [669, 243] on p "Select compute units" at bounding box center [619, 240] width 215 height 13
click at [446, 248] on div "All selected" at bounding box center [368, 242] width 248 height 24
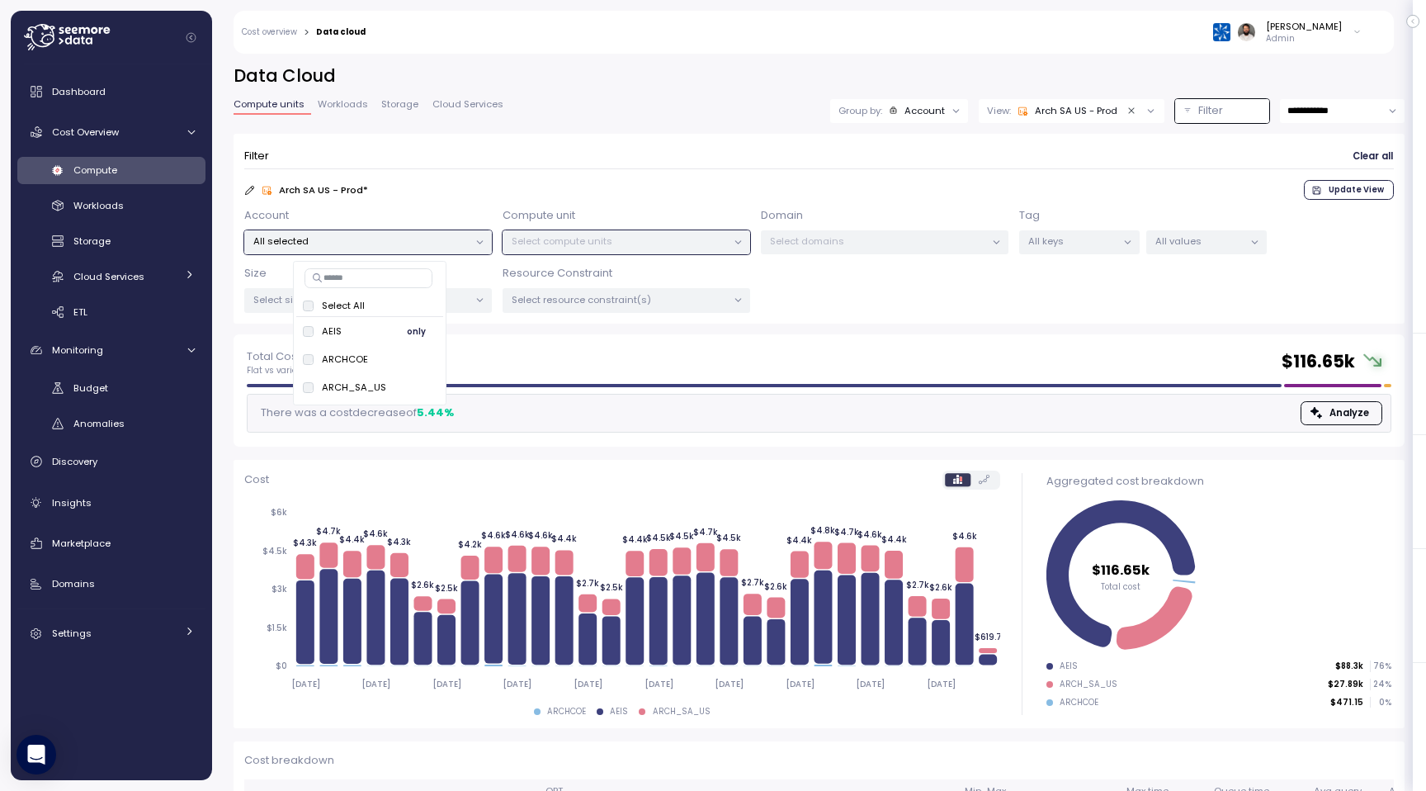
click at [416, 338] on span "only" at bounding box center [416, 331] width 19 height 18
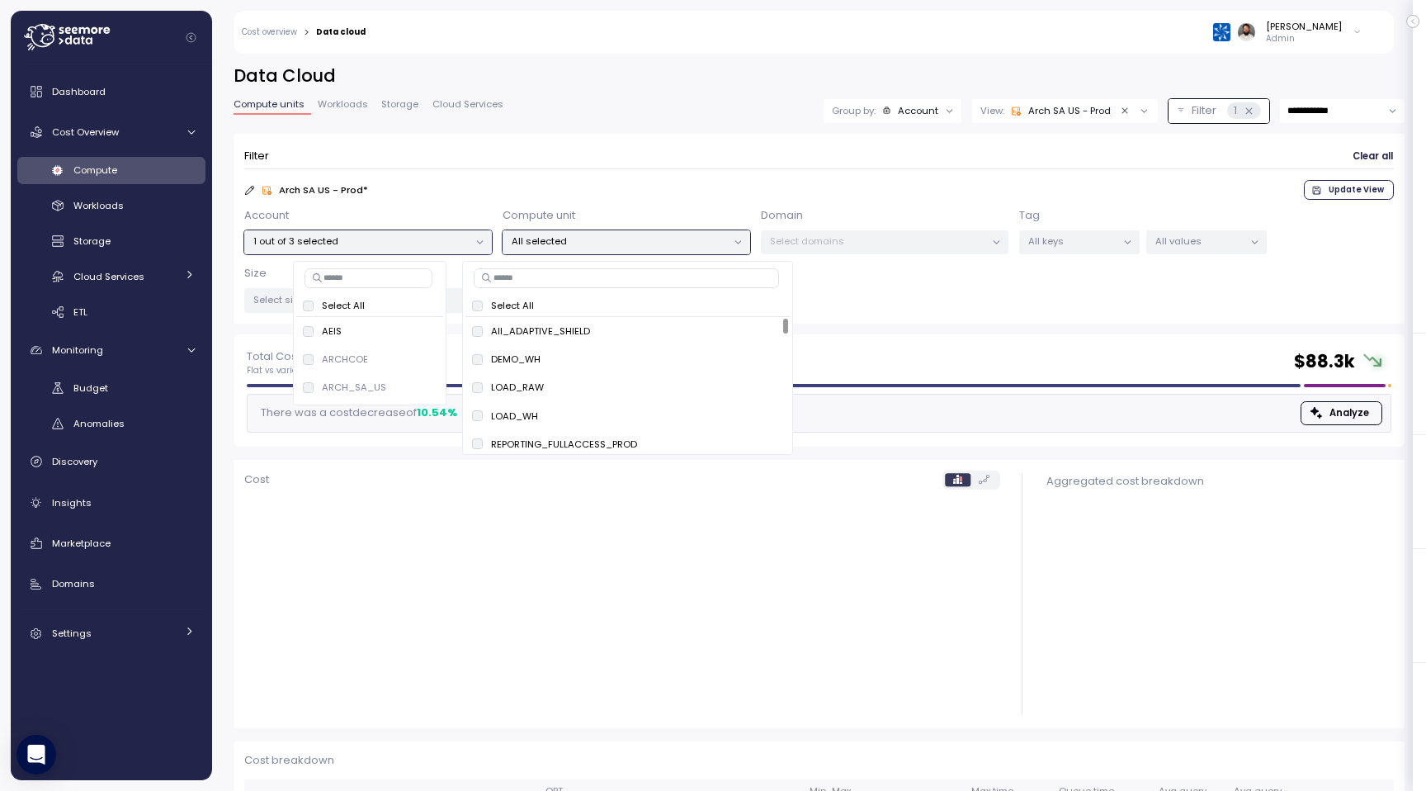
click at [600, 248] on div "All selected" at bounding box center [627, 242] width 248 height 24
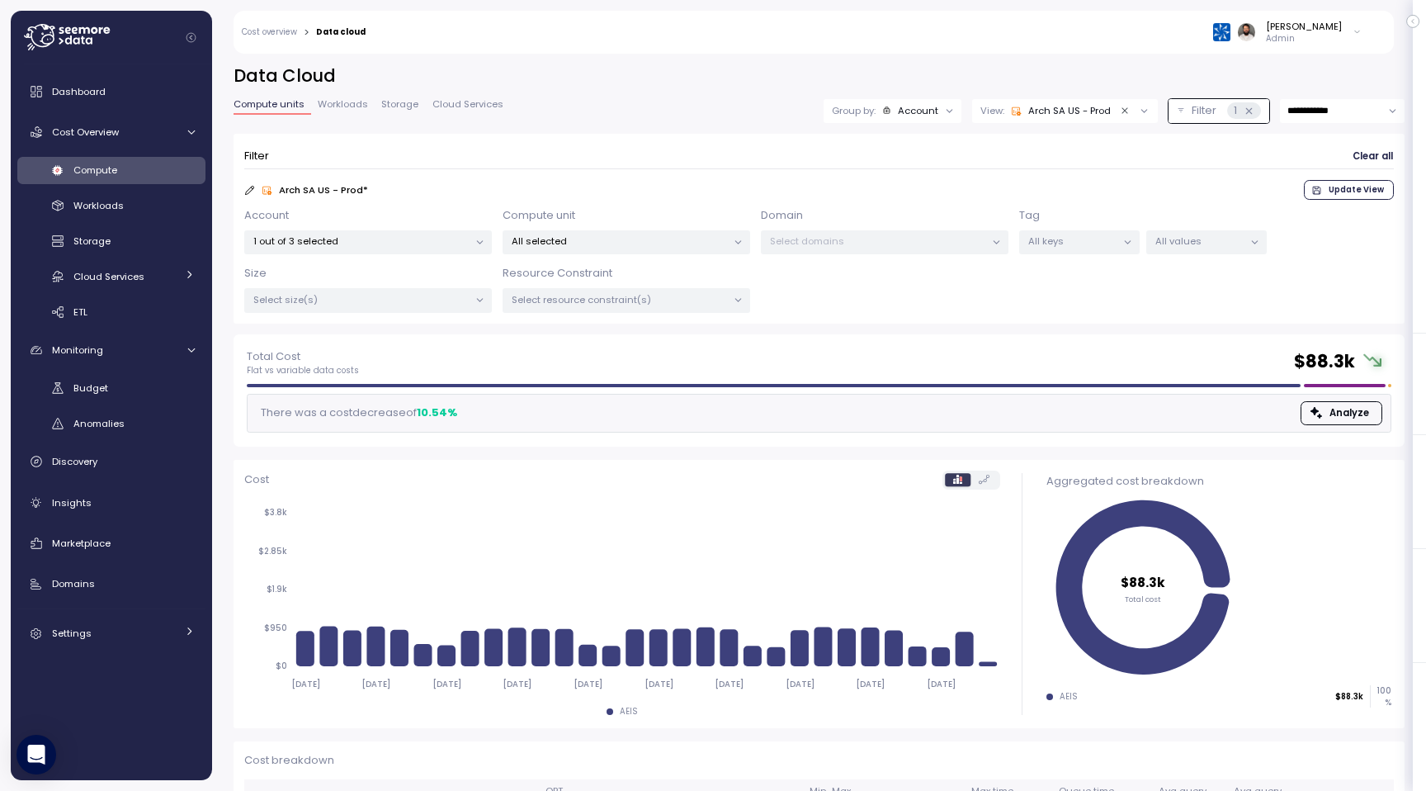
click at [598, 270] on p "Resource Constraint" at bounding box center [558, 273] width 110 height 17
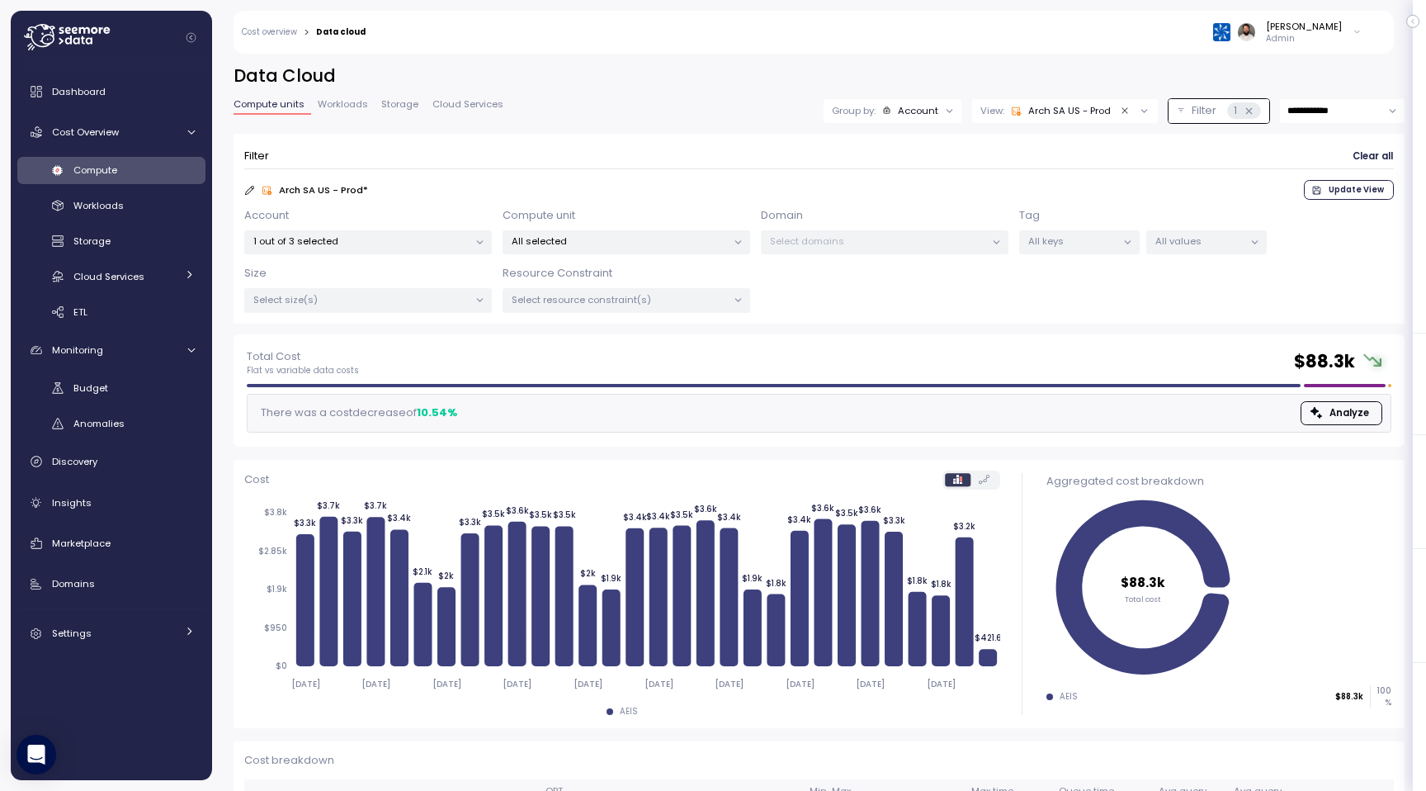
click at [601, 248] on div "All selected" at bounding box center [627, 242] width 248 height 24
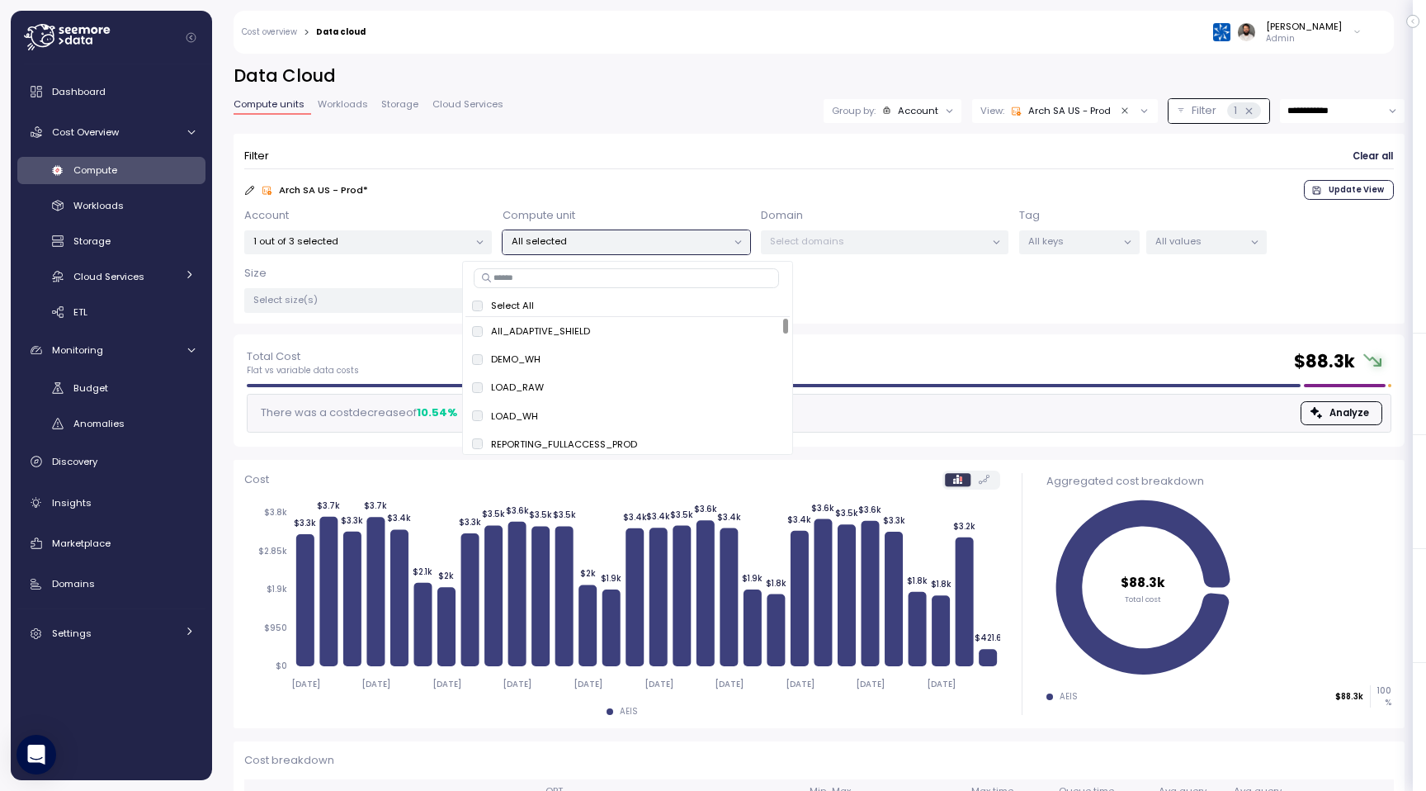
click at [598, 282] on input at bounding box center [626, 278] width 305 height 20
paste input "**********"
type input "**********"
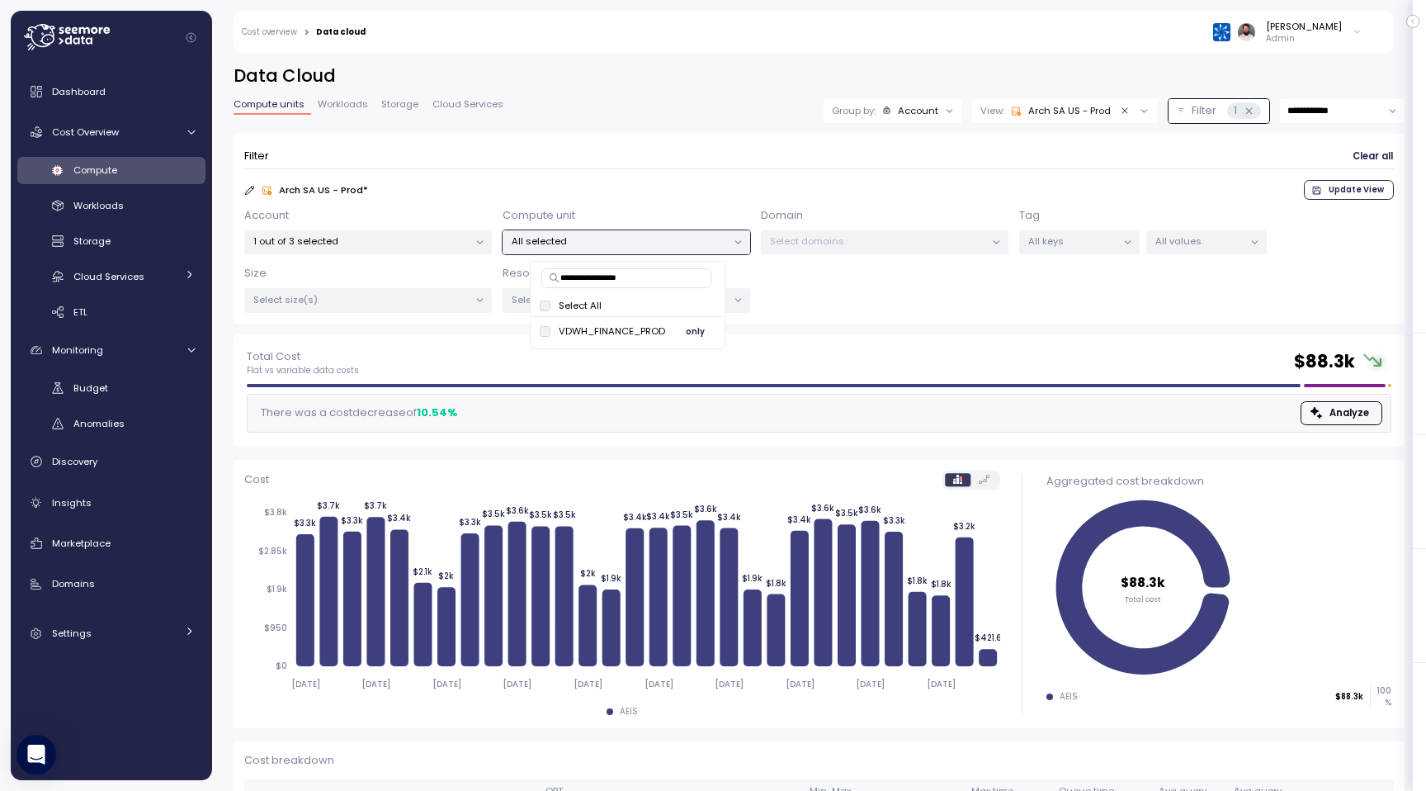
click at [696, 324] on span "only" at bounding box center [695, 331] width 19 height 18
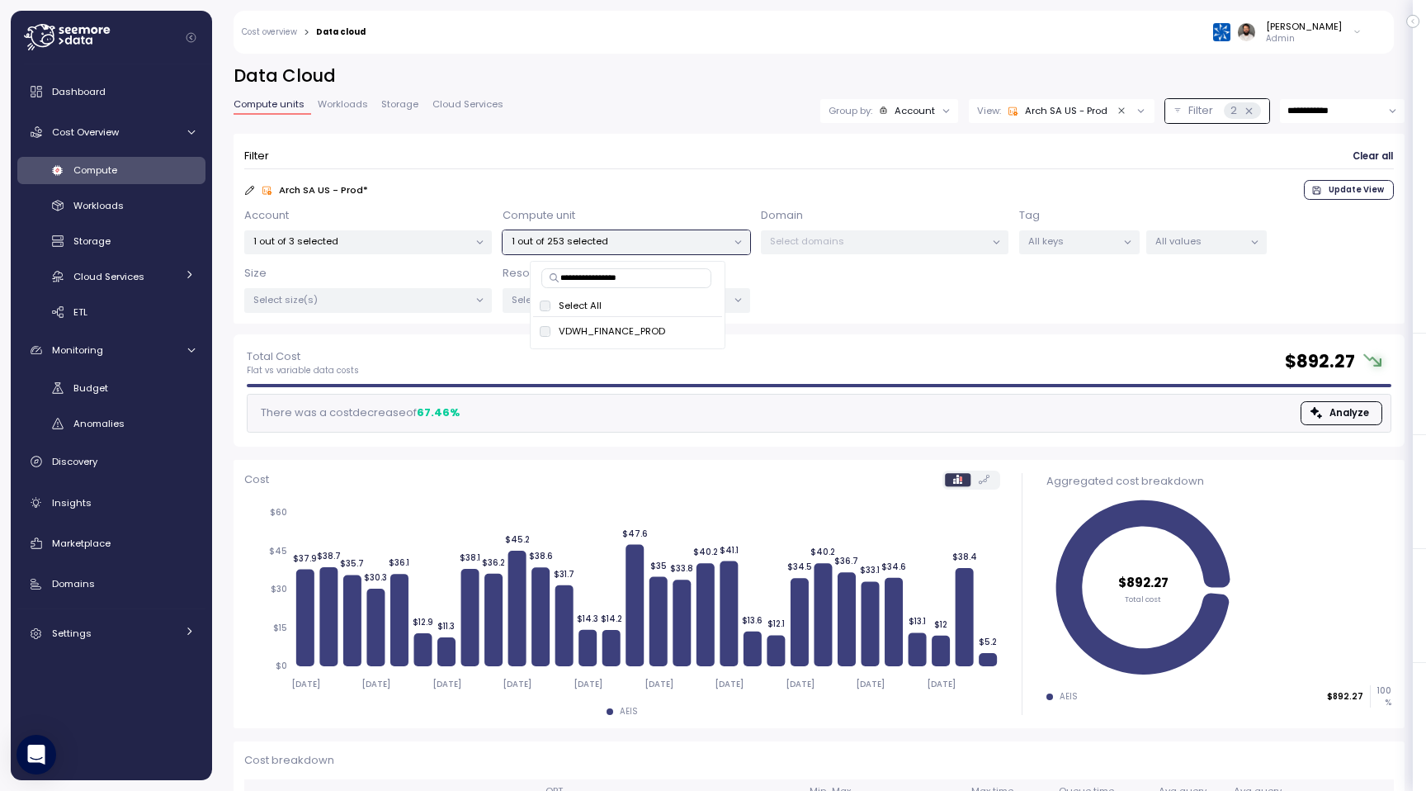
scroll to position [103, 0]
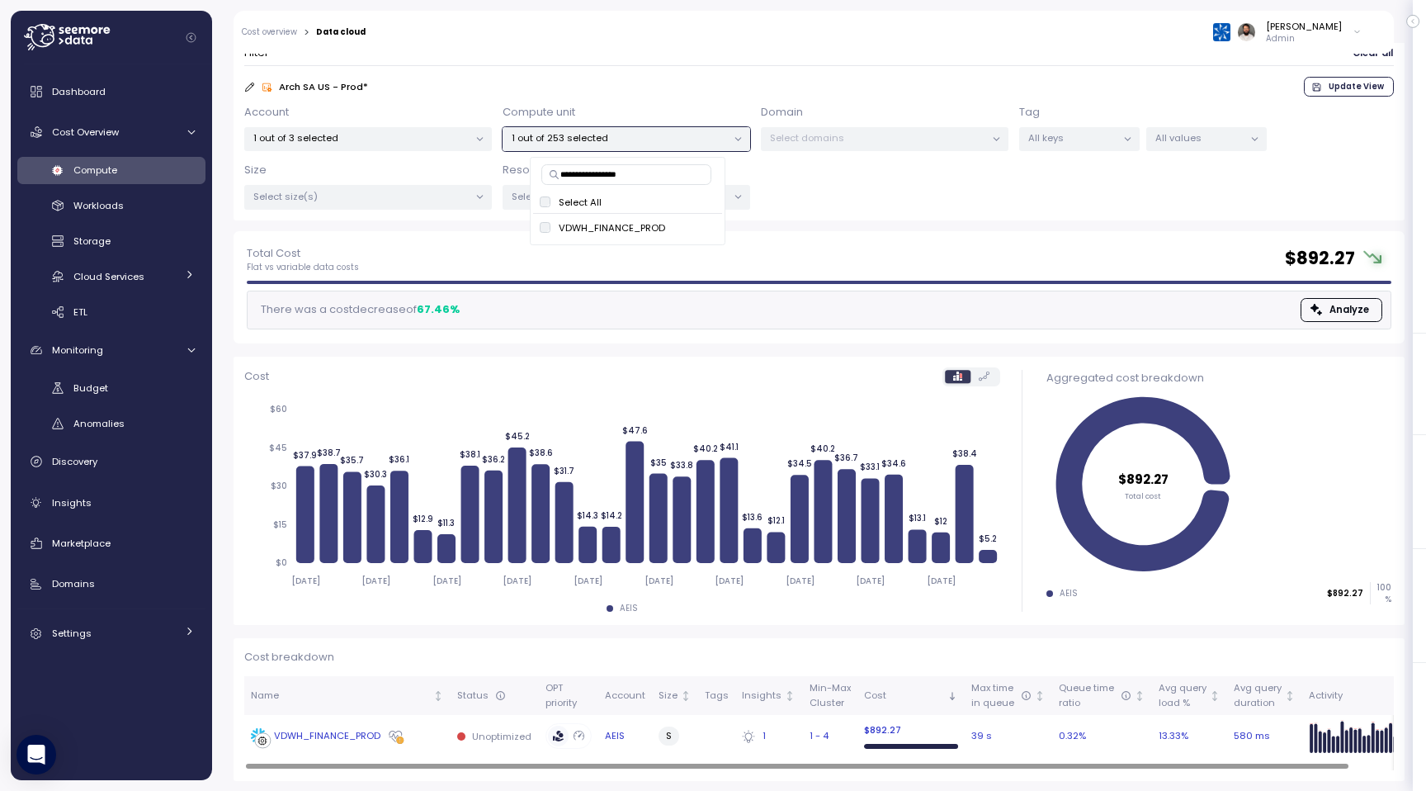
click at [428, 718] on td "VDWH_FINANCE_PROD" at bounding box center [347, 736] width 206 height 43
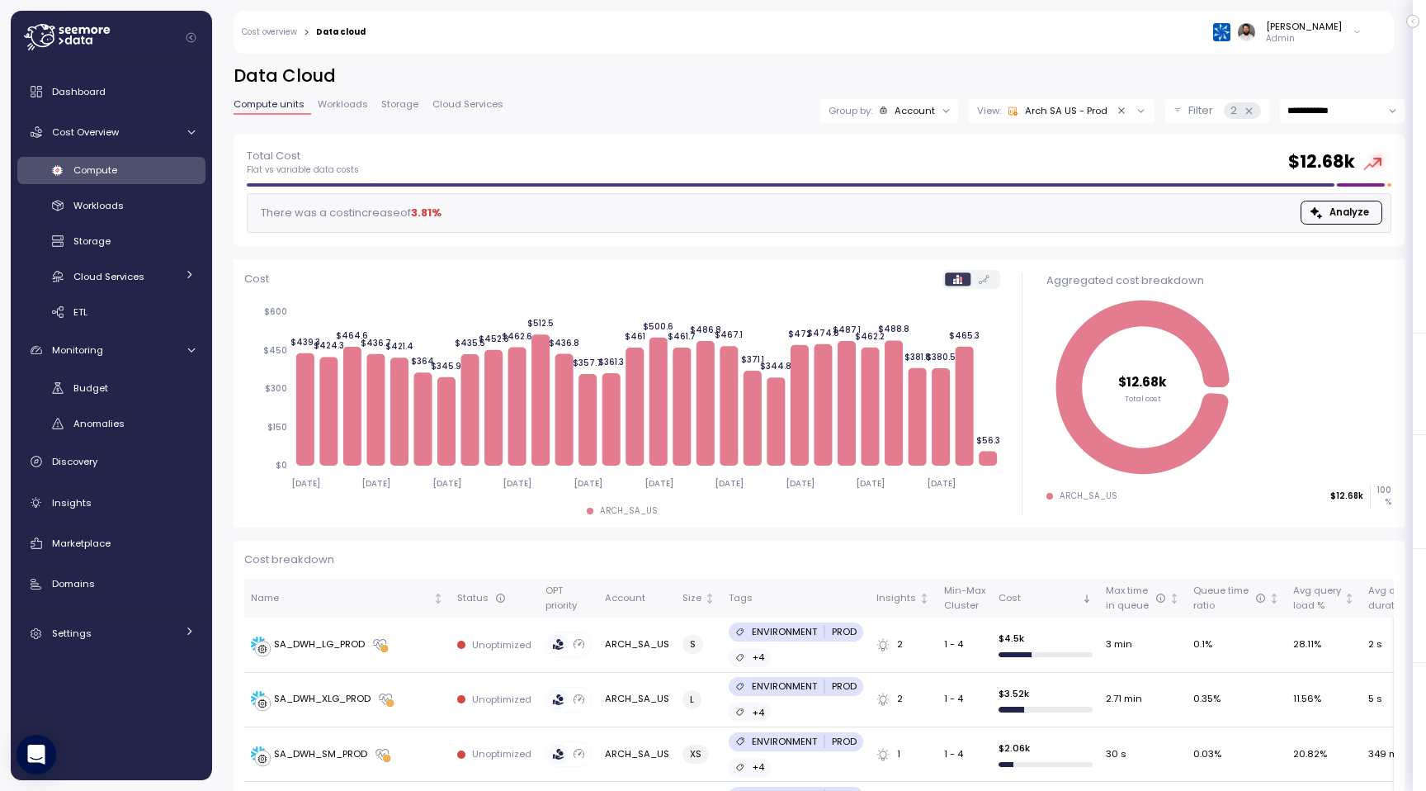
click at [1116, 104] on button "Clear value" at bounding box center [1121, 110] width 15 height 15
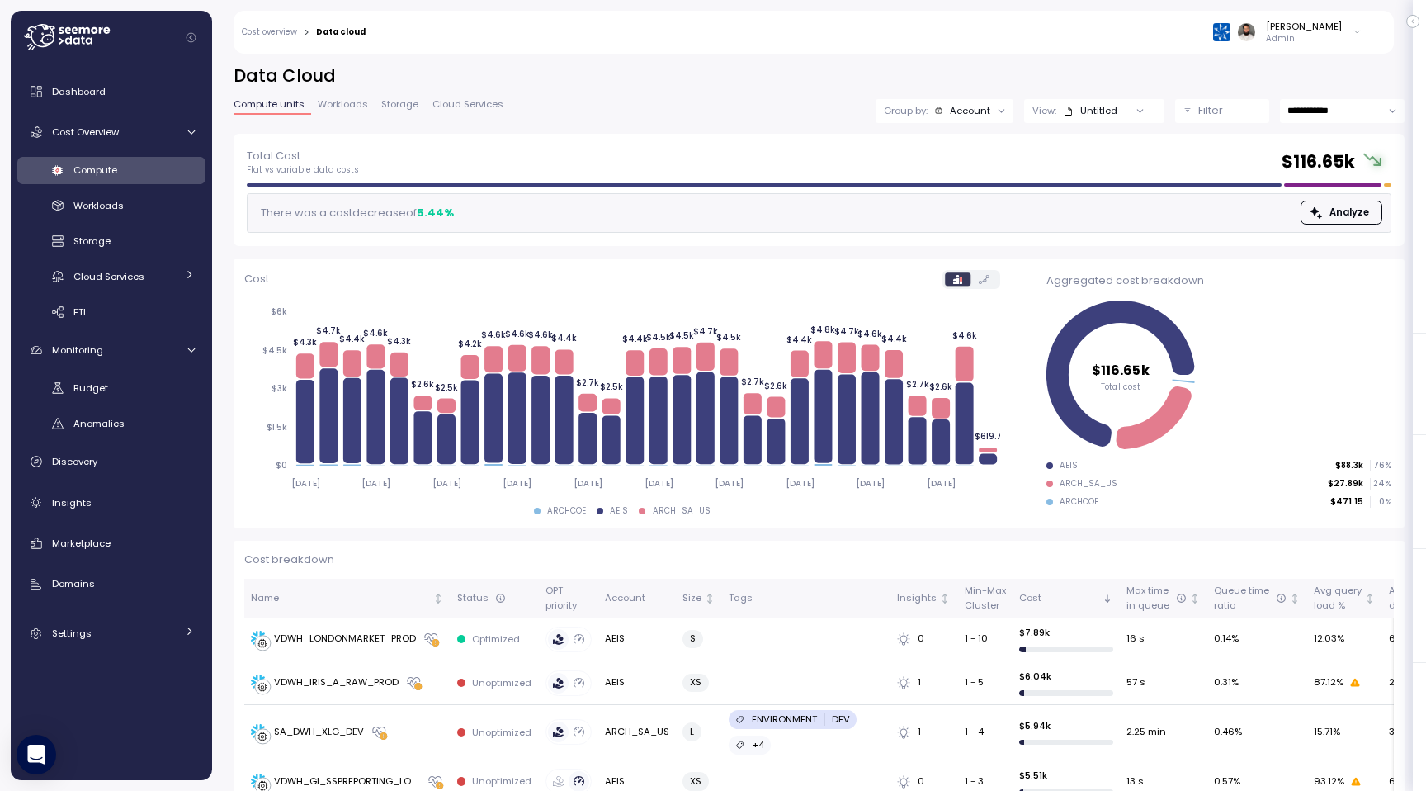
scroll to position [411, 0]
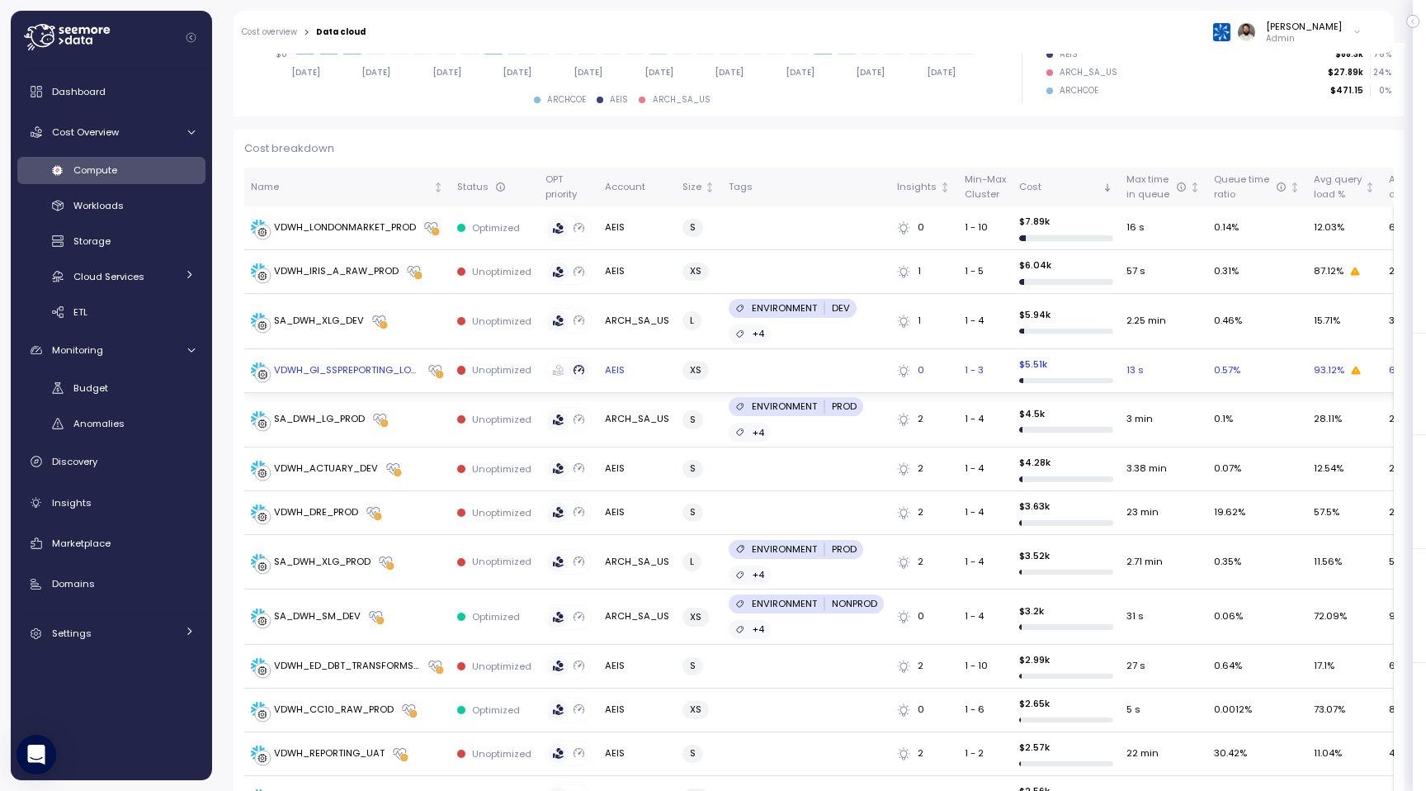
click at [371, 379] on td "VDWH_GI_SSPREPORTING_LOADER_RAW_PROD" at bounding box center [347, 371] width 206 height 44
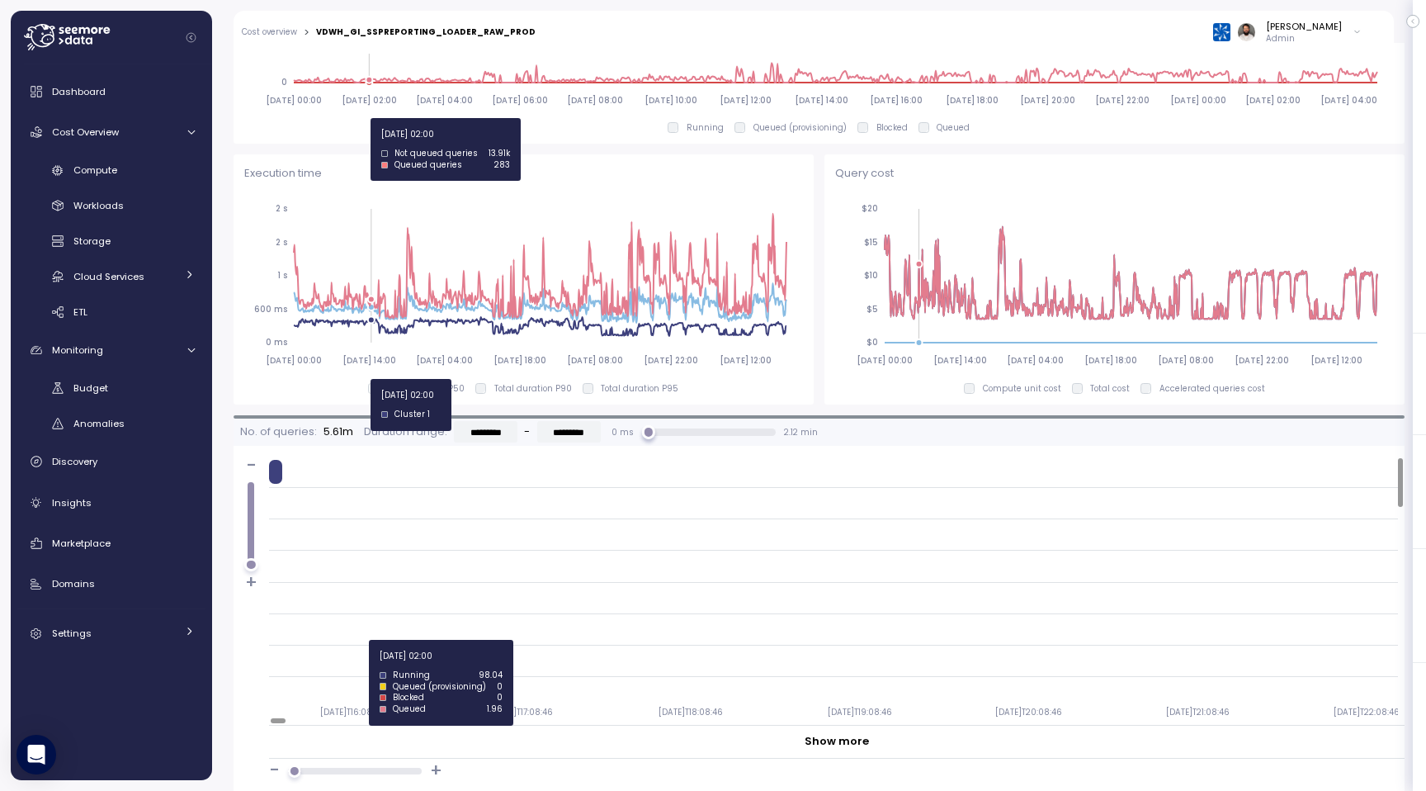
scroll to position [1052, 0]
